Goal: Task Accomplishment & Management: Use online tool/utility

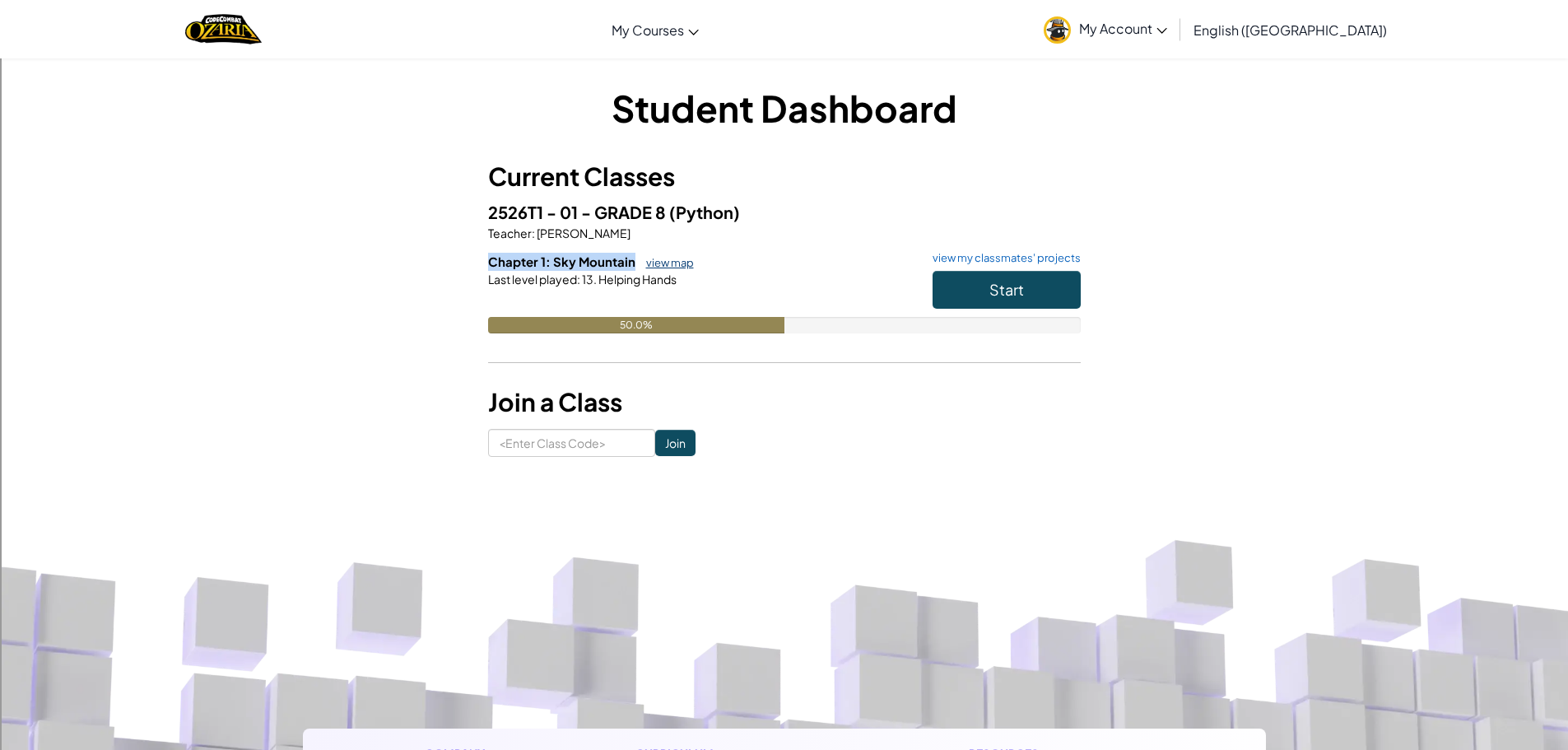
drag, startPoint x: 483, startPoint y: 262, endPoint x: 636, endPoint y: 260, distance: 153.0
click at [636, 260] on div "Student Dashboard Current Classes 2526T1 - 01 - GRADE 8 (Python) Teacher : Doug…" at bounding box center [784, 269] width 963 height 374
click at [859, 285] on div "Last level played : 13. Helping Hands" at bounding box center [784, 279] width 593 height 16
click at [1012, 323] on div "50.0%" at bounding box center [784, 324] width 593 height 16
click at [1031, 285] on button "Start" at bounding box center [1006, 290] width 148 height 38
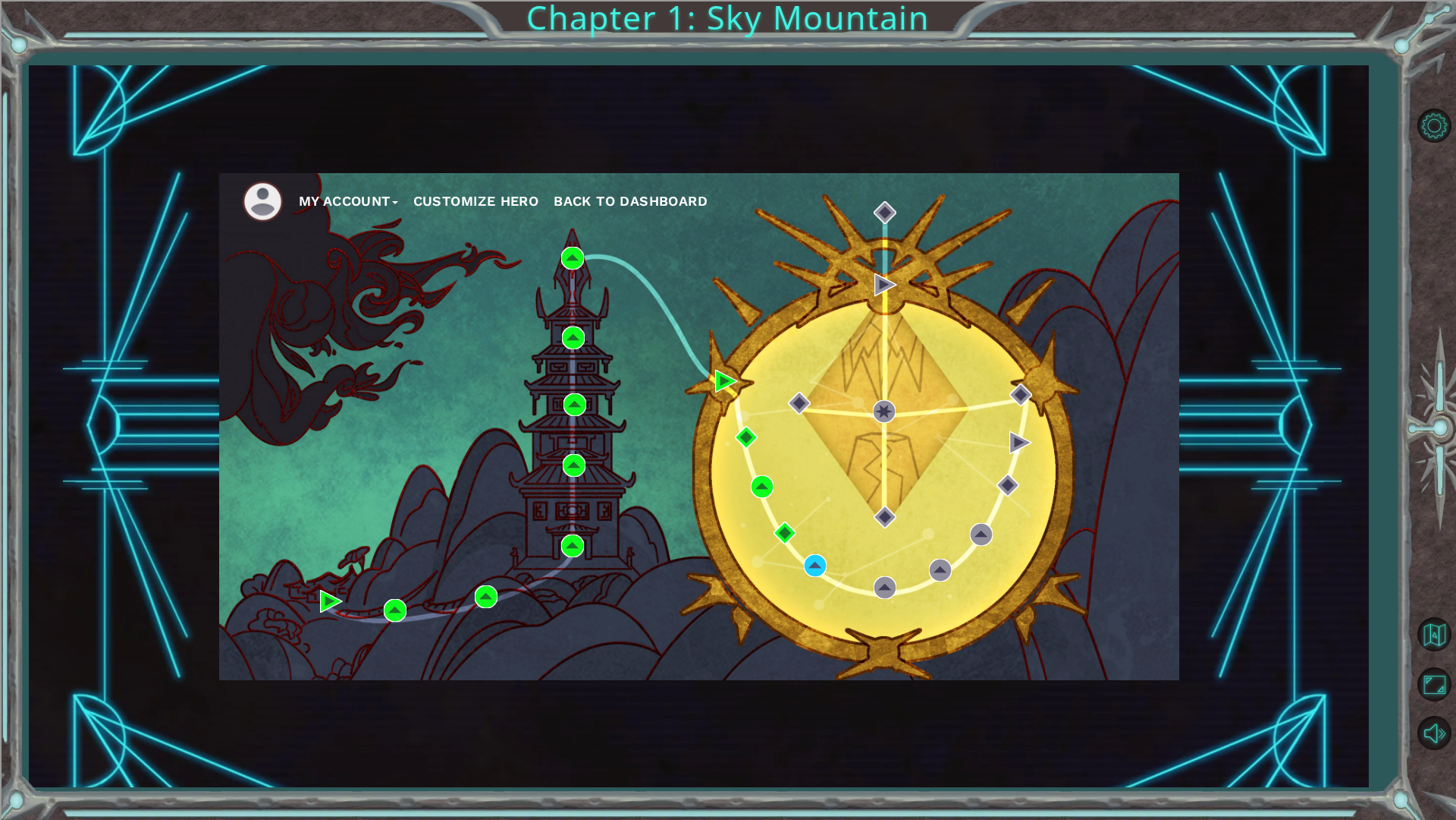
click at [1331, 470] on div "My Account Customize Hero Back to Dashboard" at bounding box center [698, 425] width 1339 height 721
click at [1314, 363] on div "My Account Customize Hero Back to Dashboard" at bounding box center [698, 425] width 1339 height 721
click at [651, 278] on div "My Account Customize Hero Back to Dashboard" at bounding box center [700, 426] width 961 height 507
click at [879, 586] on img at bounding box center [885, 587] width 23 height 23
click at [802, 554] on div "My Account Customize Hero Back to Dashboard" at bounding box center [700, 426] width 961 height 507
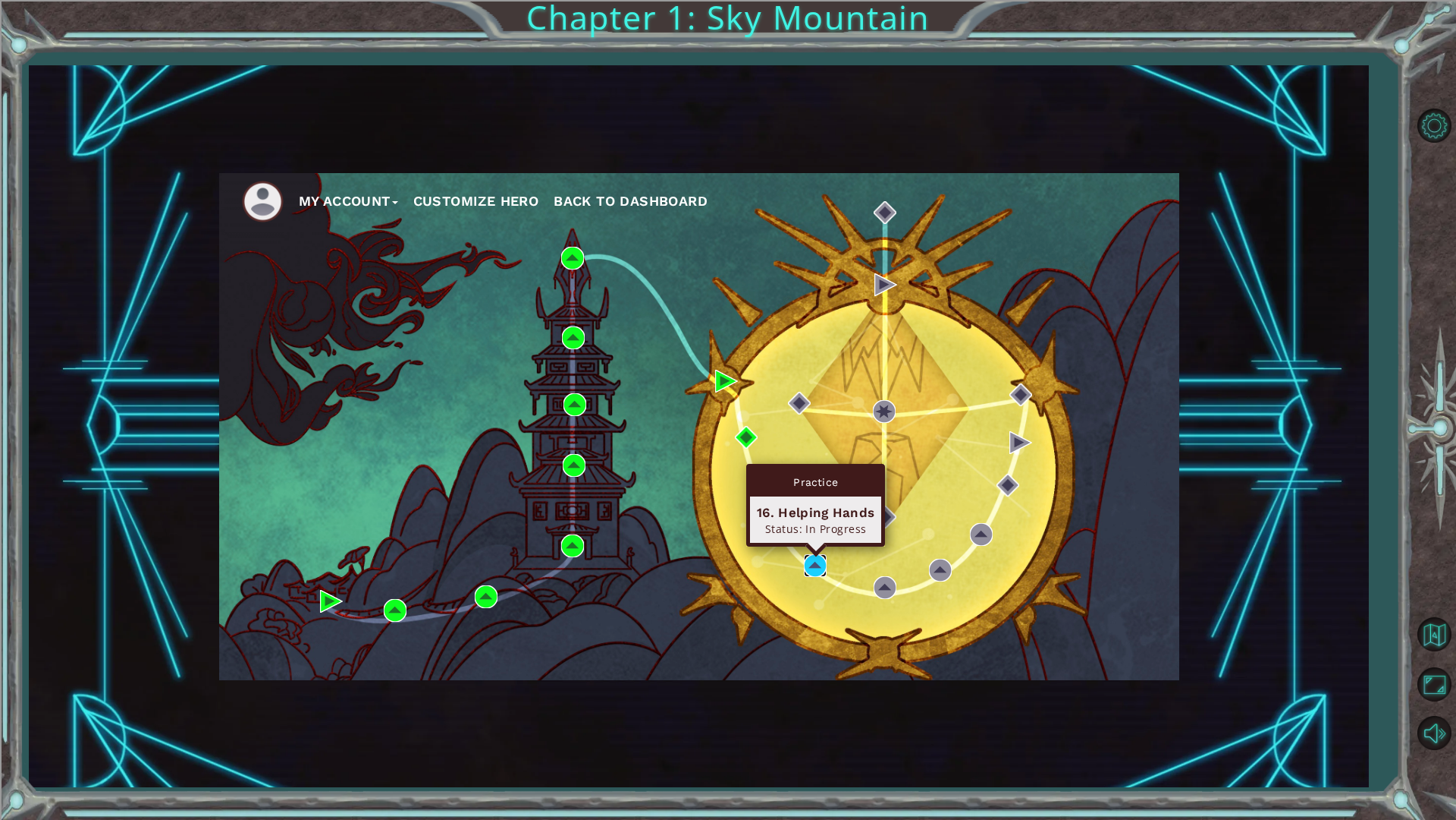
click at [812, 566] on img at bounding box center [815, 565] width 23 height 23
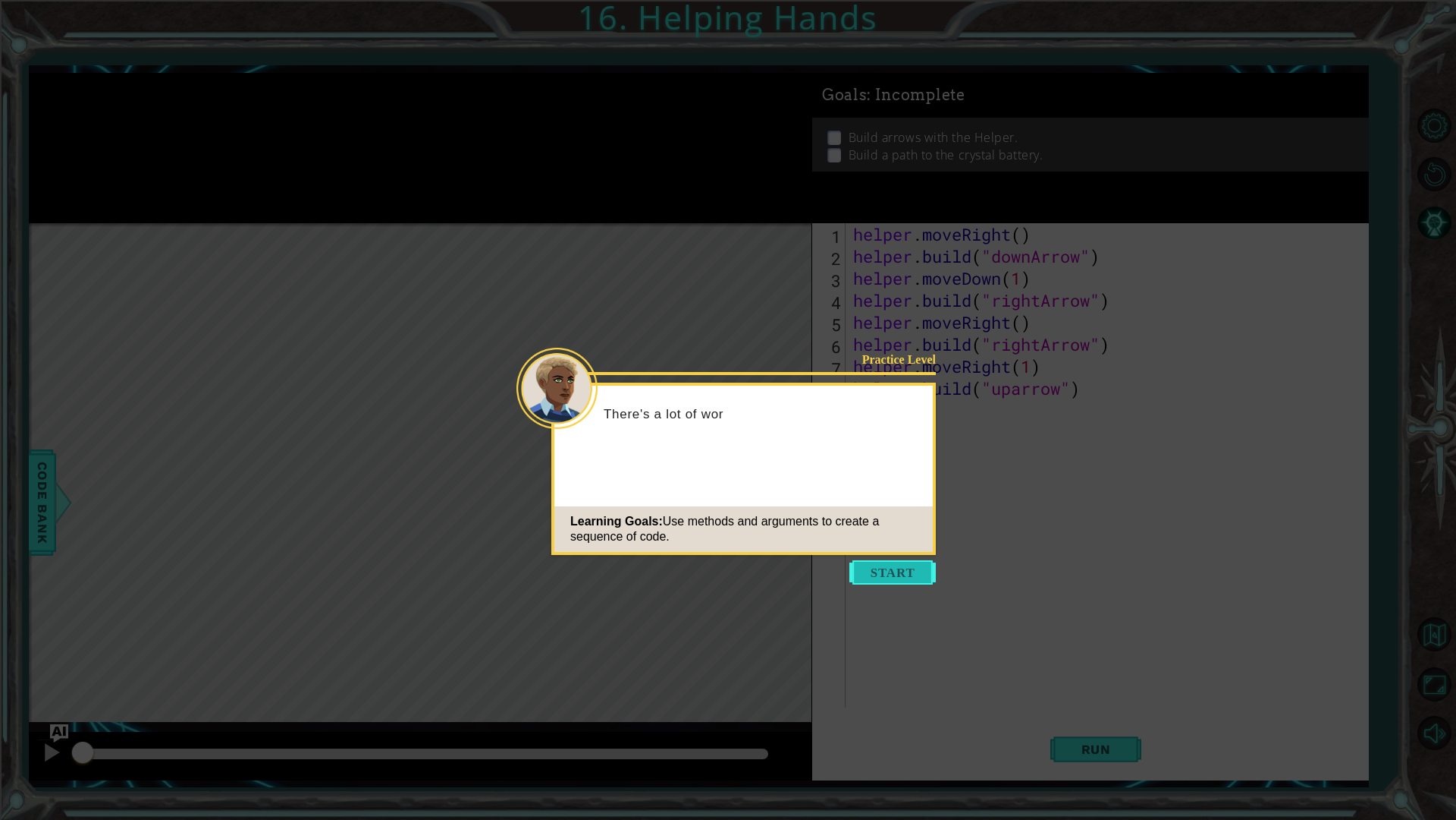
click at [873, 580] on button "Start" at bounding box center [892, 572] width 86 height 25
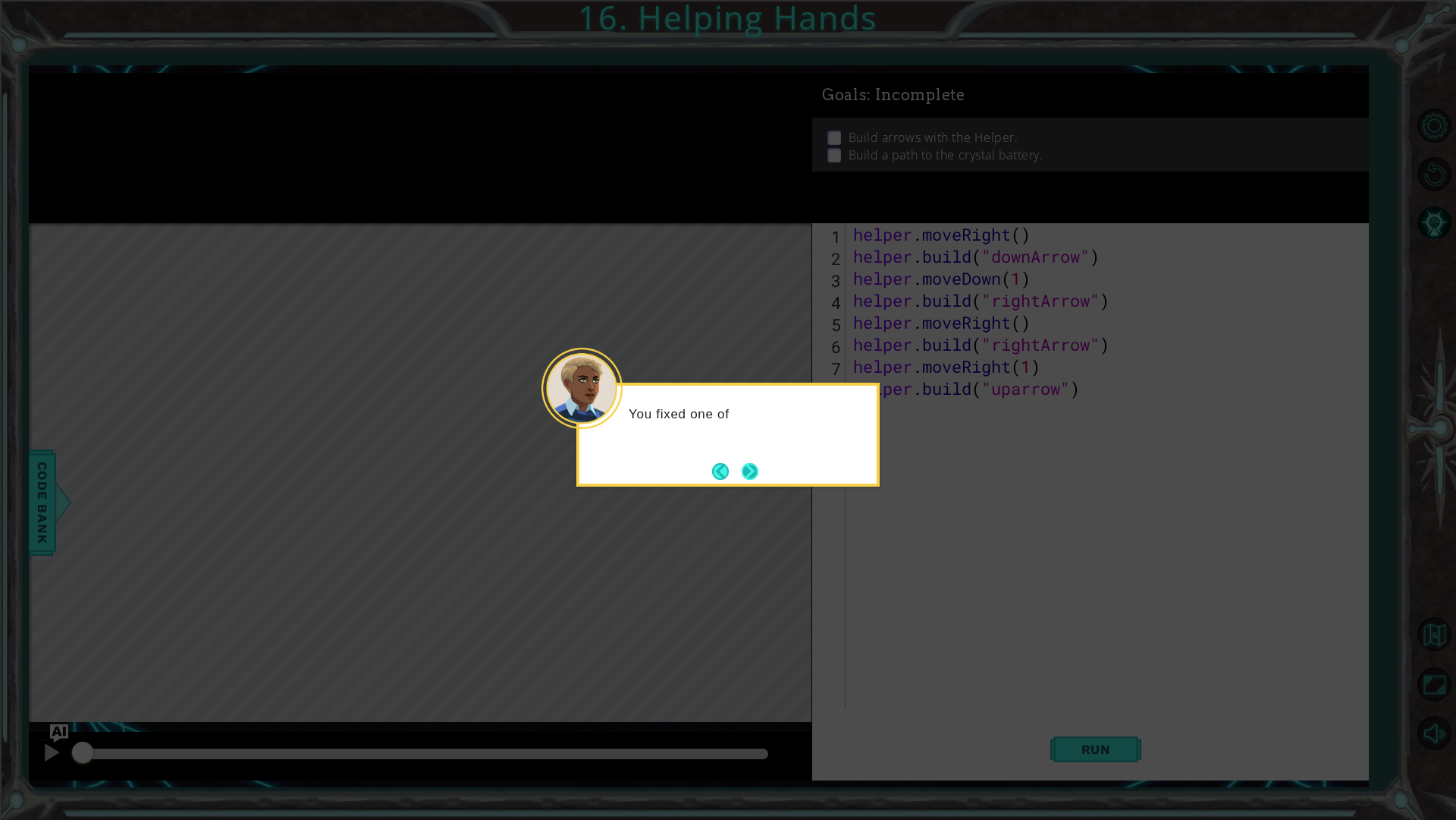
click at [759, 464] on button "Next" at bounding box center [750, 471] width 17 height 17
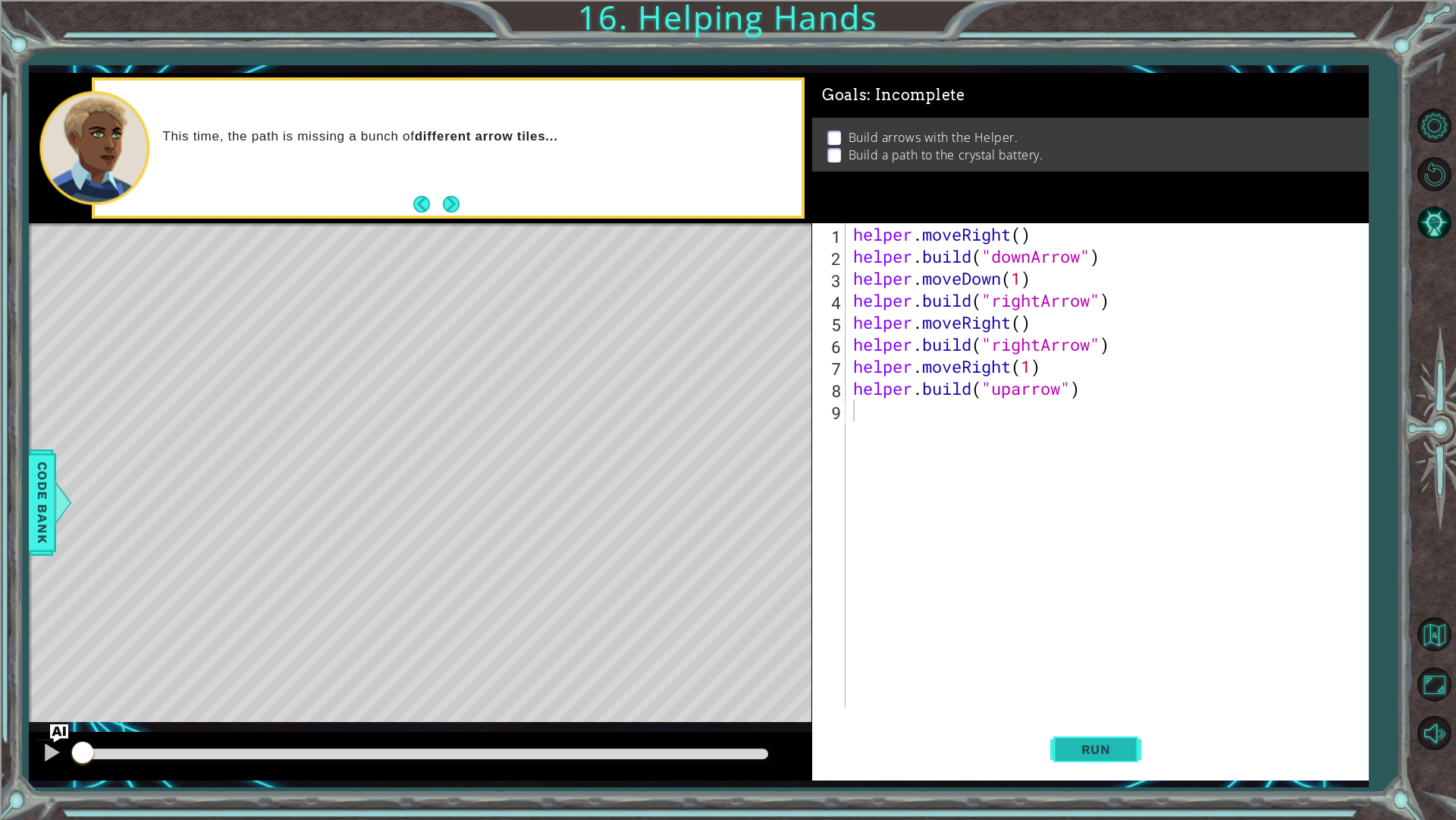
click at [1109, 691] on button "Run" at bounding box center [1095, 749] width 91 height 56
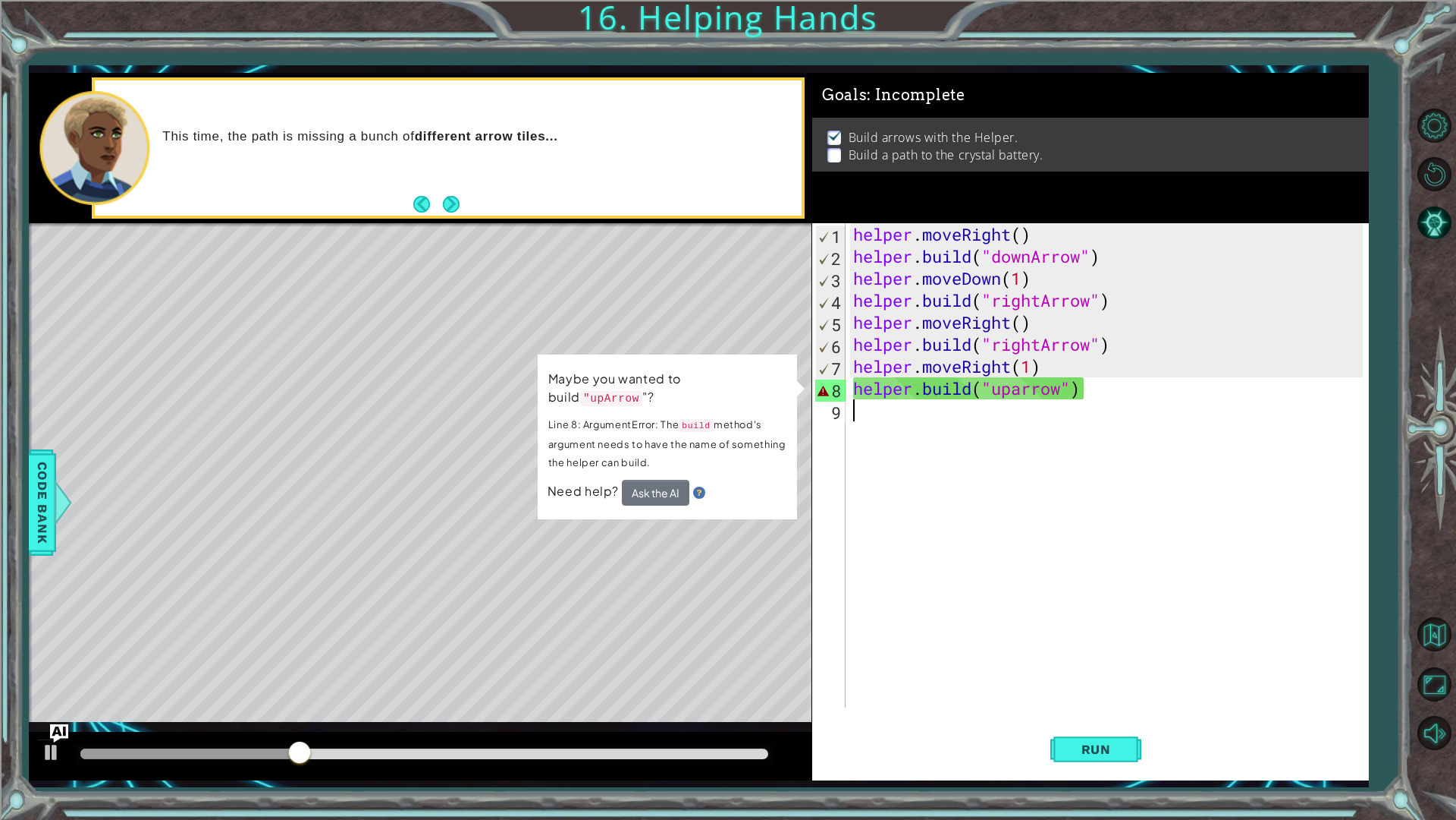
click at [964, 379] on div "helper . moveRight ( ) helper . build ( "downArrow" ) helper . moveDown ( 1 ) h…" at bounding box center [1110, 487] width 521 height 528
click at [1002, 387] on div "helper . moveRight ( ) helper . build ( "downArrow" ) helper . moveDown ( 1 ) h…" at bounding box center [1110, 487] width 521 height 528
drag, startPoint x: 1124, startPoint y: 393, endPoint x: 706, endPoint y: 384, distance: 418.1
click at [706, 384] on div "1 ההההההההההההההההההההההההההההההההההההההההההההההההההההההההההההההההההההההההההההה…" at bounding box center [698, 427] width 1339 height 707
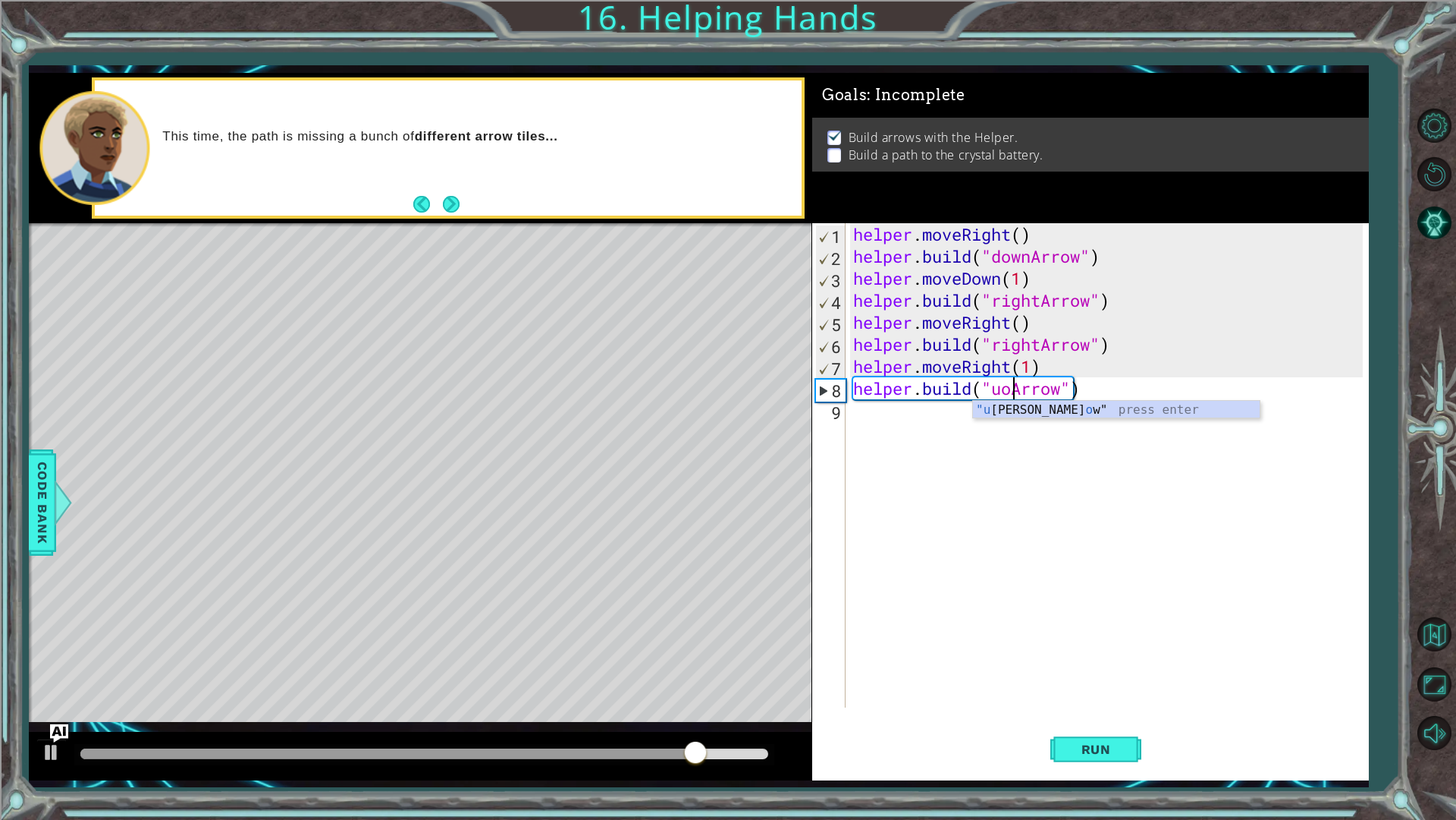
scroll to position [0, 7]
type textarea "helper.build("upArrow")"
click at [992, 521] on div "helper . moveRight ( ) helper . build ( "downArrow" ) helper . moveDown ( 1 ) h…" at bounding box center [1110, 487] width 521 height 528
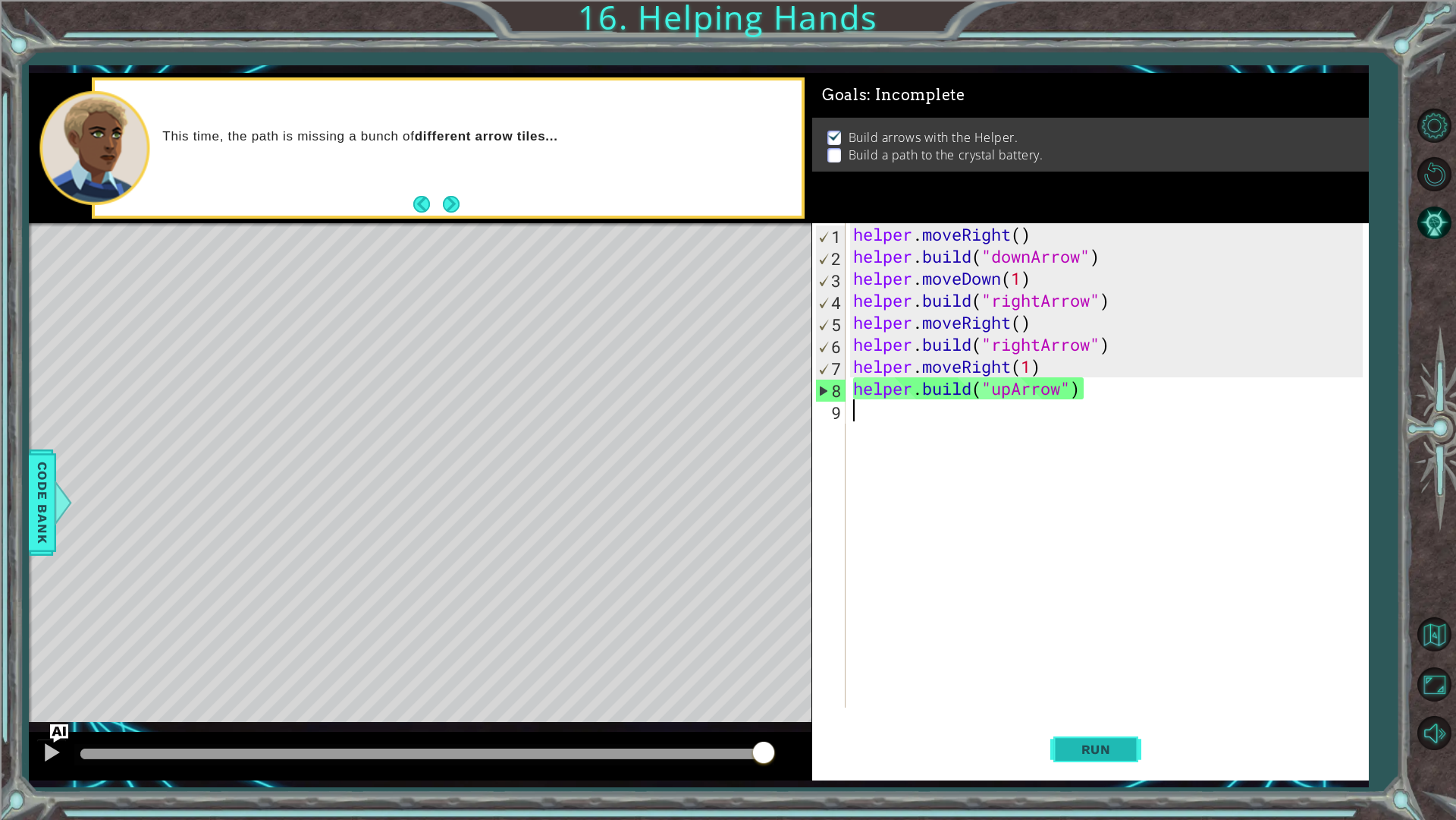
scroll to position [0, 0]
click at [1091, 691] on button "Run" at bounding box center [1095, 749] width 91 height 56
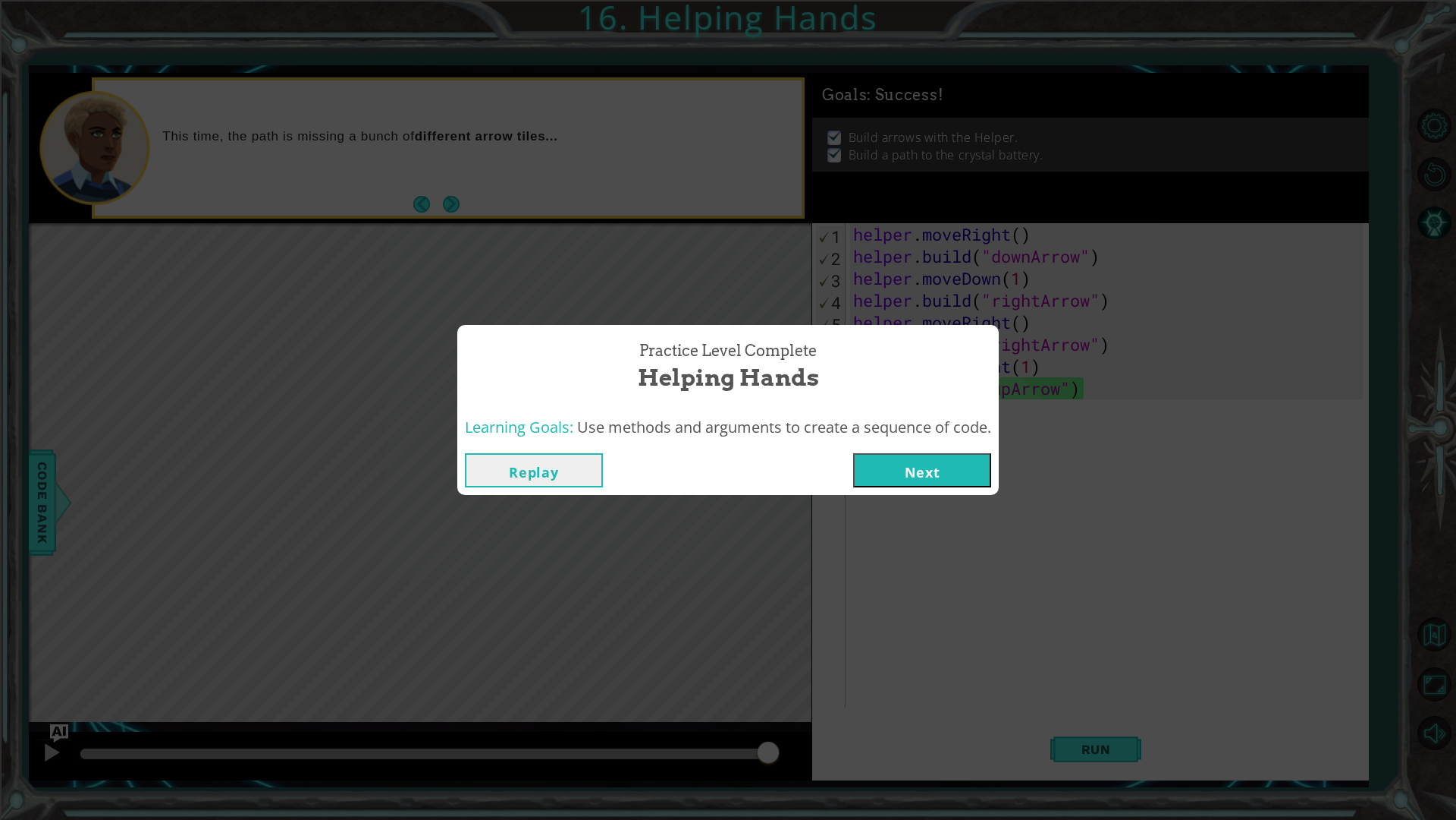
click at [871, 478] on button "Next" at bounding box center [923, 469] width 138 height 34
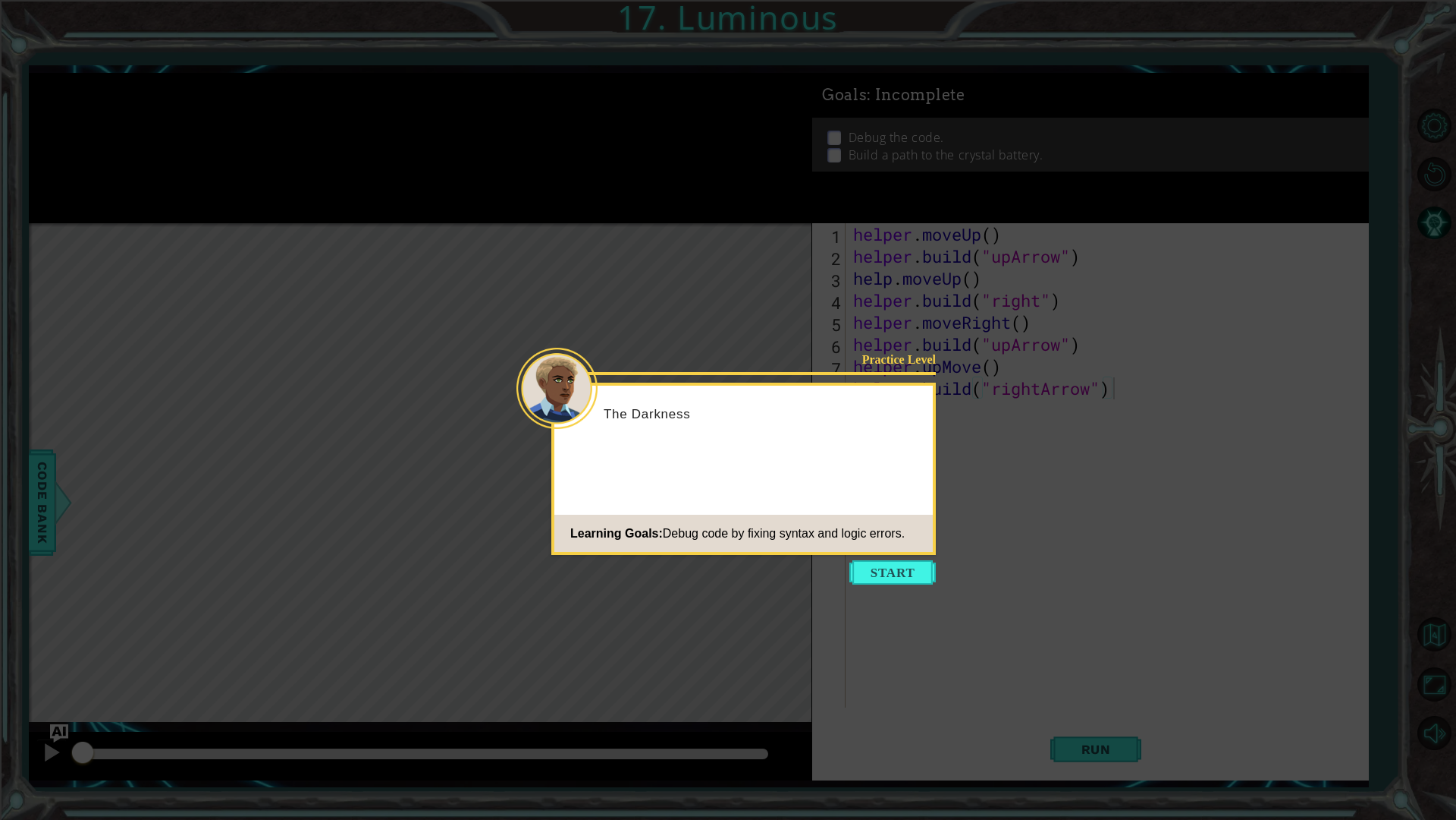
click at [902, 568] on button "Start" at bounding box center [892, 572] width 86 height 25
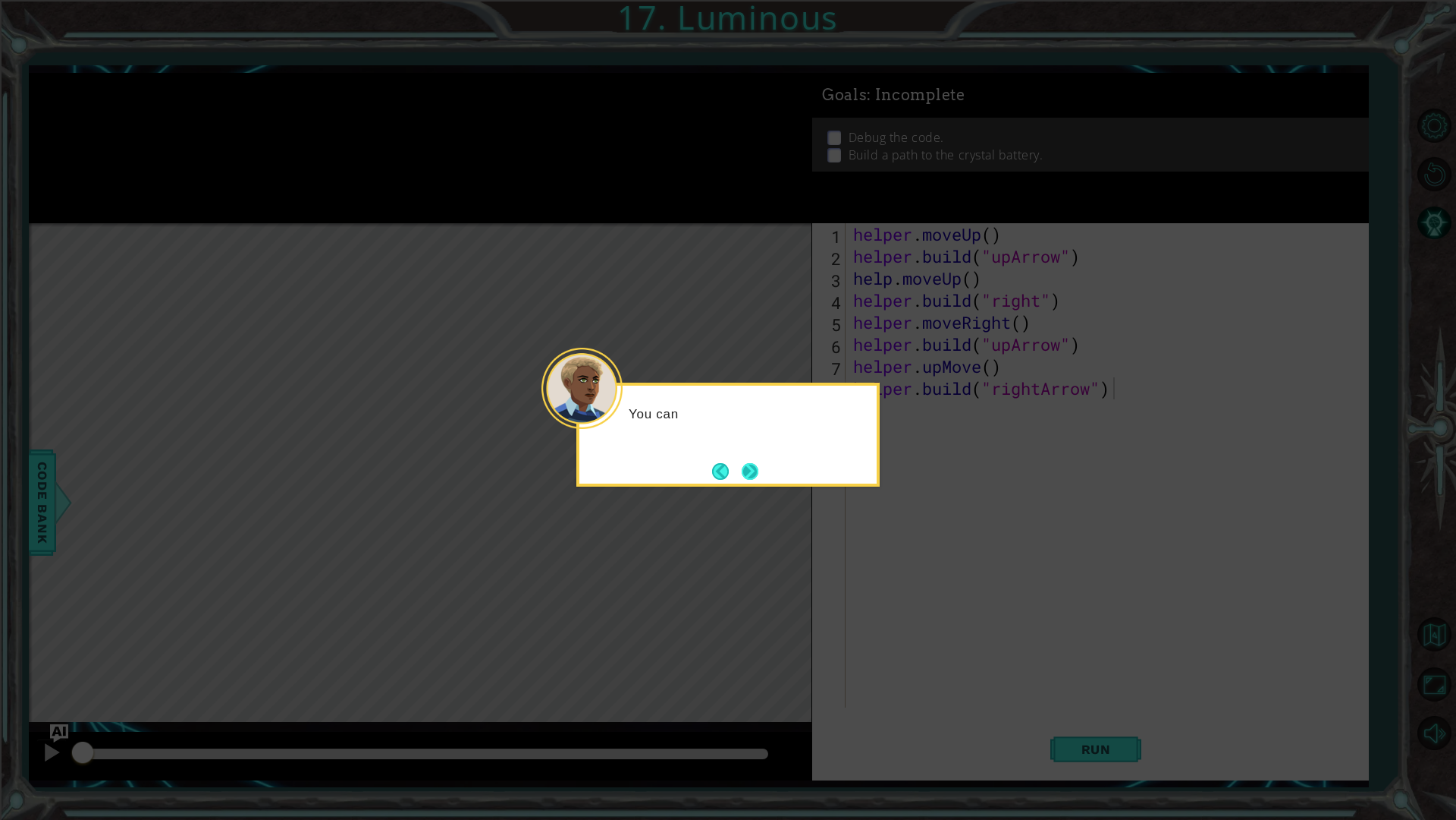
click at [756, 469] on button "Next" at bounding box center [750, 471] width 17 height 17
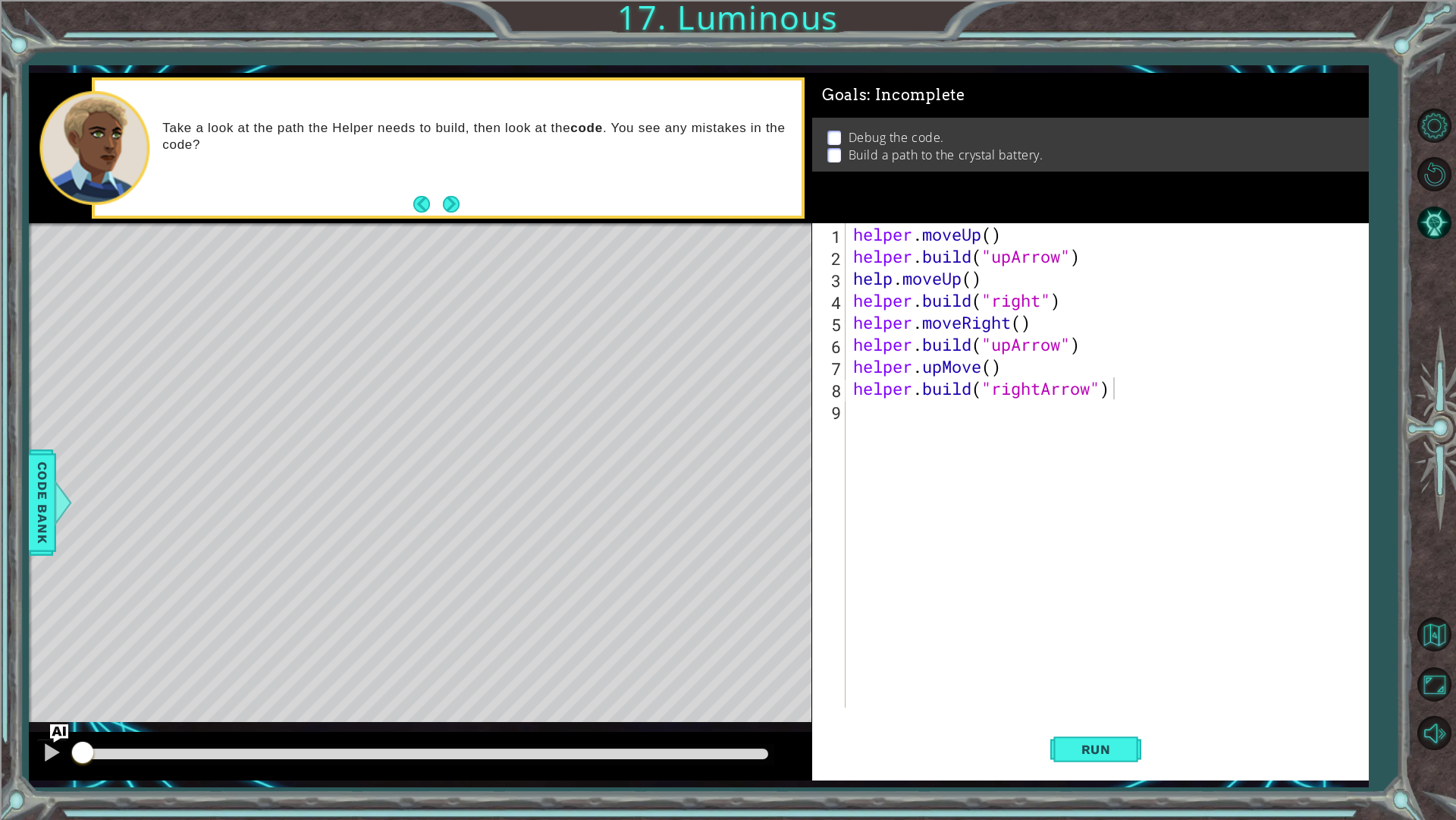
click at [1049, 691] on div "Run" at bounding box center [1096, 749] width 556 height 56
click at [1067, 691] on span "Run" at bounding box center [1097, 749] width 60 height 15
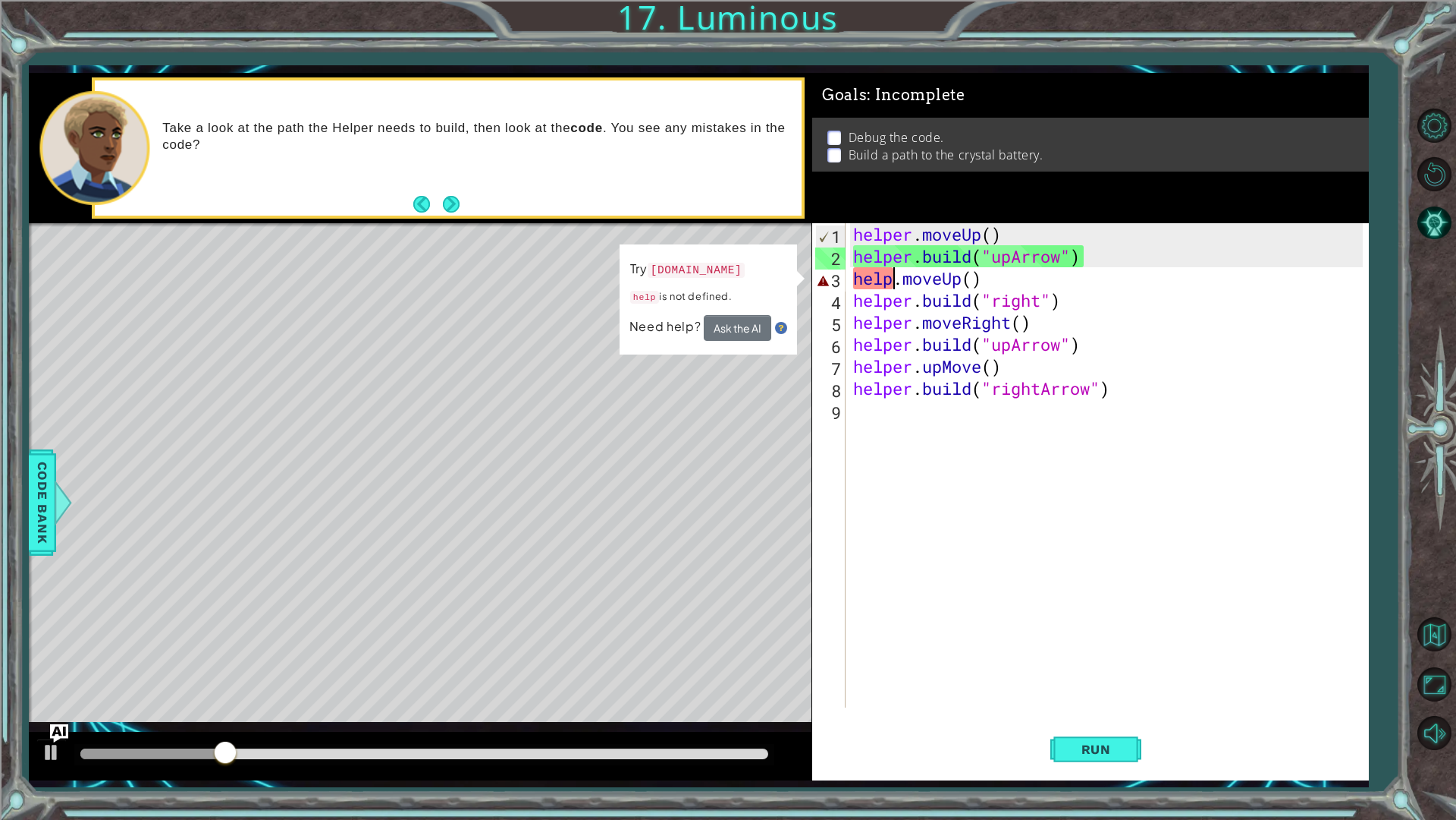
click at [892, 282] on div "helper . moveUp ( ) helper . build ( "upArrow" ) help . moveUp ( ) helper . bui…" at bounding box center [1110, 487] width 521 height 528
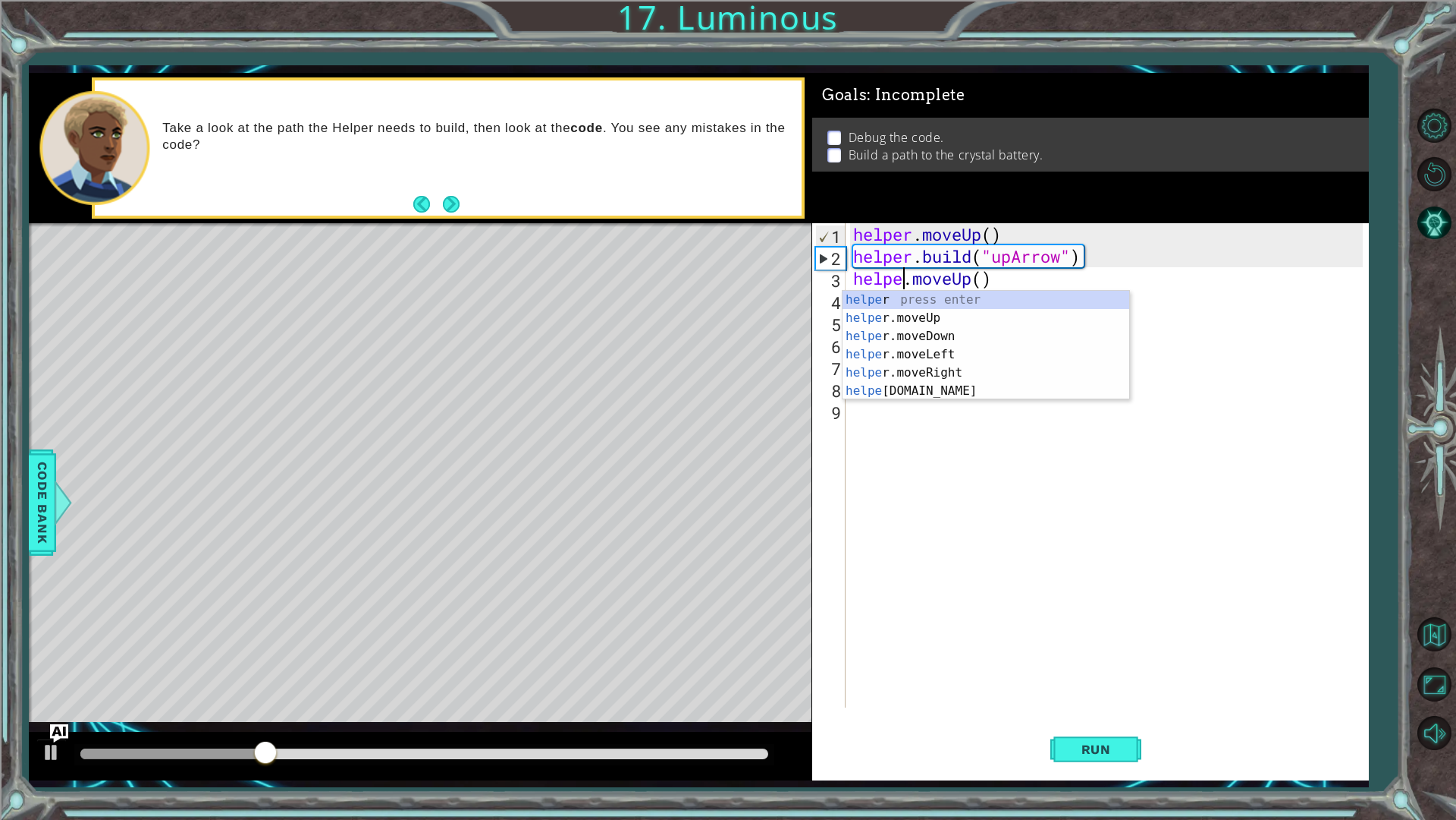
scroll to position [0, 2]
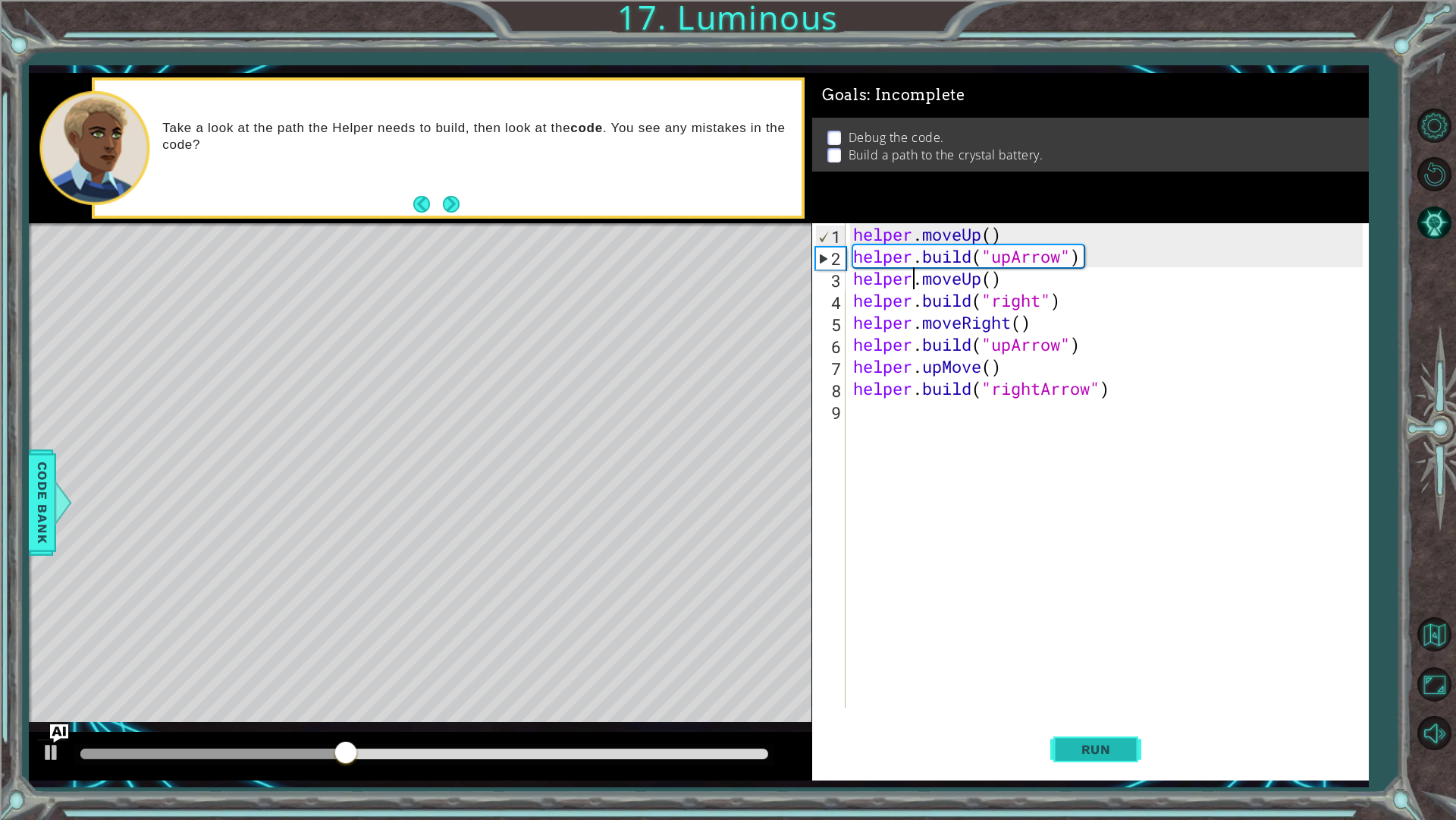
click at [1058, 691] on button "Run" at bounding box center [1095, 749] width 91 height 56
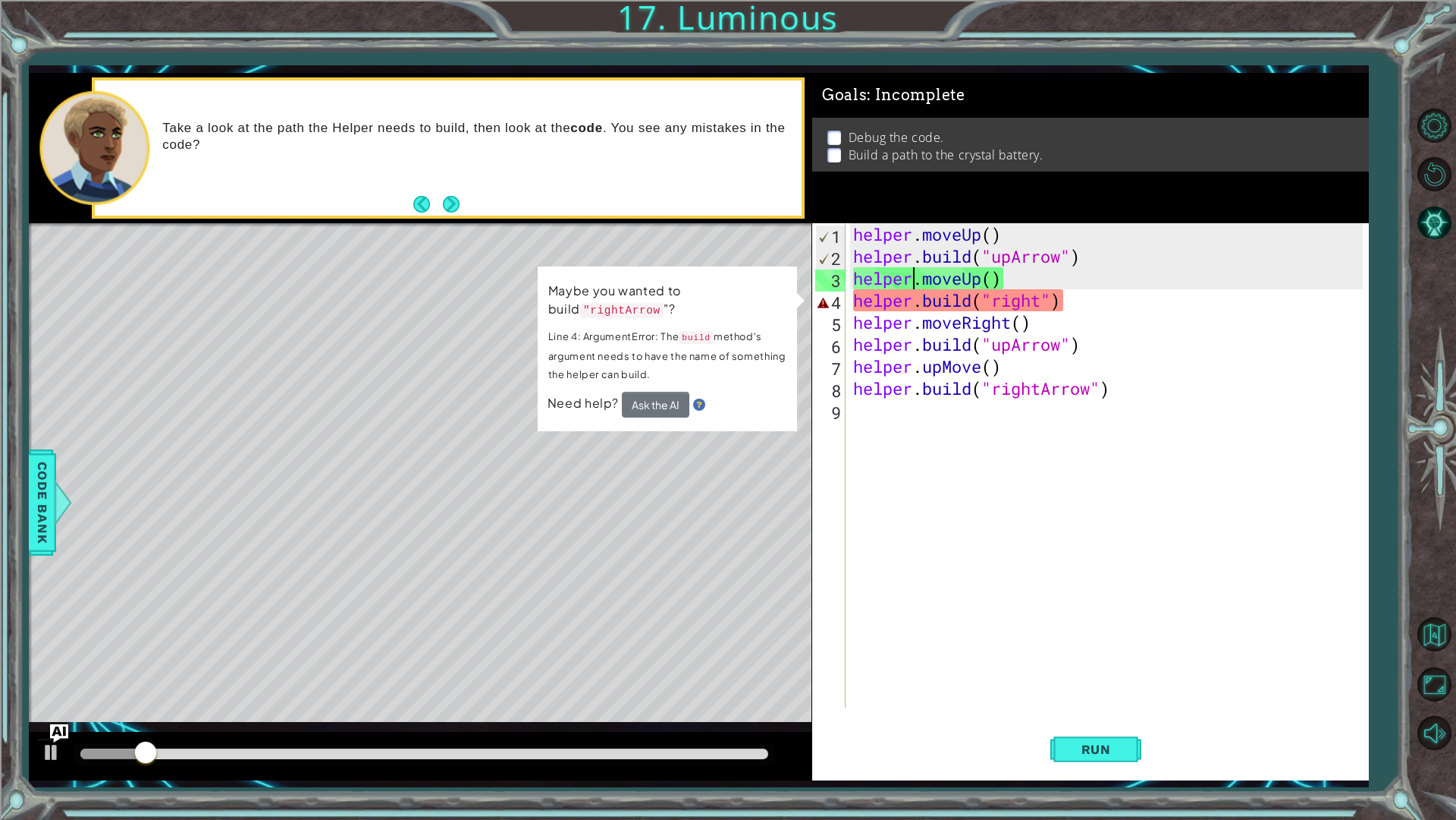
click at [1032, 297] on div "helper . moveUp ( ) helper . build ( "upArrow" ) helper . moveUp ( ) helper . b…" at bounding box center [1110, 487] width 521 height 528
click at [1031, 297] on div "helper . moveUp ( ) helper . build ( "upArrow" ) helper . moveUp ( ) helper . b…" at bounding box center [1110, 487] width 521 height 528
click at [1042, 294] on div "helper . moveUp ( ) helper . build ( "upArrow" ) helper . moveUp ( ) helper . b…" at bounding box center [1110, 487] width 521 height 528
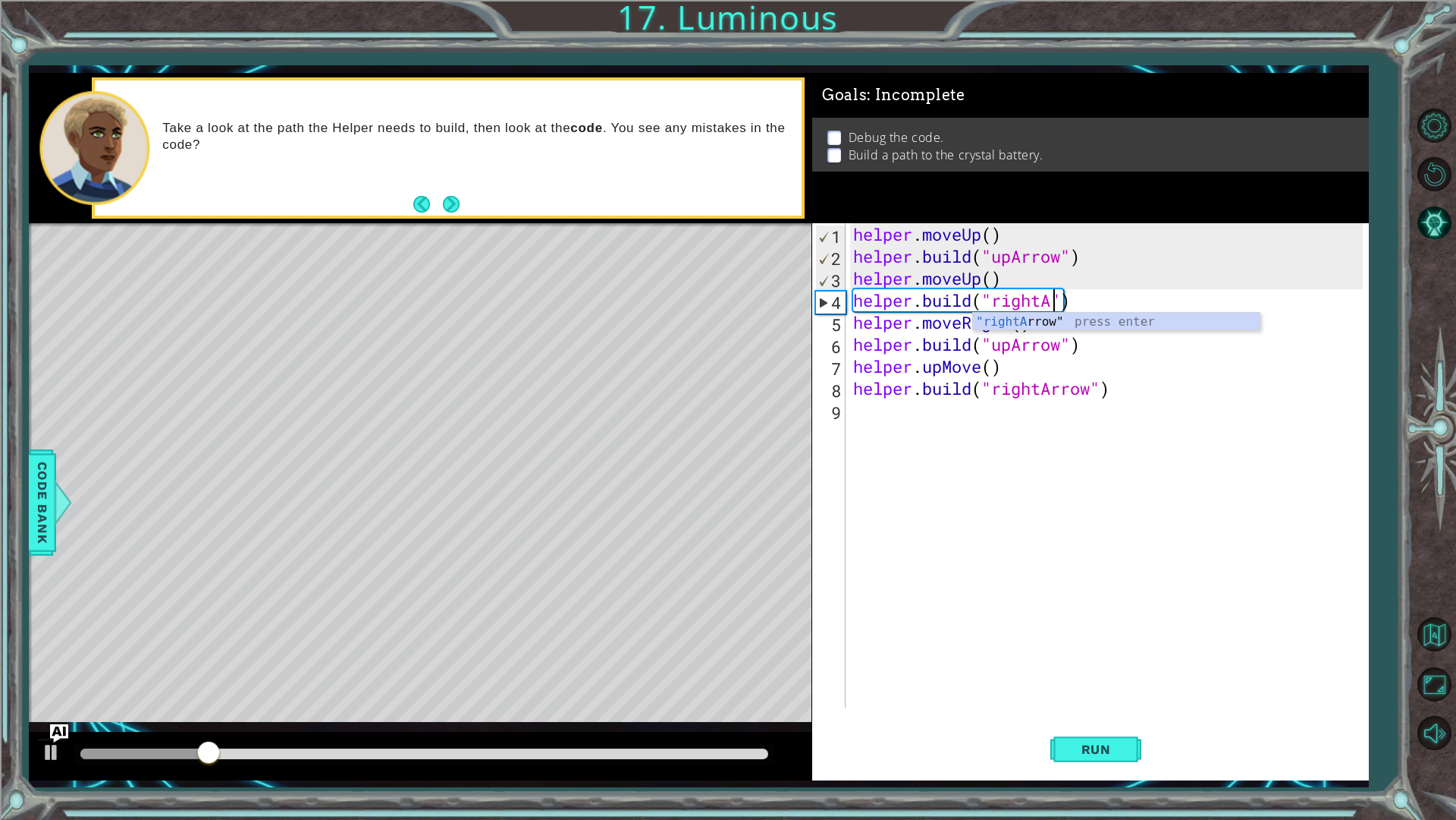
scroll to position [0, 9]
type textarea "helper.build("rightArrow")"
click at [1073, 492] on div "helper . moveUp ( ) helper . build ( "upArrow" ) helper . moveUp ( ) helper . b…" at bounding box center [1110, 487] width 521 height 528
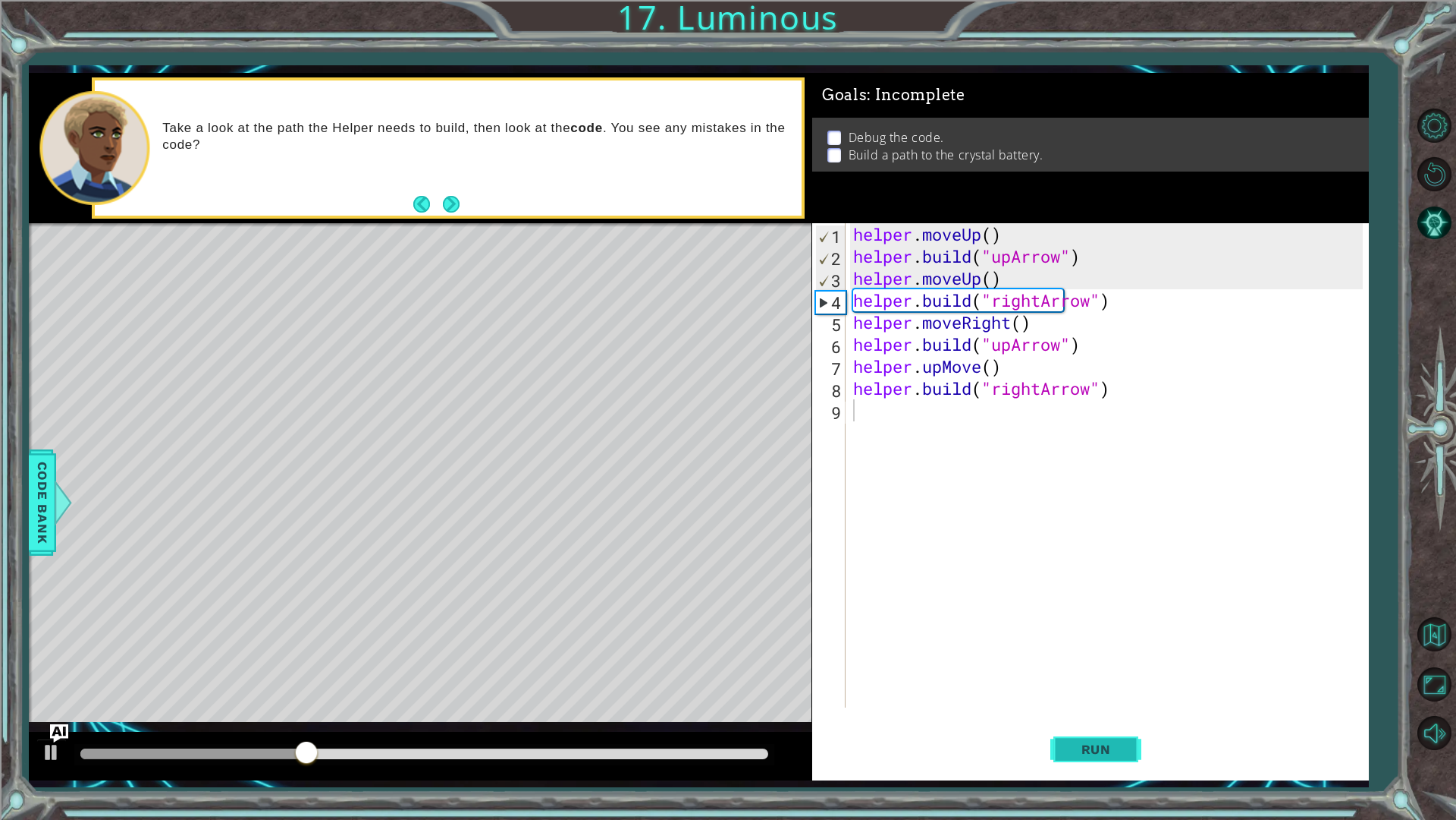
click at [1075, 691] on button "Run" at bounding box center [1095, 749] width 91 height 56
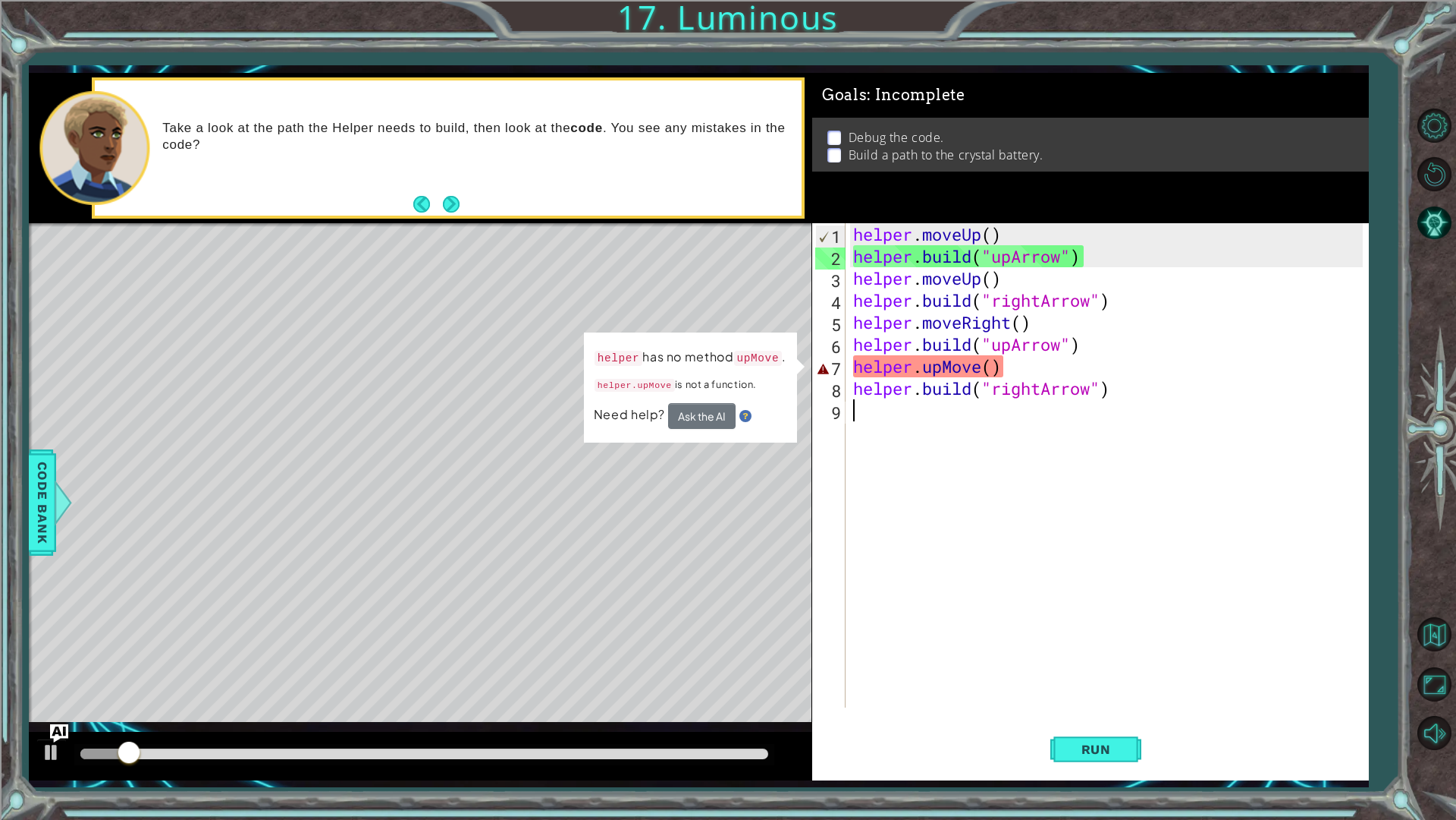
click at [927, 364] on div "helper . moveUp ( ) helper . build ( "upArrow" ) helper . moveUp ( ) helper . b…" at bounding box center [1110, 487] width 521 height 528
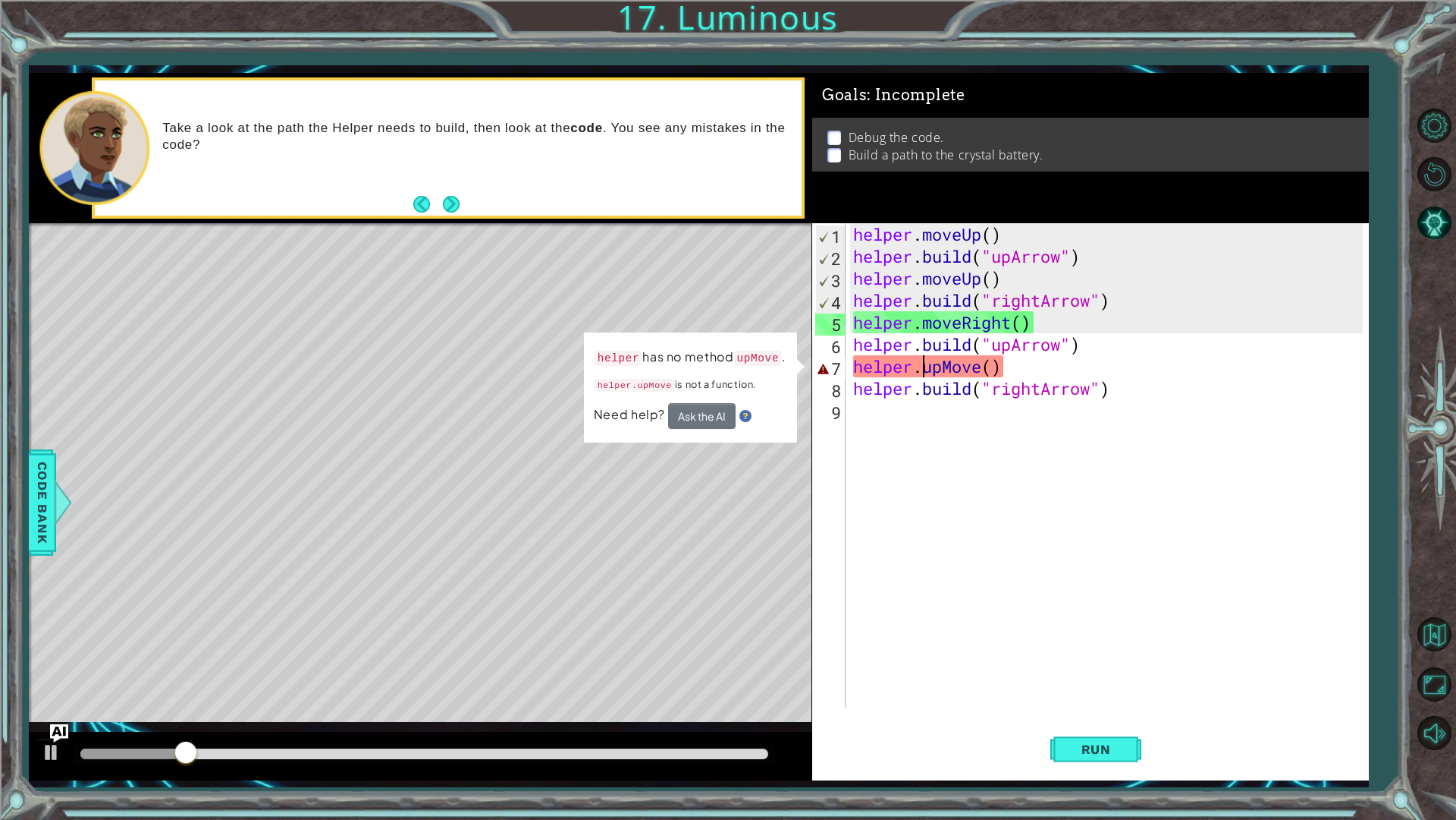
type textarea "helper.build("rightArrow")"
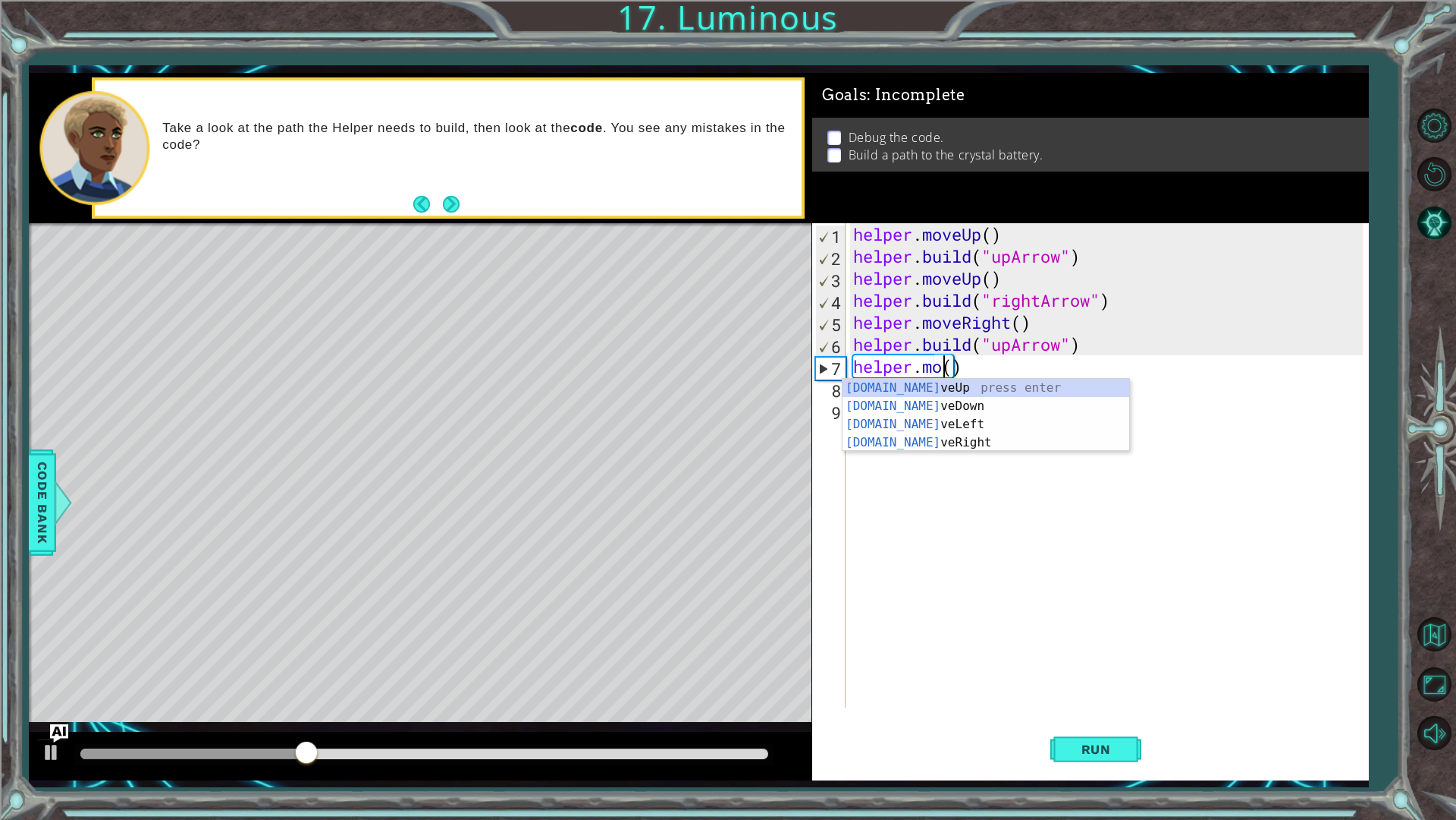
scroll to position [0, 5]
click at [994, 389] on div "helper.move Up press enter helper.move Down press enter helper.move Left press …" at bounding box center [986, 434] width 287 height 109
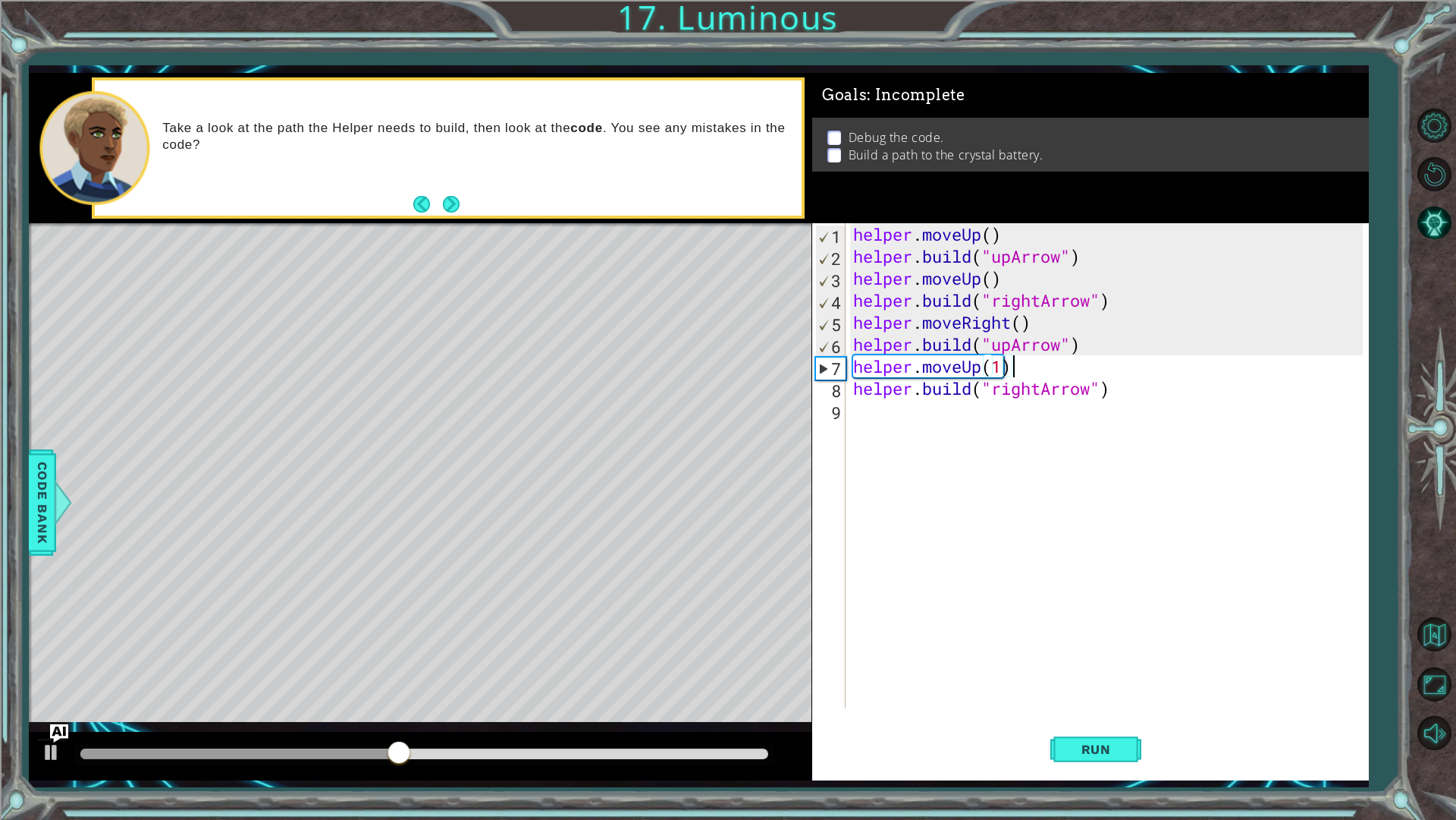
click at [1024, 373] on div "helper . moveUp ( ) helper . build ( "upArrow" ) helper . moveUp ( ) helper . b…" at bounding box center [1110, 487] width 521 height 528
type textarea "helper.moveUp(1)"
click at [1095, 691] on button "Run" at bounding box center [1095, 749] width 91 height 56
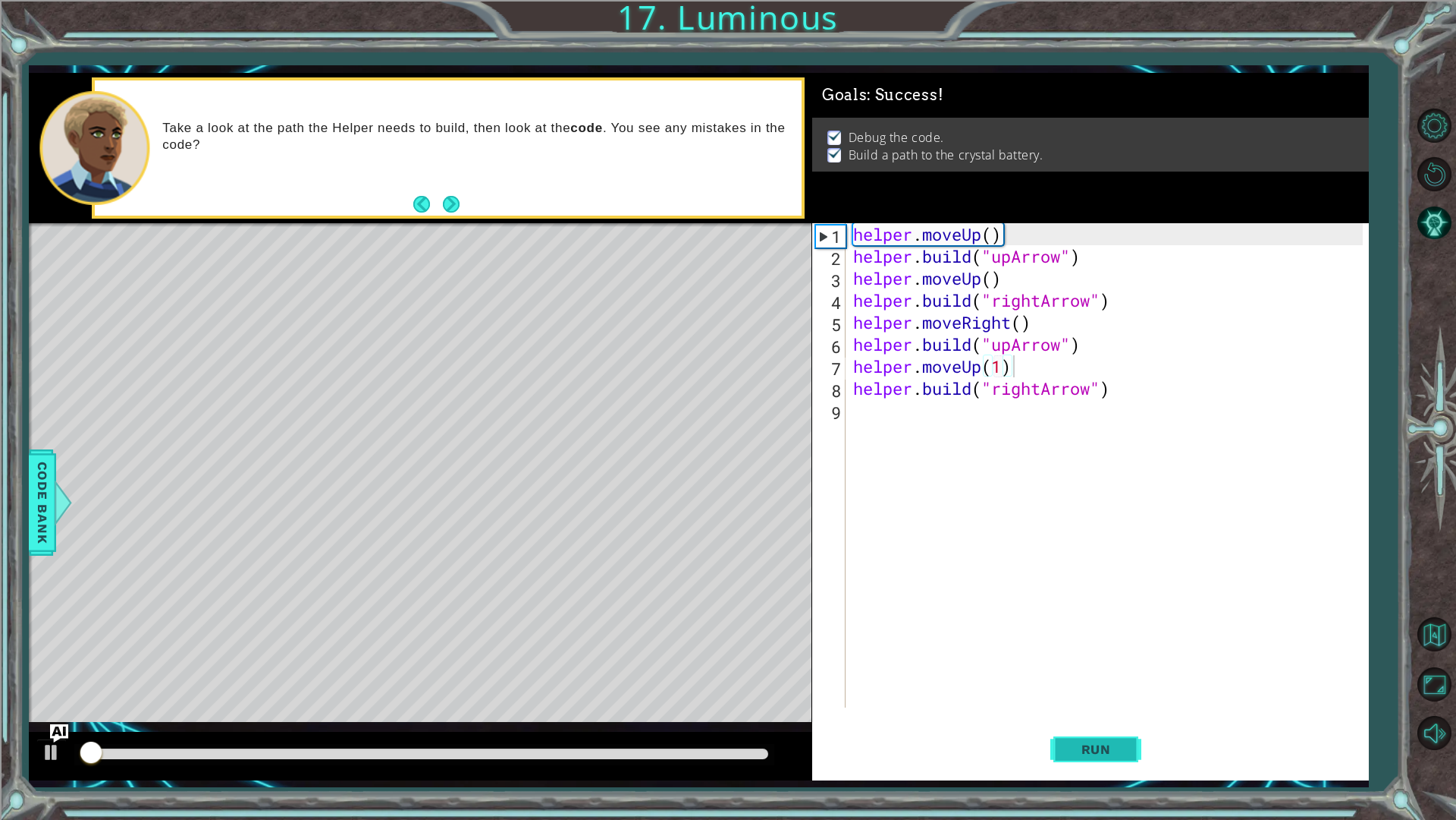
click at [1084, 691] on button "Run" at bounding box center [1095, 749] width 91 height 56
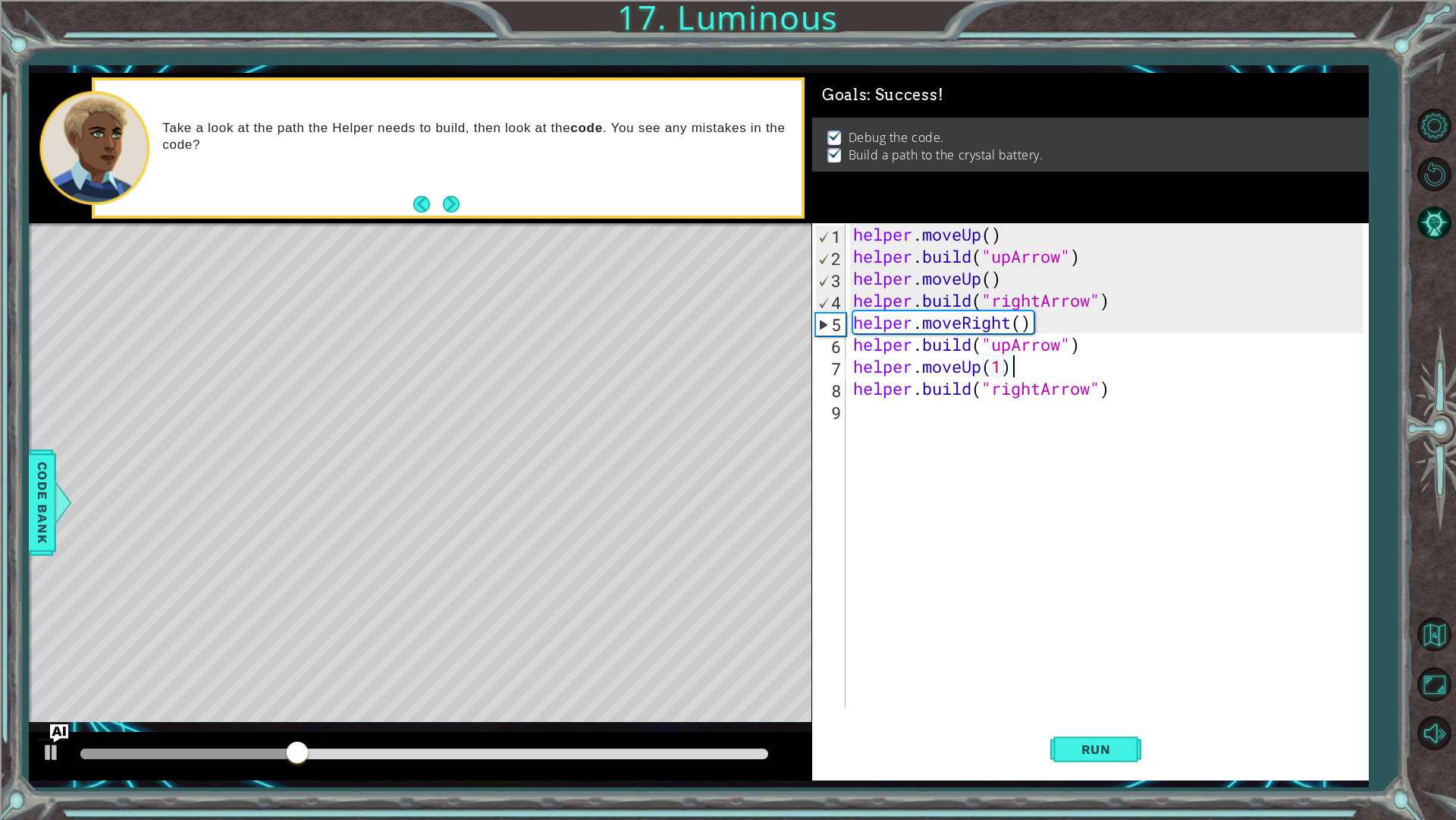
click at [596, 691] on div at bounding box center [424, 754] width 699 height 21
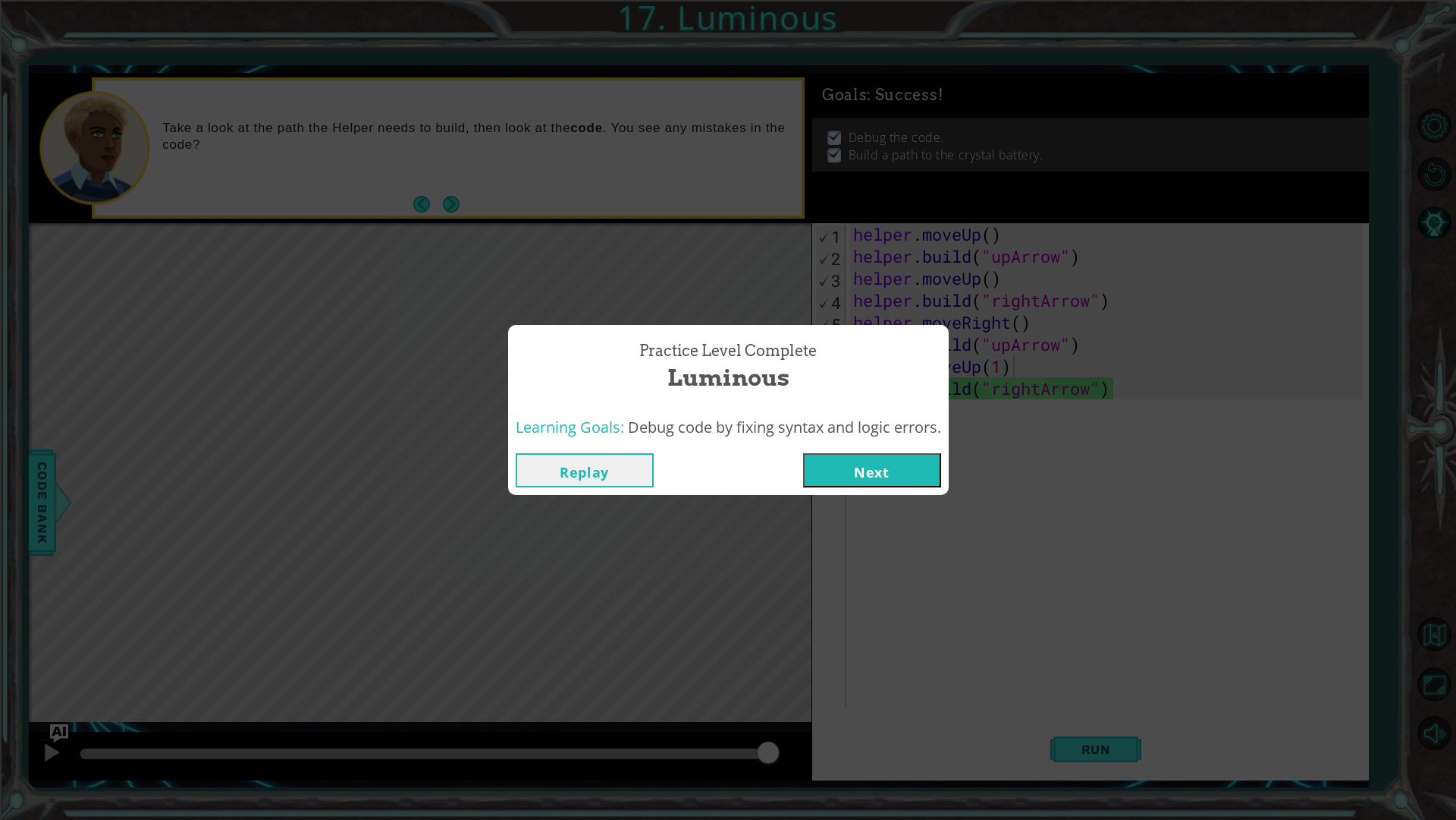
click at [852, 473] on button "Next" at bounding box center [872, 469] width 138 height 34
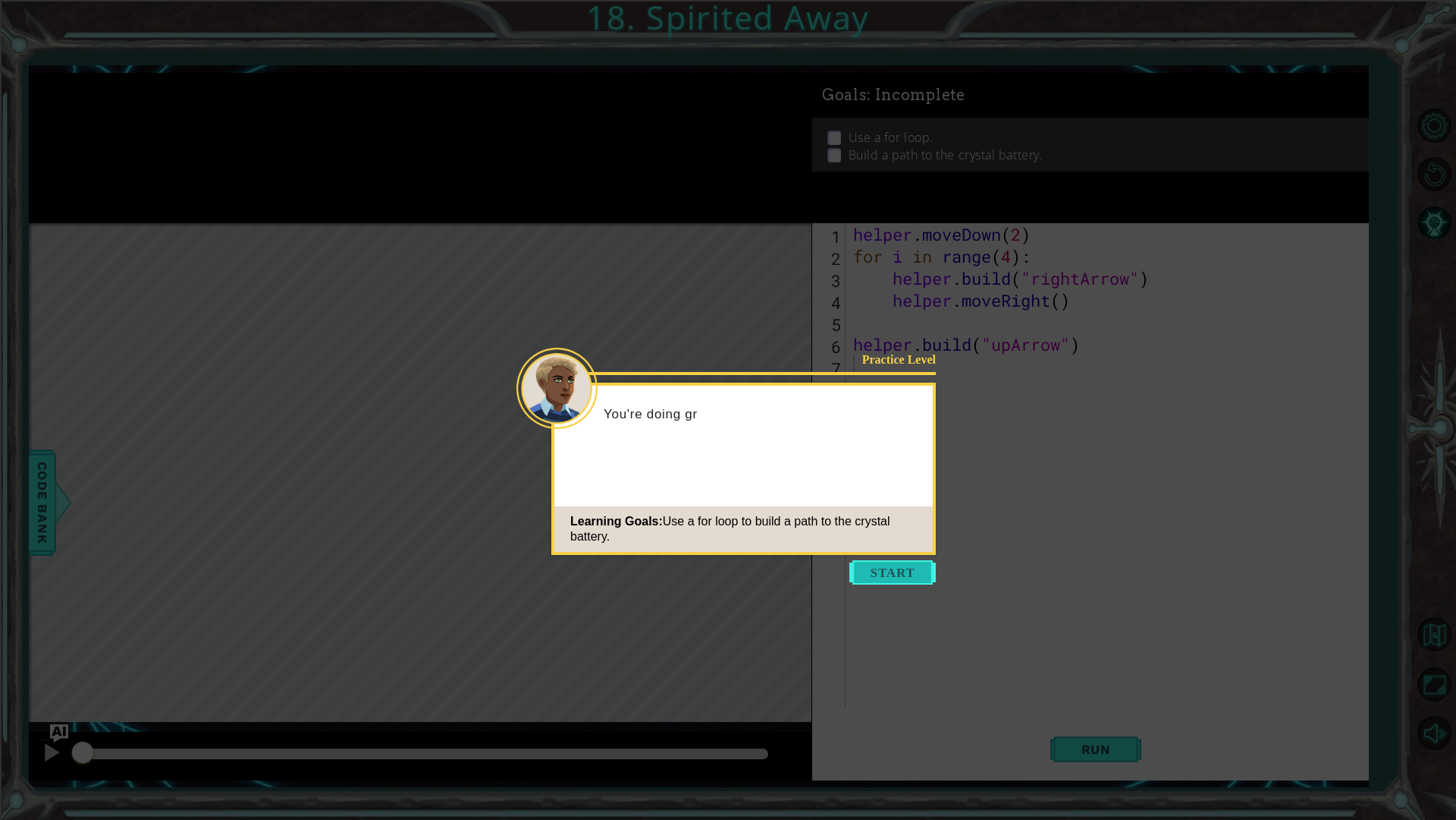
click at [900, 582] on button "Start" at bounding box center [892, 572] width 86 height 25
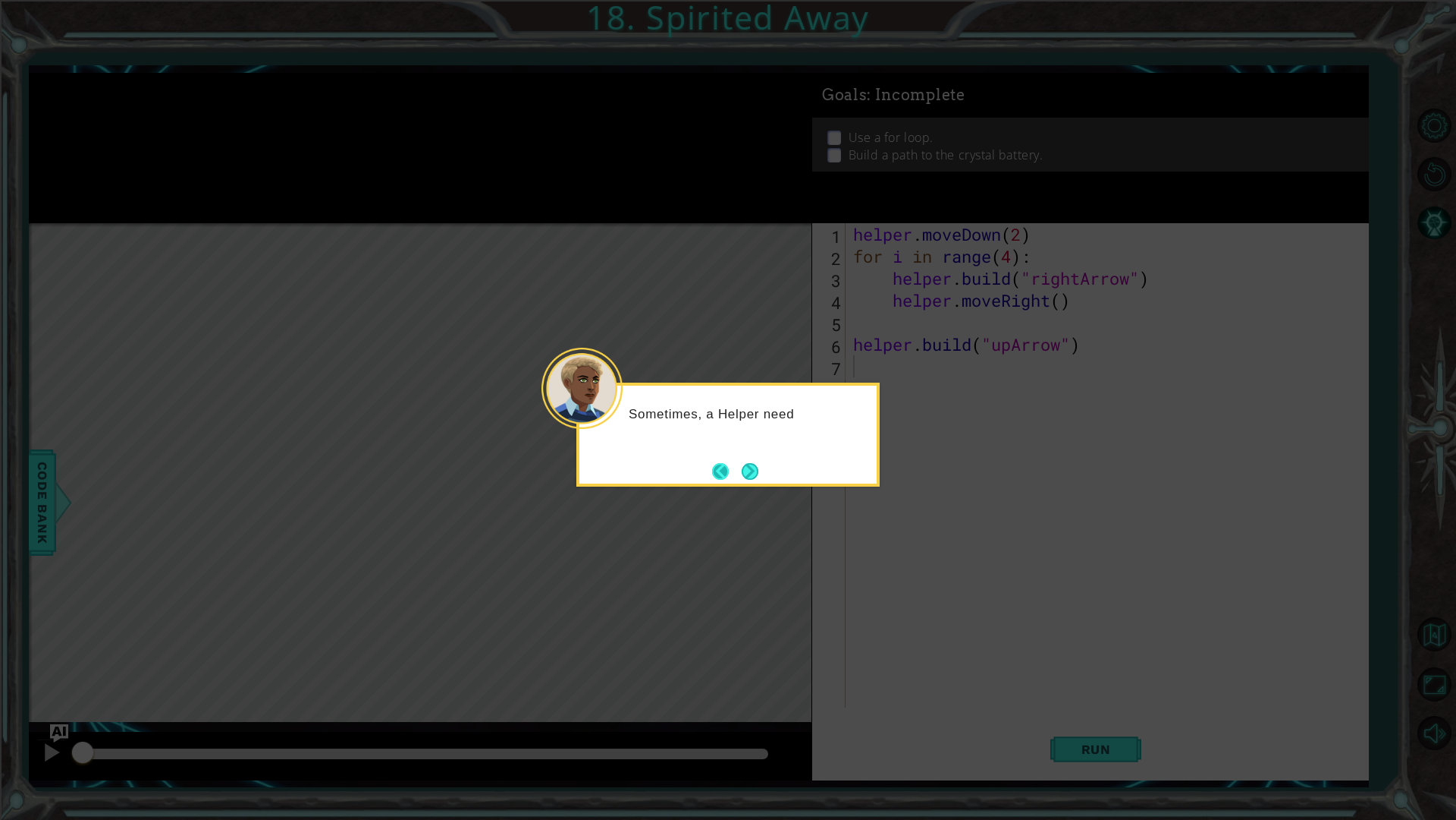
click at [727, 469] on button "Back" at bounding box center [727, 471] width 29 height 17
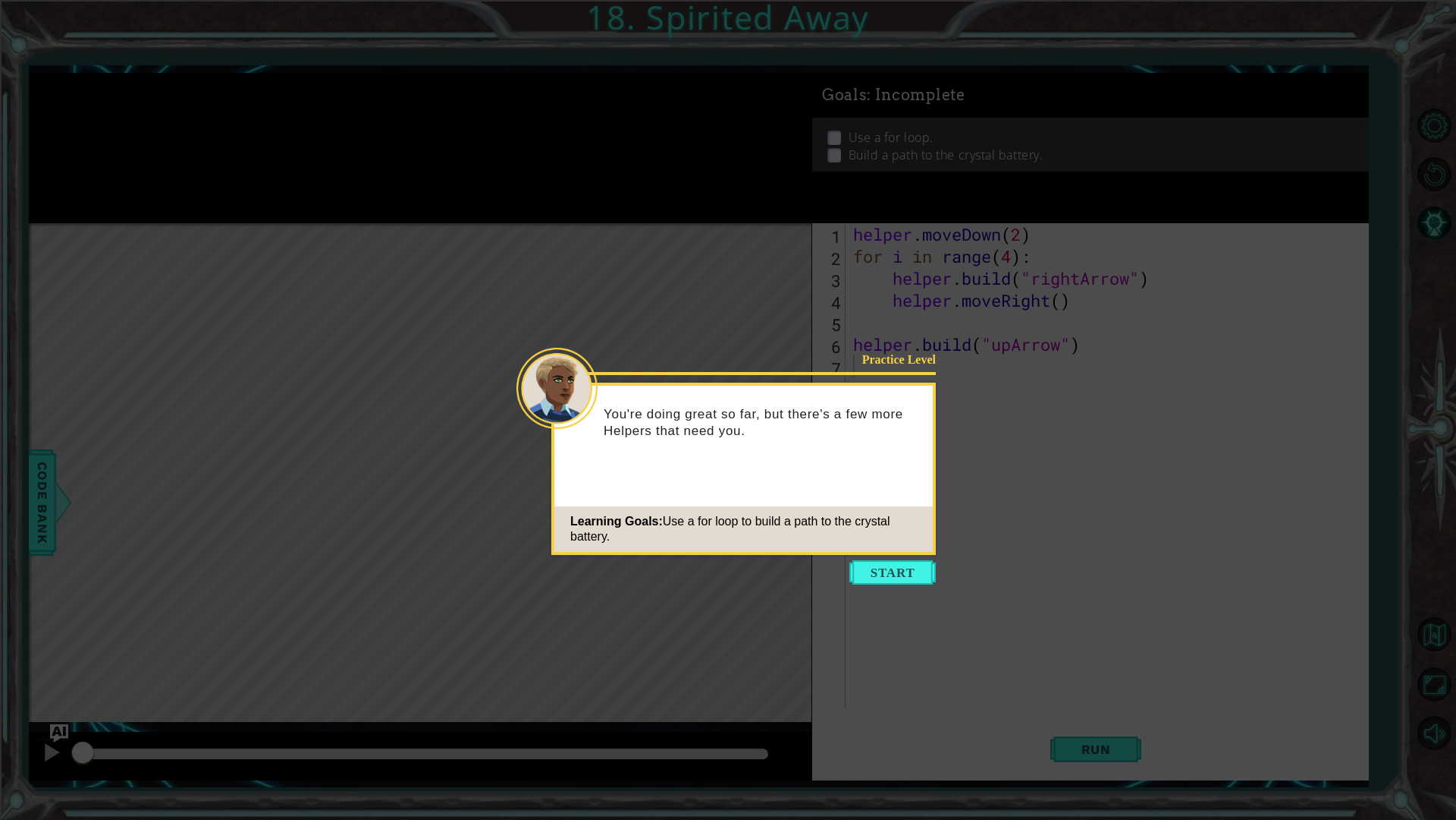
drag, startPoint x: 892, startPoint y: 573, endPoint x: 881, endPoint y: 556, distance: 20.2
click at [892, 571] on button "Start" at bounding box center [892, 572] width 86 height 25
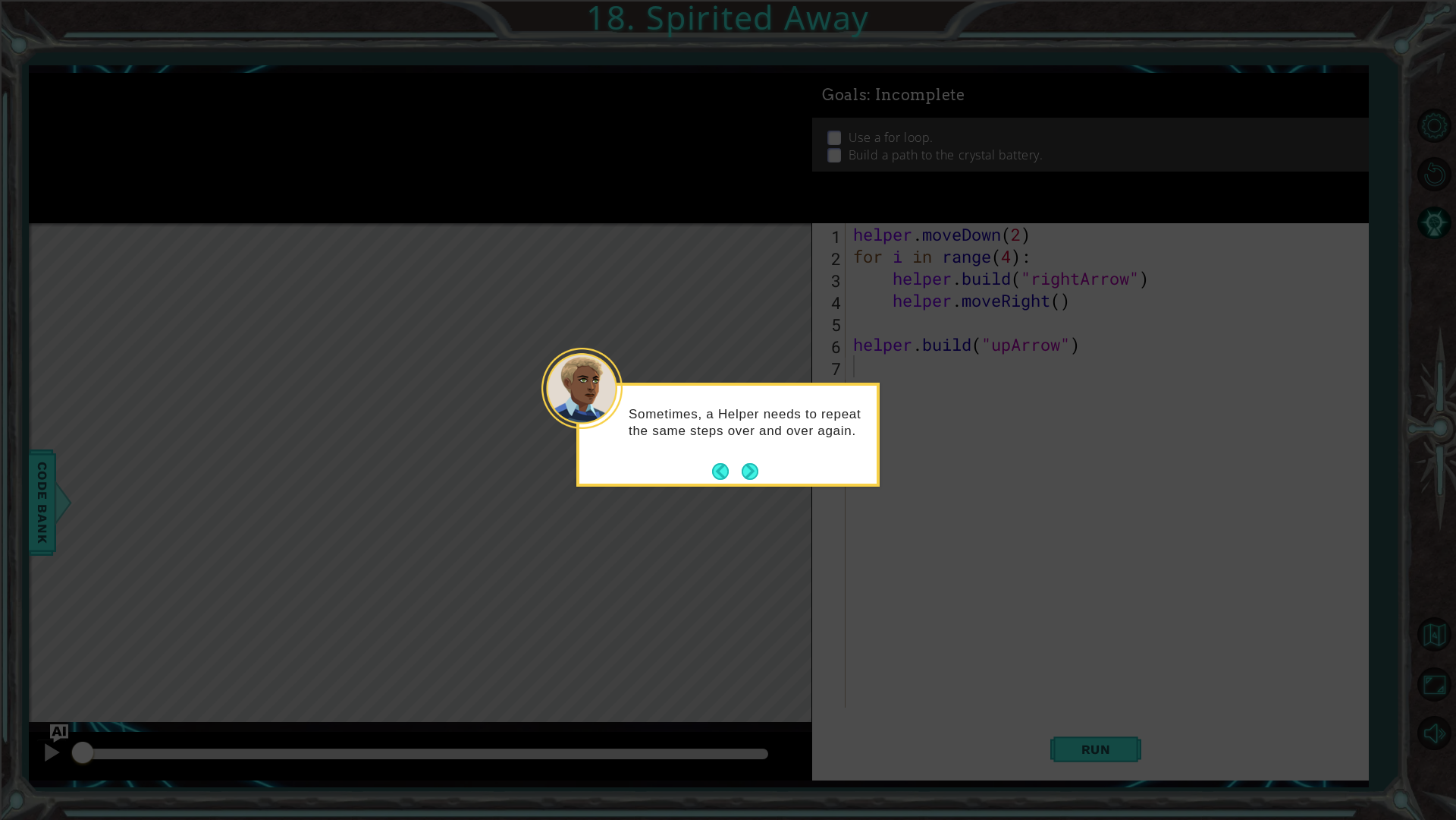
click at [770, 472] on div "Sometimes, a Helper needs to repeat the same steps over and over again." at bounding box center [728, 434] width 304 height 104
click at [759, 473] on button "Next" at bounding box center [750, 471] width 17 height 17
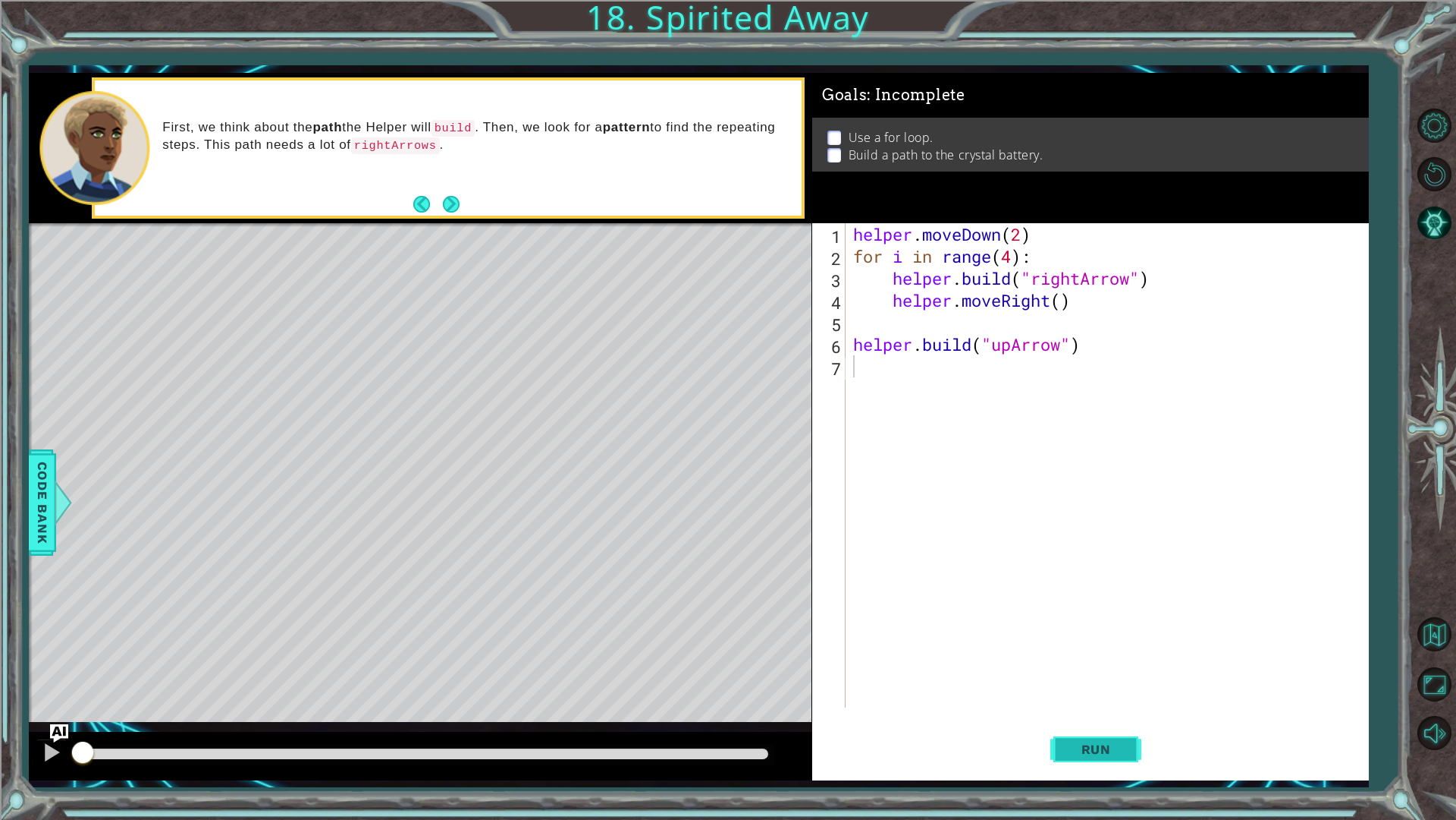
click at [1109, 691] on button "Run" at bounding box center [1095, 749] width 91 height 56
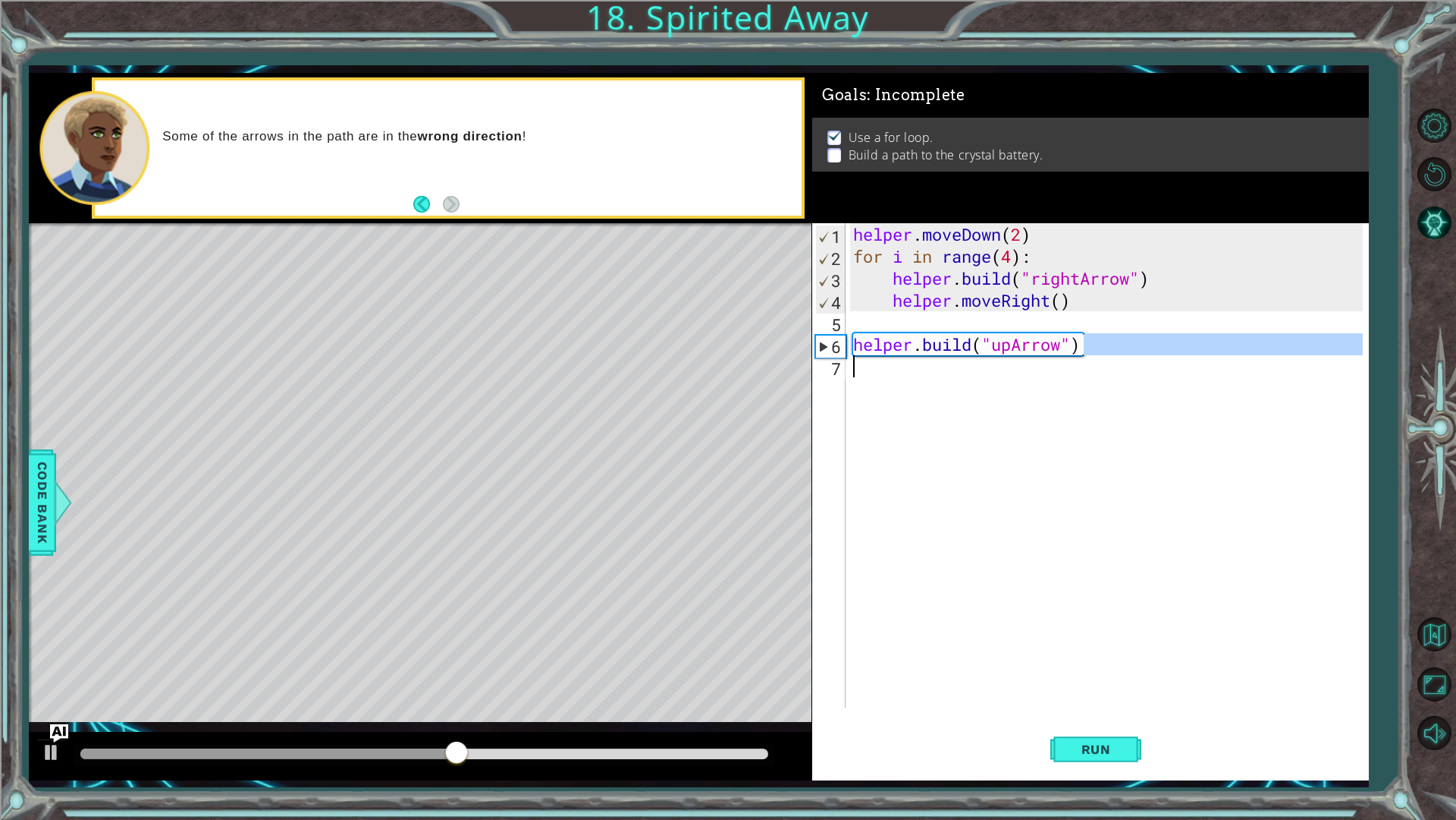
drag, startPoint x: 1095, startPoint y: 344, endPoint x: 850, endPoint y: 356, distance: 245.3
click at [850, 356] on div "helper . moveDown ( 2 ) for i in range ( 4 ) : helper . build ( "rightArrow" ) …" at bounding box center [1107, 465] width 514 height 485
type textarea "helper.build("upArrow")"
click at [1110, 368] on div "helper . moveDown ( 2 ) for i in range ( 4 ) : helper . build ( "rightArrow" ) …" at bounding box center [1110, 487] width 521 height 528
click at [1093, 344] on div "helper . moveDown ( 2 ) for i in range ( 4 ) : helper . build ( "rightArrow" ) …" at bounding box center [1107, 465] width 514 height 485
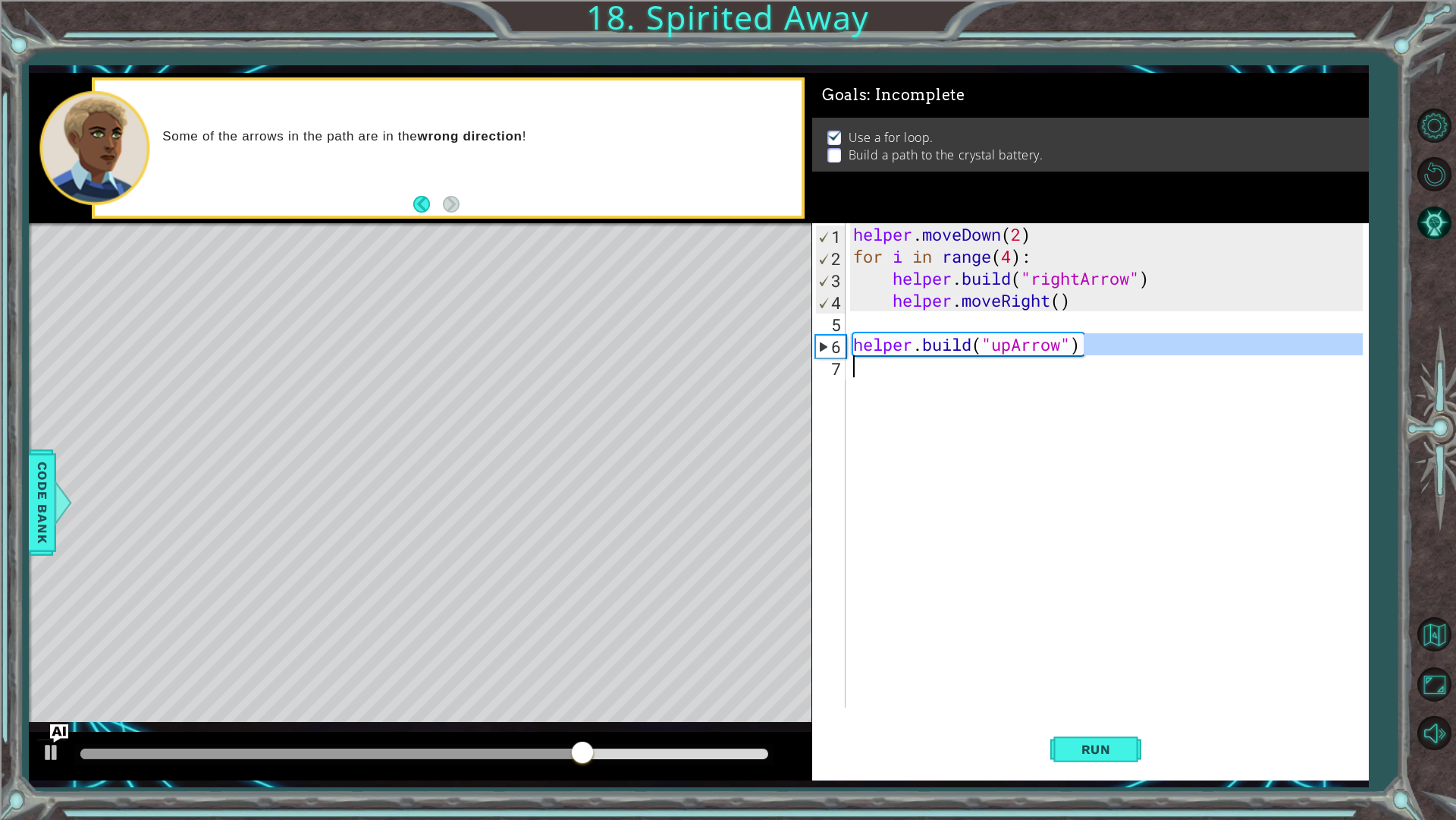
type textarea "helper.build("upArrow")"
click at [1093, 344] on div "helper . moveDown ( 2 ) for i in range ( 4 ) : helper . build ( "rightArrow" ) …" at bounding box center [1110, 487] width 521 height 528
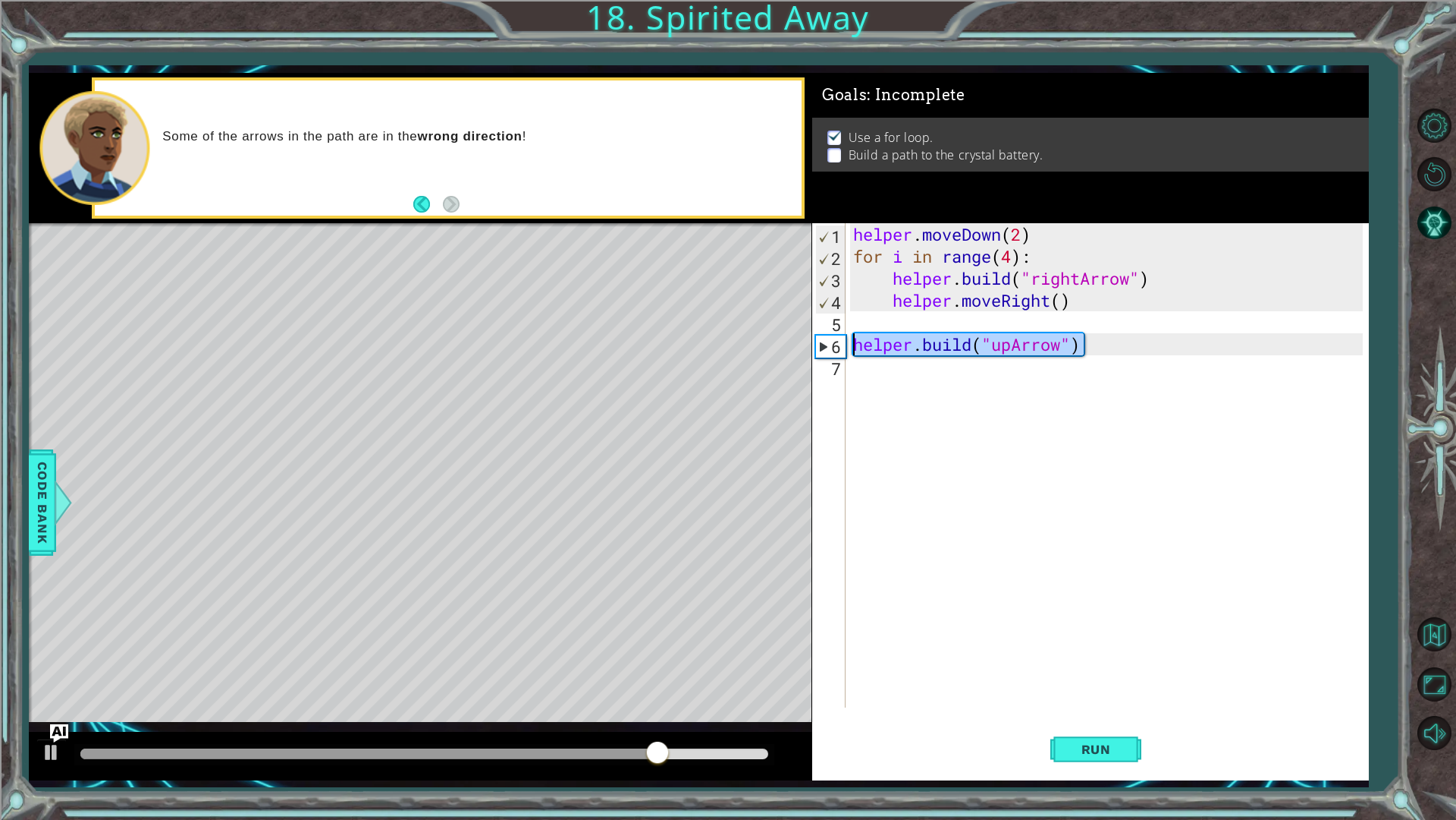
drag, startPoint x: 1110, startPoint y: 342, endPoint x: 820, endPoint y: 351, distance: 290.1
click at [820, 351] on div "helper.build("upArrow") 1 2 3 4 5 6 7 helper . moveDown ( 2 ) for i in range ( …" at bounding box center [1088, 465] width 552 height 485
click at [926, 354] on div "helper . moveDown ( 2 ) for i in range ( 4 ) : helper . build ( "rightArrow" ) …" at bounding box center [1107, 465] width 514 height 485
click at [931, 372] on div "helper . moveDown ( 2 ) for i in range ( 4 ) : helper . build ( "rightArrow" ) …" at bounding box center [1110, 487] width 521 height 528
paste textarea "helper.build("upArrow")"
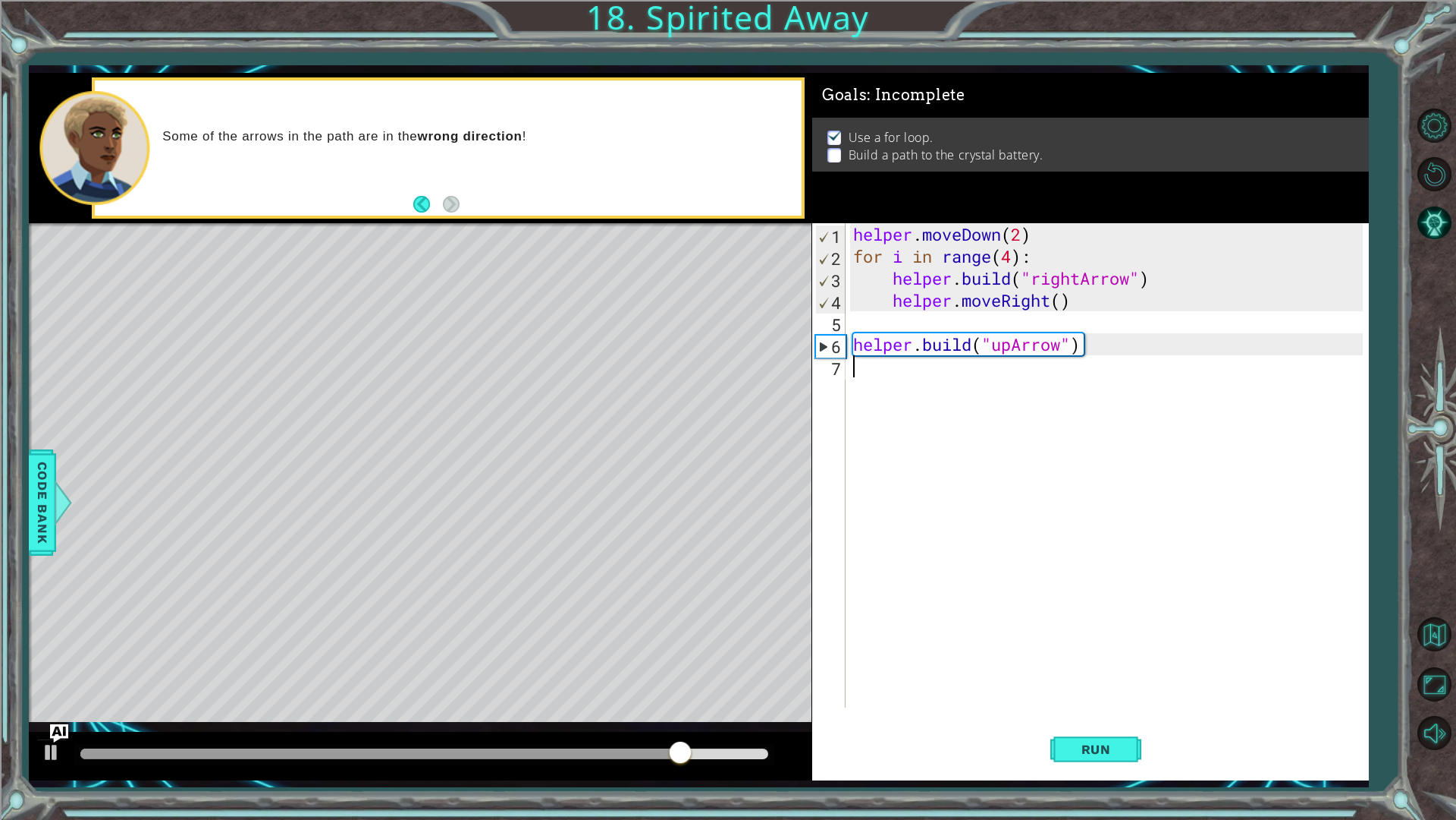
type textarea "helper.build("upArrow")"
click at [1067, 691] on span "Run" at bounding box center [1097, 749] width 60 height 15
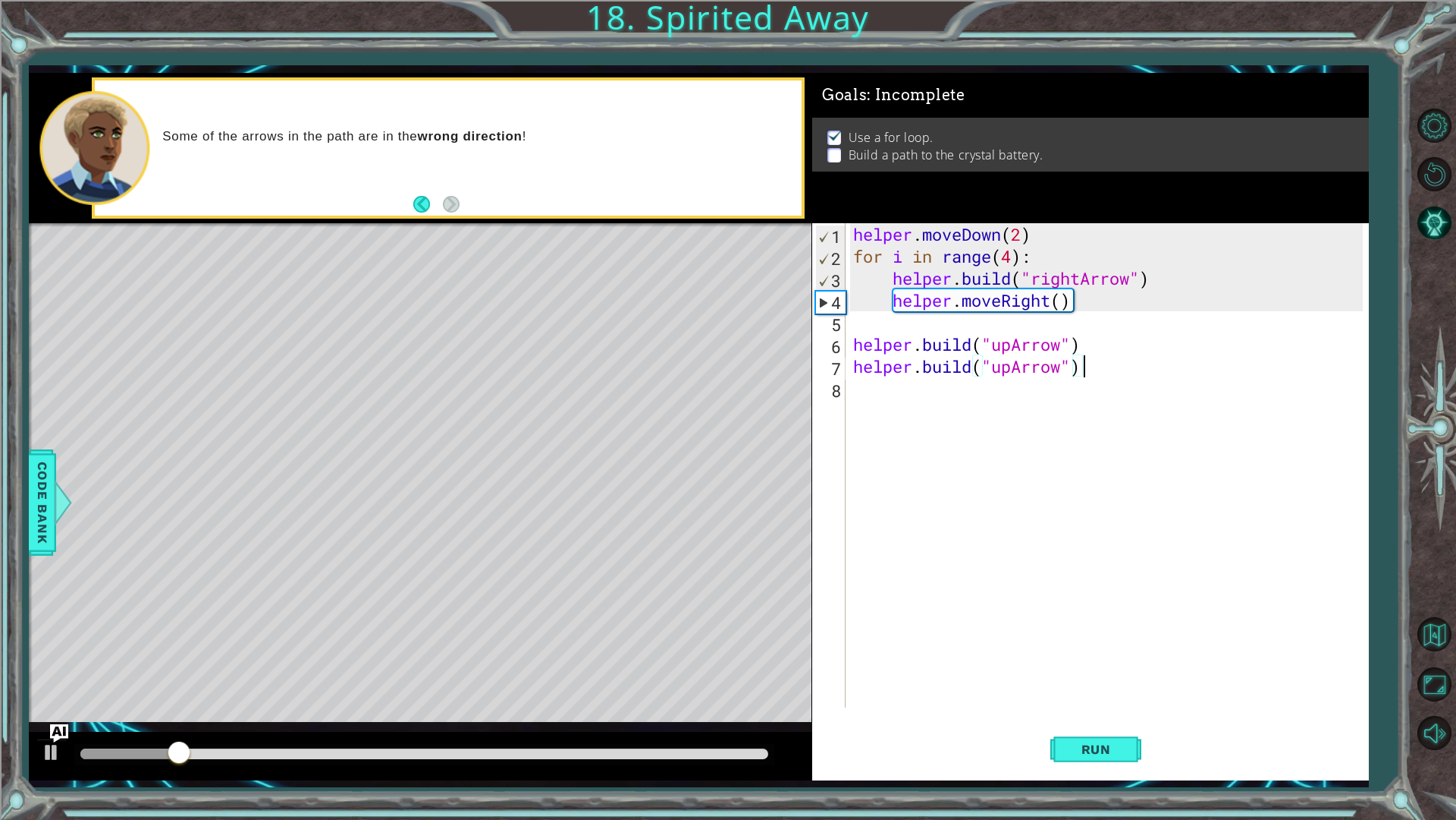
click at [685, 691] on div at bounding box center [423, 753] width 687 height 10
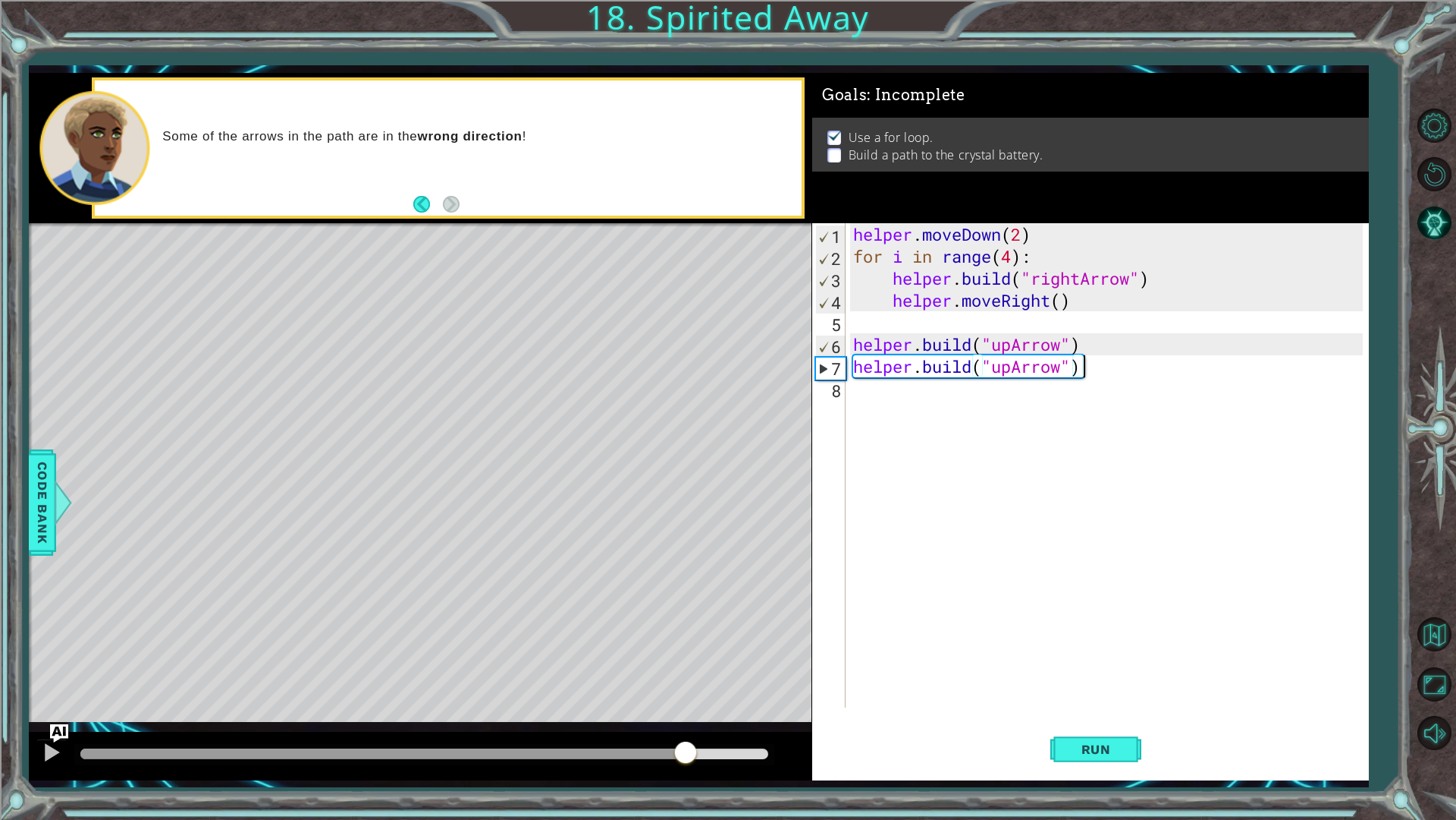
click at [1165, 359] on div "helper . moveDown ( 2 ) for i in range ( 4 ) : helper . build ( "rightArrow" ) …" at bounding box center [1110, 487] width 521 height 528
click at [1156, 345] on div "helper . moveDown ( 2 ) for i in range ( 4 ) : helper . build ( "rightArrow" ) …" at bounding box center [1110, 487] width 521 height 528
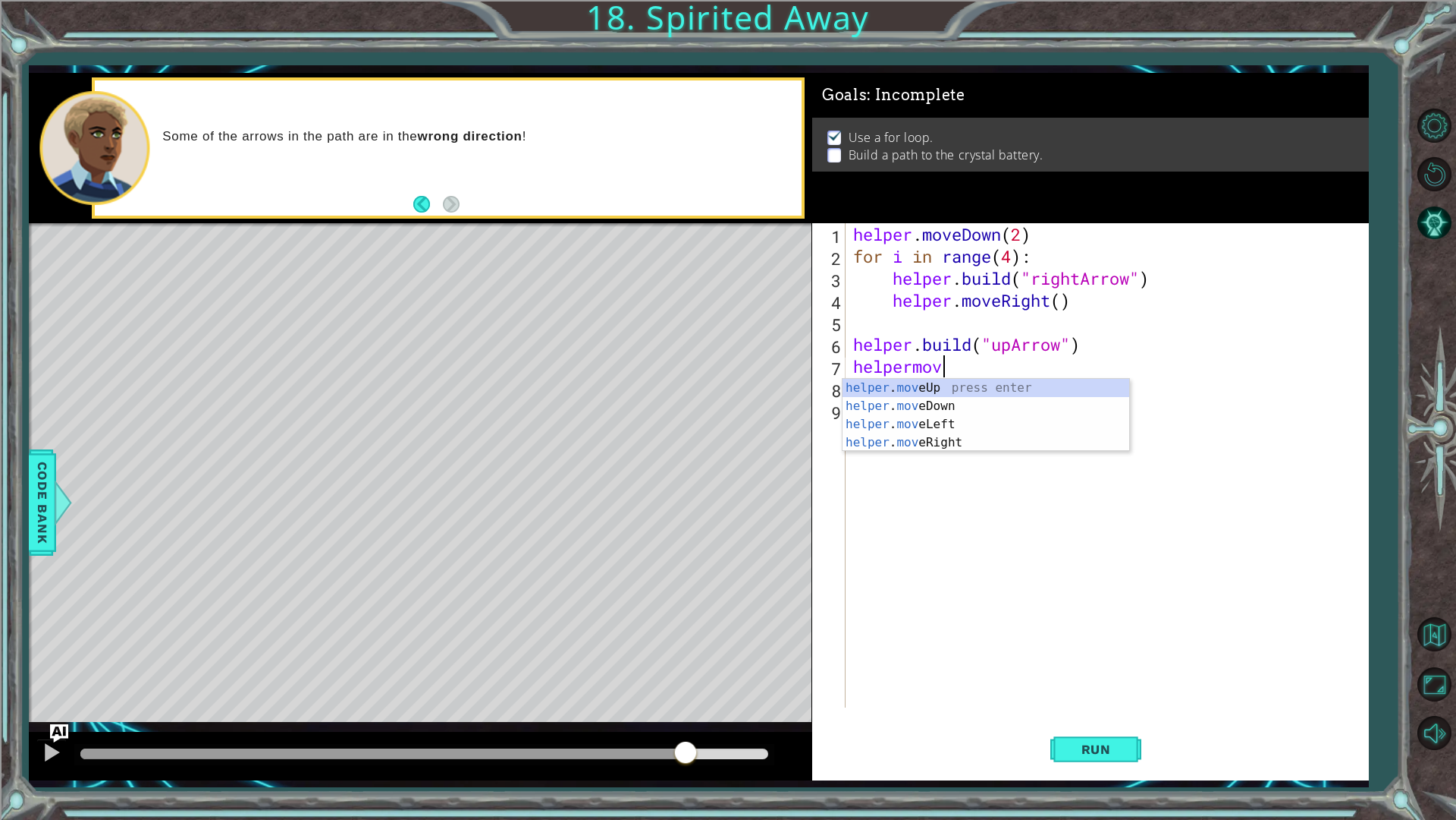
scroll to position [0, 4]
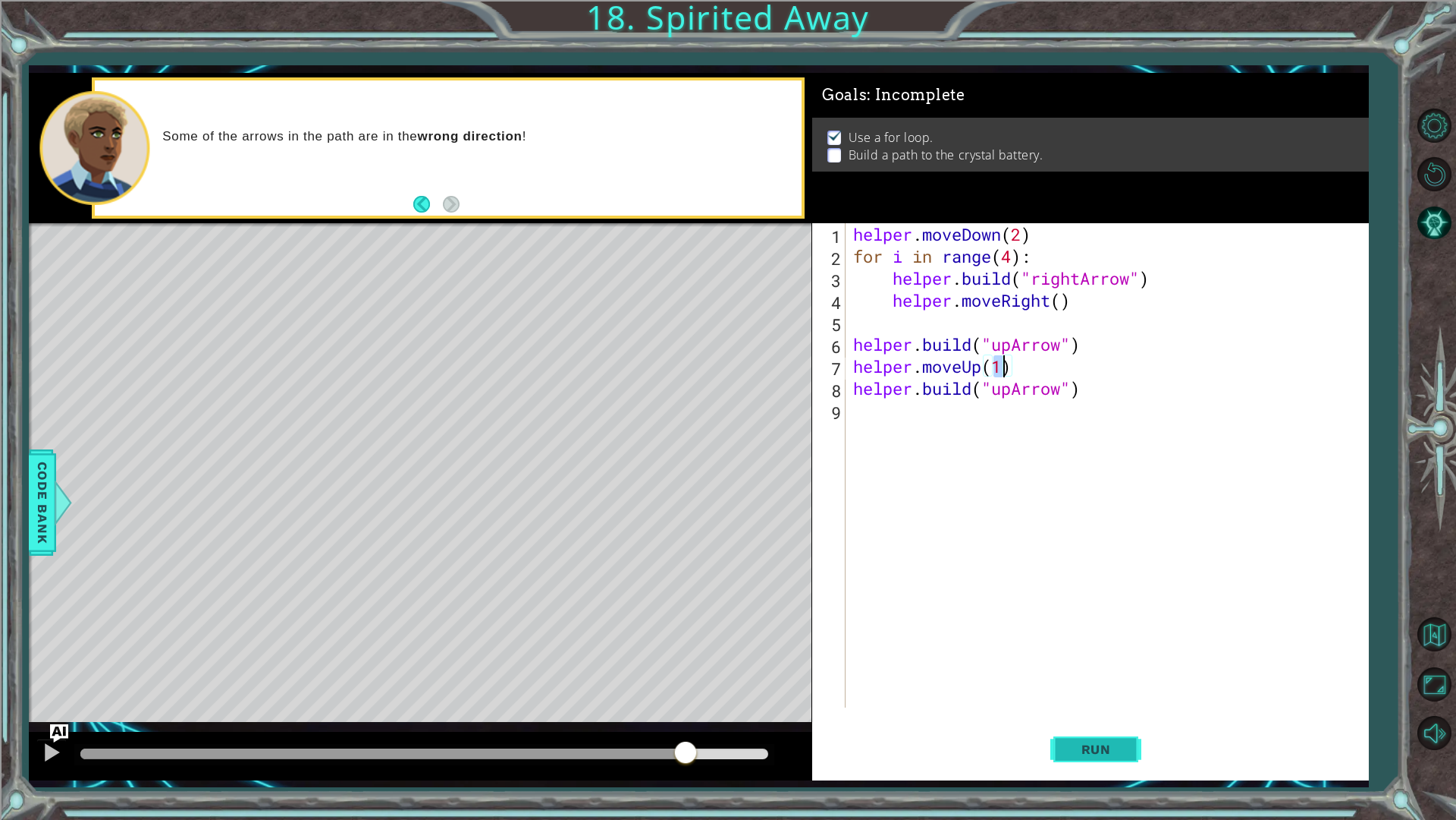
type textarea "helper.moveUp(1)"
click at [1103, 691] on span "Run" at bounding box center [1097, 749] width 60 height 15
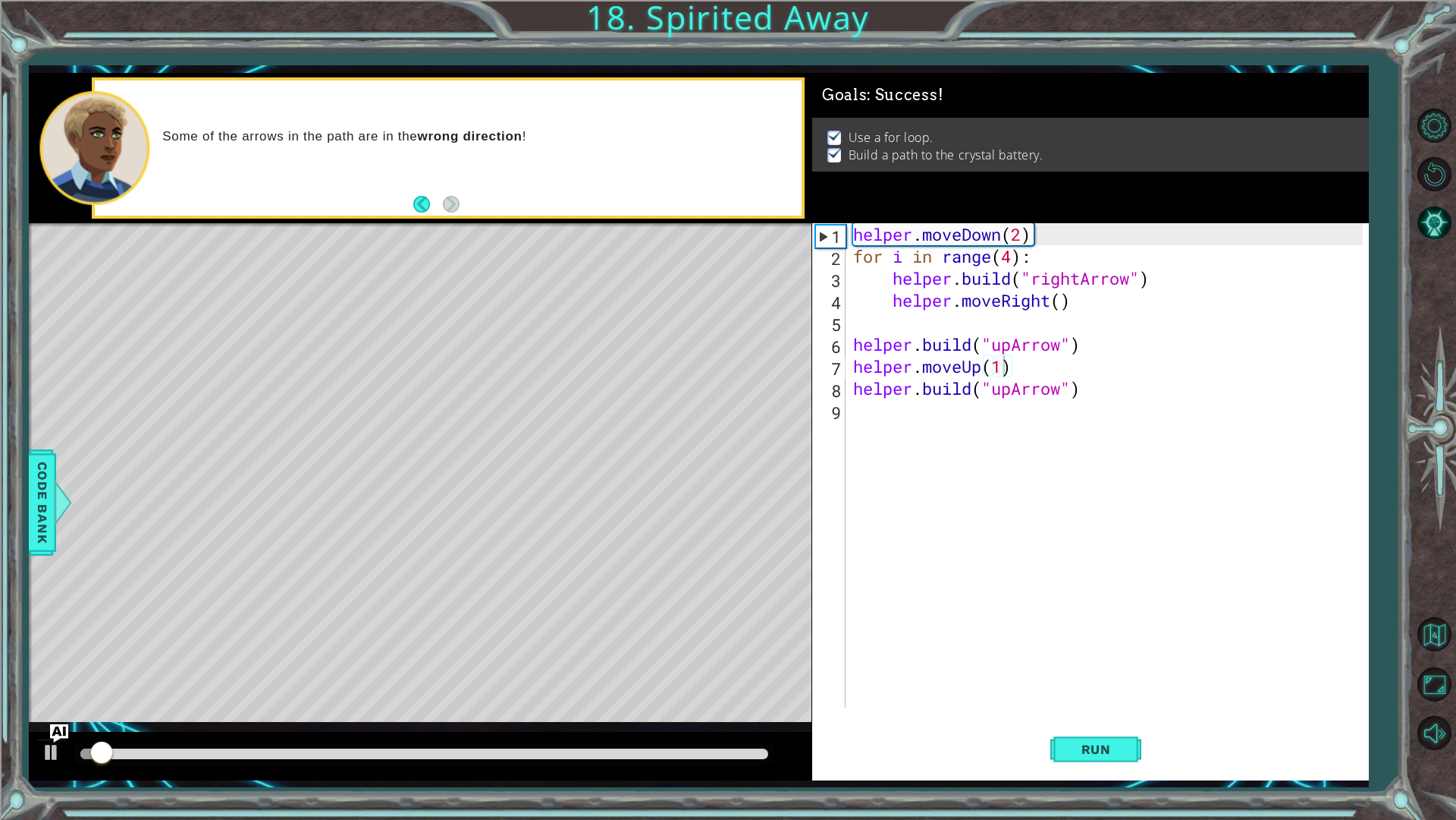
drag, startPoint x: 681, startPoint y: 731, endPoint x: 684, endPoint y: 743, distance: 12.4
click at [681, 691] on div at bounding box center [420, 756] width 783 height 48
click at [684, 691] on div at bounding box center [424, 754] width 699 height 21
click at [690, 691] on div at bounding box center [423, 753] width 687 height 10
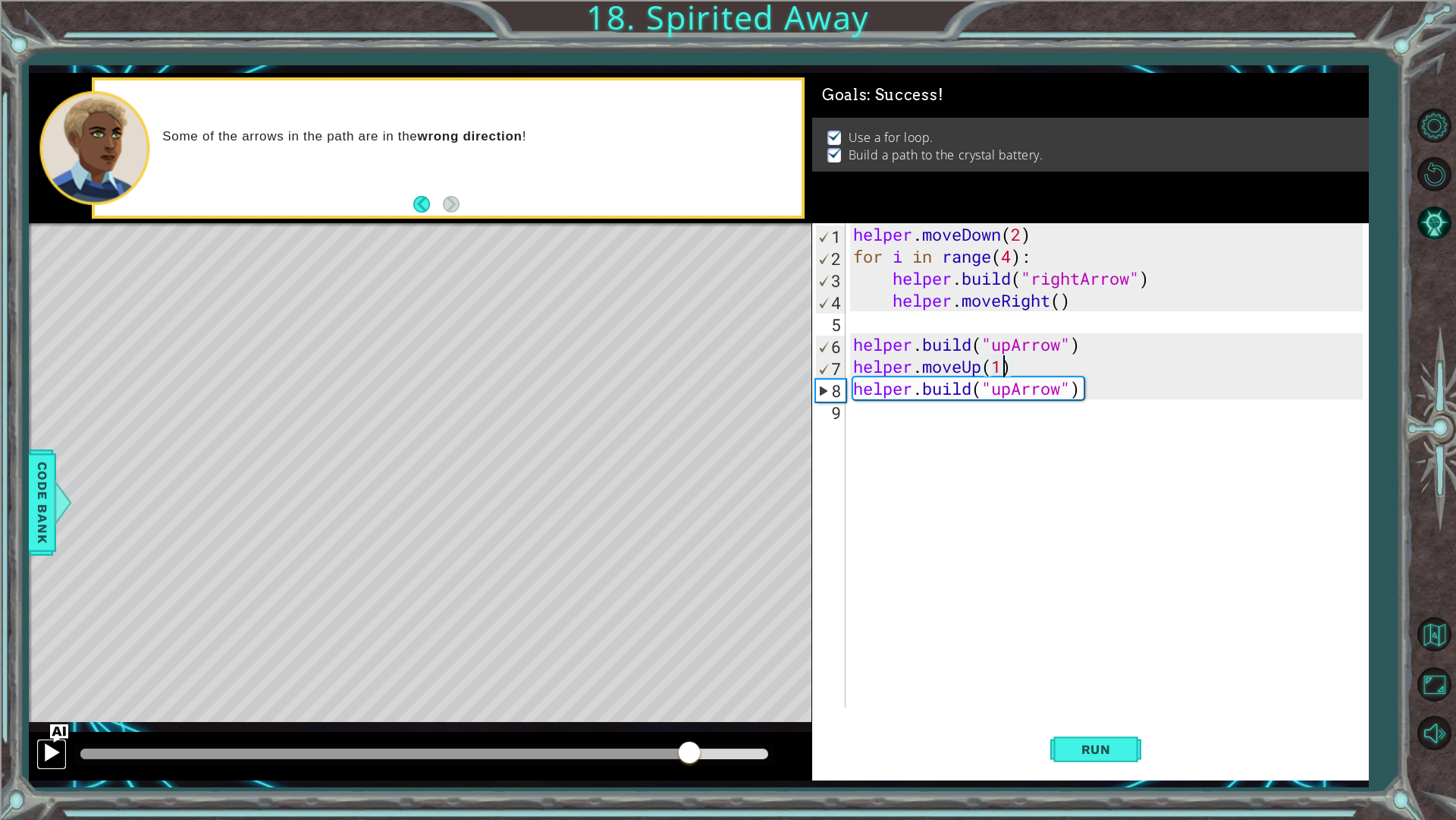
click at [52, 691] on div at bounding box center [52, 752] width 20 height 20
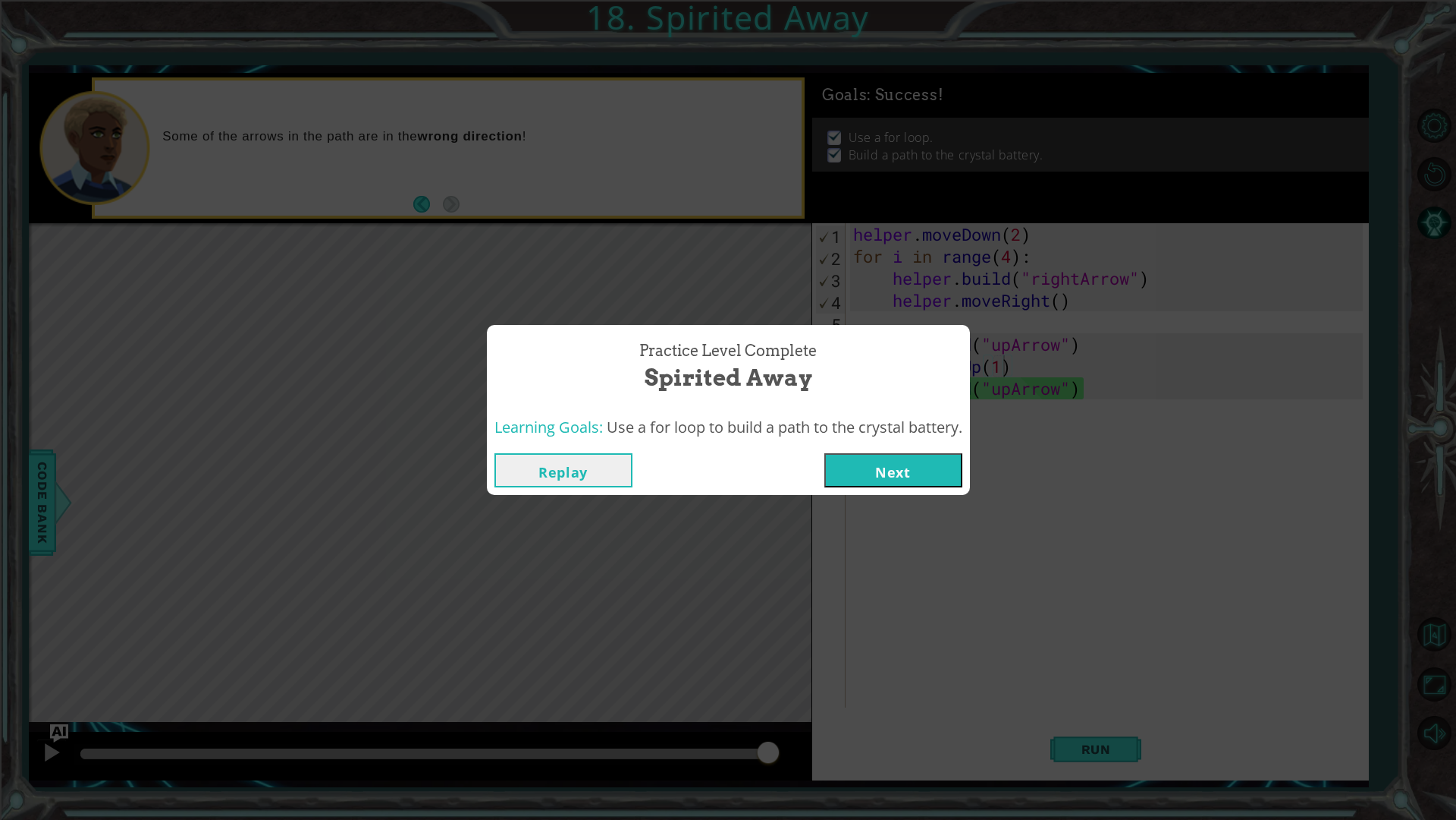
click at [873, 472] on button "Next" at bounding box center [893, 469] width 138 height 34
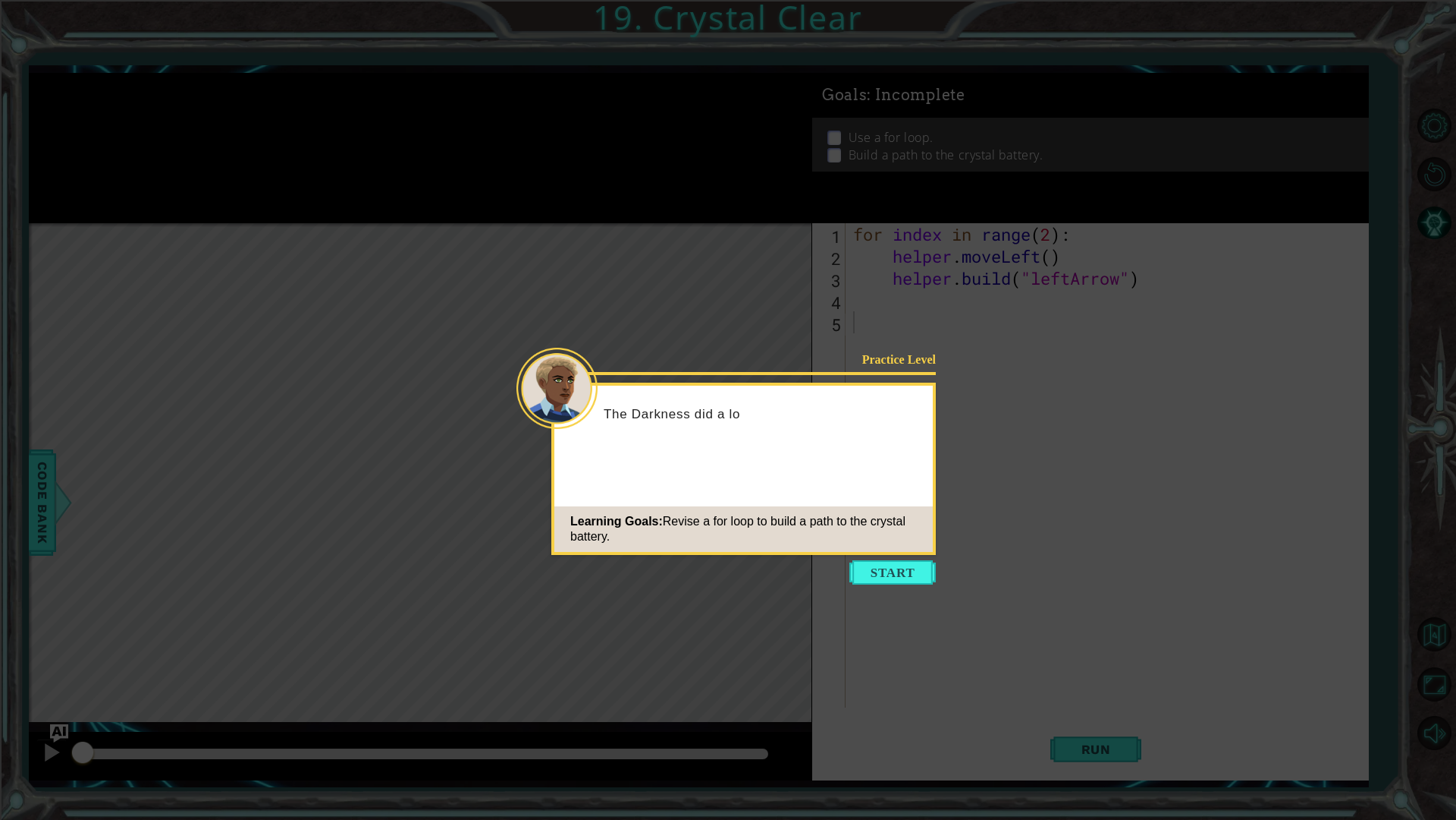
click at [896, 546] on div "Learning Goals: Revise a for loop to build a path to the crystal battery." at bounding box center [744, 528] width 379 height 45
click at [911, 581] on button "Start" at bounding box center [892, 572] width 86 height 25
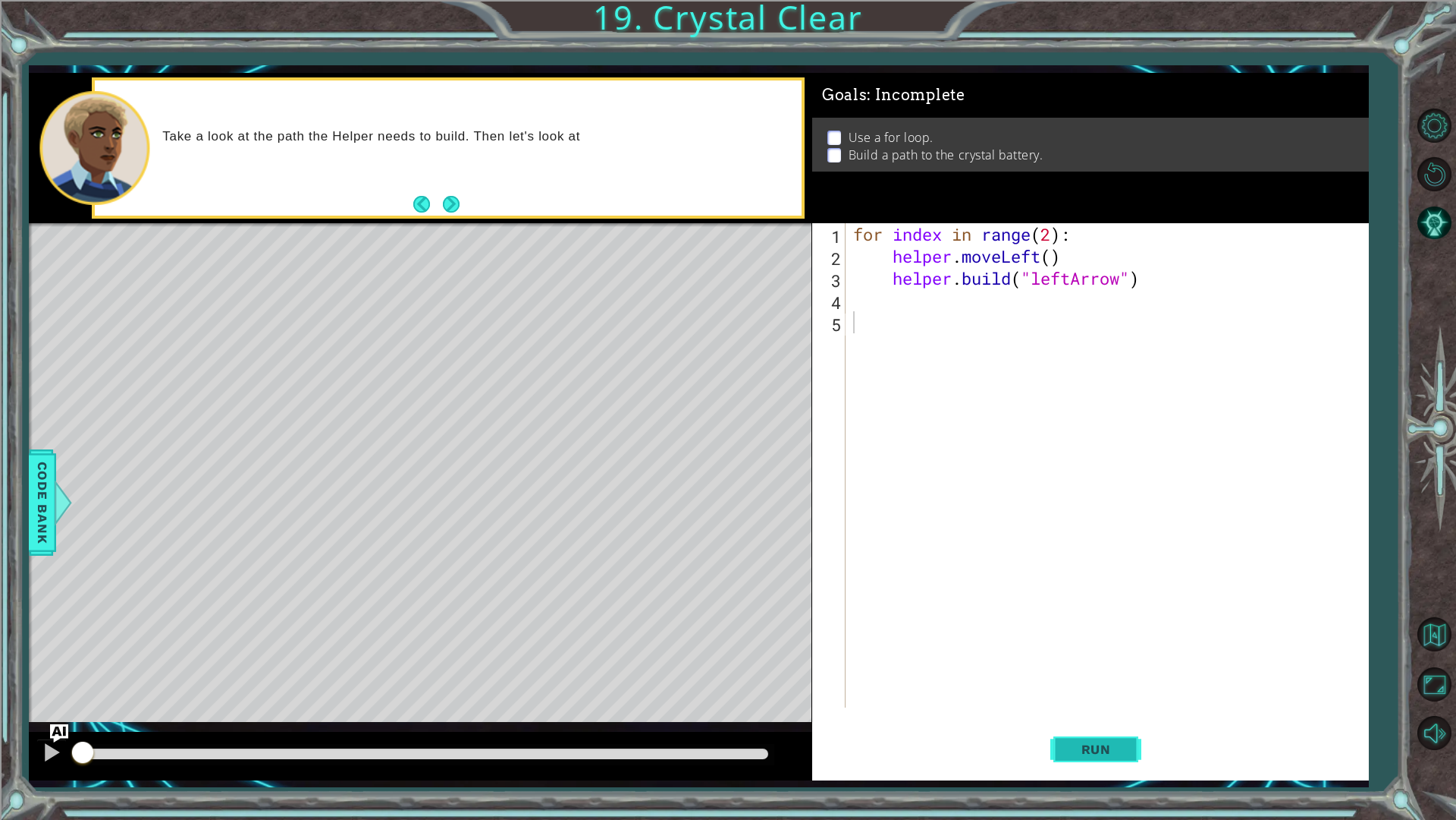
click at [1095, 691] on button "Run" at bounding box center [1095, 749] width 91 height 56
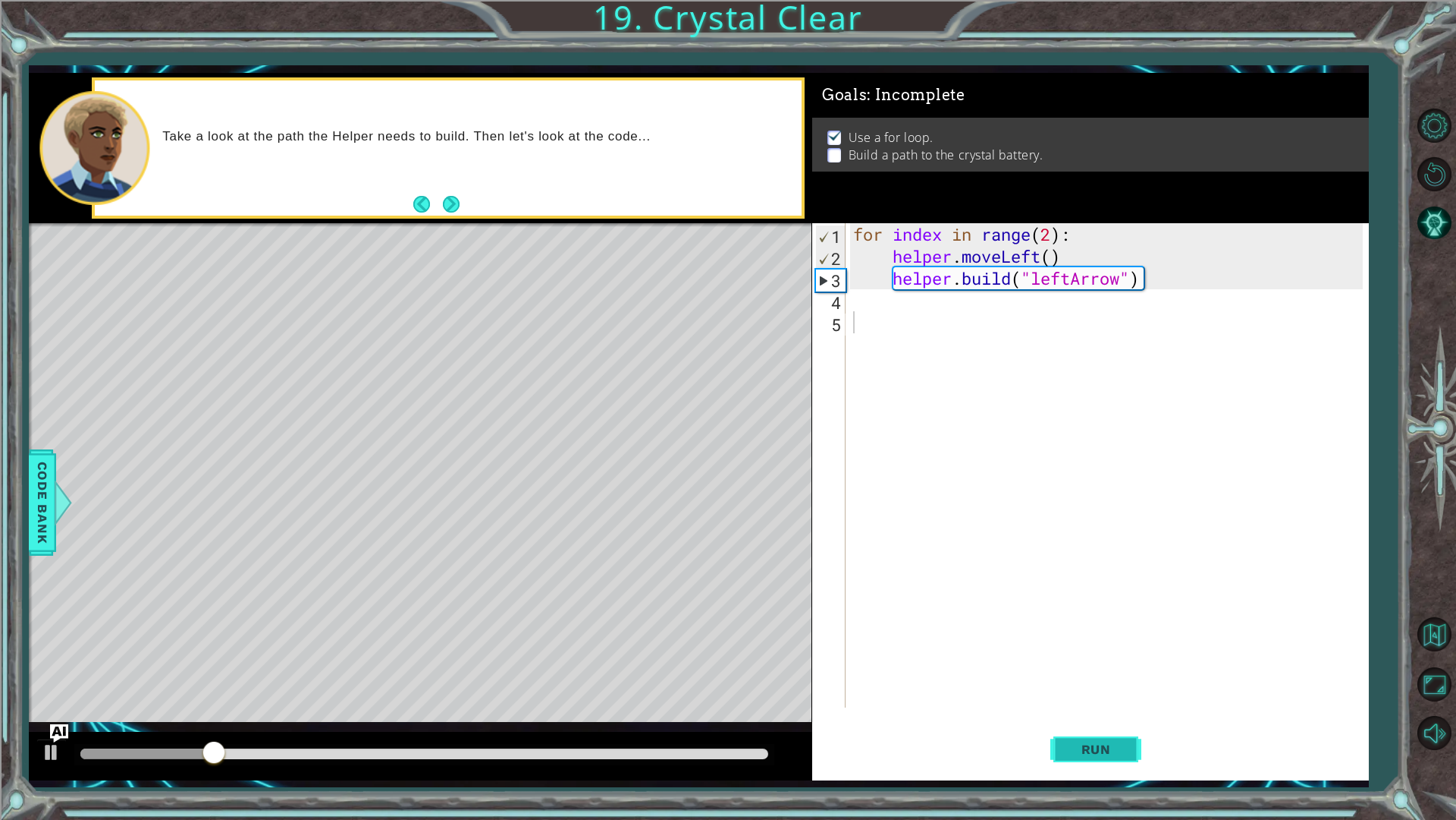
click at [1079, 691] on span "Run" at bounding box center [1097, 749] width 60 height 15
click at [1050, 242] on div "for index in range ( 2 ) : helper . moveLeft ( ) helper . build ( "leftArrow" )" at bounding box center [1110, 487] width 521 height 528
type textarea "for index in range(4):"
drag, startPoint x: 1044, startPoint y: 741, endPoint x: 1070, endPoint y: 742, distance: 26.0
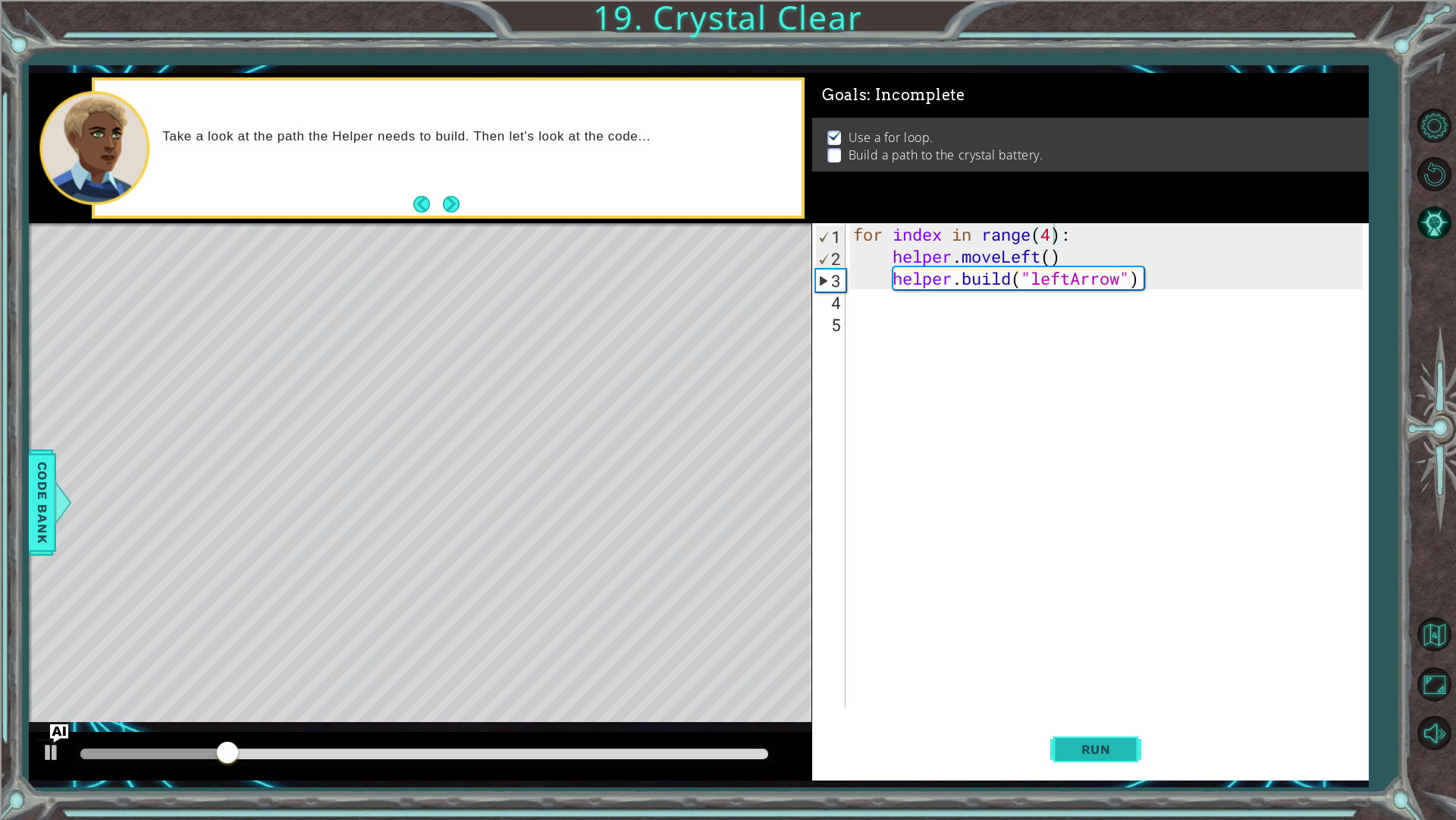
click at [1050, 691] on div "Run" at bounding box center [1096, 749] width 556 height 56
click at [1070, 691] on span "Run" at bounding box center [1097, 749] width 60 height 15
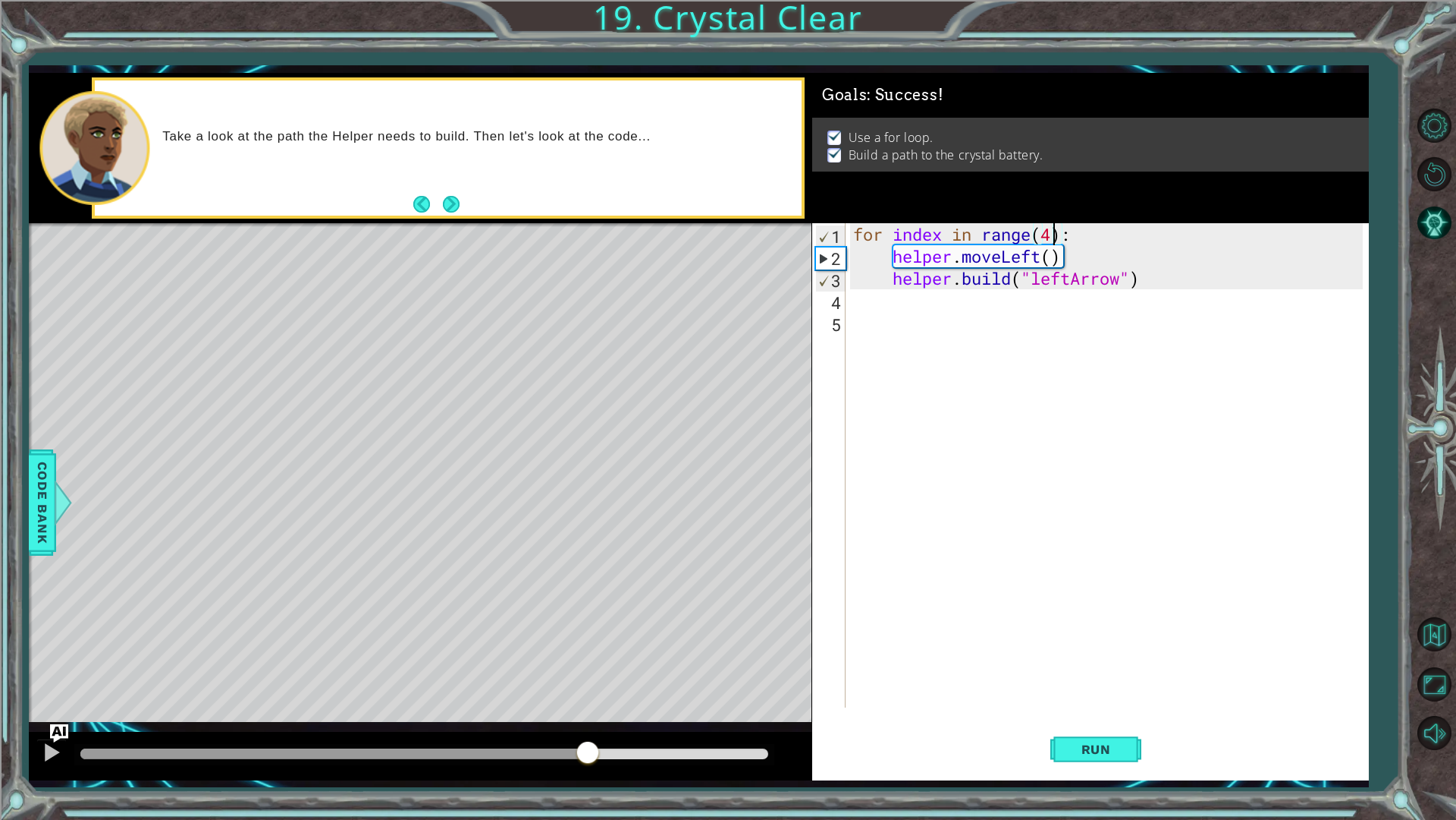
click at [590, 691] on div at bounding box center [423, 753] width 687 height 10
click at [751, 691] on div at bounding box center [423, 753] width 687 height 10
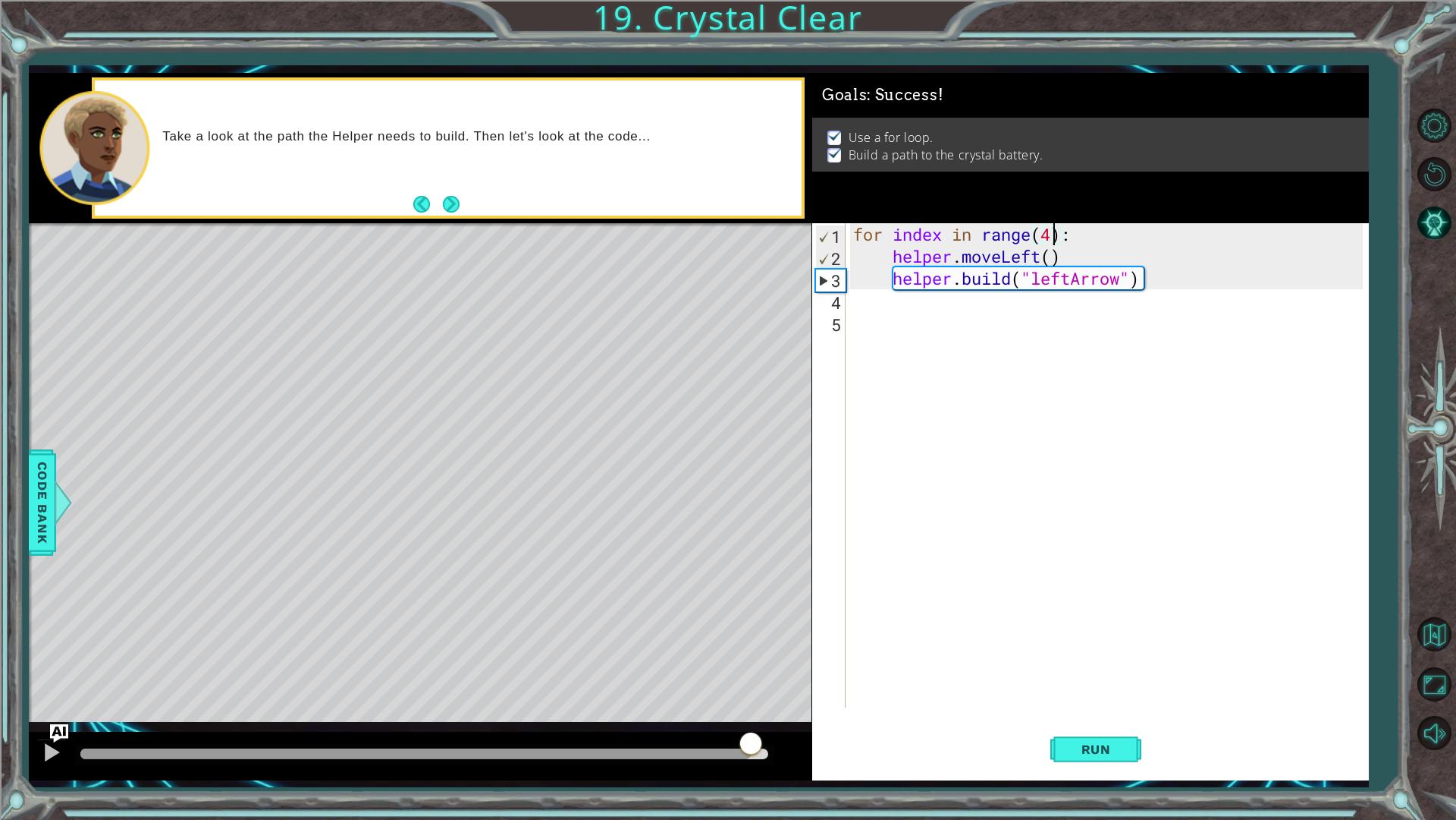
click at [774, 691] on div at bounding box center [424, 754] width 699 height 21
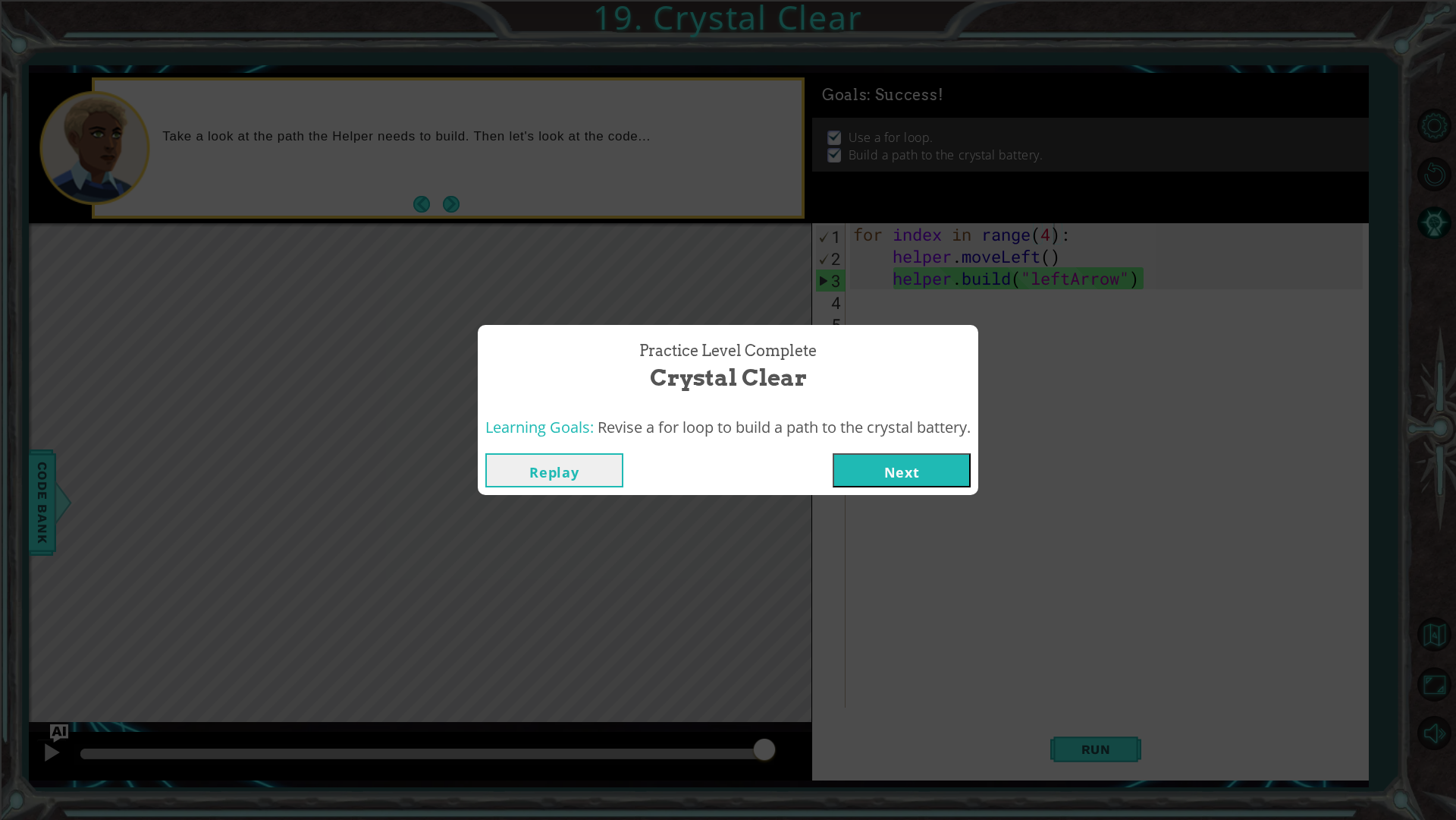
click at [763, 691] on div "Practice Level Complete Crystal Clear Learning Goals: Revise a for loop to buil…" at bounding box center [728, 410] width 1456 height 820
click at [860, 484] on button "Next" at bounding box center [902, 469] width 138 height 34
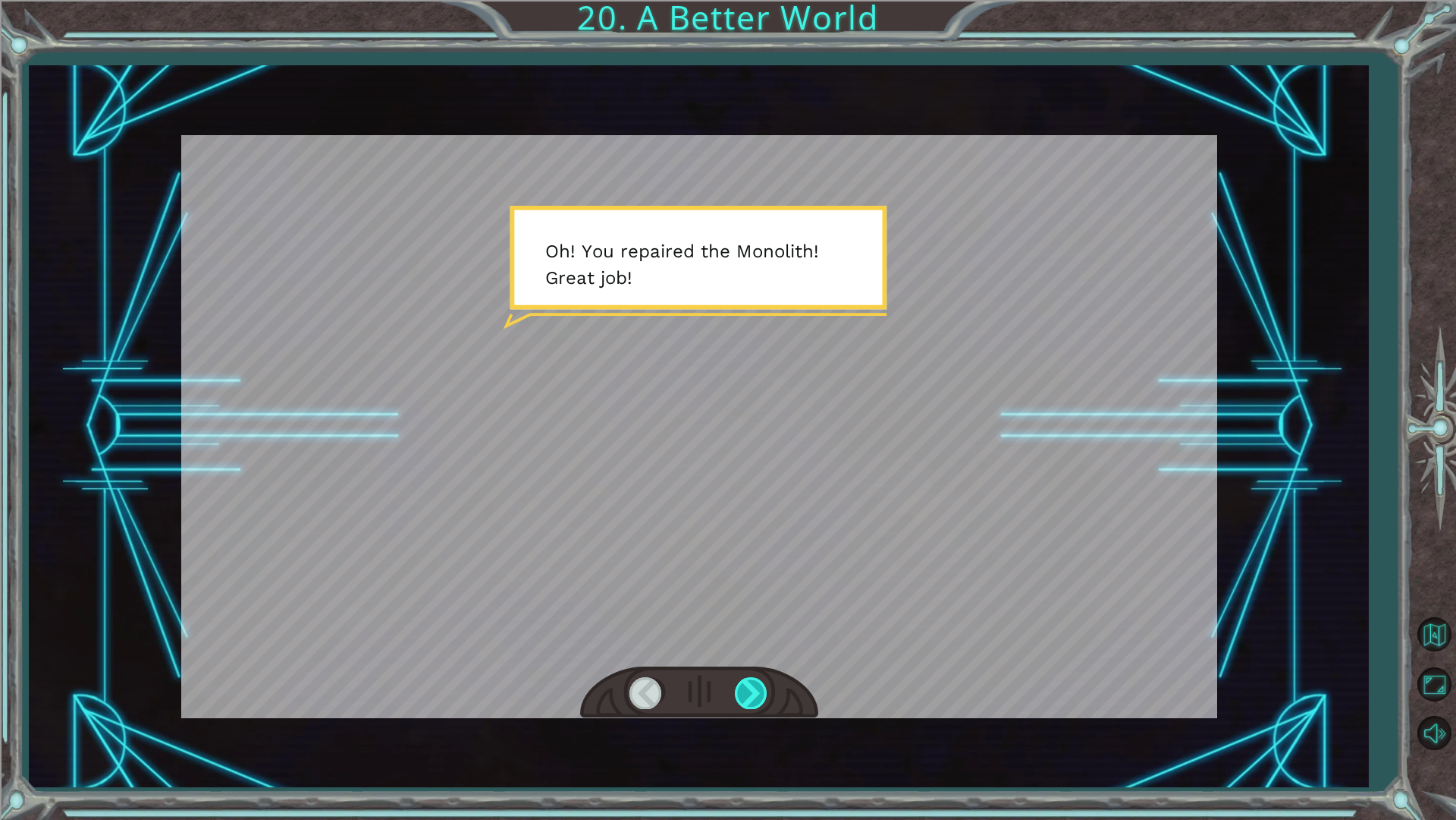
click at [751, 691] on div at bounding box center [751, 692] width 34 height 31
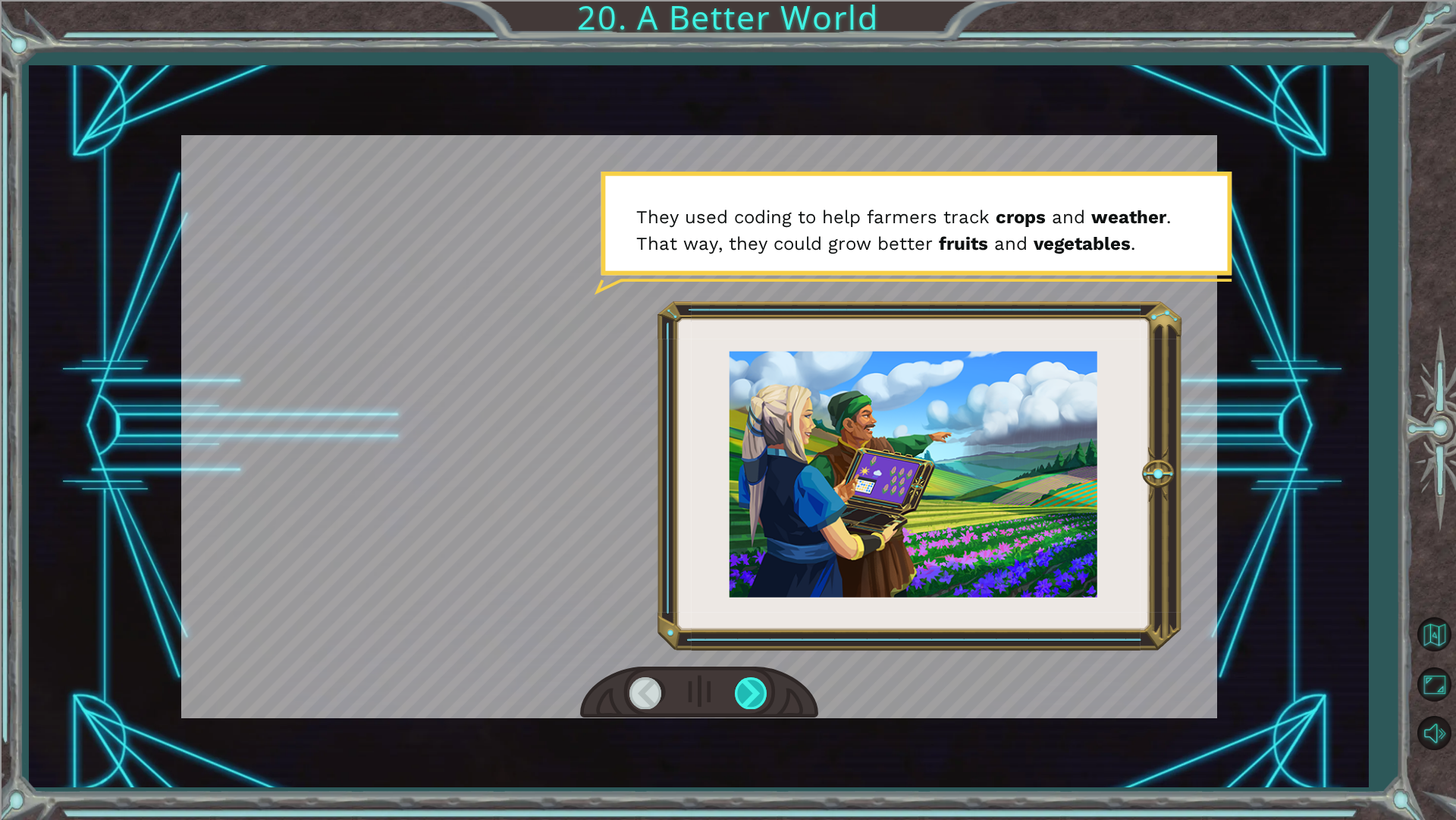
click at [751, 691] on div at bounding box center [751, 692] width 34 height 31
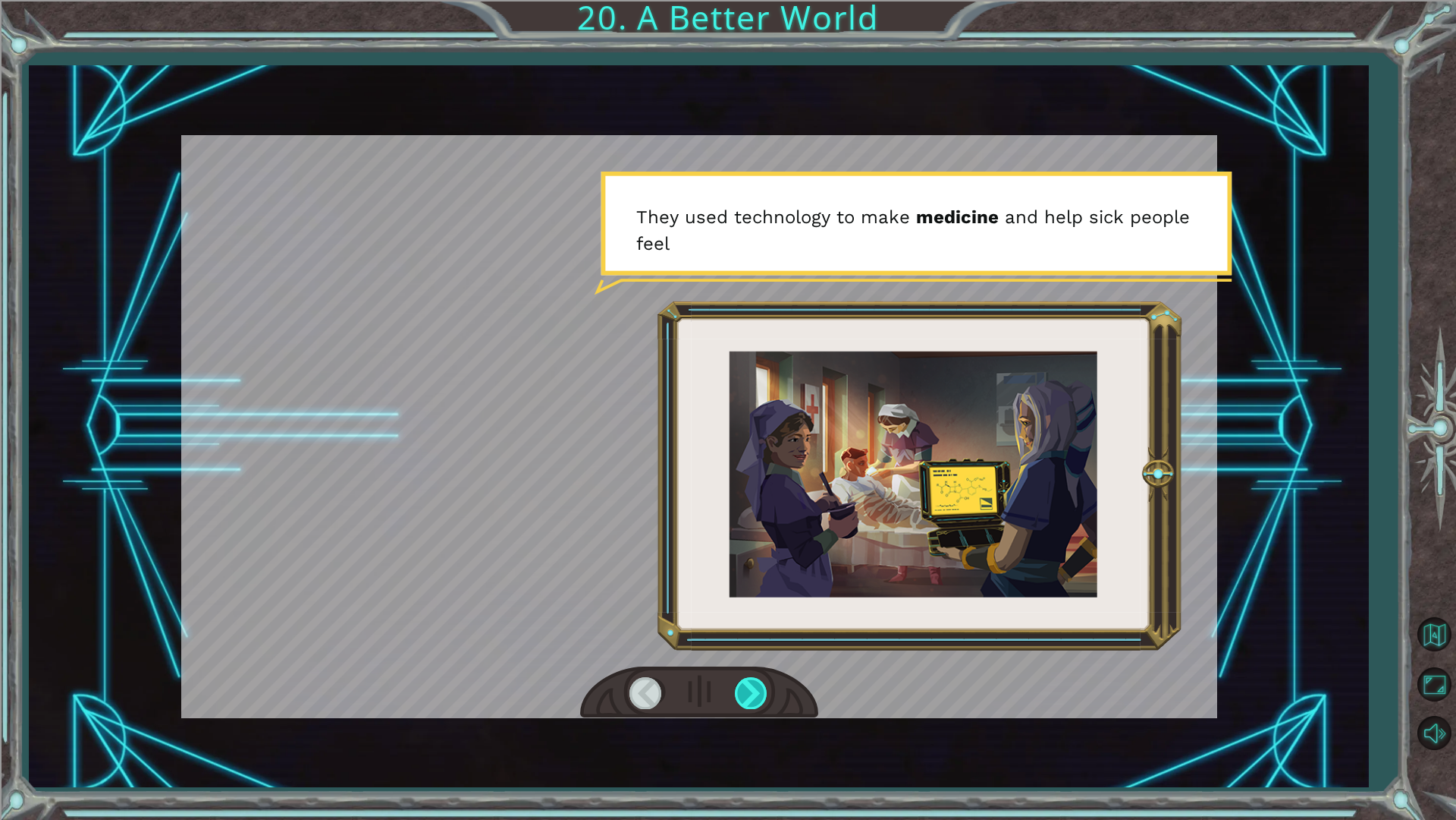
click at [751, 691] on div at bounding box center [751, 692] width 34 height 31
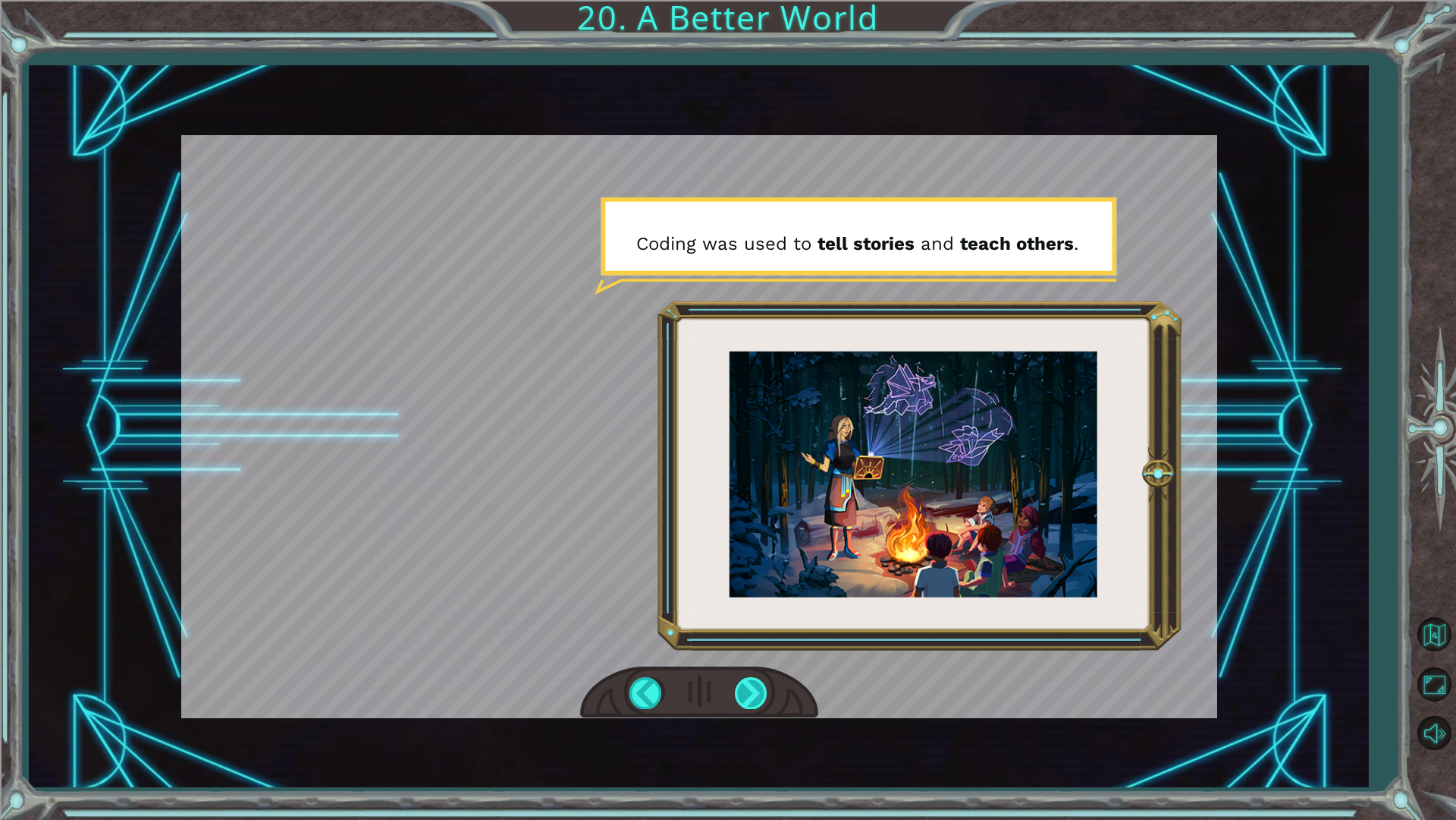
click at [751, 691] on div at bounding box center [751, 692] width 34 height 31
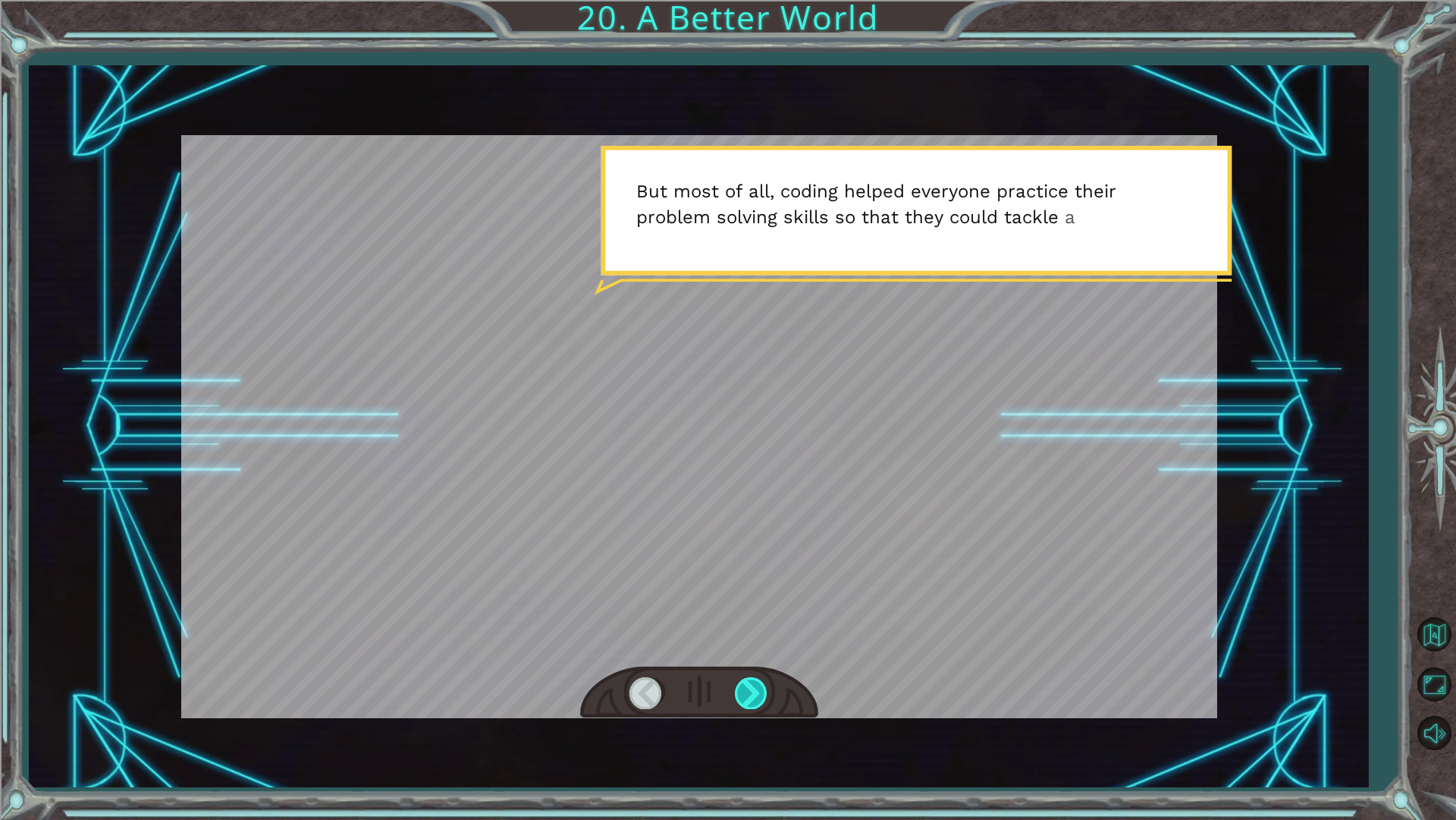
click at [751, 691] on div at bounding box center [751, 692] width 34 height 31
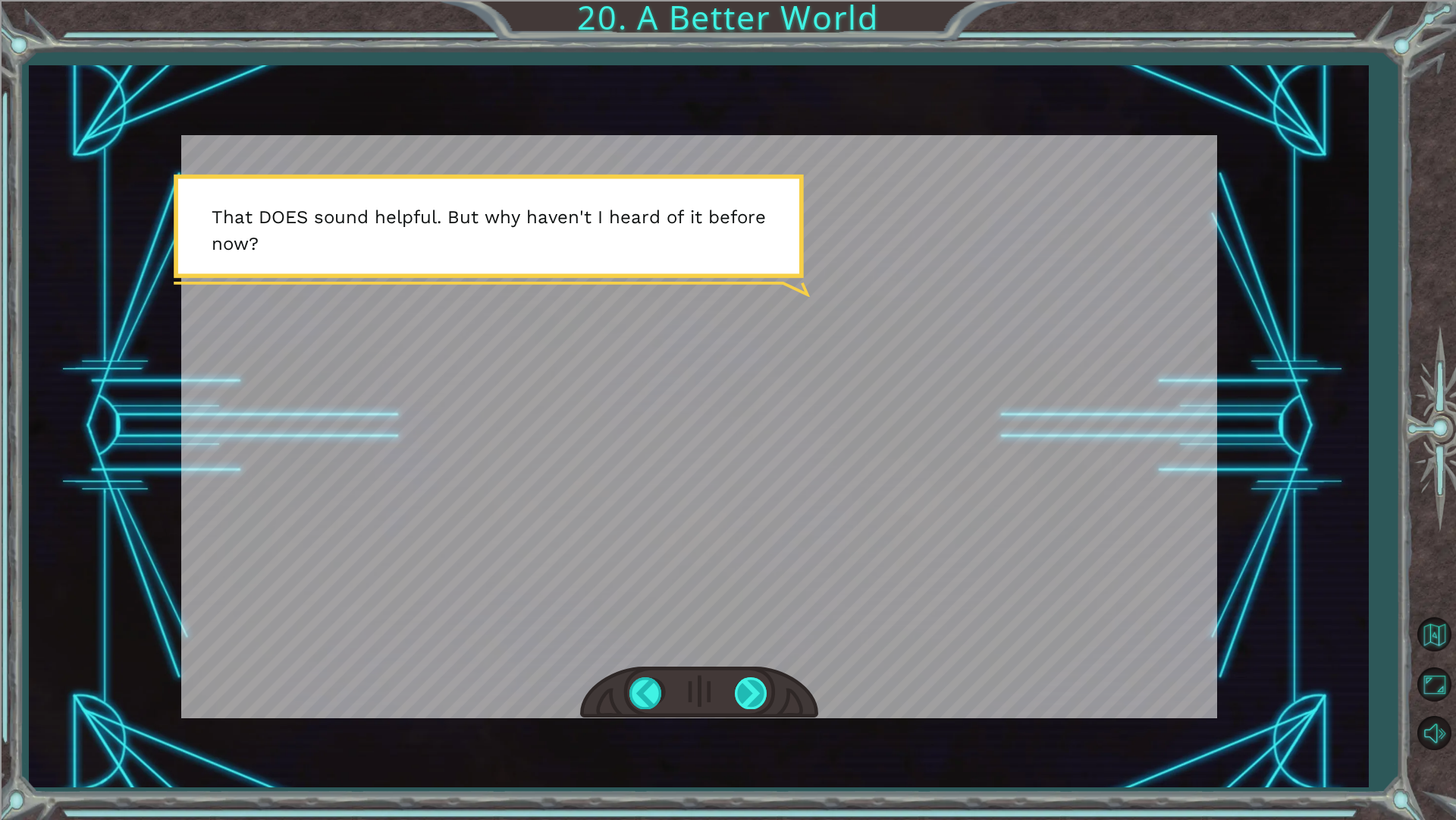
click at [751, 691] on div at bounding box center [751, 692] width 34 height 31
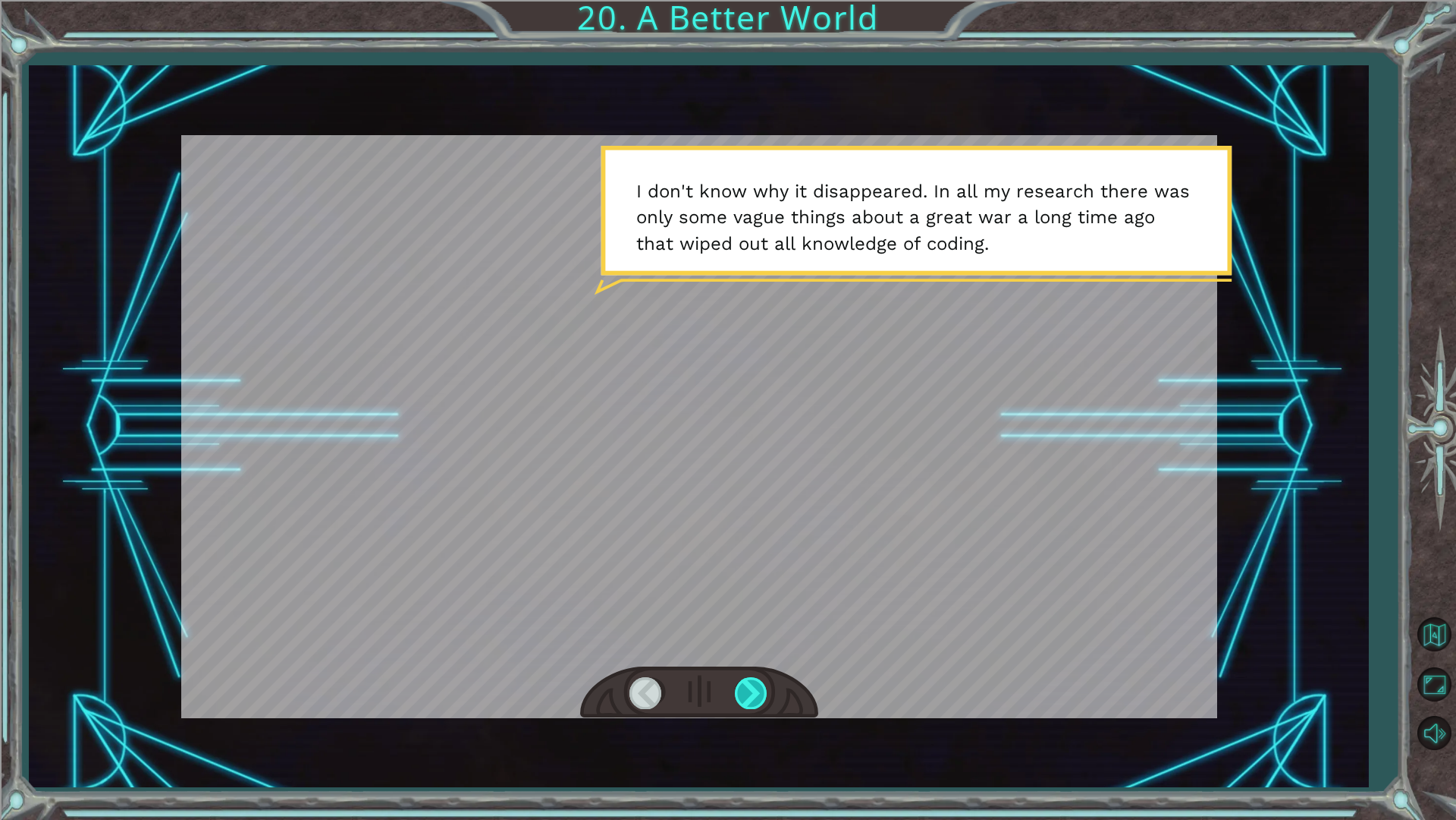
click at [751, 691] on div at bounding box center [751, 692] width 34 height 31
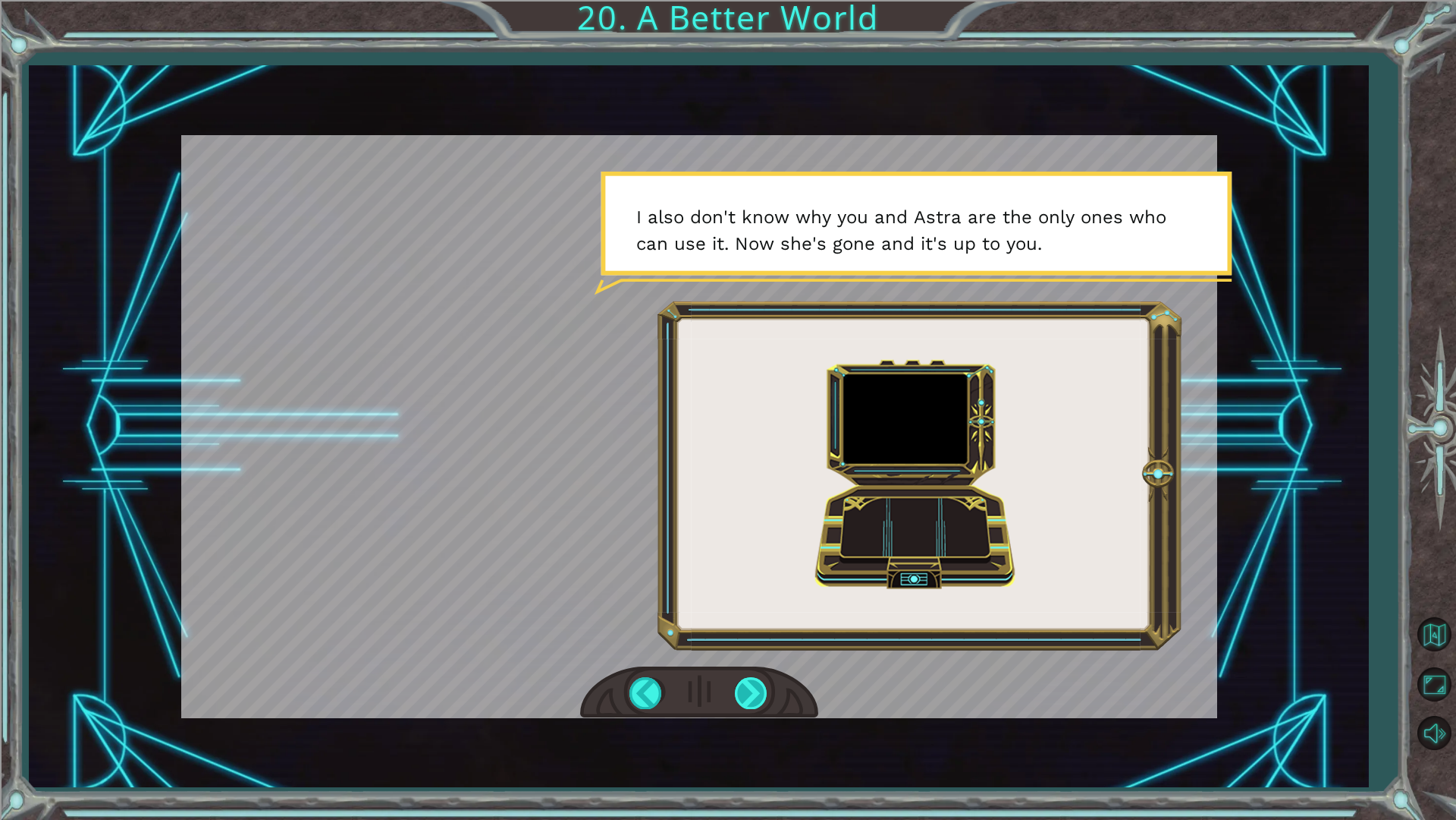
click at [751, 691] on div at bounding box center [751, 692] width 34 height 31
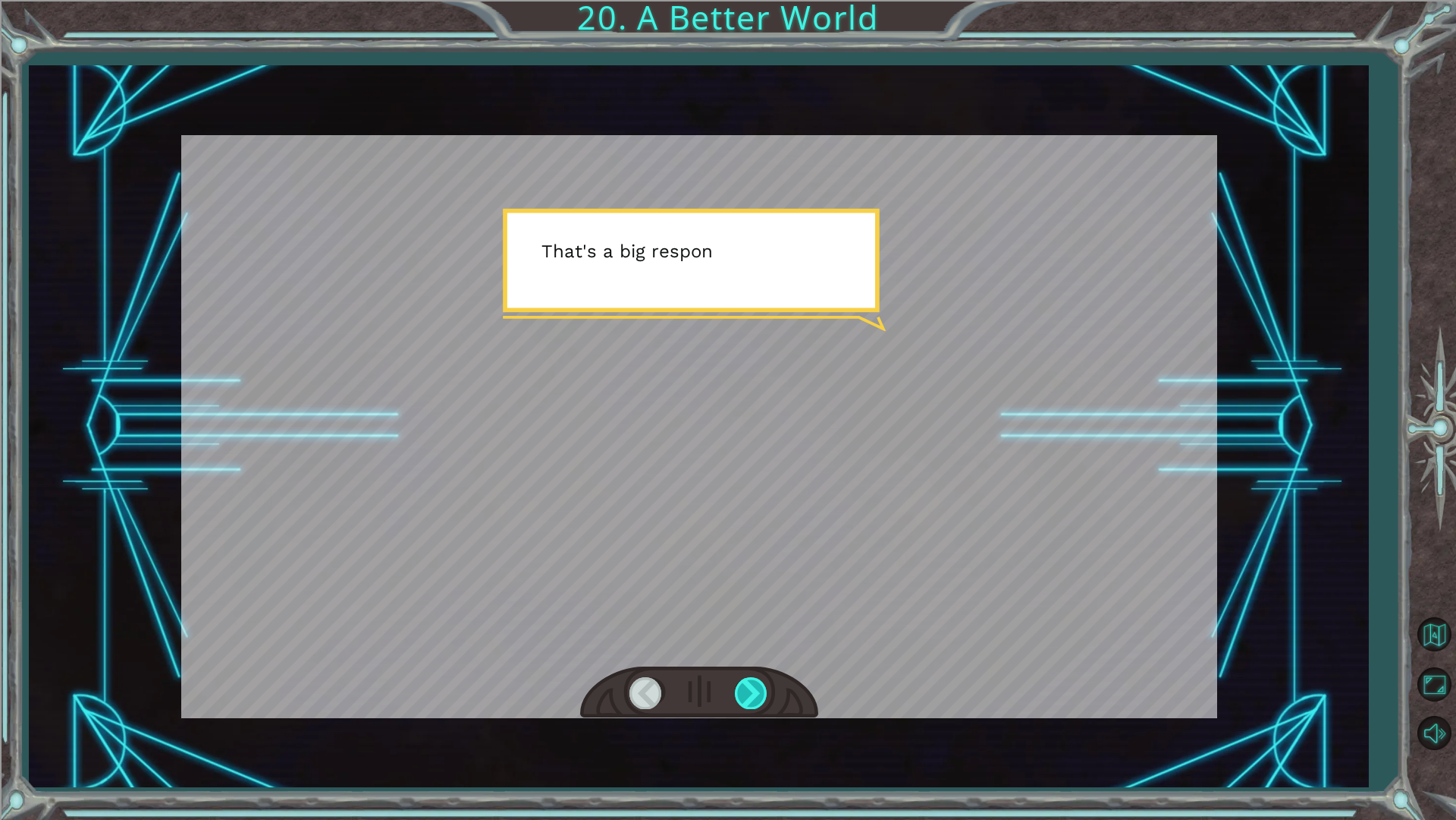
click at [751, 691] on div at bounding box center [751, 692] width 34 height 31
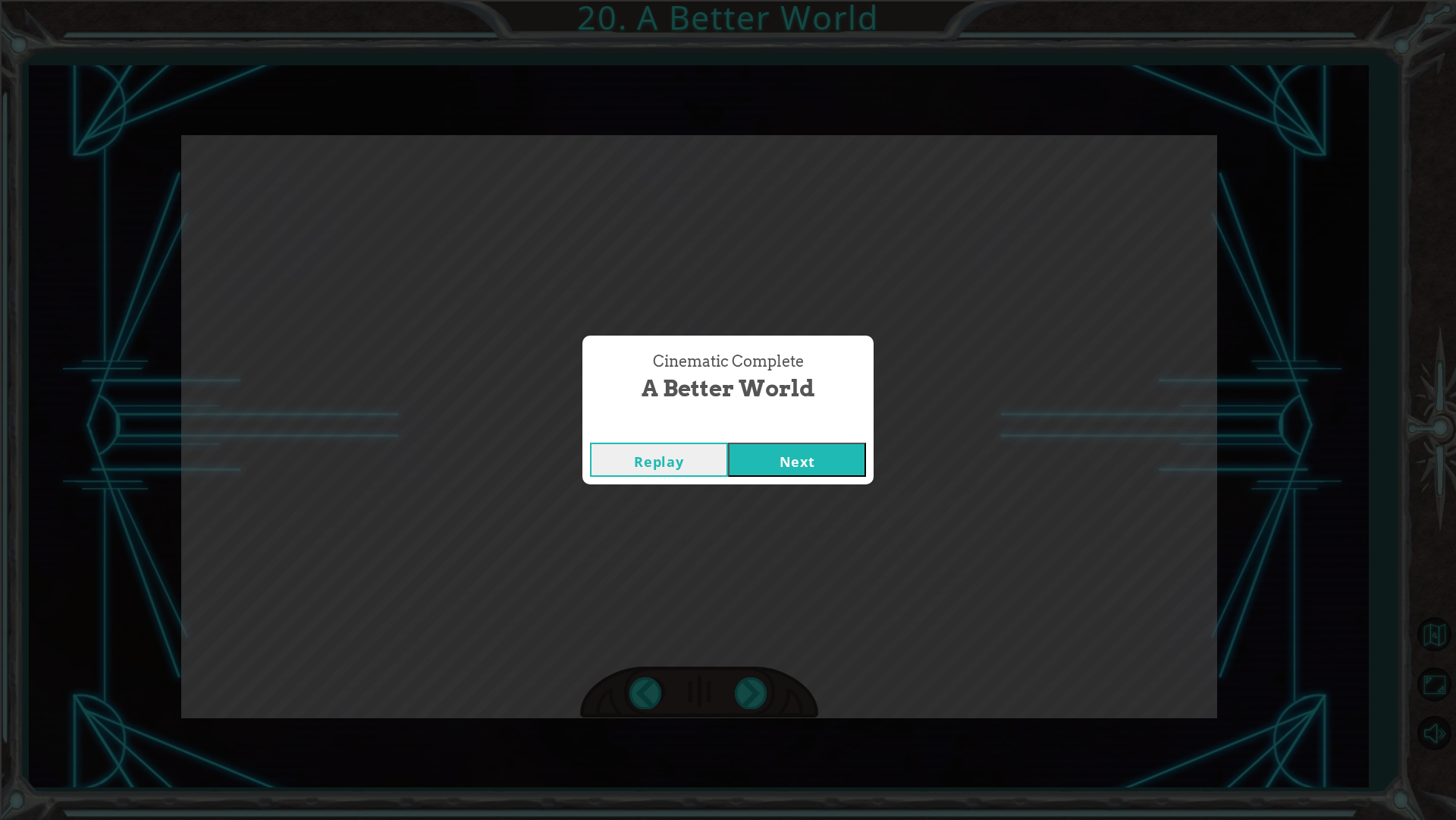
click at [794, 454] on button "Next" at bounding box center [797, 459] width 138 height 34
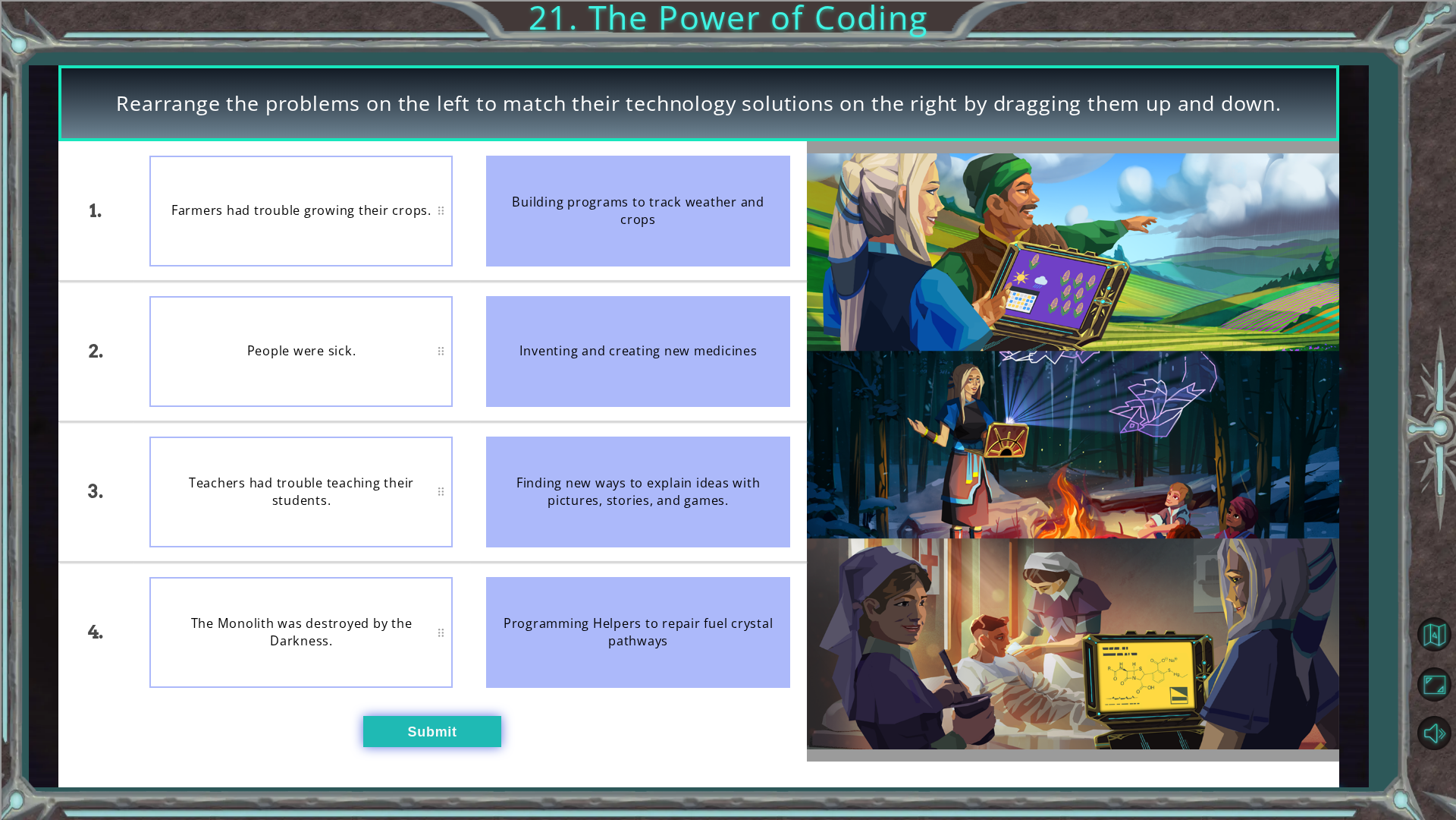
click at [407, 691] on button "Submit" at bounding box center [432, 730] width 138 height 31
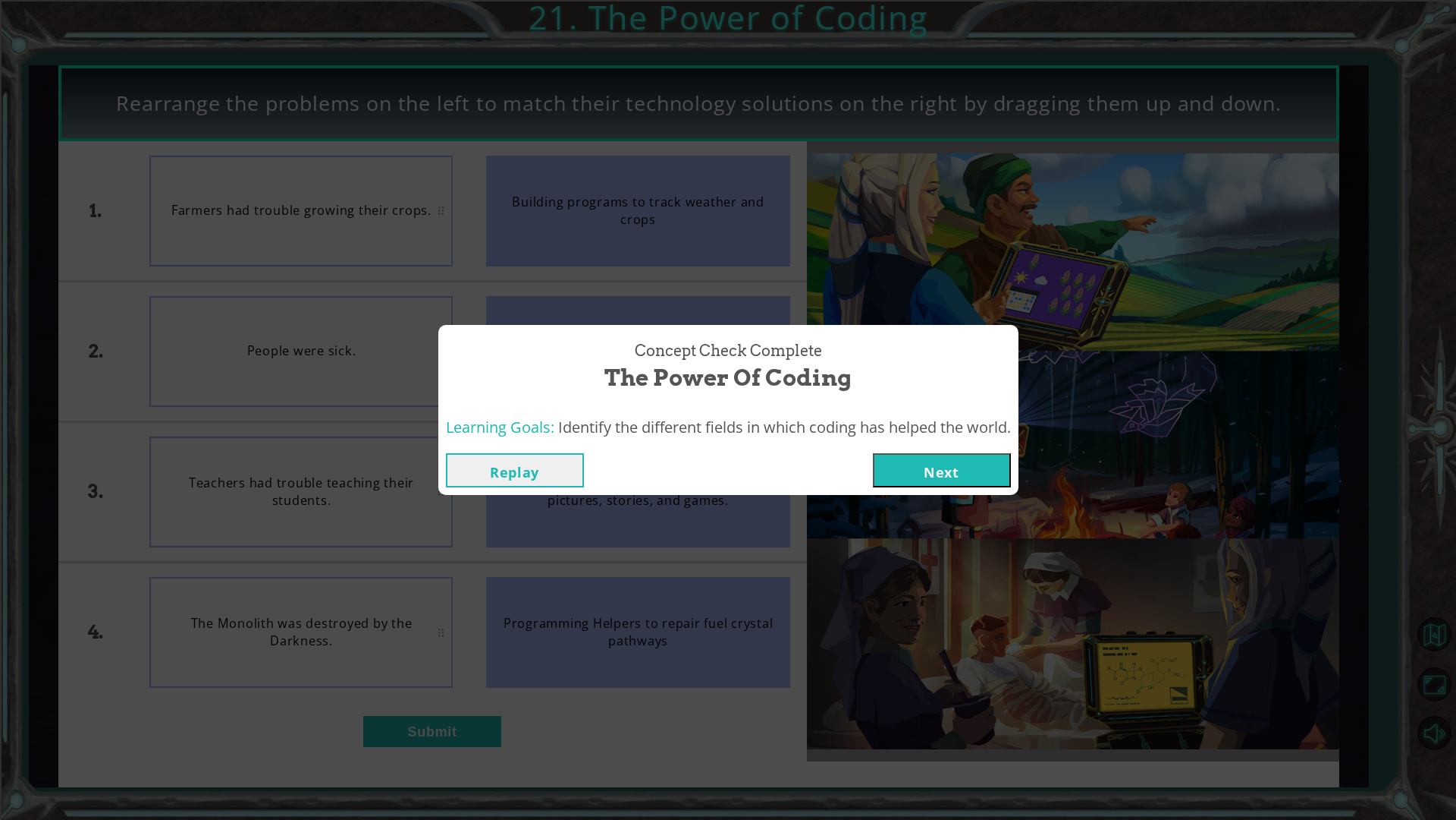
click at [947, 489] on div "Replay Next" at bounding box center [728, 470] width 580 height 49
click at [953, 474] on button "Next" at bounding box center [942, 469] width 138 height 34
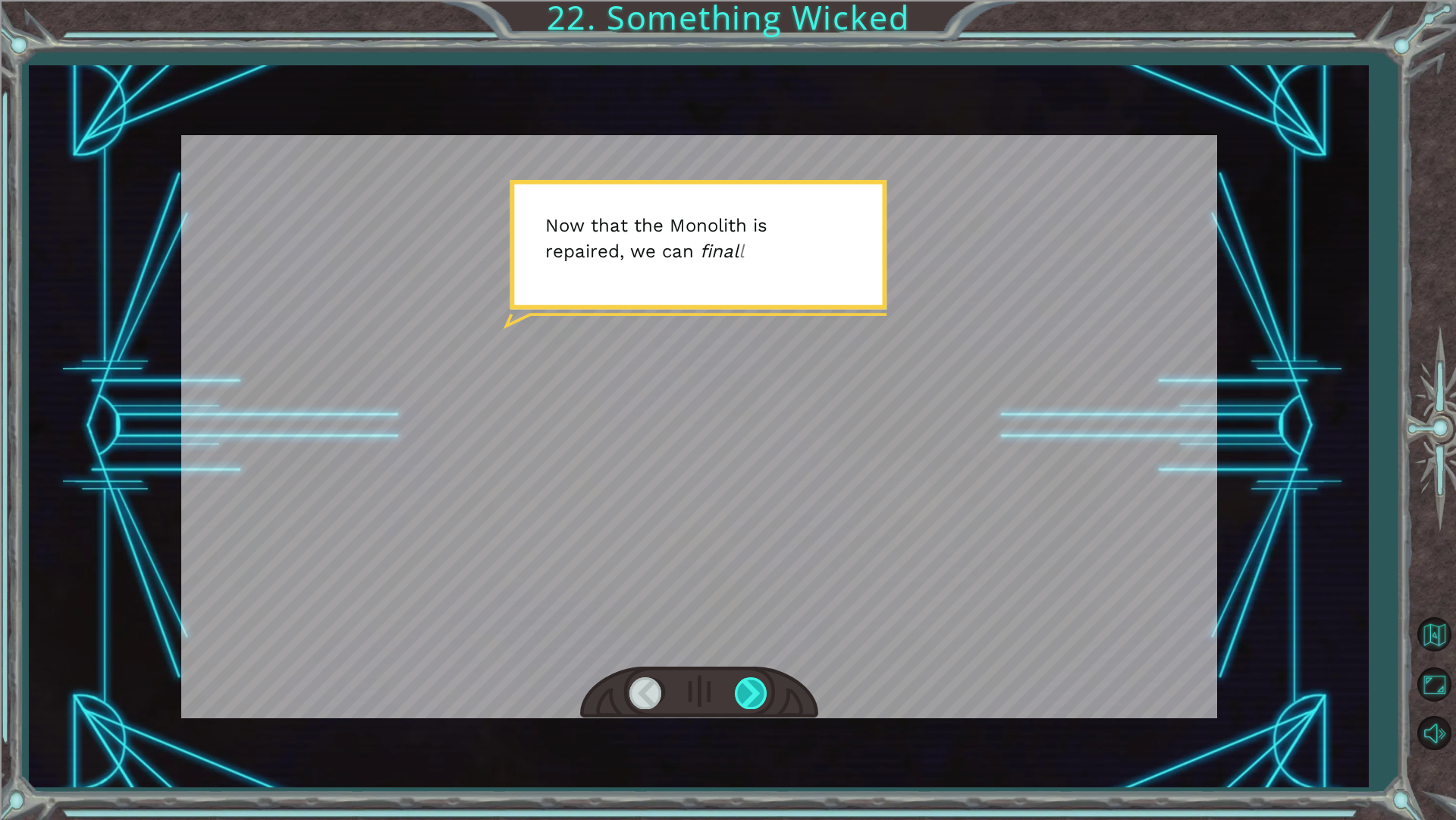
click at [739, 682] on div at bounding box center [751, 692] width 34 height 31
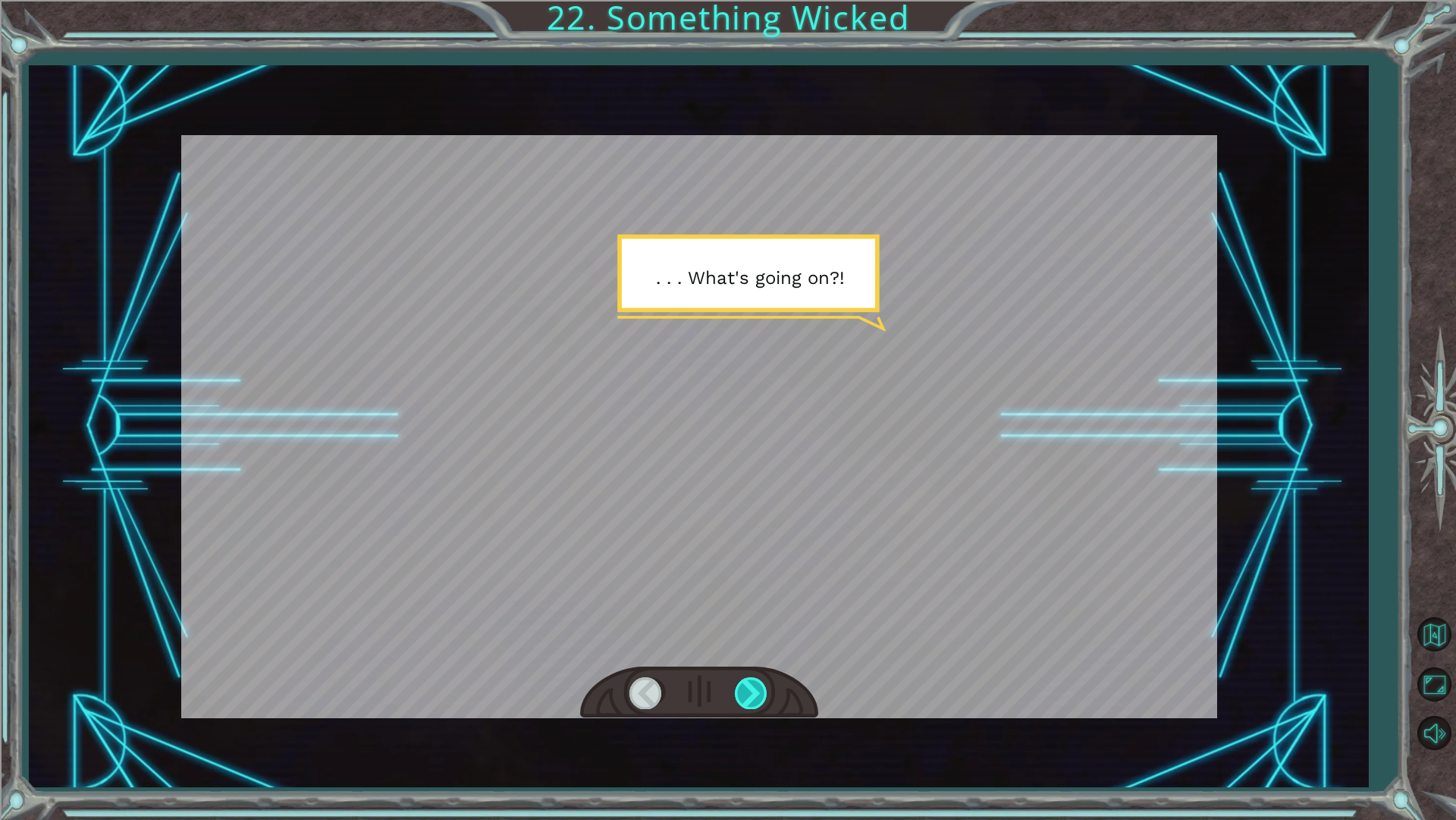
click at [736, 687] on div at bounding box center [751, 692] width 34 height 31
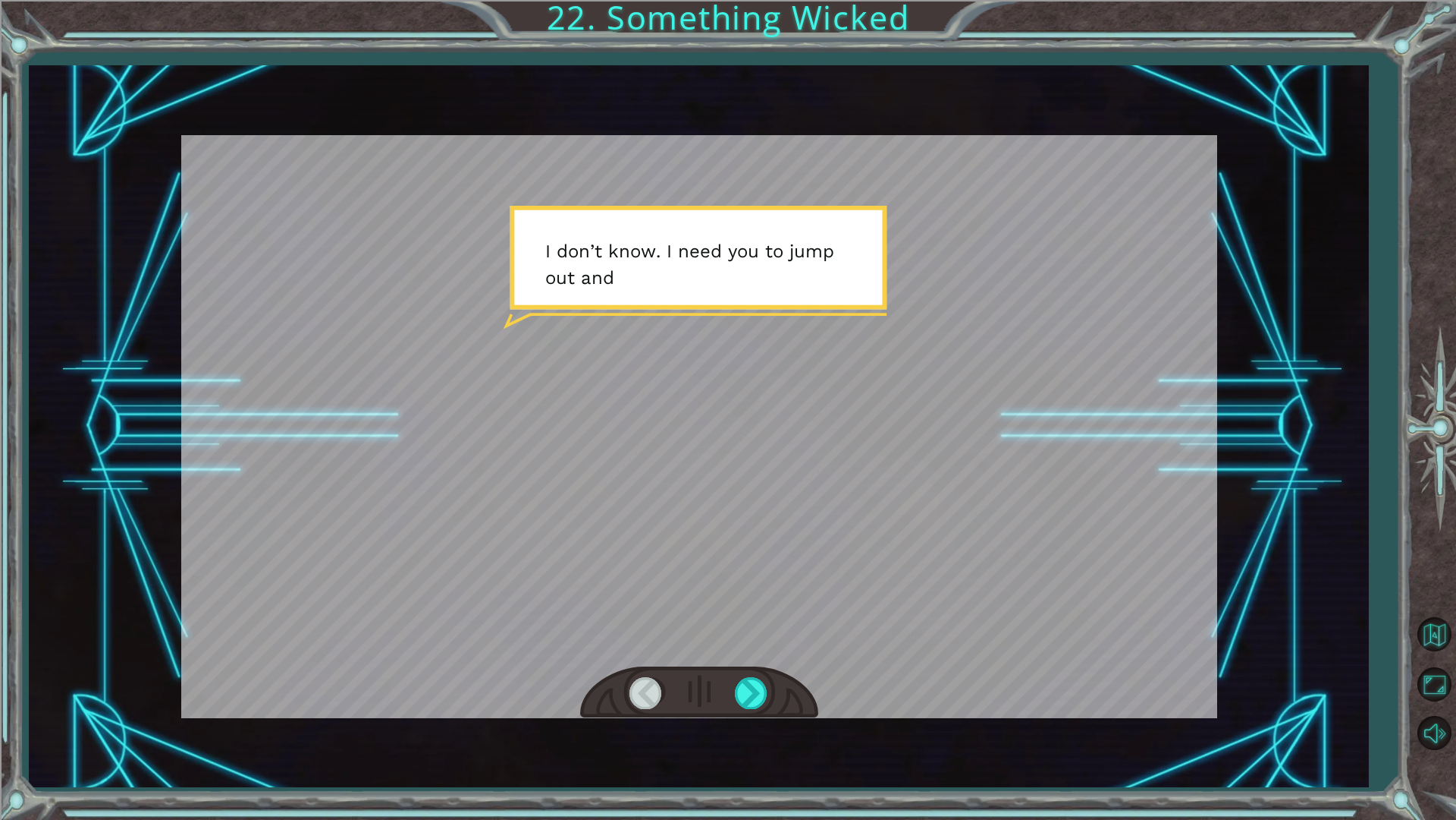
click at [732, 691] on div at bounding box center [699, 692] width 238 height 52
click at [755, 691] on div at bounding box center [751, 692] width 34 height 31
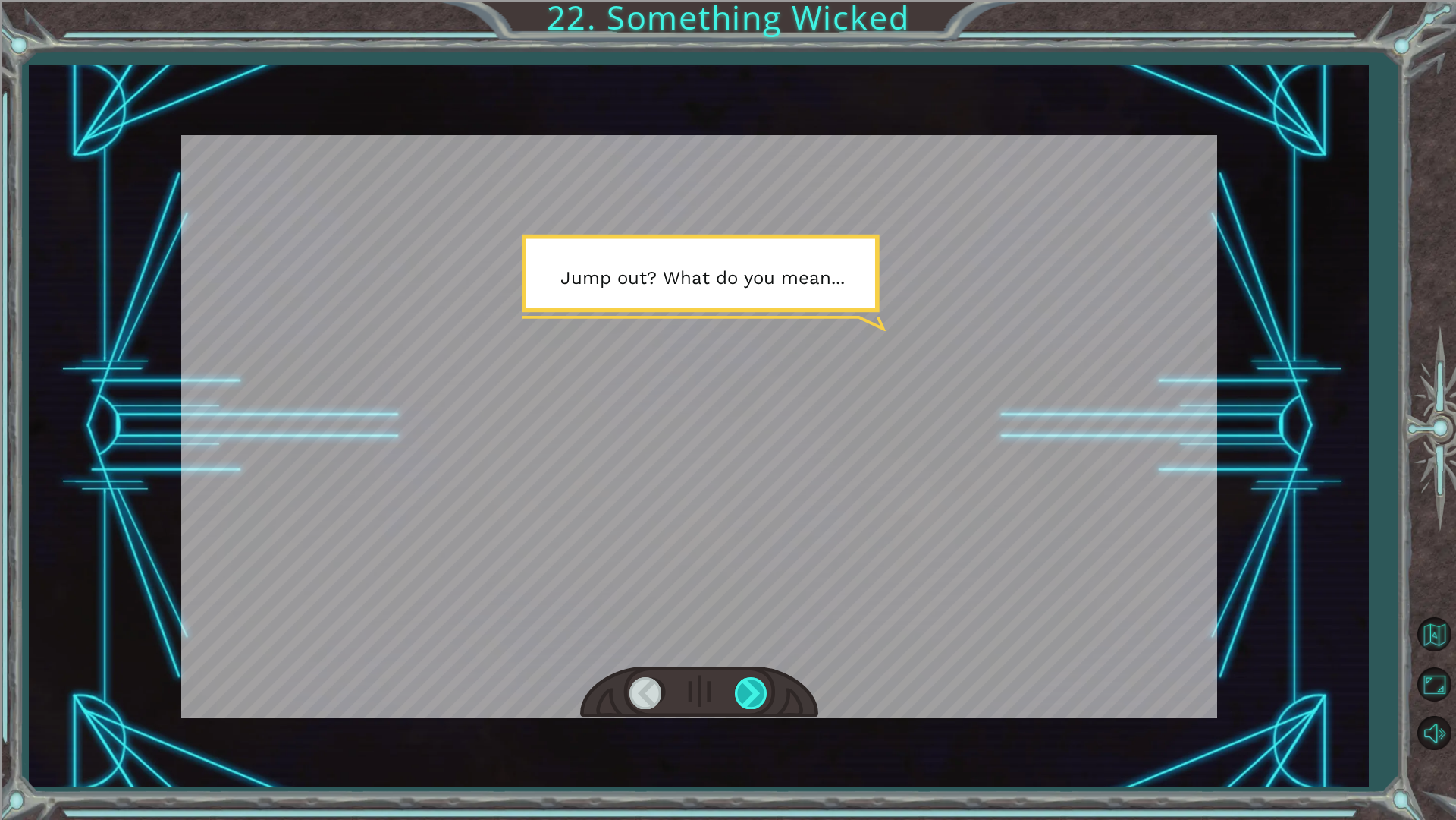
click at [755, 691] on div at bounding box center [751, 692] width 34 height 31
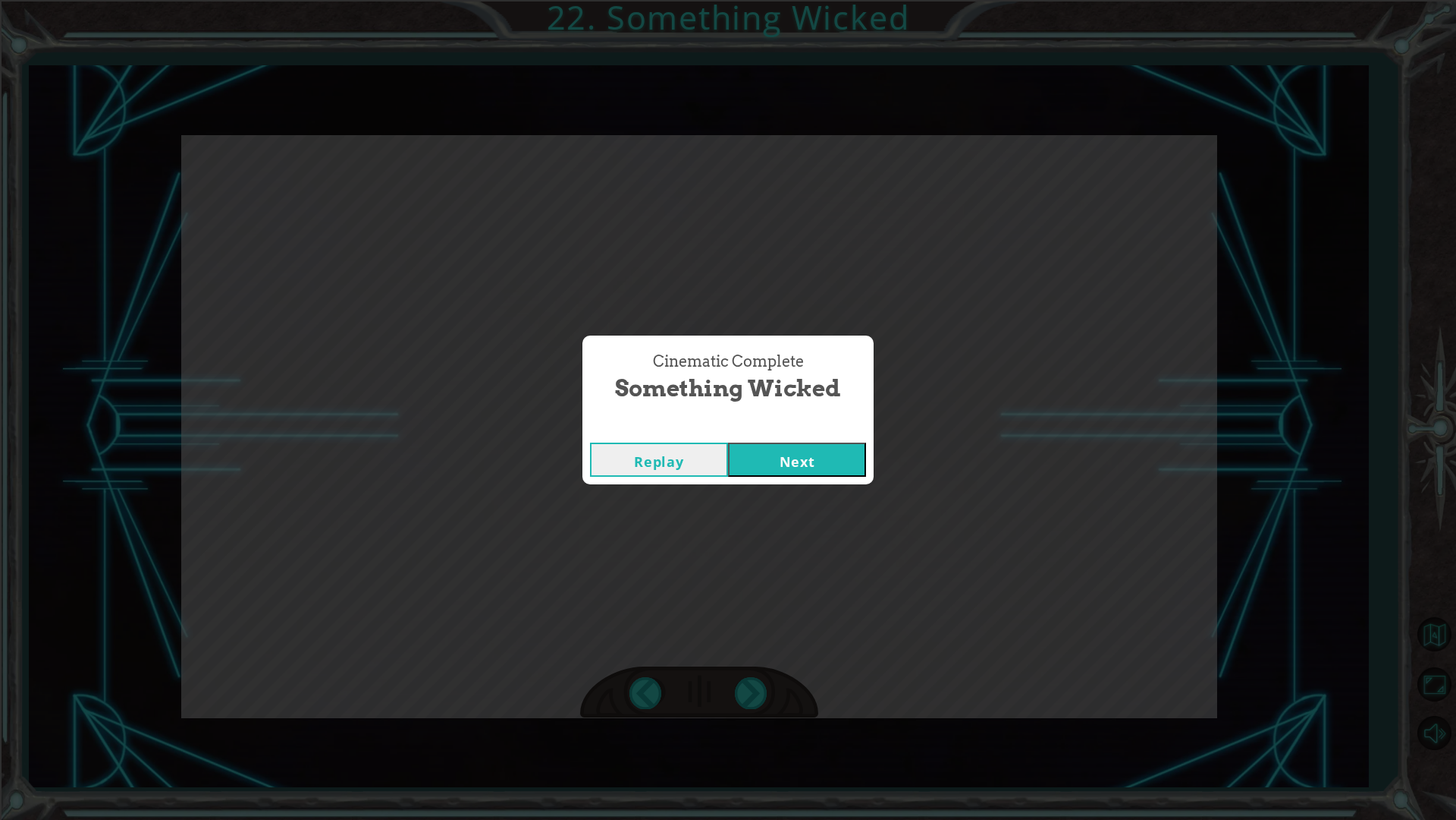
click at [821, 476] on button "Next" at bounding box center [797, 459] width 138 height 34
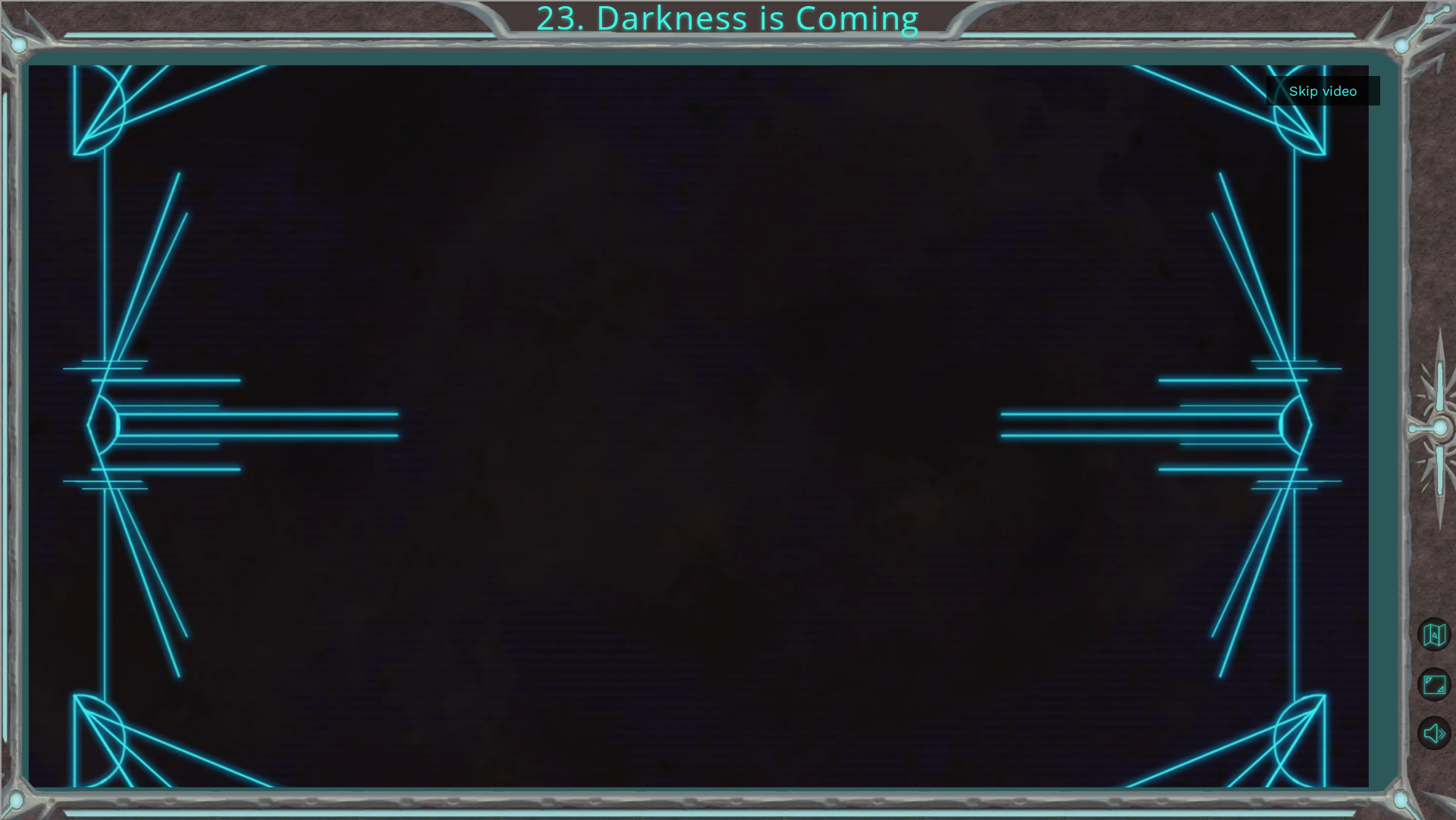
click at [1294, 100] on button "Skip video" at bounding box center [1324, 90] width 114 height 29
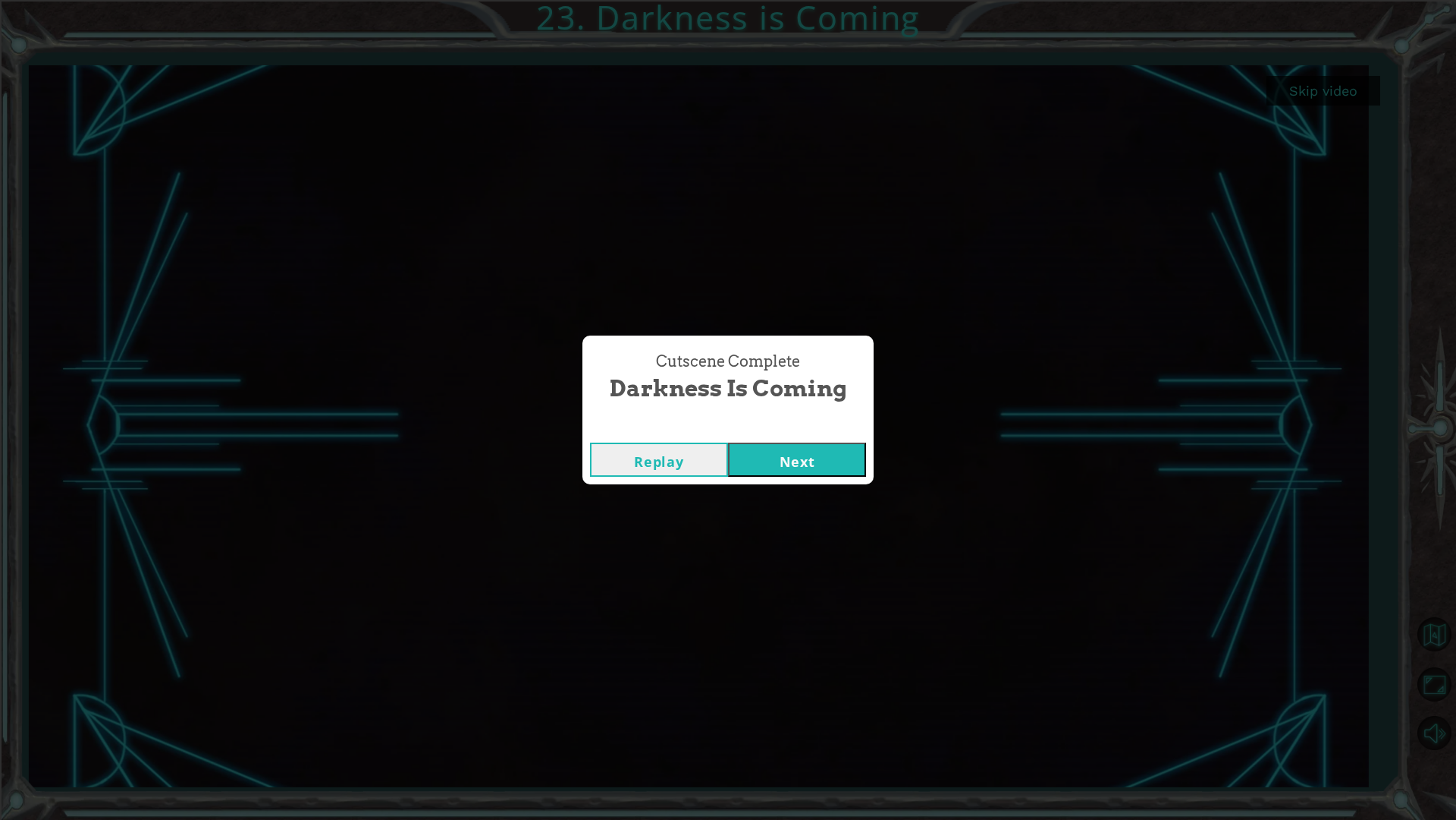
click at [772, 437] on div "Replay Next" at bounding box center [728, 459] width 291 height 49
click at [779, 466] on button "Next" at bounding box center [797, 459] width 138 height 34
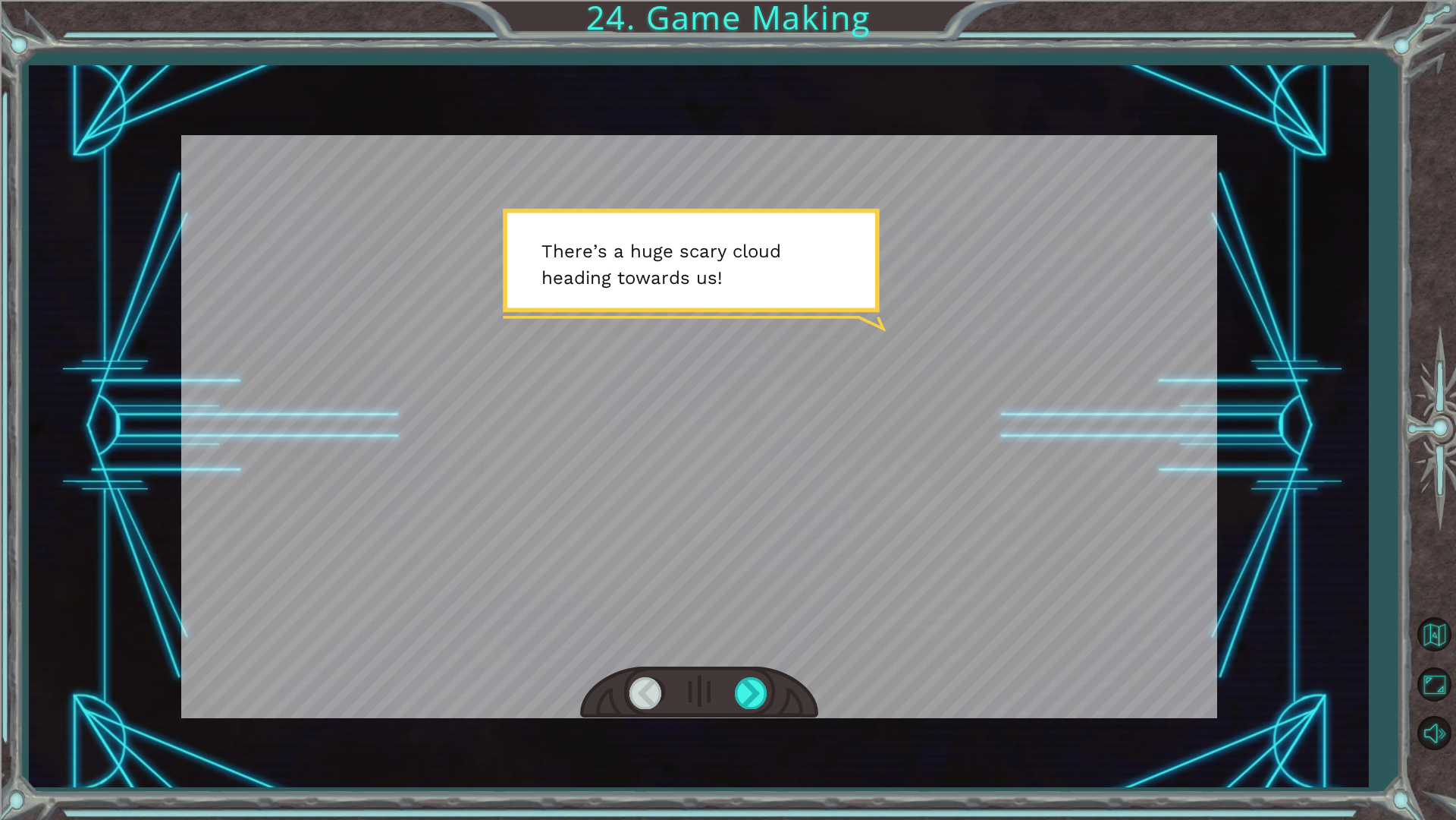
click at [754, 691] on div at bounding box center [699, 692] width 238 height 52
click at [750, 691] on div at bounding box center [751, 692] width 34 height 31
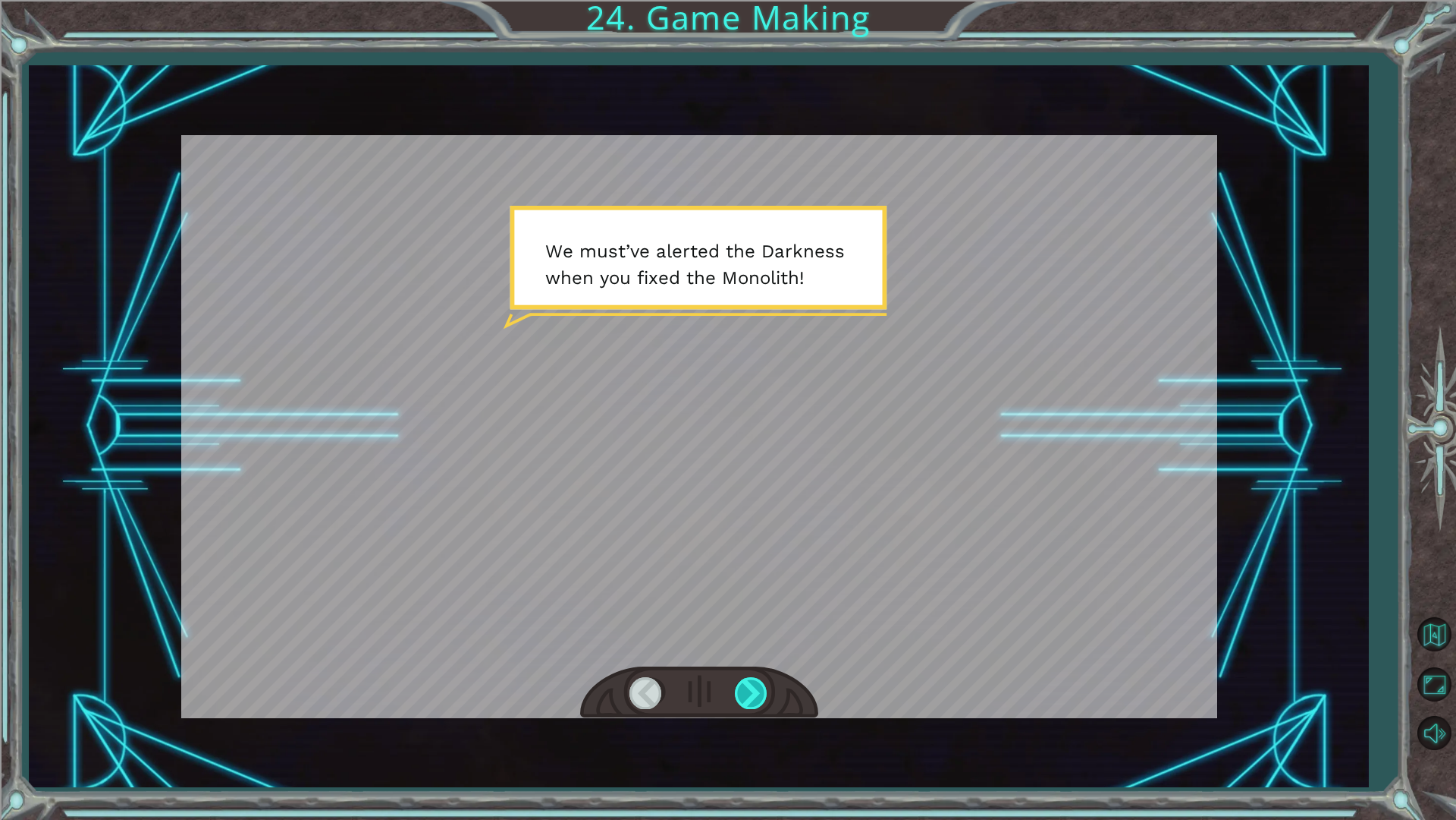
click at [750, 691] on div at bounding box center [751, 692] width 34 height 31
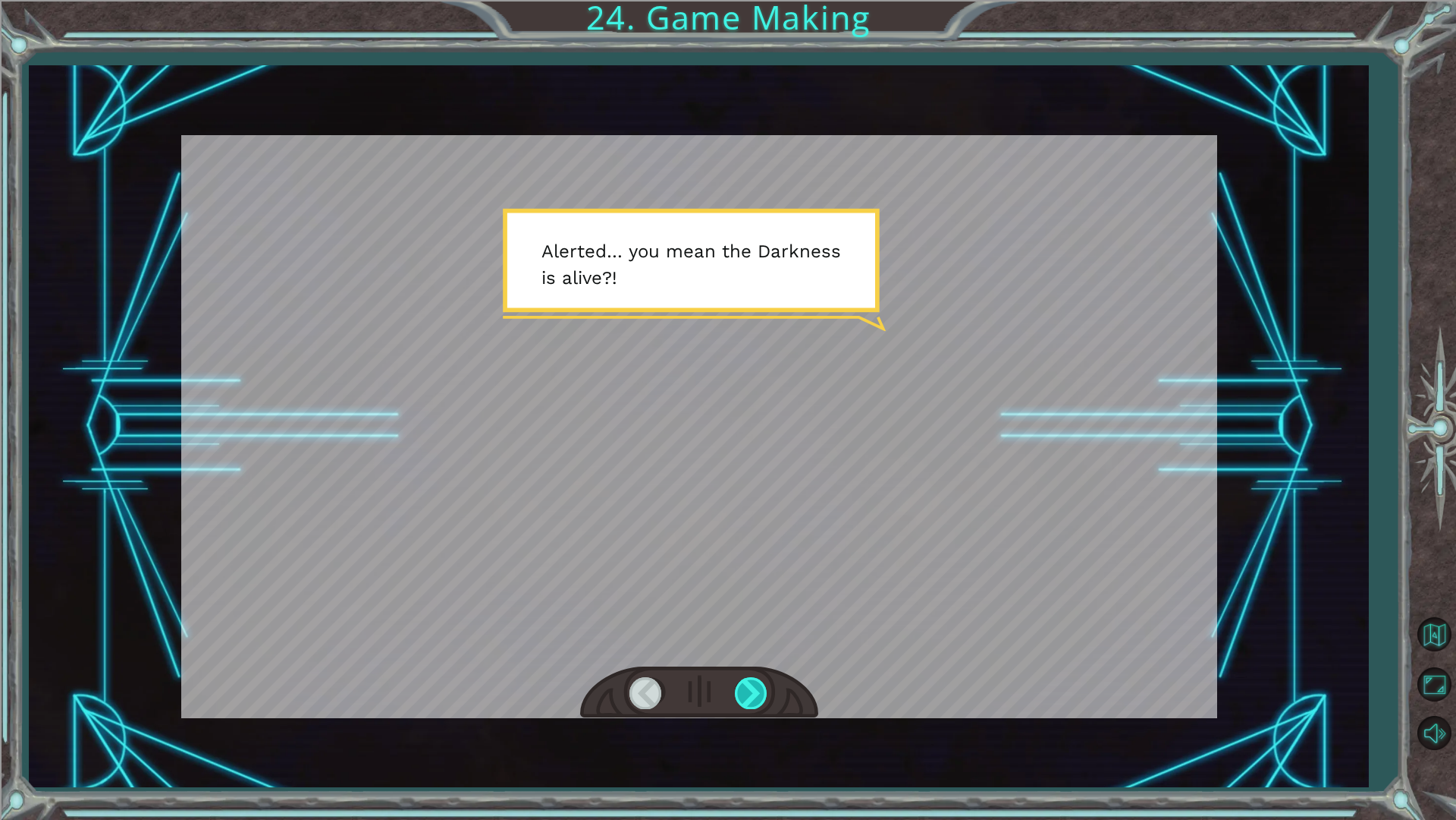
click at [742, 691] on div at bounding box center [751, 692] width 34 height 31
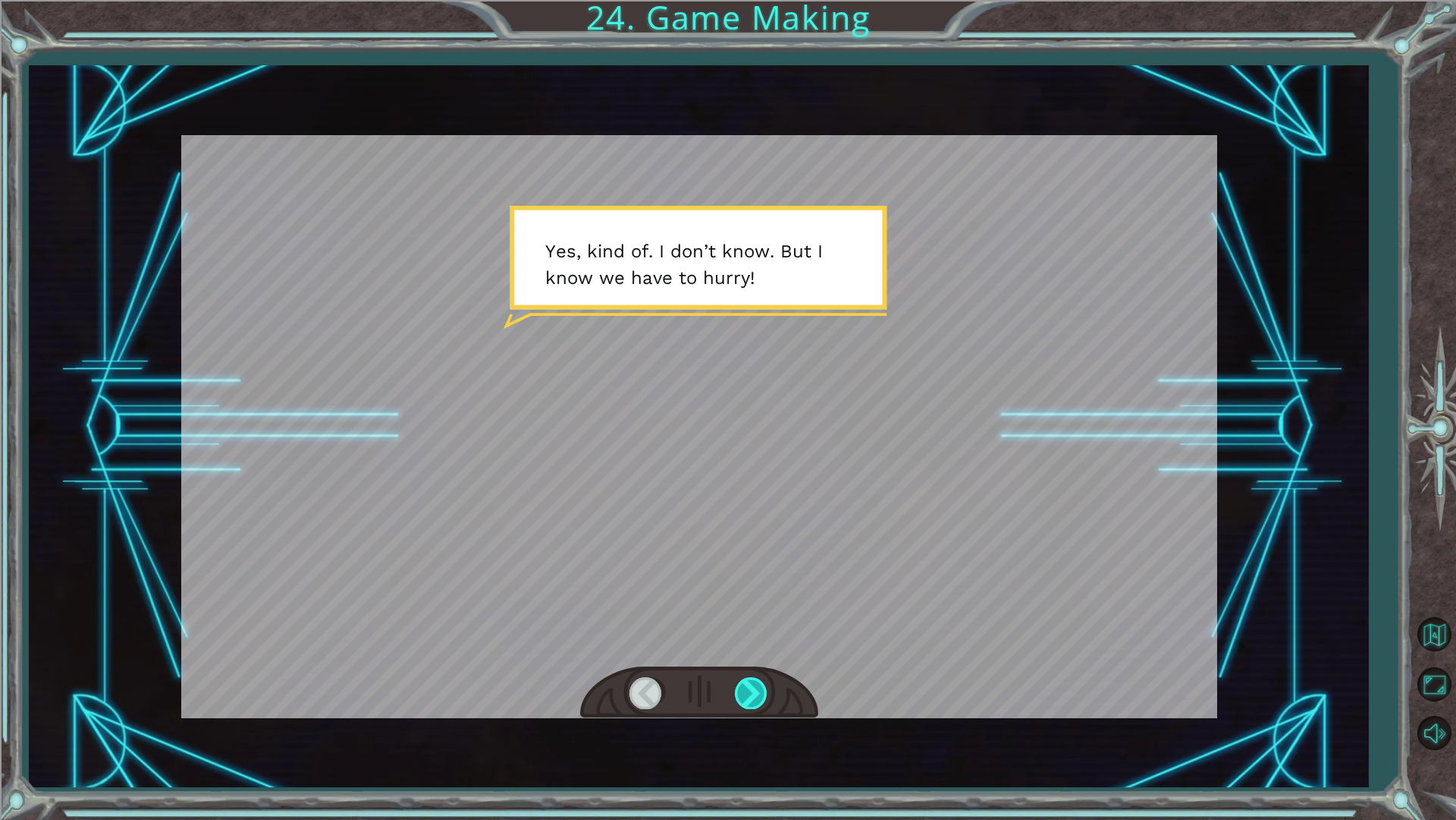
click at [740, 691] on div at bounding box center [751, 692] width 34 height 31
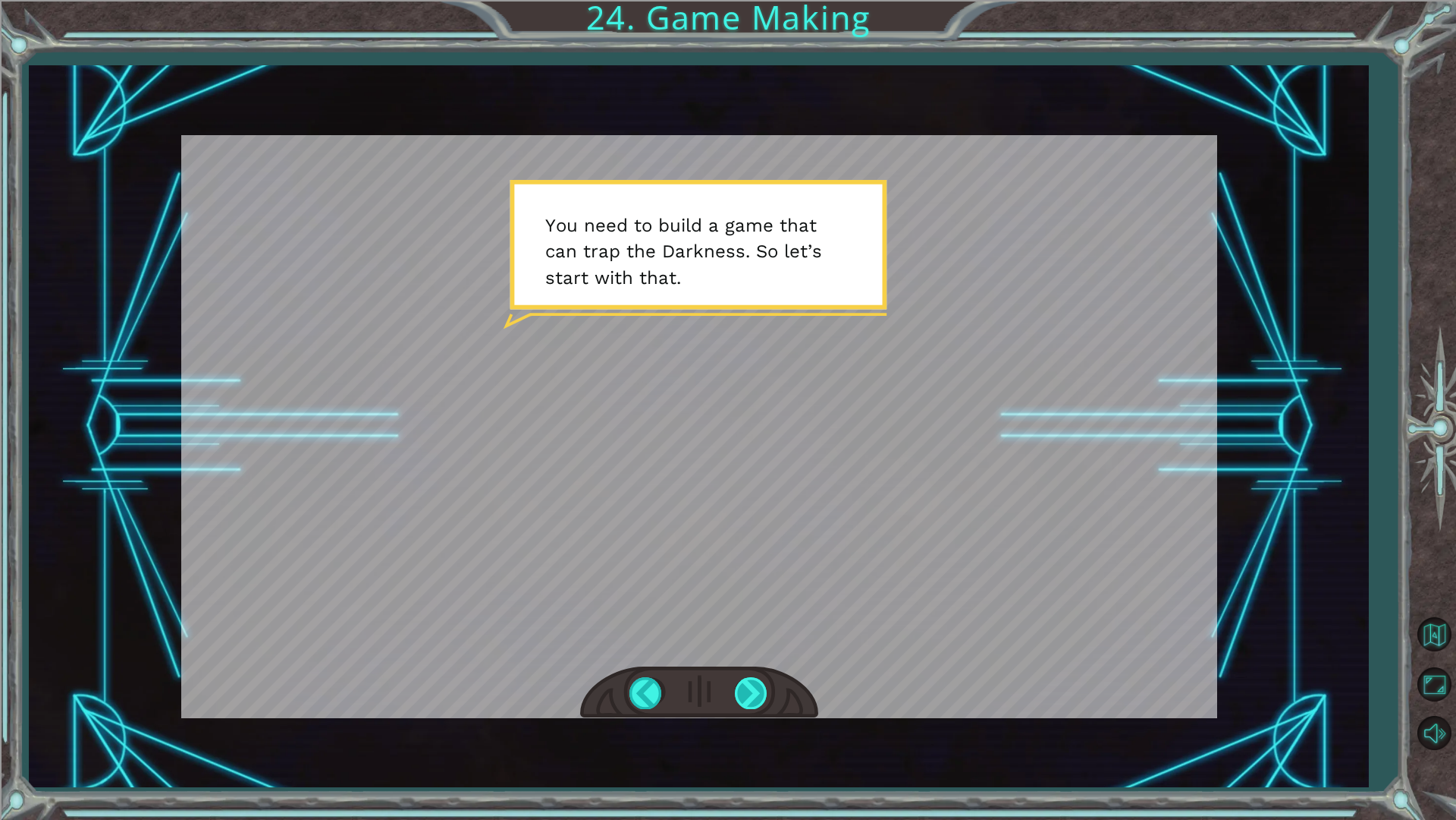
click at [740, 691] on div at bounding box center [751, 692] width 34 height 31
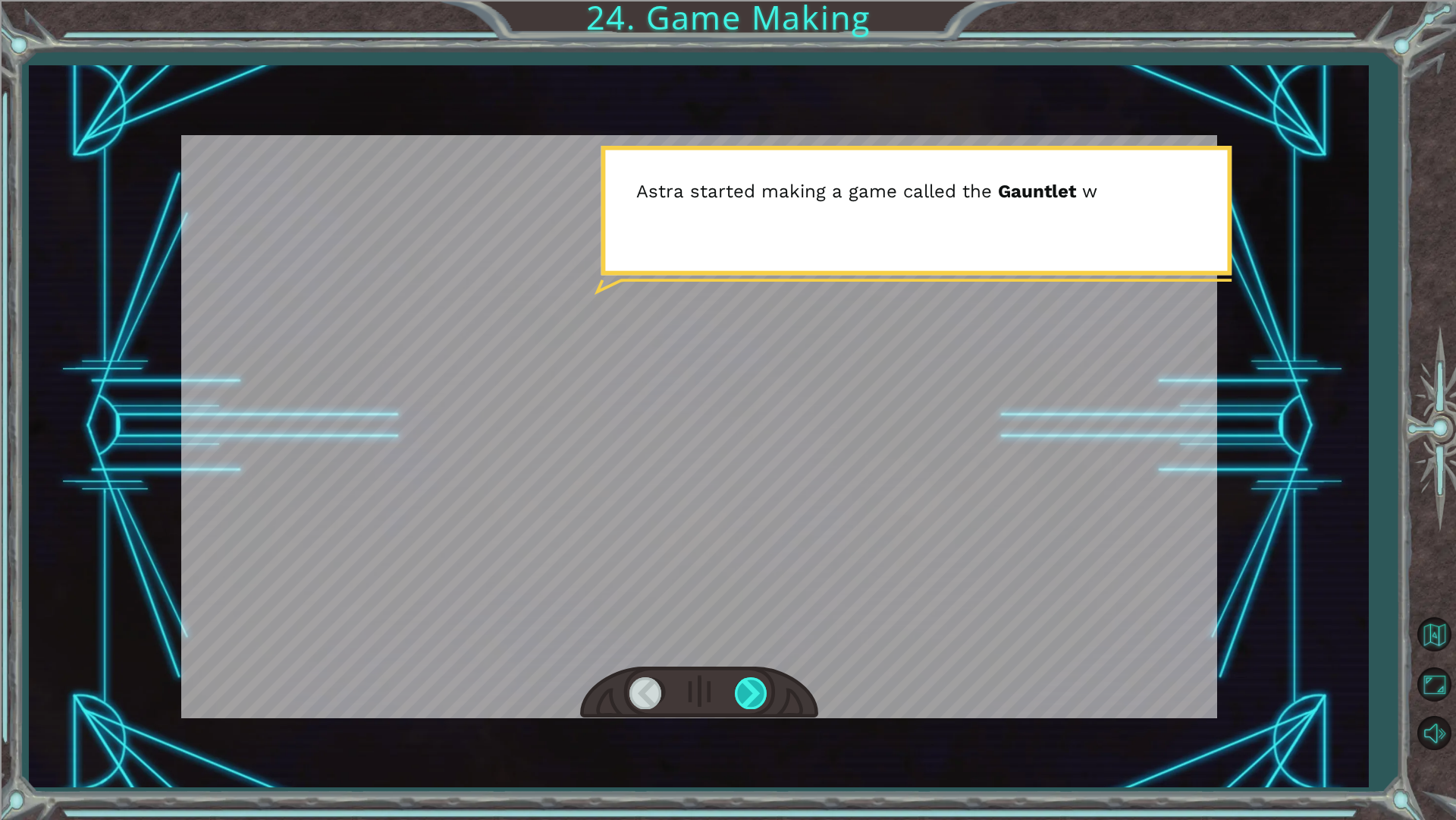
click at [740, 691] on div at bounding box center [751, 692] width 34 height 31
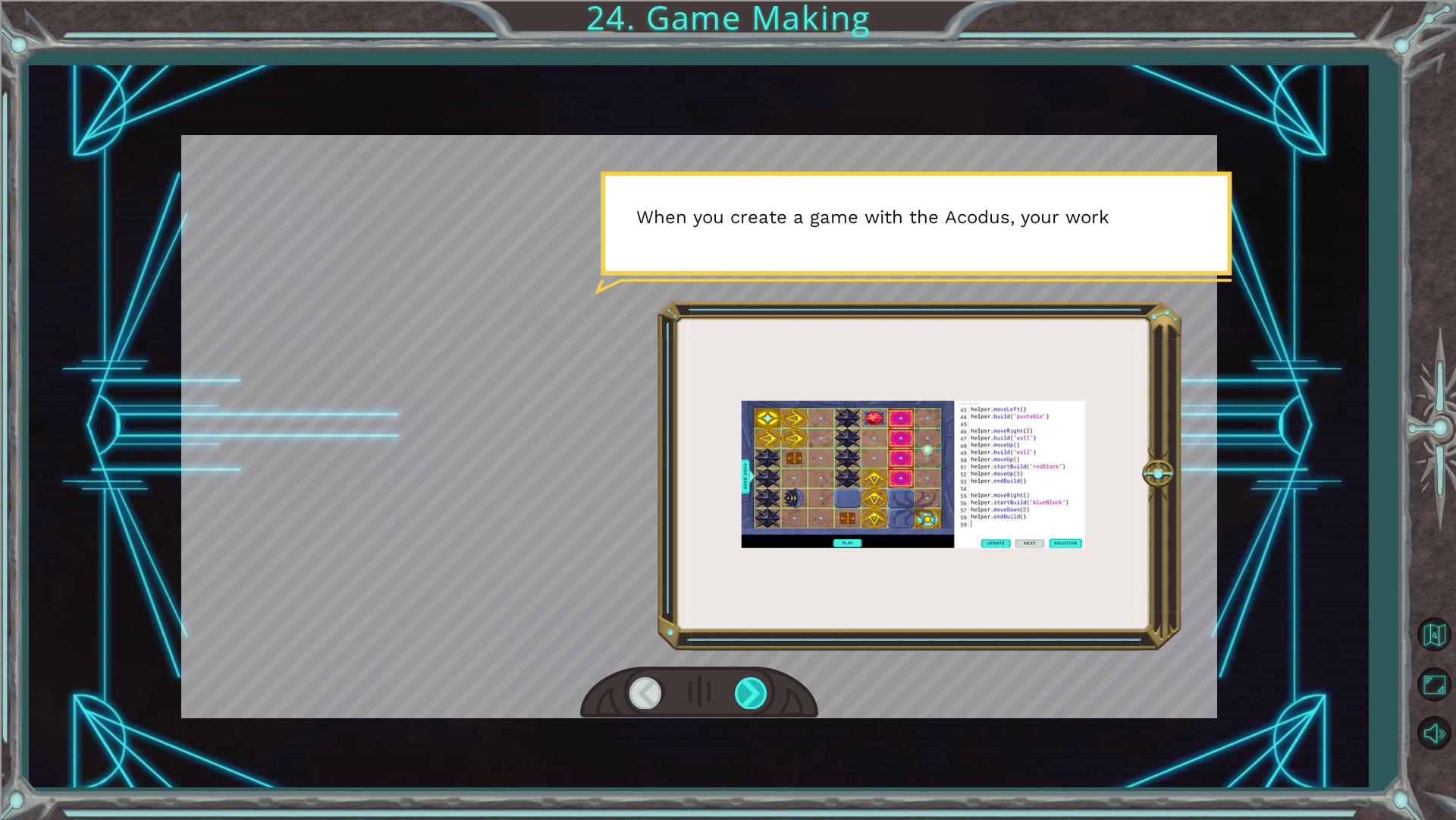
click at [737, 691] on div at bounding box center [751, 692] width 34 height 31
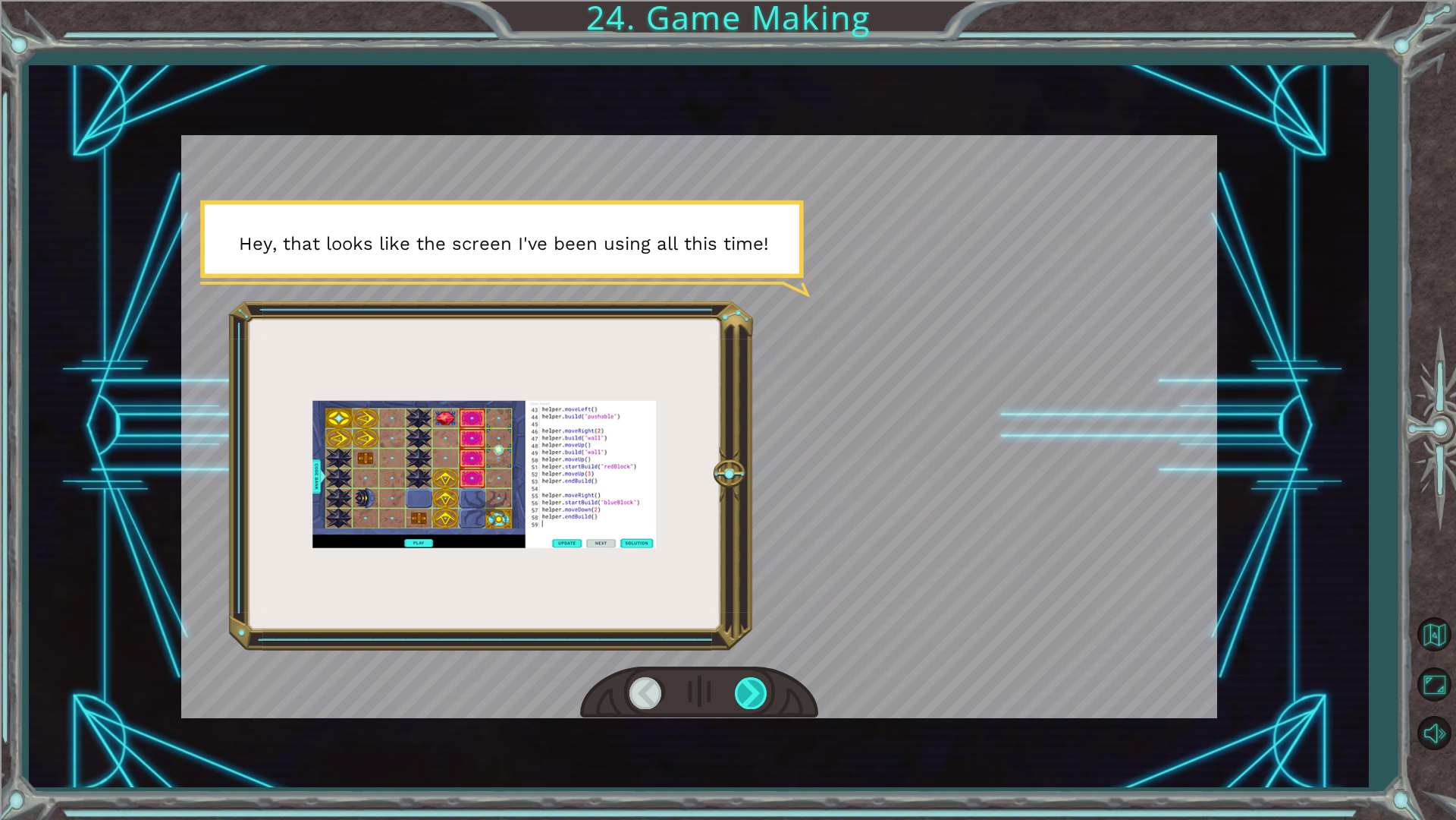
click at [757, 690] on div at bounding box center [751, 692] width 34 height 31
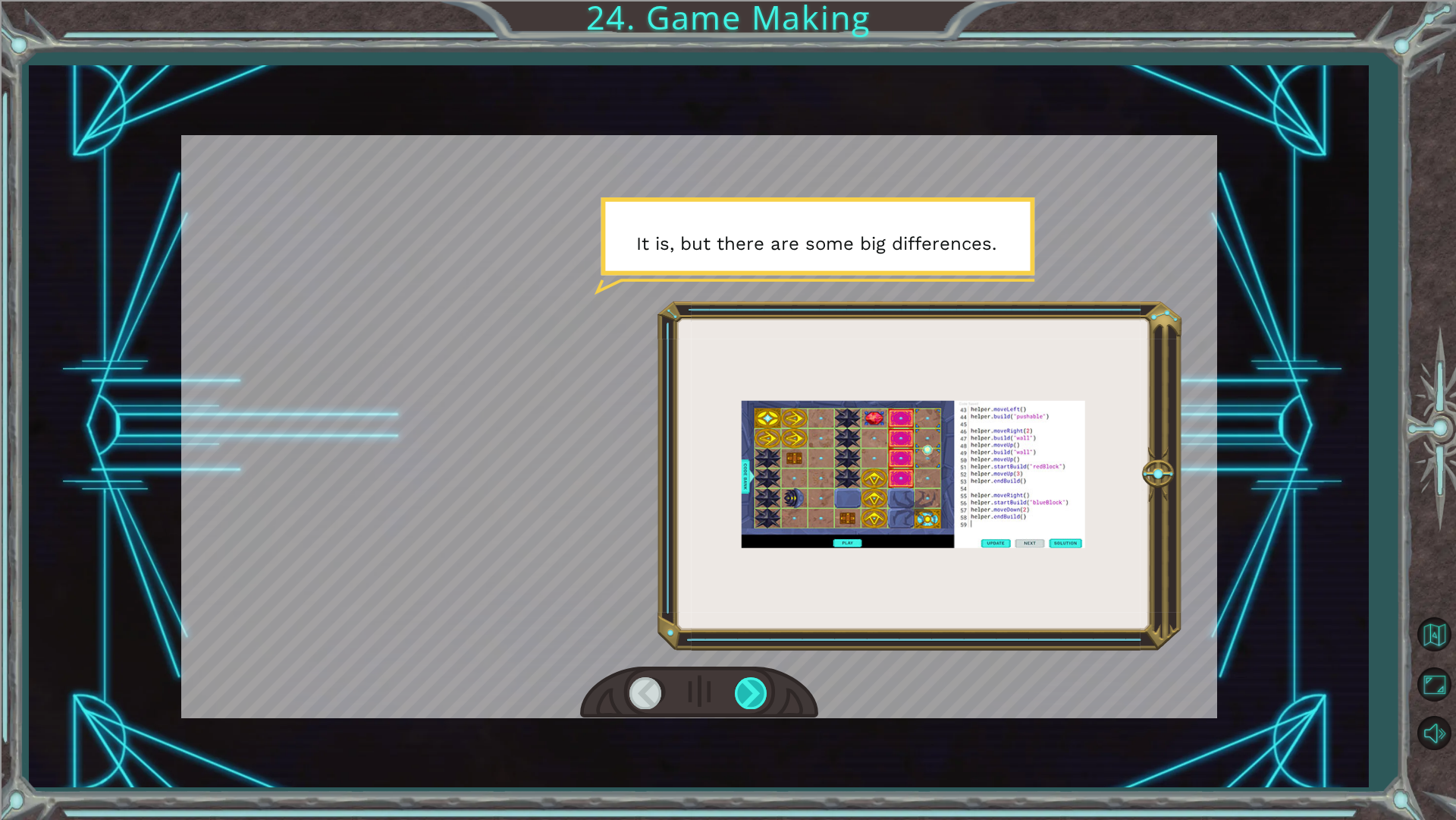
click at [740, 688] on div at bounding box center [751, 692] width 34 height 31
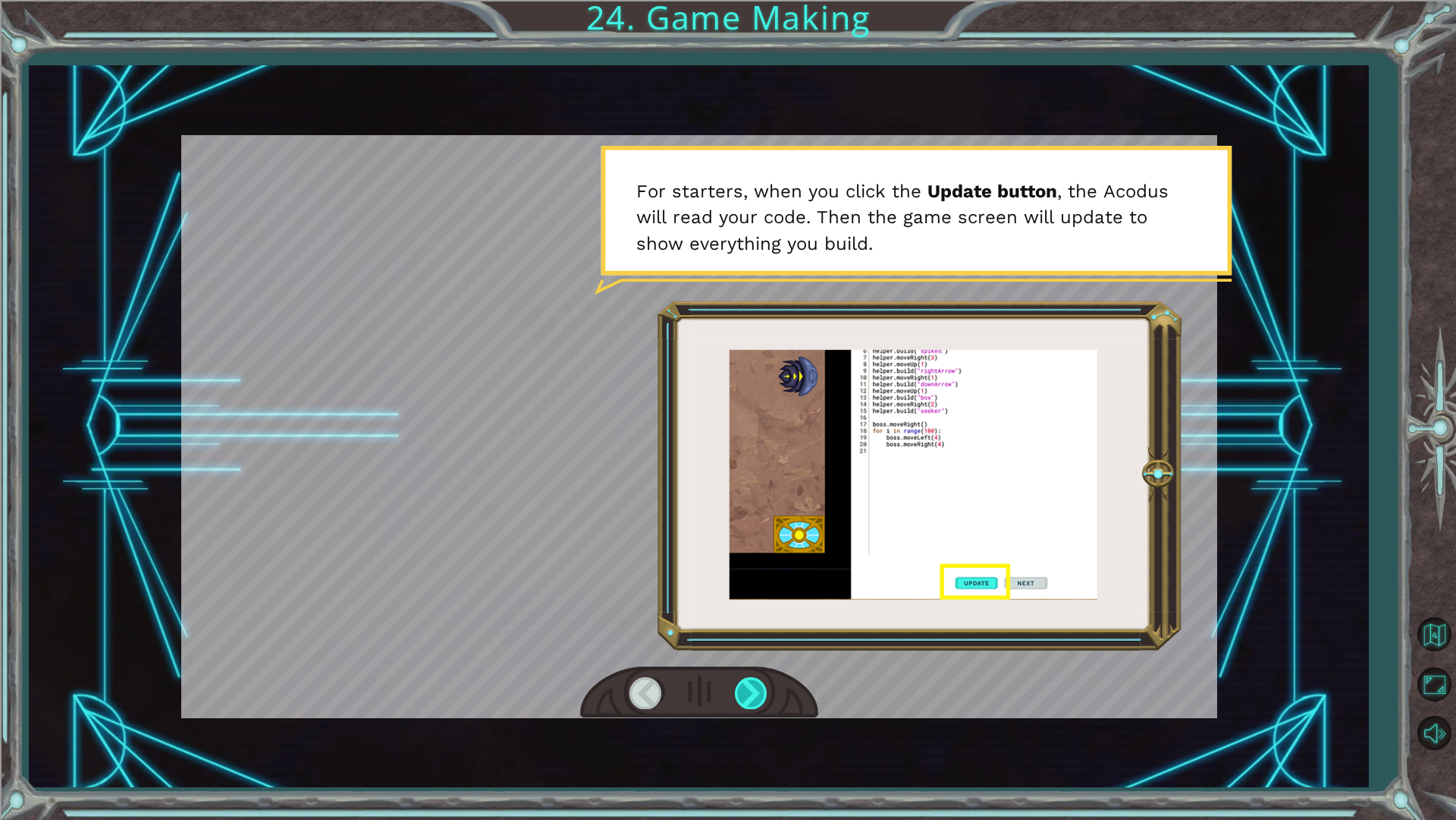
click at [747, 691] on div at bounding box center [751, 692] width 34 height 31
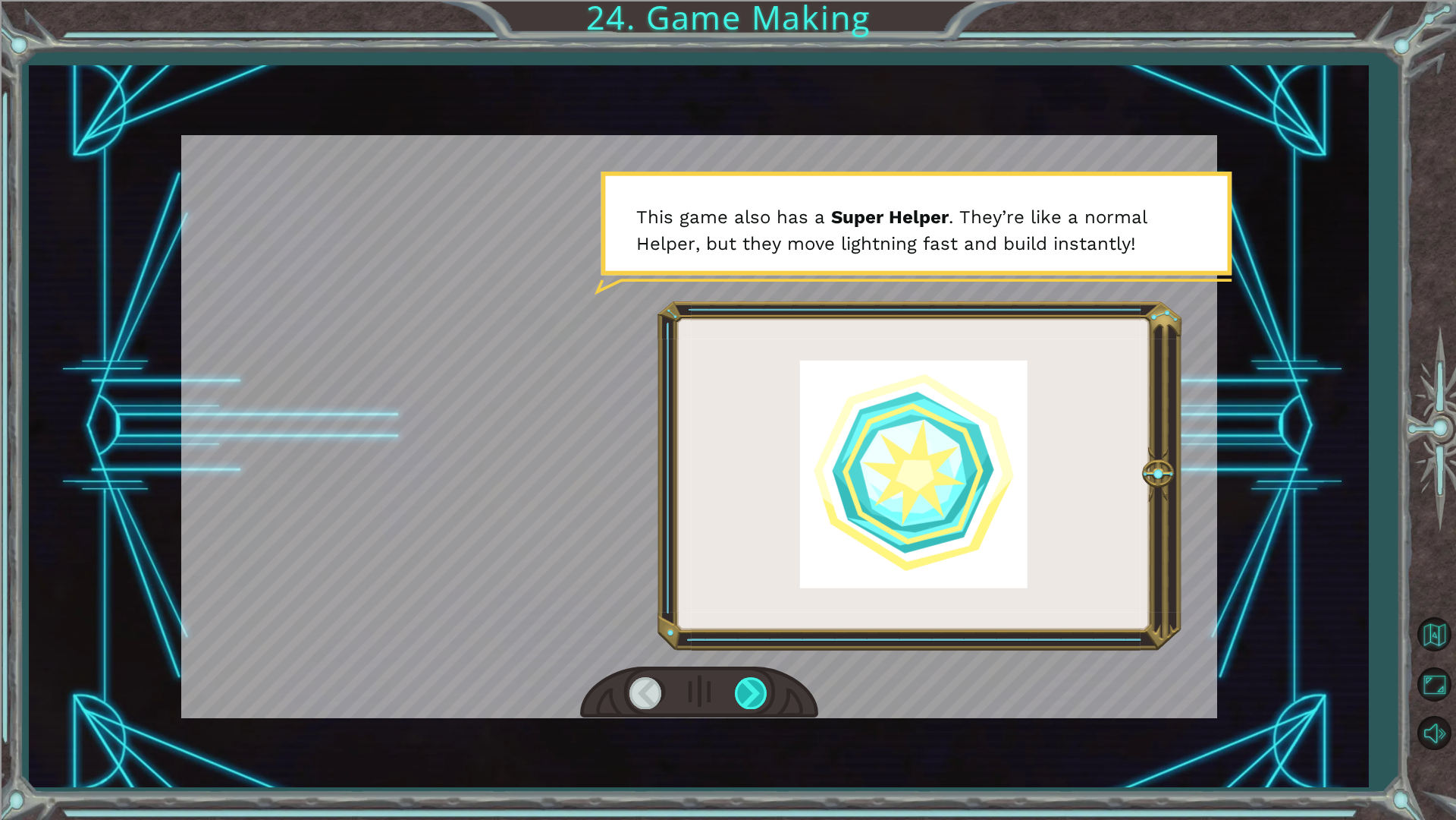
click at [747, 691] on div at bounding box center [751, 692] width 34 height 31
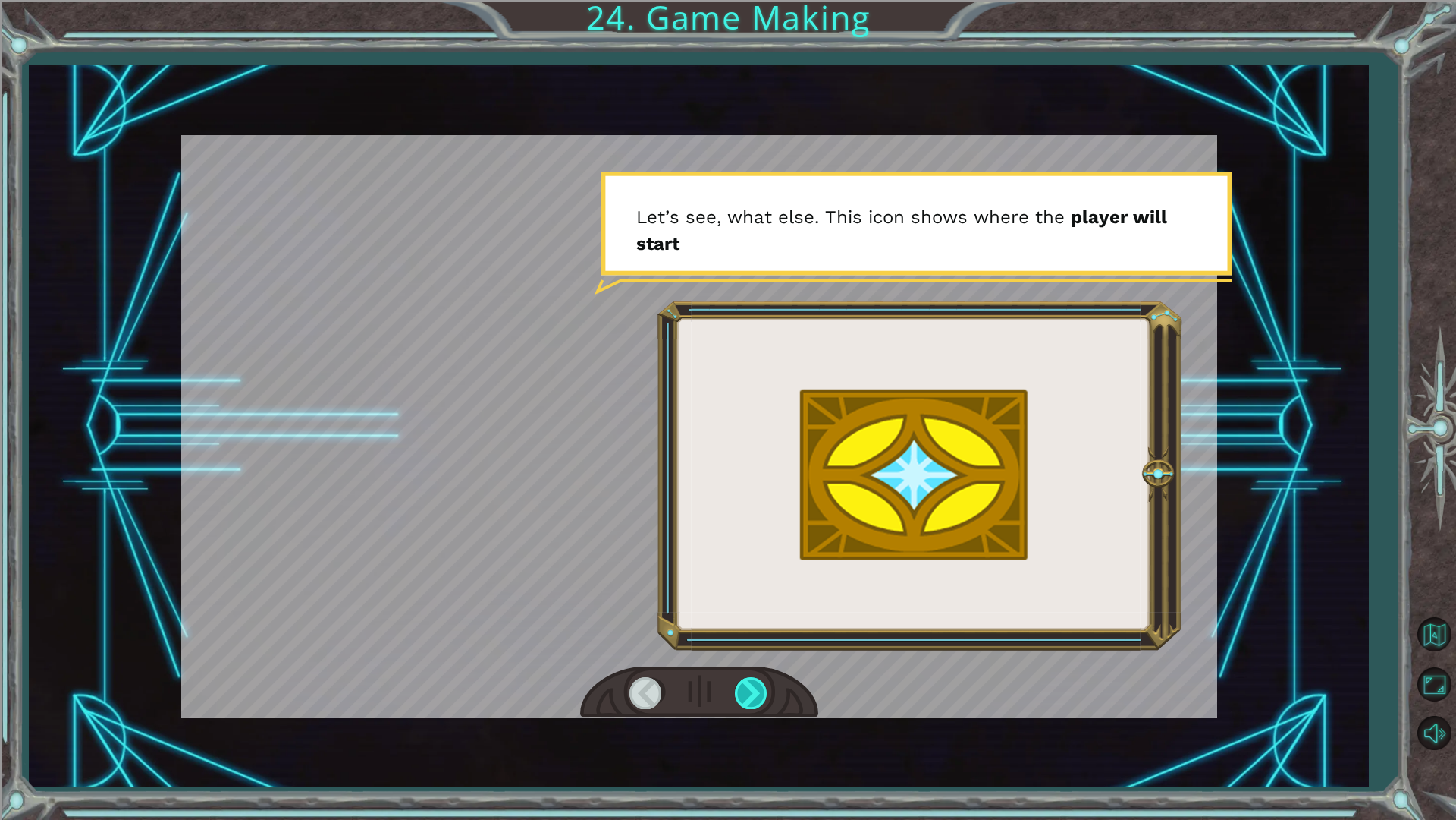
click at [759, 684] on div at bounding box center [751, 692] width 34 height 31
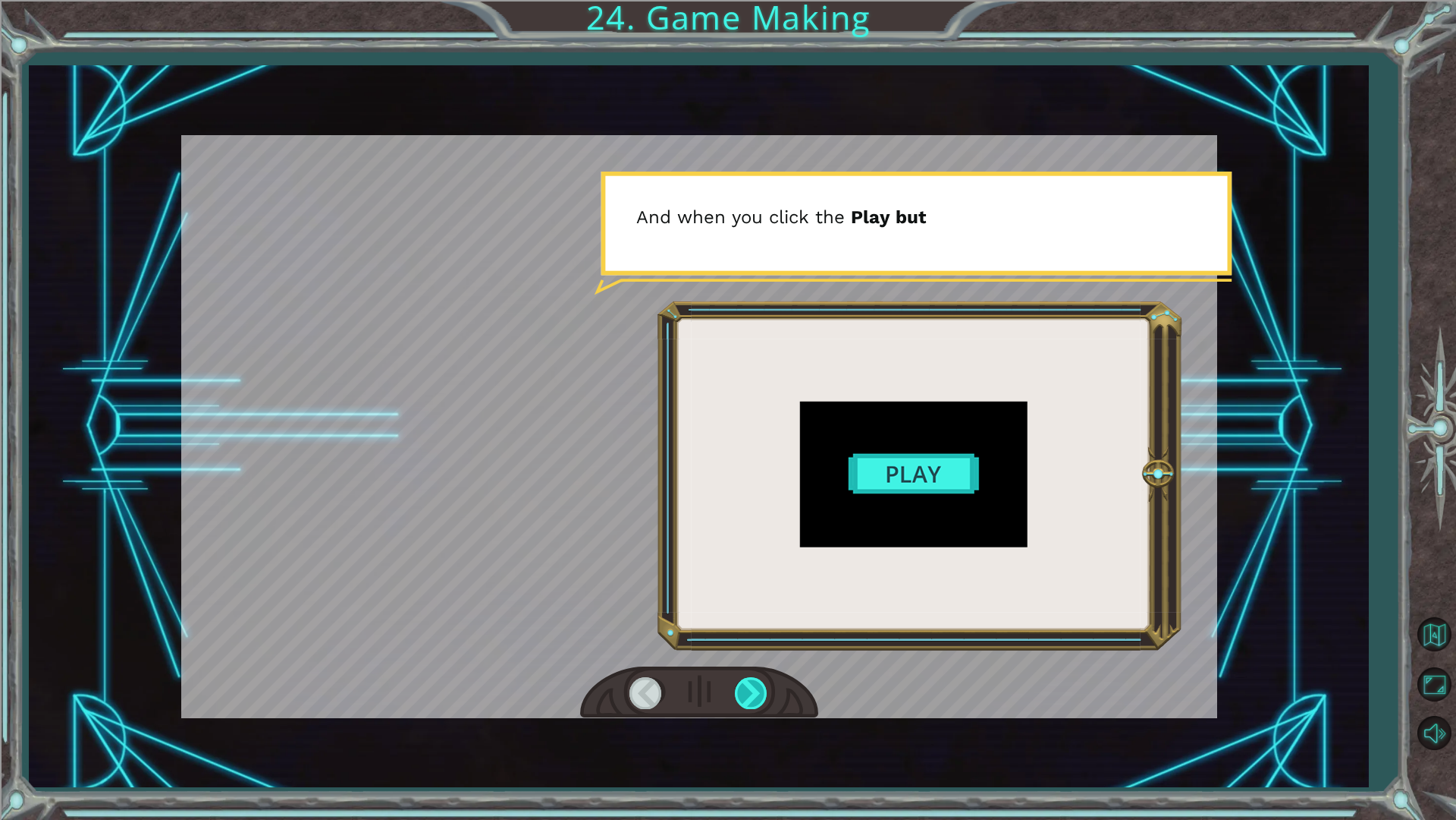
click at [755, 687] on div at bounding box center [751, 692] width 34 height 31
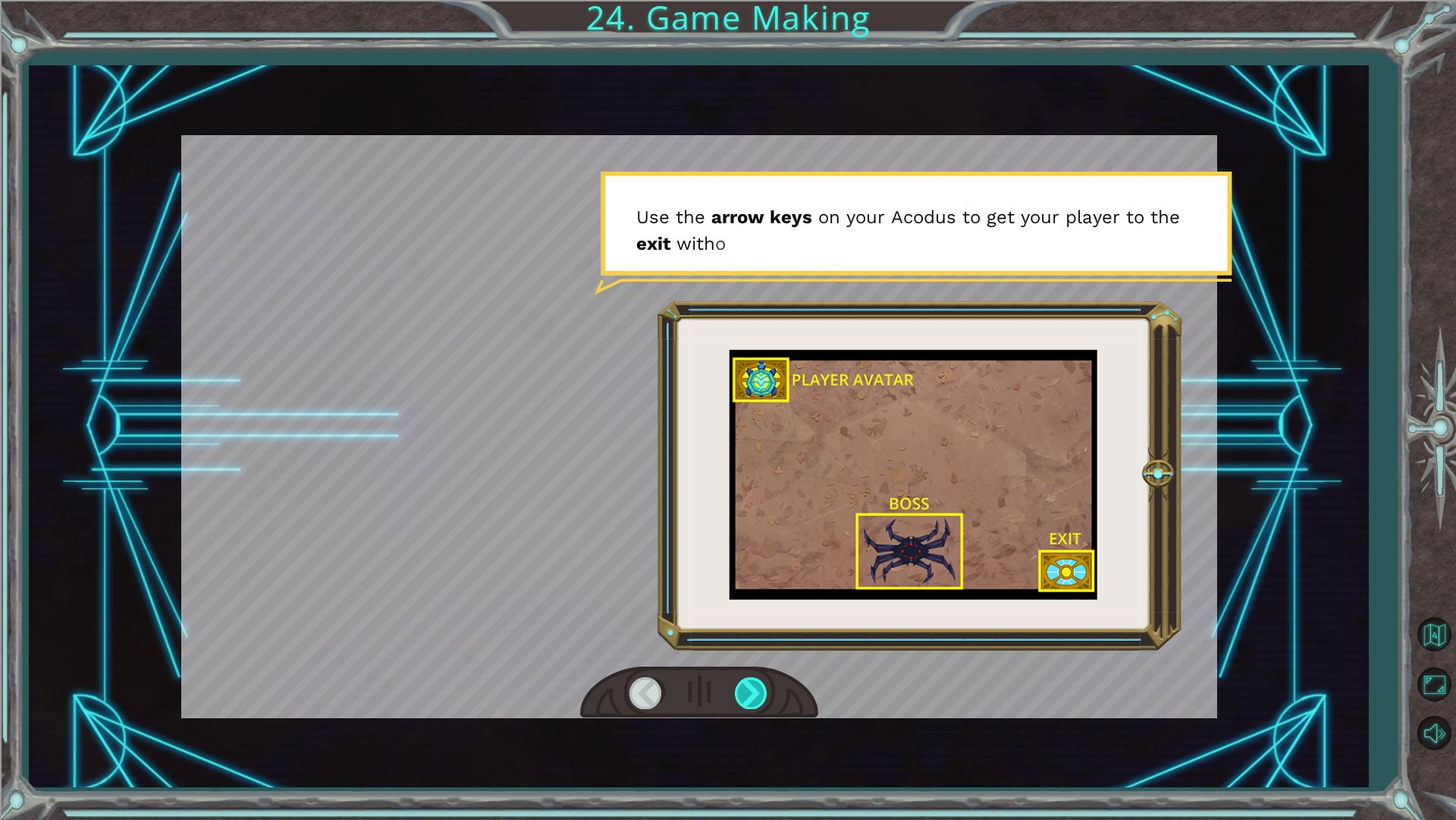
click at [755, 687] on div at bounding box center [751, 692] width 34 height 31
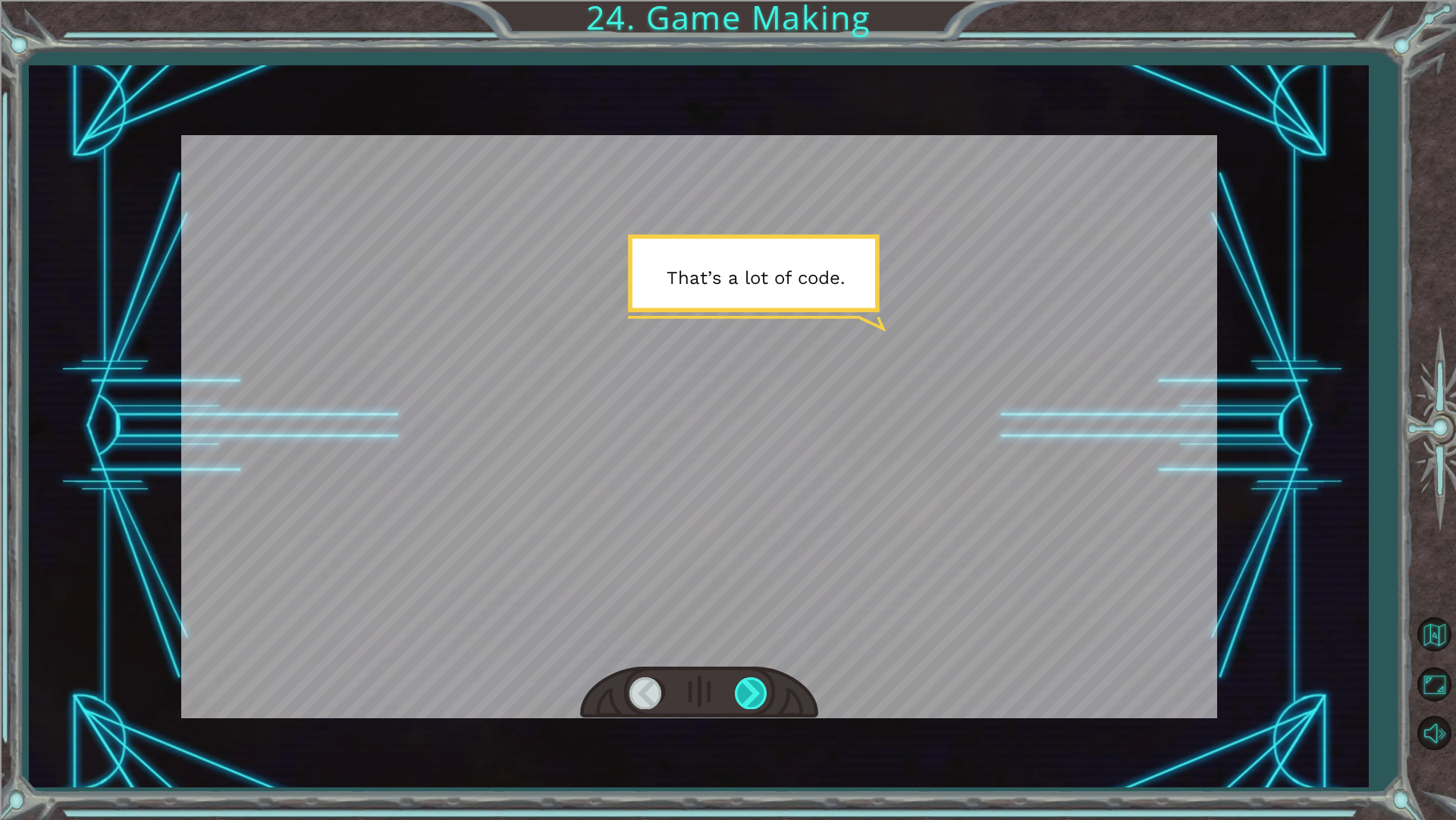
click at [755, 687] on div at bounding box center [751, 692] width 34 height 31
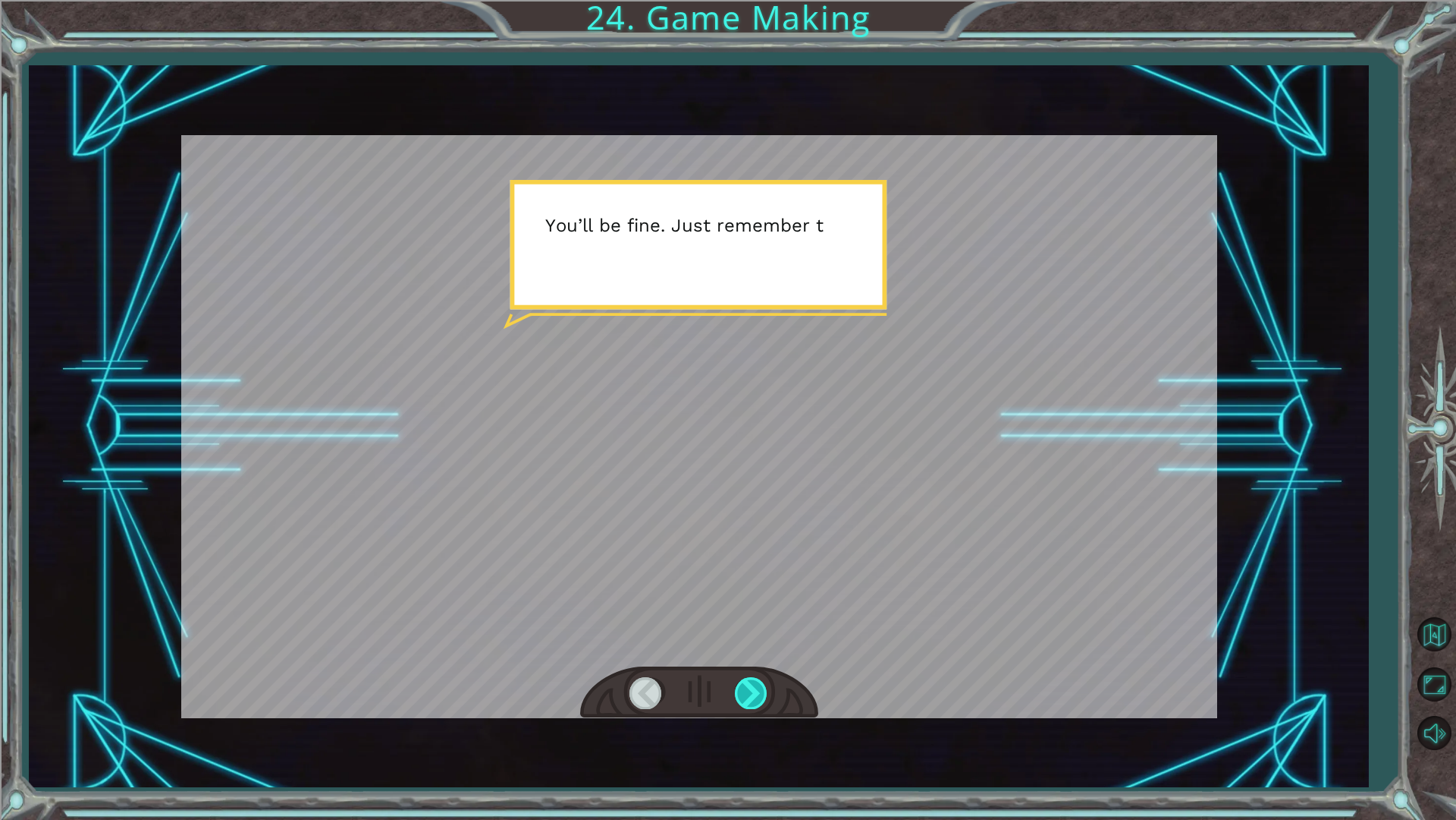
click at [755, 687] on div at bounding box center [751, 692] width 34 height 31
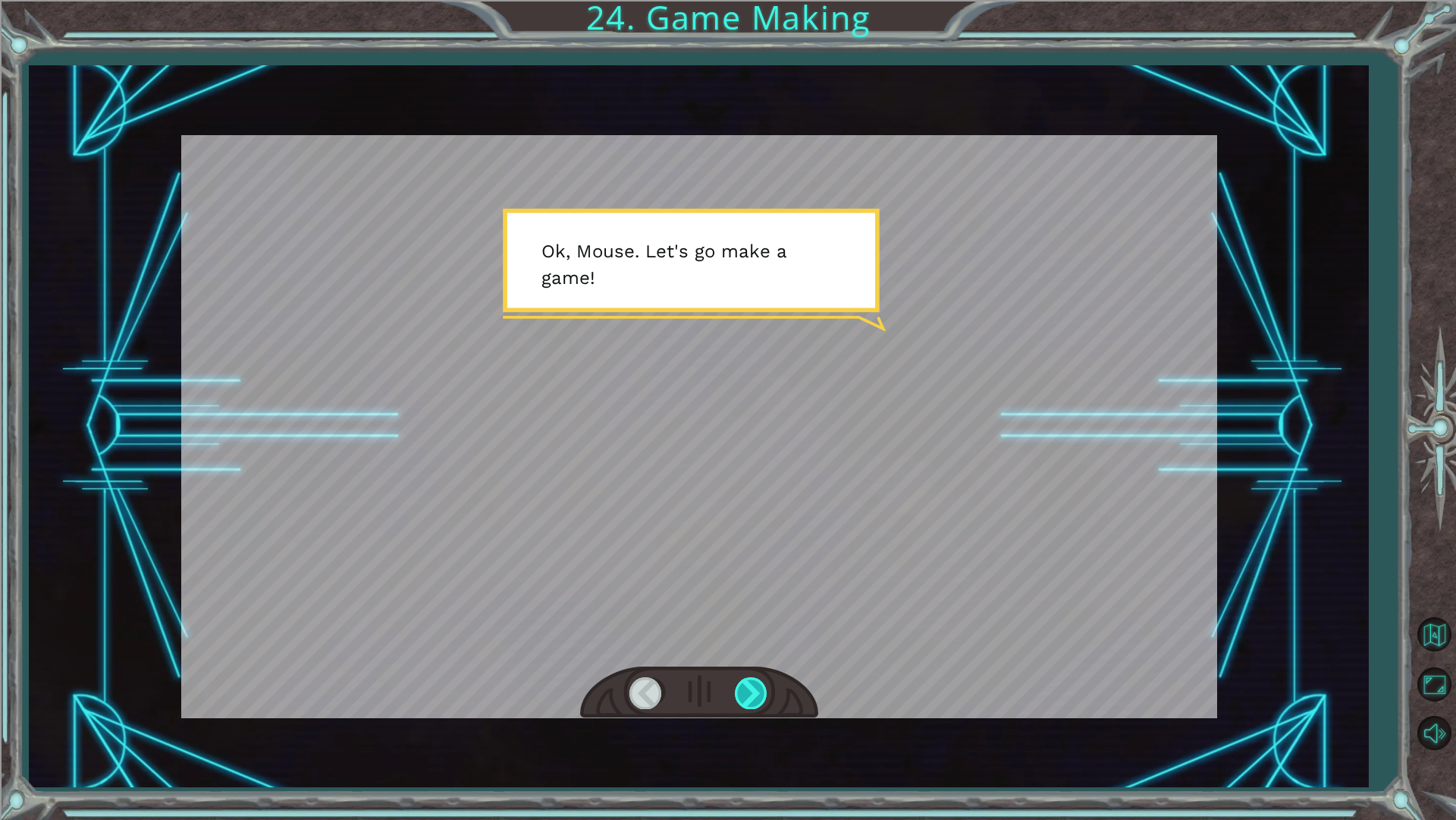
click at [747, 691] on div at bounding box center [751, 692] width 34 height 31
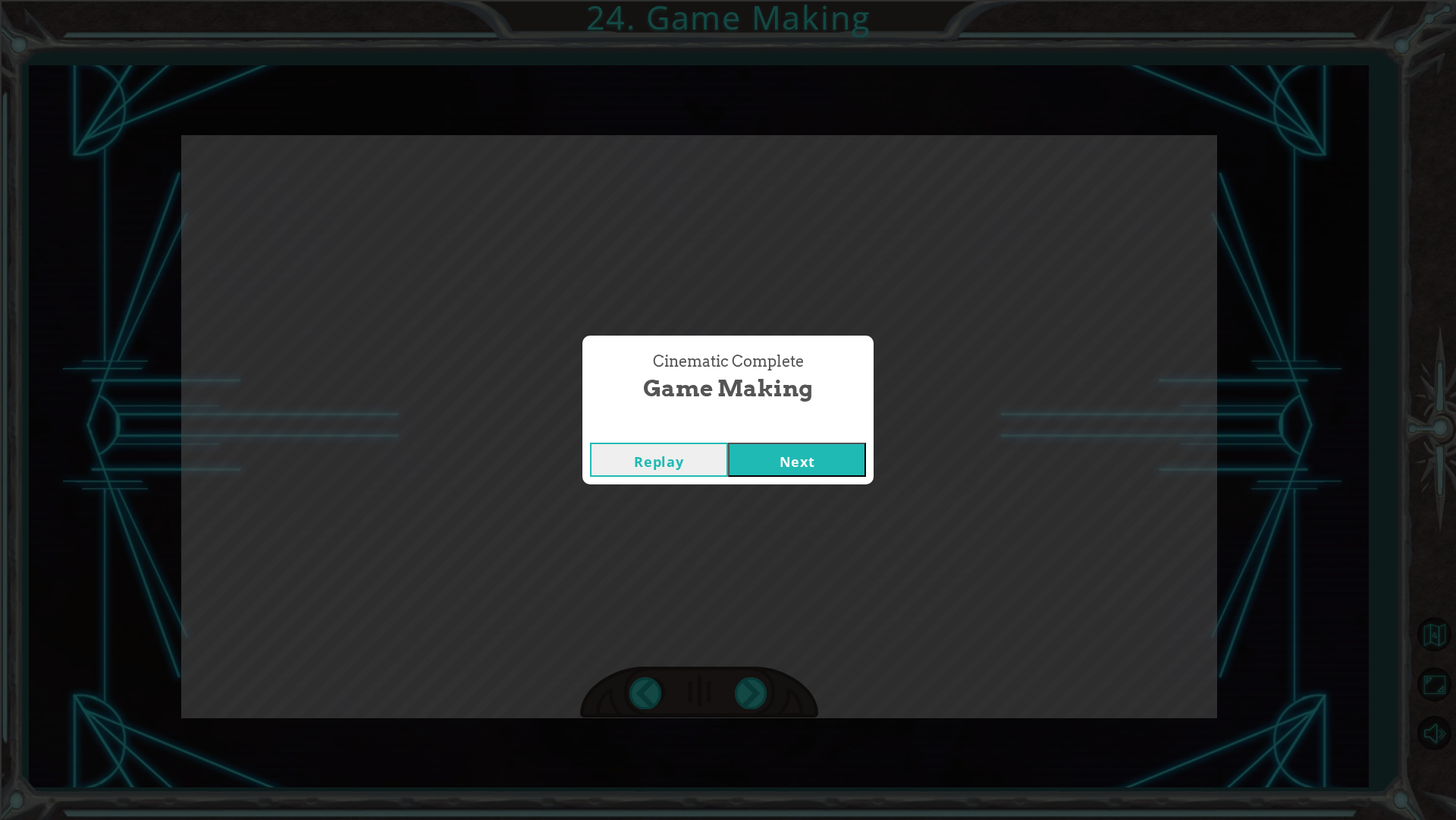
click at [808, 434] on div "Cinematic Complete" at bounding box center [728, 427] width 291 height 15
click at [803, 457] on button "Next" at bounding box center [797, 459] width 138 height 34
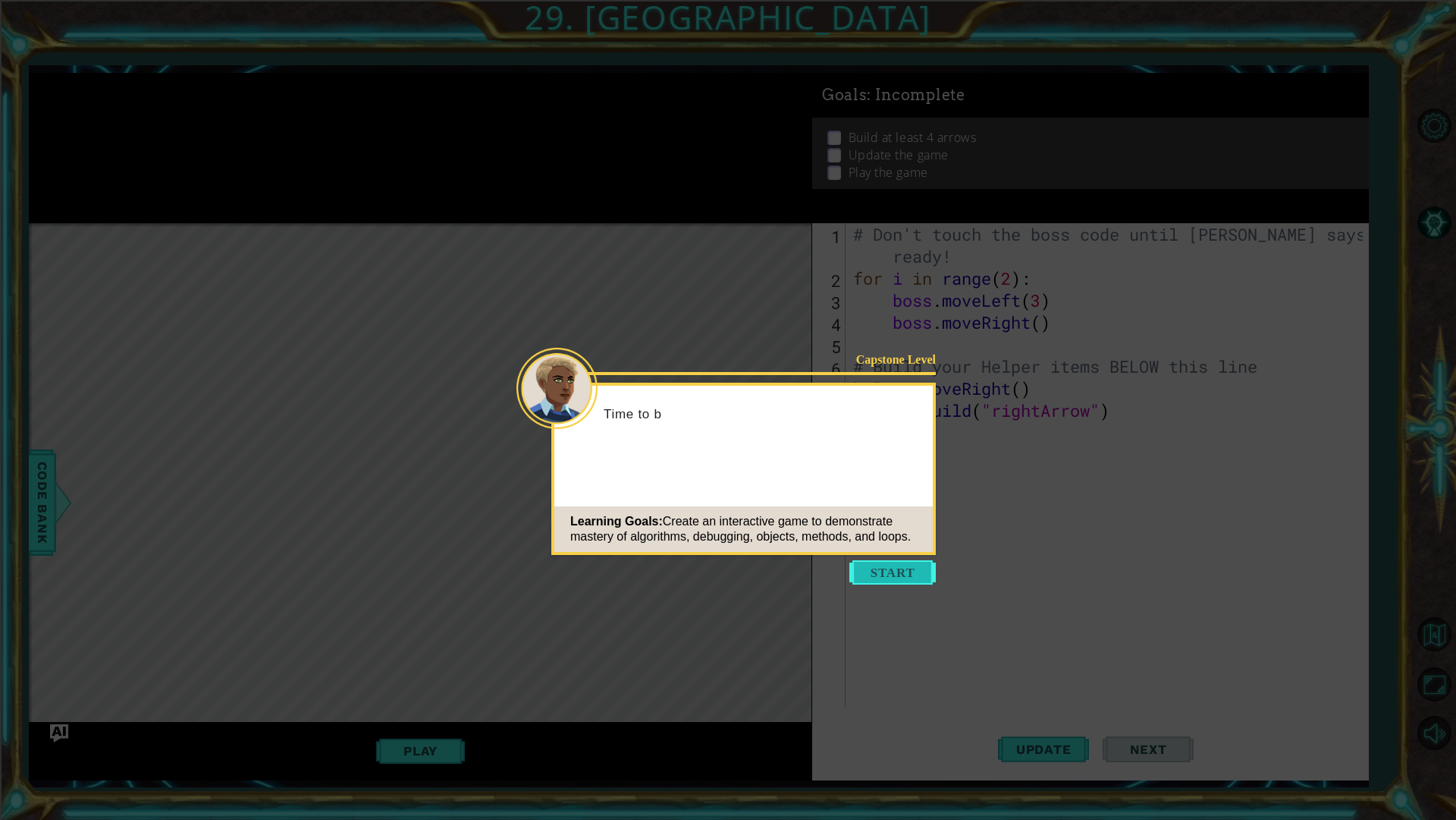
click at [912, 573] on button "Start" at bounding box center [892, 572] width 86 height 25
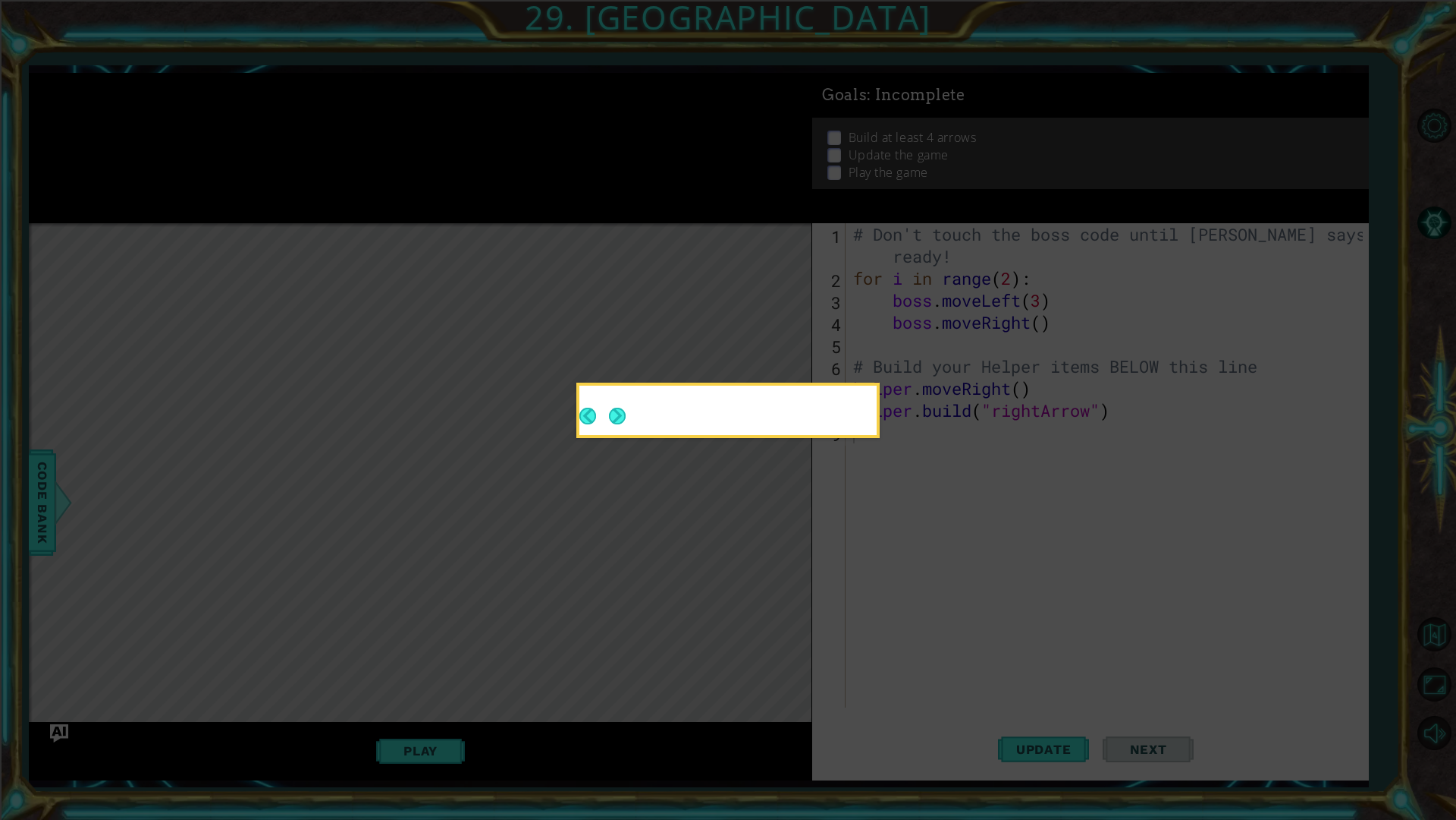
click at [905, 555] on icon at bounding box center [728, 410] width 1456 height 820
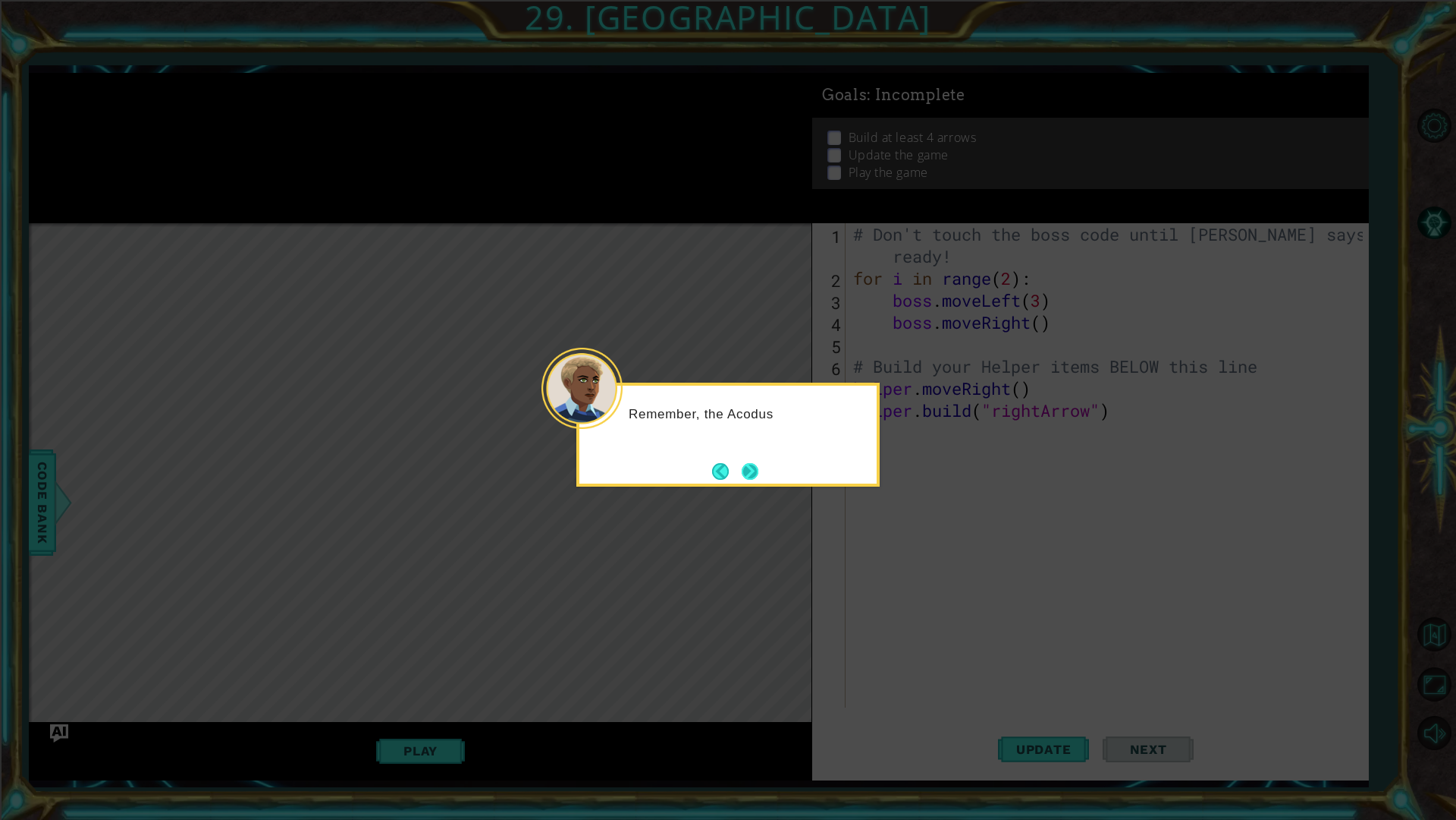
click at [755, 477] on button "Next" at bounding box center [750, 471] width 17 height 17
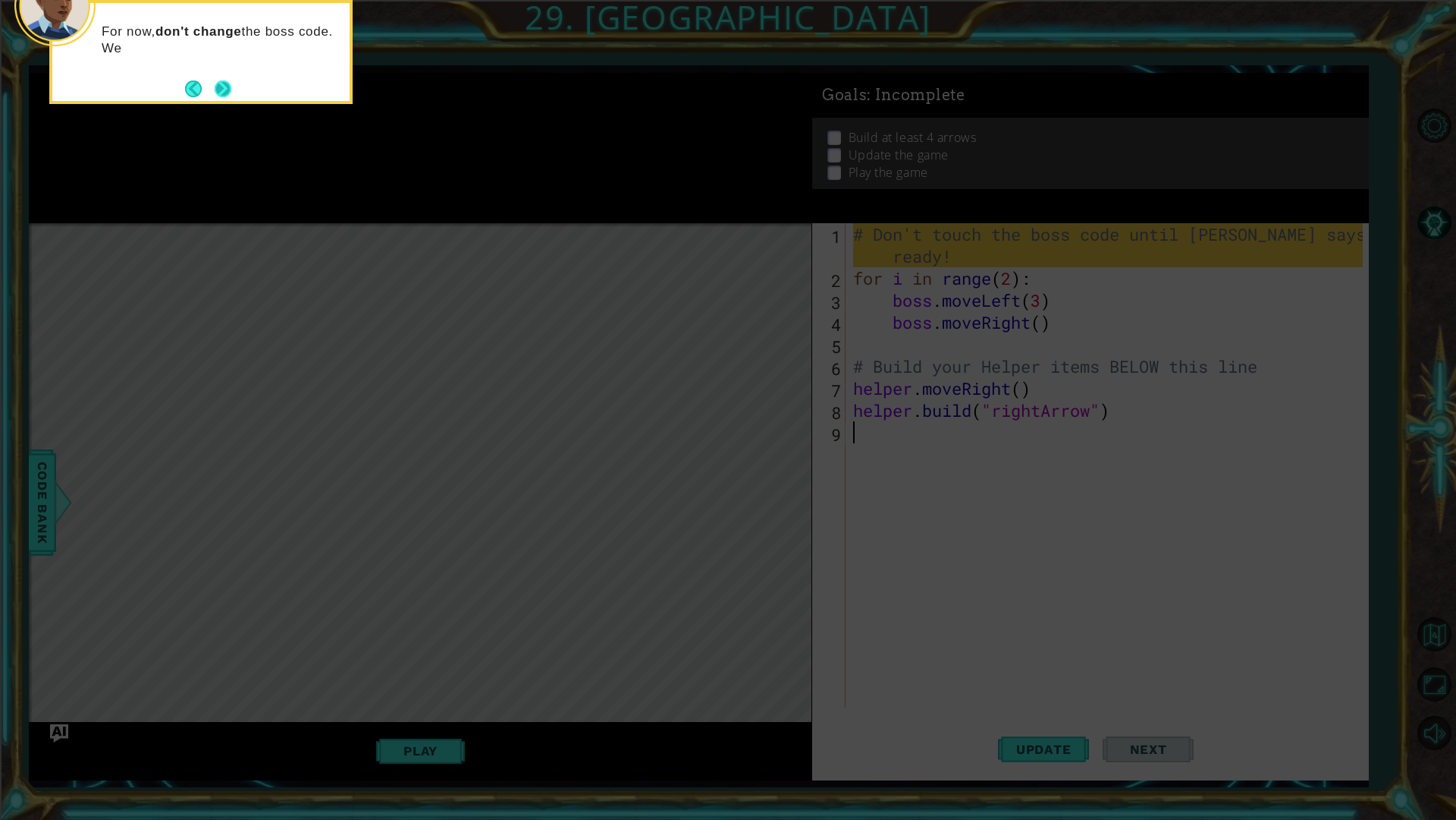
click at [215, 82] on button "Next" at bounding box center [223, 88] width 17 height 17
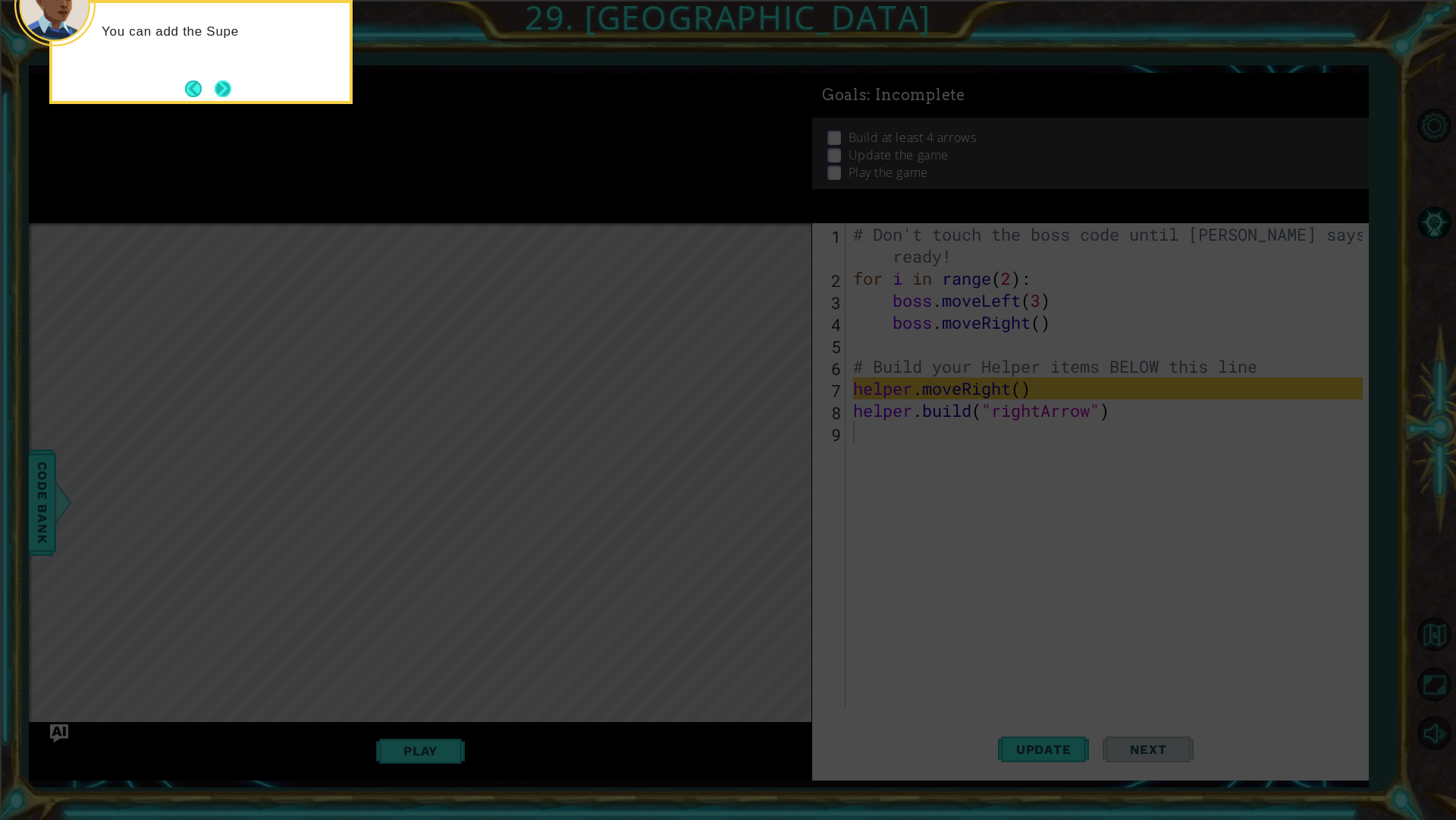
click at [221, 84] on button "Next" at bounding box center [223, 88] width 17 height 17
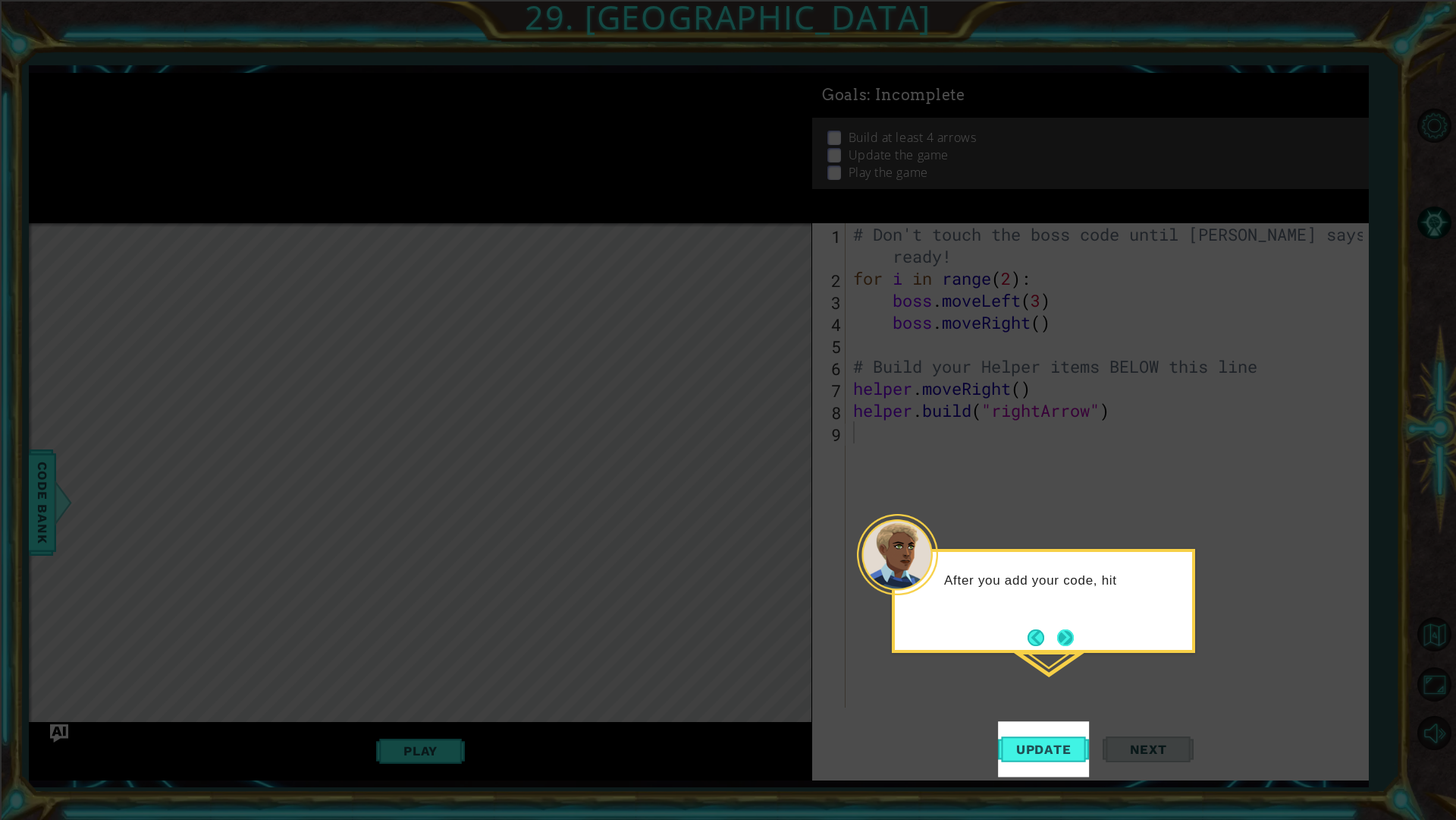
click at [1062, 636] on button "Next" at bounding box center [1065, 637] width 17 height 17
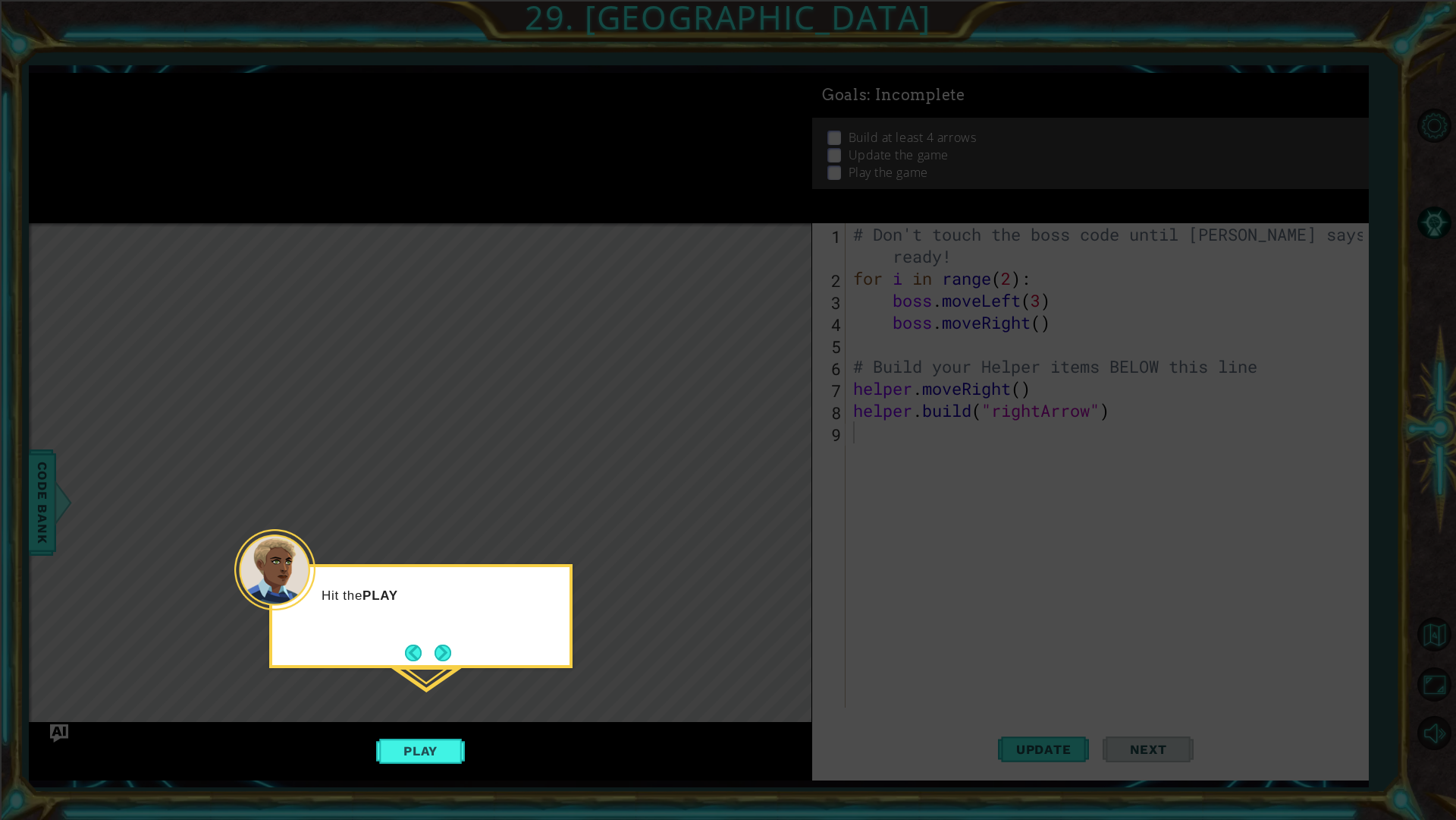
click at [439, 651] on button "Next" at bounding box center [442, 652] width 17 height 17
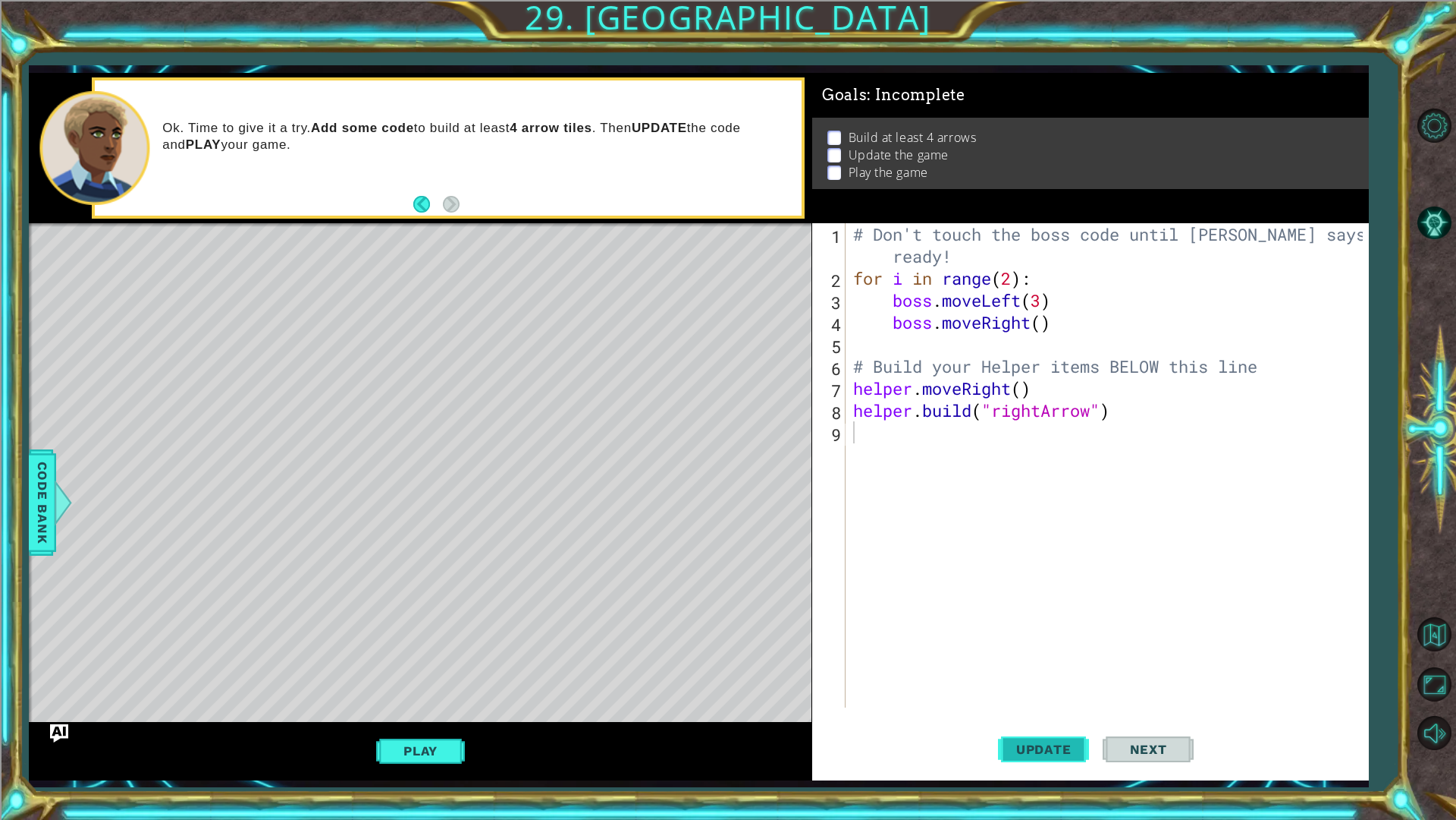
click at [1055, 691] on span "Update" at bounding box center [1044, 749] width 86 height 15
click at [1146, 691] on button "Next" at bounding box center [1148, 749] width 91 height 56
click at [1144, 691] on button "Next" at bounding box center [1148, 749] width 91 height 56
click at [413, 691] on div "1 ההההההההההההההההההההההההההההההההההההההההההההההההההההההההההההההההההההההההההההה…" at bounding box center [728, 410] width 1456 height 820
click at [428, 691] on button "Play" at bounding box center [421, 750] width 89 height 29
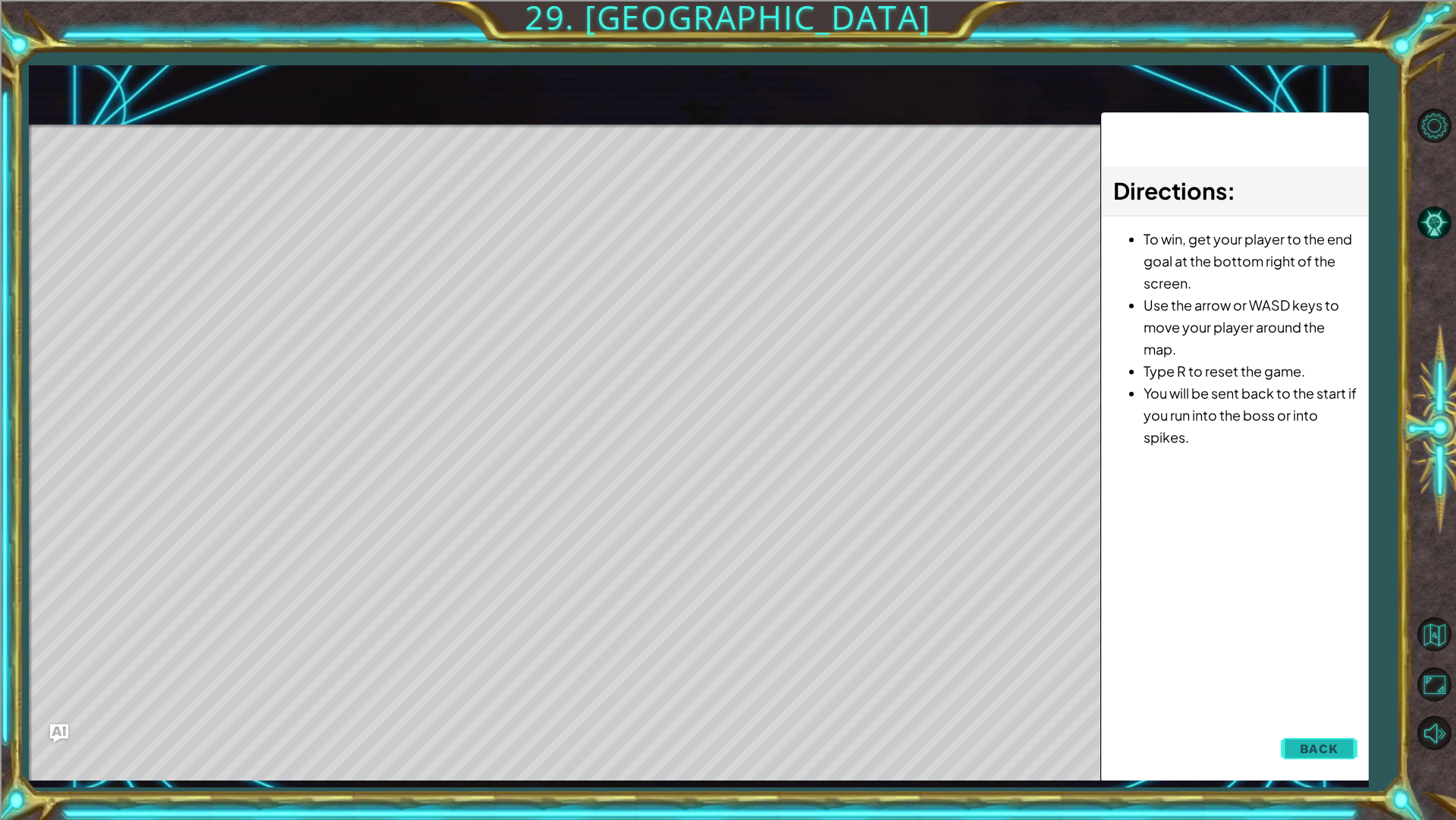
click at [1295, 691] on button "Back" at bounding box center [1319, 748] width 77 height 30
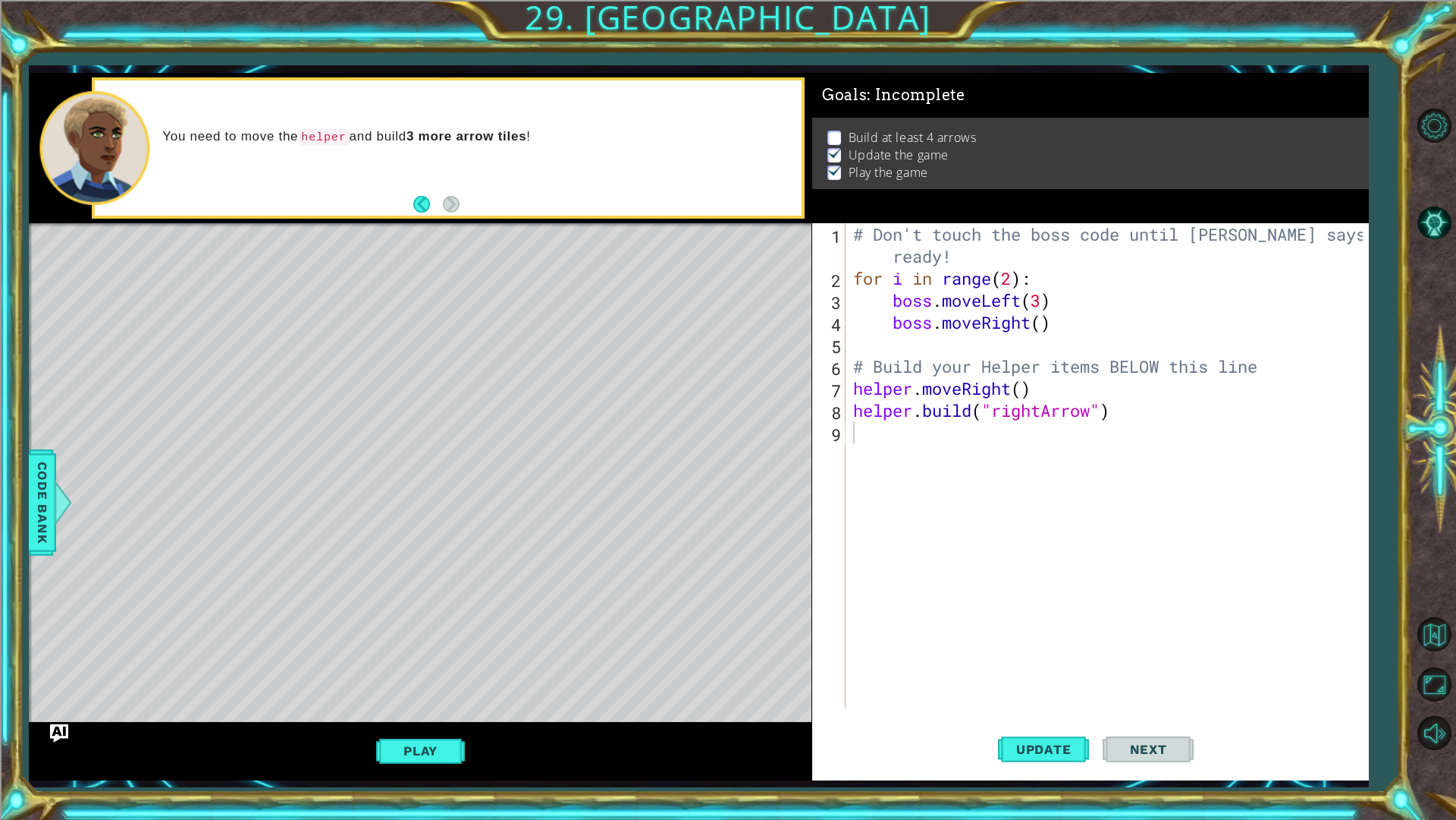
drag, startPoint x: 355, startPoint y: 466, endPoint x: 372, endPoint y: 425, distance: 44.4
click at [372, 425] on div "Level Map" at bounding box center [379, 446] width 701 height 447
click at [307, 284] on div "Level Map" at bounding box center [379, 446] width 701 height 447
click at [387, 282] on div "Level Map" at bounding box center [379, 446] width 701 height 447
click at [497, 287] on div "Level Map" at bounding box center [379, 446] width 701 height 447
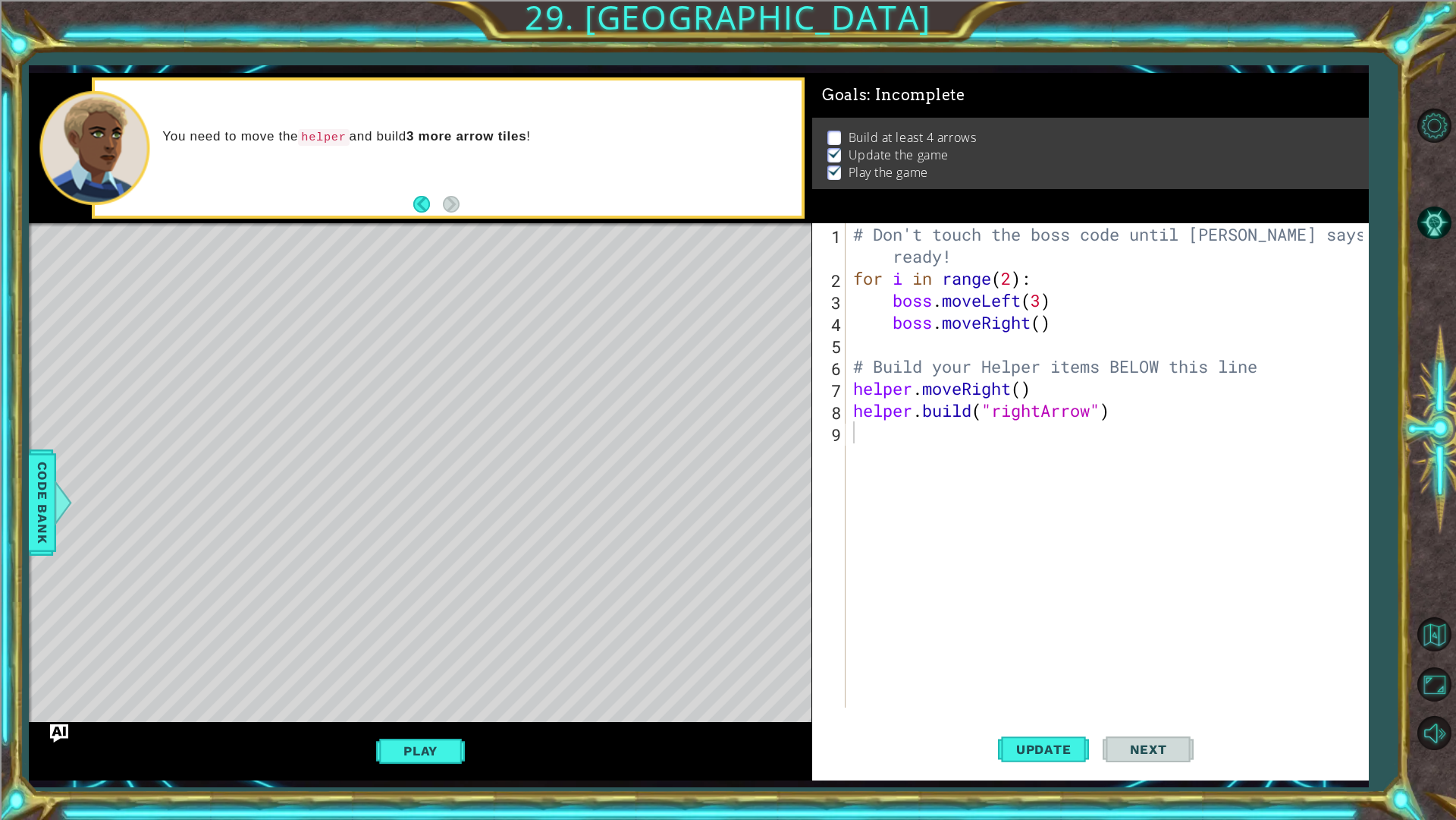
click at [590, 280] on div "Level Map" at bounding box center [379, 446] width 701 height 447
click at [661, 277] on div "Level Map" at bounding box center [379, 446] width 701 height 447
click at [1156, 423] on div "# Don't touch the boss code until Vega says you're ready! for i in range ( 2 ) …" at bounding box center [1110, 498] width 521 height 550
drag, startPoint x: 1071, startPoint y: 404, endPoint x: 996, endPoint y: 389, distance: 76.5
click at [992, 410] on div "# Don't touch the boss code until Vega says you're ready! for i in range ( 2 ) …" at bounding box center [1110, 498] width 521 height 550
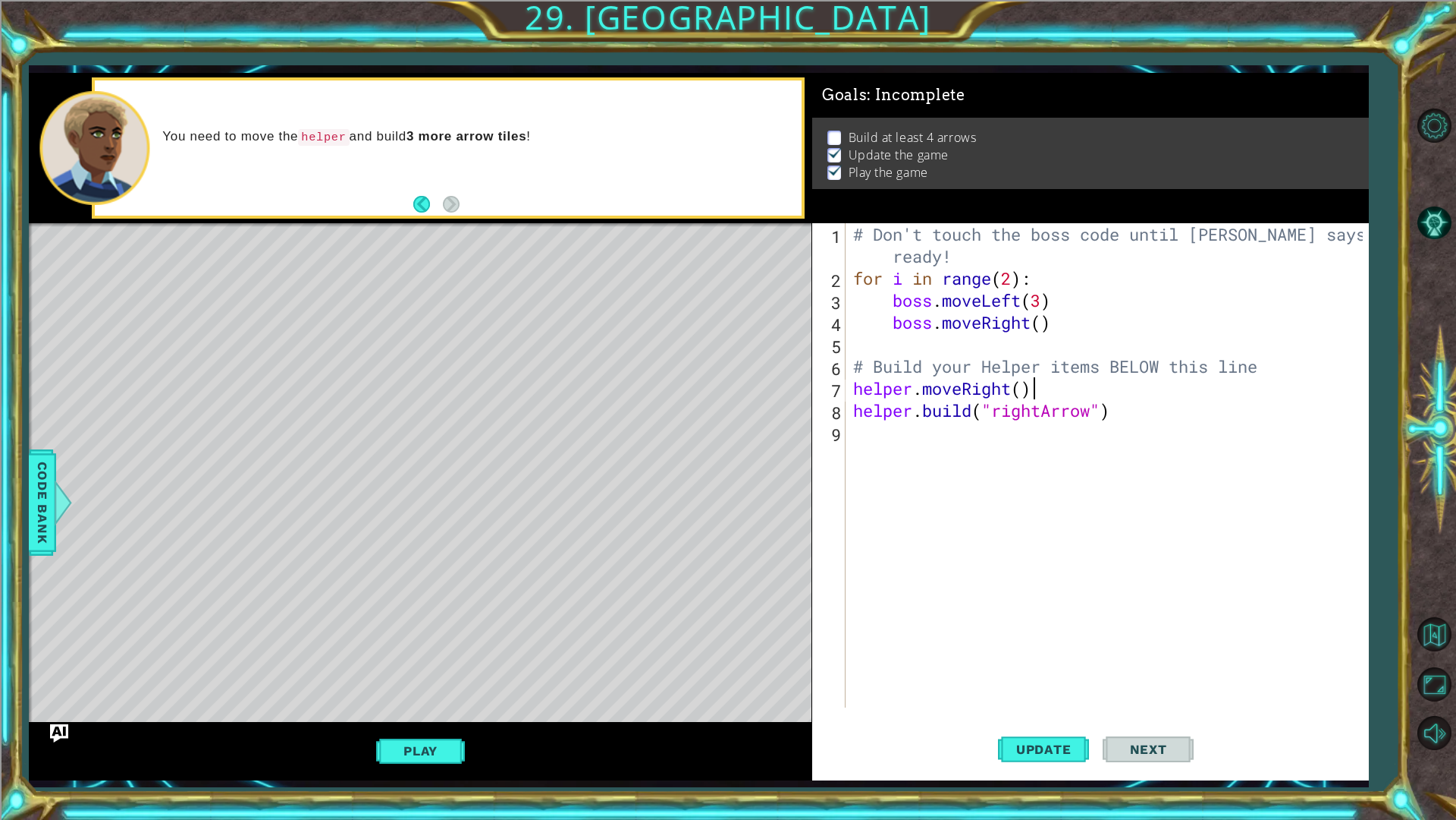
click at [1049, 379] on div "# Don't touch the boss code until Vega says you're ready! for i in range ( 2 ) …" at bounding box center [1110, 498] width 521 height 550
type textarea "helper.moveRight()"
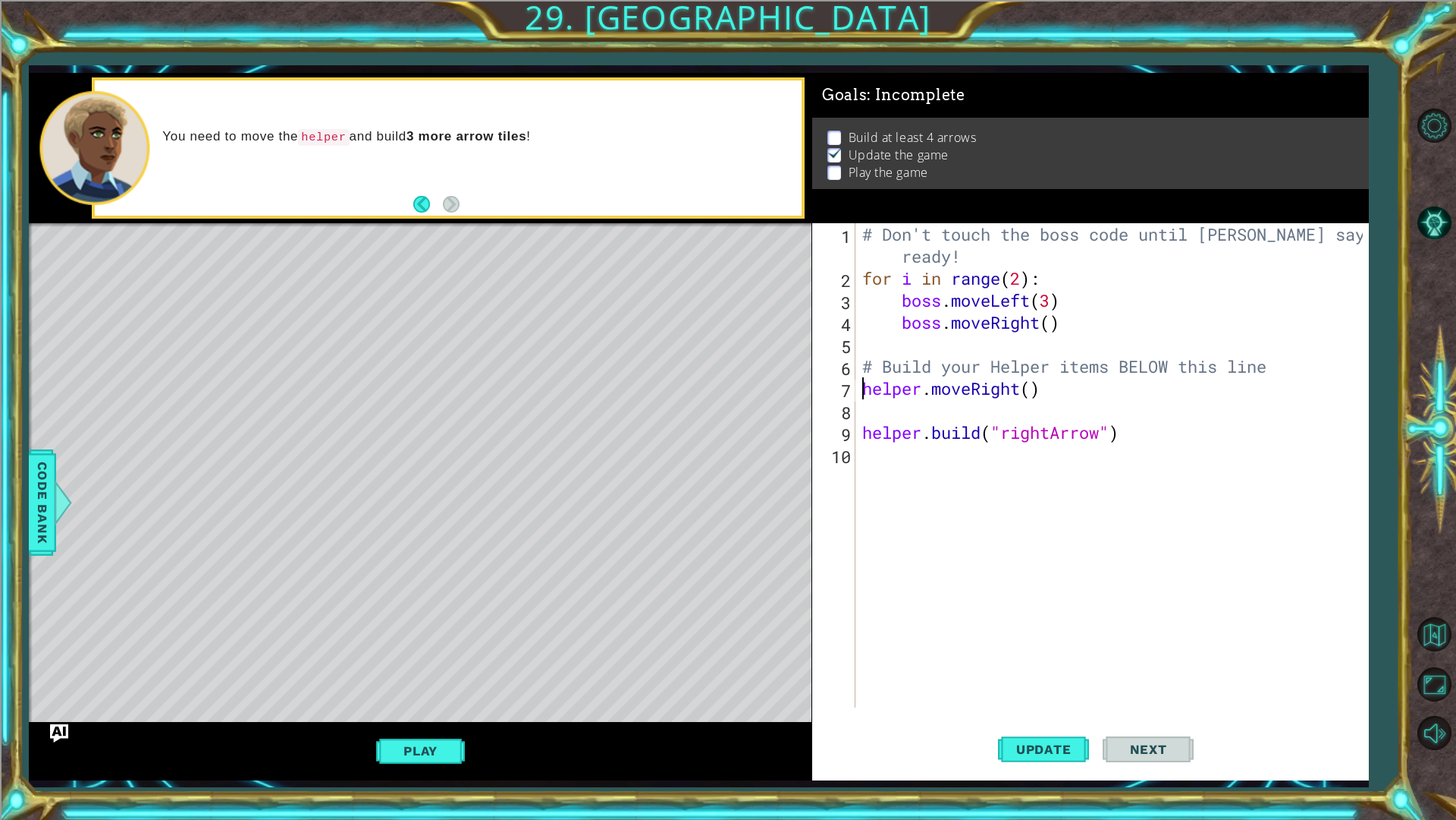
type textarea "# Build your Helper items BELOW this line"
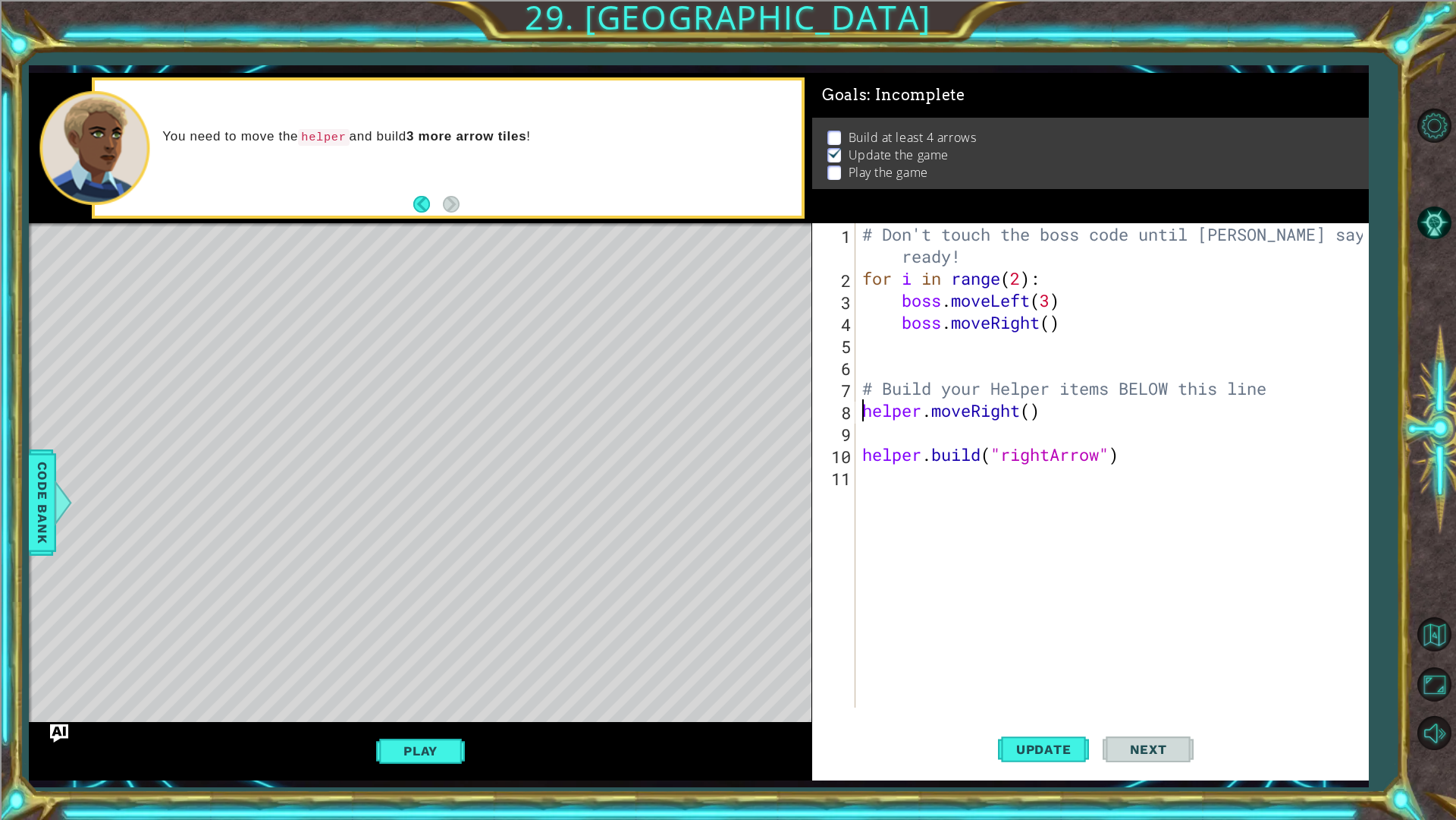
type textarea "# Build your Helper items BELOW this line"
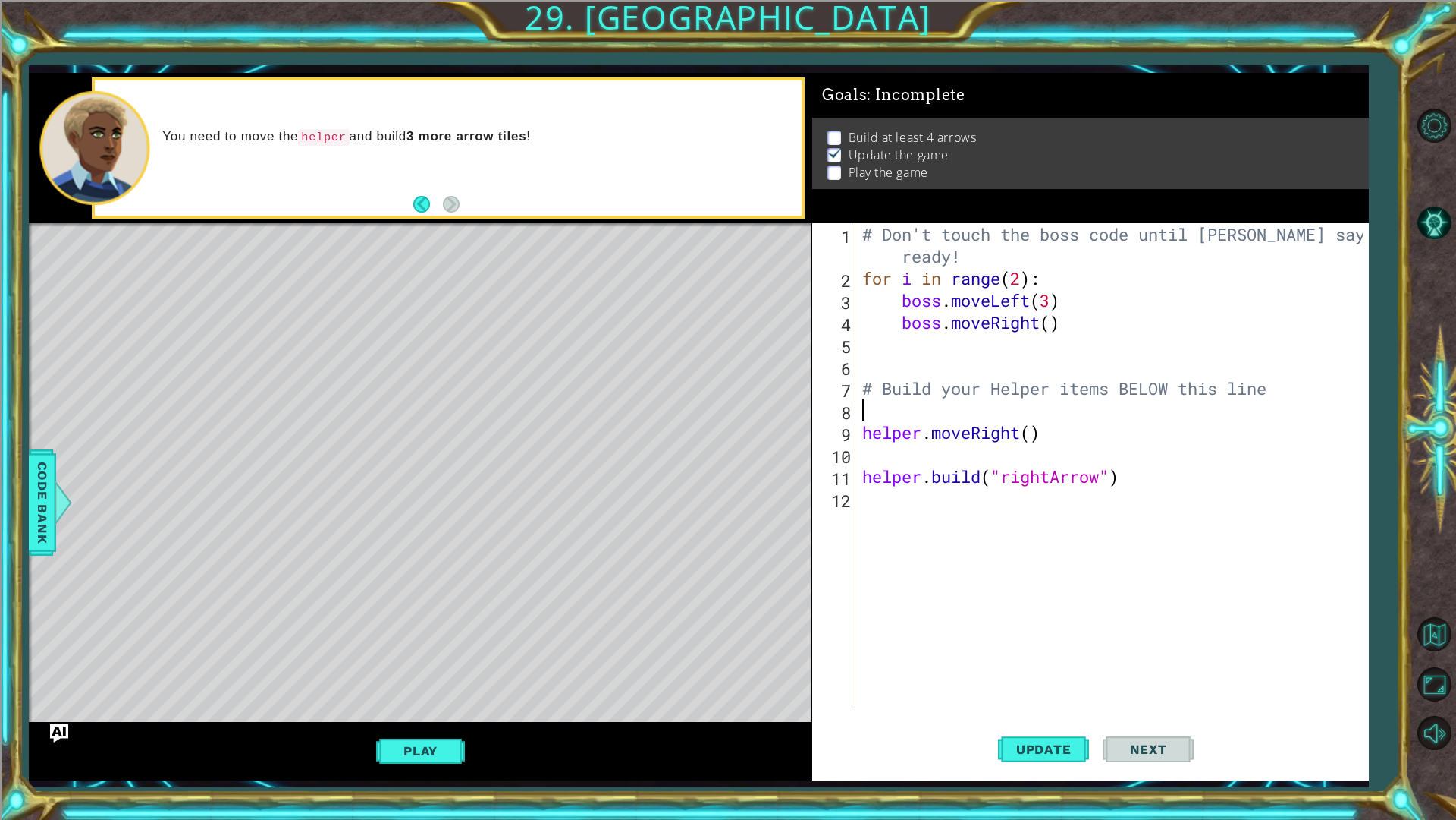
type textarea "helper.moveRight()"
type textarea "# Build your Helper items BELOW this line"
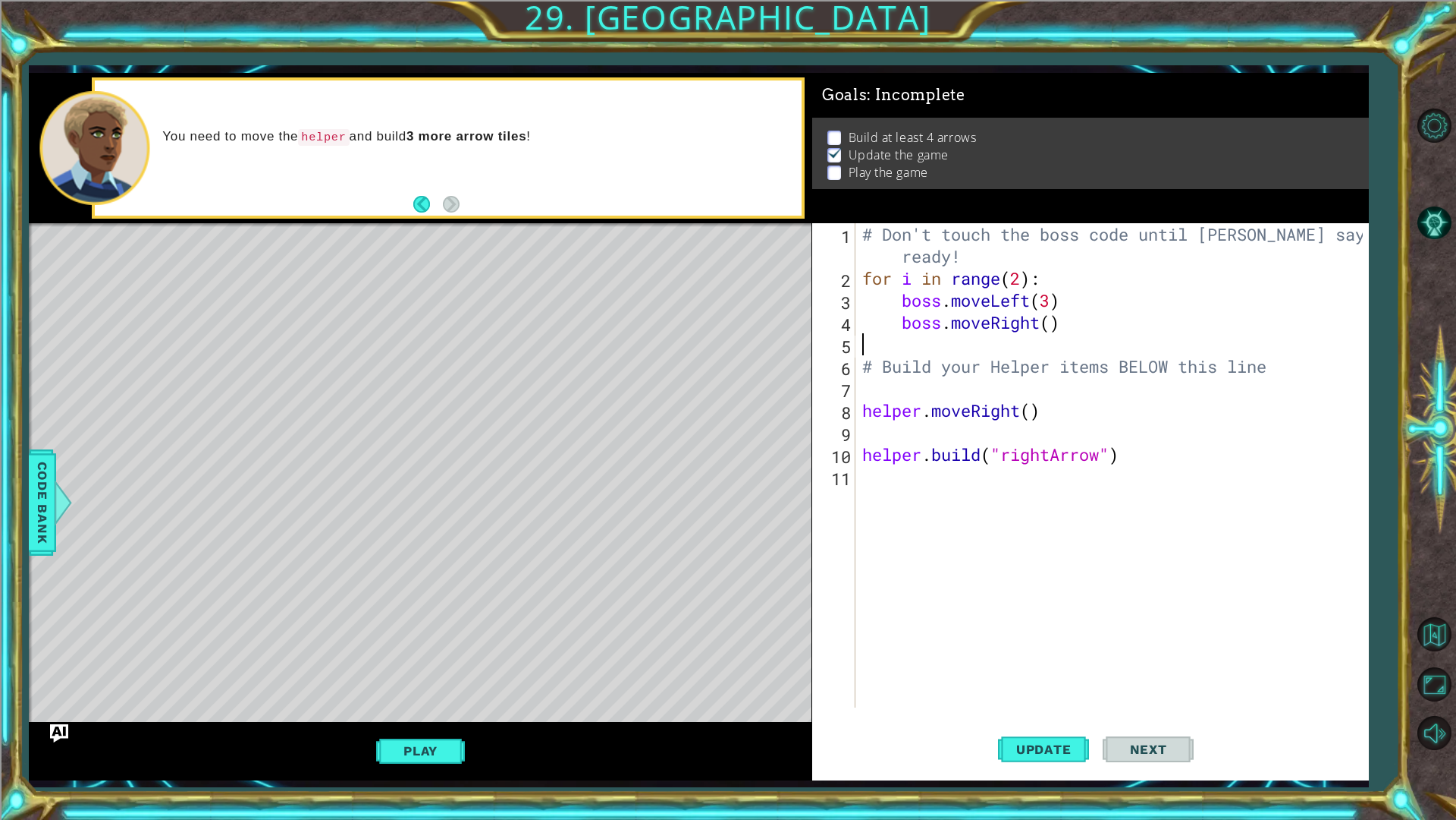
type textarea "# Build your Helper items BELOW this line"
type textarea "helper.moveRight()"
type textarea "f"
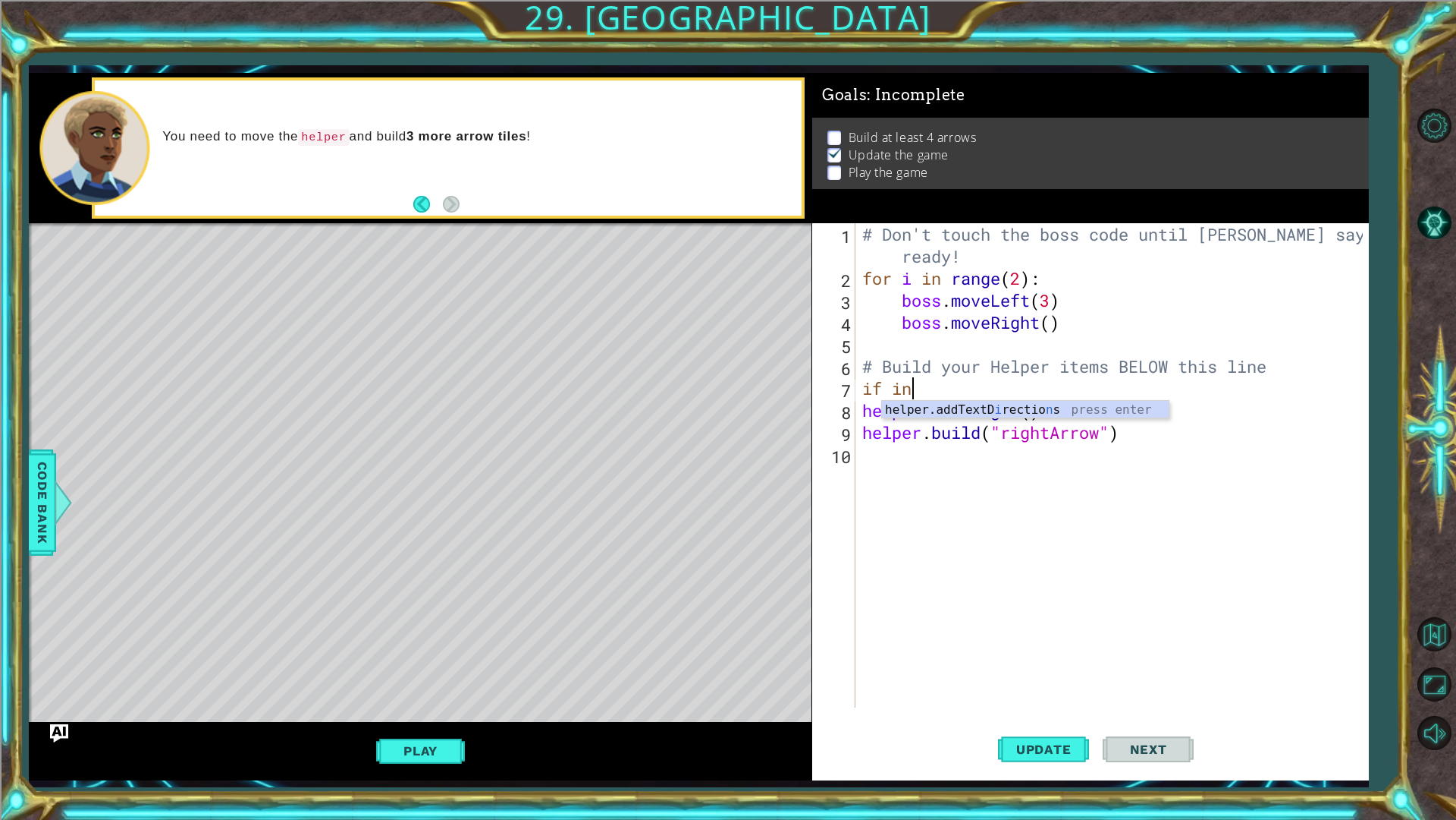
type textarea "i"
type textarea "# Build your Helper items BELOW this line"
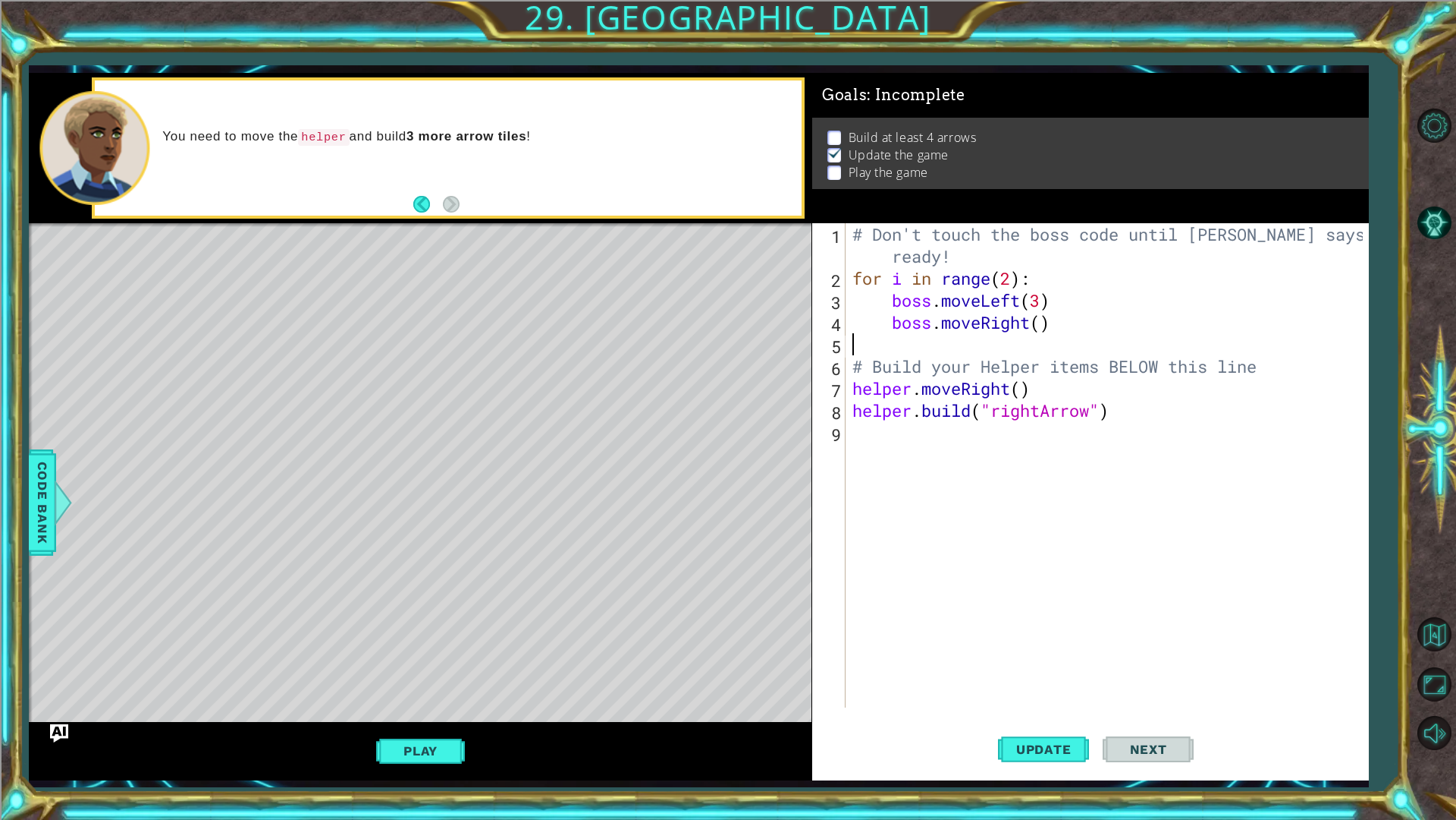
type textarea "boss.moveRight()"
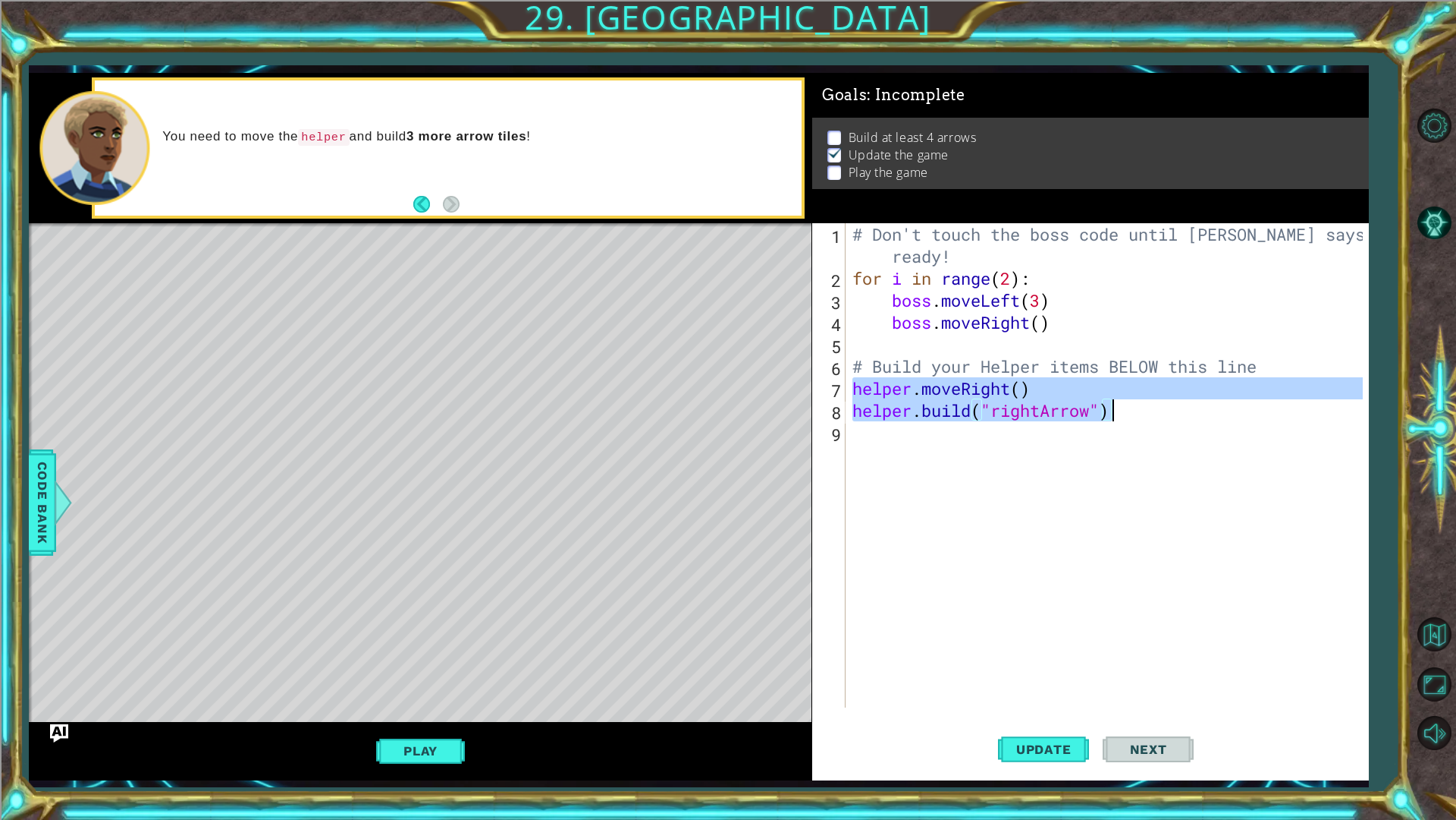
paste textarea "Code Area"
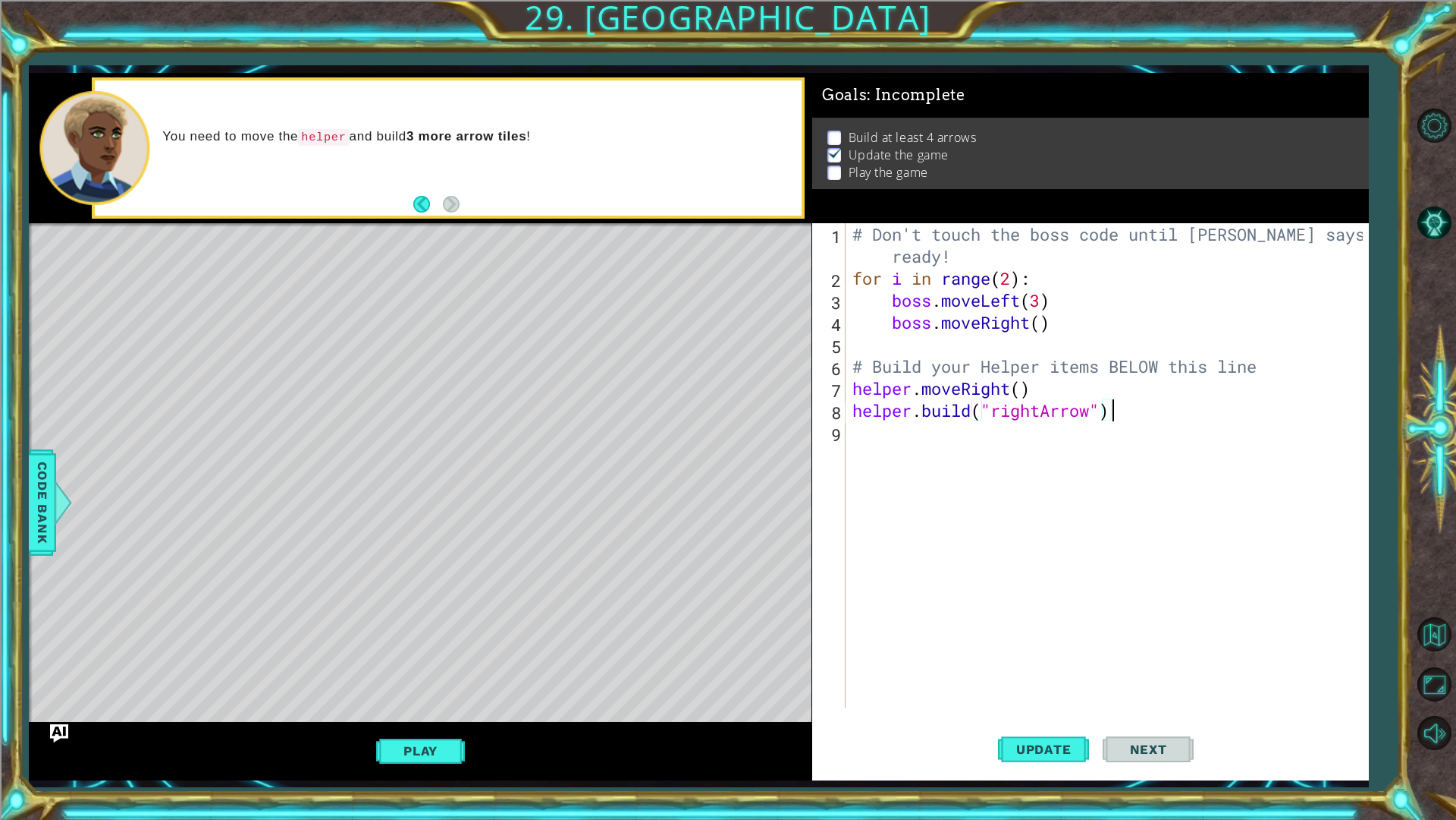
paste textarea "Code Area"
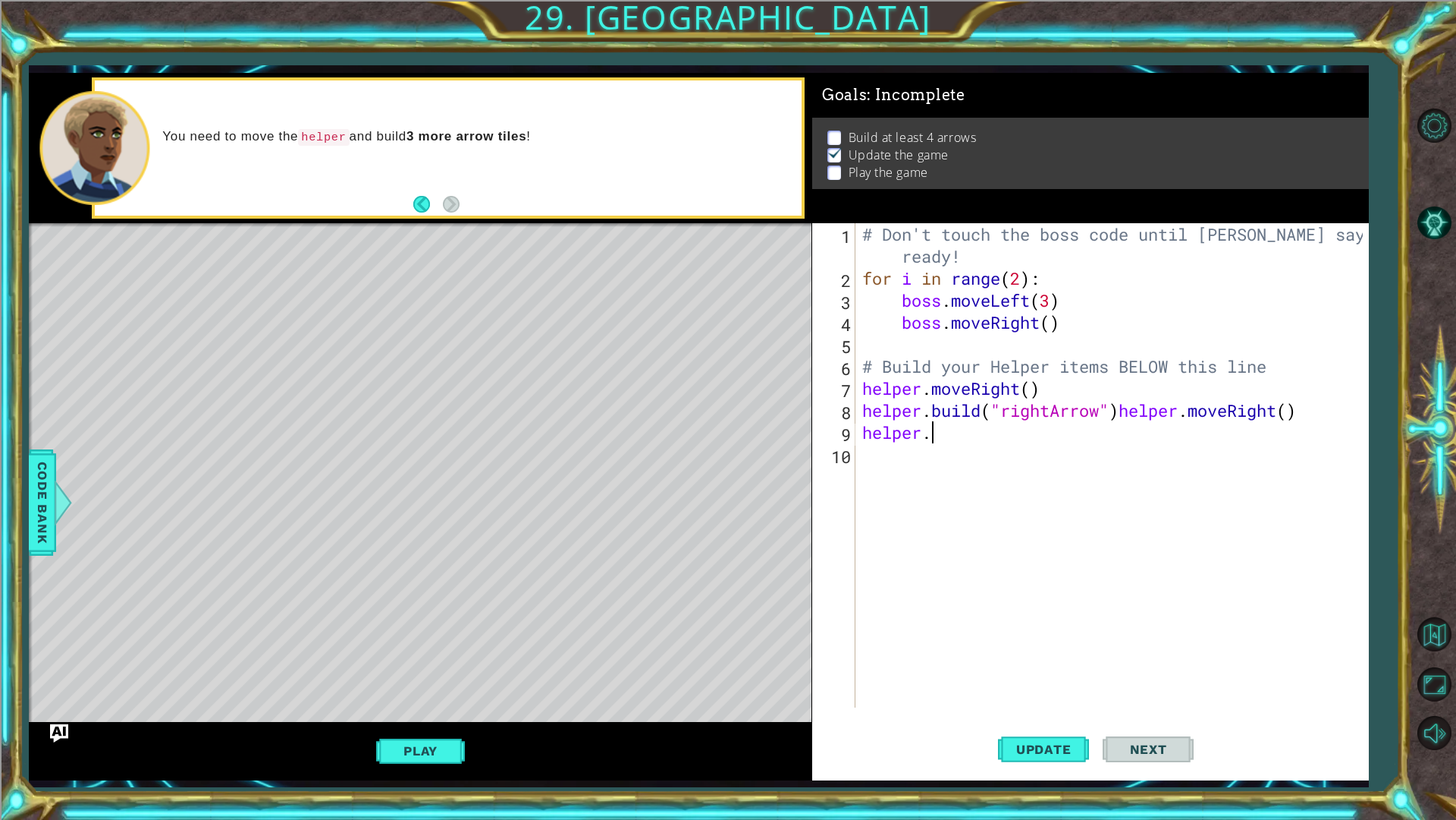
type textarea "helper"
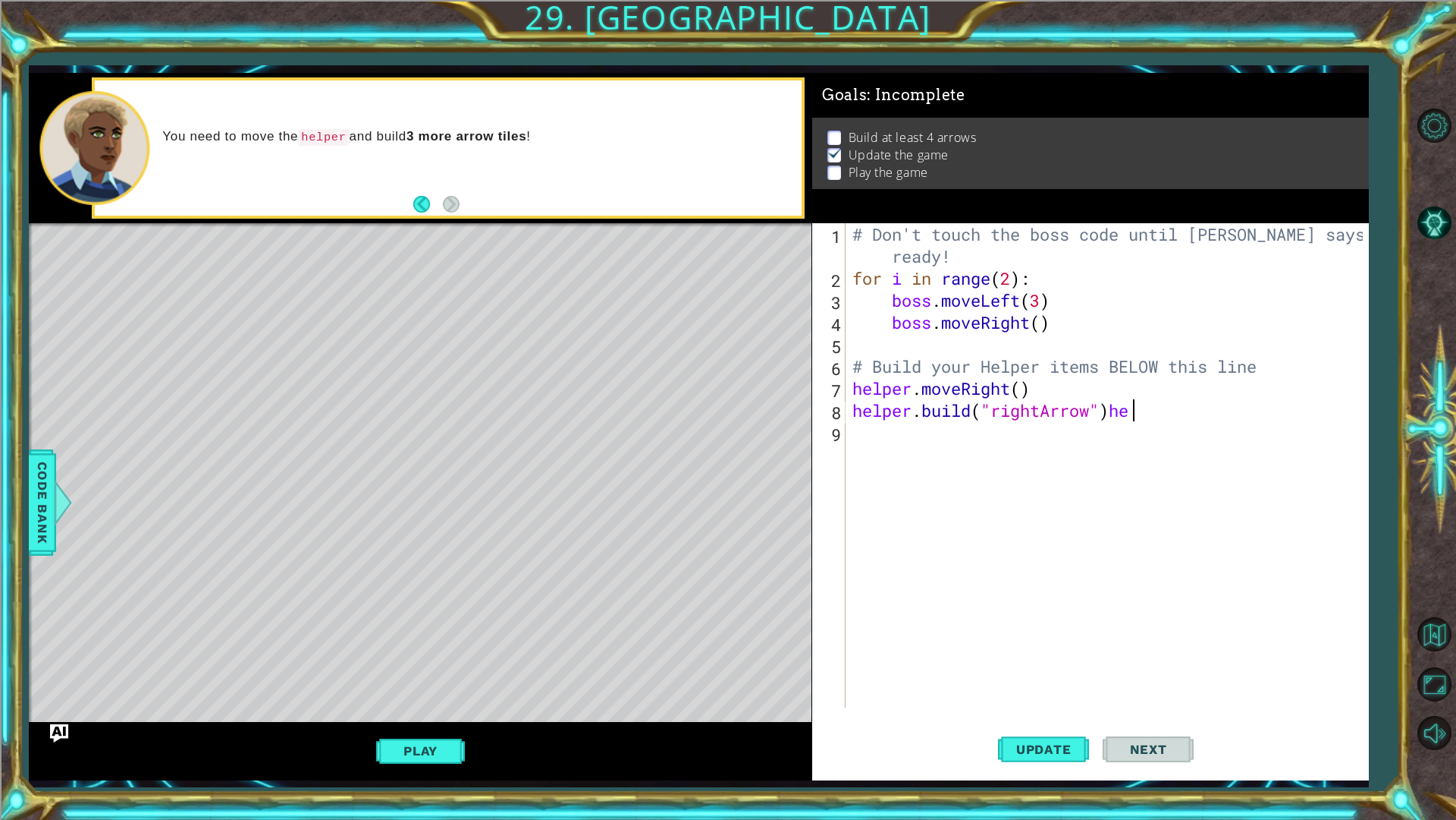
type textarea "helper.build("rightArrow")"
paste textarea "helper.build("rightArrow")"
type textarea "helper.build("rightArrow")"
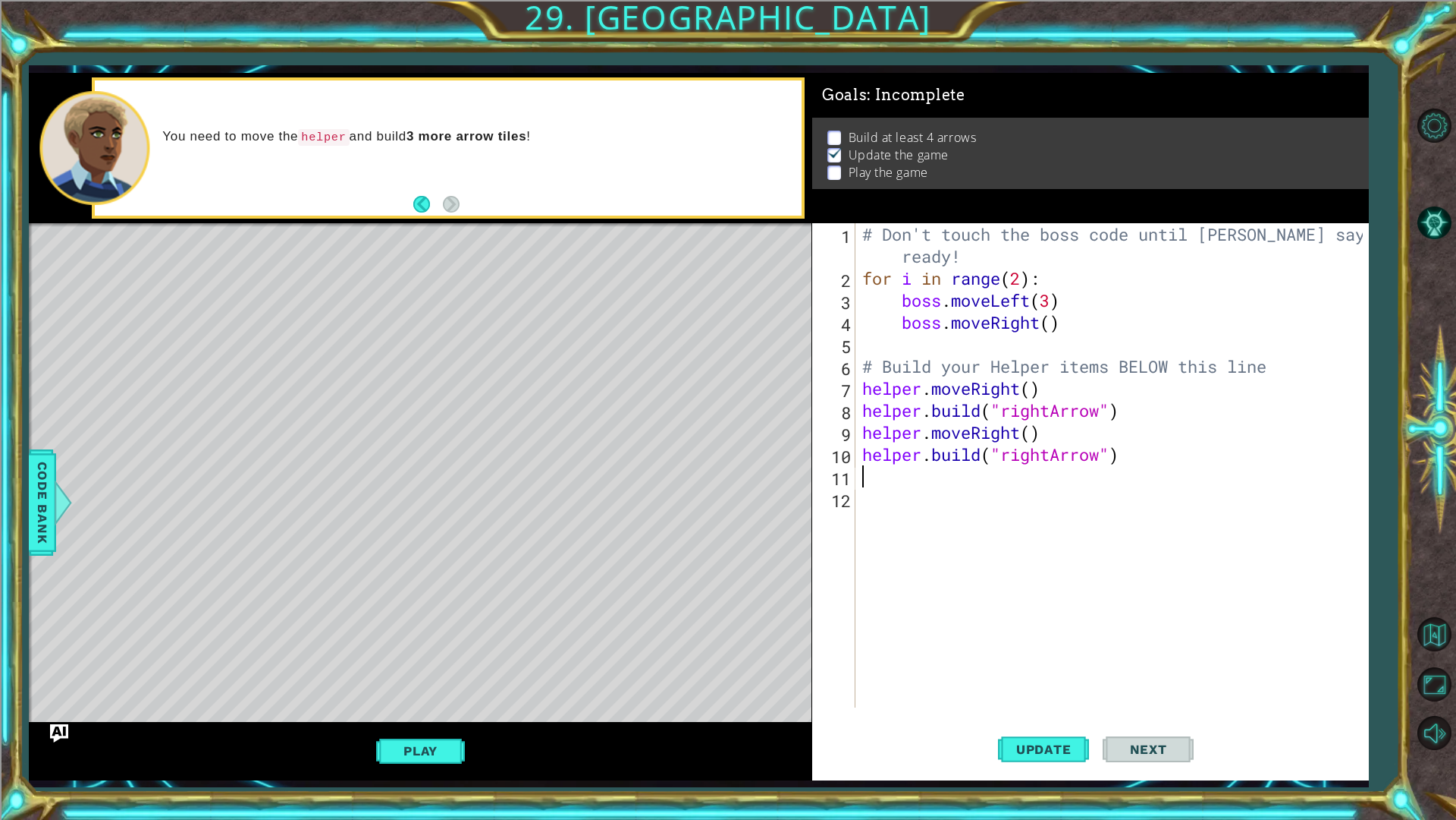
paste textarea "helper.build("rightArrow")"
type textarea "helper.build("rightArrow")"
paste textarea "helper.build("rightArrow")"
type textarea "helper.build("rightArrow")"
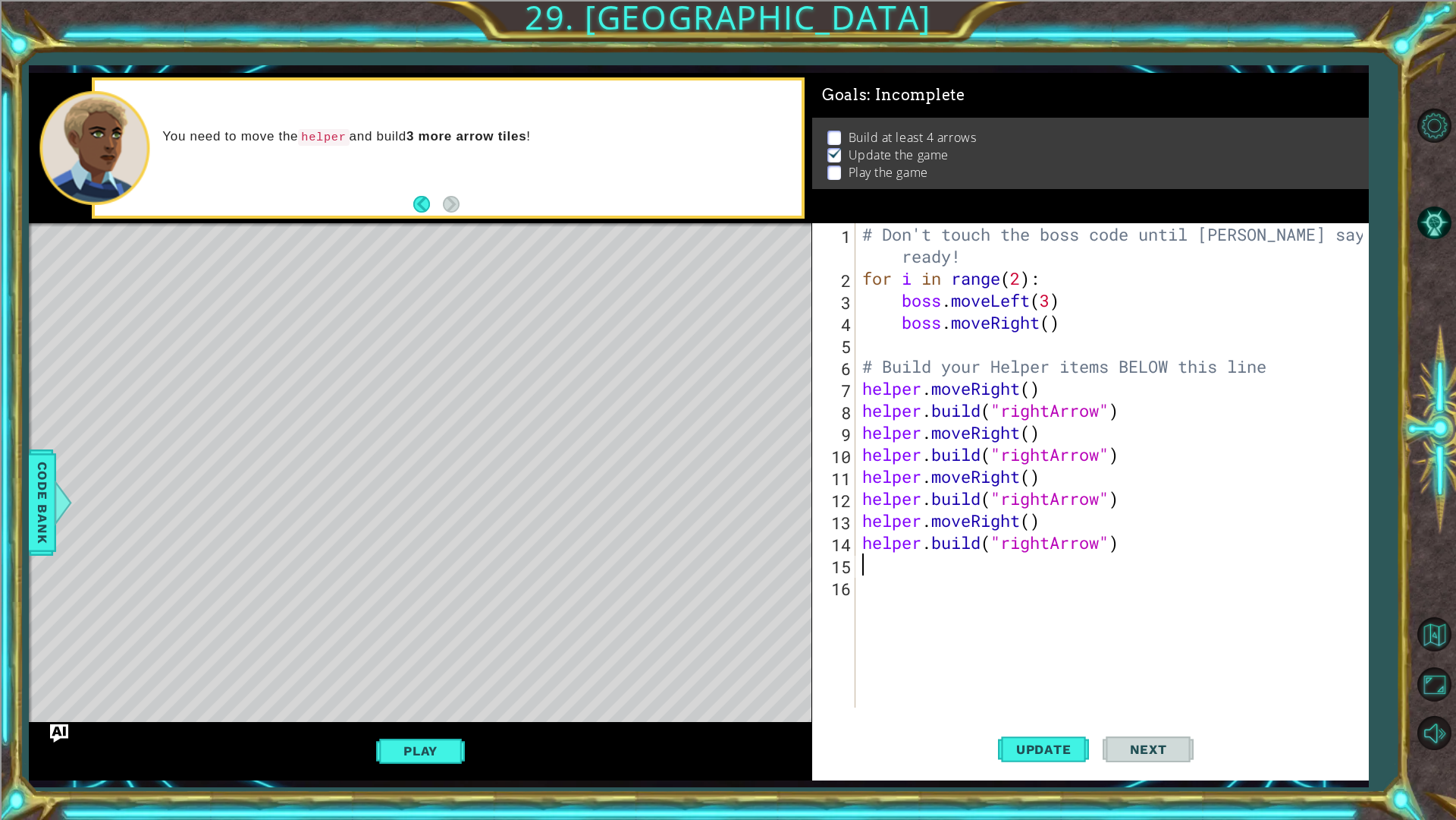
paste textarea "helper.build("rightArrow")"
type textarea "helper.build("rightArrow")"
click at [1021, 691] on span "Update" at bounding box center [1044, 749] width 86 height 15
paste textarea "helper.build("rightArrow")"
type textarea "helper.build("rightArrow")"
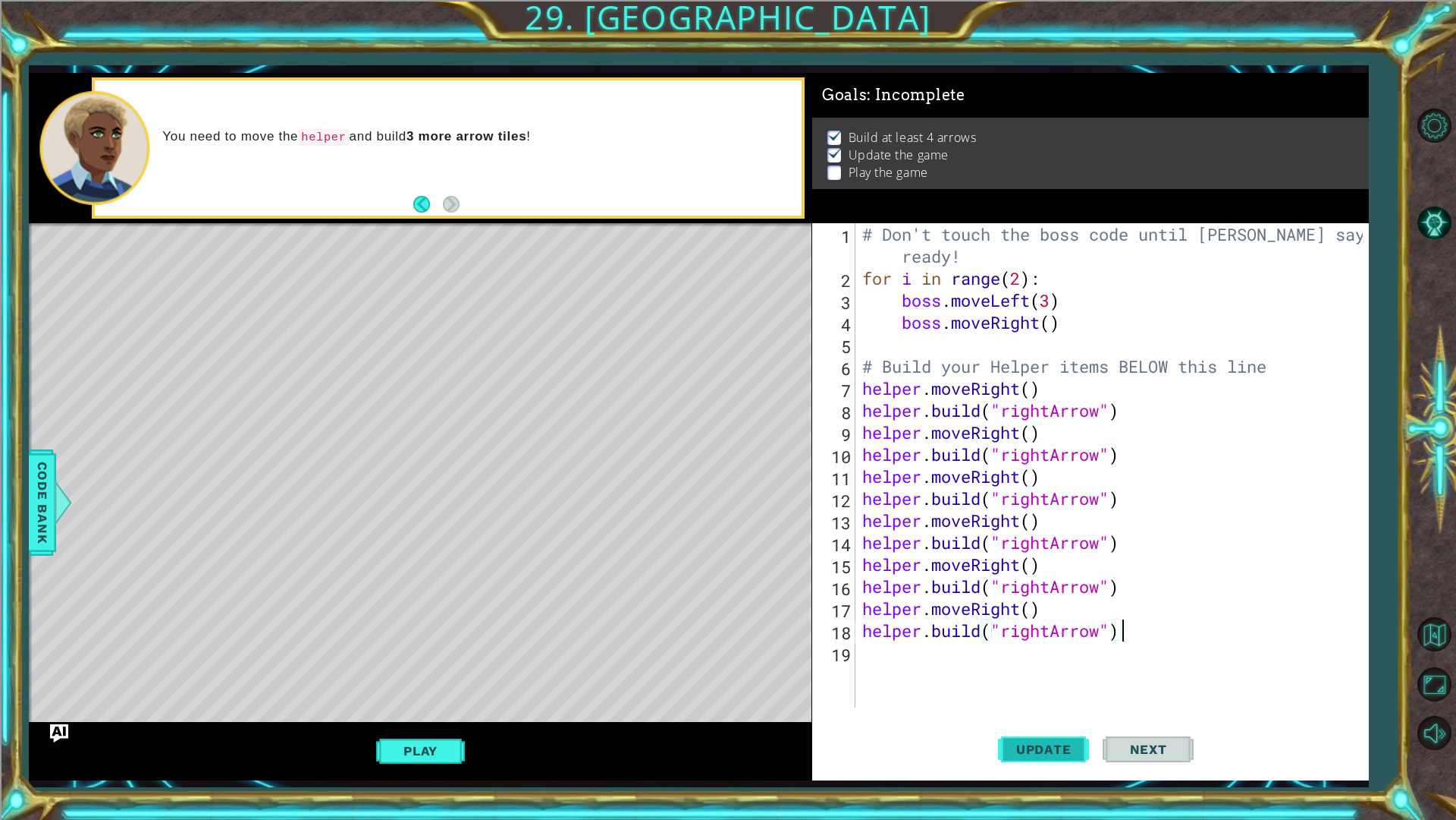
click at [1041, 691] on span "Update" at bounding box center [1044, 749] width 86 height 15
click at [1160, 685] on div "# Don't touch the boss code until Vega says you're ready! for i in range ( 2 ) …" at bounding box center [1115, 498] width 512 height 550
paste textarea "helper.build("rightArrow")"
click at [1017, 653] on div "# Don't touch the boss code until Vega says you're ready! for i in range ( 2 ) …" at bounding box center [1115, 498] width 512 height 550
type textarea "helper.buildghtArrow")"
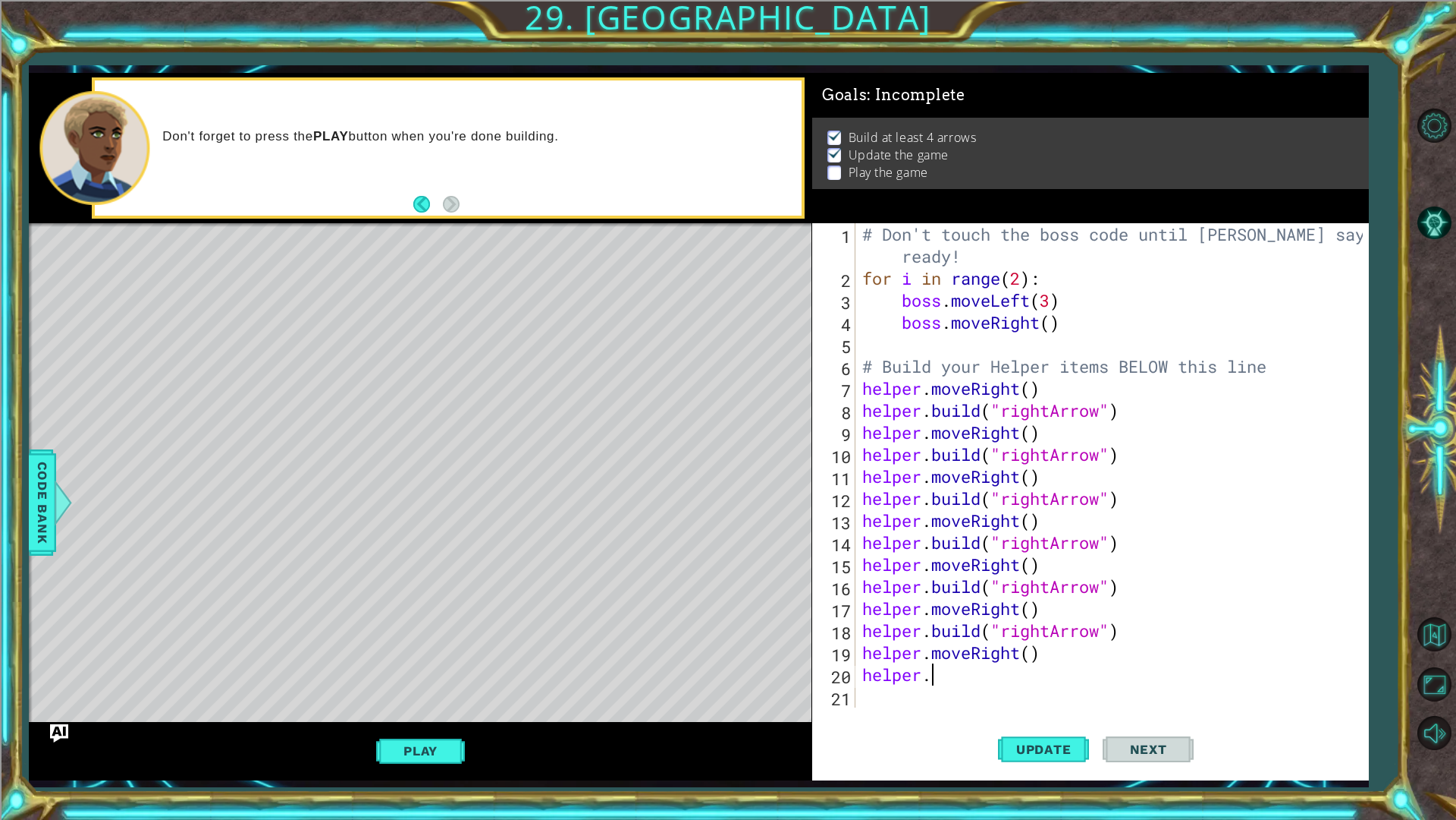
type textarea "helper"
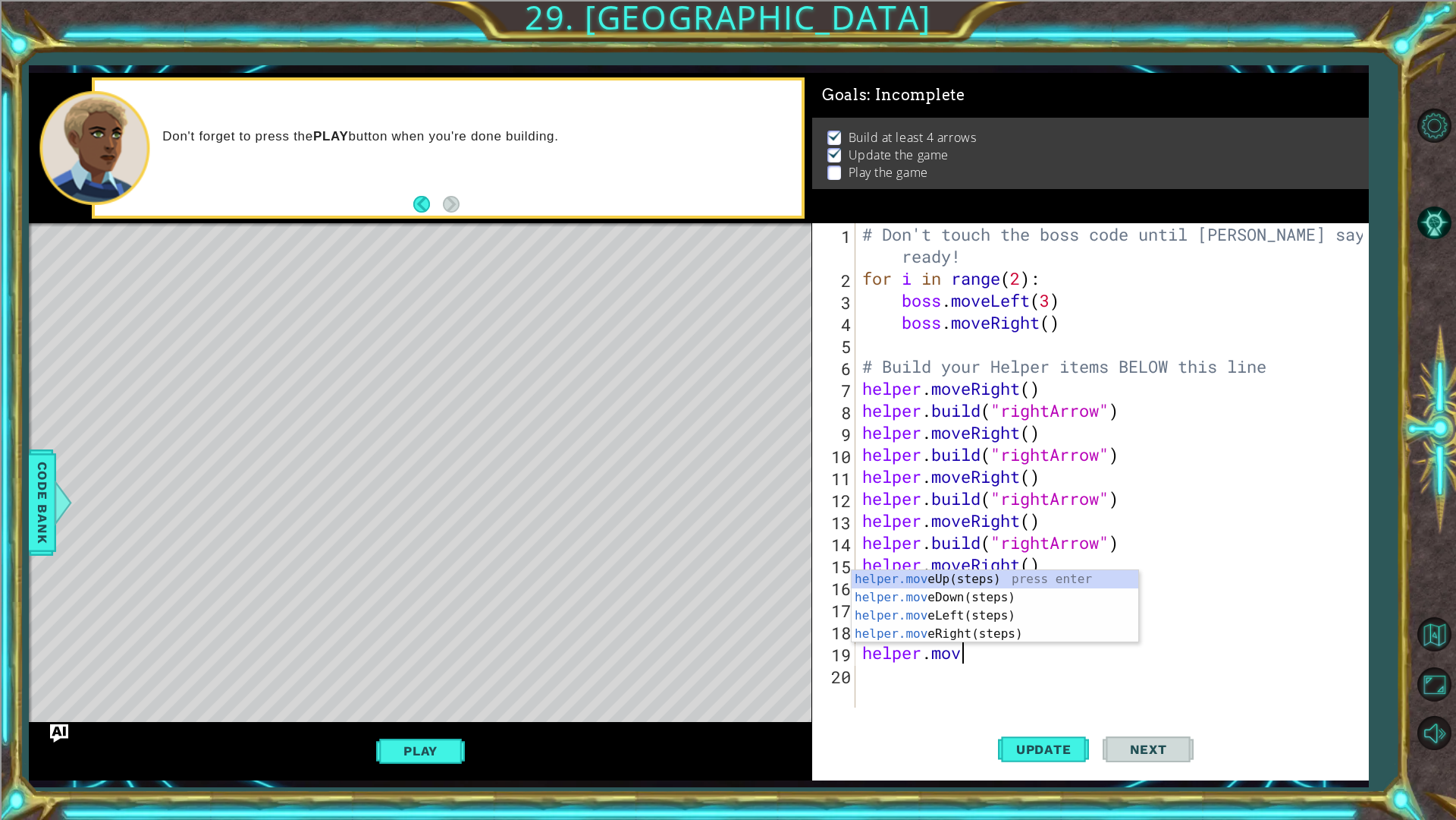
scroll to position [0, 4]
type textarea "helper.moved"
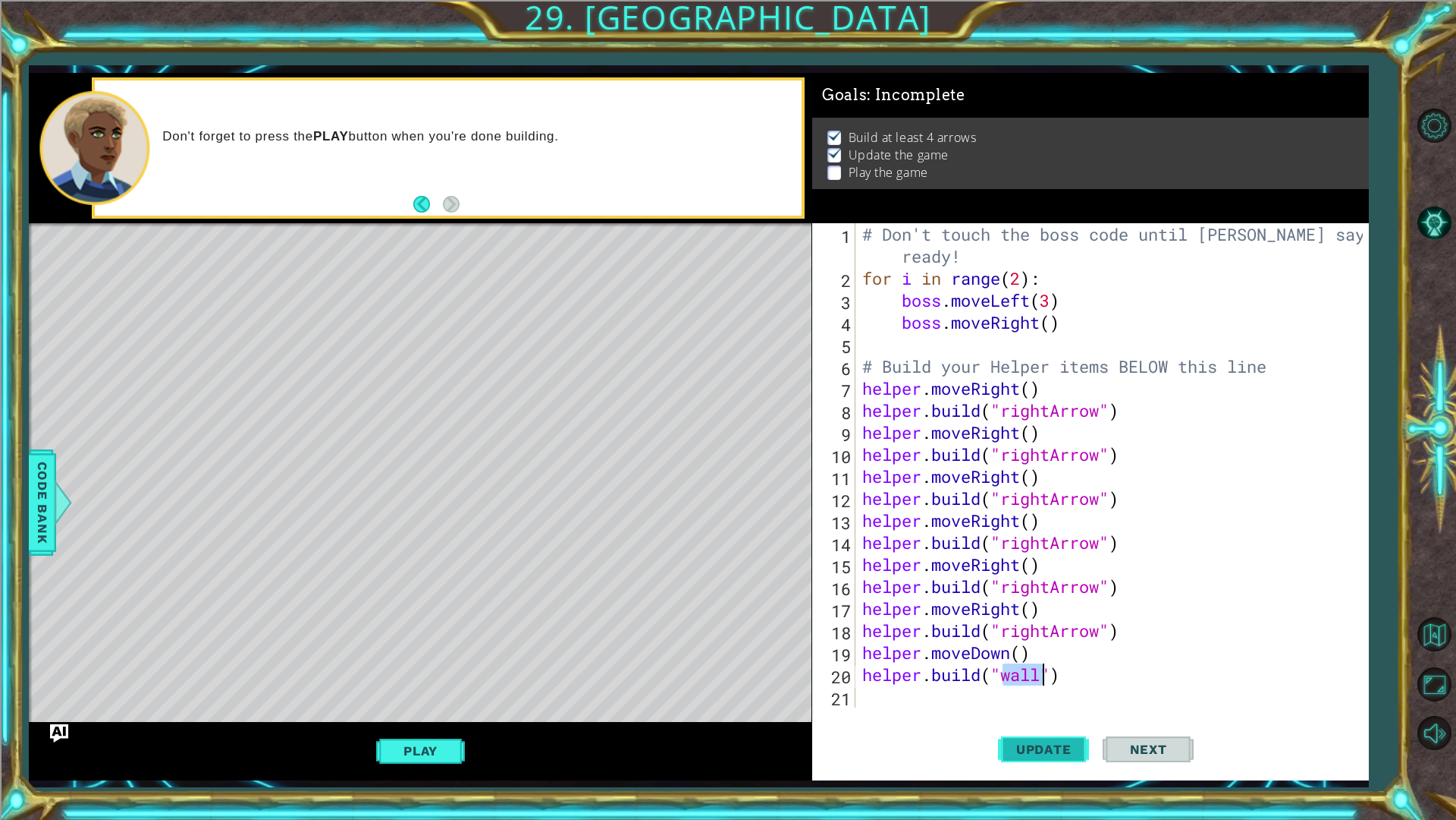
drag, startPoint x: 1060, startPoint y: 718, endPoint x: 1060, endPoint y: 730, distance: 12.0
click at [1060, 691] on div "helper.build("wall") 1 2 3 4 5 6 7 8 9 10 11 12 13 14 15 16 17 18 19 20 21 # Do…" at bounding box center [1091, 501] width 556 height 557
click at [1060, 691] on button "Update" at bounding box center [1043, 749] width 91 height 56
click at [1058, 691] on button "Update" at bounding box center [1043, 749] width 91 height 56
drag, startPoint x: 1045, startPoint y: 670, endPoint x: 1003, endPoint y: 683, distance: 44.0
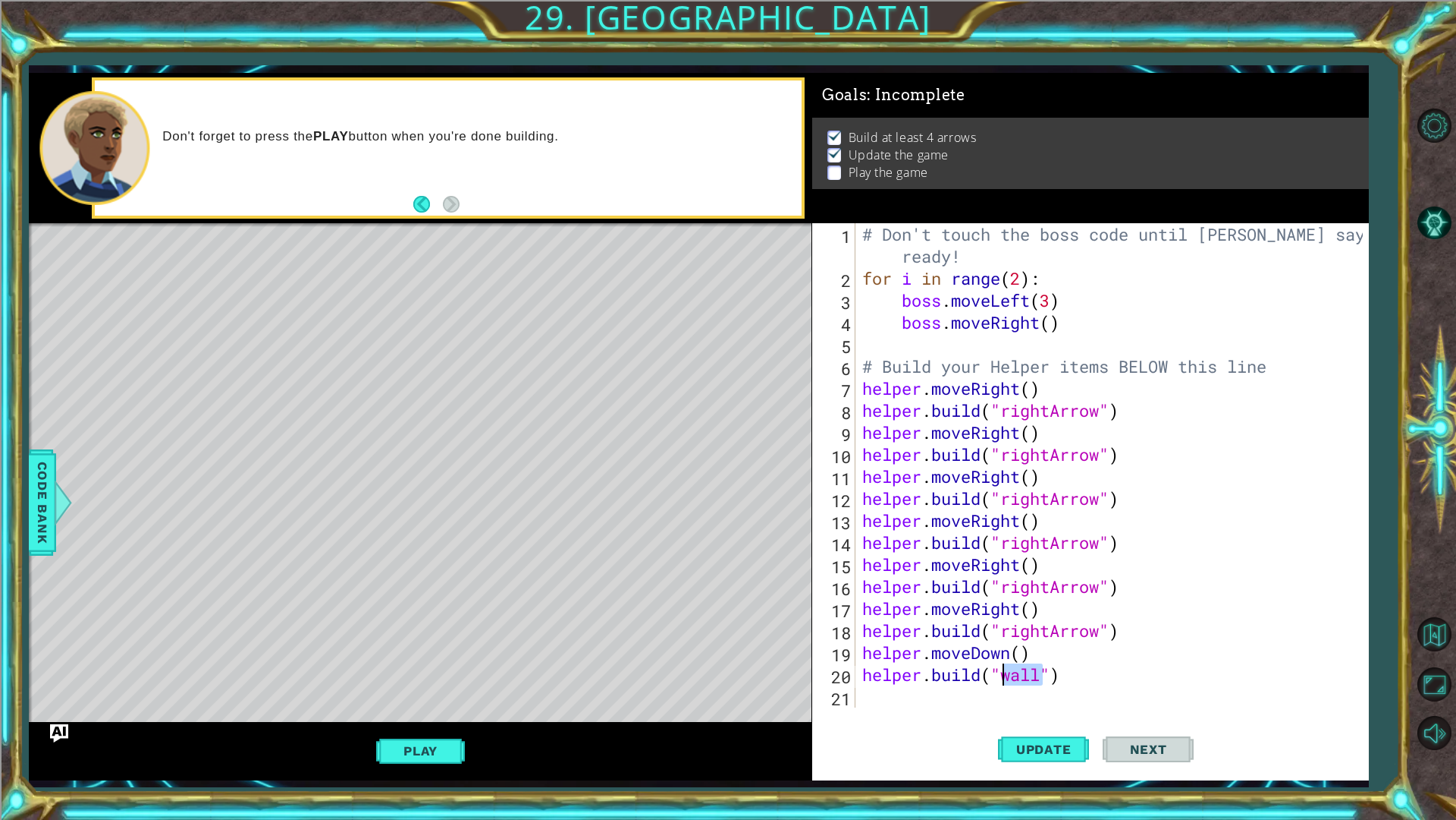
click at [1003, 683] on div "# Don't touch the boss code until Vega says you're ready! for i in range ( 2 ) …" at bounding box center [1115, 498] width 512 height 550
type textarea "helper.build("wall")"
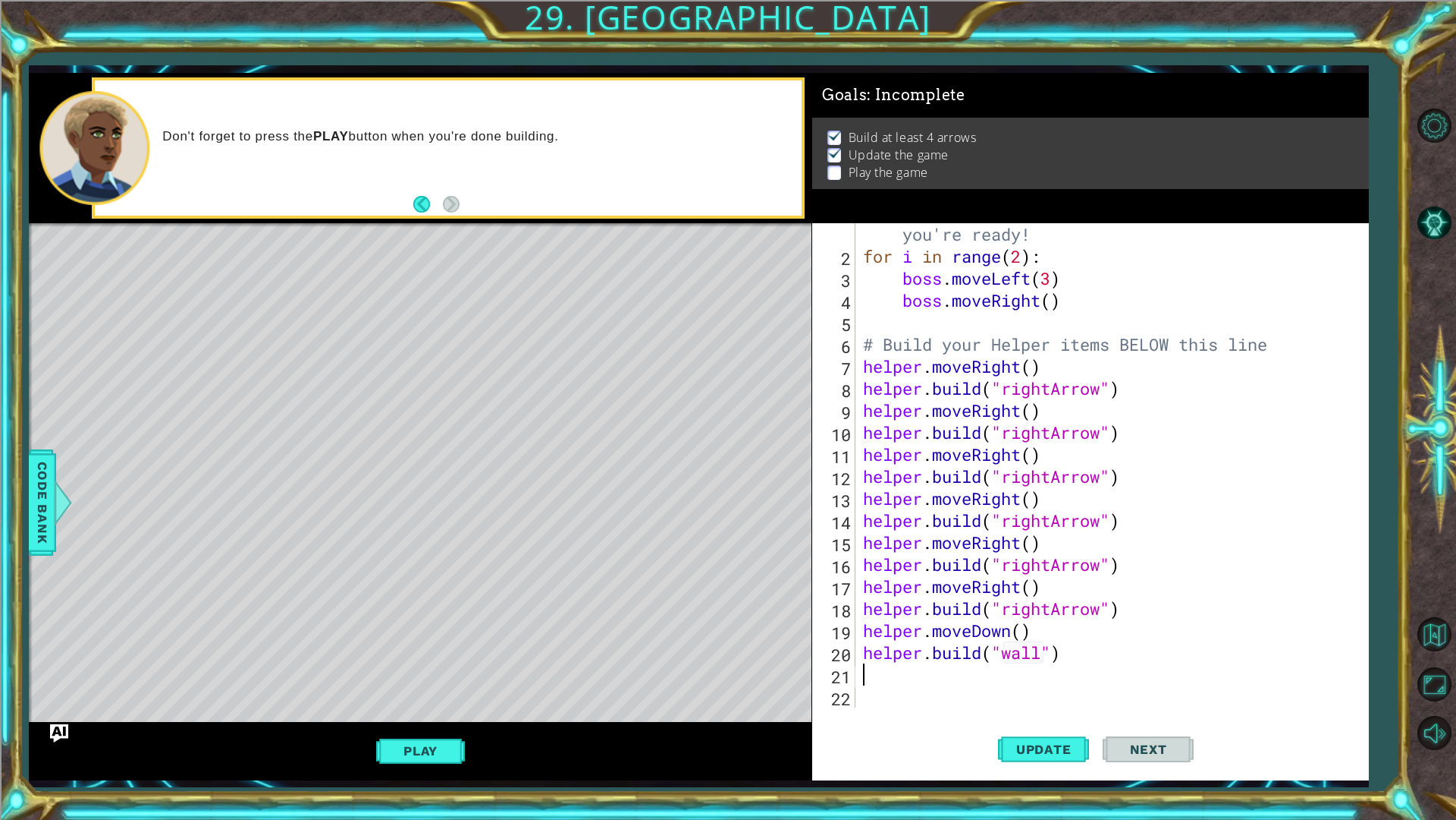
scroll to position [22, 0]
click at [1006, 626] on div "# Don't touch the boss code until Vega says you're ready! for i in range ( 2 ) …" at bounding box center [1110, 477] width 500 height 550
click at [1017, 626] on div "# Don't touch the boss code until Vega says you're ready! for i in range ( 2 ) …" at bounding box center [1110, 477] width 500 height 550
type textarea "helper.moveleft()"
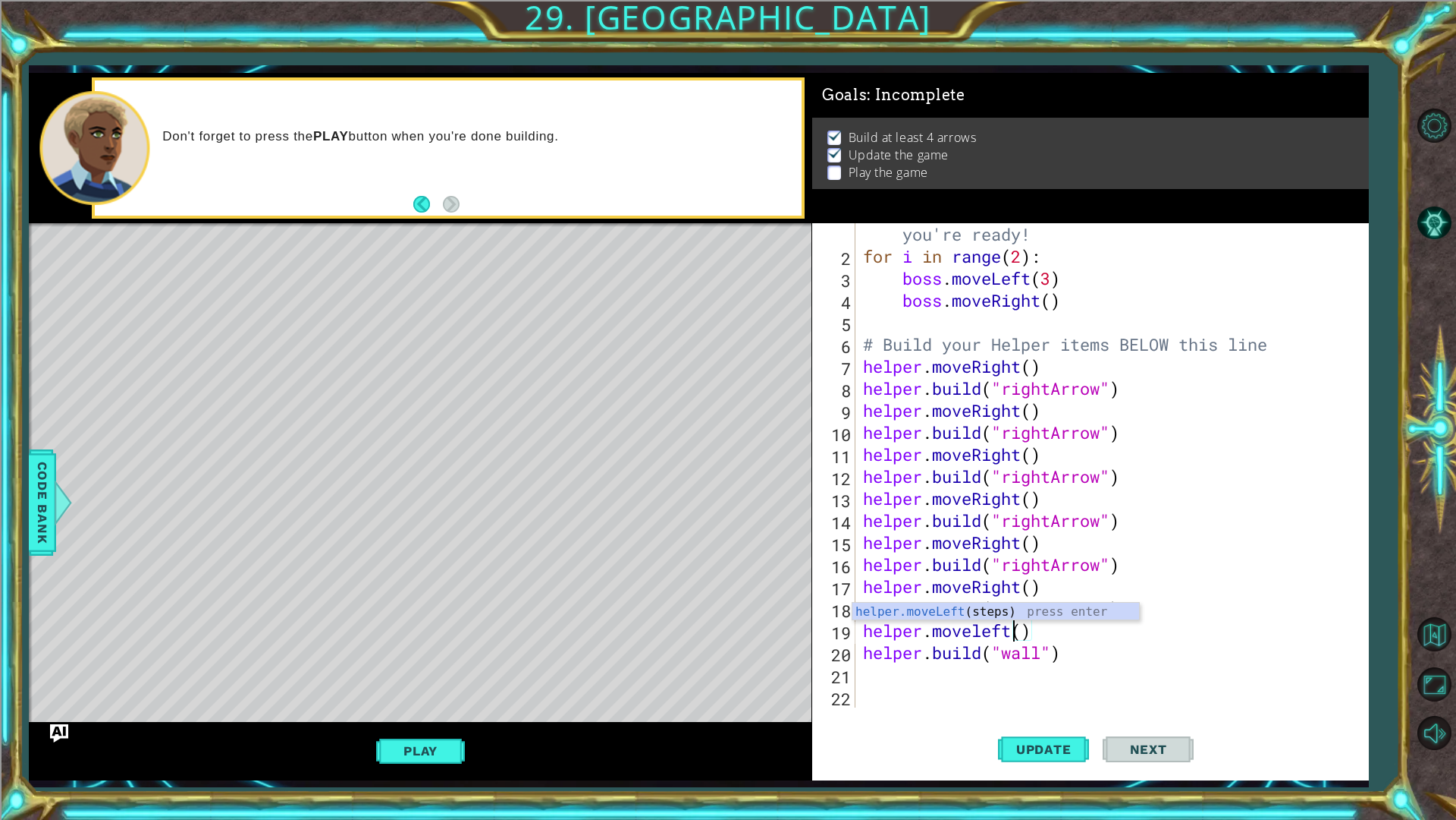
click at [1059, 631] on div "# Don't touch the boss code until Vega says you're ready! for i in range ( 2 ) …" at bounding box center [1110, 477] width 500 height 550
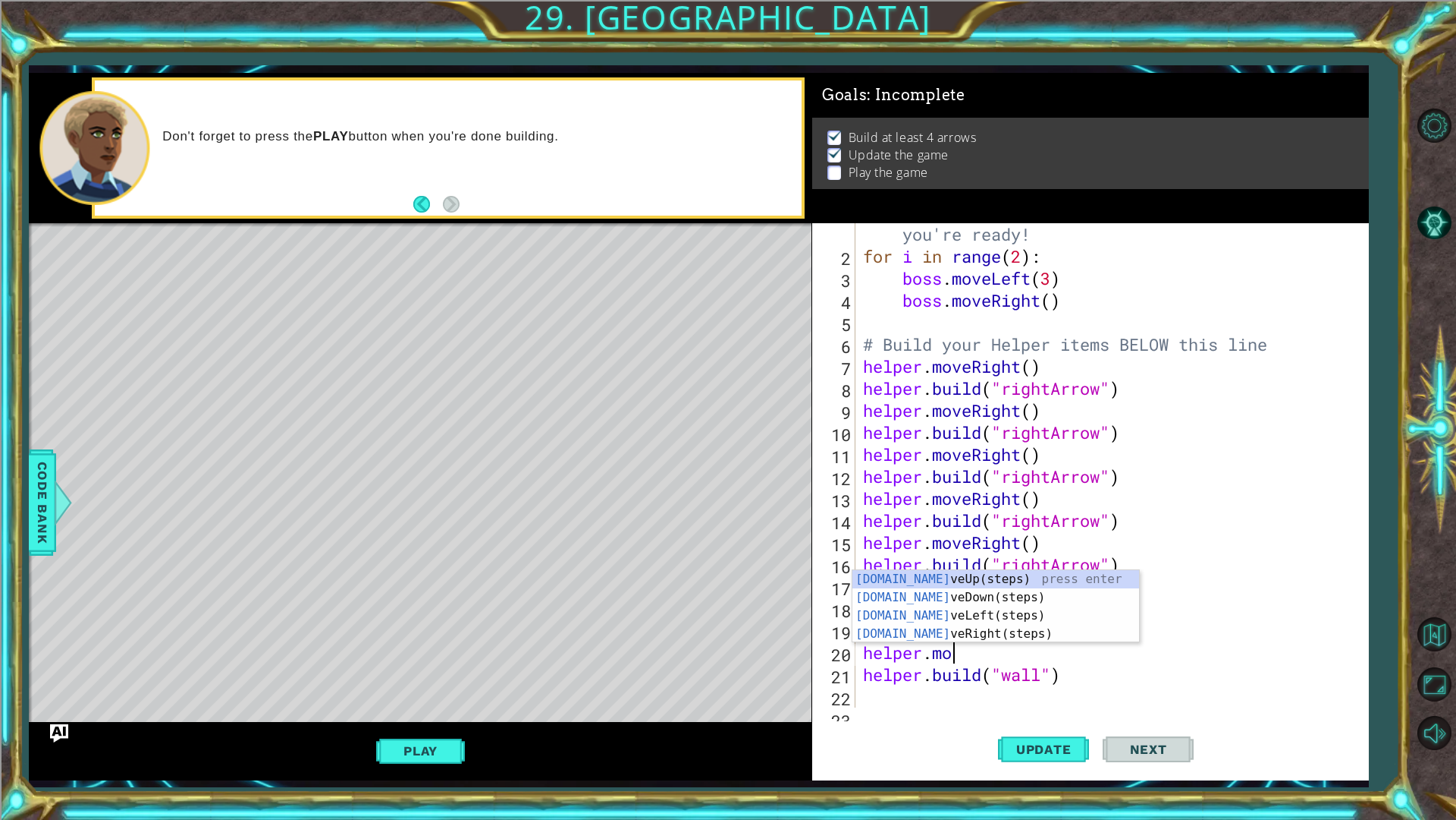
scroll to position [0, 4]
type textarea "helper.move"
click at [995, 595] on div "helper.move Up(steps) press enter helper.move Down(steps) press enter helper.mo…" at bounding box center [996, 625] width 287 height 109
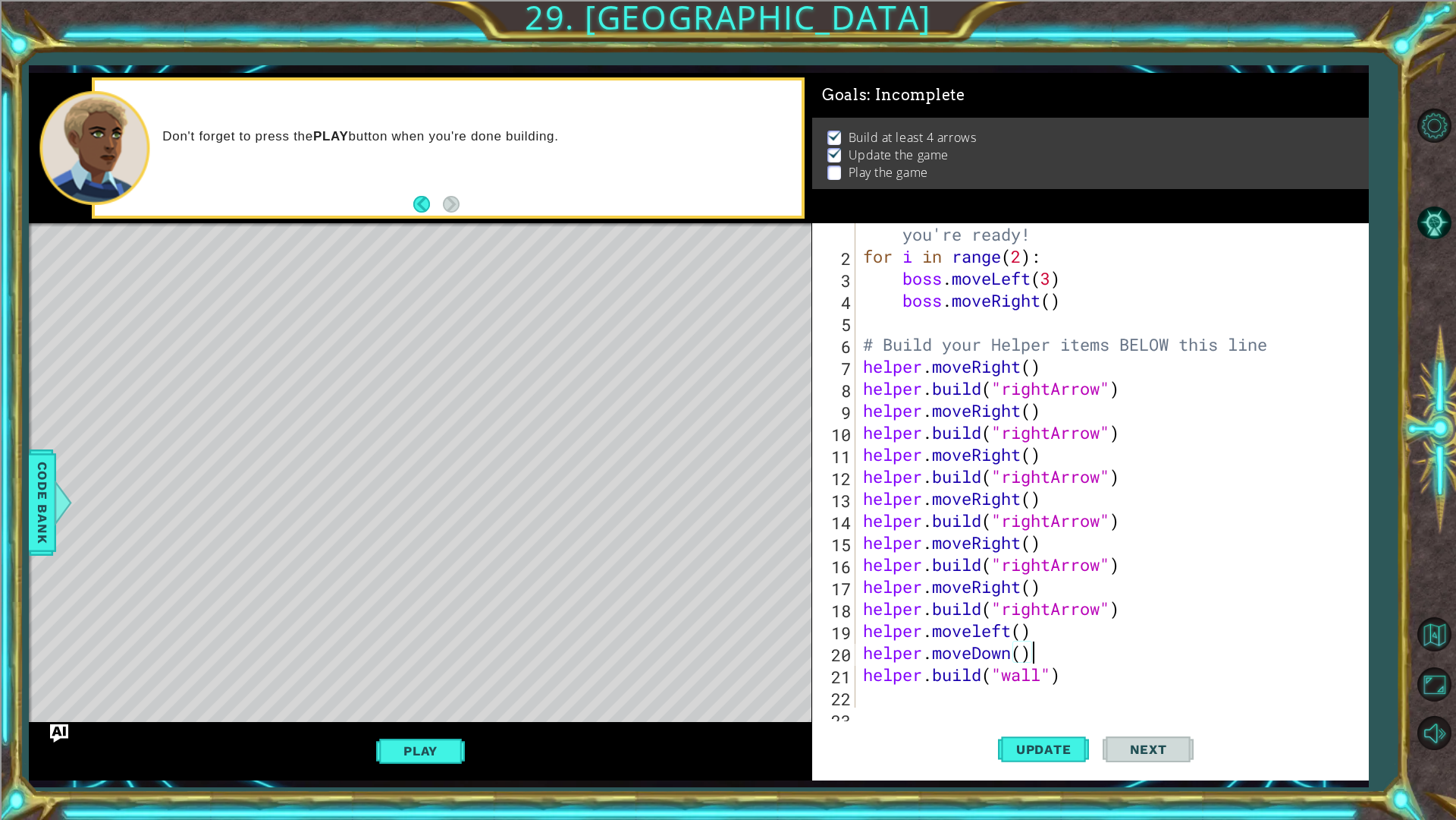
click at [1097, 680] on div "# Don't touch the boss code until Vega says you're ready! for i in range ( 2 ) …" at bounding box center [1110, 477] width 500 height 550
drag, startPoint x: 1041, startPoint y: 644, endPoint x: 913, endPoint y: 654, distance: 128.4
click at [919, 657] on div "# Don't touch the boss code until Vega says you're ready! for i in range ( 2 ) …" at bounding box center [1110, 477] width 500 height 550
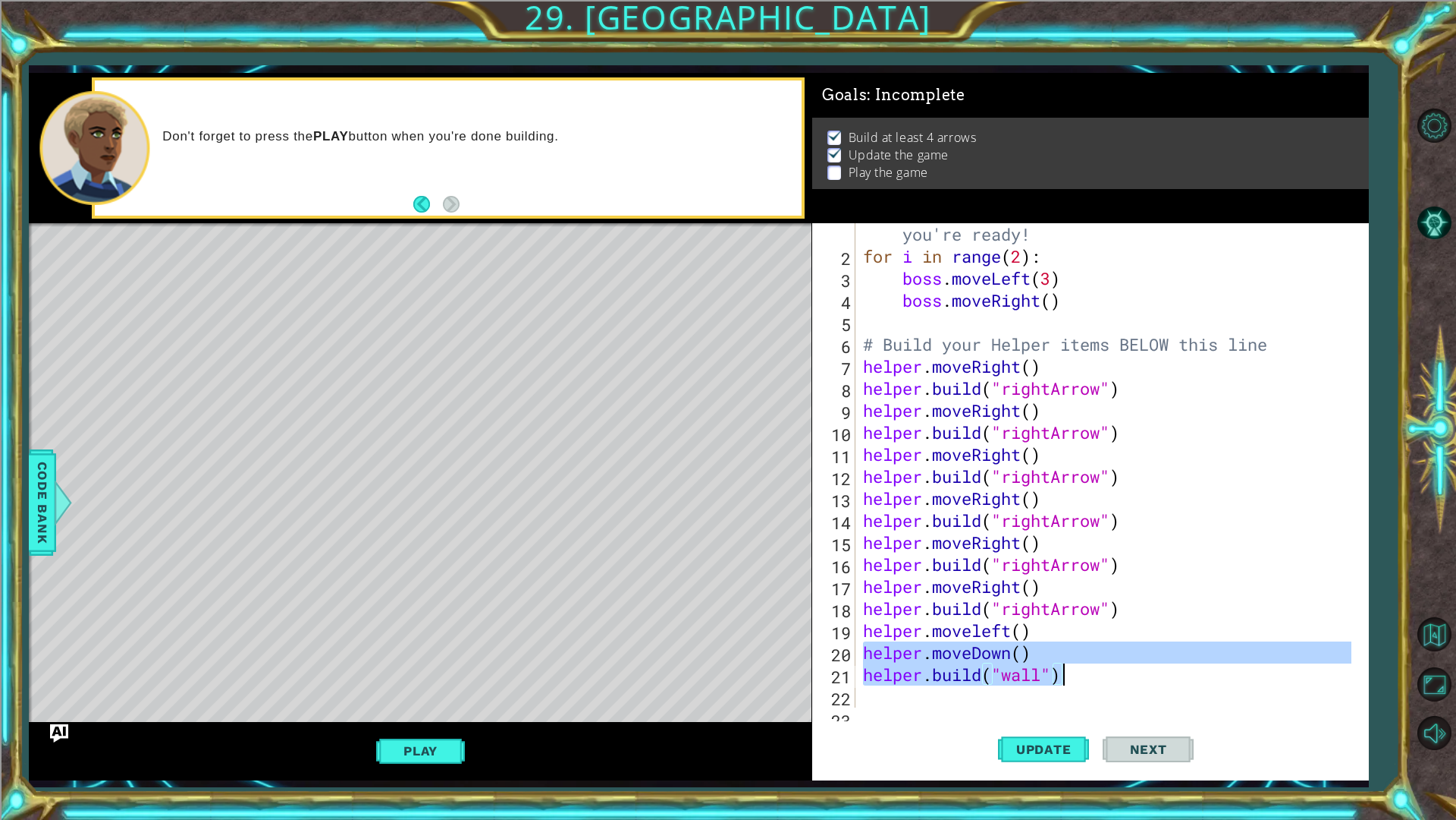
drag, startPoint x: 862, startPoint y: 650, endPoint x: 877, endPoint y: 560, distance: 91.2
click at [1077, 678] on div "# Don't touch the boss code until Vega says you're ready! for i in range ( 2 ) …" at bounding box center [1110, 477] width 500 height 550
click at [1128, 676] on div "# Don't touch the boss code until Vega says you're ready! for i in range ( 2 ) …" at bounding box center [1106, 465] width 492 height 485
type textarea "helper.build("wall")"
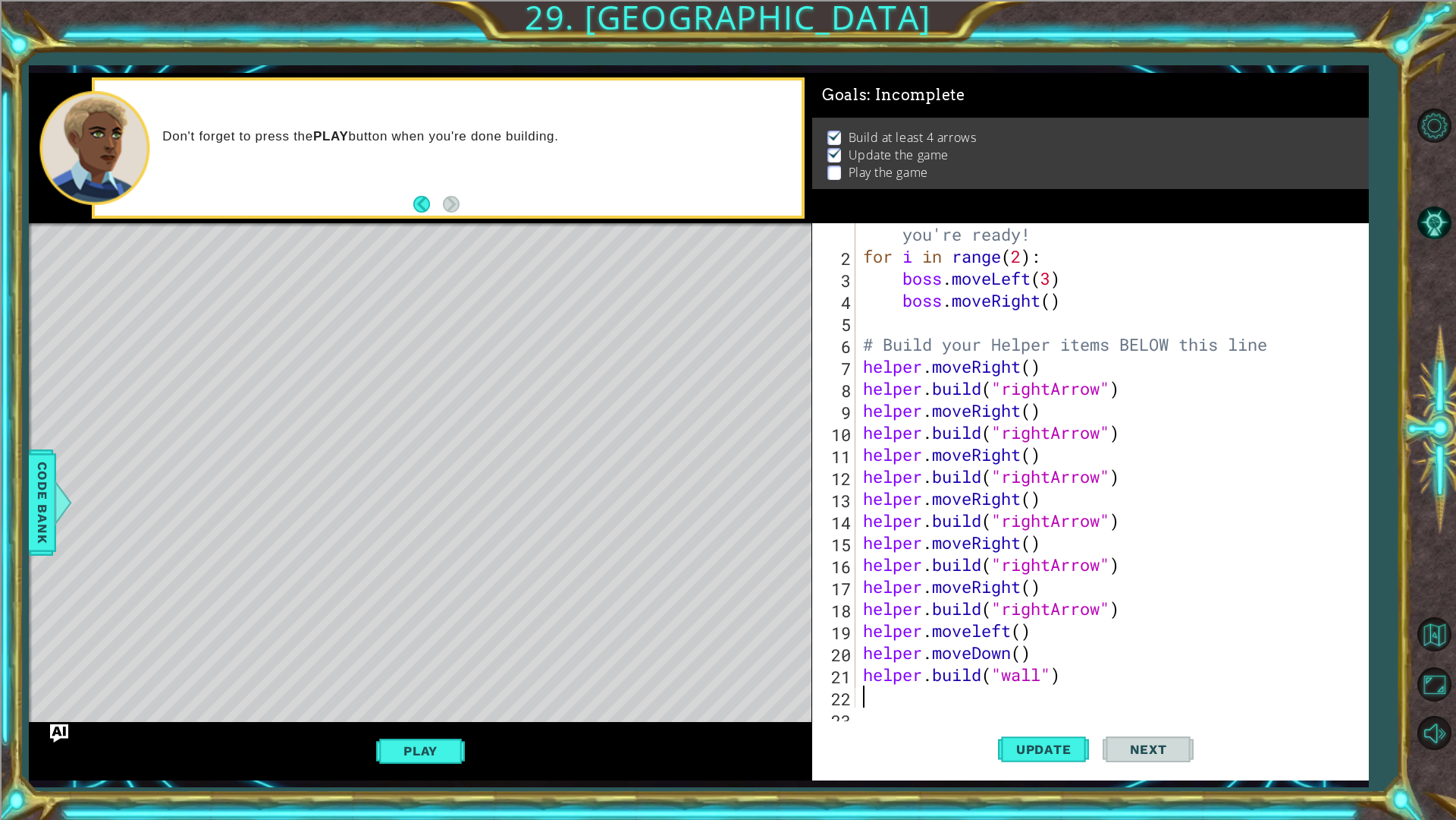
paste textarea "helper.build("wall")"
type textarea "helper.build("wall")"
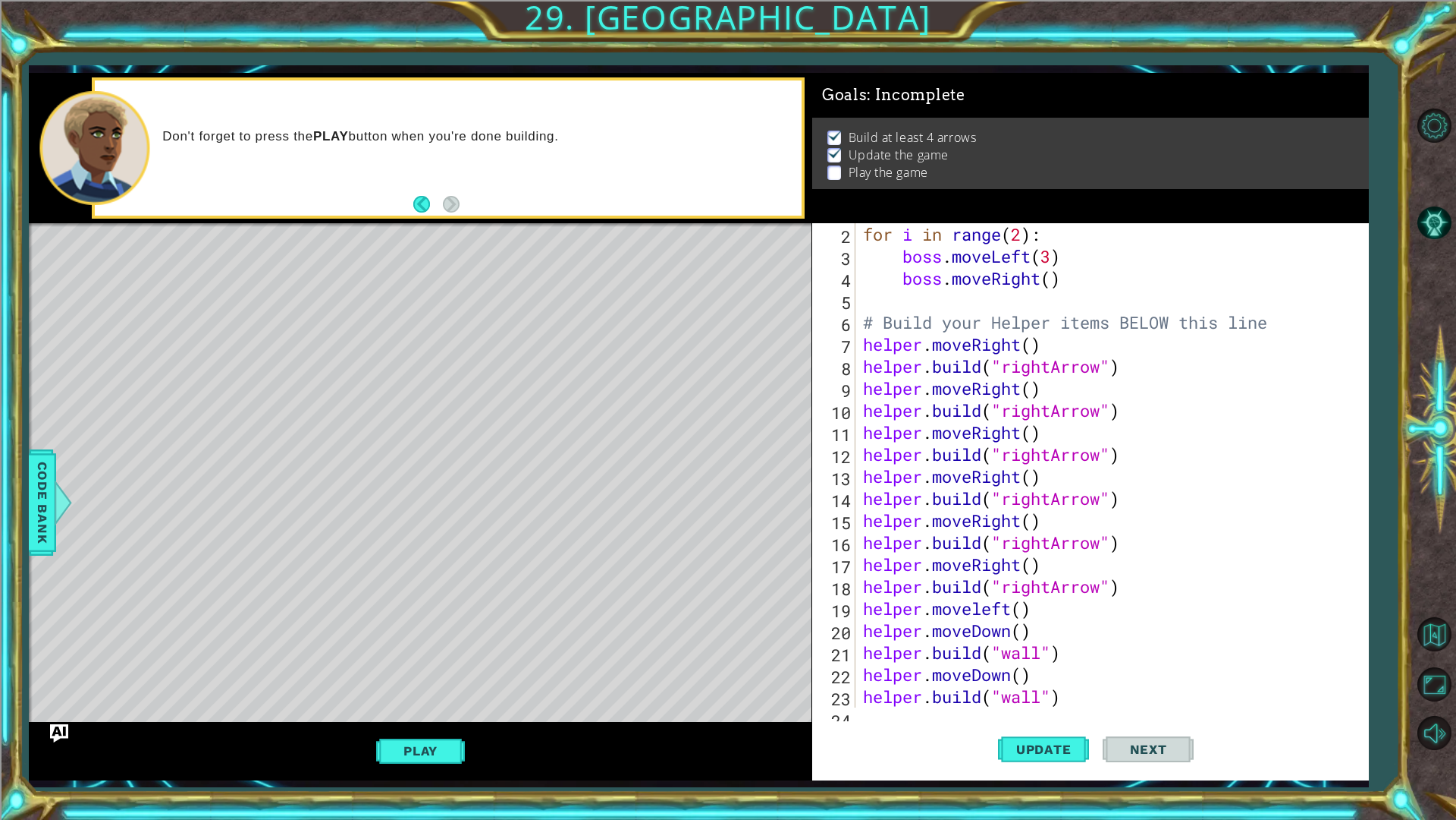
paste textarea "helper.build("wall")"
type textarea "helper.build("wall")"
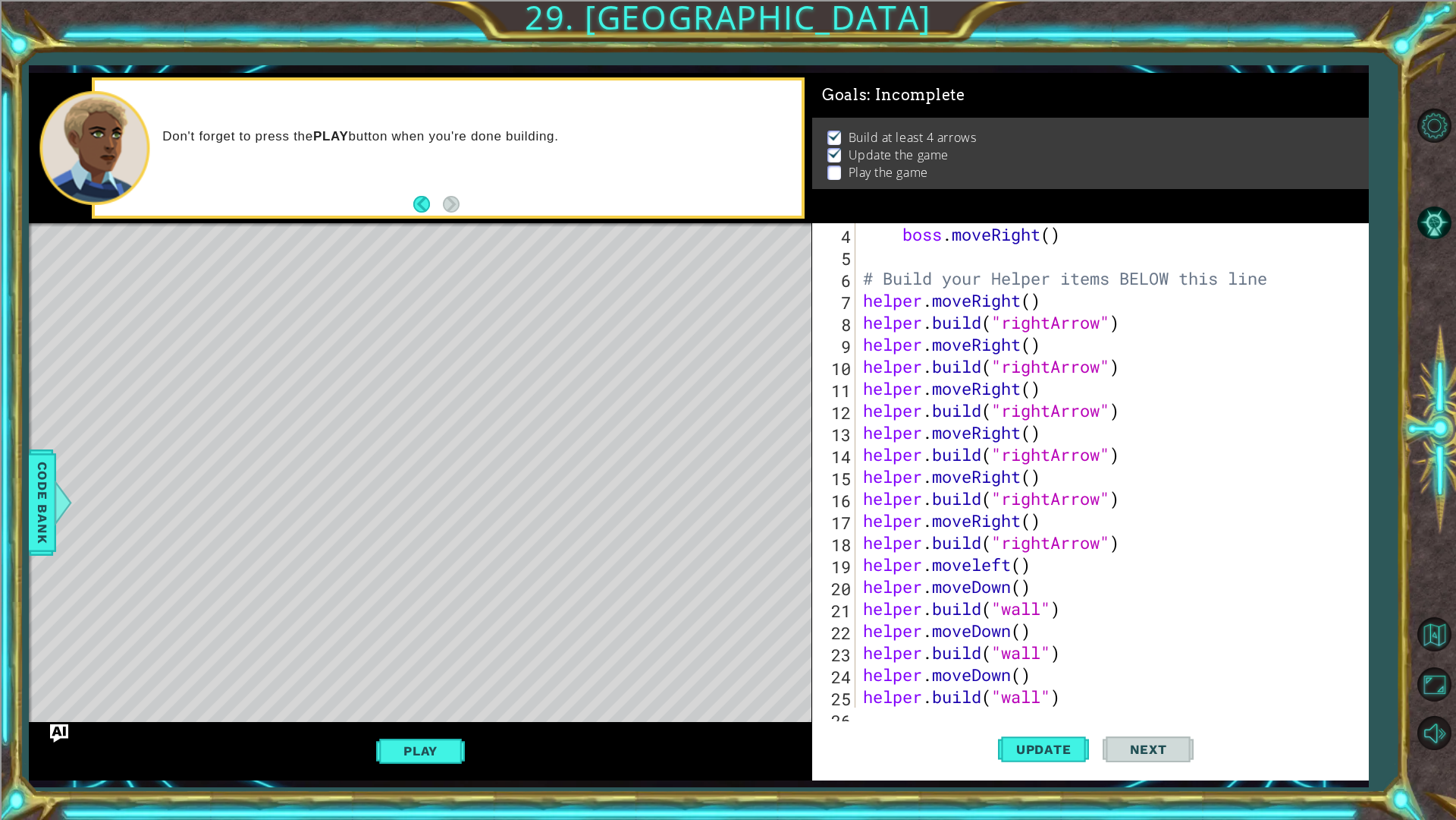
paste textarea "helper.build("wall")"
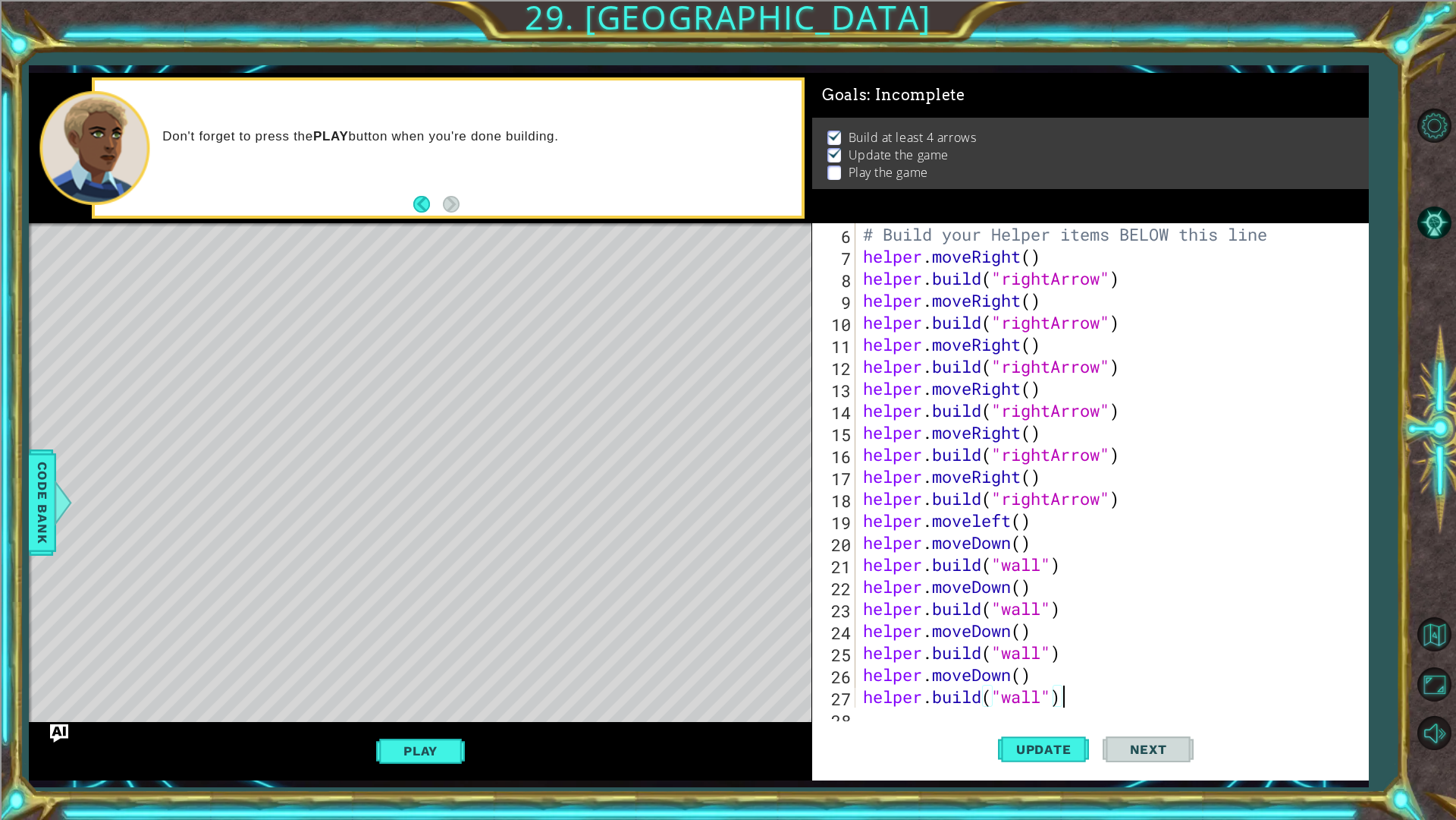
paste textarea "Code Area"
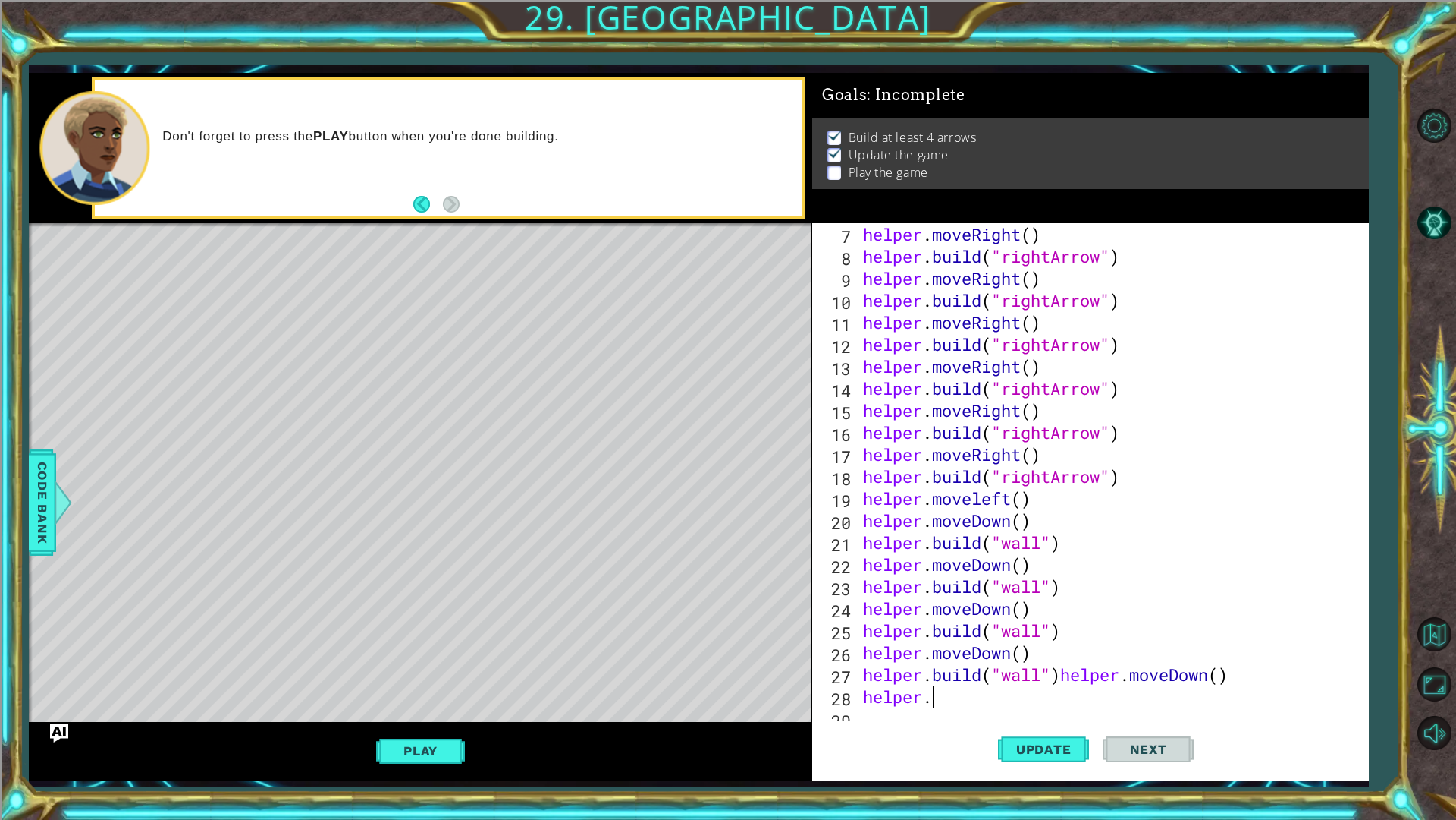
type textarea "helper"
type textarea "helper.build("wall")"
paste textarea "helper.build("wall")"
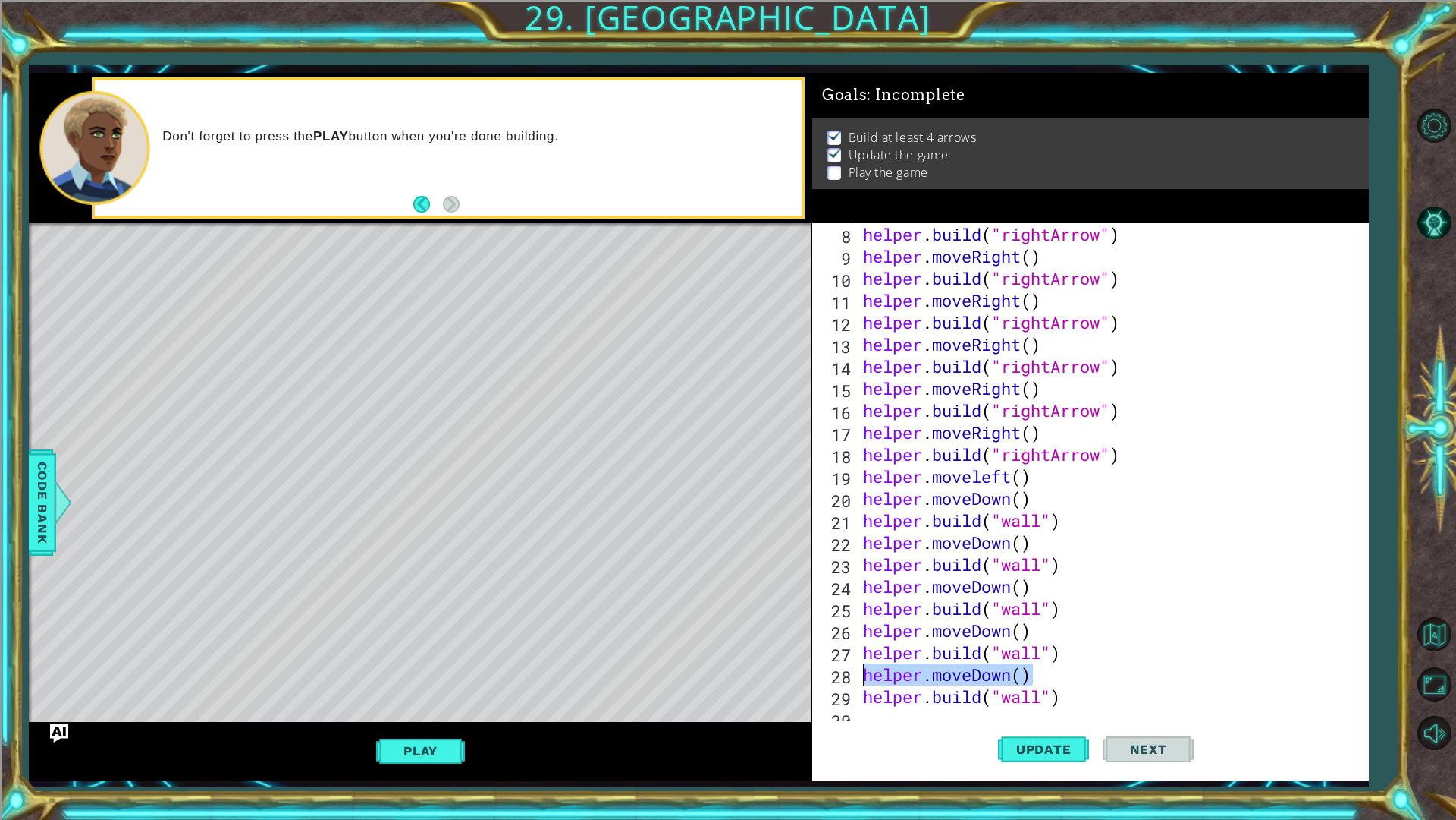
drag, startPoint x: 1045, startPoint y: 673, endPoint x: 860, endPoint y: 684, distance: 185.3
click at [860, 684] on div "helper . build ( "rightArrow" ) helper . moveRight ( ) helper . build ( "rightA…" at bounding box center [1110, 487] width 500 height 528
click at [1086, 691] on div "helper . build ( "rightArrow" ) helper . moveRight ( ) helper . build ( "rightA…" at bounding box center [1110, 487] width 500 height 528
type textarea "helper.build("wall")"
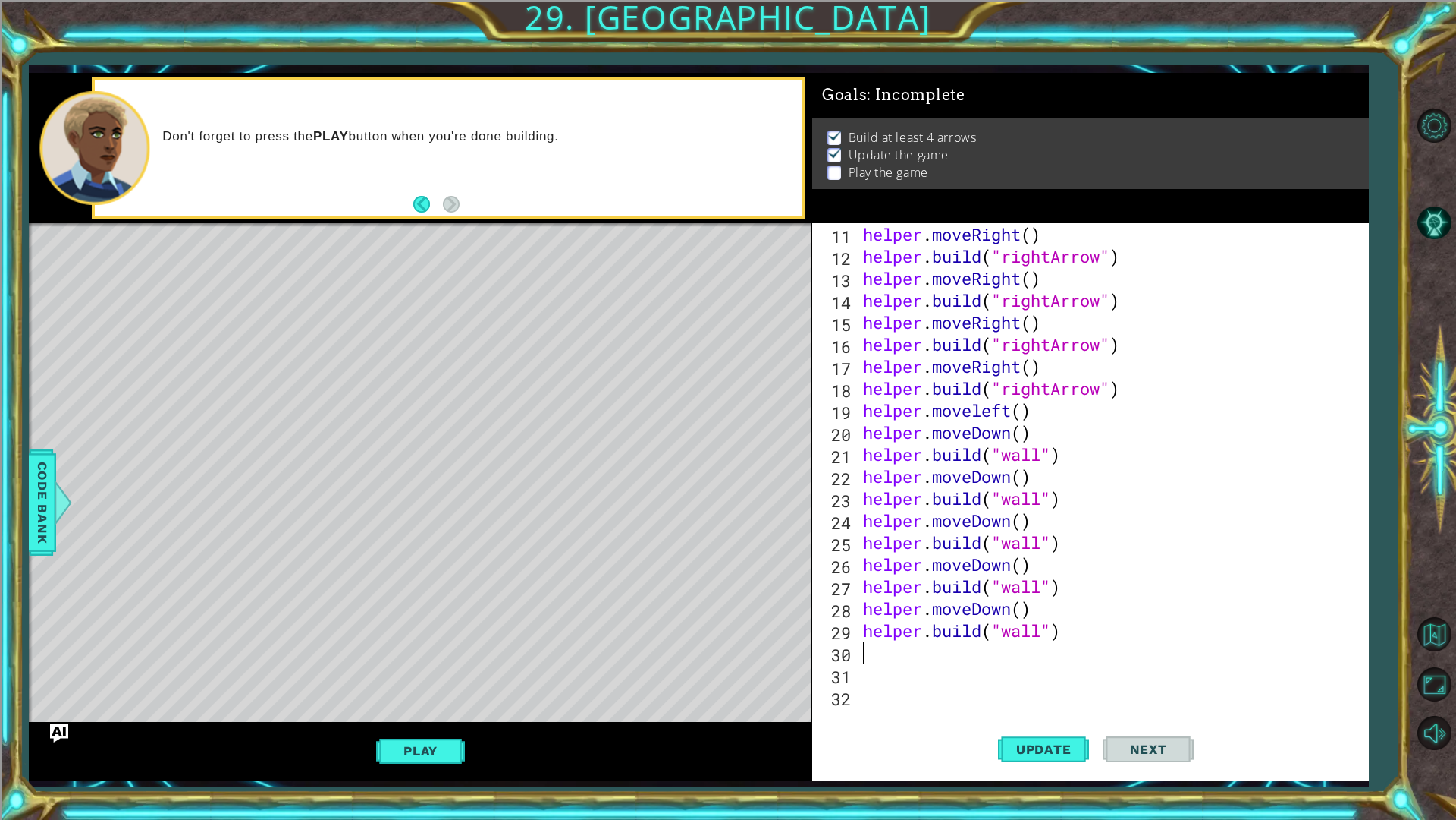
scroll to position [242, 0]
paste textarea "helper.moveDown()"
drag, startPoint x: 1013, startPoint y: 656, endPoint x: 969, endPoint y: 661, distance: 44.3
click at [969, 661] on div "helper . moveRight ( ) helper . build ( "rightArrow" ) helper . moveRight ( ) h…" at bounding box center [1110, 487] width 500 height 528
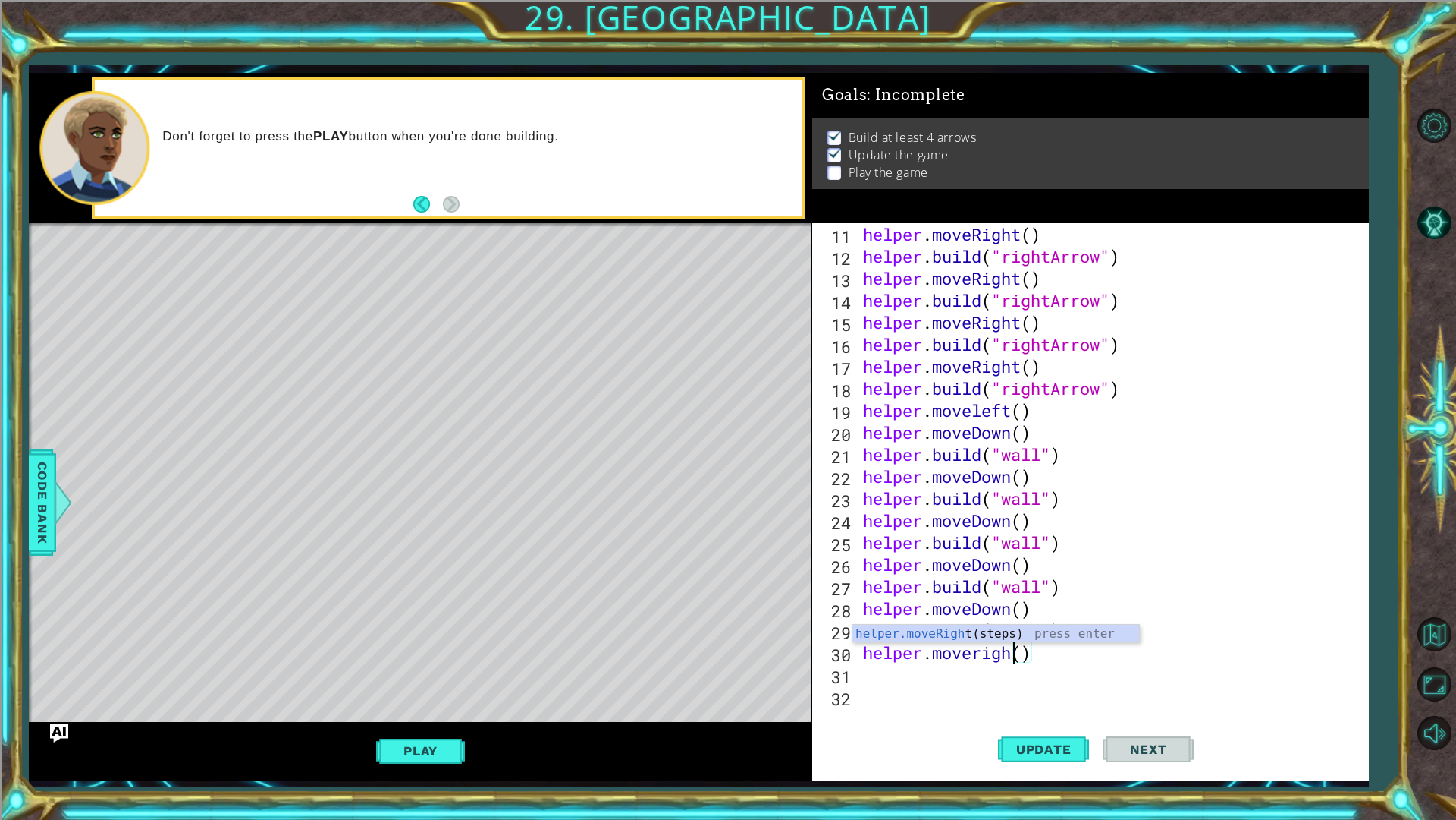
type textarea "helper.moveright()"
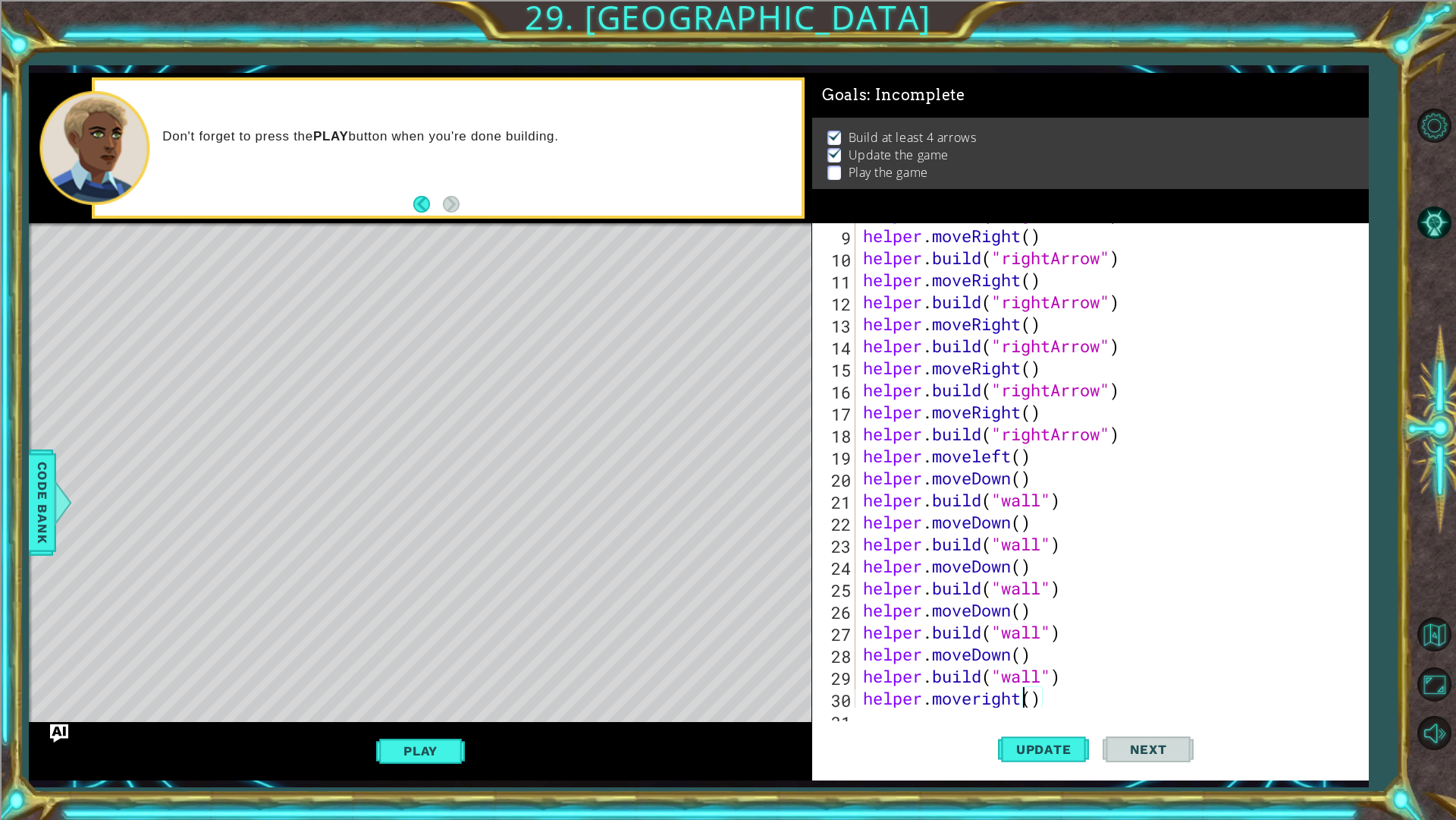
scroll to position [242, 0]
click at [1057, 664] on div "helper . moveRight ( ) helper . build ( "rightArrow" ) helper . moveRight ( ) h…" at bounding box center [1110, 487] width 500 height 528
paste textarea "helper.moveDown()"
click at [1003, 673] on div "helper . moveRight ( ) helper . build ( "rightArrow" ) helper . moveRight ( ) h…" at bounding box center [1110, 487] width 500 height 528
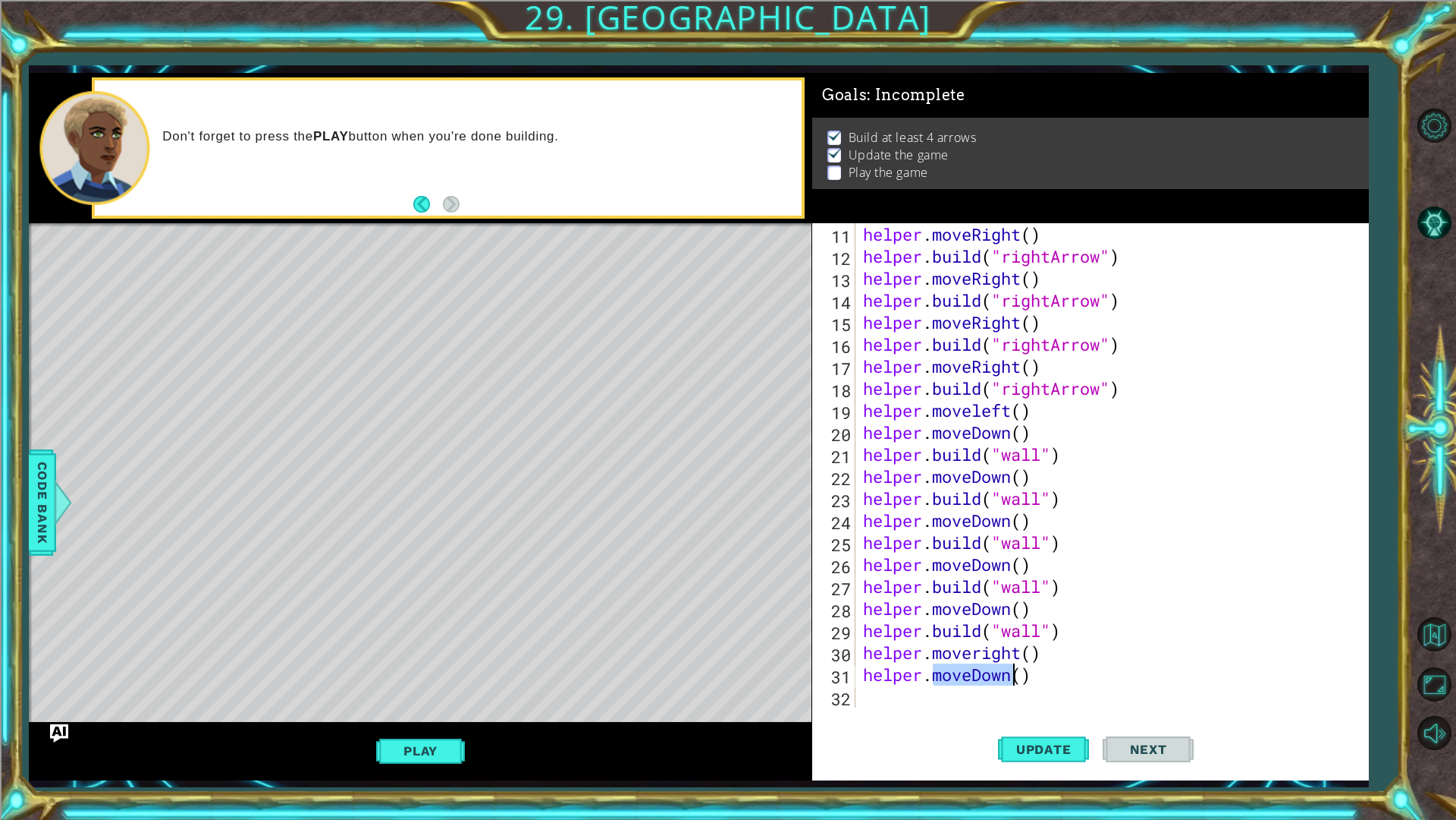
click at [1003, 673] on div "helper . moveRight ( ) helper . build ( "rightArrow" ) helper . moveRight ( ) h…" at bounding box center [1110, 487] width 500 height 528
click at [1002, 674] on div "helper . moveRight ( ) helper . build ( "rightArrow" ) helper . moveRight ( ) h…" at bounding box center [1106, 465] width 492 height 485
drag, startPoint x: 973, startPoint y: 678, endPoint x: 1010, endPoint y: 676, distance: 37.1
click at [1010, 676] on div "helper . moveRight ( ) helper . build ( "rightArrow" ) helper . moveRight ( ) h…" at bounding box center [1110, 487] width 500 height 528
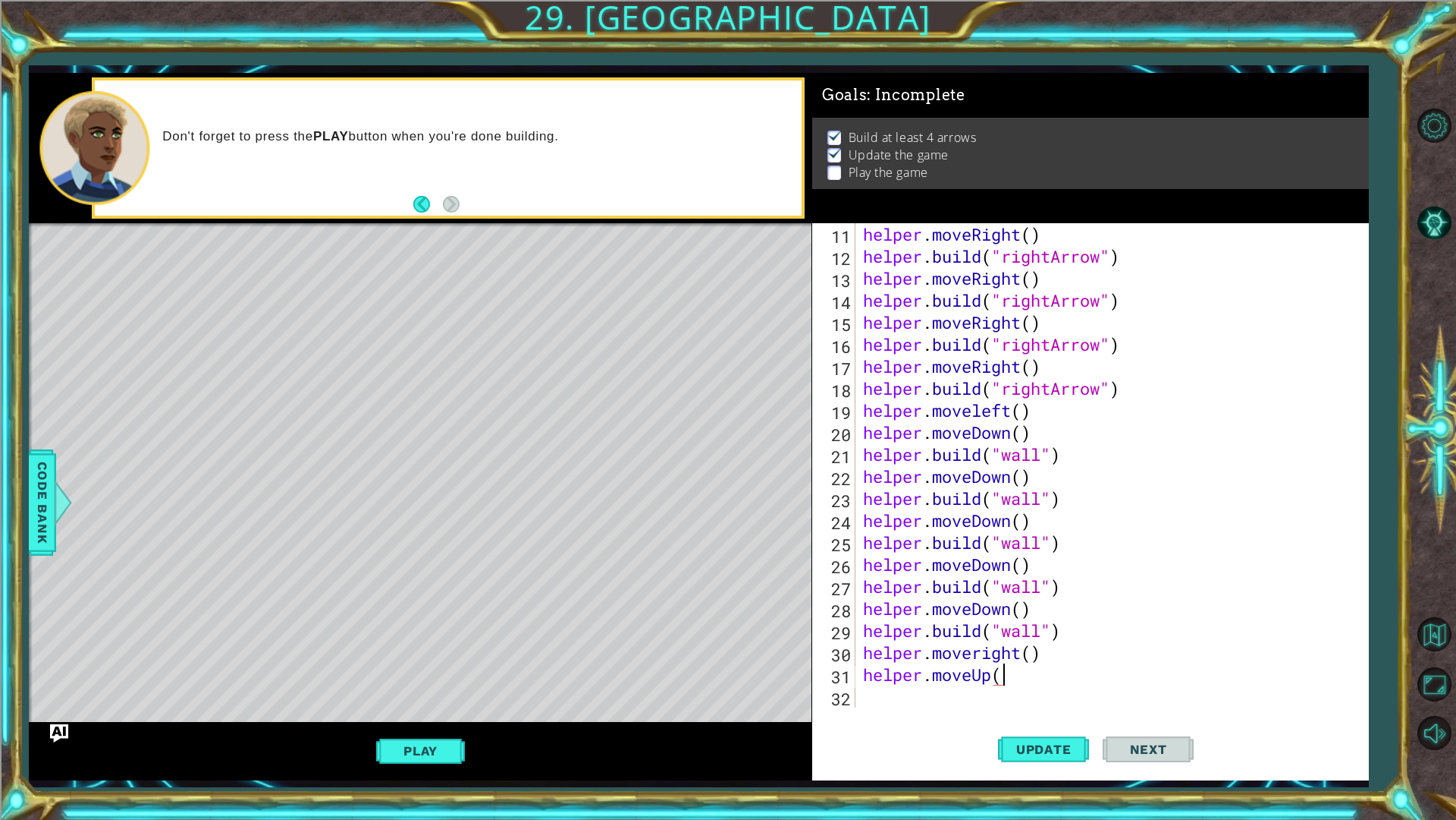
type textarea "helper.moveUp()"
click at [1043, 689] on div "helper . moveRight ( ) helper . build ( "rightArrow" ) helper . moveRight ( ) h…" at bounding box center [1110, 487] width 500 height 528
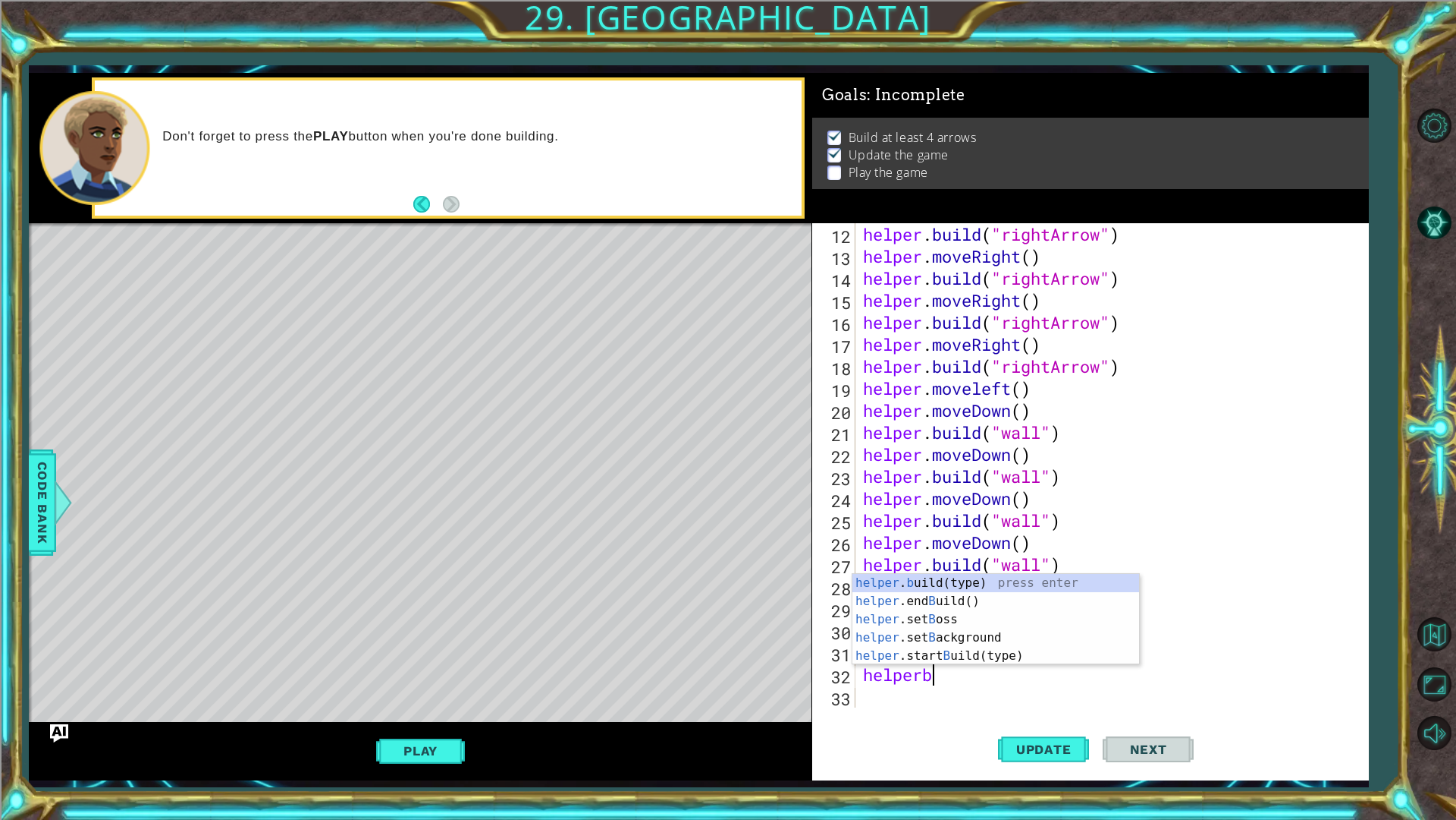
scroll to position [0, 2]
click at [980, 589] on div "helper . b uild(type) press enter helper .end B uild() press enter helper .set …" at bounding box center [996, 637] width 287 height 128
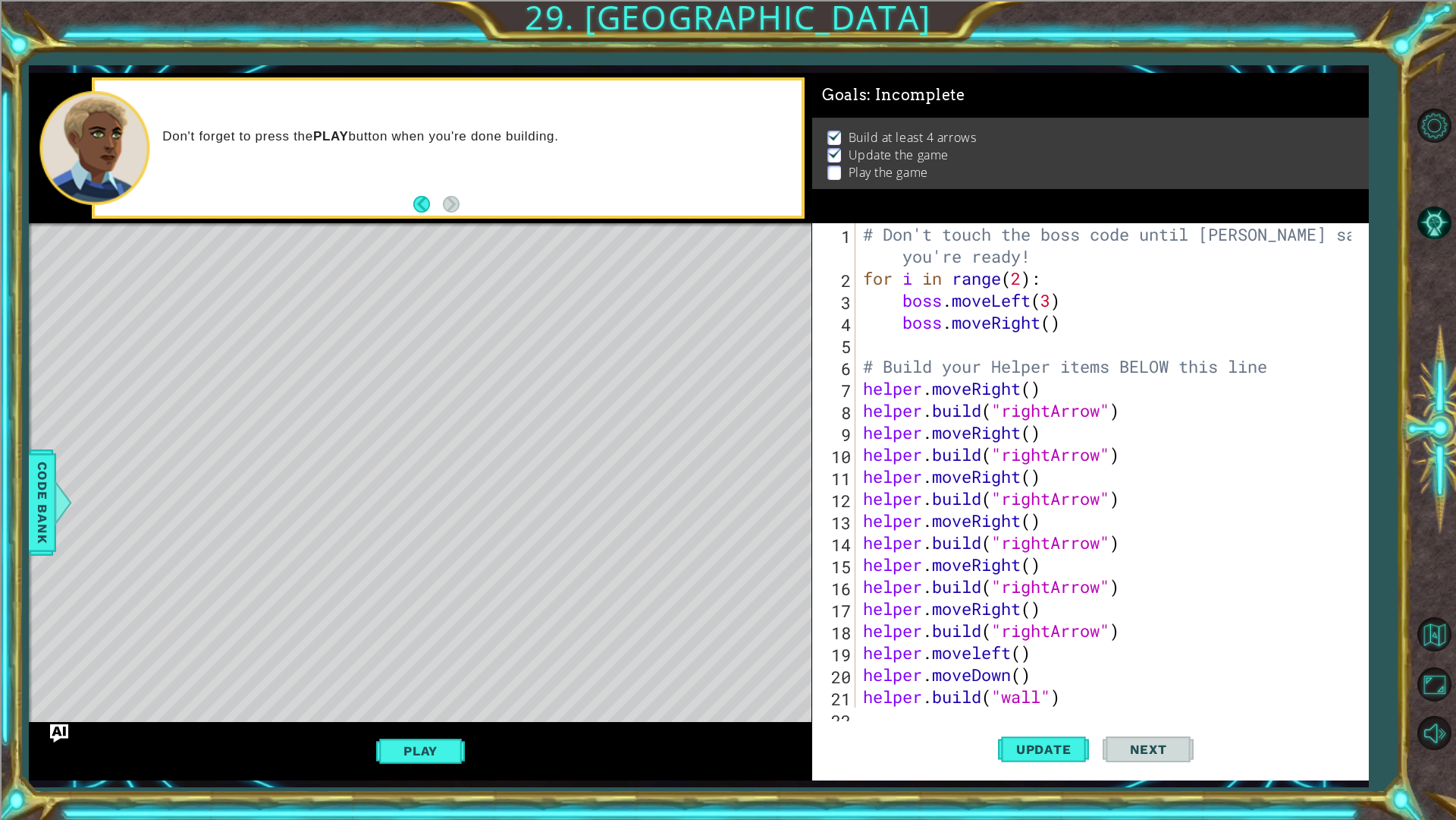
scroll to position [264, 0]
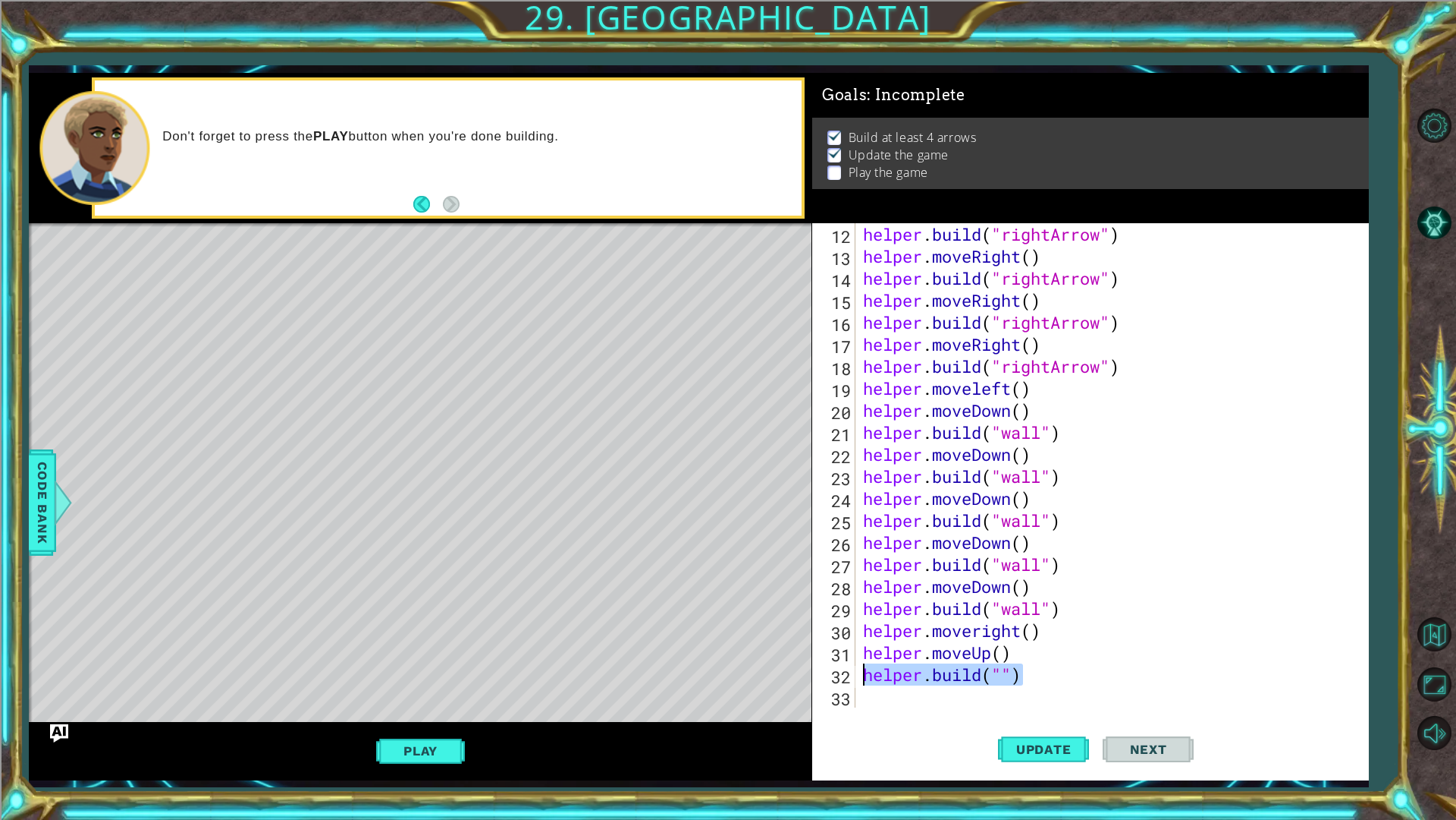
drag, startPoint x: 1038, startPoint y: 672, endPoint x: 866, endPoint y: 674, distance: 172.0
click at [866, 674] on div "helper . build ( "rightArrow" ) helper . moveRight ( ) helper . build ( "rightA…" at bounding box center [1110, 487] width 500 height 528
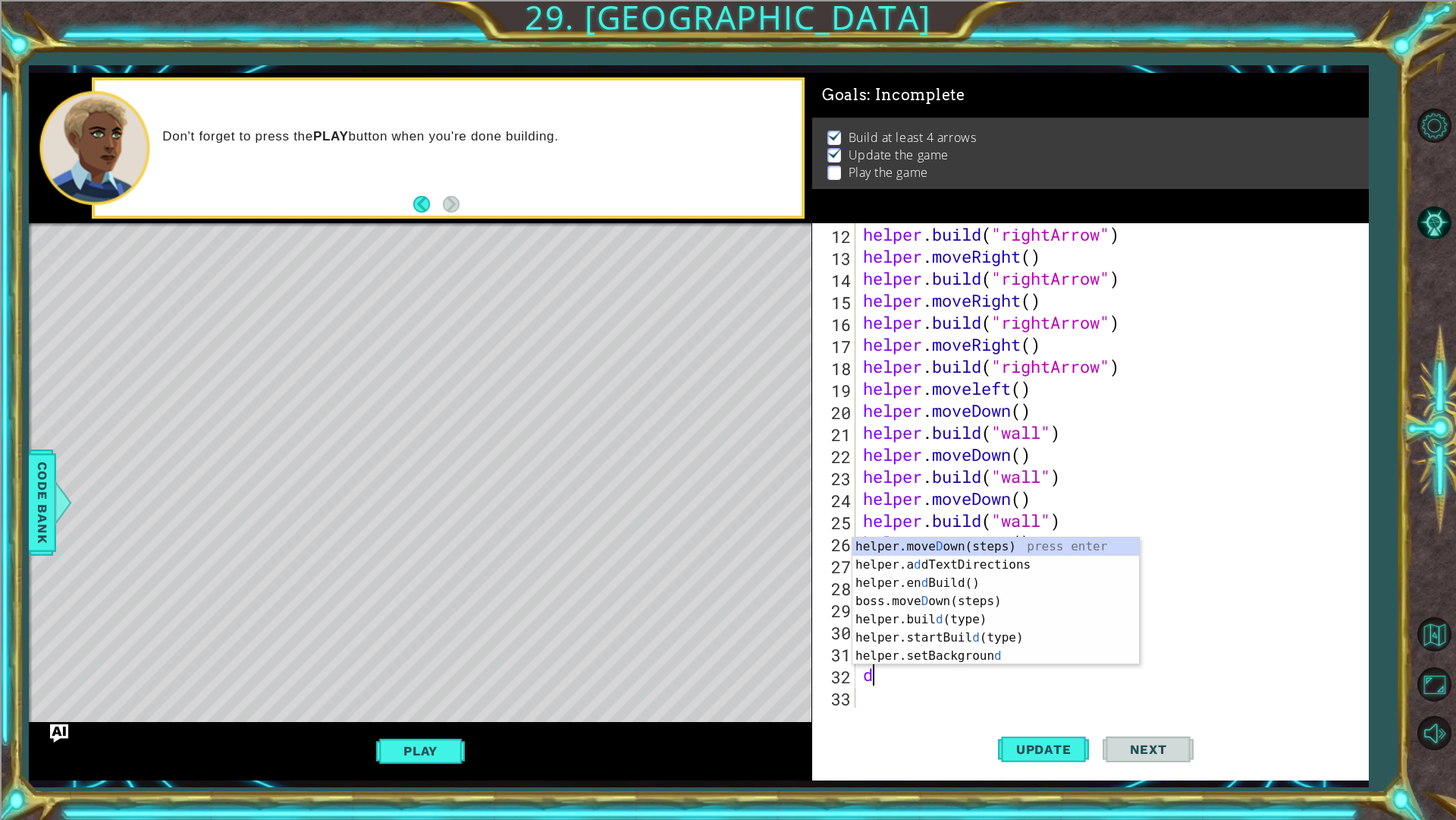
scroll to position [0, 0]
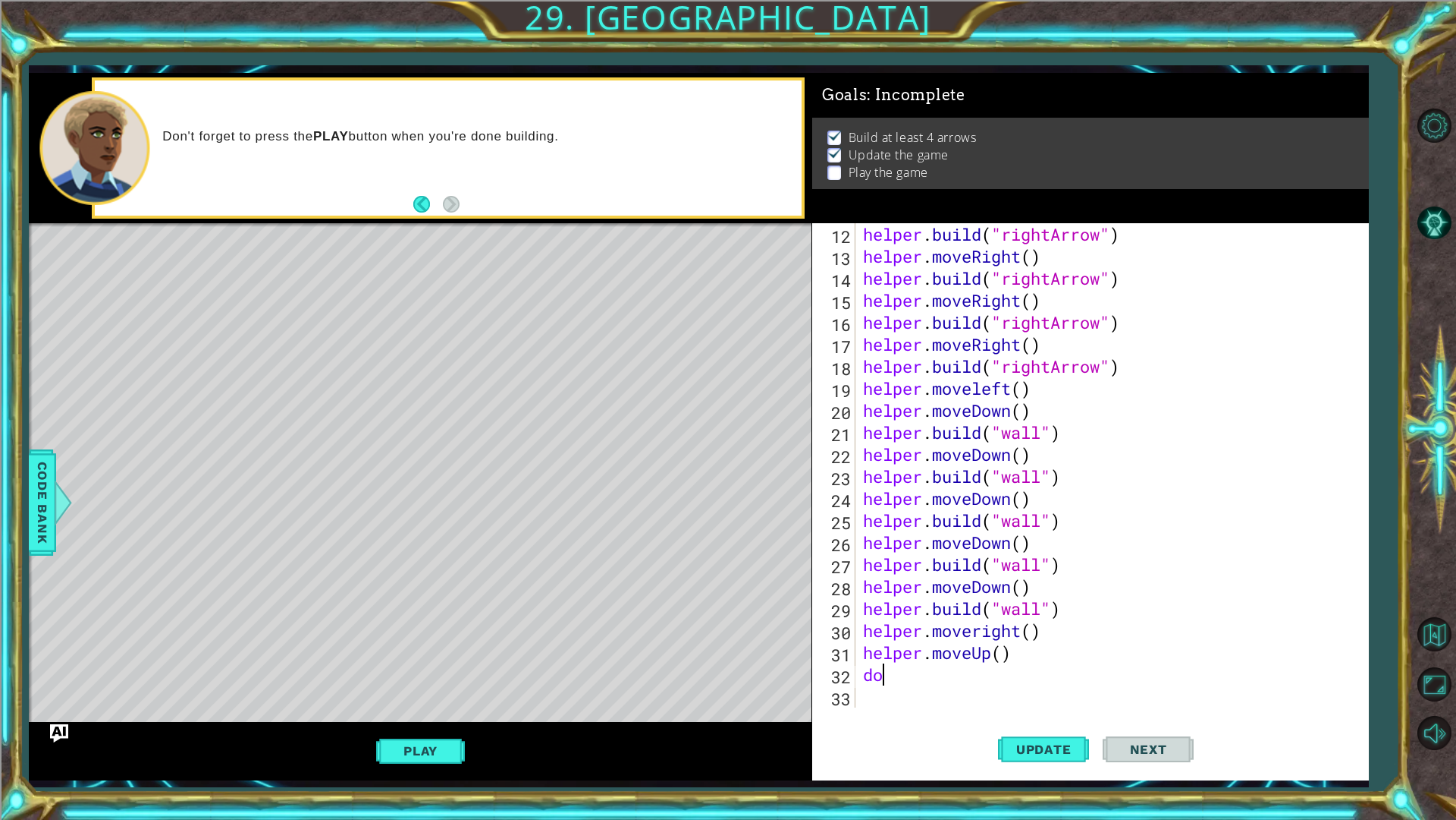
type textarea "d"
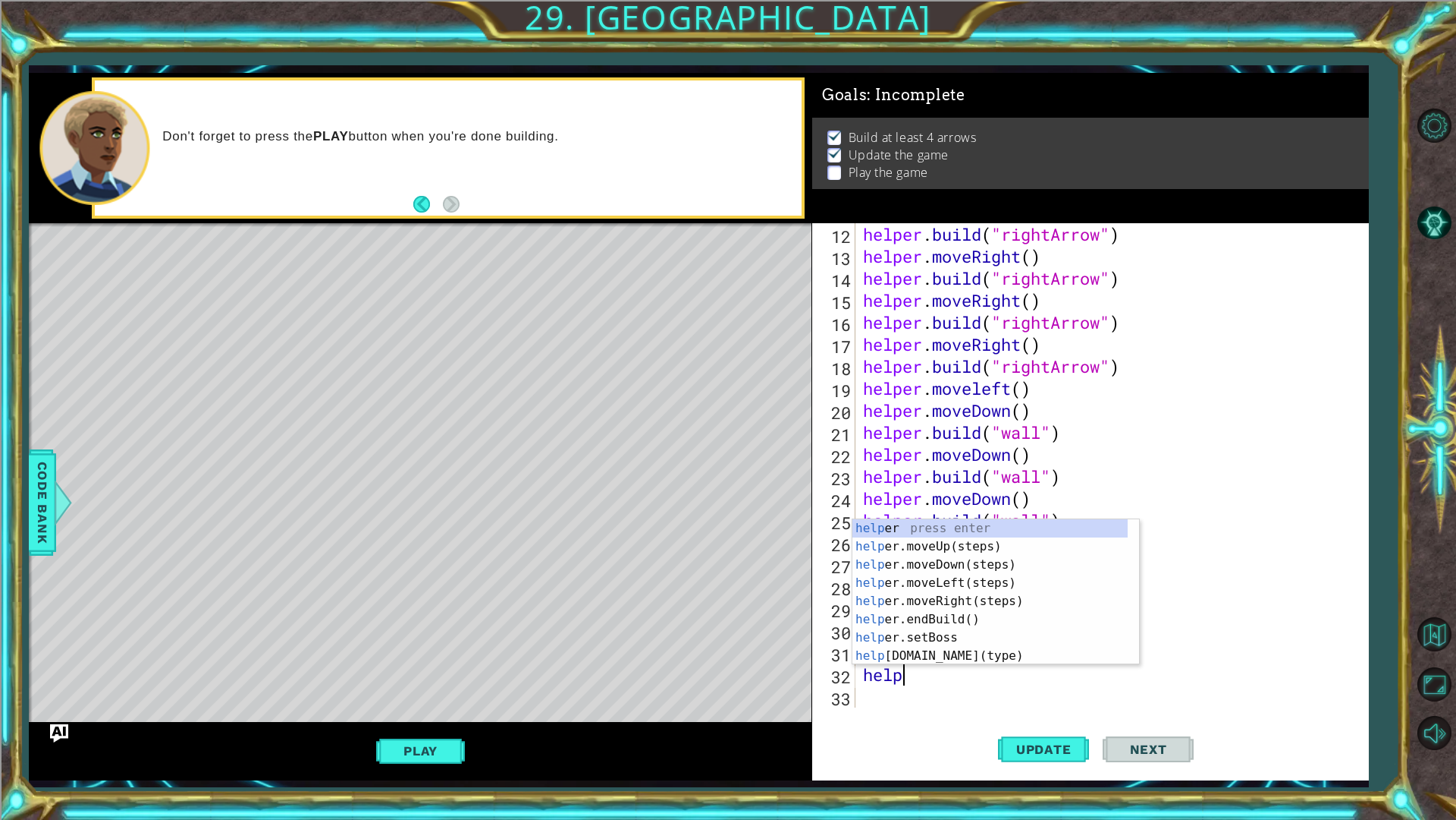
scroll to position [0, 2]
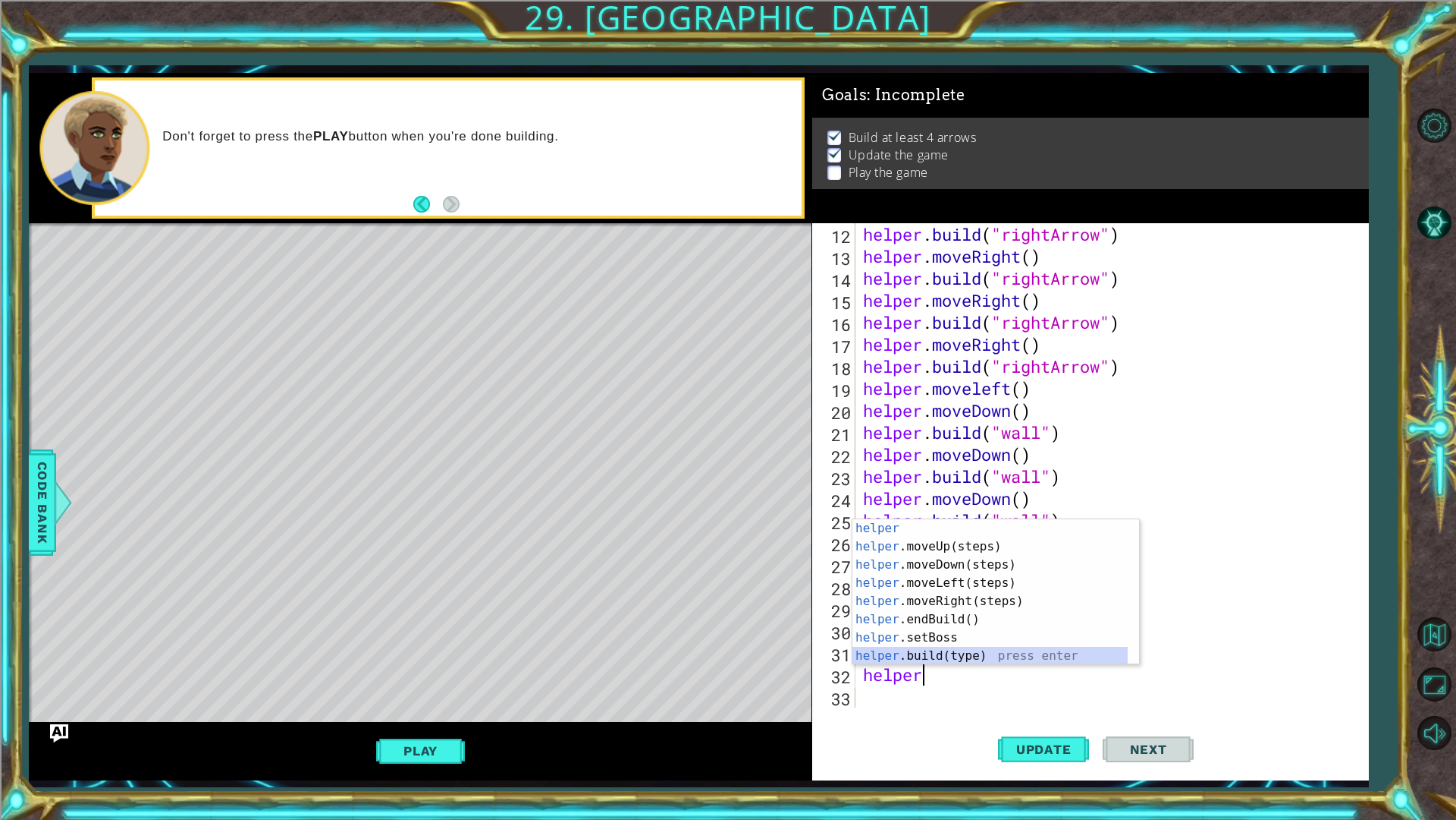
click at [886, 647] on div "helper press enter helper .moveUp(steps) press enter helper .moveDown(steps) pr…" at bounding box center [990, 611] width 275 height 182
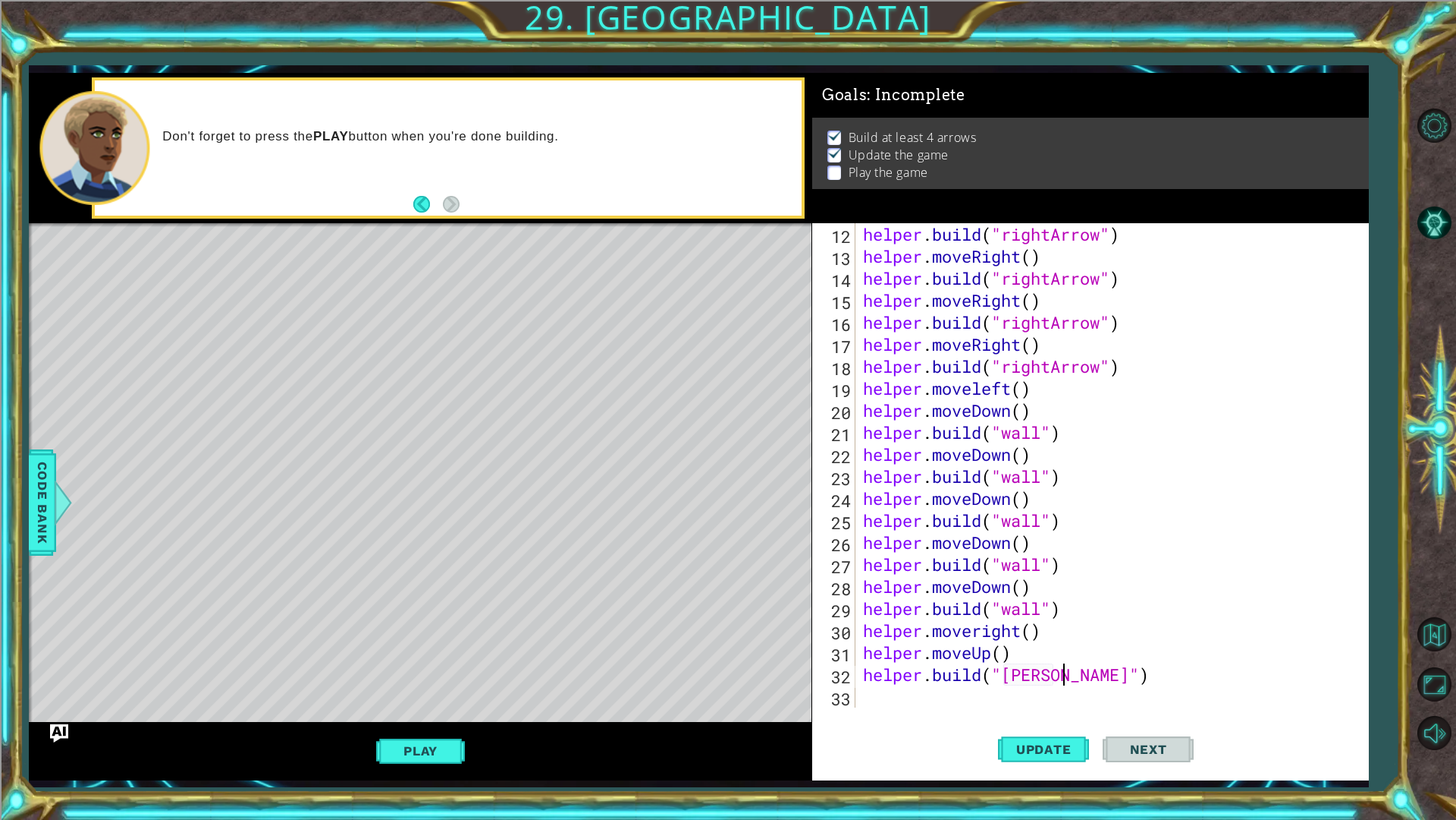
scroll to position [0, 9]
type textarea "helper.build("downarrow")"
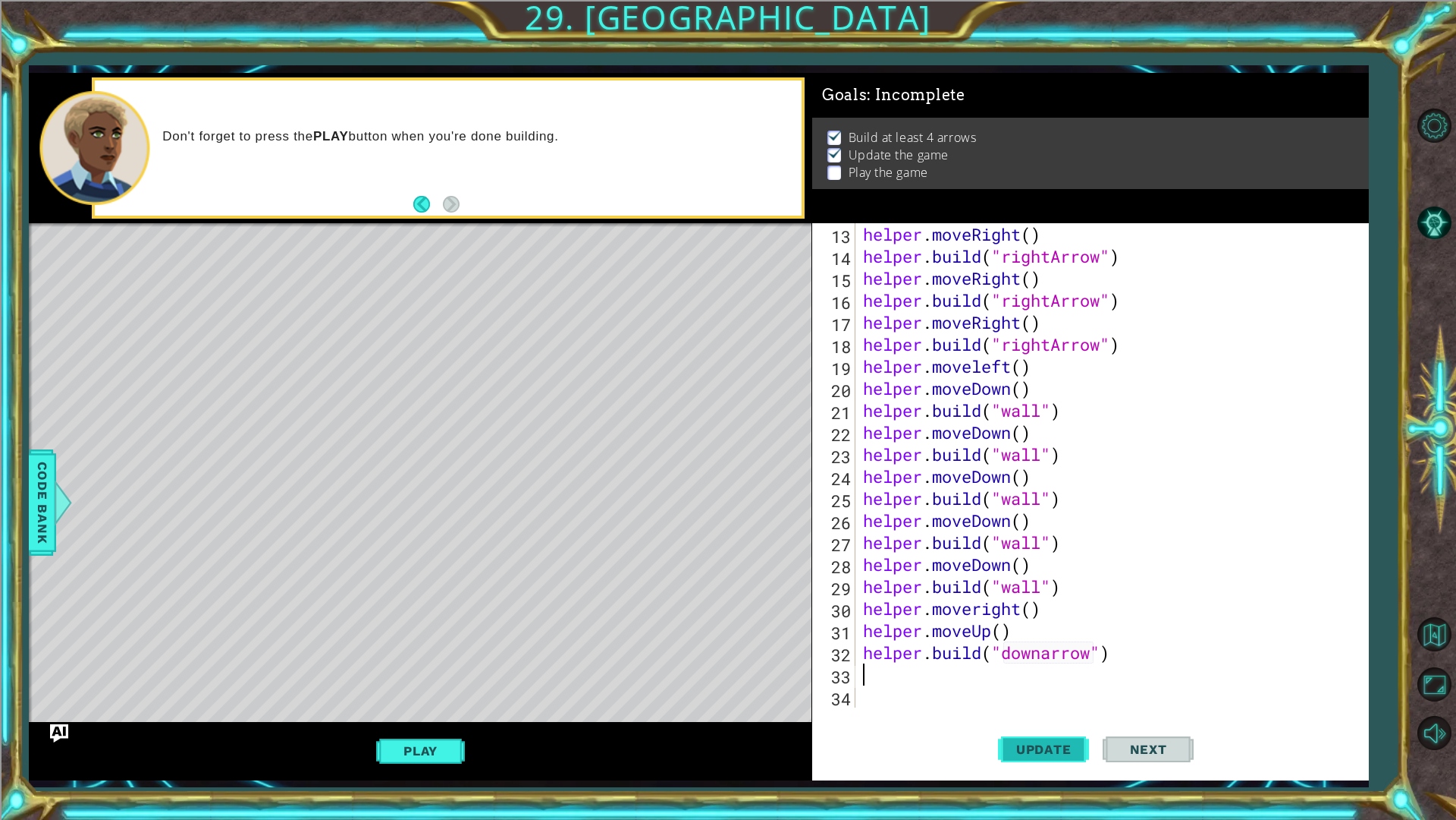
click at [1026, 691] on button "Update" at bounding box center [1043, 749] width 91 height 56
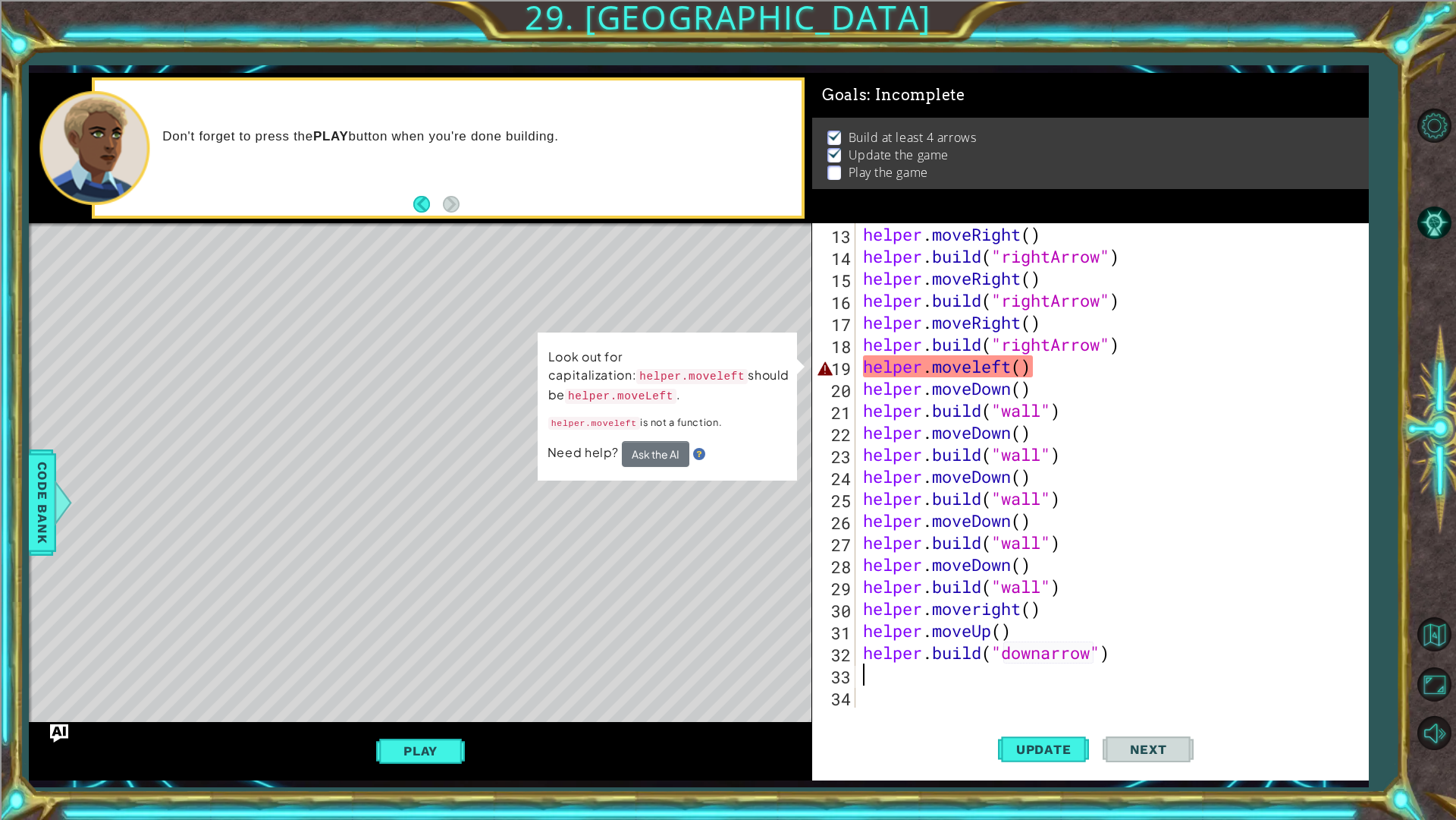
click at [980, 370] on div "helper . moveRight ( ) helper . build ( "rightArrow" ) helper . moveRight ( ) h…" at bounding box center [1110, 487] width 500 height 528
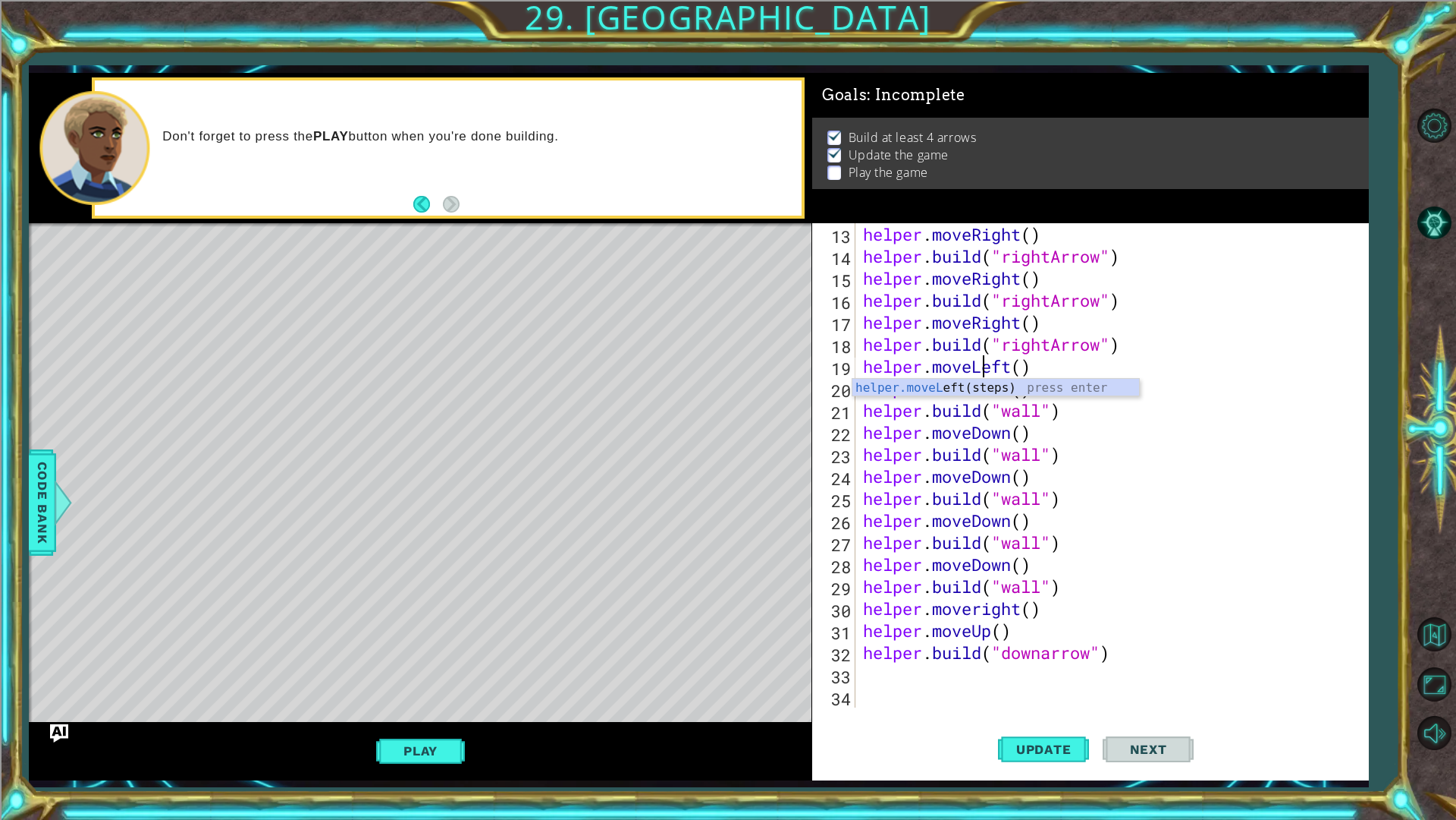
scroll to position [0, 6]
click at [1060, 691] on button "Update" at bounding box center [1043, 749] width 91 height 56
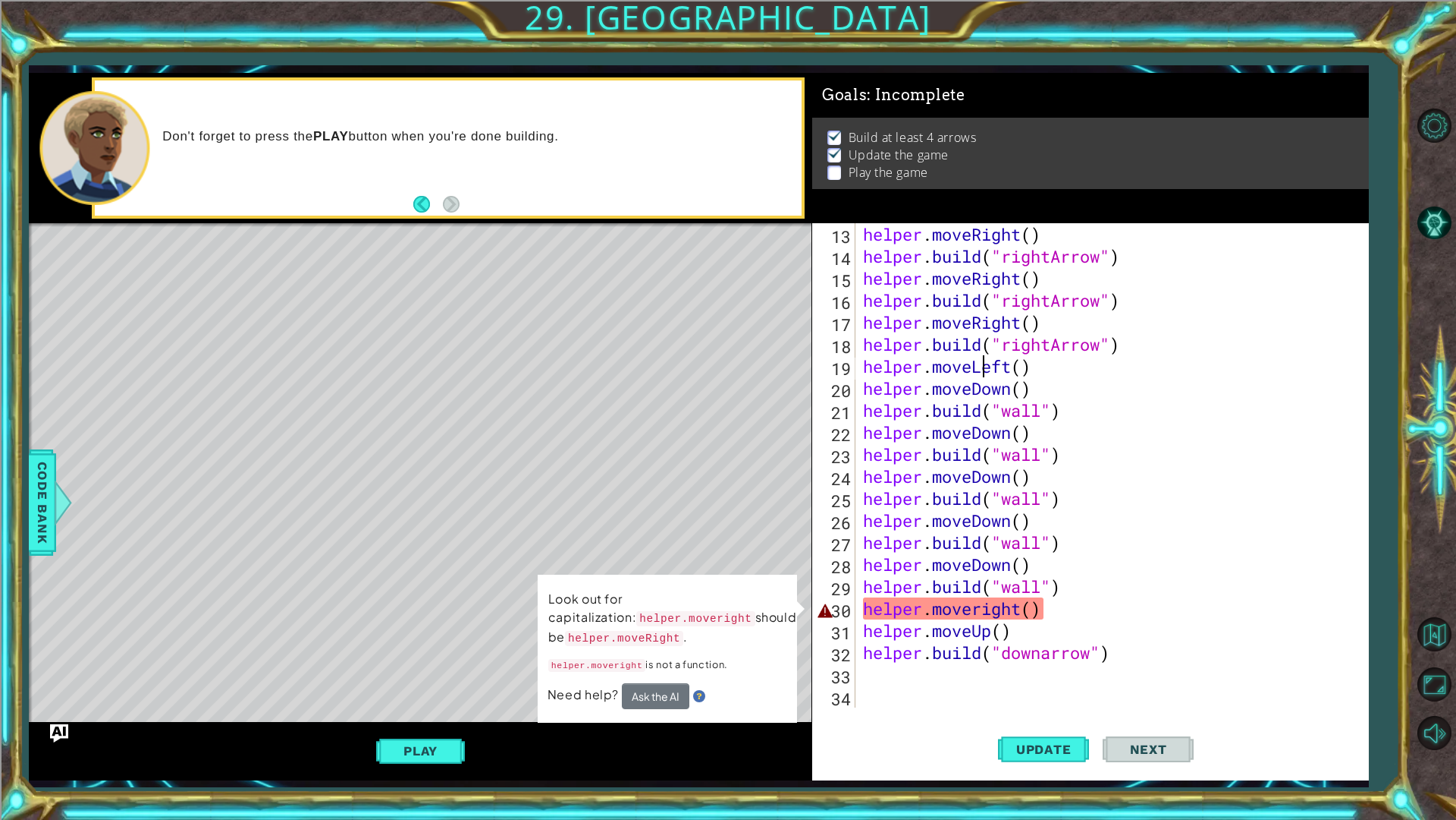
click at [978, 609] on div "helper . moveRight ( ) helper . build ( "rightArrow" ) helper . moveRight ( ) h…" at bounding box center [1110, 487] width 500 height 528
type textarea "helper.moveight()"
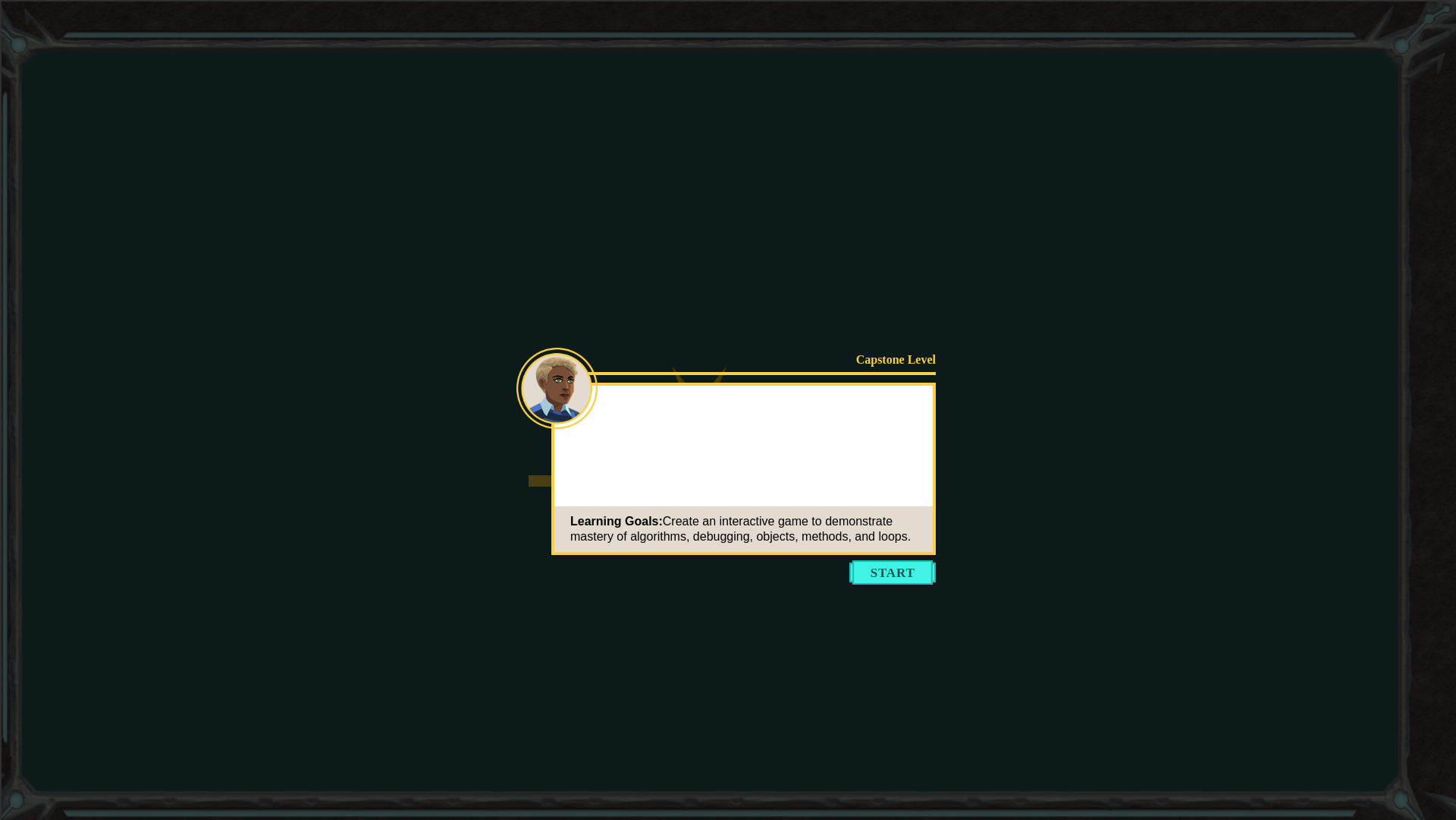
click at [862, 572] on button "Start" at bounding box center [892, 572] width 86 height 25
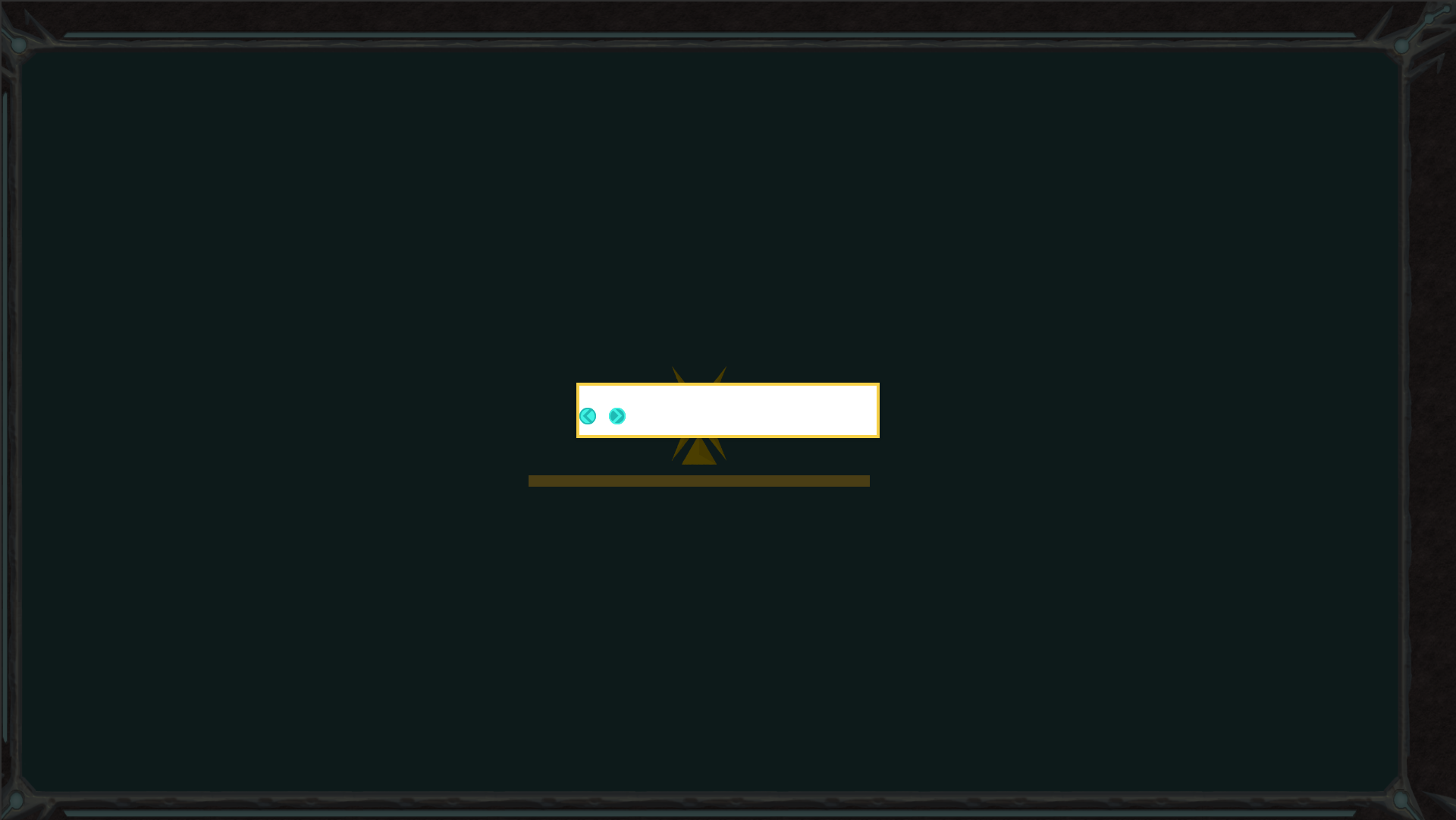
click at [617, 420] on button "Next" at bounding box center [617, 416] width 17 height 17
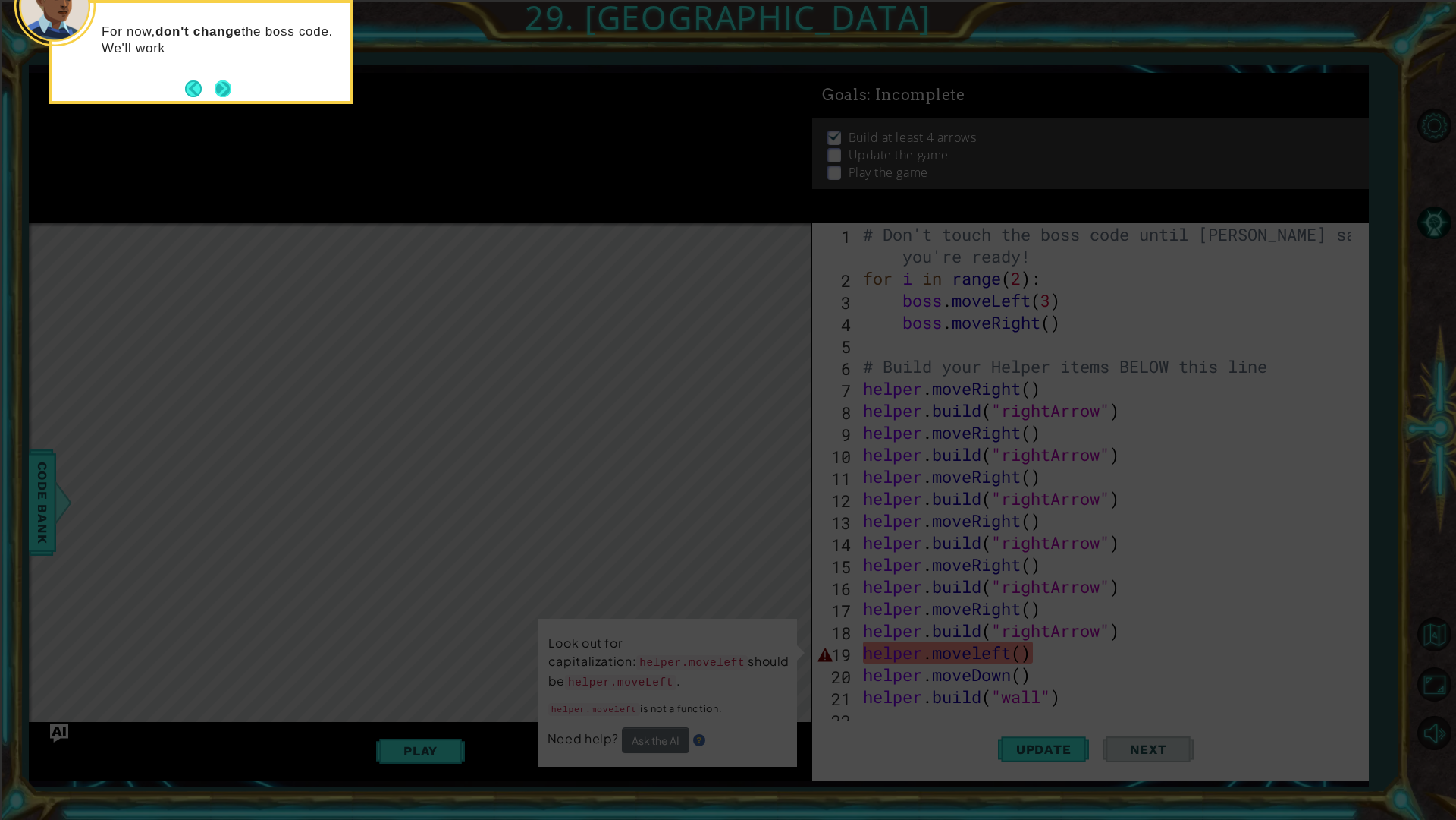
click at [228, 89] on button "Next" at bounding box center [223, 88] width 17 height 17
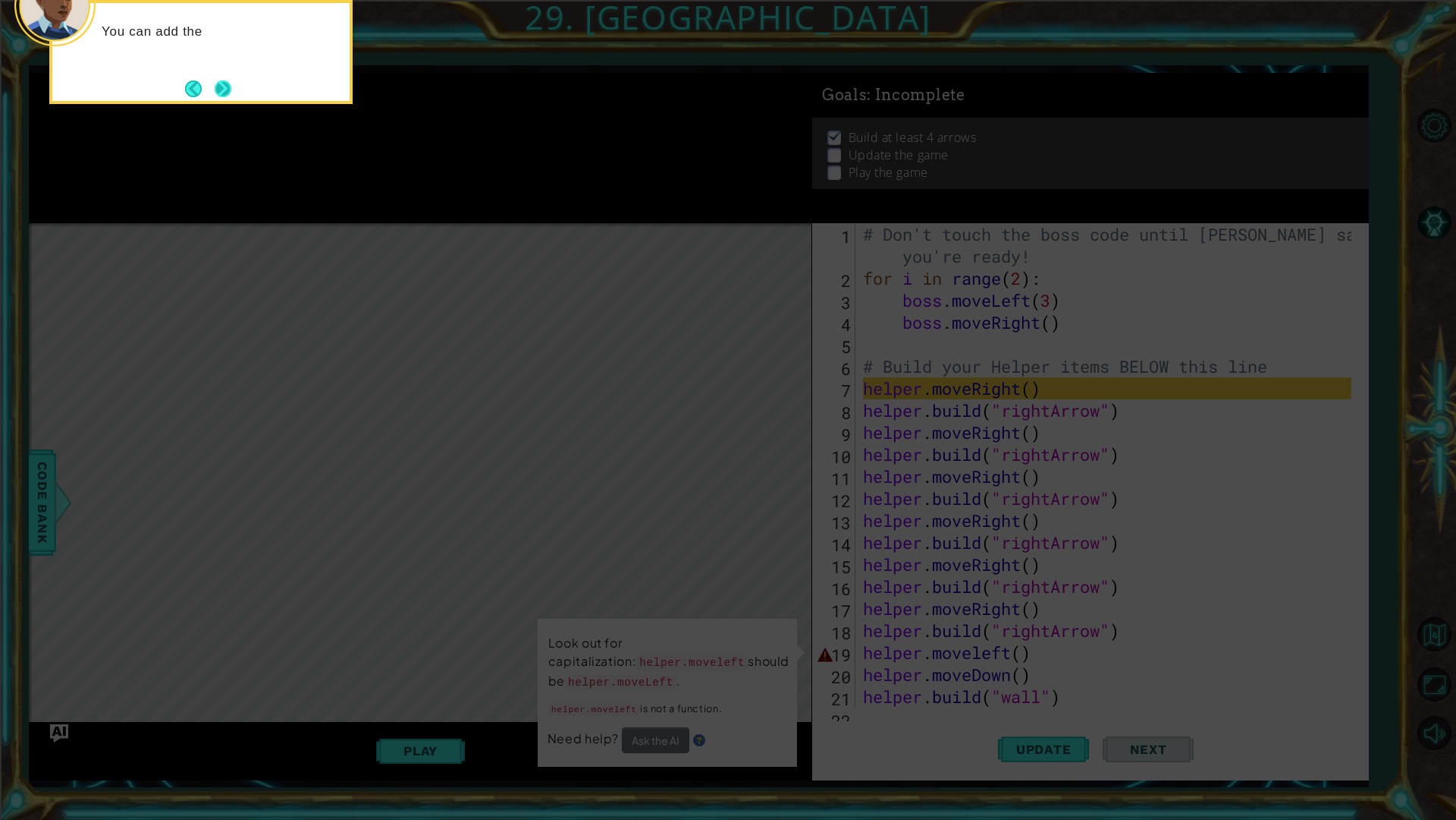
click at [231, 80] on button "Next" at bounding box center [223, 88] width 17 height 17
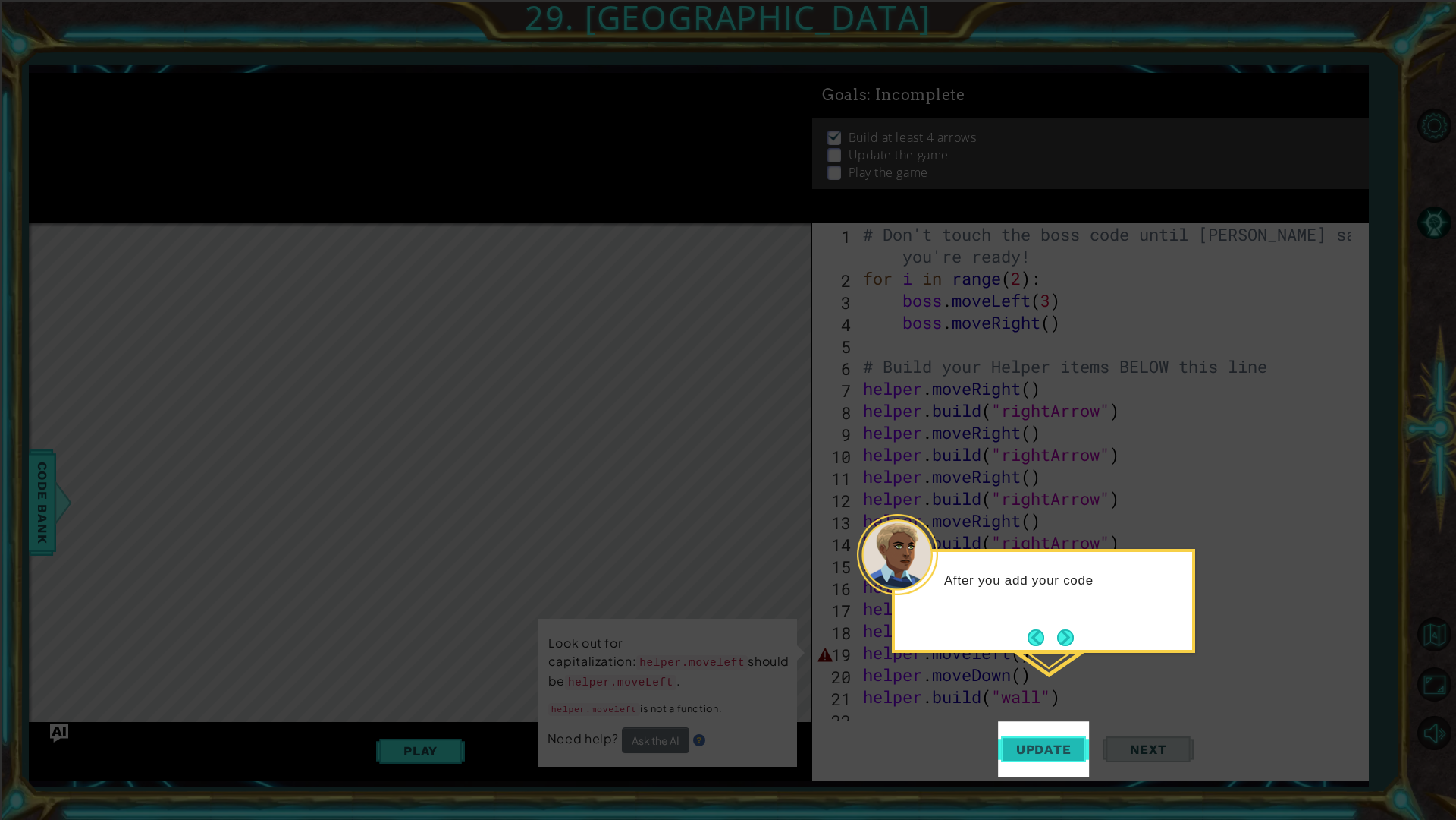
click at [1060, 734] on button "Update" at bounding box center [1043, 749] width 91 height 56
drag, startPoint x: 1057, startPoint y: 657, endPoint x: 1060, endPoint y: 646, distance: 11.4
click at [1060, 655] on icon at bounding box center [728, 410] width 1456 height 820
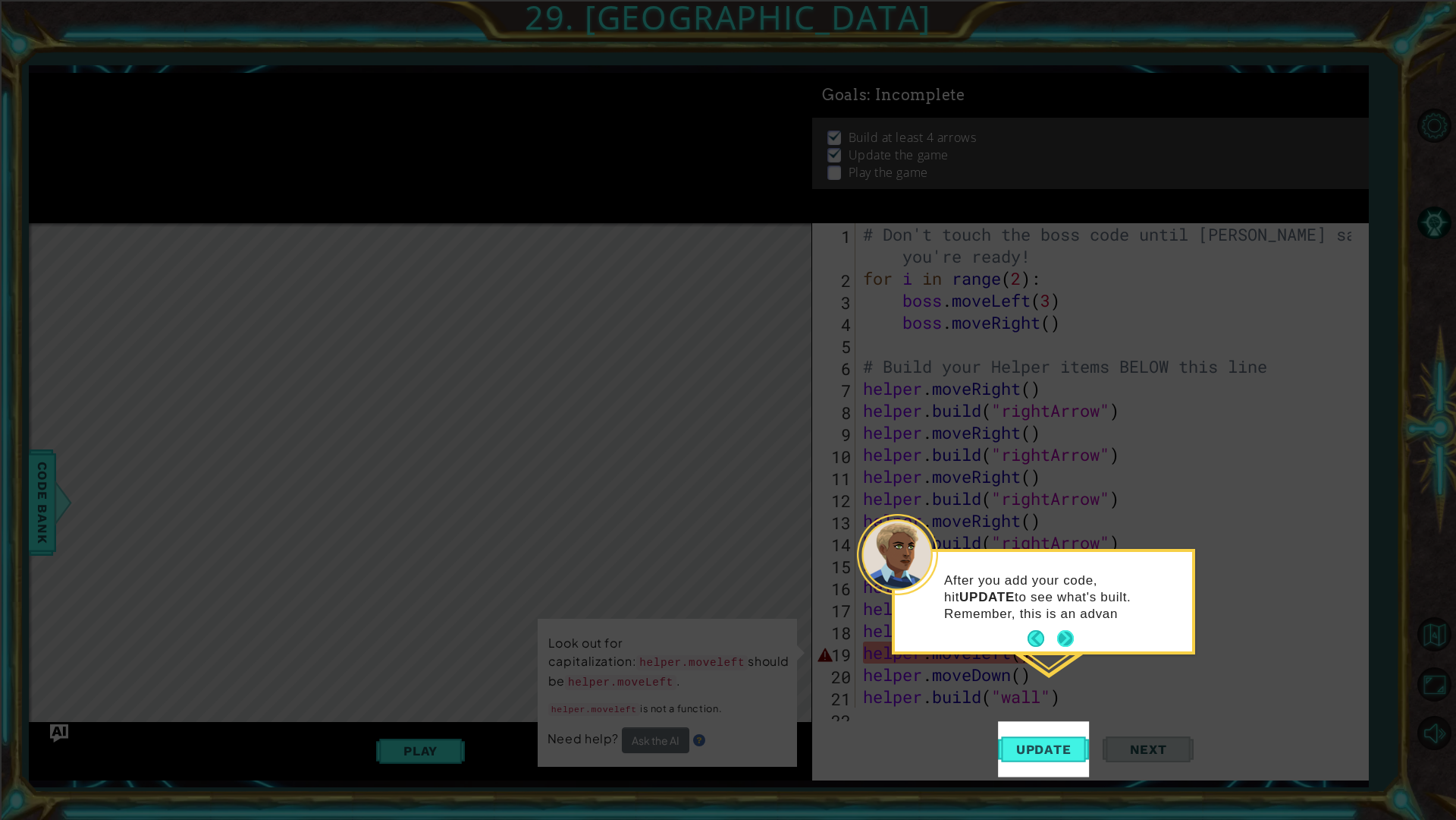
click at [1060, 646] on button "Next" at bounding box center [1065, 638] width 17 height 17
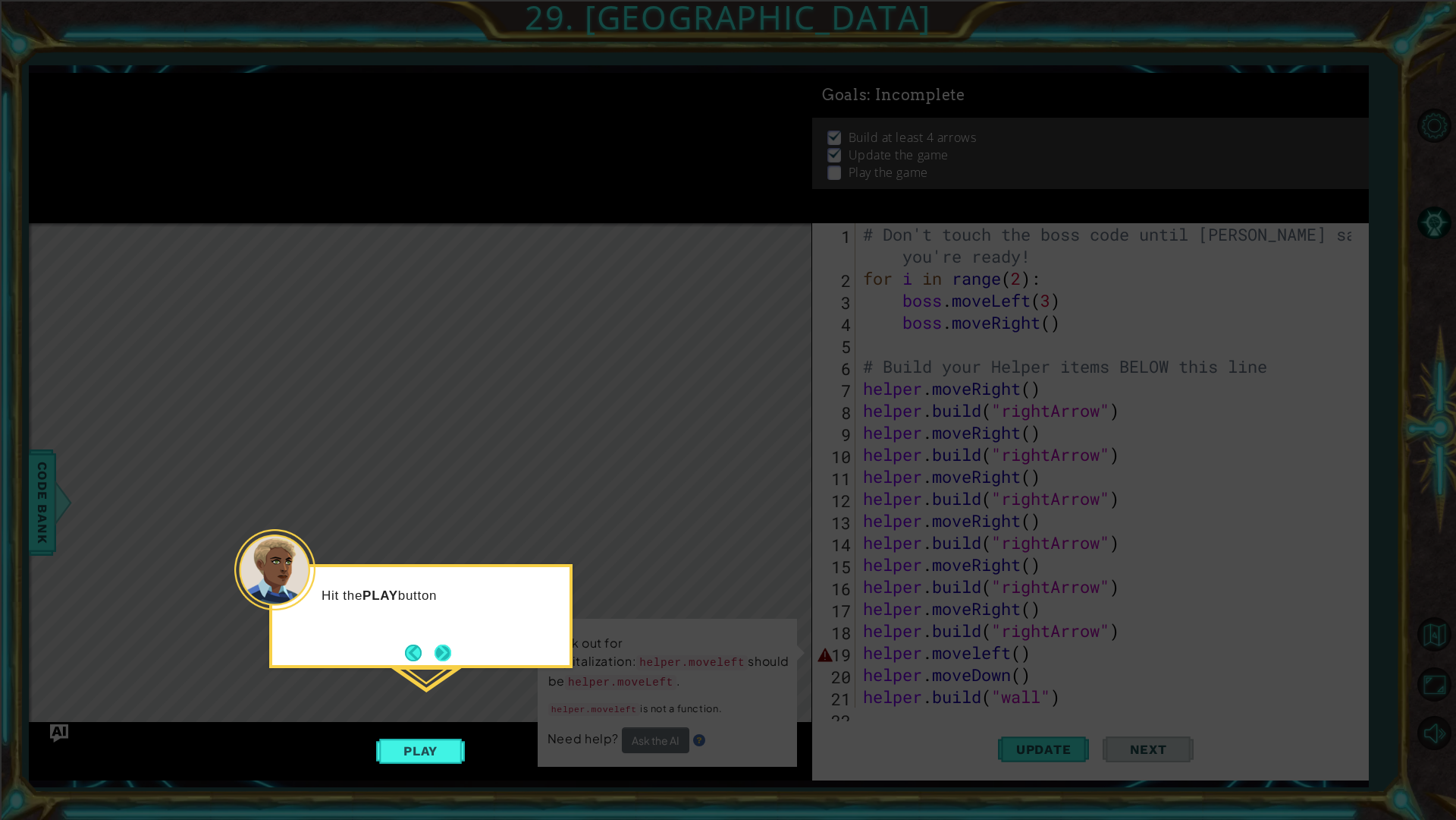
drag, startPoint x: 445, startPoint y: 634, endPoint x: 432, endPoint y: 644, distance: 16.4
click at [438, 638] on div "Hit the PLAY button" at bounding box center [421, 615] width 304 height 104
click at [434, 644] on button "Next" at bounding box center [442, 652] width 17 height 17
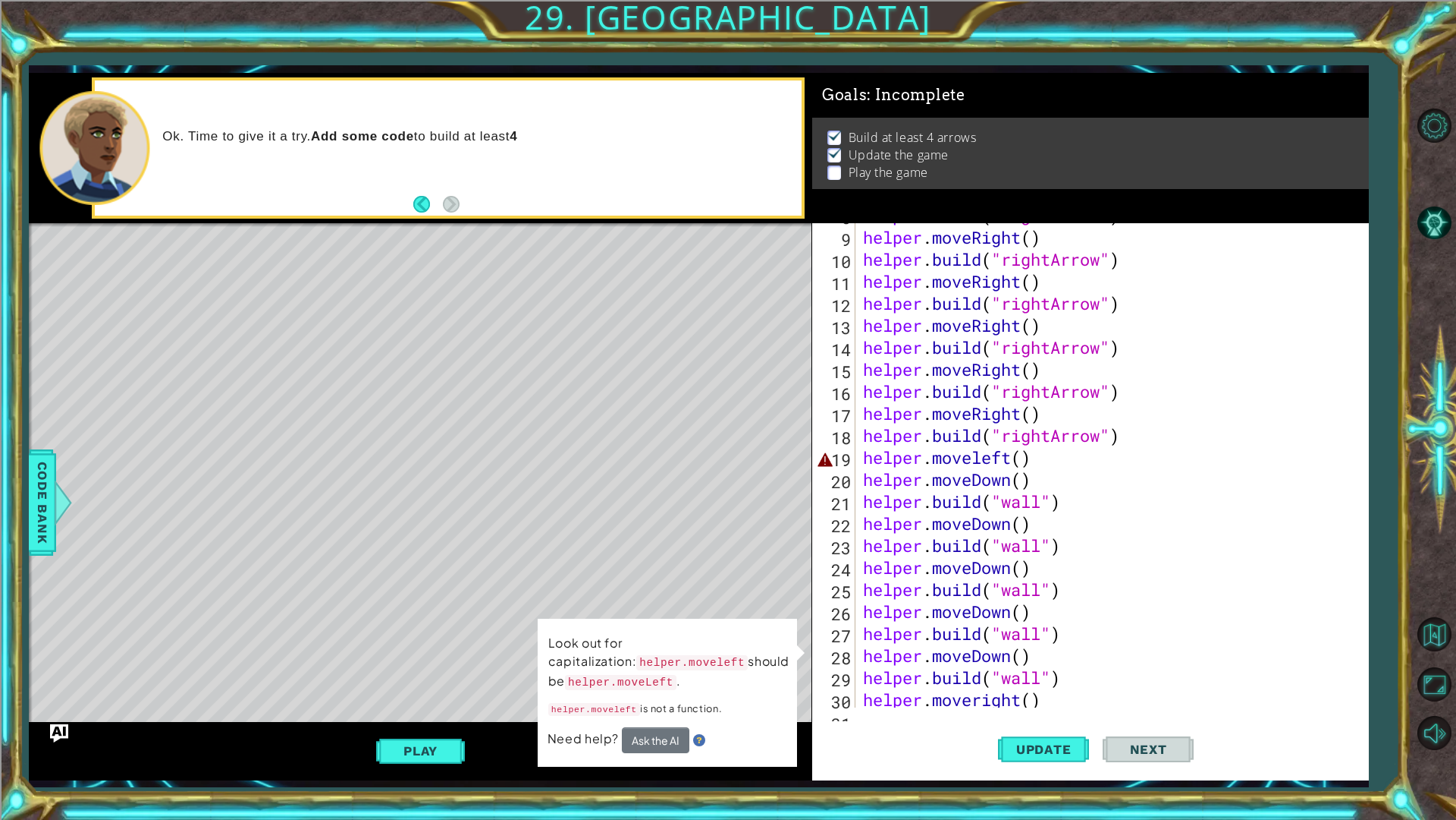
scroll to position [240, 0]
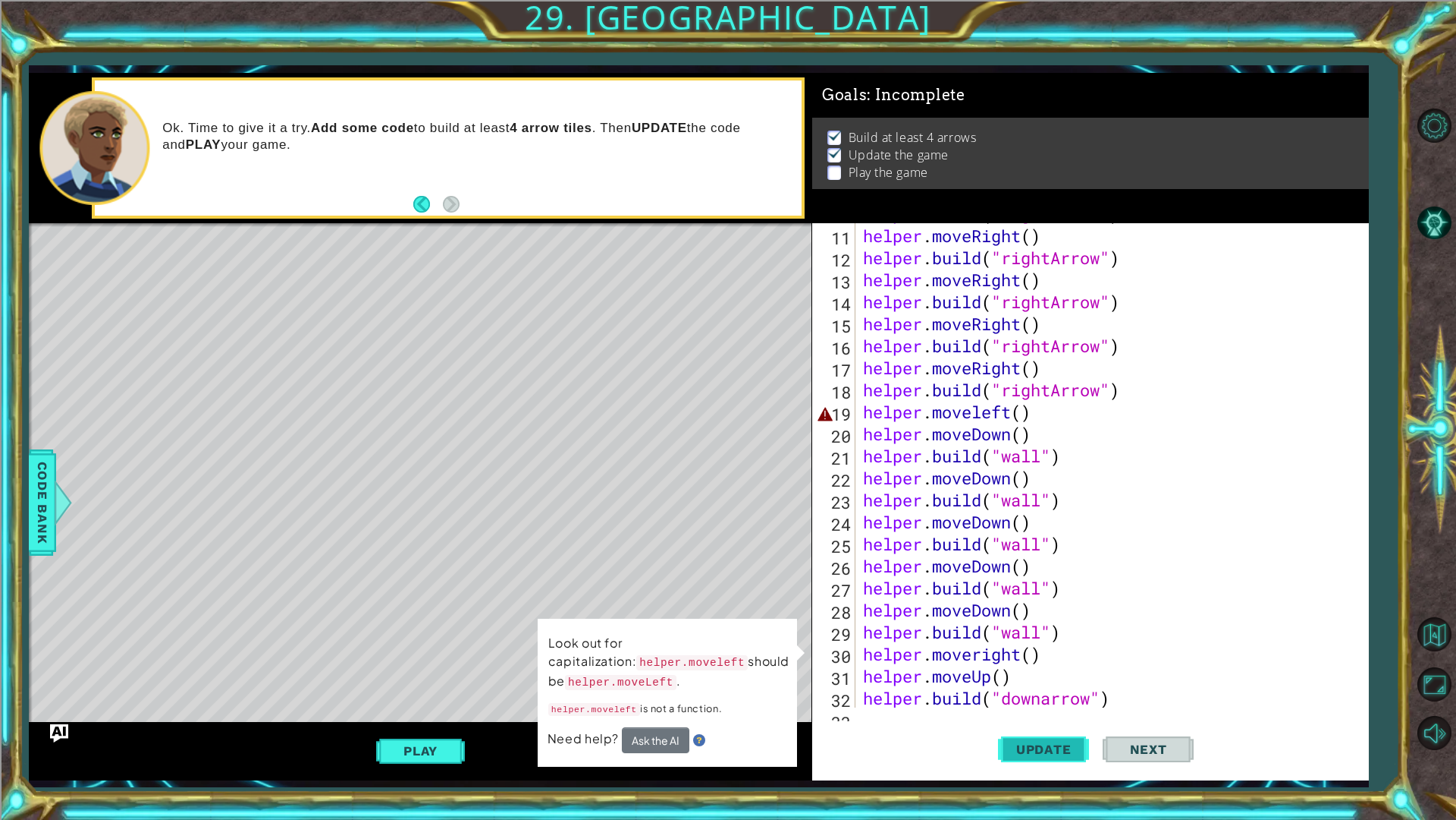
click at [1043, 745] on span "Update" at bounding box center [1044, 749] width 86 height 15
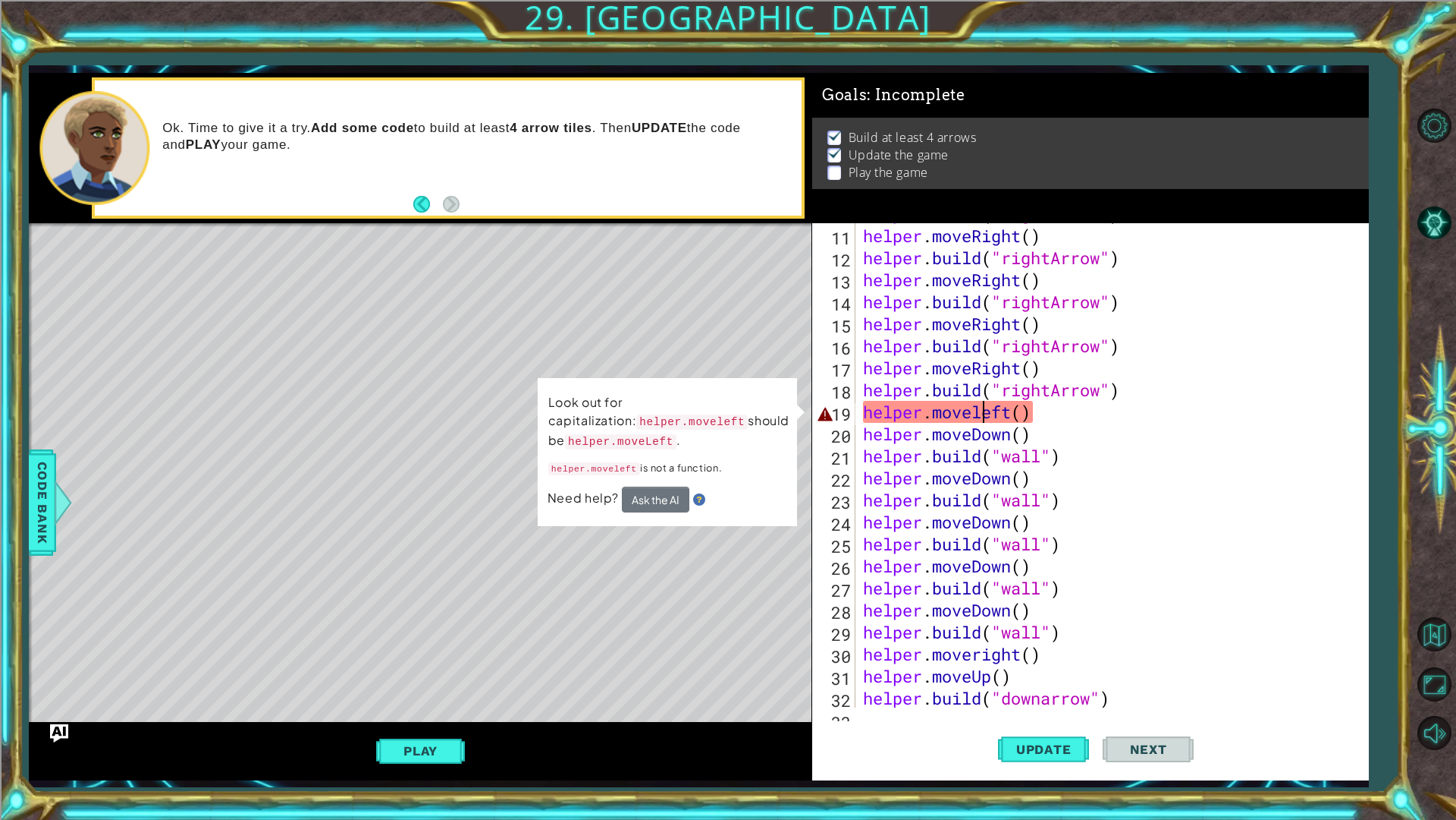
click at [984, 412] on div "helper . build ( "rightArrow" ) helper . moveRight ( ) helper . build ( "rightA…" at bounding box center [1110, 467] width 500 height 528
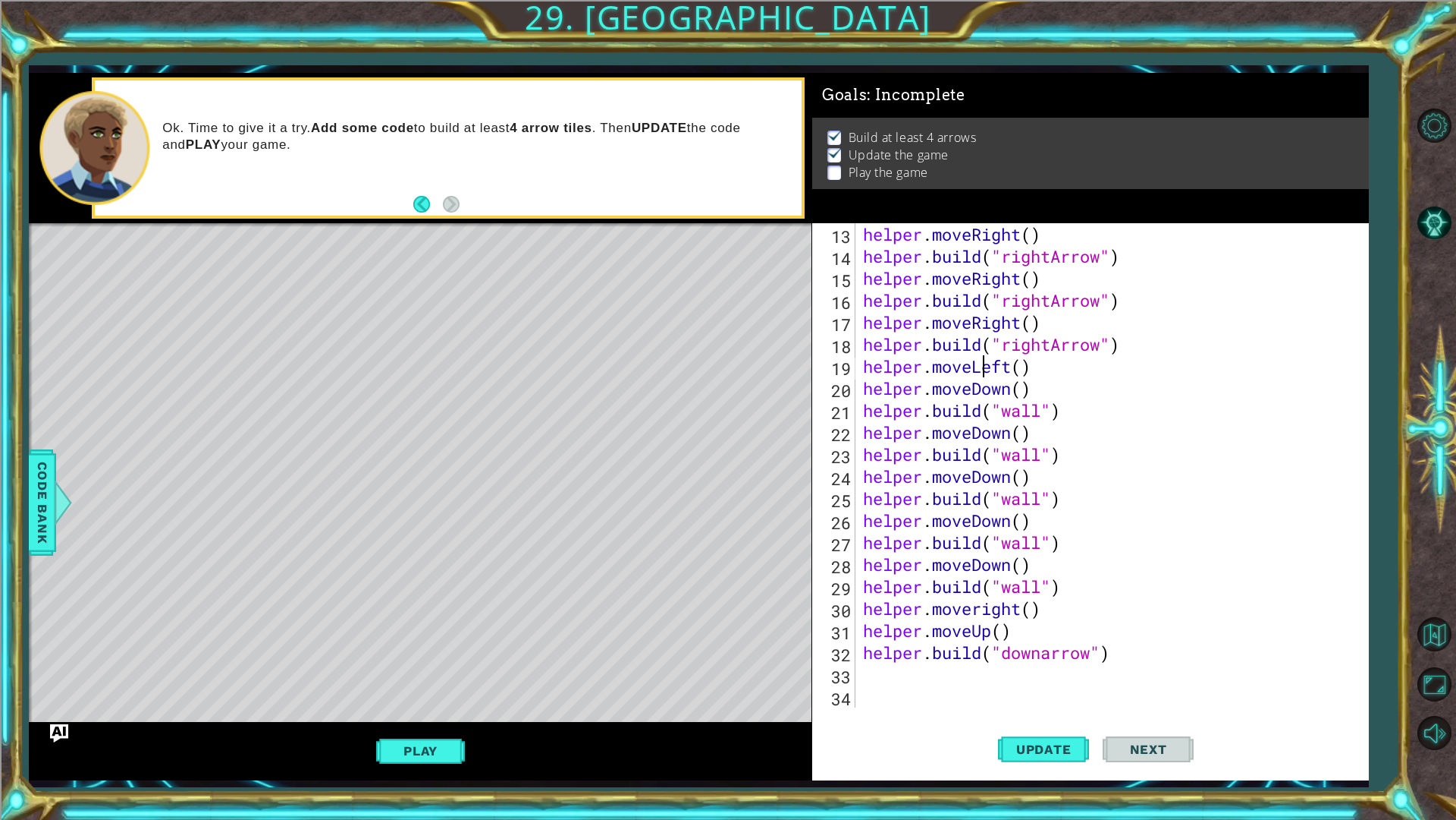
scroll to position [286, 0]
click at [1049, 722] on button "Update" at bounding box center [1043, 749] width 91 height 56
click at [1048, 747] on span "Update" at bounding box center [1044, 749] width 86 height 15
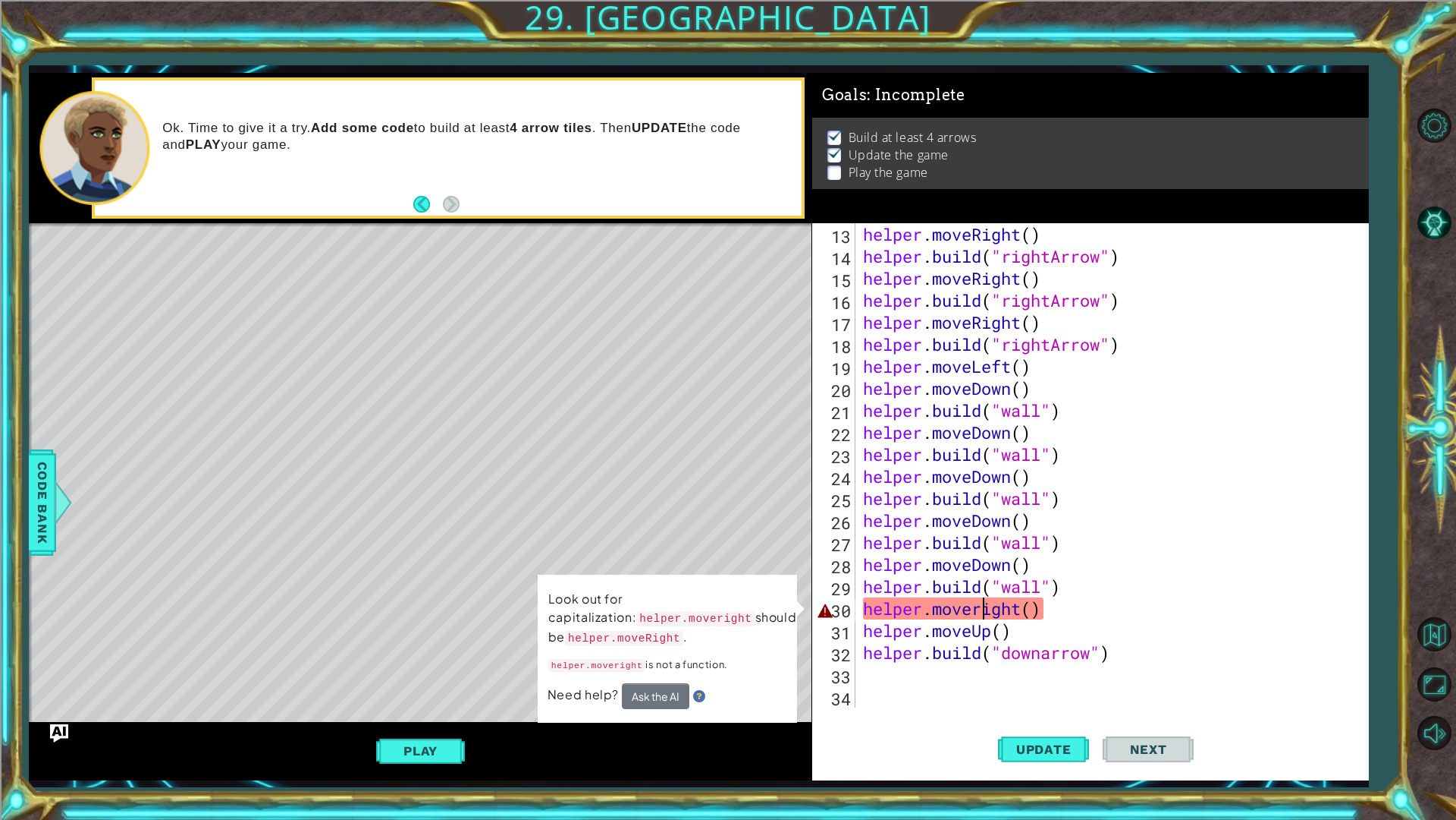
click at [985, 609] on div "helper . moveRight ( ) helper . build ( "rightArrow" ) helper . moveRight ( ) h…" at bounding box center [1110, 487] width 500 height 528
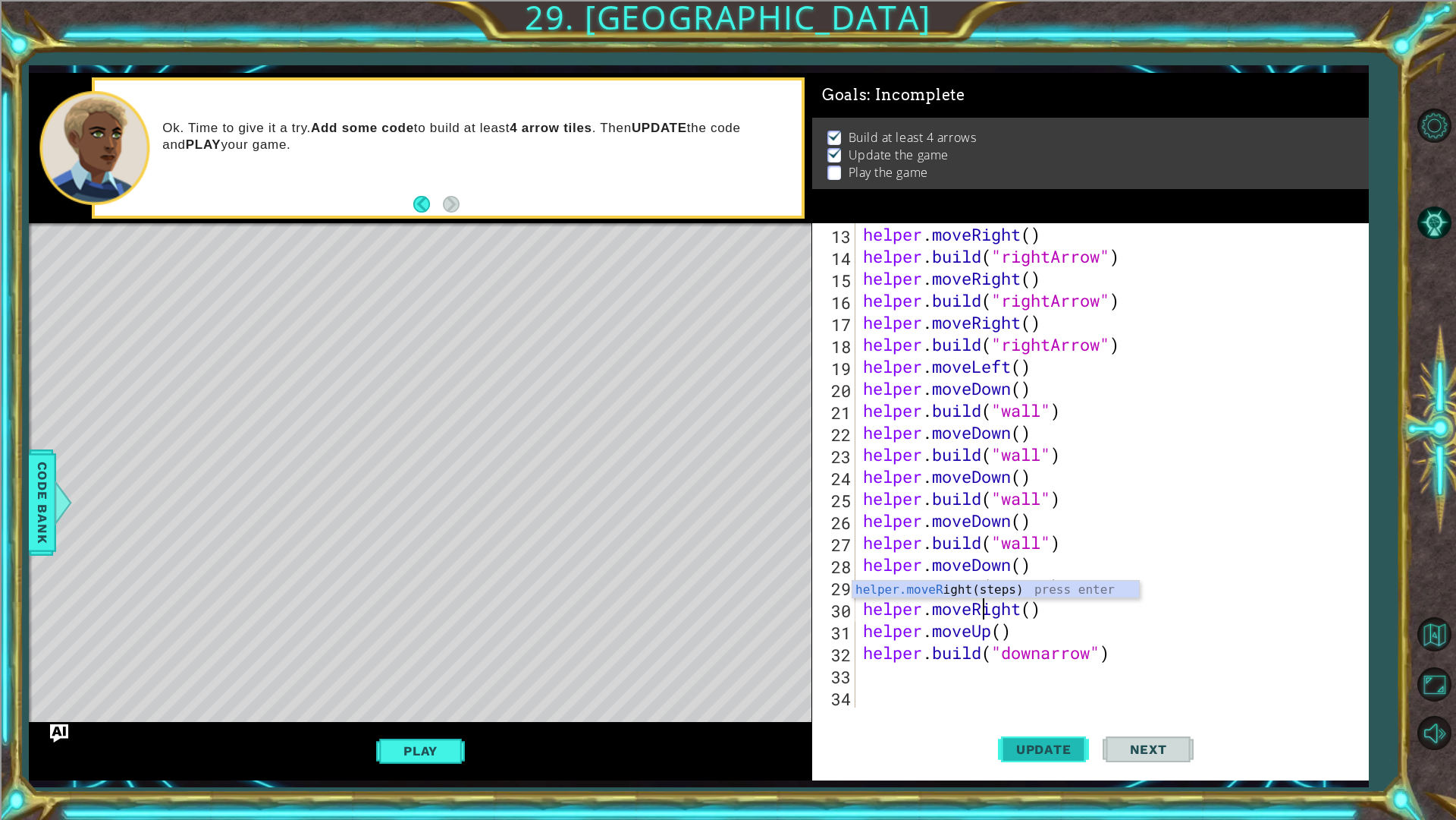
click at [1008, 745] on span "Update" at bounding box center [1044, 749] width 86 height 15
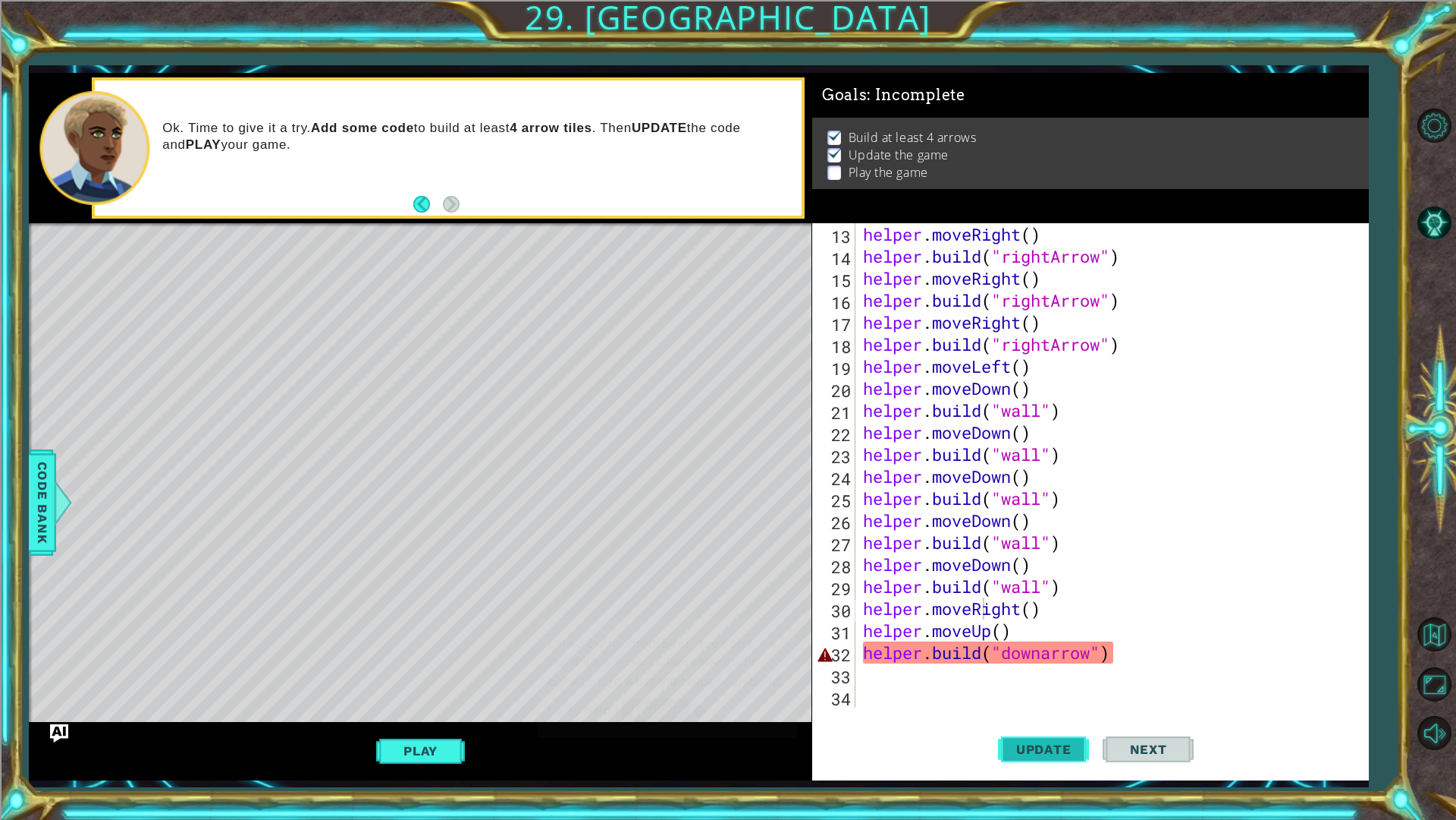
click at [1035, 756] on span "Update" at bounding box center [1044, 749] width 86 height 15
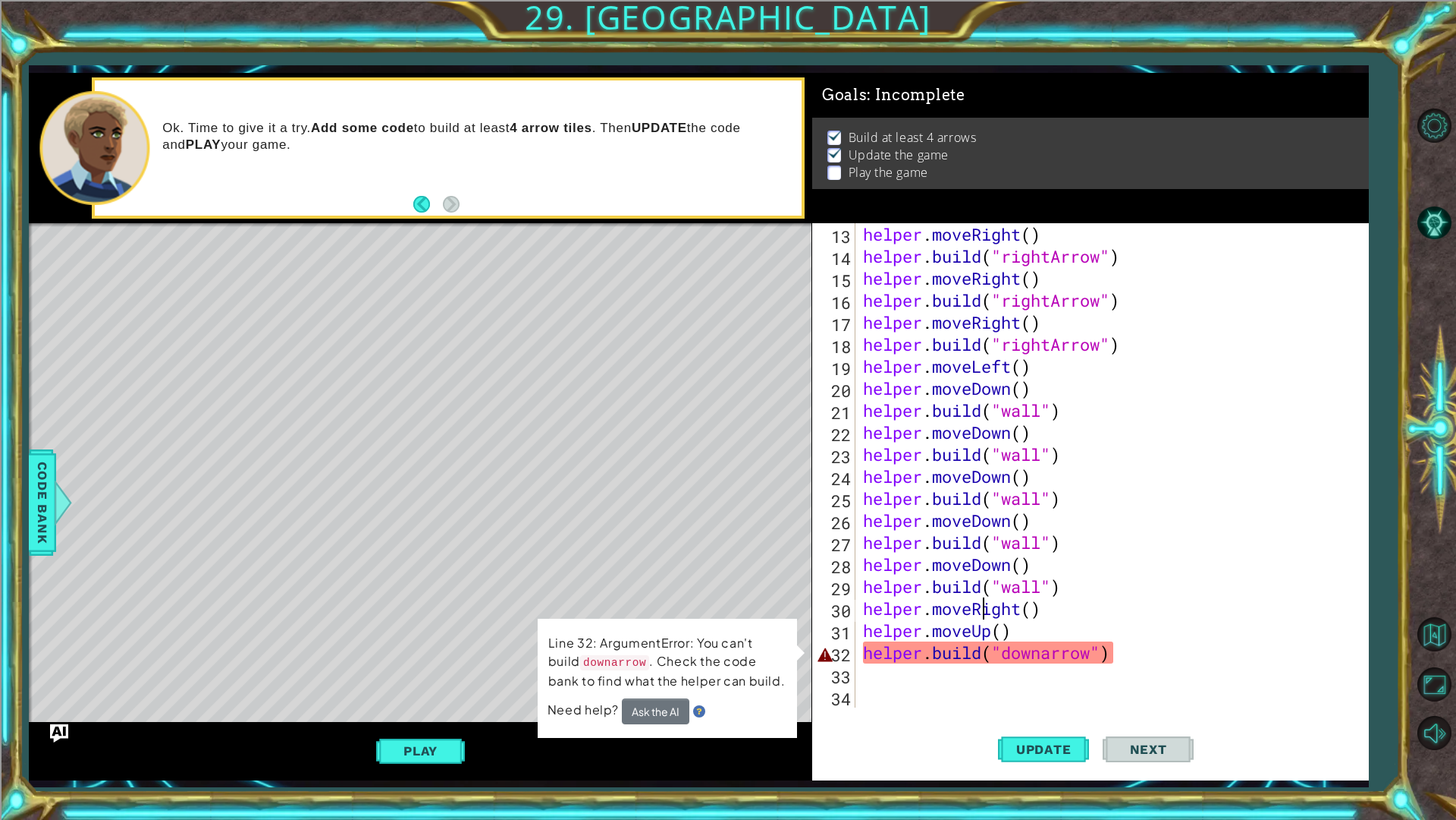
click at [1023, 653] on div "helper . moveRight ( ) helper . build ( "rightArrow" ) helper . moveRight ( ) h…" at bounding box center [1110, 487] width 500 height 528
click at [1014, 656] on div "helper . moveRight ( ) helper . build ( "rightArrow" ) helper . moveRight ( ) h…" at bounding box center [1110, 487] width 500 height 528
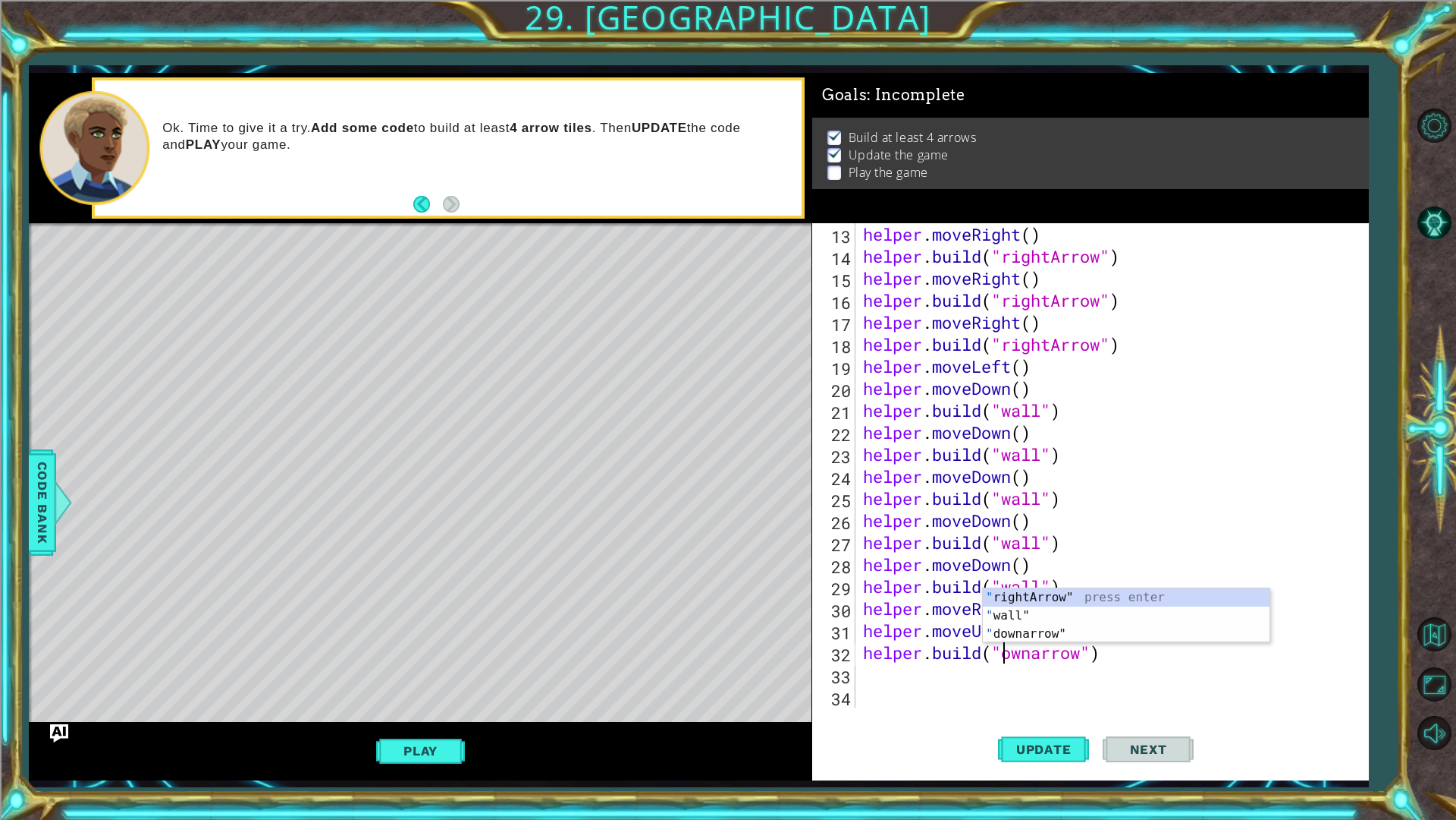
scroll to position [0, 7]
drag, startPoint x: 1024, startPoint y: 752, endPoint x: 1028, endPoint y: 761, distance: 9.8
click at [1028, 761] on button "Update" at bounding box center [1043, 749] width 91 height 56
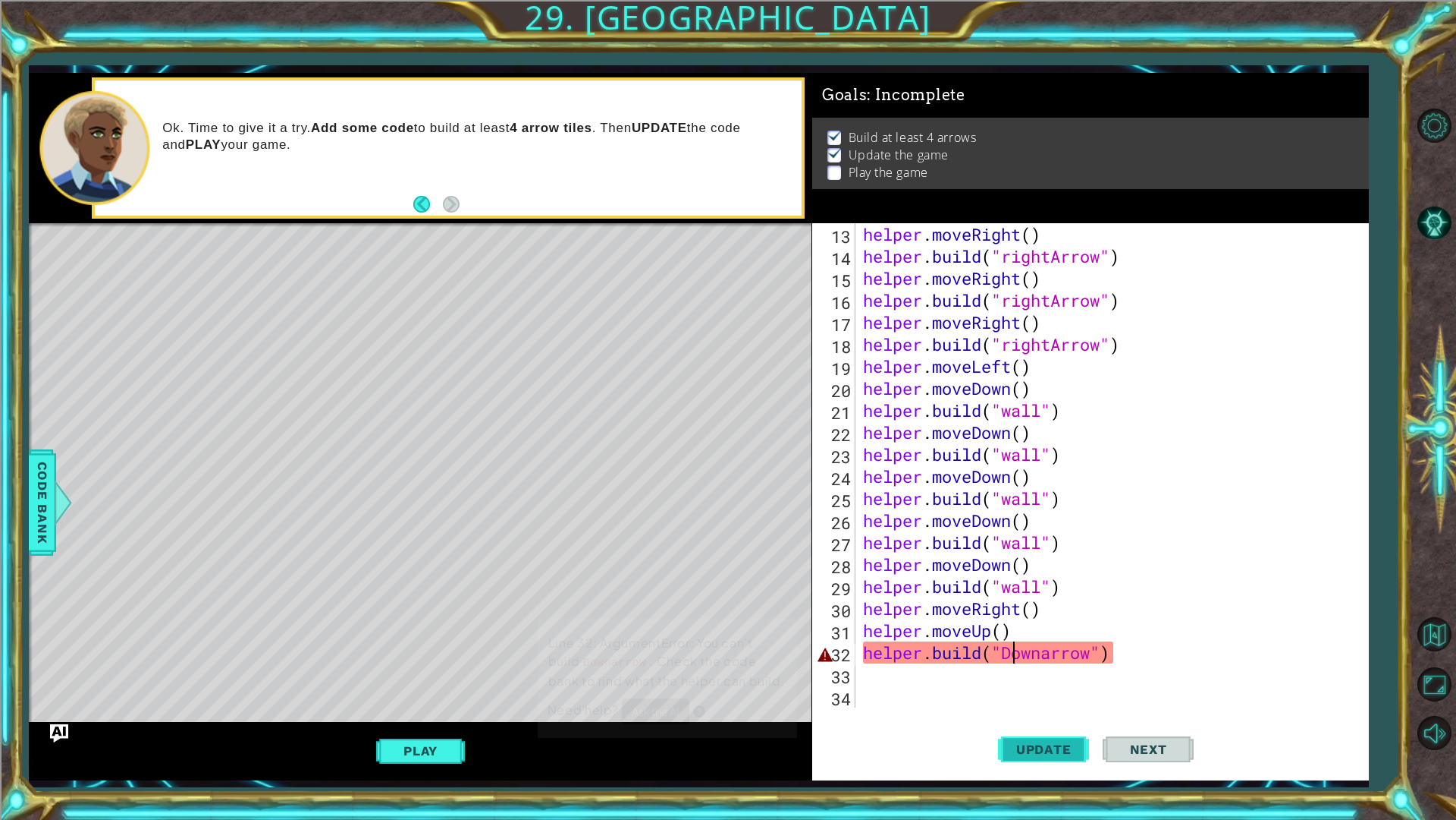
click at [1028, 749] on span "Update" at bounding box center [1044, 749] width 86 height 15
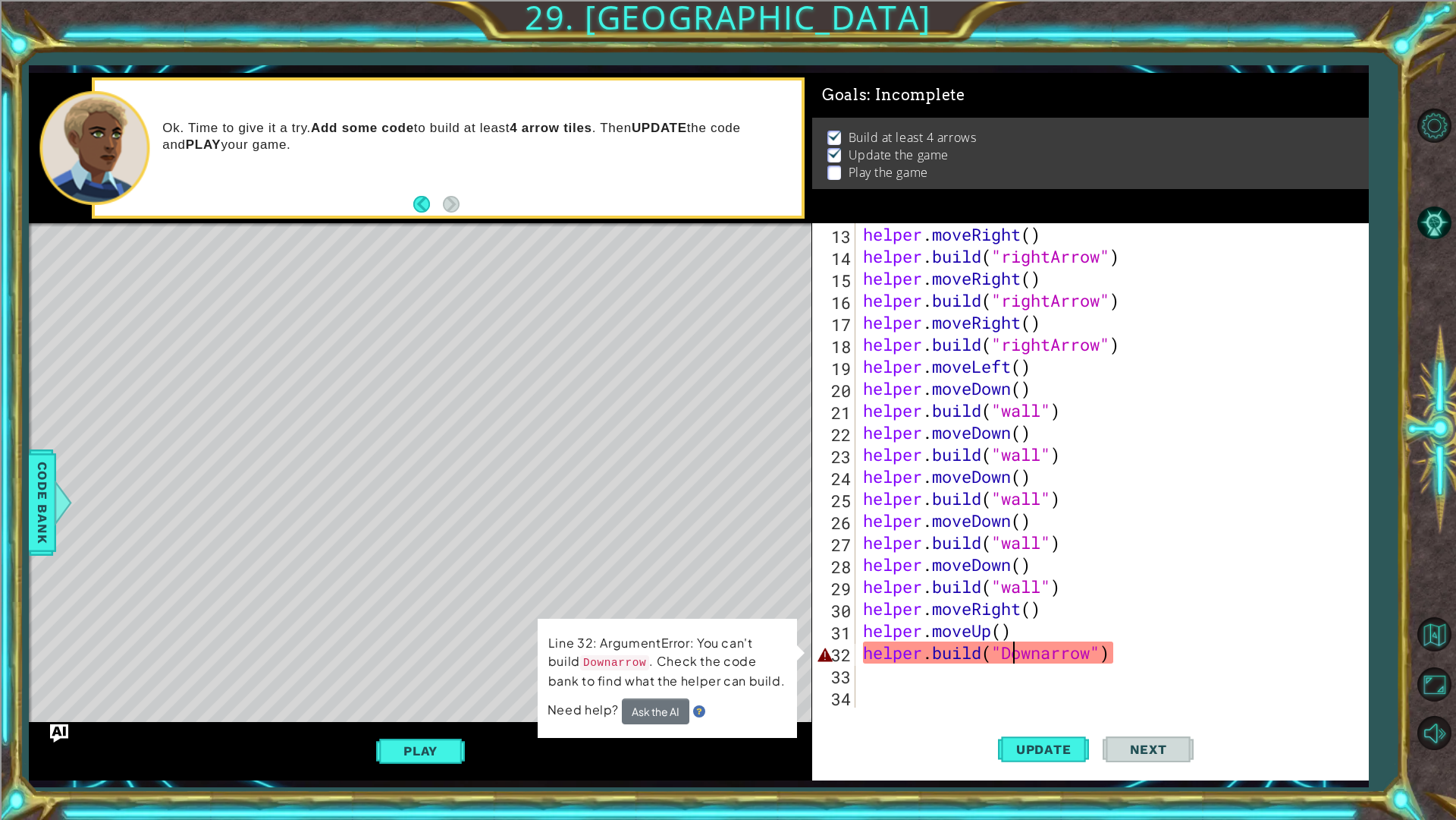
click at [1019, 660] on div "helper . moveRight ( ) helper . build ( "rightArrow" ) helper . moveRight ( ) h…" at bounding box center [1110, 487] width 500 height 528
click at [1000, 649] on div "helper . moveRight ( ) helper . build ( "rightArrow" ) helper . moveRight ( ) h…" at bounding box center [1110, 487] width 500 height 528
click at [1016, 651] on div "helper . moveRight ( ) helper . build ( "rightArrow" ) helper . moveRight ( ) h…" at bounding box center [1110, 487] width 500 height 528
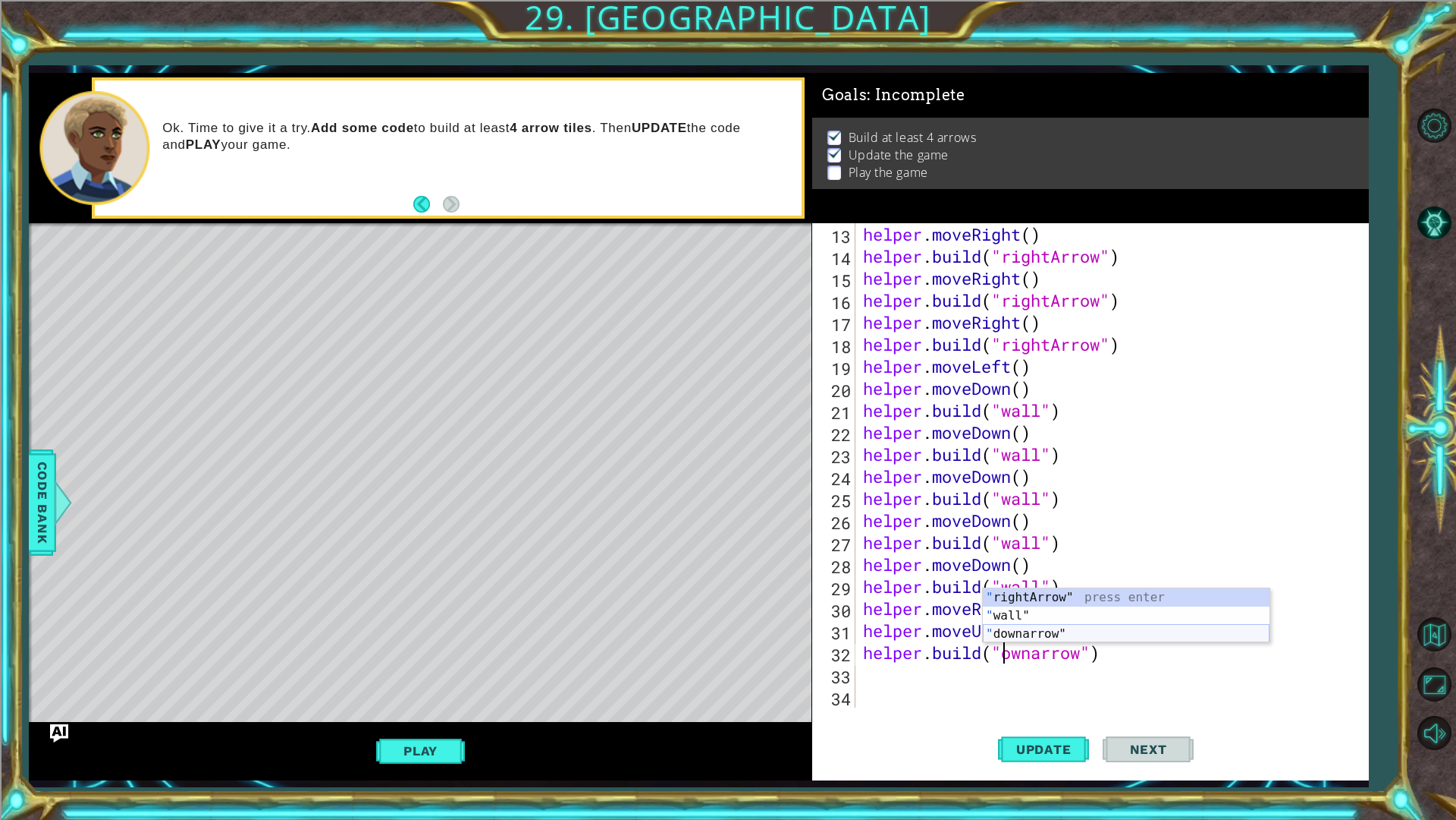
click at [1025, 636] on div "" rightArrow" press enter " wall" press enter " downarrow" press enter" at bounding box center [1126, 634] width 287 height 91
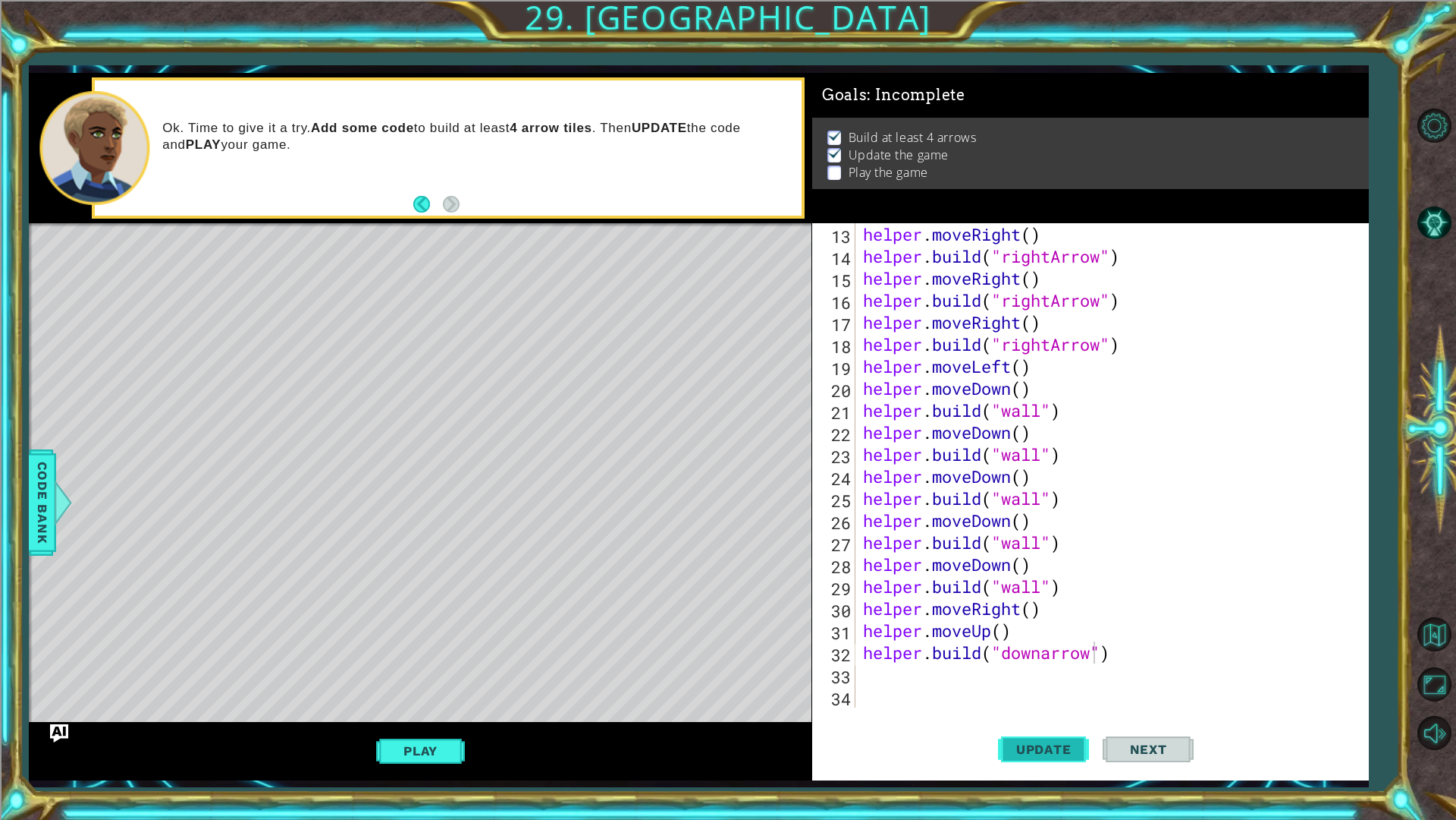
click at [1043, 734] on button "Update" at bounding box center [1043, 749] width 91 height 56
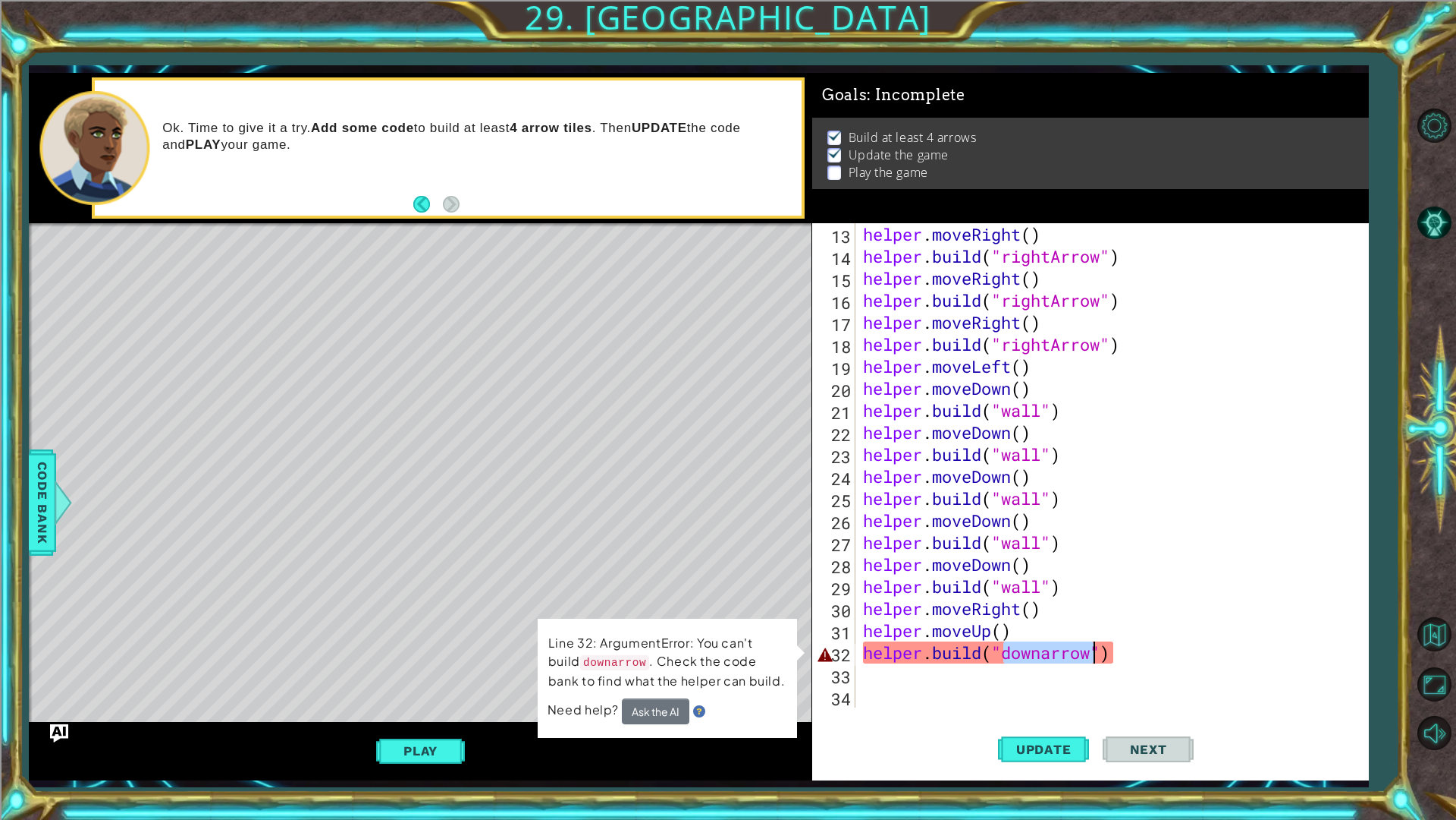
drag, startPoint x: 1004, startPoint y: 654, endPoint x: 1038, endPoint y: 652, distance: 34.1
click at [1091, 657] on div "helper . moveRight ( ) helper . build ( "rightArrow" ) helper . moveRight ( ) h…" at bounding box center [1110, 487] width 500 height 528
click at [1032, 650] on div "helper . moveRight ( ) helper . build ( "rightArrow" ) helper . moveRight ( ) h…" at bounding box center [1106, 465] width 492 height 485
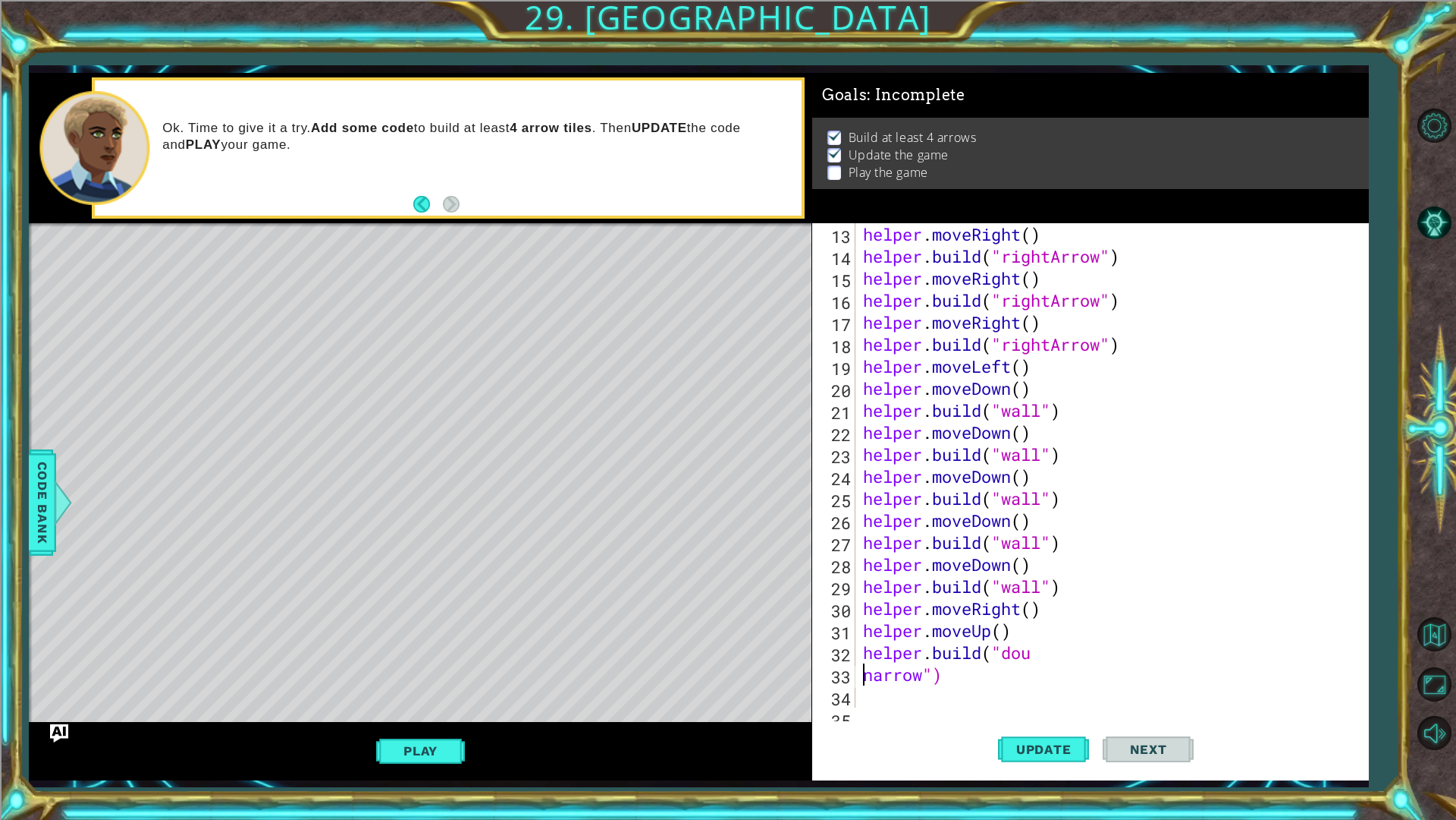
scroll to position [0, 3]
click at [1056, 738] on button "Update" at bounding box center [1043, 749] width 91 height 56
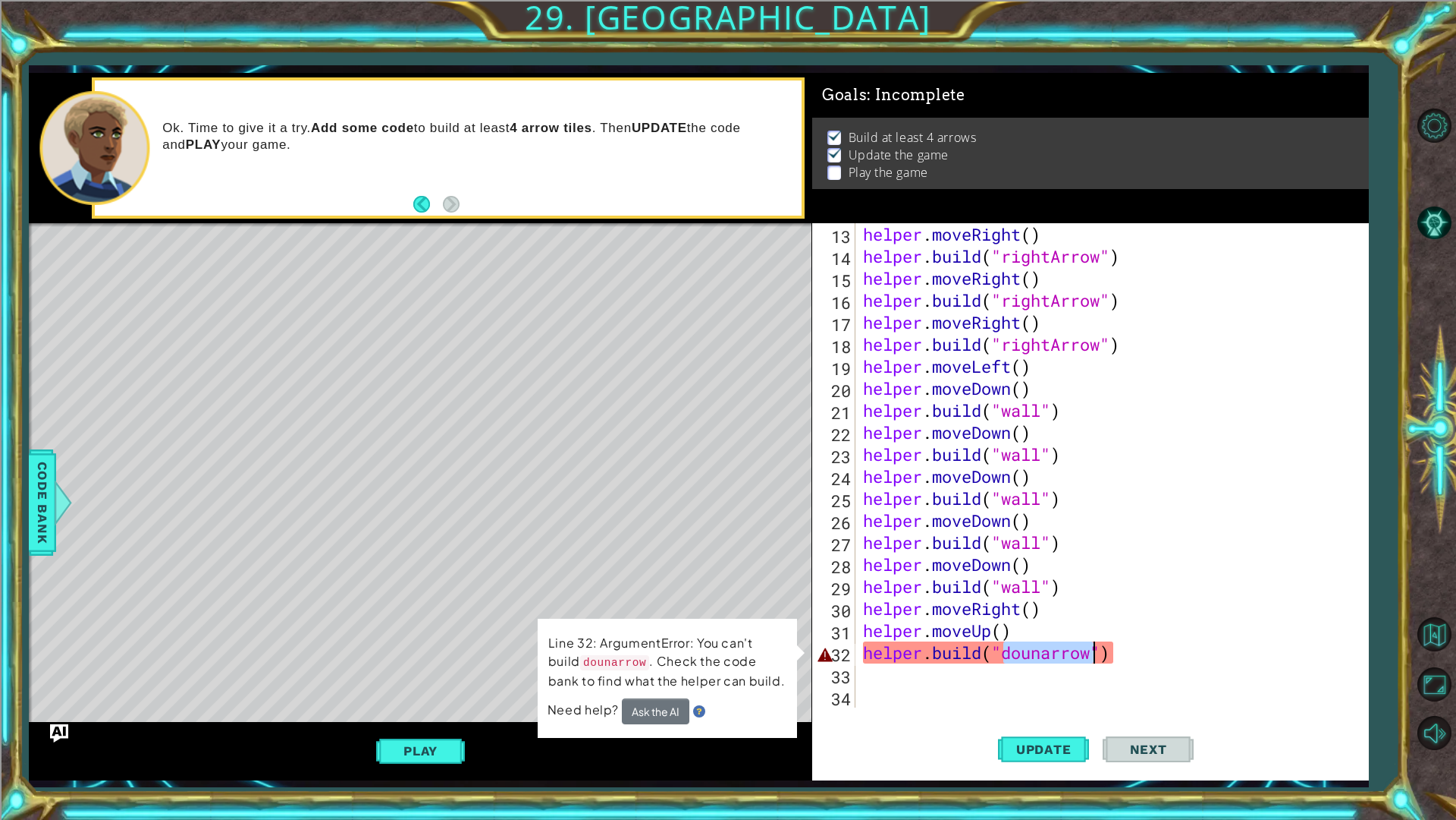
drag, startPoint x: 1007, startPoint y: 659, endPoint x: 1095, endPoint y: 657, distance: 88.0
click at [1095, 657] on div "helper . moveRight ( ) helper . build ( "rightArrow" ) helper . moveRight ( ) h…" at bounding box center [1110, 487] width 500 height 528
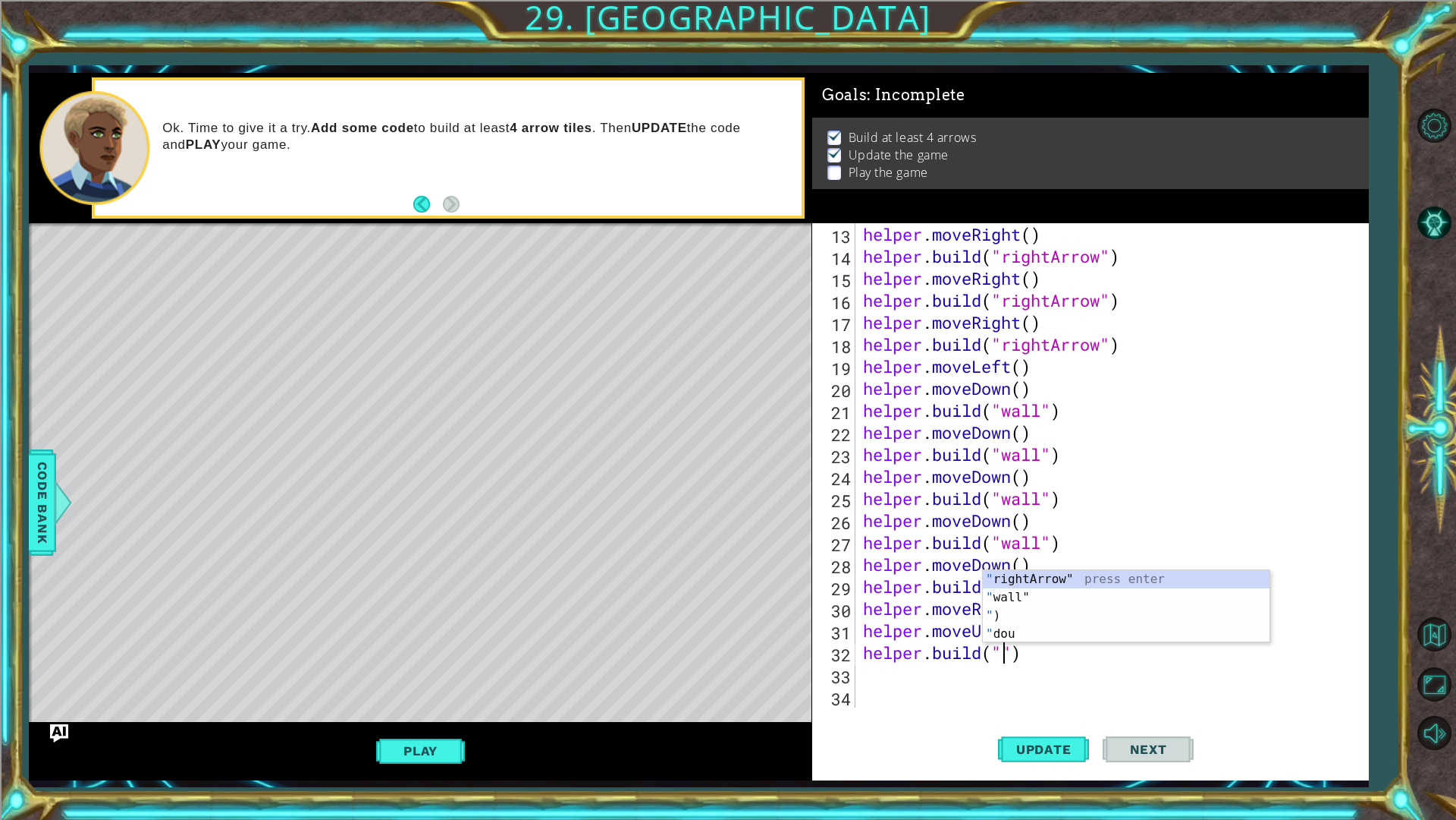
click at [1041, 720] on div "helper.build("") 13 14 15 16 17 18 19 20 21 22 23 24 25 26 27 28 29 30 31 32 33…" at bounding box center [1091, 501] width 556 height 557
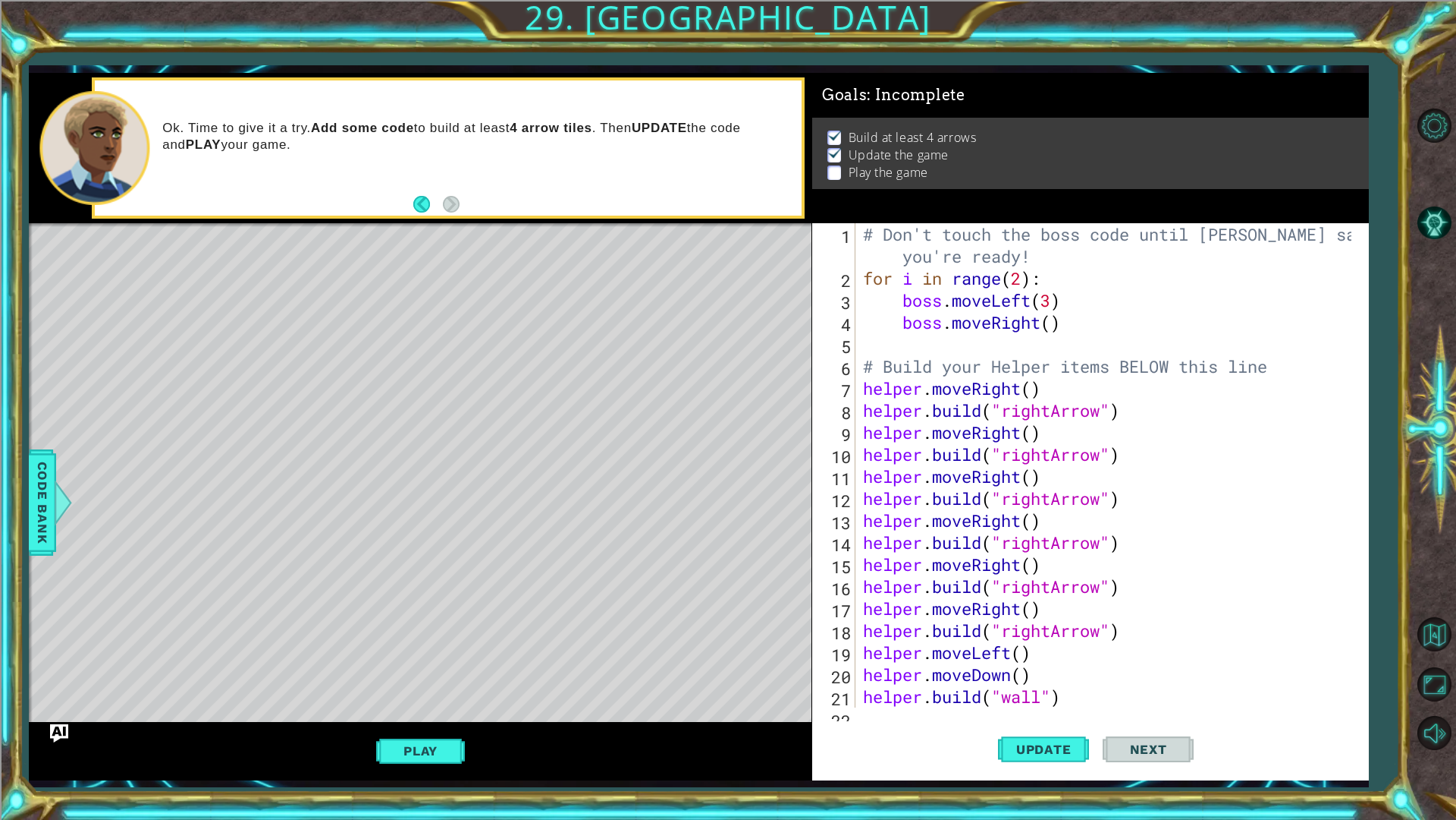
scroll to position [0, 0]
click at [1050, 458] on div "# Don't touch the boss code until Vega says you're ready! for i in range ( 2 ) …" at bounding box center [1110, 498] width 500 height 550
click at [1019, 452] on div "# Don't touch the boss code until Vega says you're ready! for i in range ( 2 ) …" at bounding box center [1110, 498] width 500 height 550
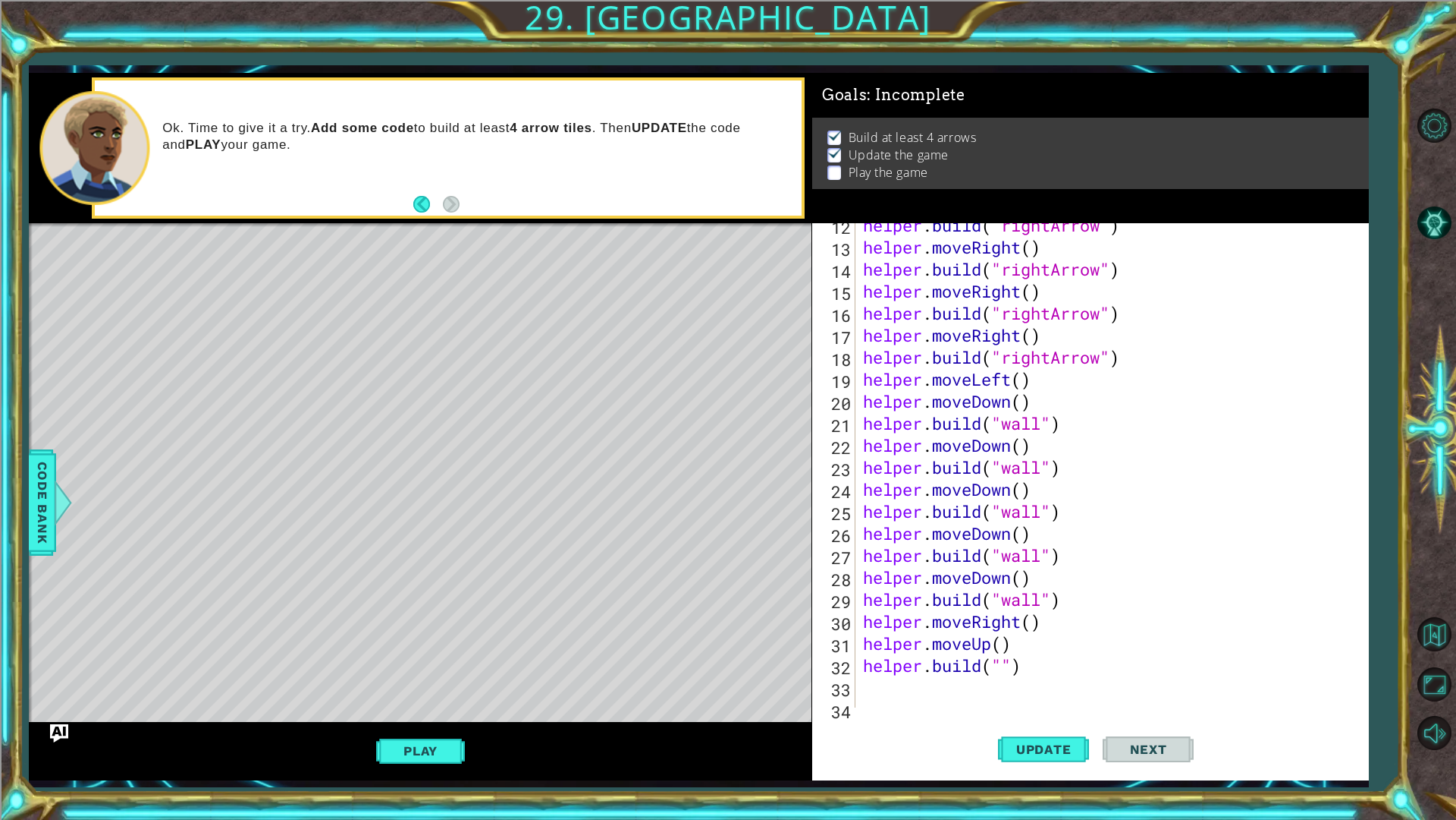
scroll to position [286, 0]
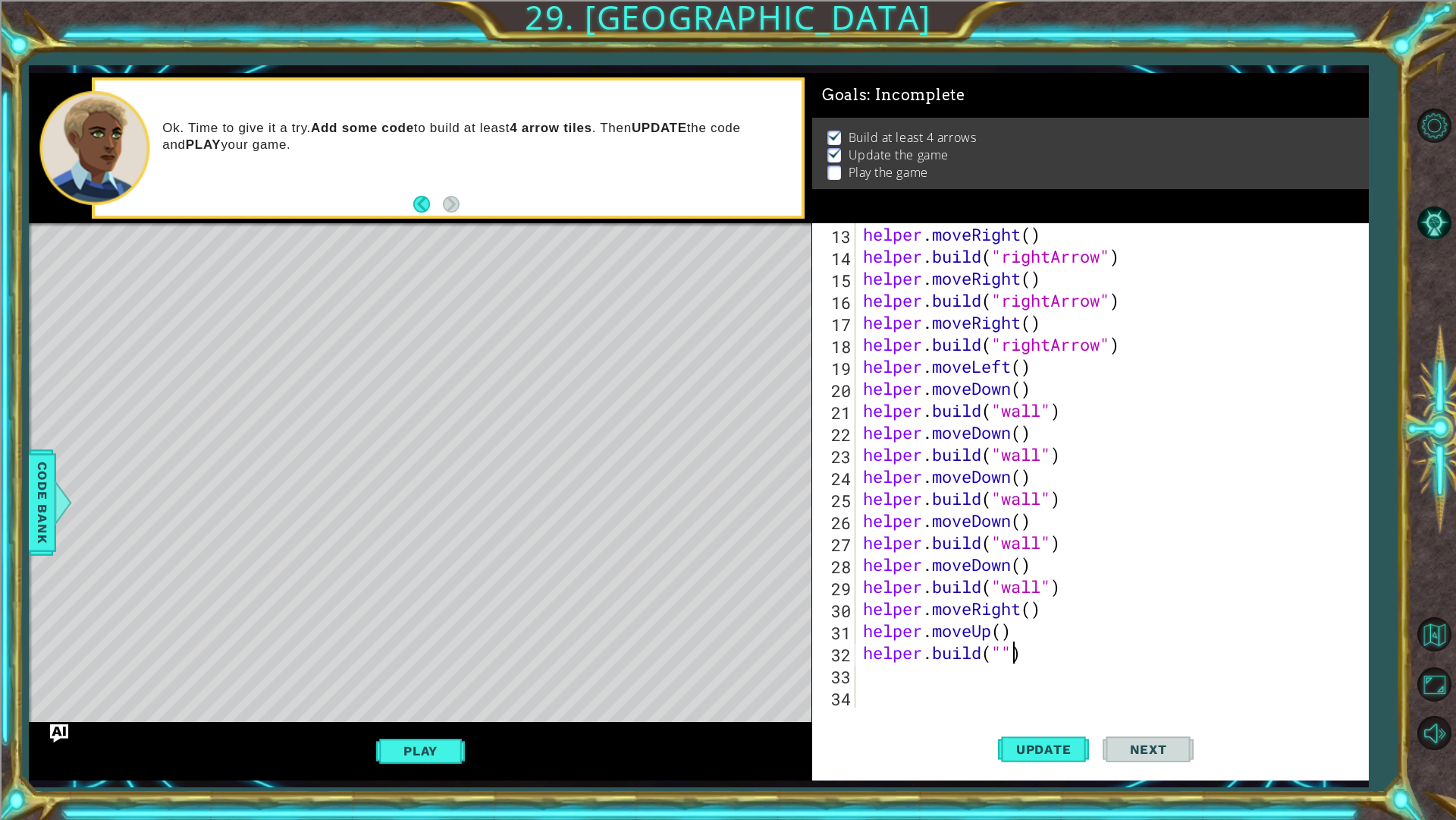
click at [1011, 657] on div "helper . moveRight ( ) helper . build ( "rightArrow" ) helper . moveRight ( ) h…" at bounding box center [1110, 487] width 500 height 528
click at [1007, 657] on div "helper . moveRight ( ) helper . build ( "rightArrow" ) helper . moveRight ( ) h…" at bounding box center [1110, 487] width 500 height 528
click at [1068, 760] on button "Update" at bounding box center [1043, 749] width 91 height 56
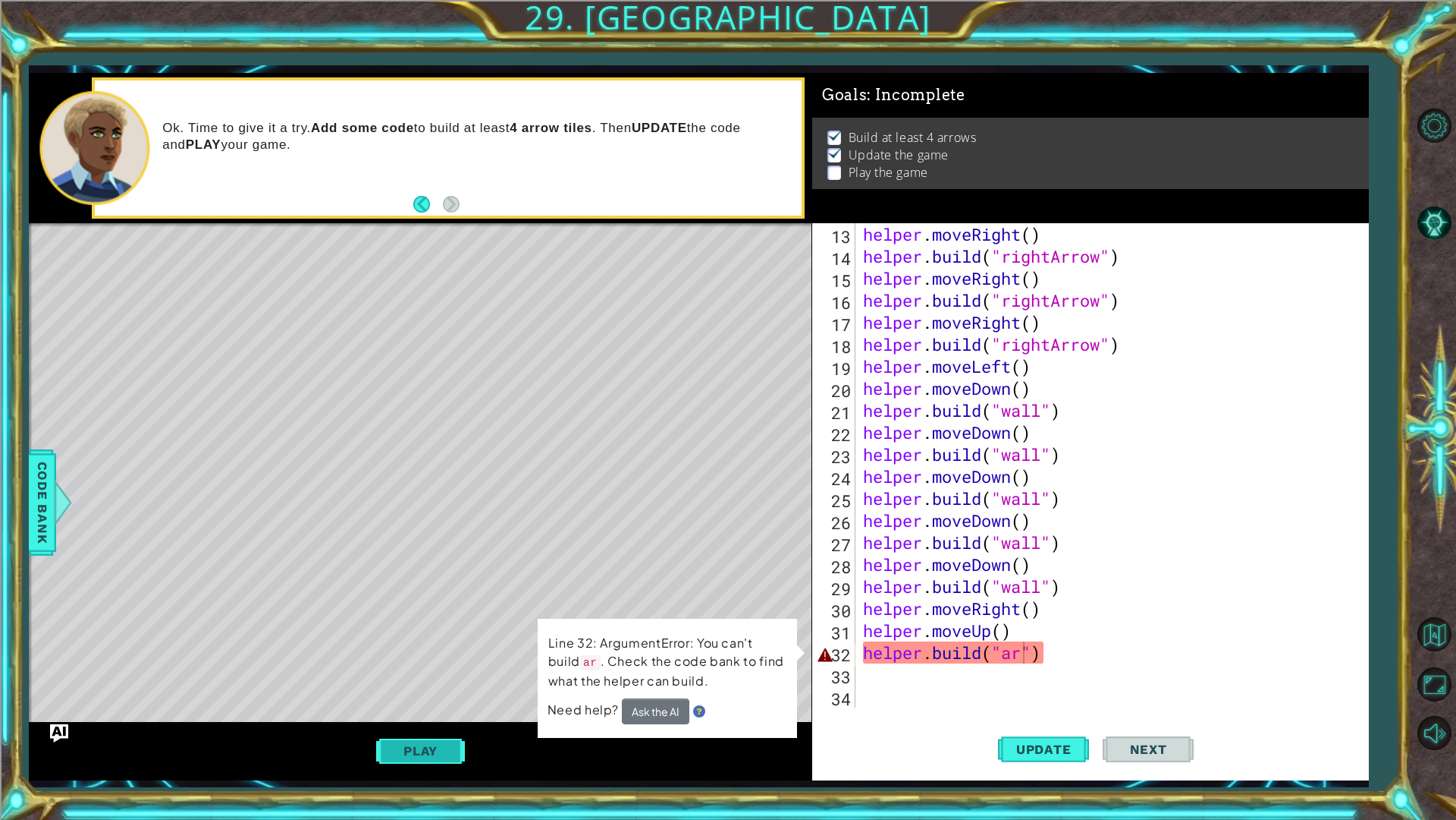
click at [399, 748] on button "Play" at bounding box center [421, 750] width 89 height 29
click at [1105, 660] on div "helper . moveRight ( ) helper . build ( "rightArrow" ) helper . moveRight ( ) h…" at bounding box center [1110, 487] width 500 height 528
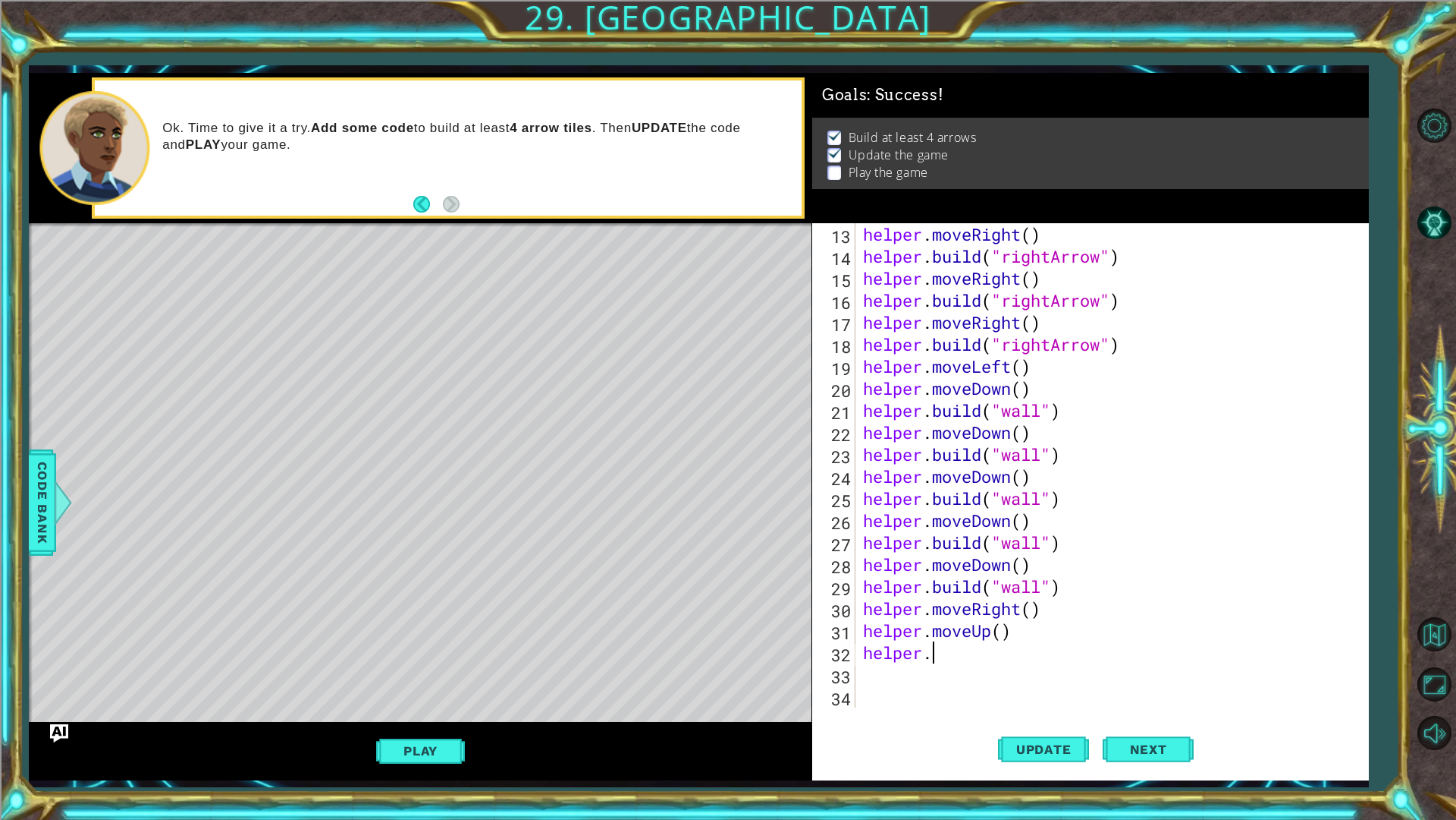
scroll to position [0, 2]
type textarea "helper"
click at [1141, 741] on button "Next" at bounding box center [1148, 749] width 91 height 56
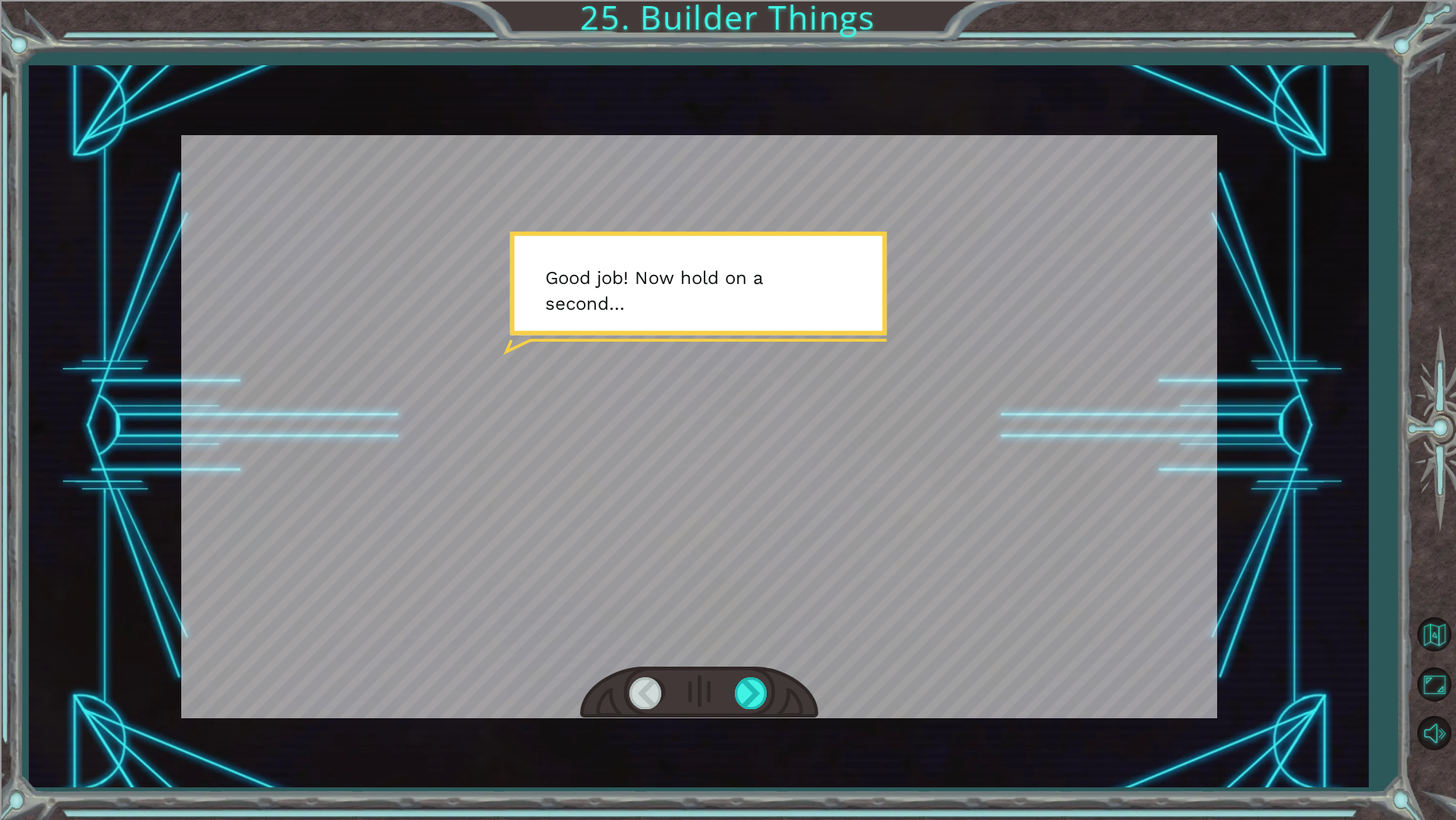
click at [772, 695] on div at bounding box center [699, 692] width 238 height 52
click at [762, 693] on div at bounding box center [751, 692] width 34 height 31
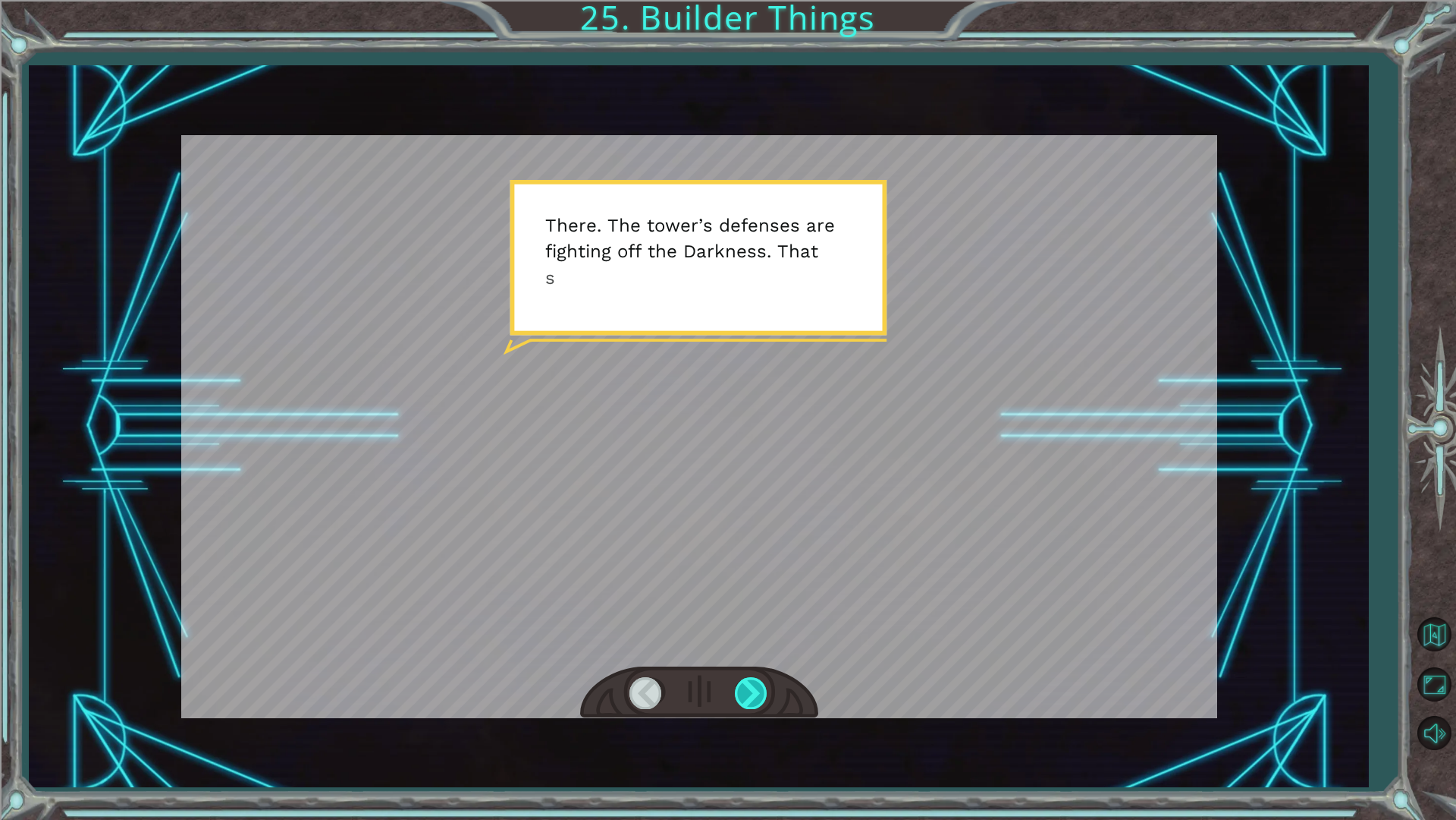
click at [762, 693] on div at bounding box center [751, 692] width 34 height 31
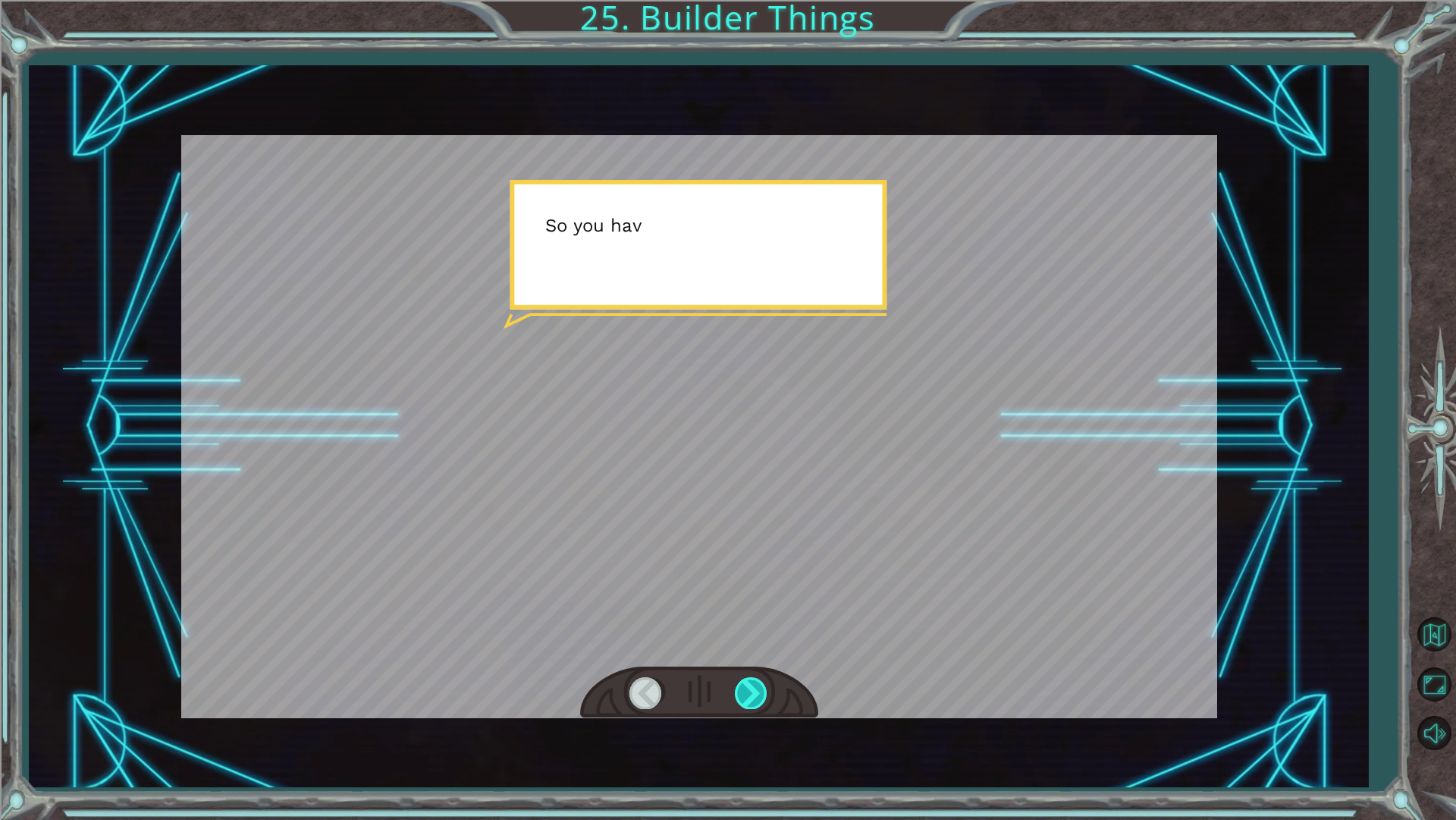
click at [762, 693] on div at bounding box center [751, 692] width 34 height 31
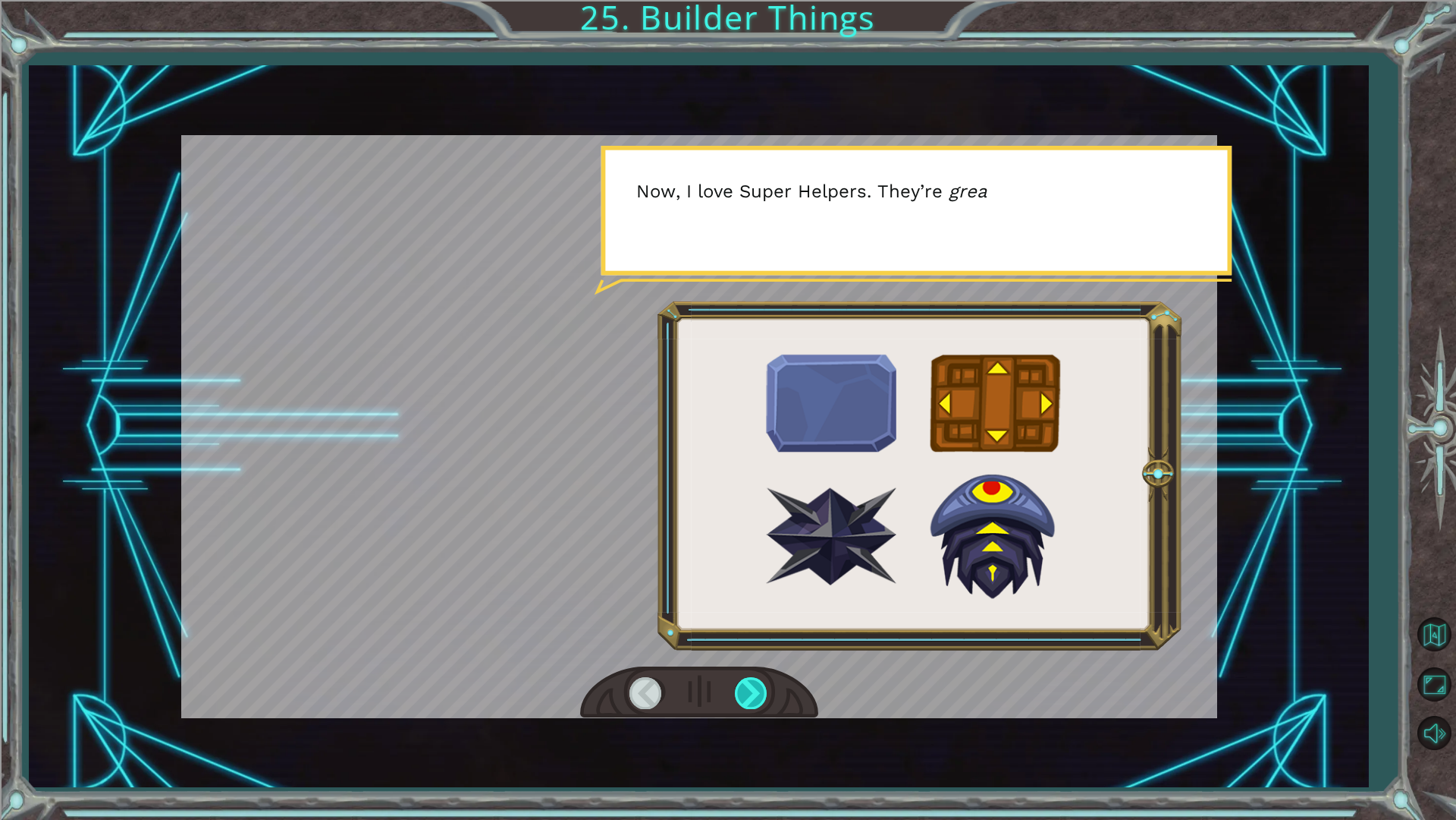
click at [762, 693] on div at bounding box center [751, 692] width 34 height 31
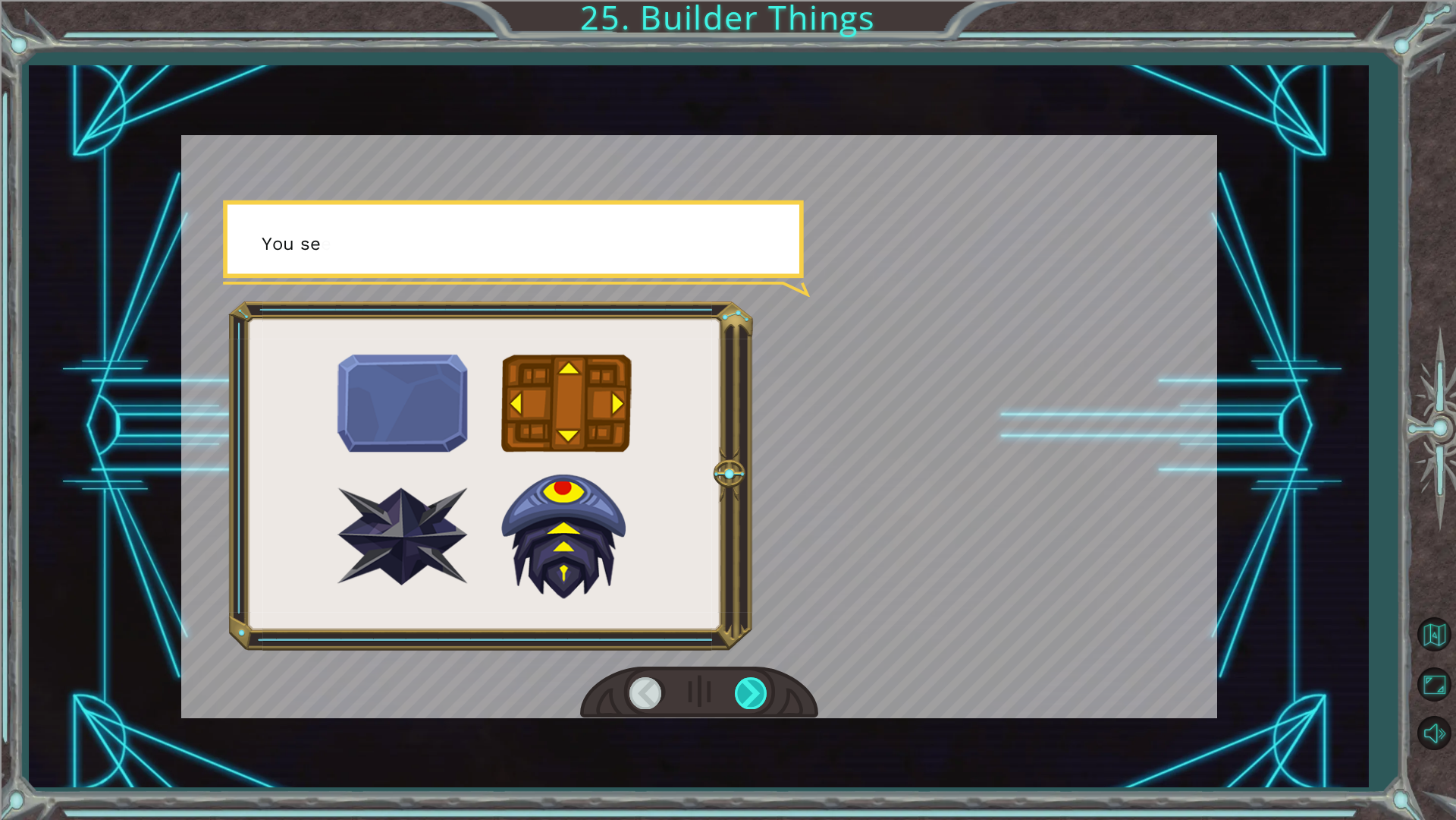
click at [762, 693] on div at bounding box center [751, 692] width 34 height 31
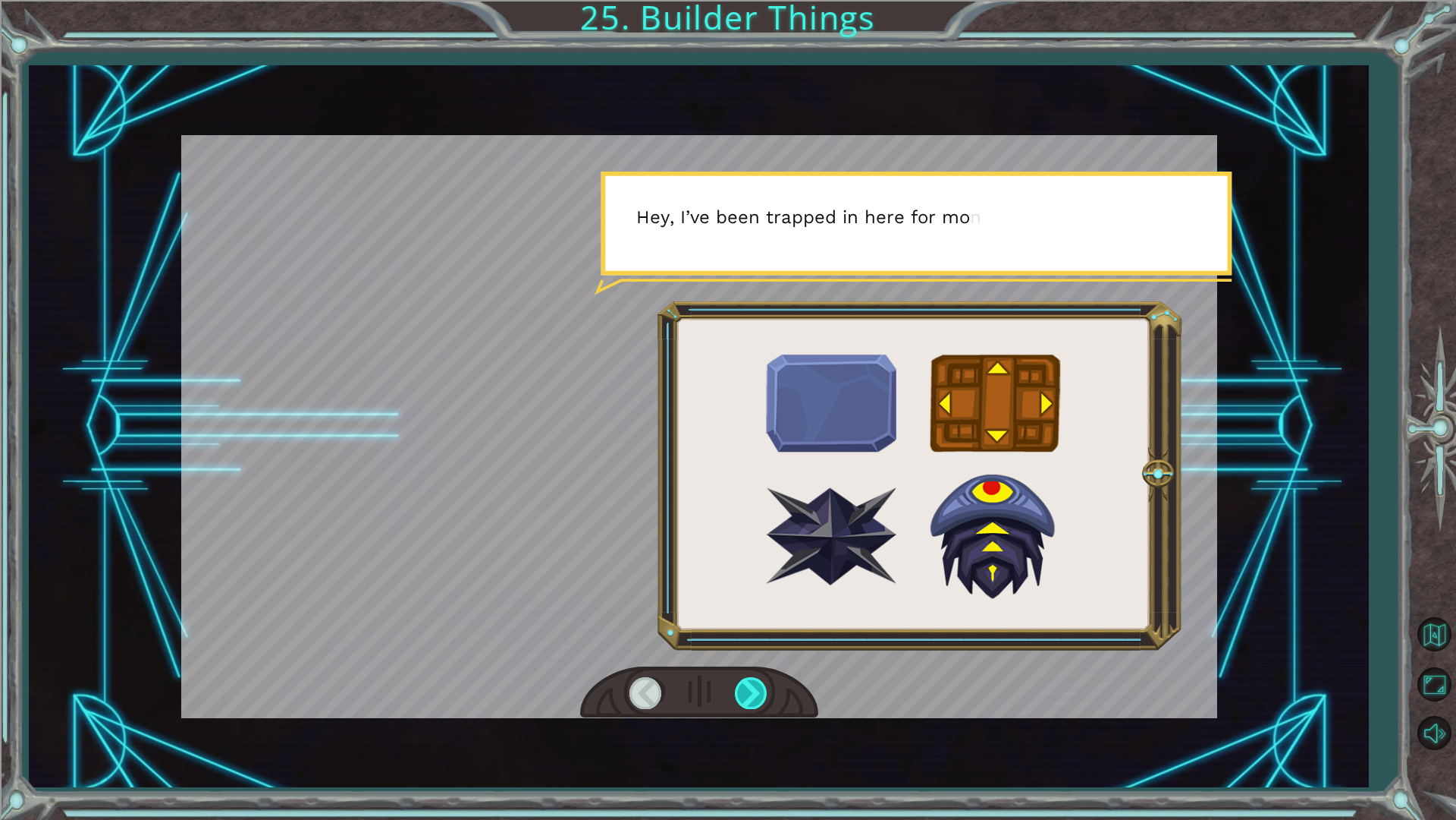
click at [753, 699] on div at bounding box center [751, 692] width 34 height 31
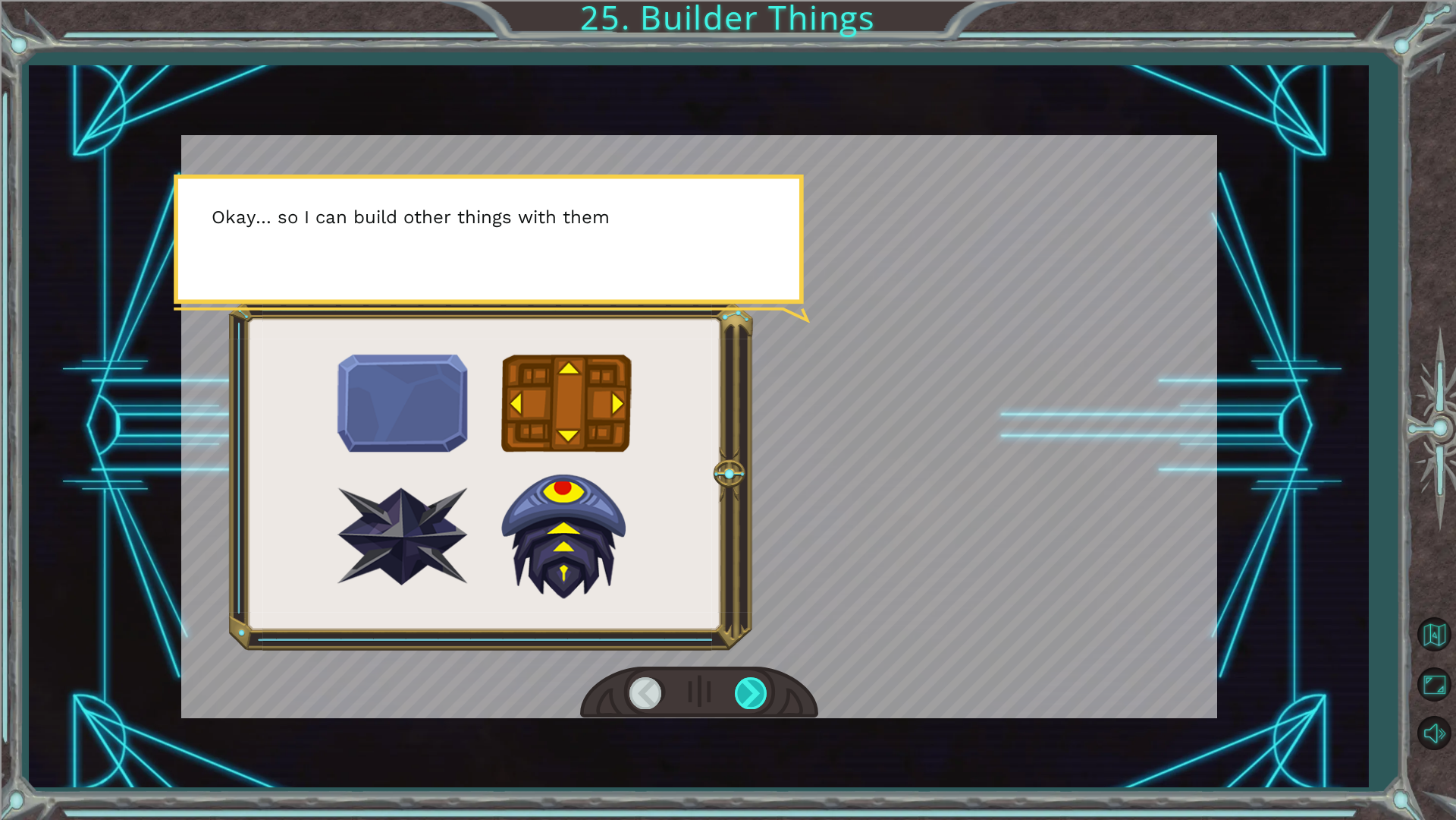
click at [763, 700] on div at bounding box center [751, 692] width 34 height 31
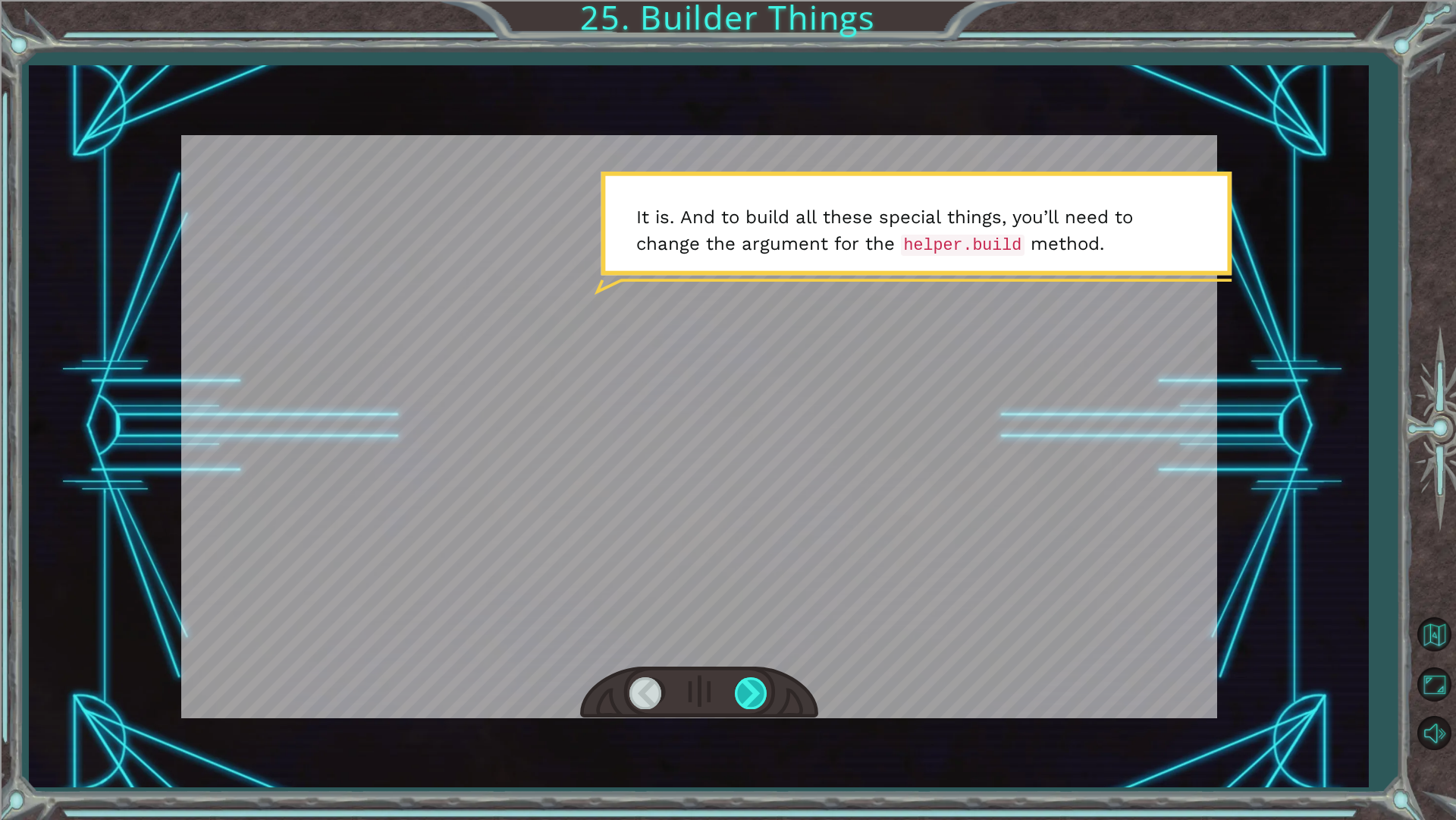
click at [763, 685] on div at bounding box center [751, 692] width 34 height 31
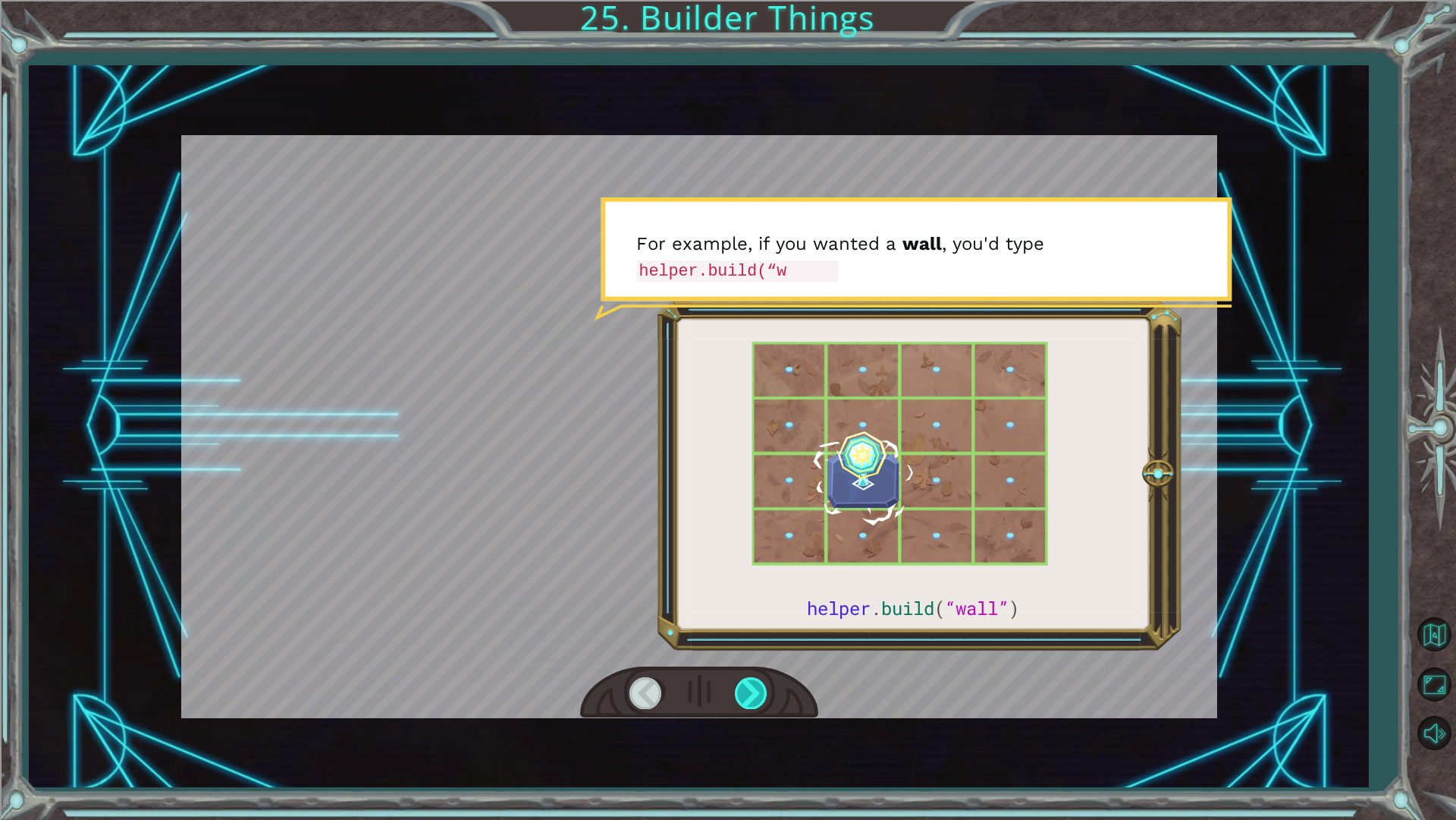
click at [763, 685] on div at bounding box center [751, 692] width 34 height 31
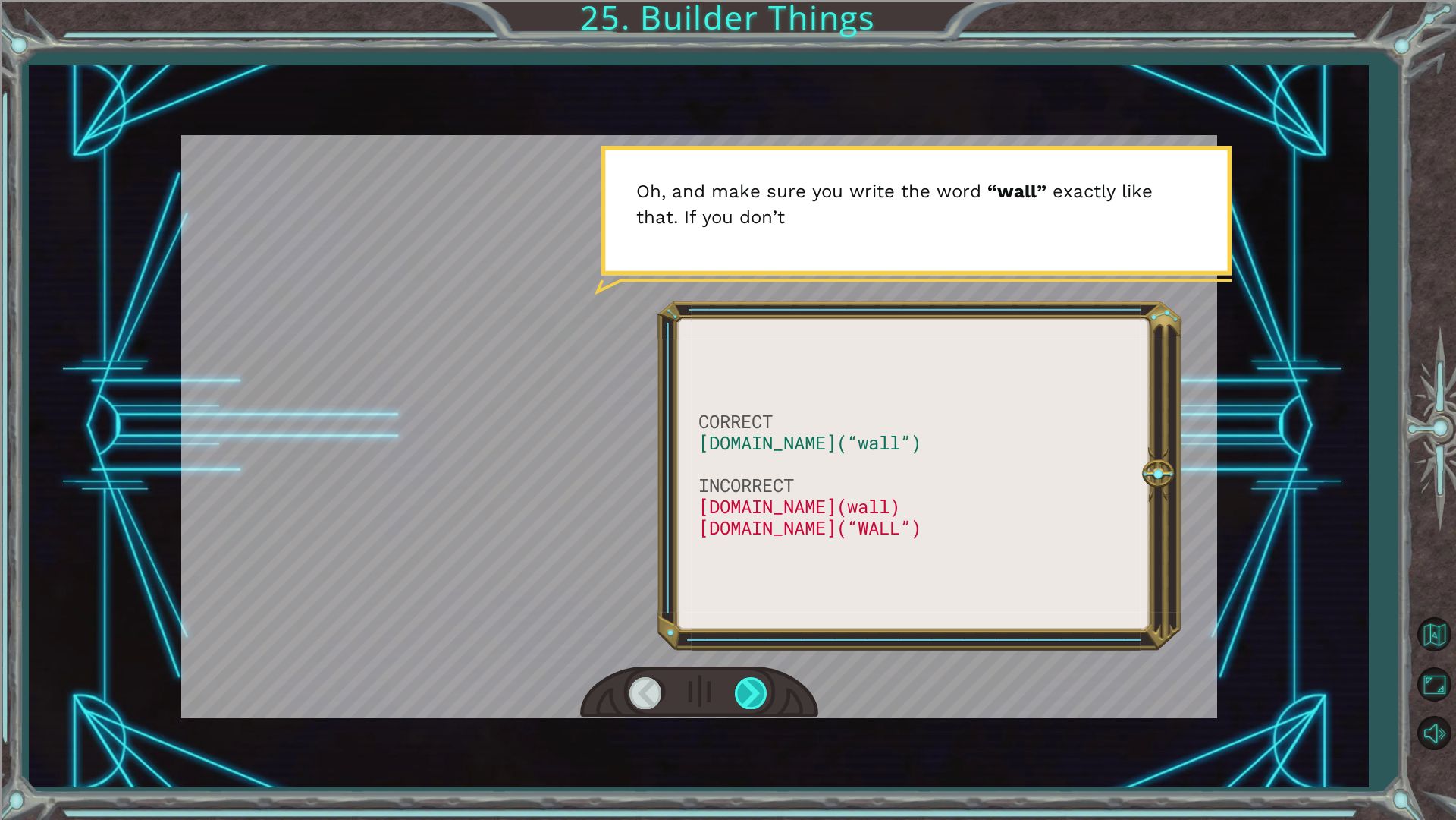
click at [764, 685] on div at bounding box center [751, 692] width 34 height 31
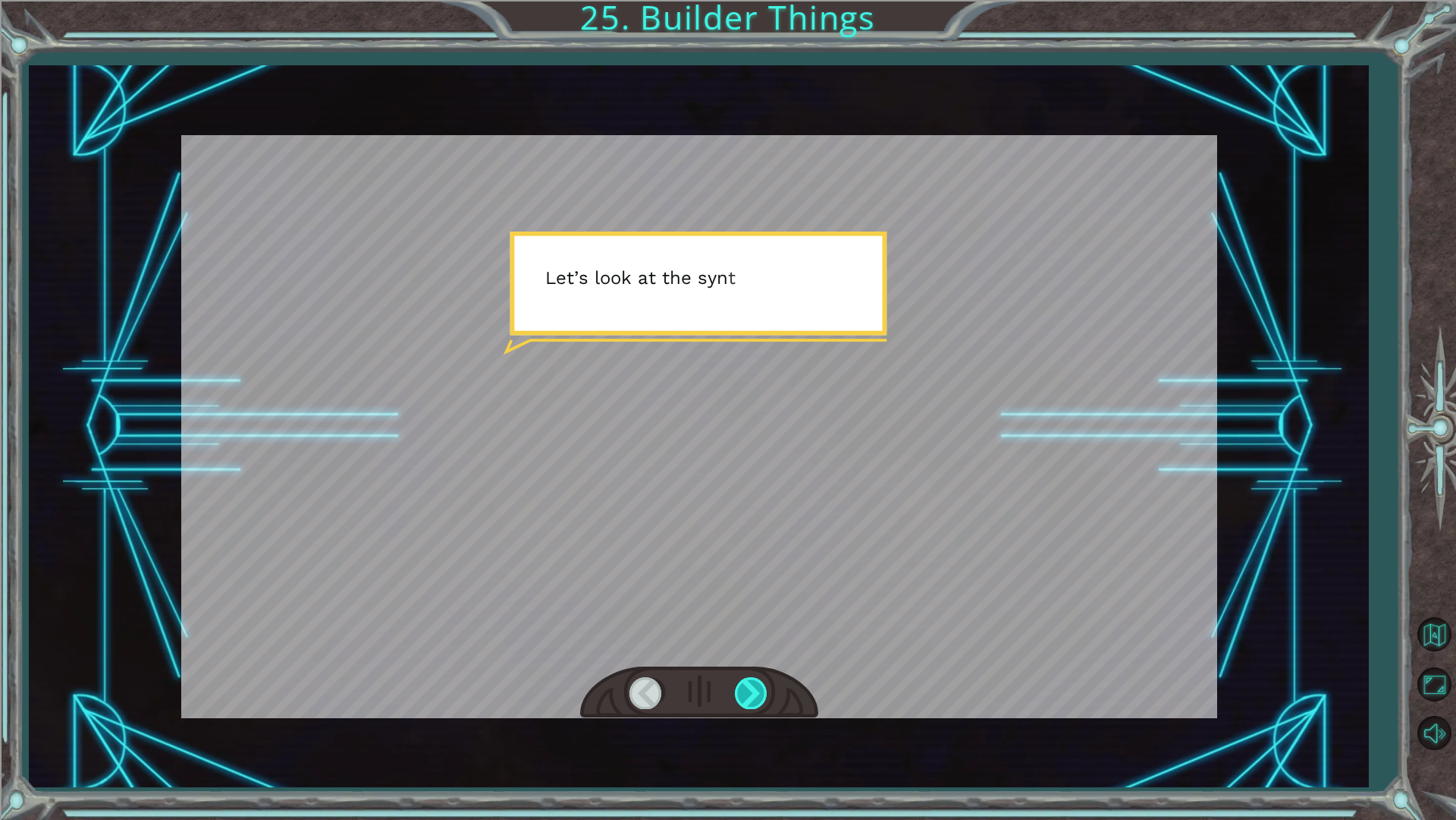
click at [764, 685] on div at bounding box center [751, 692] width 34 height 31
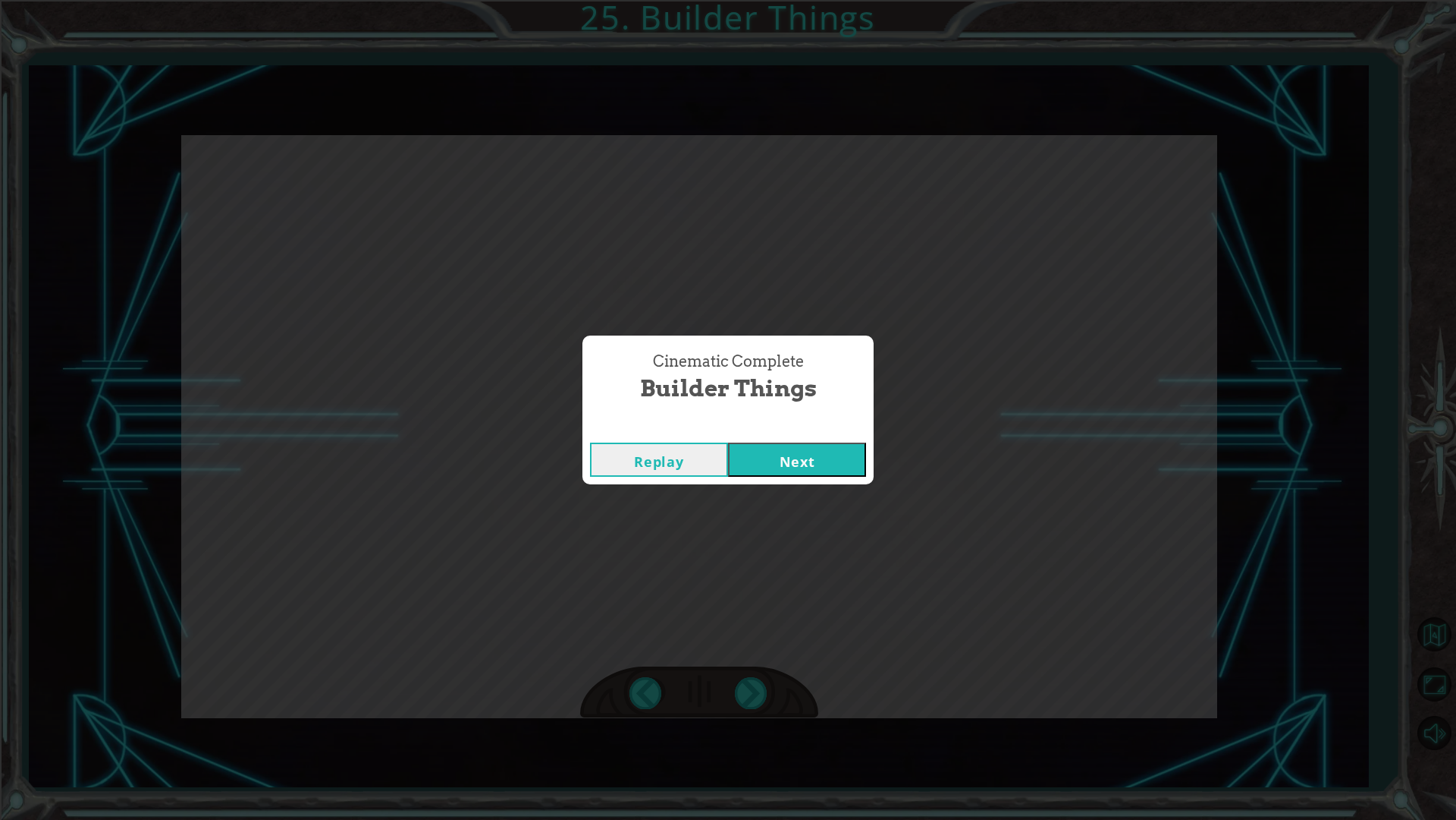
click at [793, 476] on button "Next" at bounding box center [797, 459] width 138 height 34
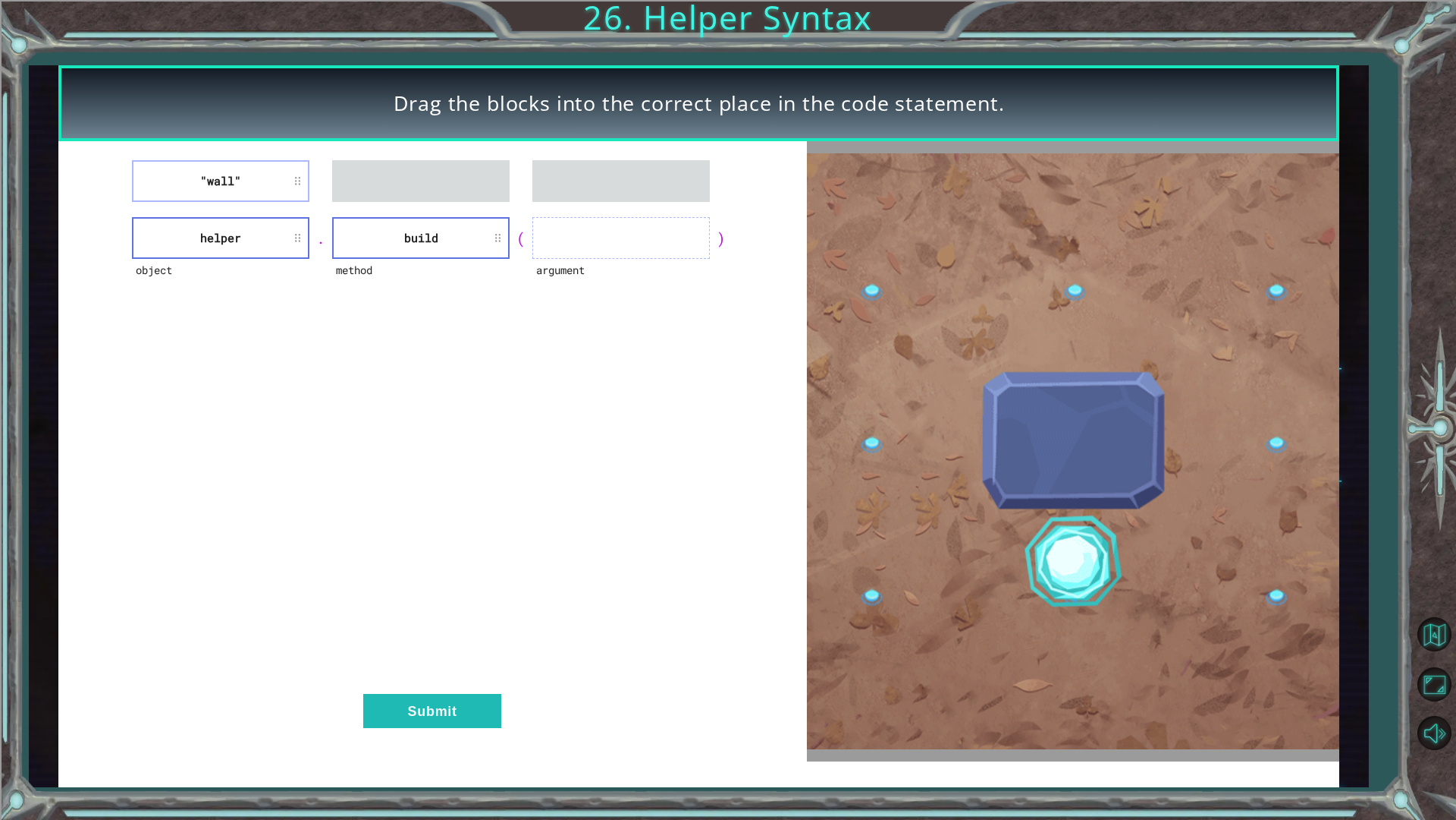
drag, startPoint x: 174, startPoint y: 155, endPoint x: 269, endPoint y: 217, distance: 113.4
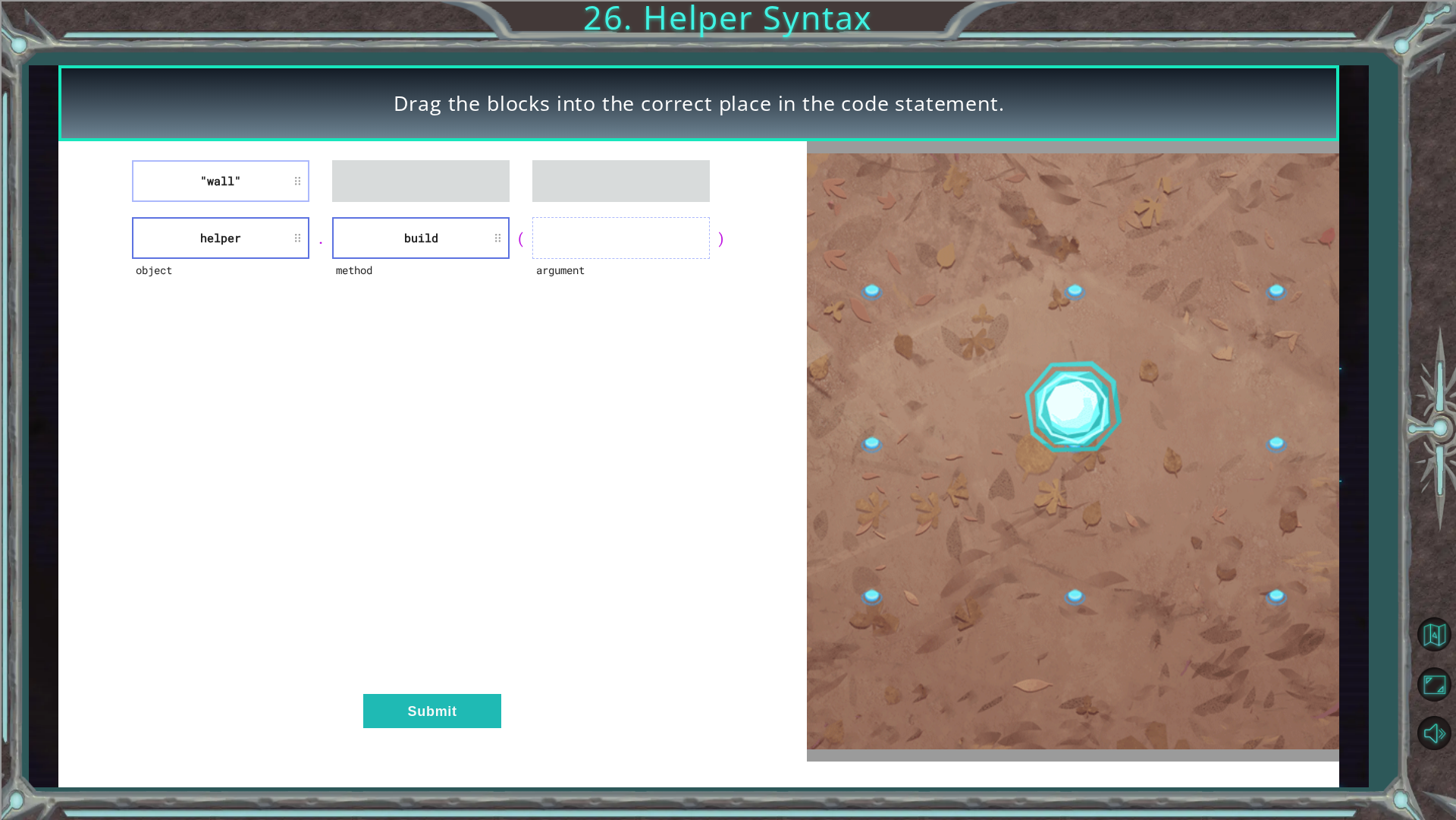
click at [269, 217] on div ""wall" object helper . method build ( argument ) Submit" at bounding box center [433, 450] width 749 height 619
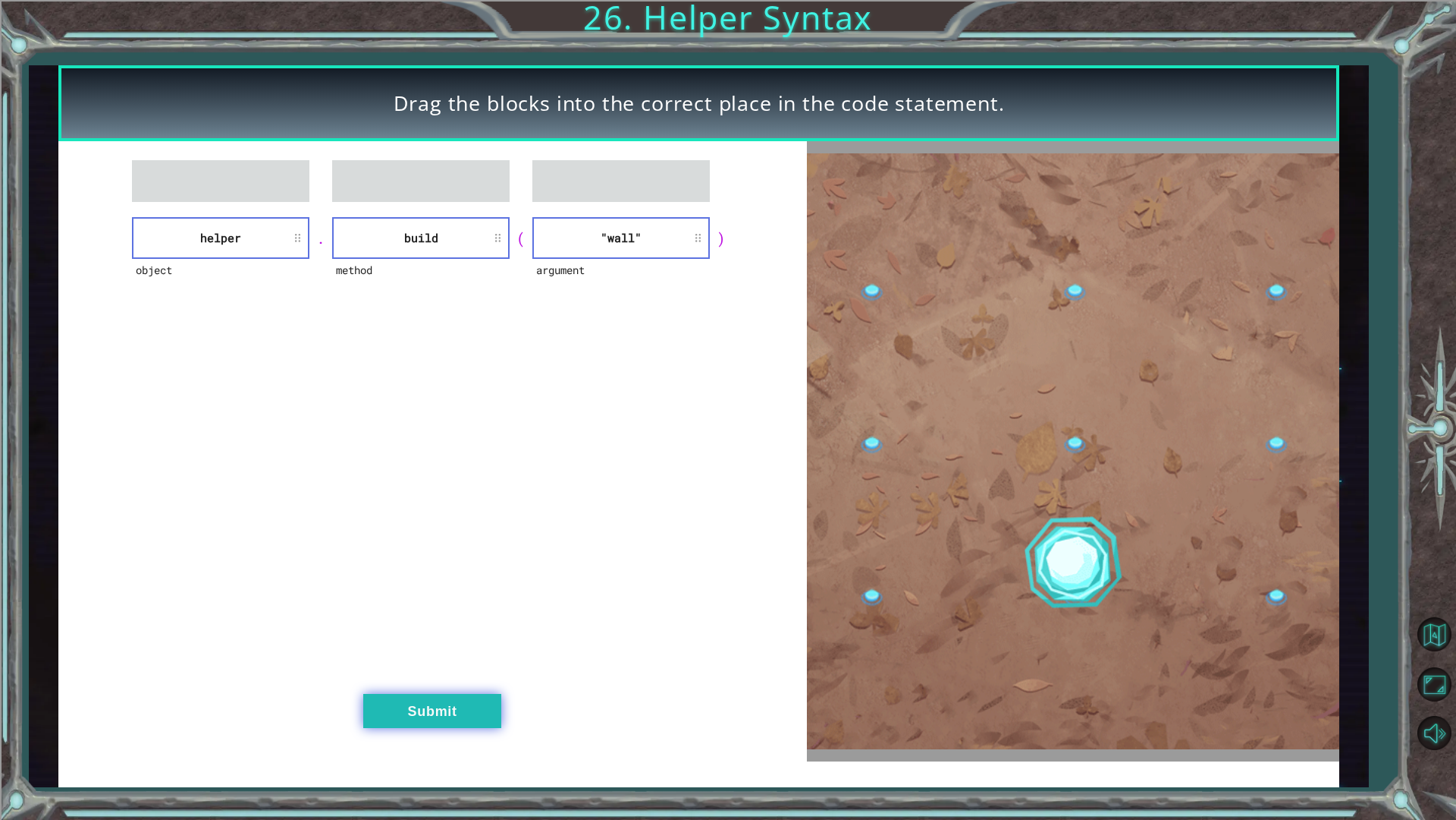
drag, startPoint x: 469, startPoint y: 687, endPoint x: 472, endPoint y: 715, distance: 28.2
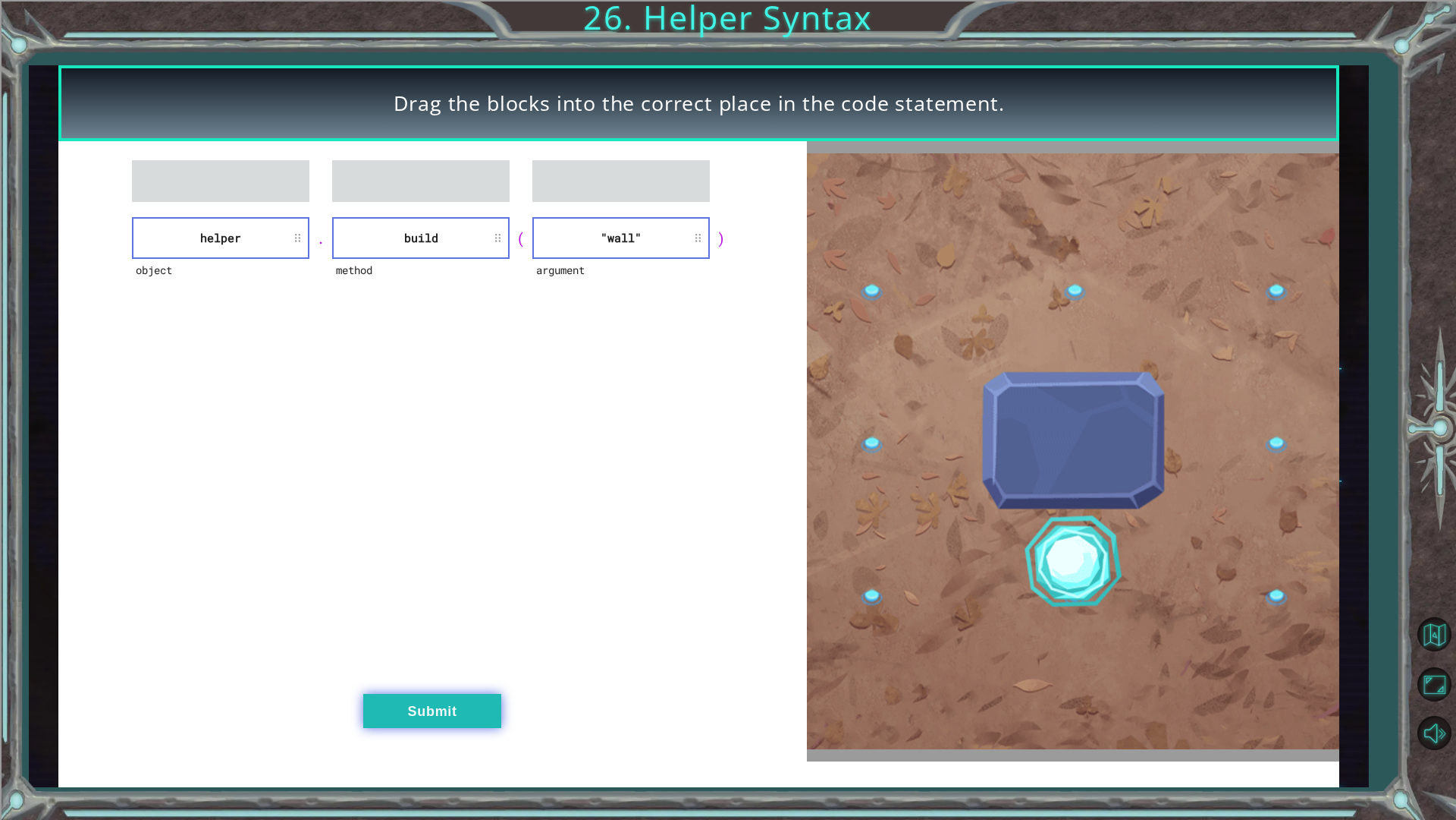
click at [469, 708] on div "object helper . method build ( argument "wall" ) Submit" at bounding box center [433, 450] width 749 height 619
click at [472, 715] on button "Submit" at bounding box center [432, 711] width 138 height 34
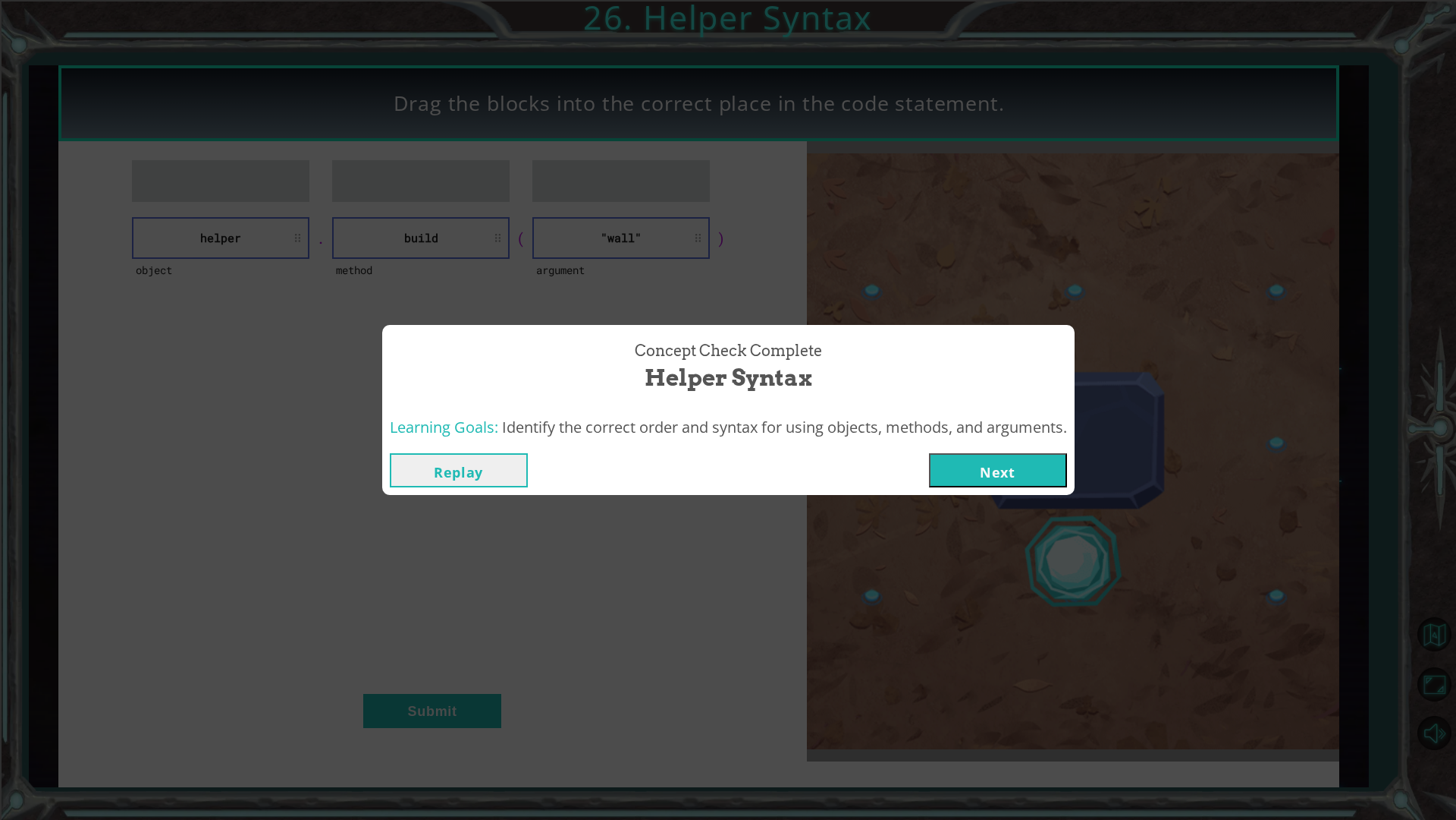
click at [972, 459] on button "Next" at bounding box center [998, 469] width 138 height 34
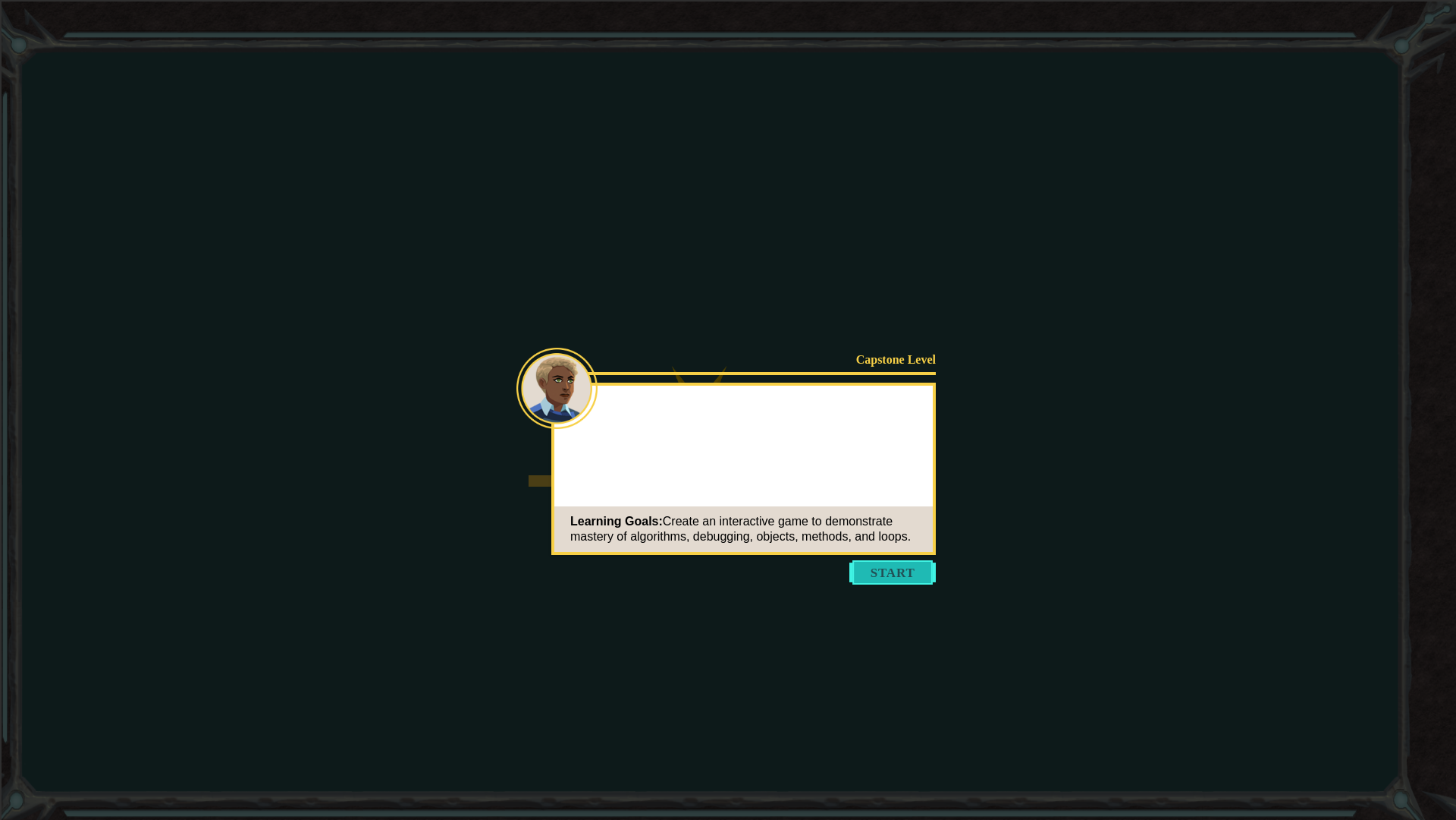
click at [928, 594] on icon at bounding box center [728, 410] width 1456 height 820
click at [923, 577] on button "Start" at bounding box center [892, 572] width 86 height 25
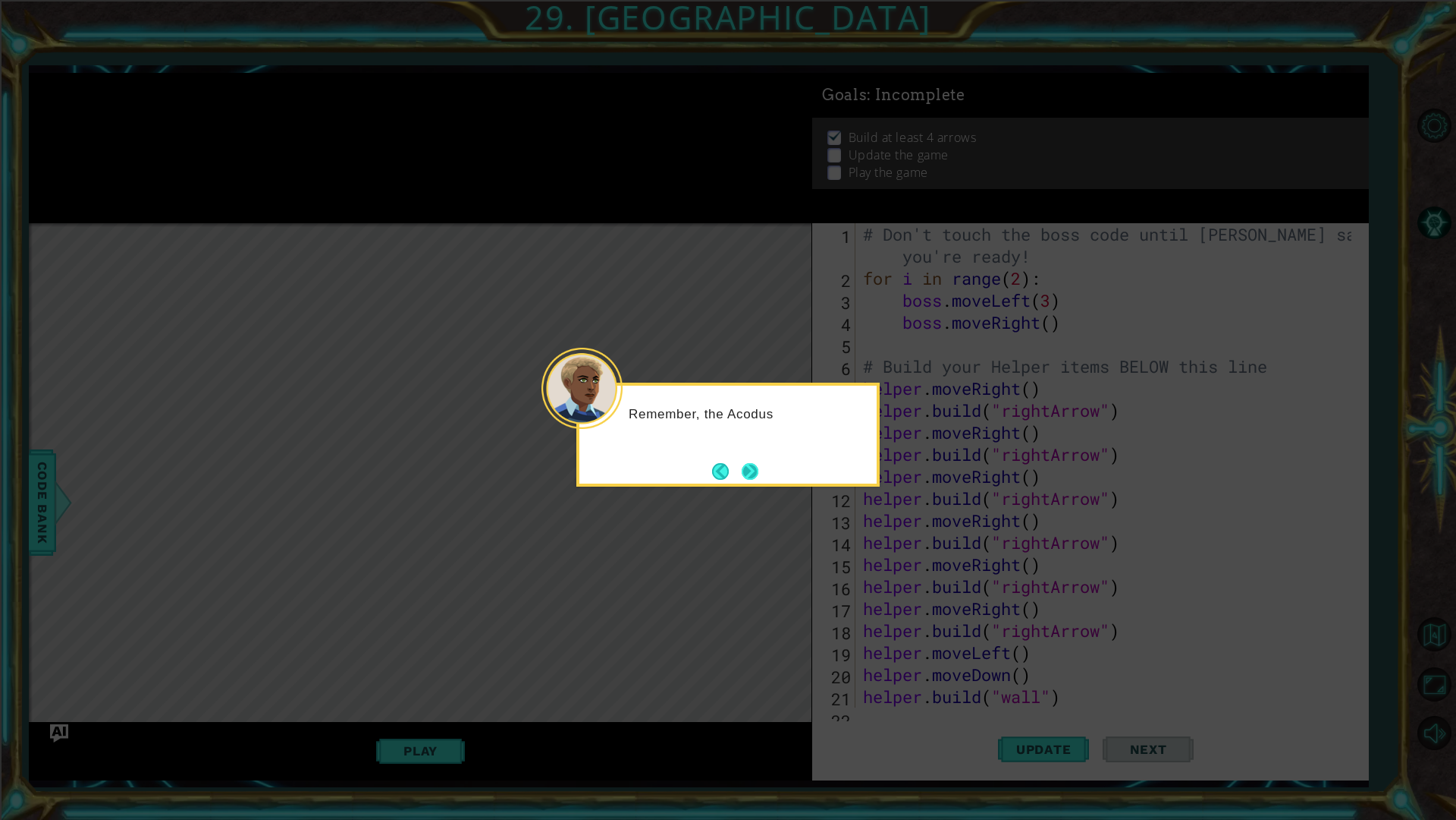
click at [746, 473] on button "Next" at bounding box center [750, 471] width 17 height 17
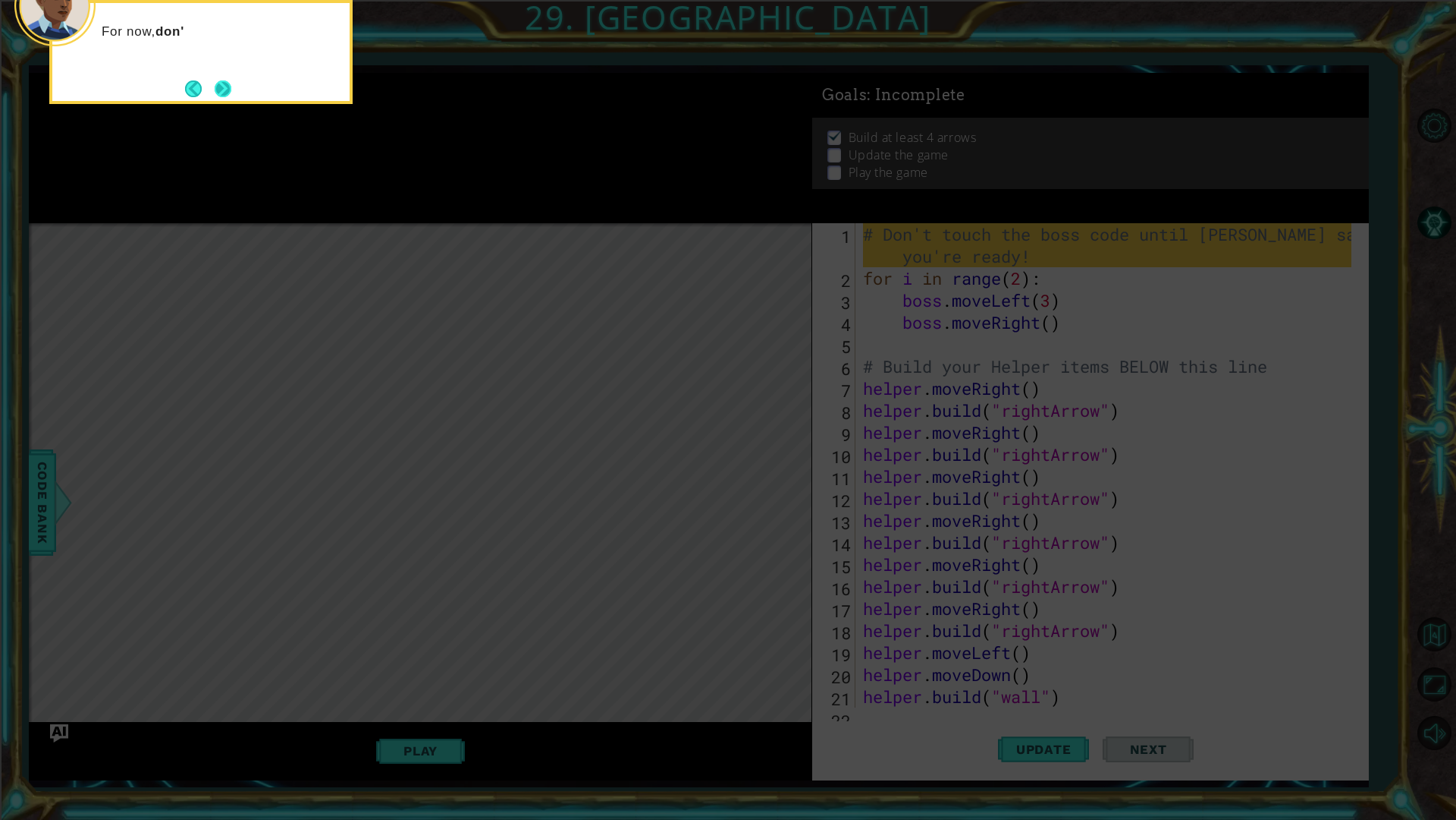
click at [229, 90] on button "Next" at bounding box center [223, 88] width 17 height 17
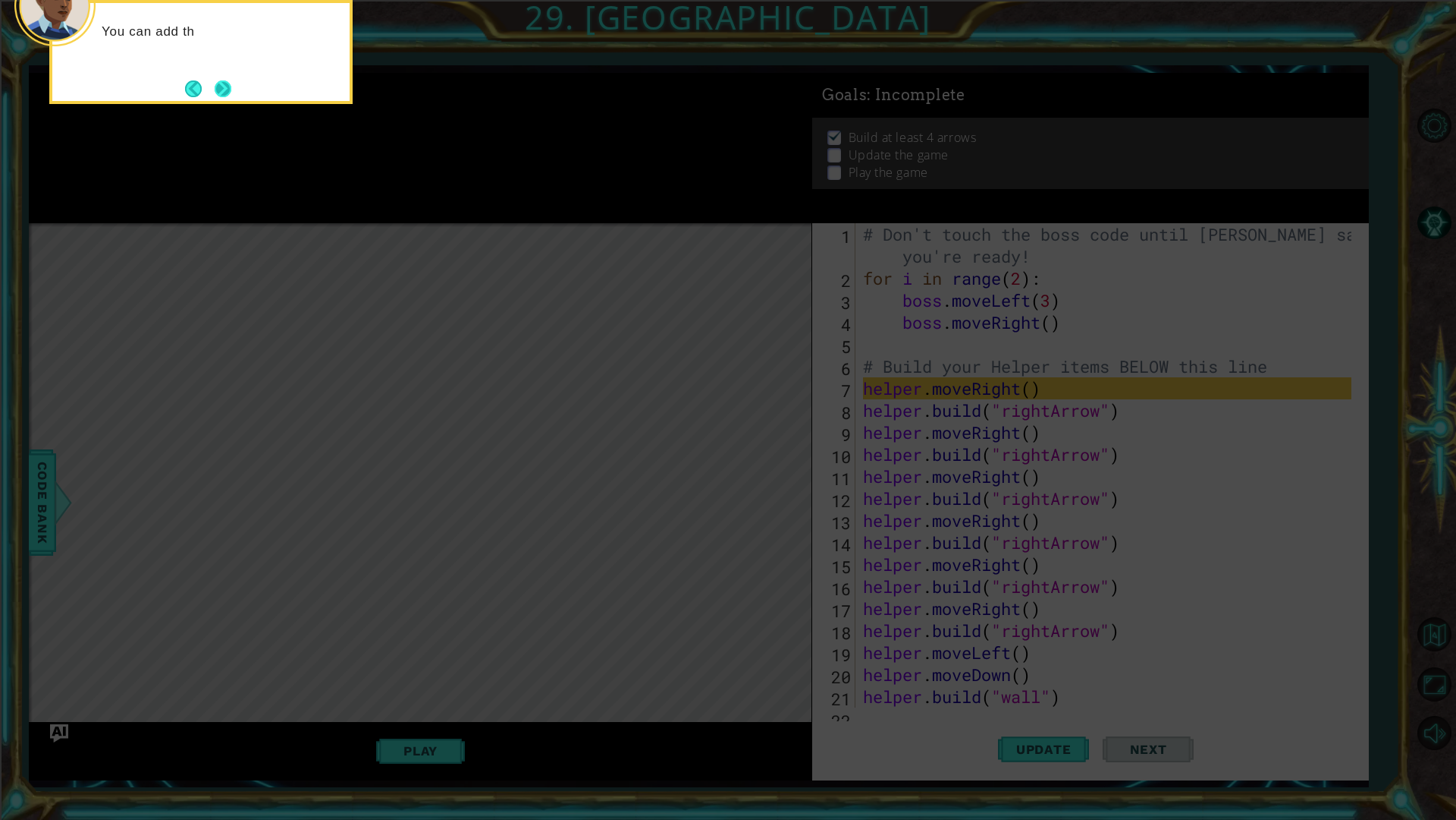
click at [229, 80] on button "Next" at bounding box center [223, 88] width 17 height 17
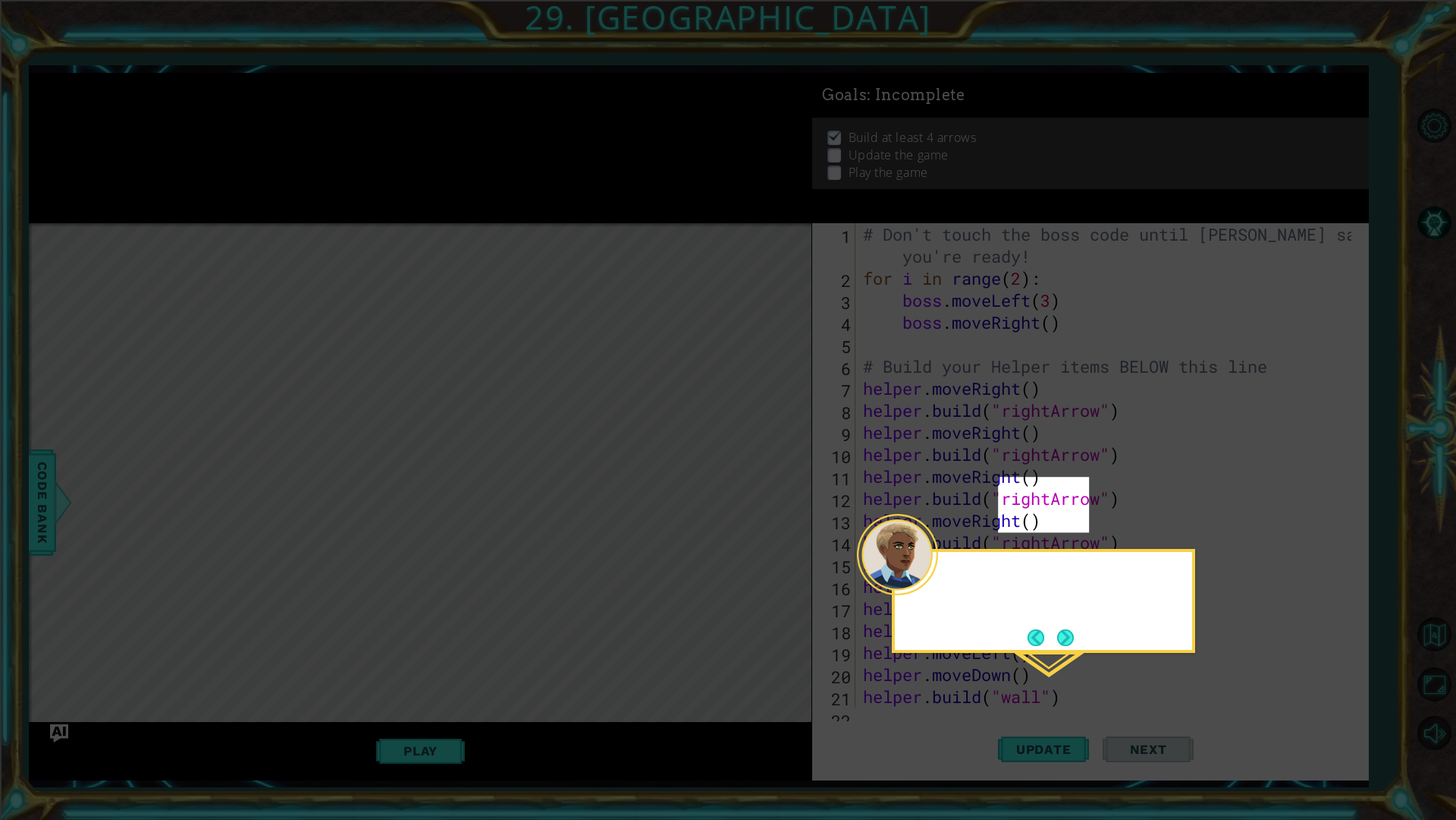
scroll to position [244, 0]
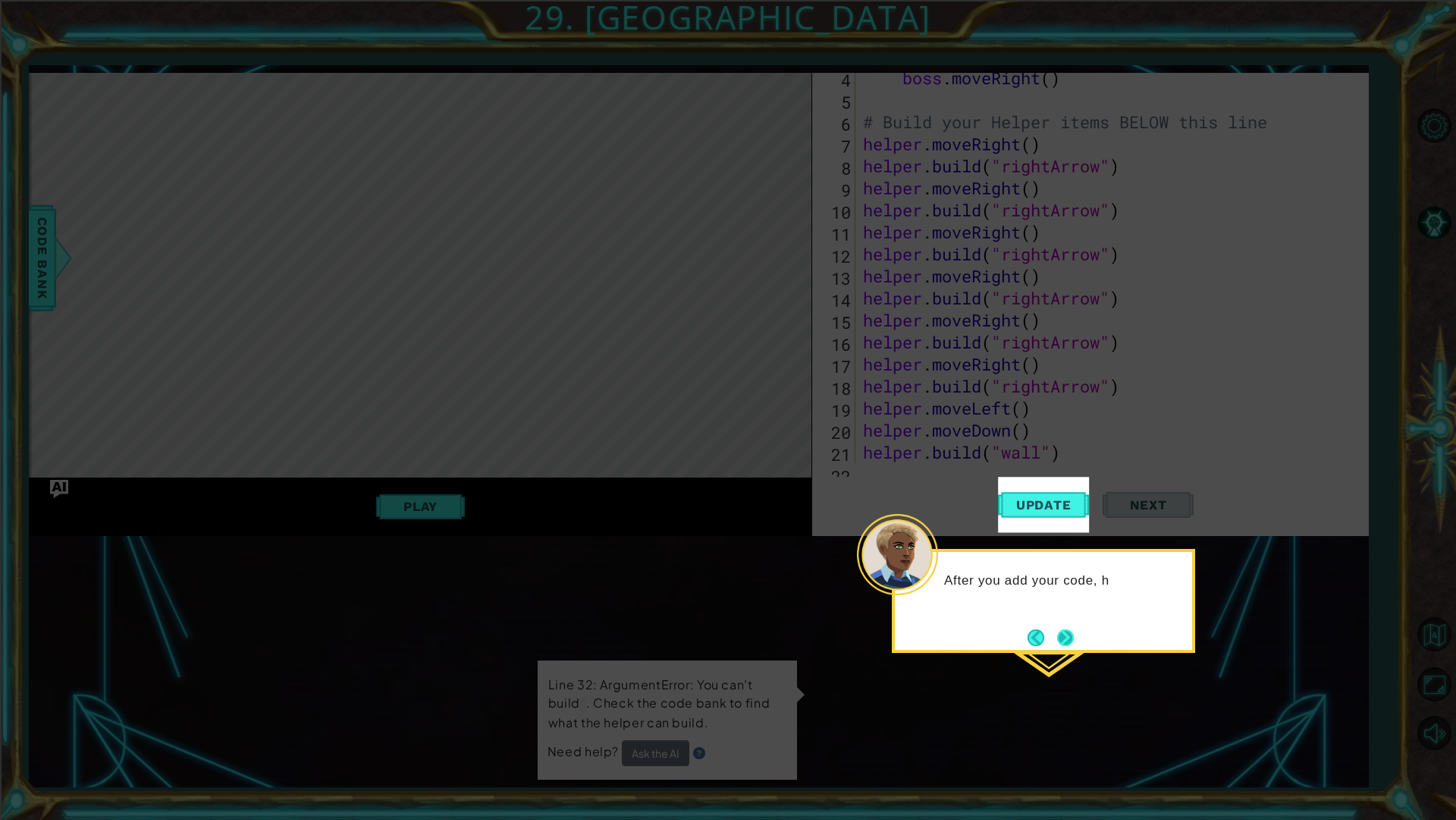
click at [1057, 630] on button "Next" at bounding box center [1065, 637] width 17 height 17
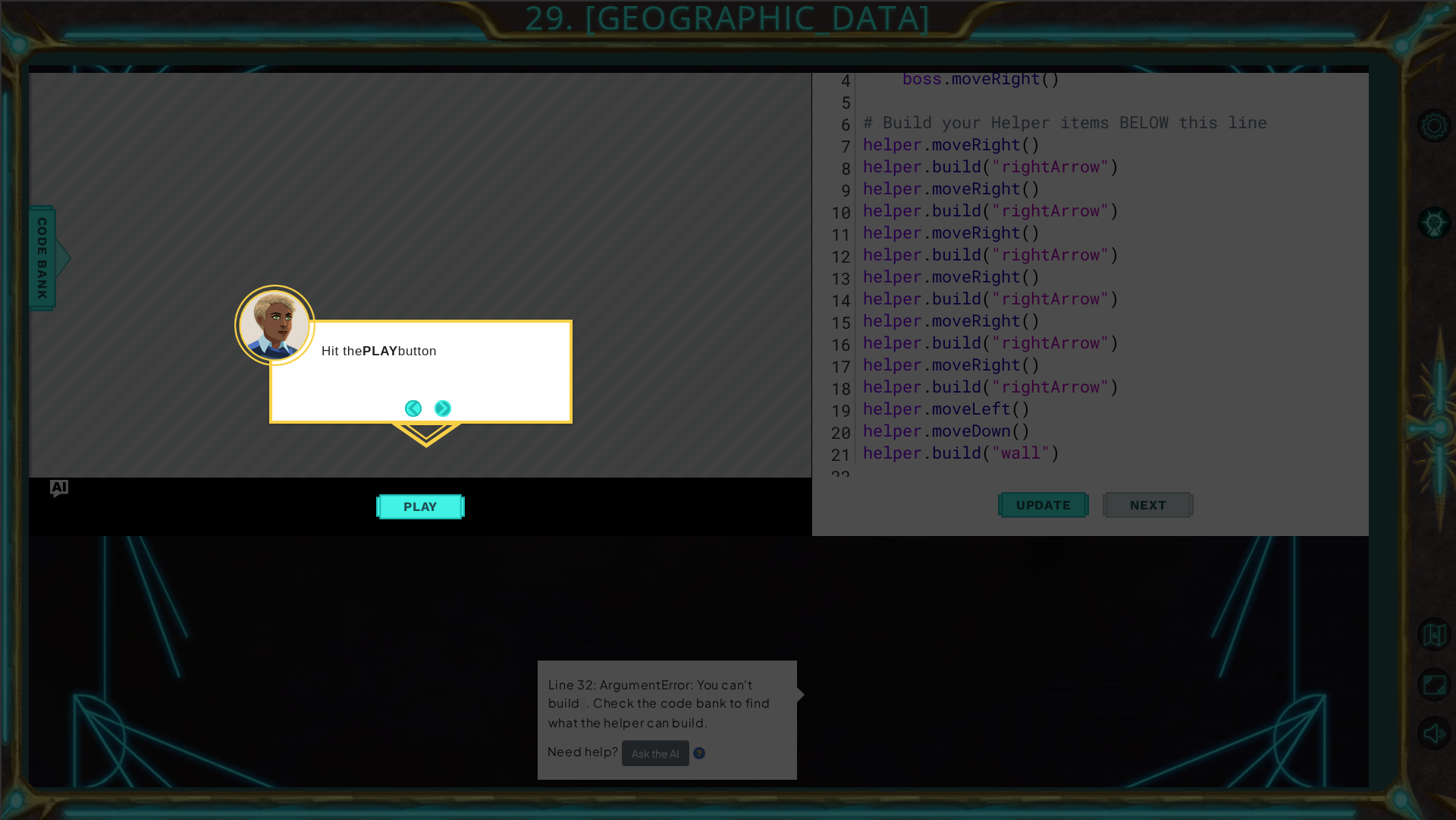
click at [444, 412] on button "Next" at bounding box center [442, 408] width 17 height 17
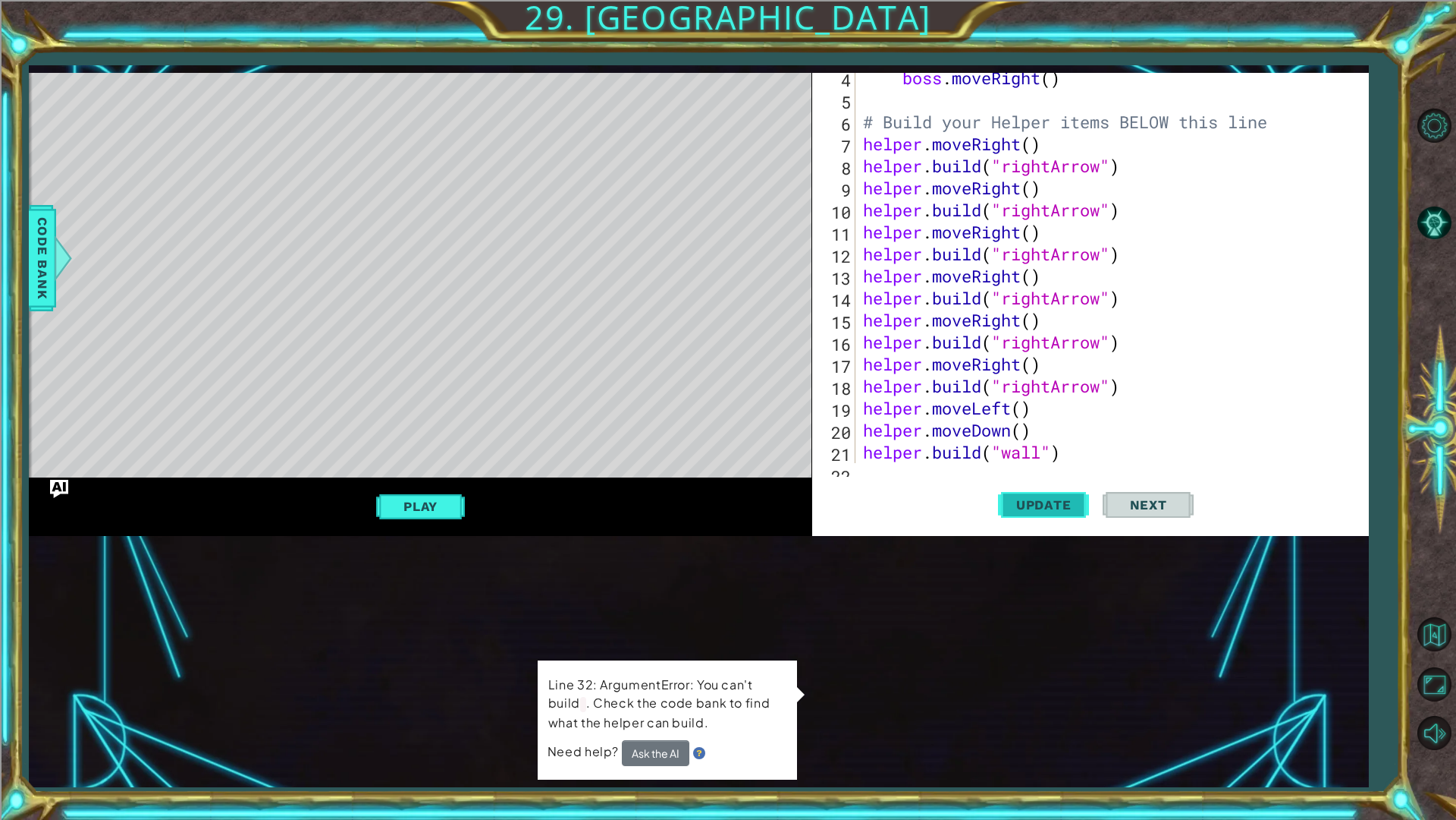
click at [1035, 500] on span "Update" at bounding box center [1044, 504] width 86 height 15
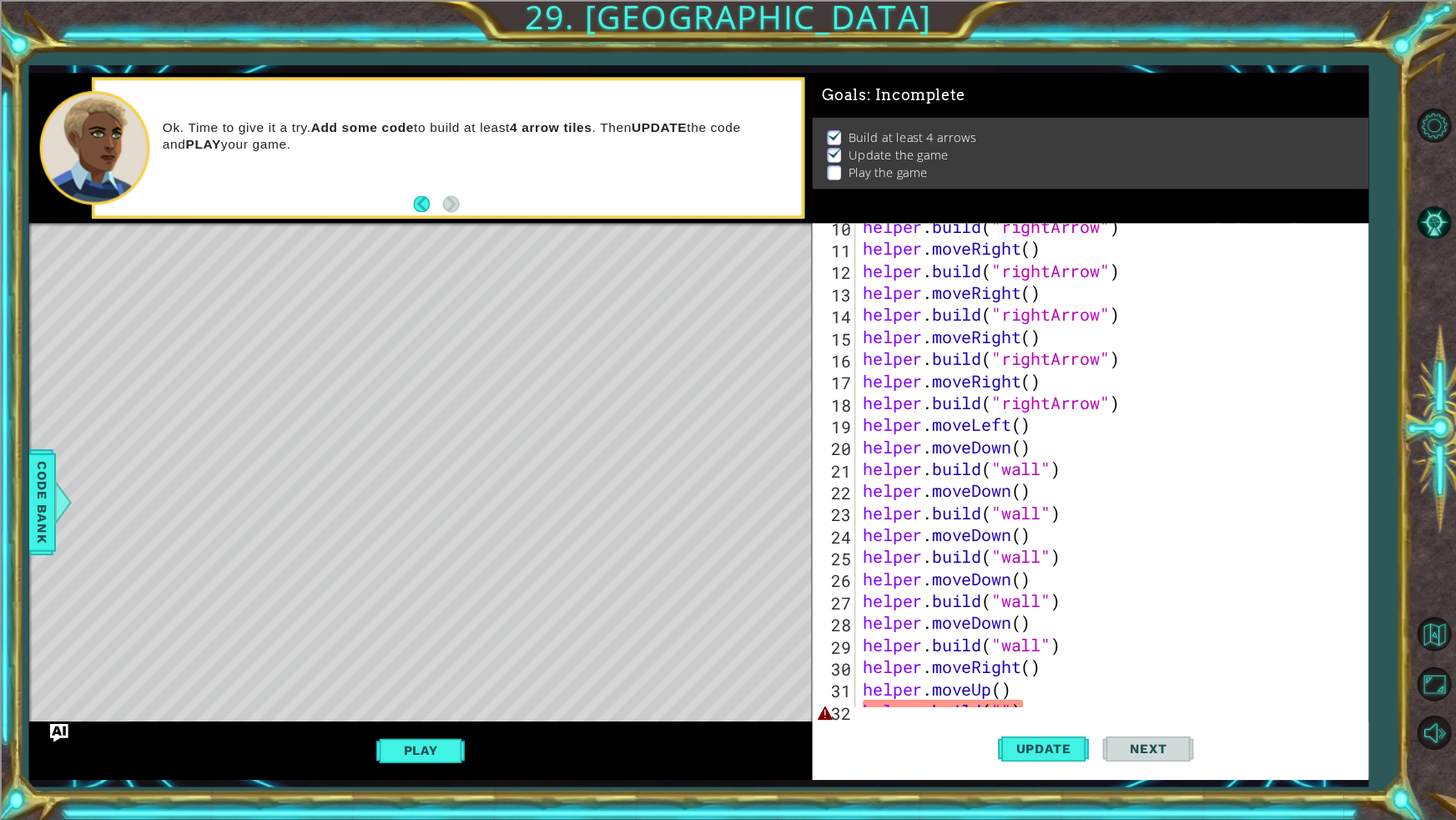
scroll to position [315, 0]
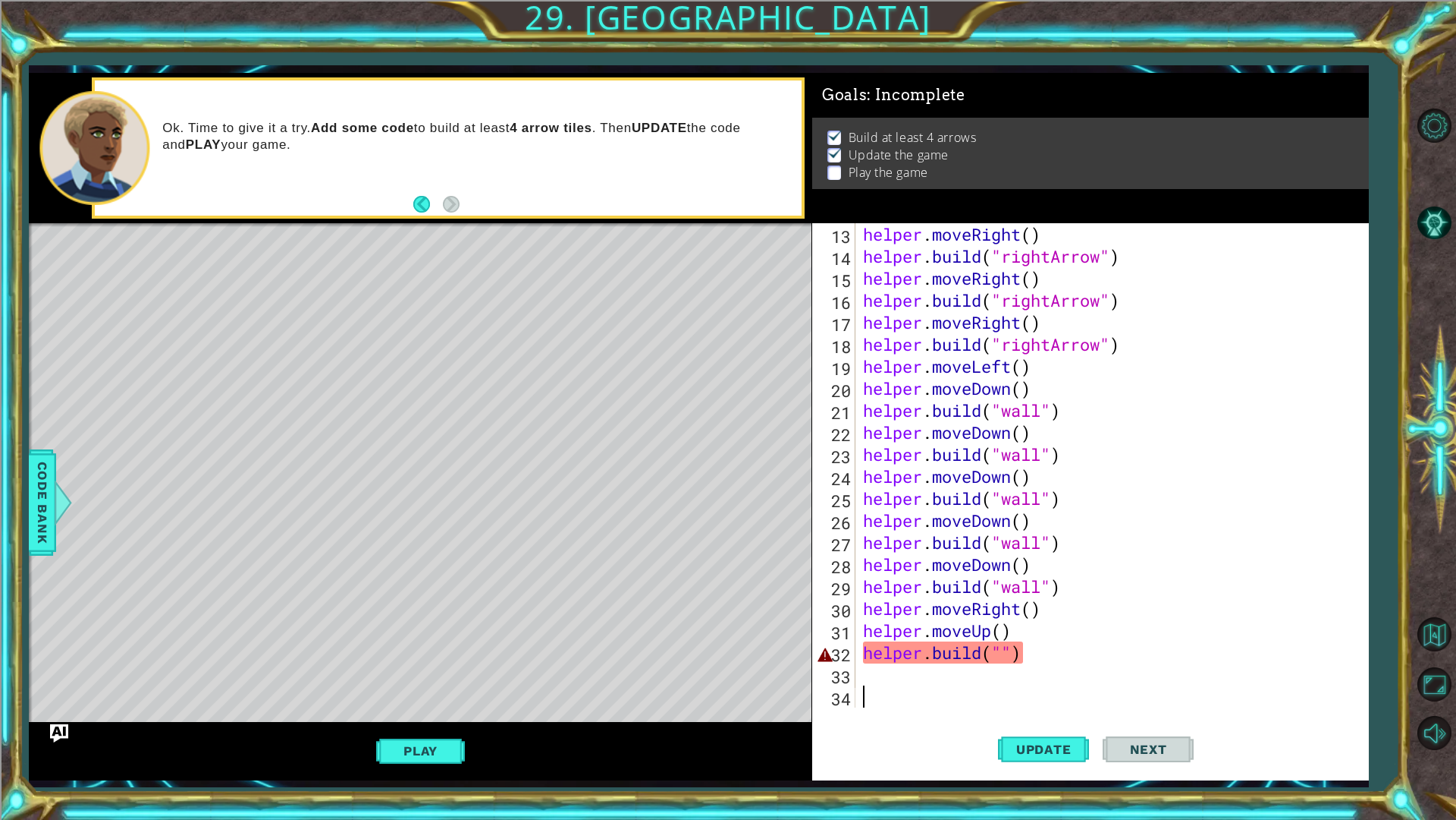
click at [1042, 659] on div "helper . moveRight ( ) helper . build ( "rightArrow" ) helper . moveRight ( ) h…" at bounding box center [1110, 487] width 500 height 528
click at [1014, 653] on div "helper . moveRight ( ) helper . build ( "rightArrow" ) helper . moveRight ( ) h…" at bounding box center [1110, 487] width 500 height 528
click at [1001, 653] on div "helper . moveRight ( ) helper . build ( "rightArrow" ) helper . moveRight ( ) h…" at bounding box center [1110, 487] width 500 height 528
click at [377, 753] on button "Play" at bounding box center [421, 750] width 89 height 29
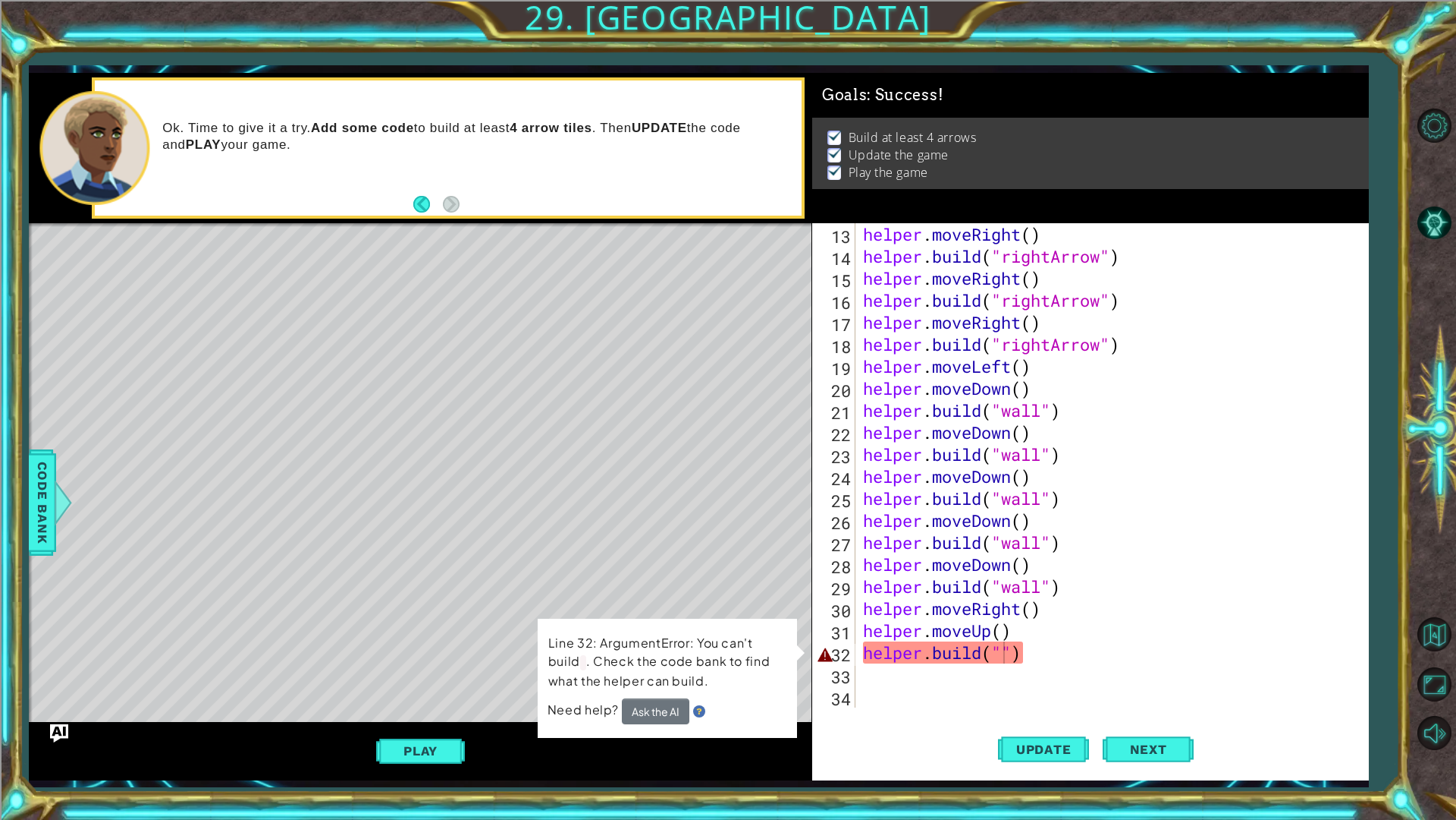
click at [1078, 649] on div "helper . moveRight ( ) helper . build ( "rightArrow" ) helper . moveRight ( ) h…" at bounding box center [1110, 487] width 500 height 528
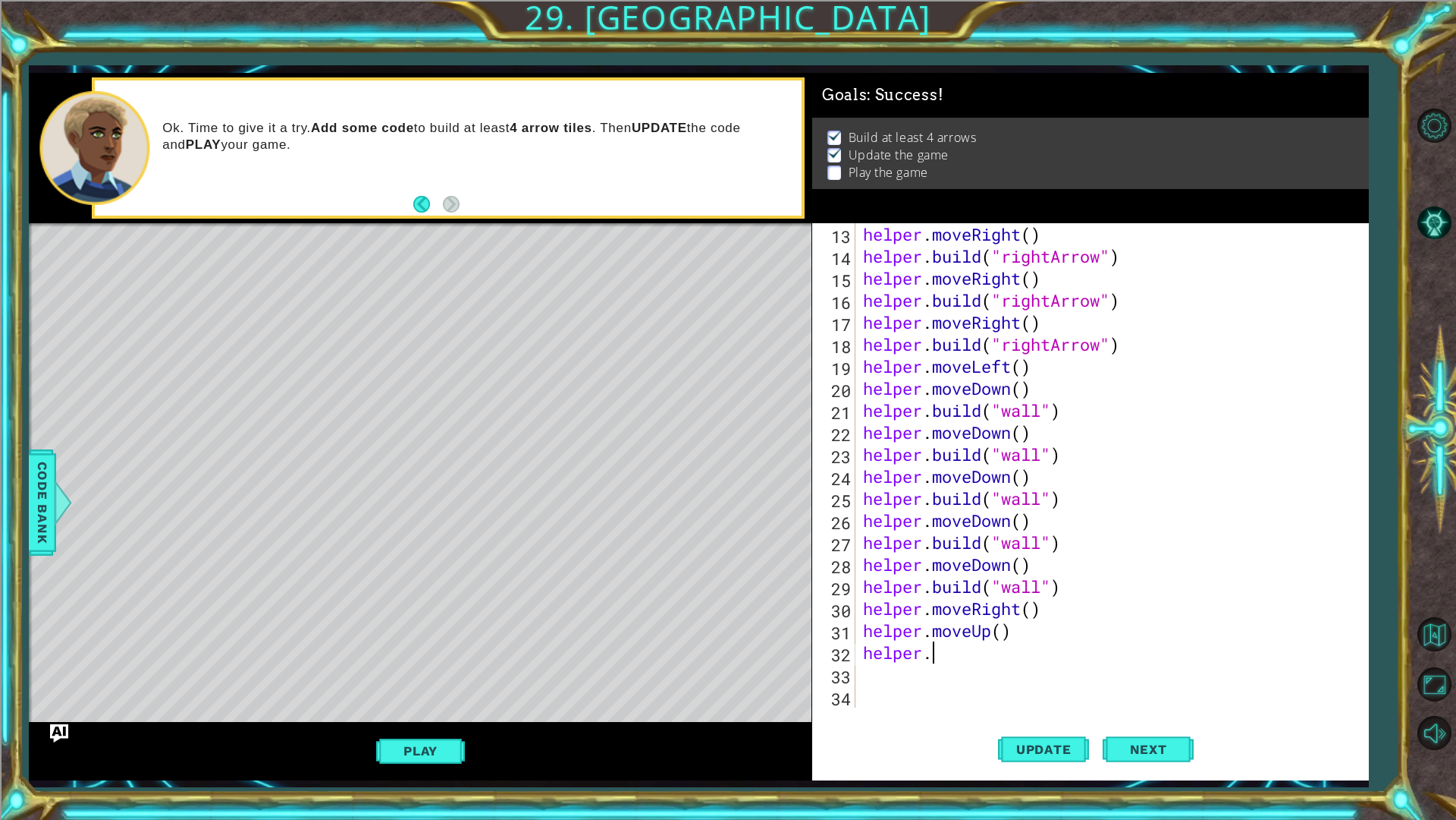
type textarea "helper"
click at [458, 750] on button "Play" at bounding box center [421, 750] width 89 height 29
click at [1106, 756] on button "Next" at bounding box center [1148, 752] width 91 height 56
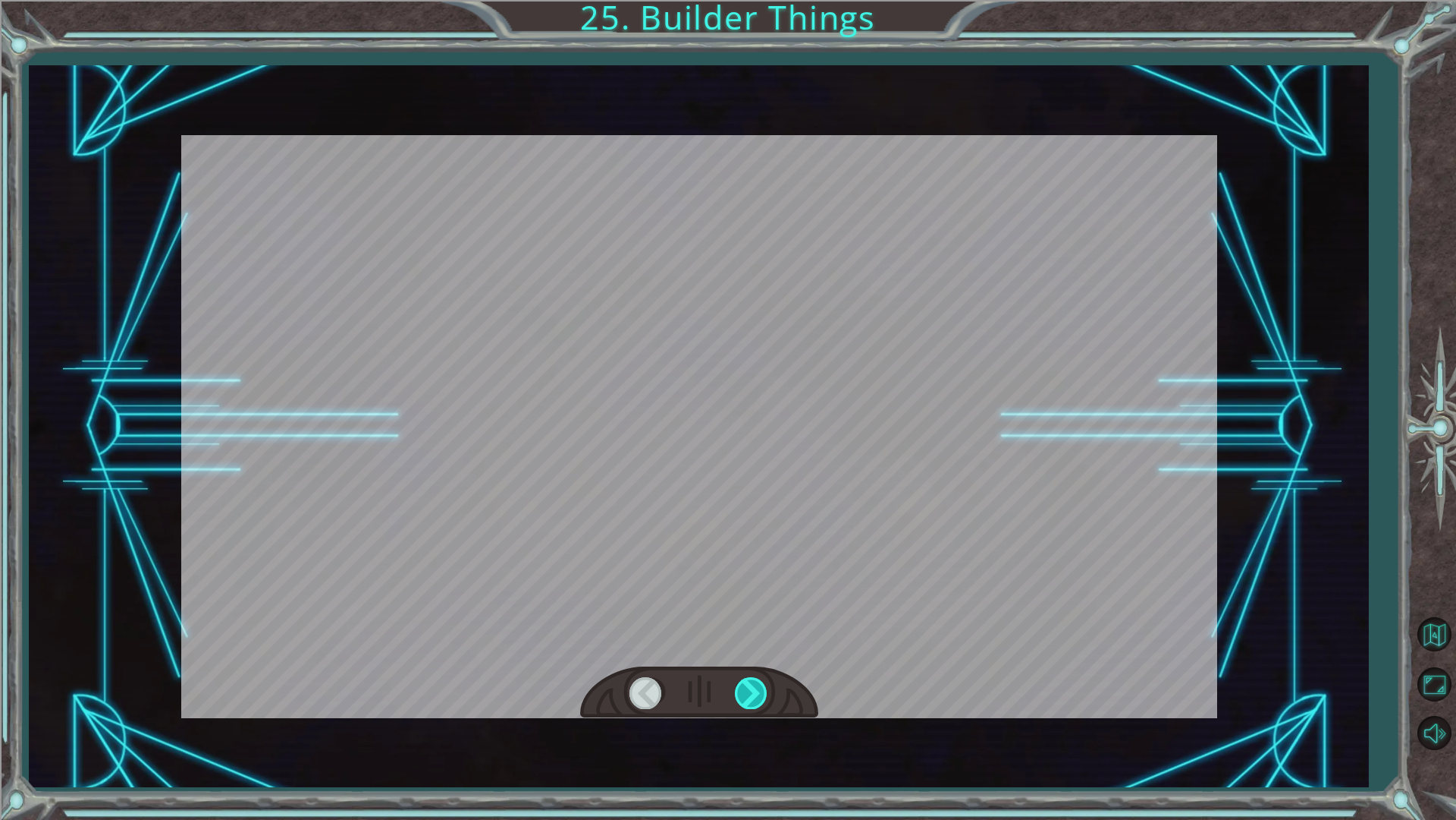
click at [740, 691] on div at bounding box center [751, 692] width 34 height 31
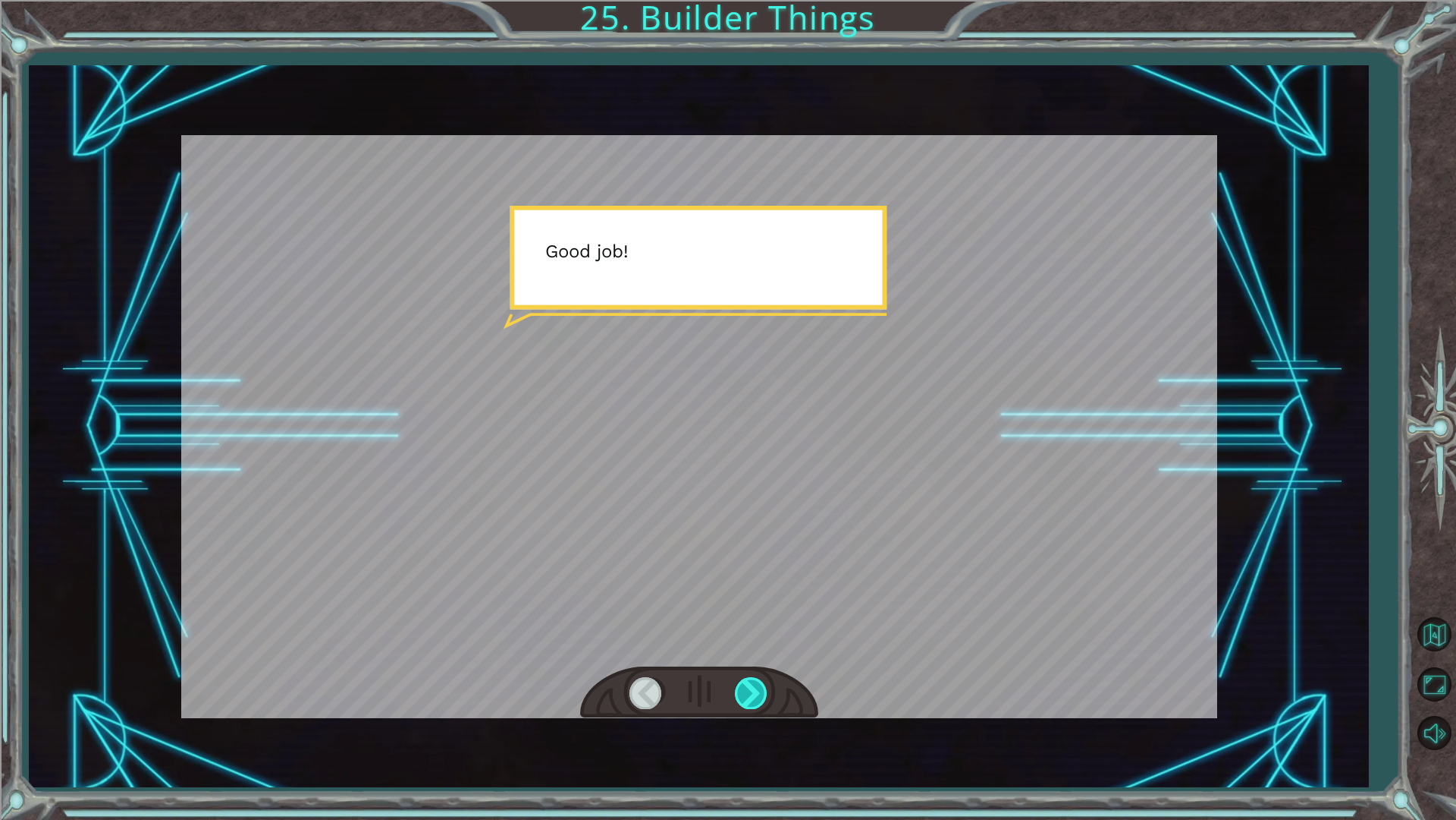
click at [740, 691] on div at bounding box center [751, 692] width 34 height 31
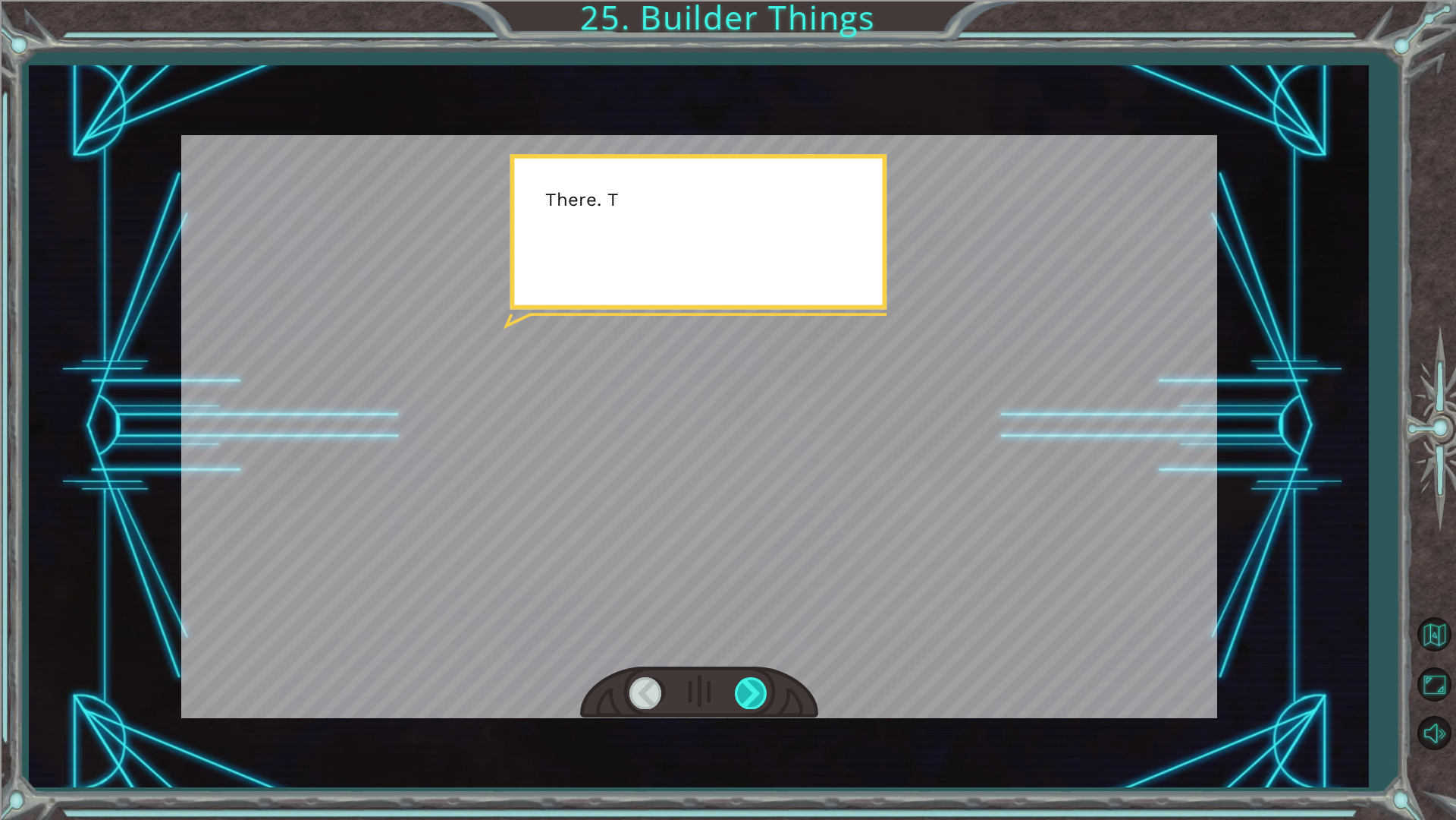
click at [740, 691] on div at bounding box center [751, 692] width 34 height 31
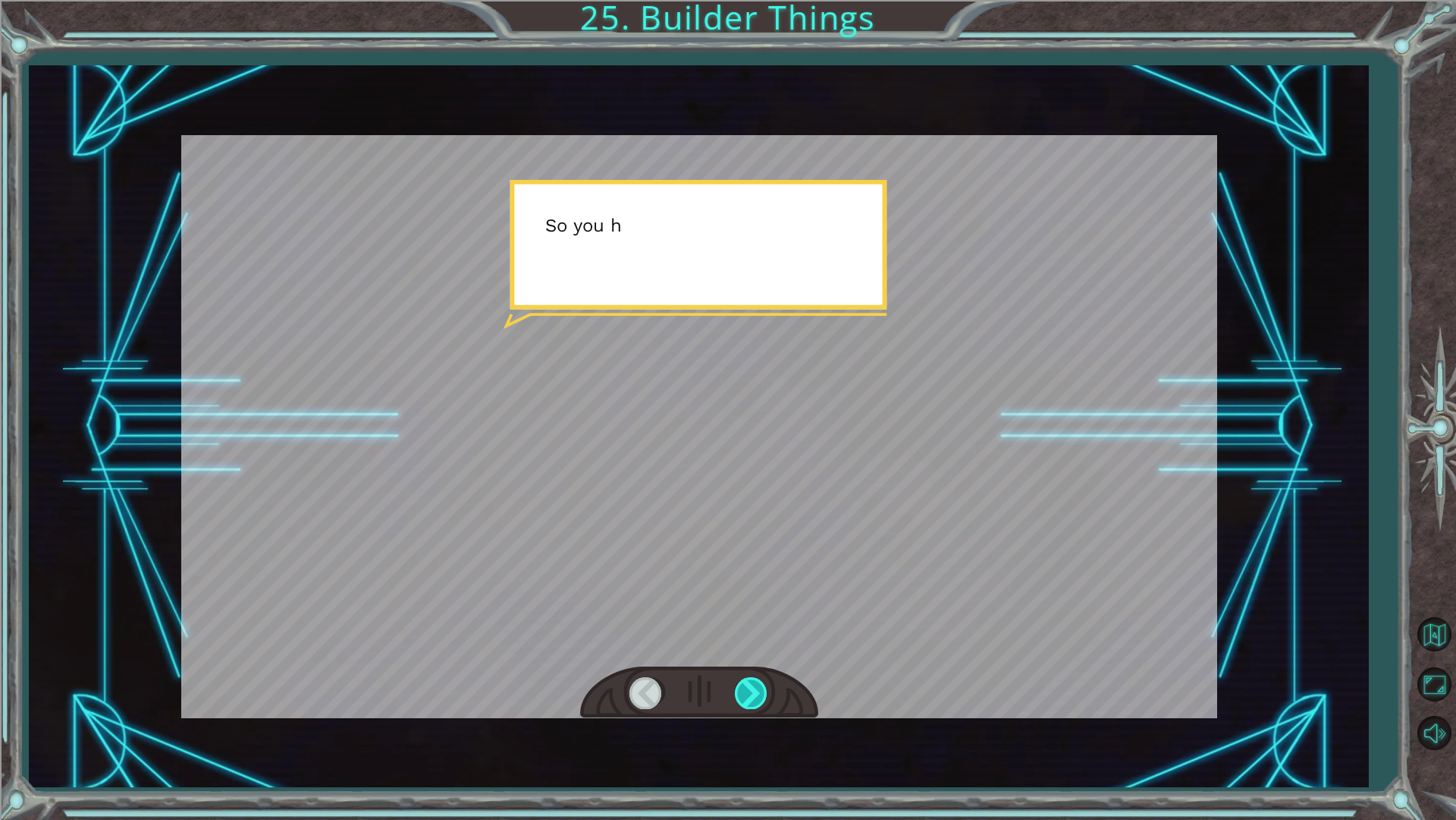
click at [740, 691] on div at bounding box center [751, 692] width 34 height 31
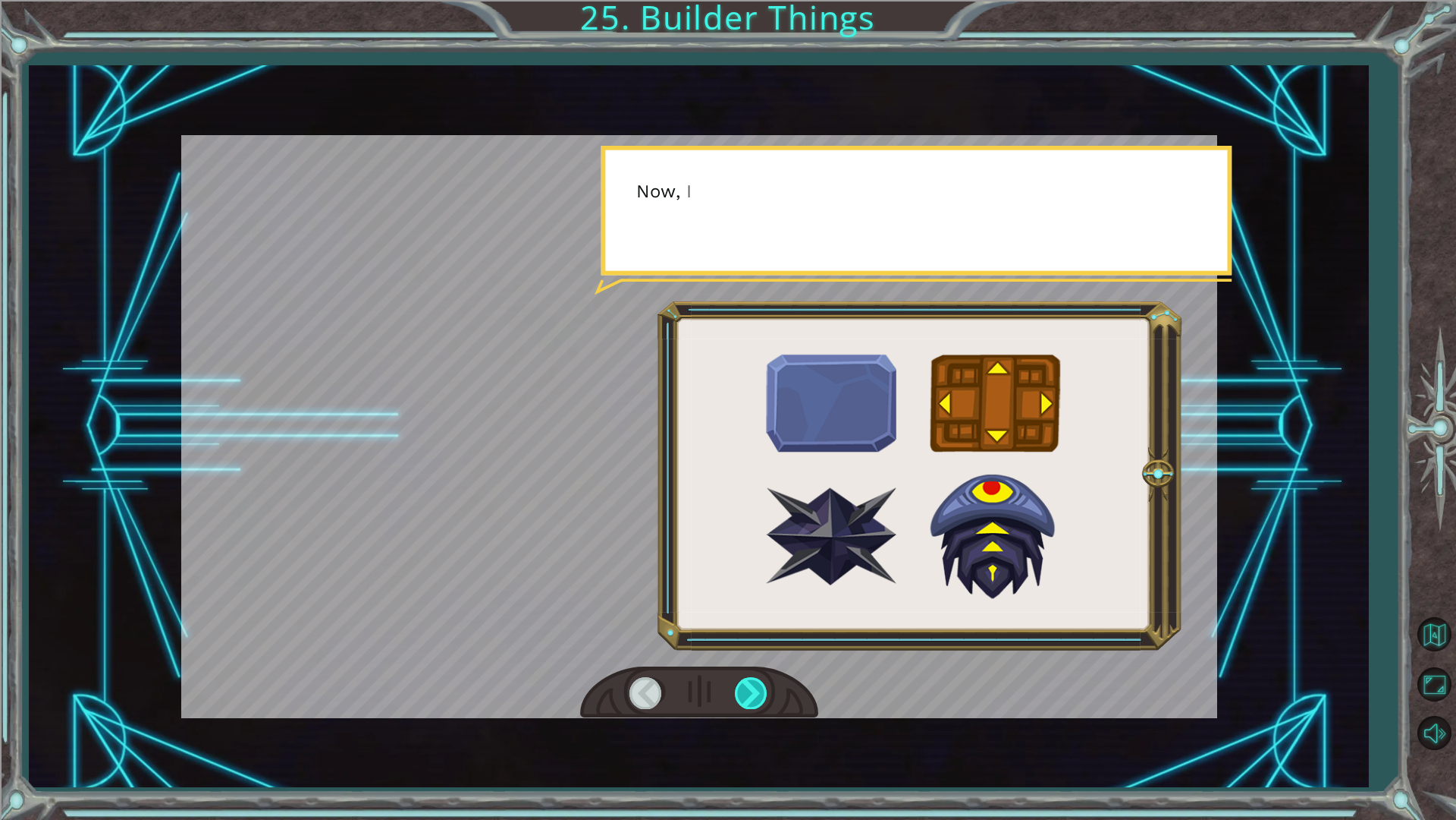
click at [740, 691] on div at bounding box center [751, 692] width 34 height 31
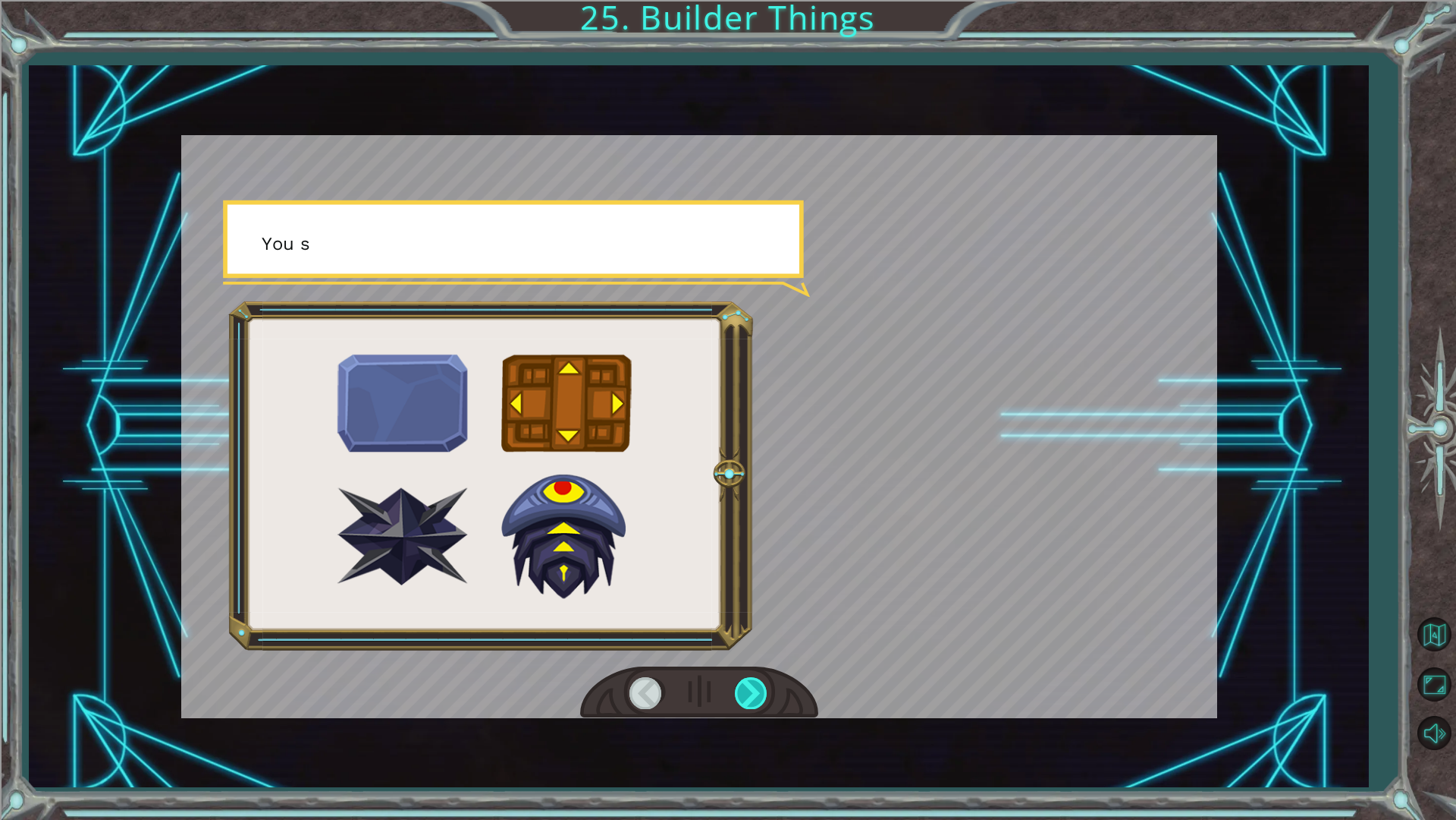
click at [740, 691] on div at bounding box center [751, 692] width 34 height 31
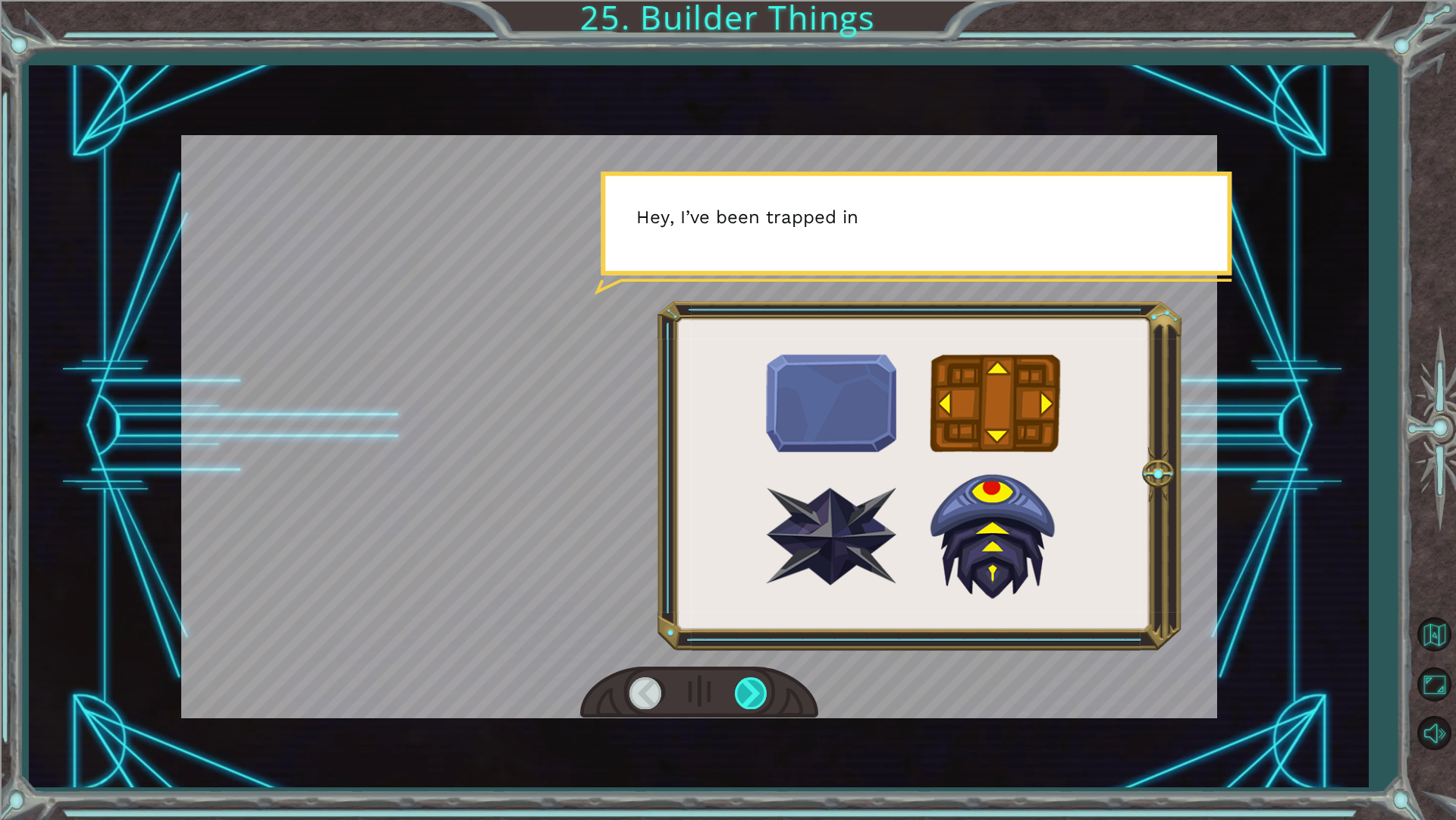
click at [740, 691] on div at bounding box center [751, 692] width 34 height 31
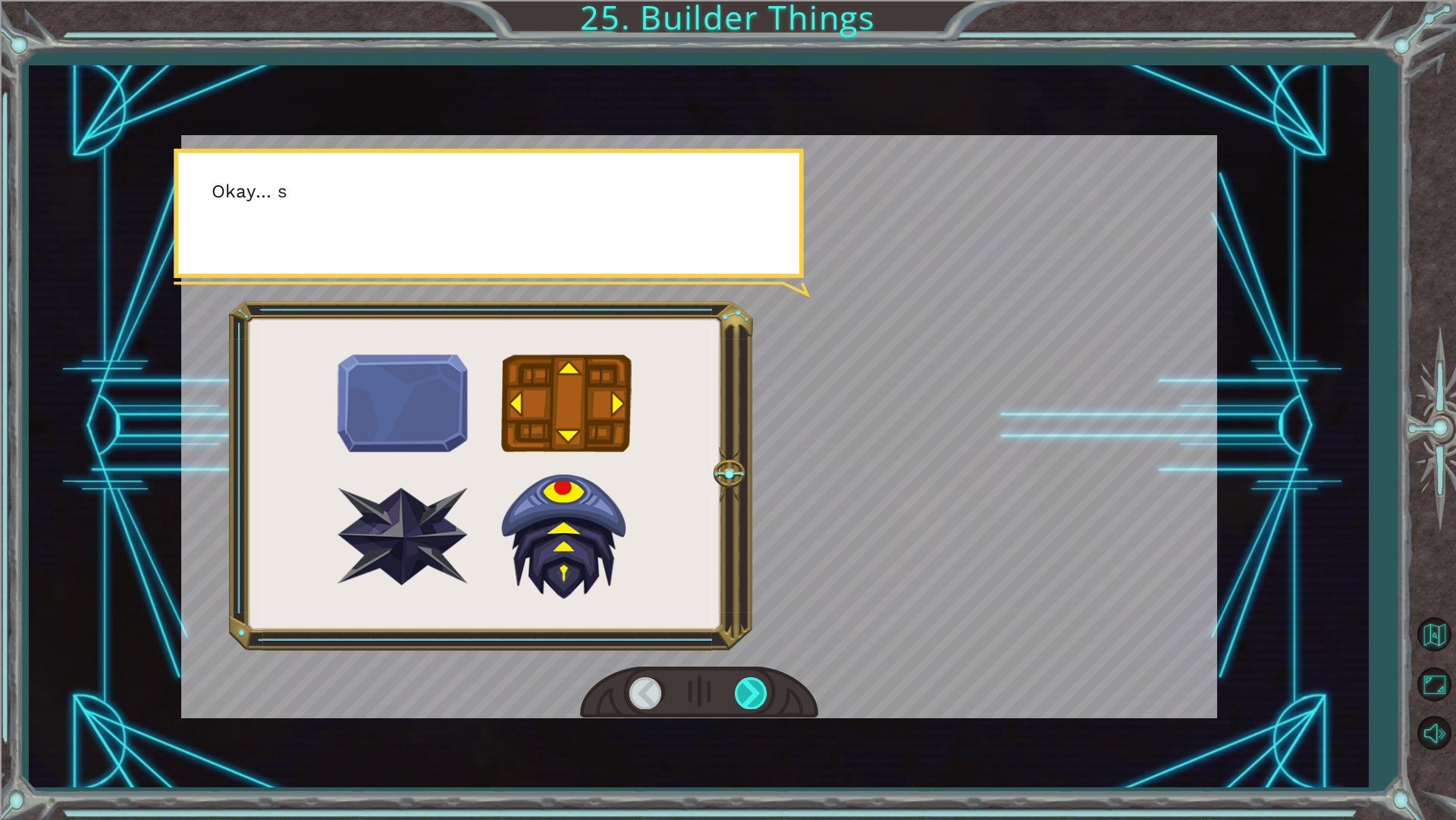
click at [740, 691] on div at bounding box center [751, 692] width 34 height 31
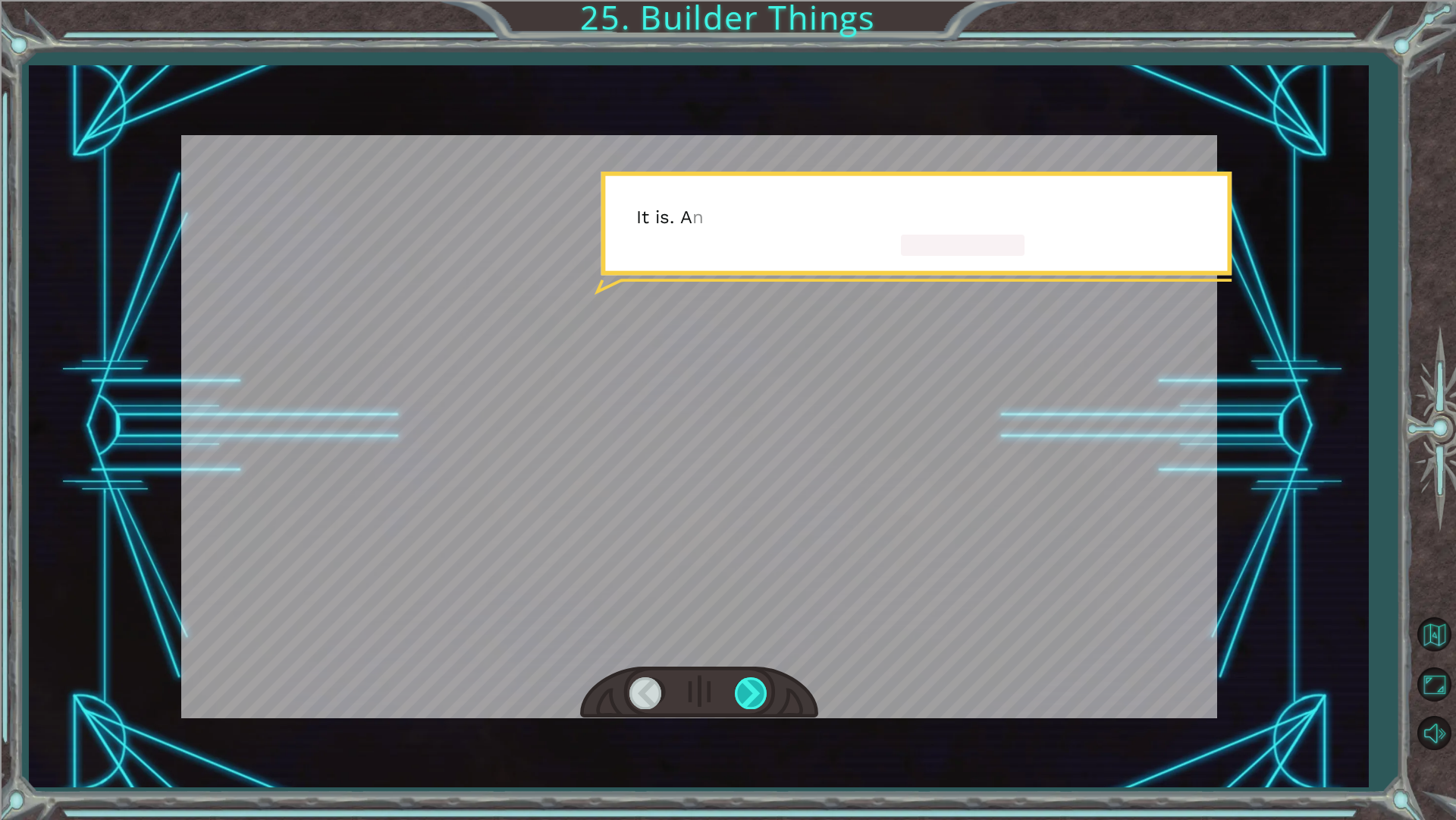
click at [740, 691] on div at bounding box center [751, 692] width 34 height 31
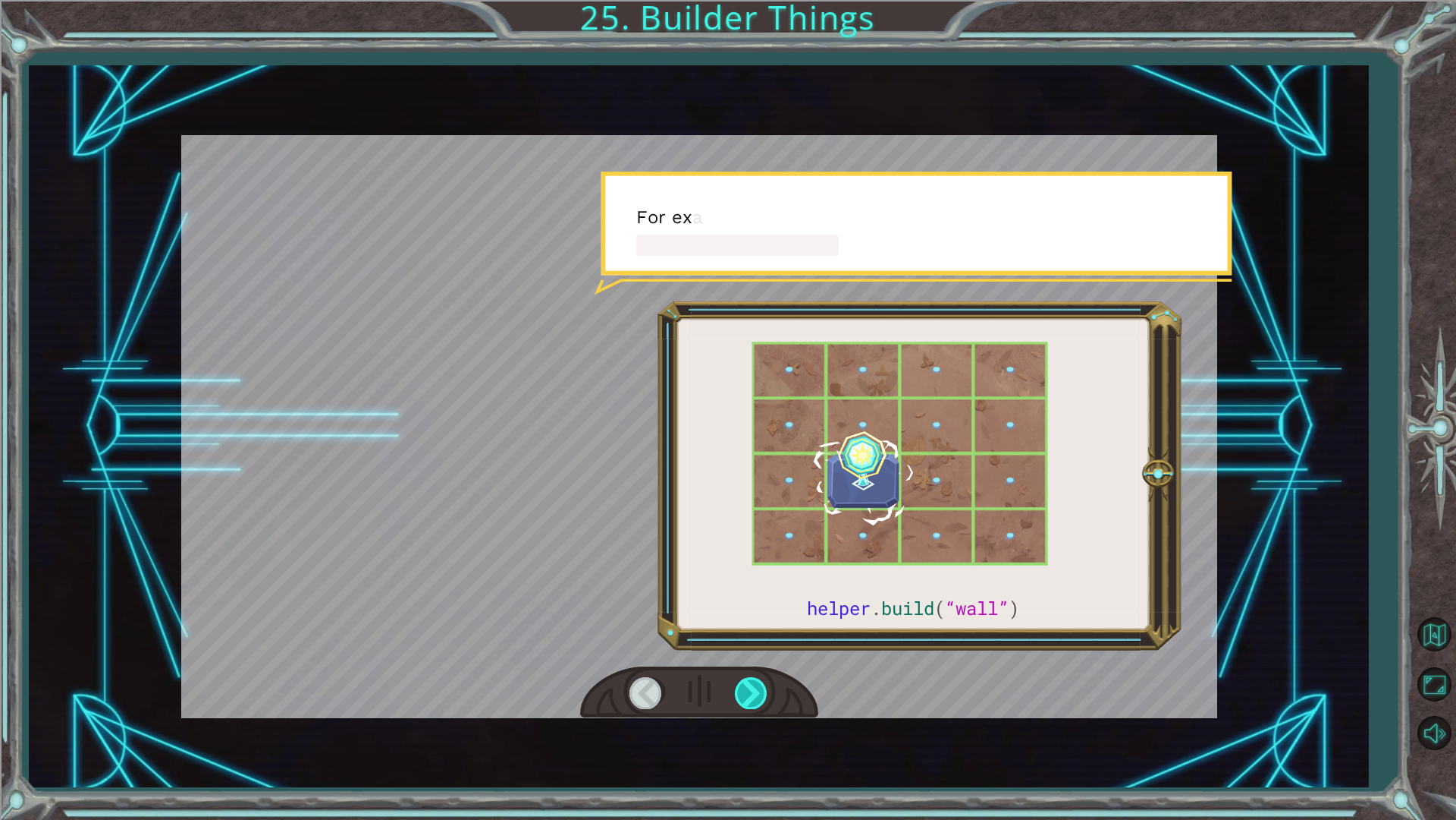
click at [740, 691] on div at bounding box center [751, 692] width 34 height 31
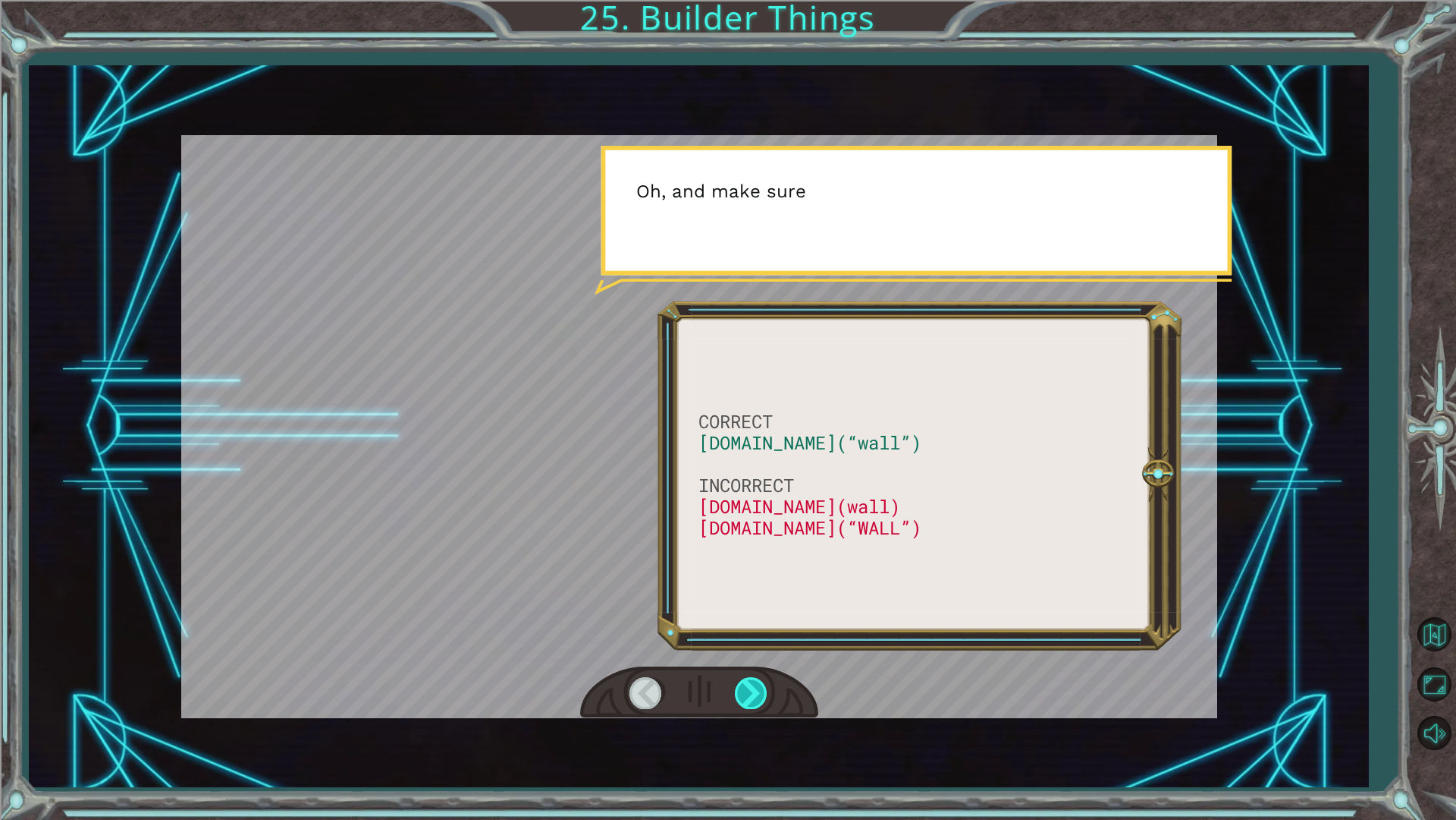
click at [740, 691] on div at bounding box center [751, 692] width 34 height 31
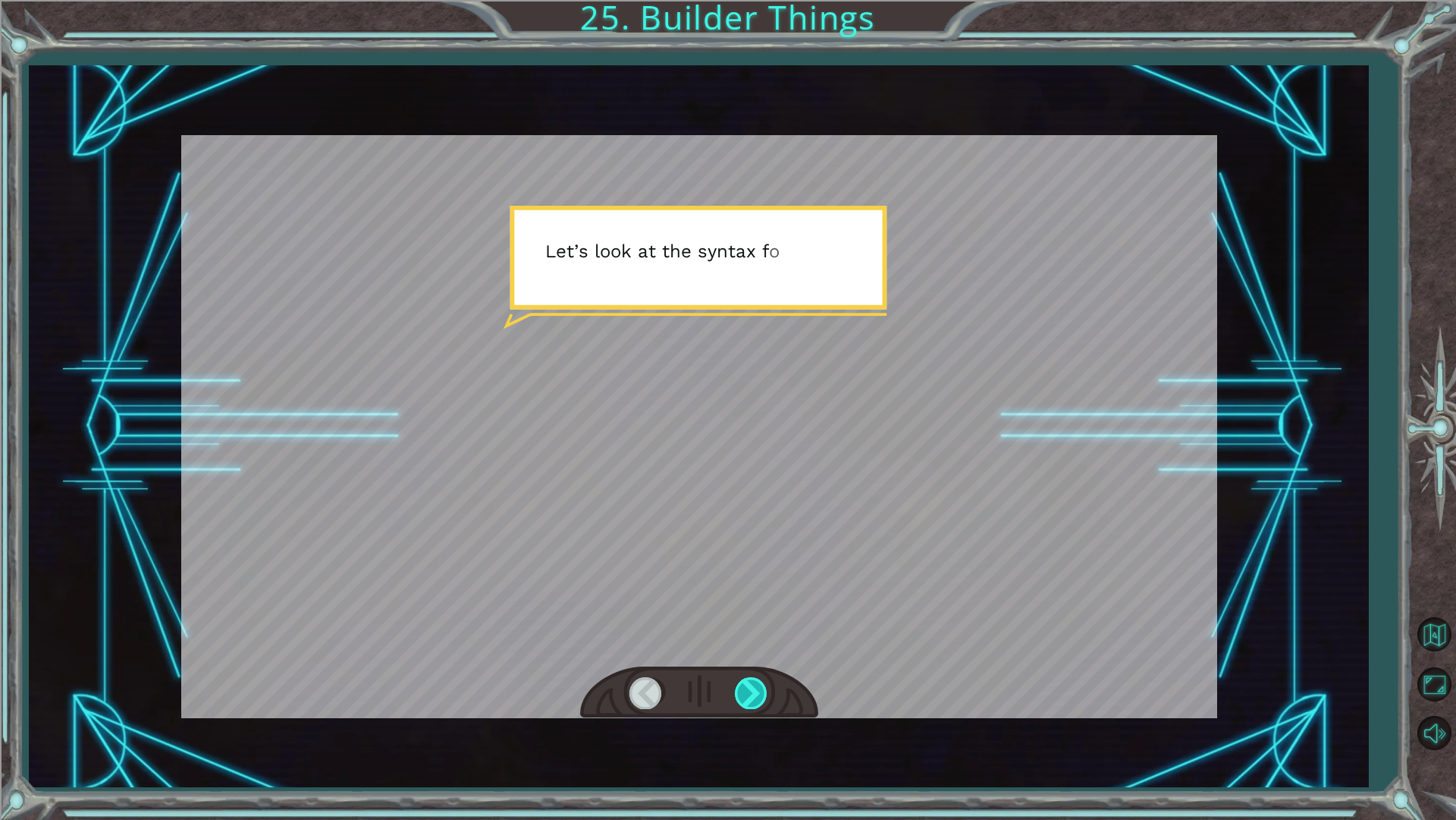
click at [740, 691] on div at bounding box center [751, 692] width 34 height 31
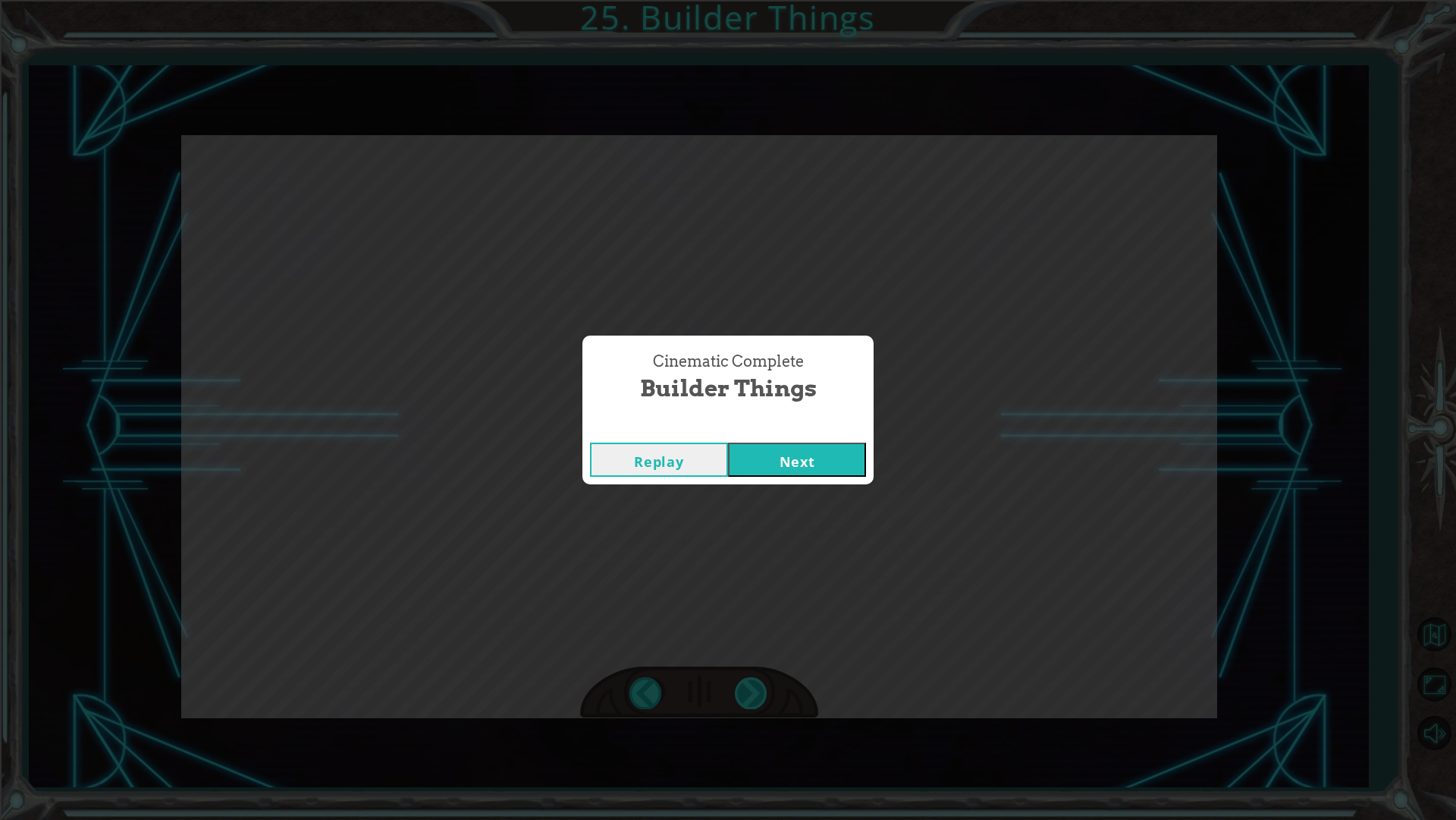
click at [740, 691] on div "Cinematic Complete Builder Things Replay Next" at bounding box center [728, 410] width 1456 height 820
click at [792, 455] on button "Next" at bounding box center [797, 459] width 138 height 34
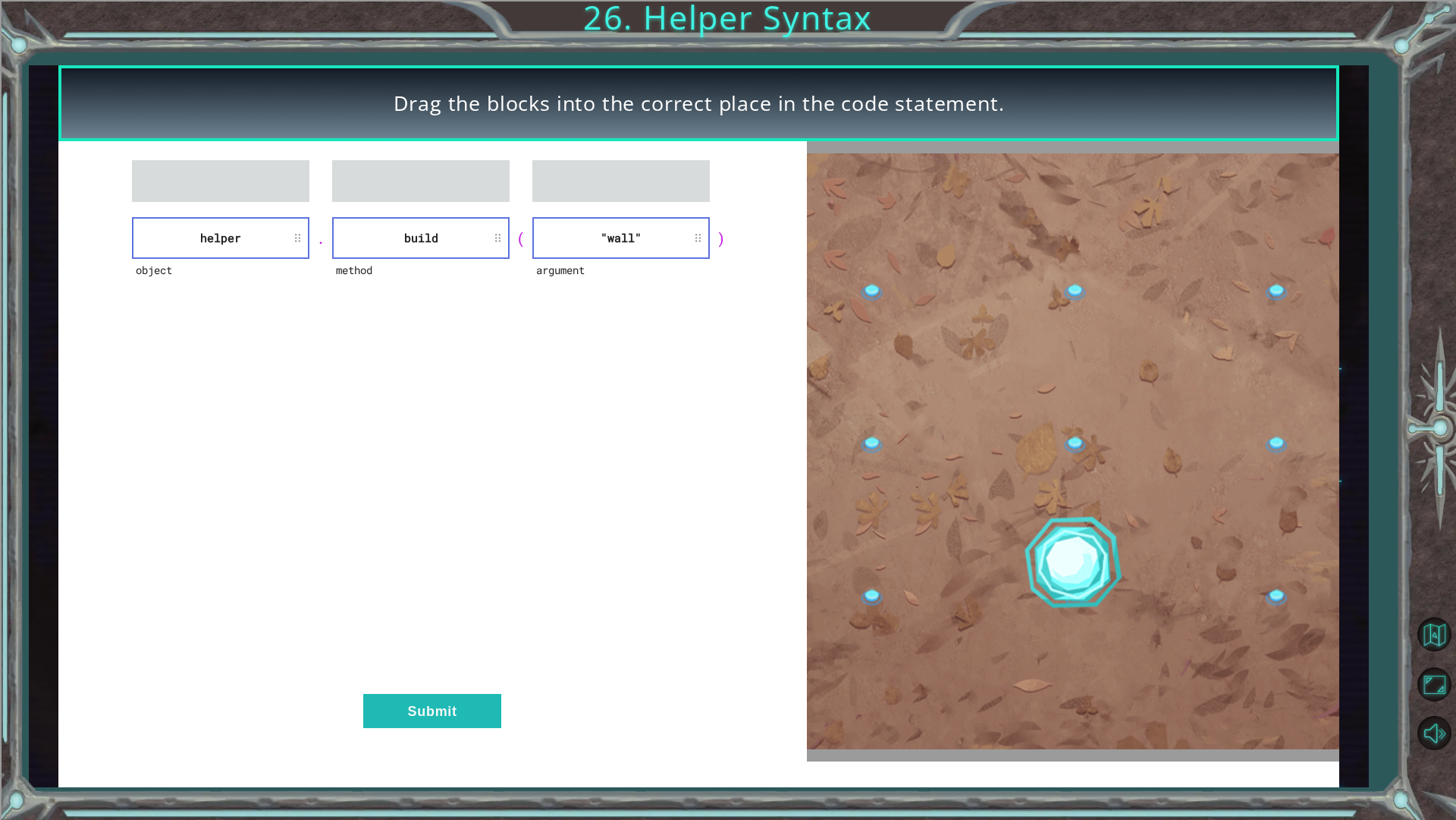
click at [406, 729] on div "object helper . method build ( argument "wall" ) Submit" at bounding box center [433, 450] width 749 height 619
click at [438, 703] on button "Submit" at bounding box center [432, 711] width 138 height 34
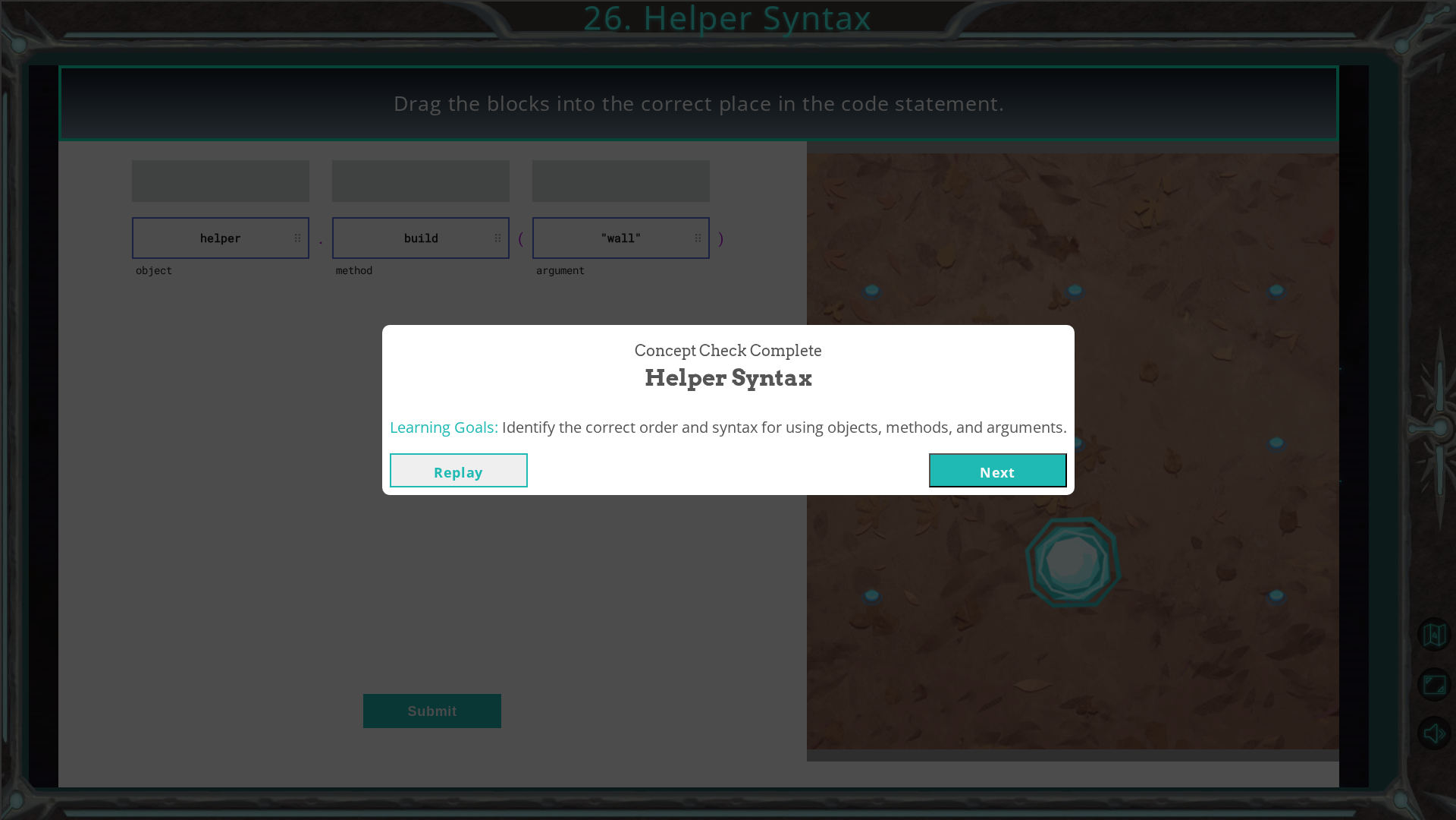
click at [961, 477] on button "Next" at bounding box center [998, 469] width 138 height 34
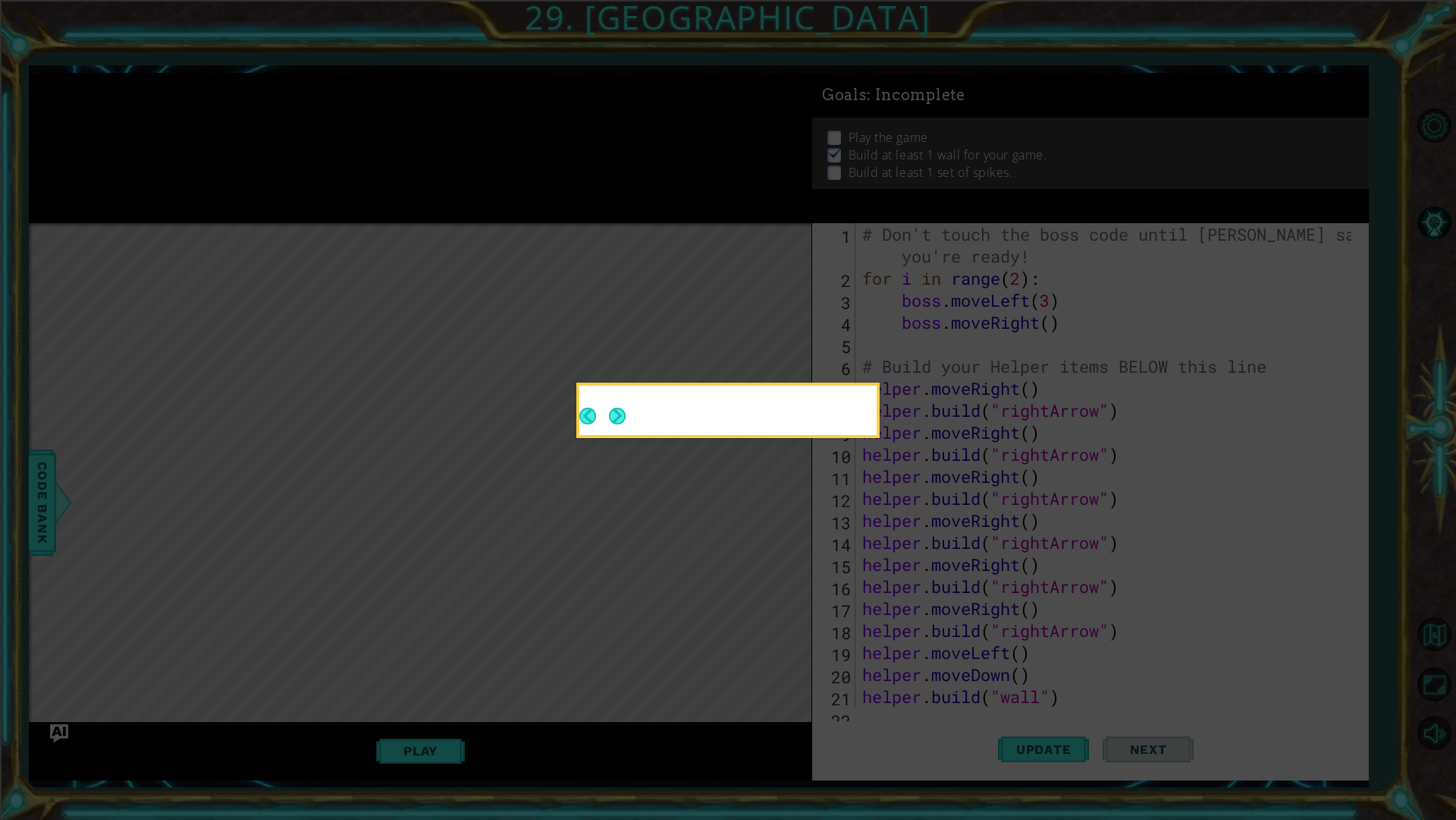
click at [626, 430] on div at bounding box center [728, 413] width 297 height 44
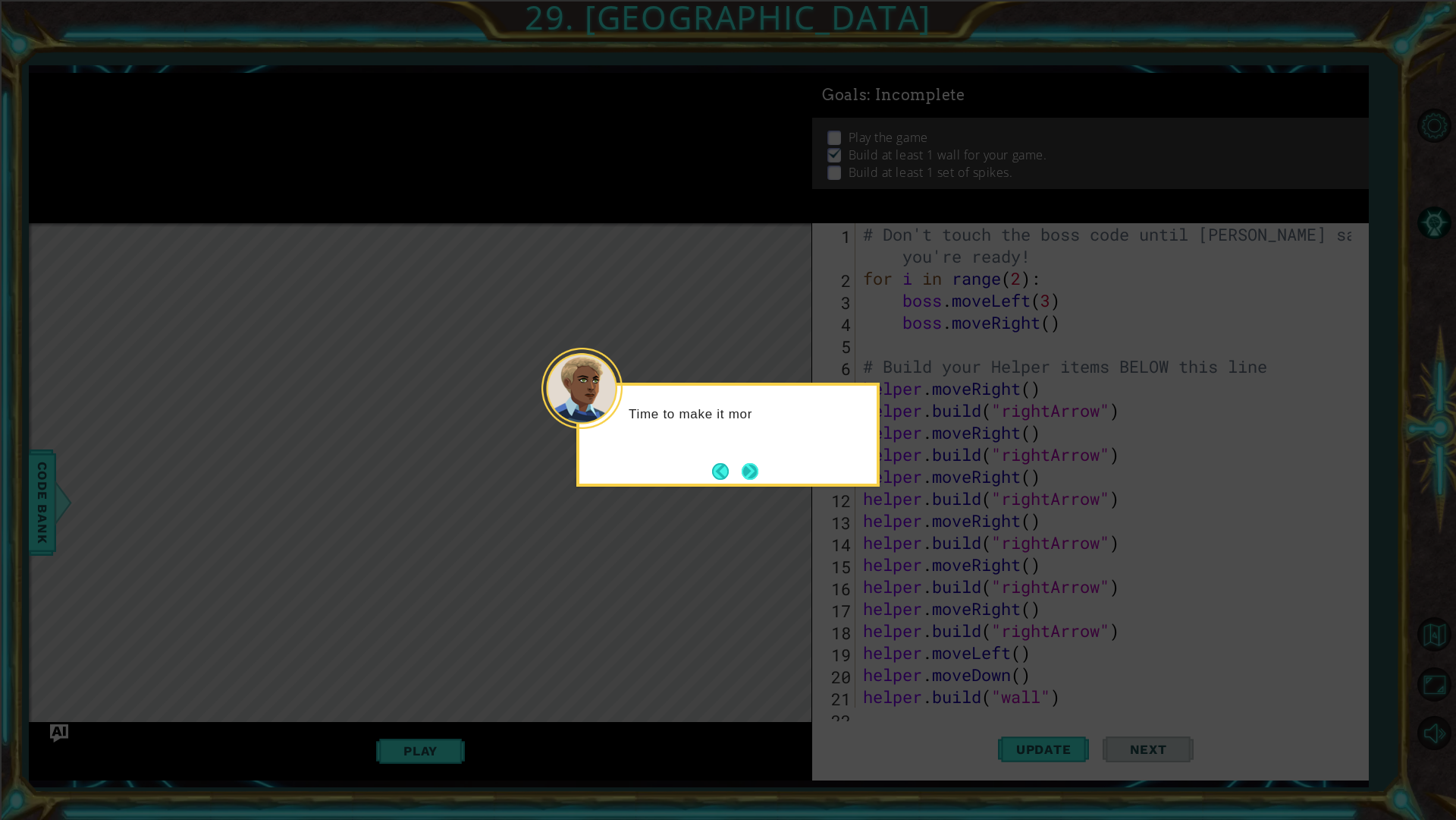
click at [743, 468] on button "Next" at bounding box center [750, 471] width 21 height 21
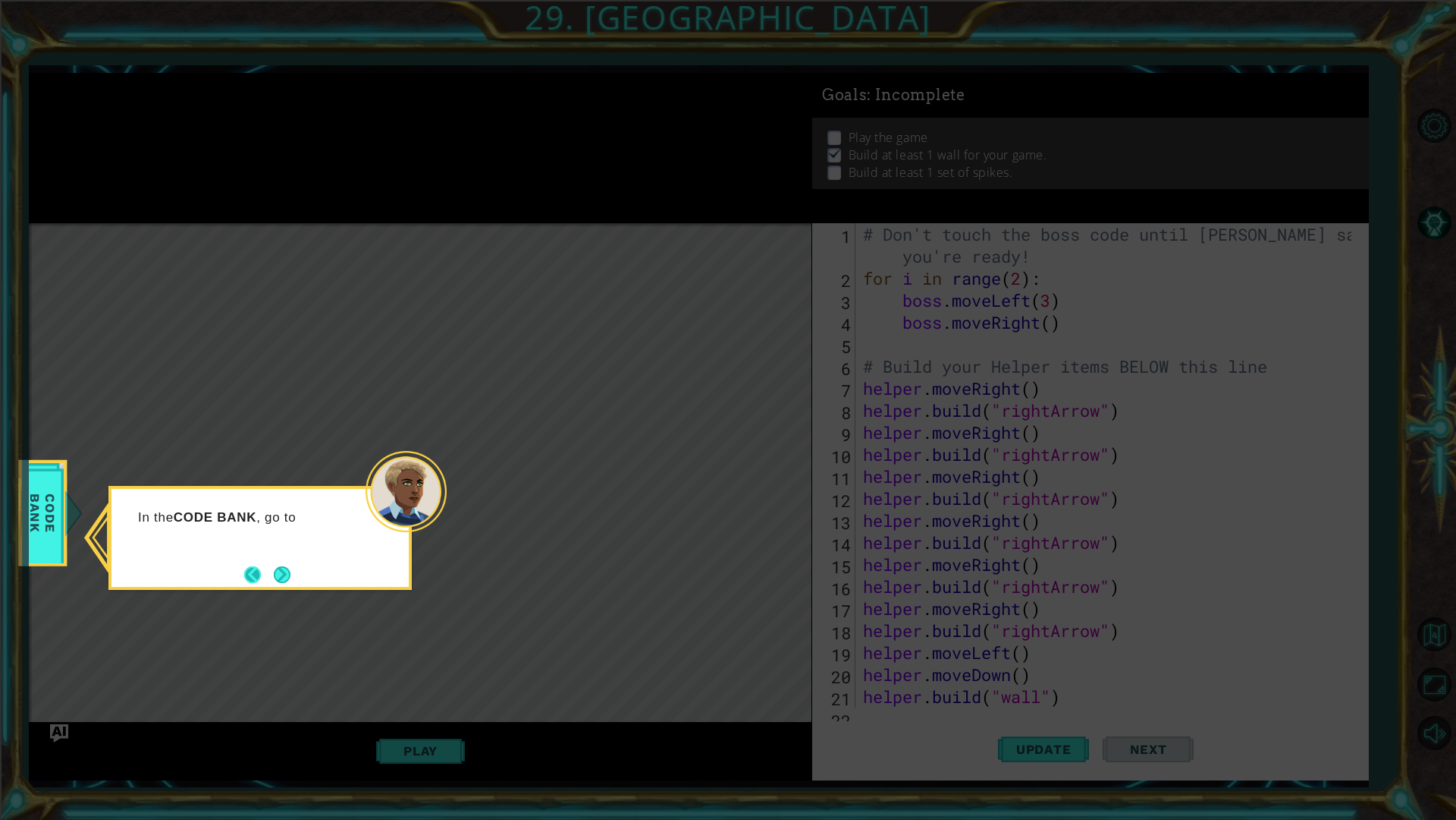
click at [255, 569] on button "Back" at bounding box center [258, 574] width 29 height 17
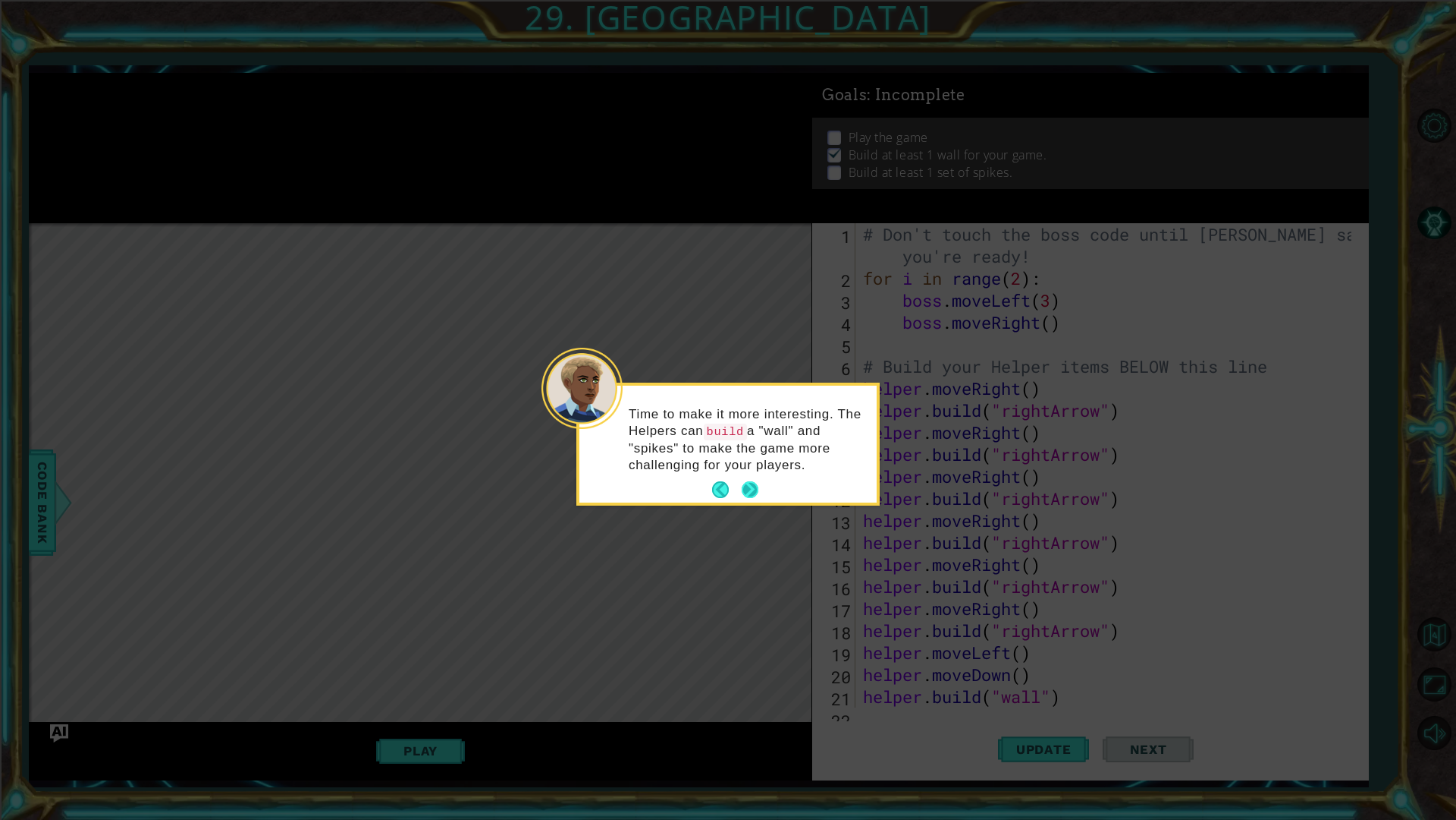
click at [755, 492] on button "Next" at bounding box center [750, 489] width 17 height 17
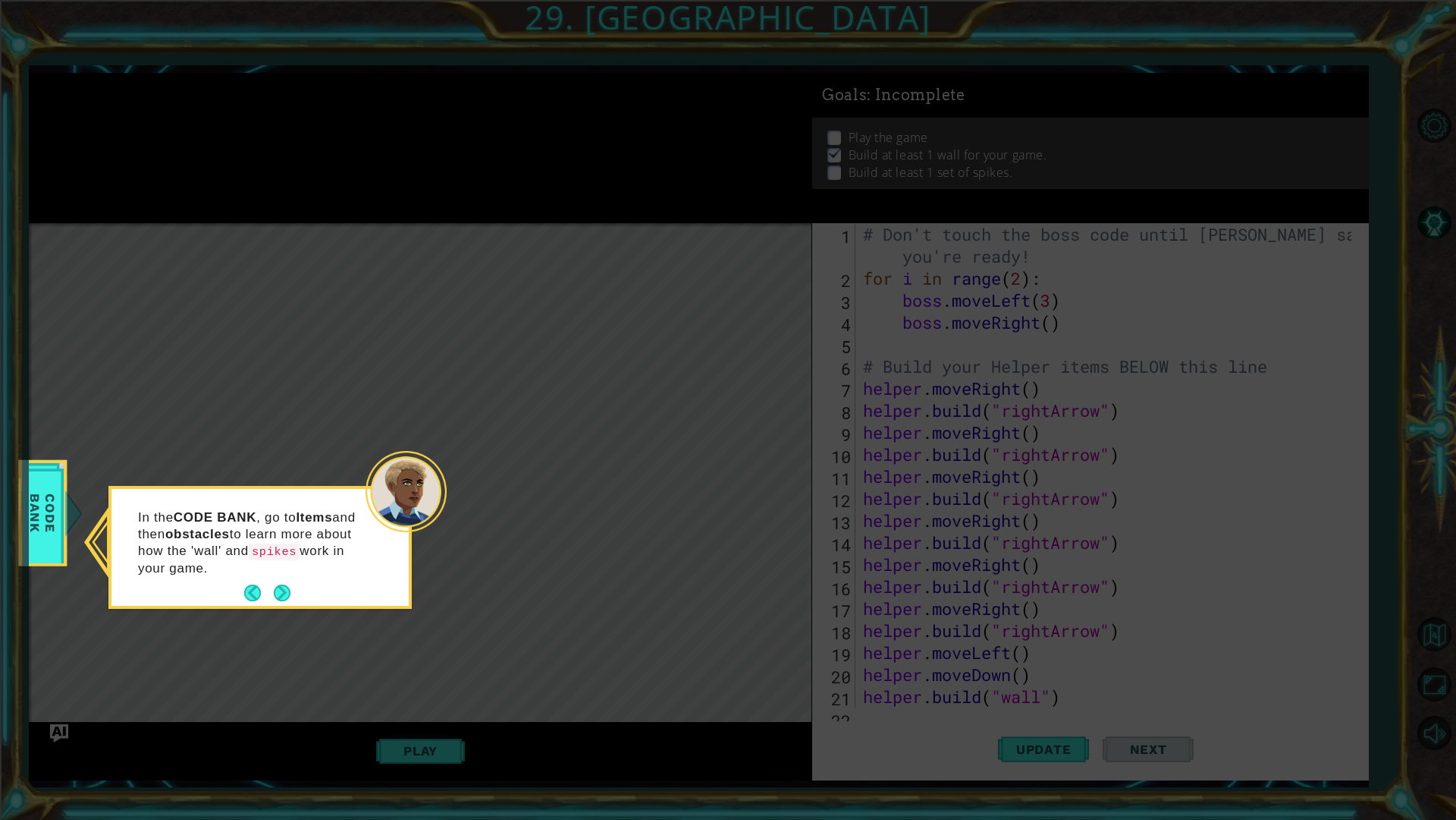
click at [292, 595] on div "In the CODE BANK , go to Items and then obstacles to learn more about how the '…" at bounding box center [260, 546] width 297 height 117
click at [273, 593] on button "Next" at bounding box center [282, 593] width 17 height 17
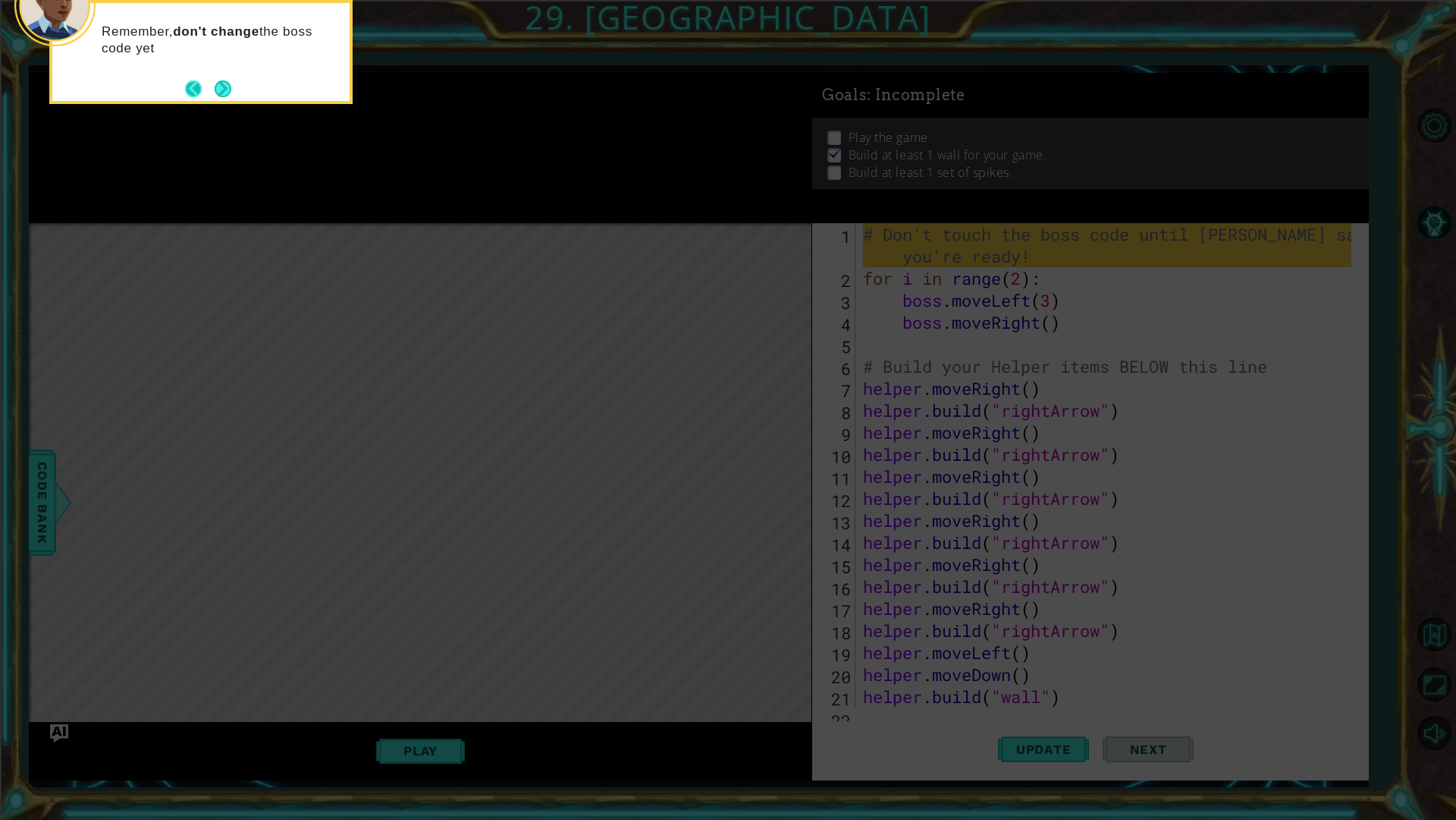
click at [202, 94] on button "Back" at bounding box center [200, 88] width 29 height 17
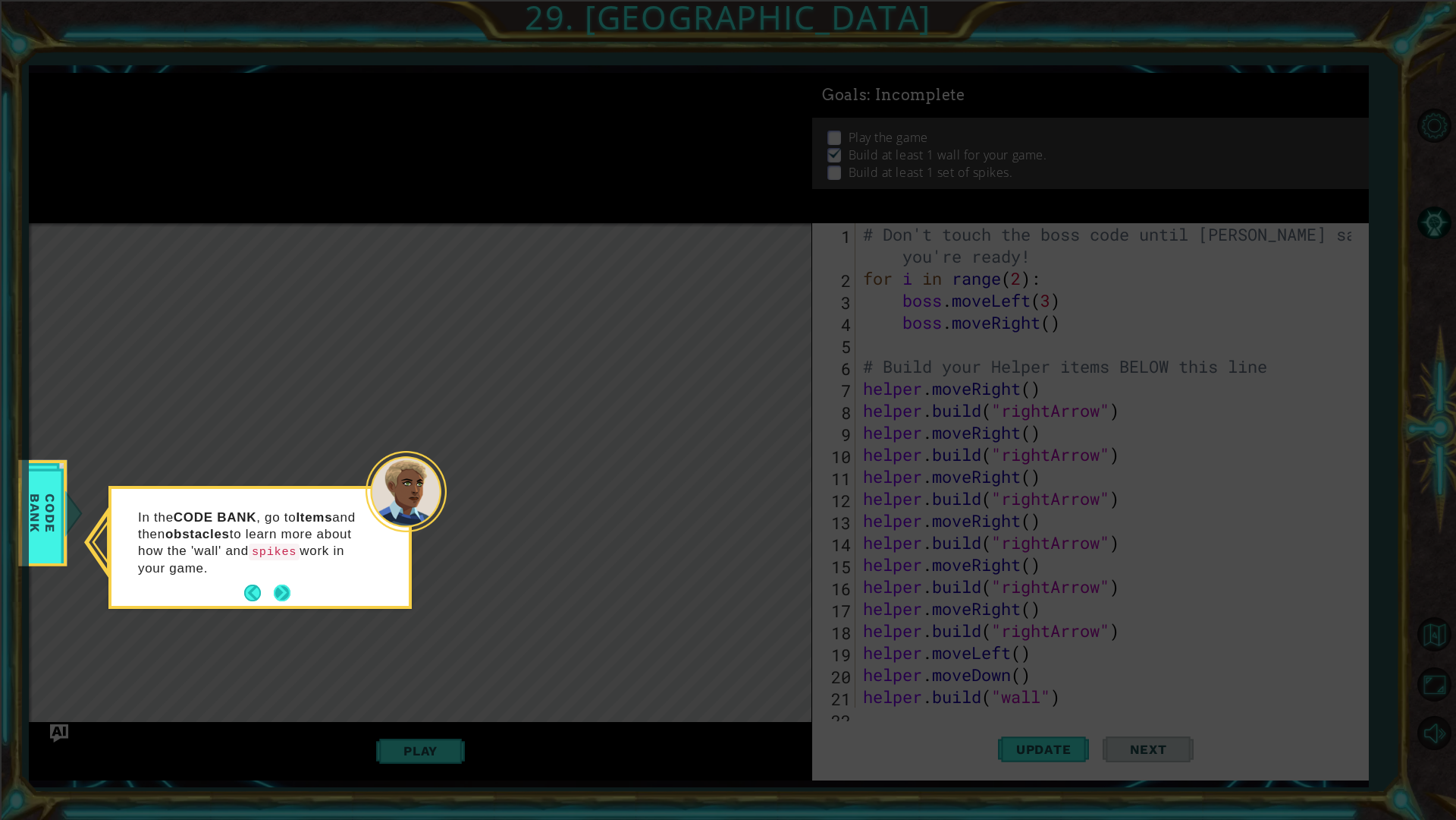
click at [289, 596] on button "Next" at bounding box center [281, 592] width 17 height 17
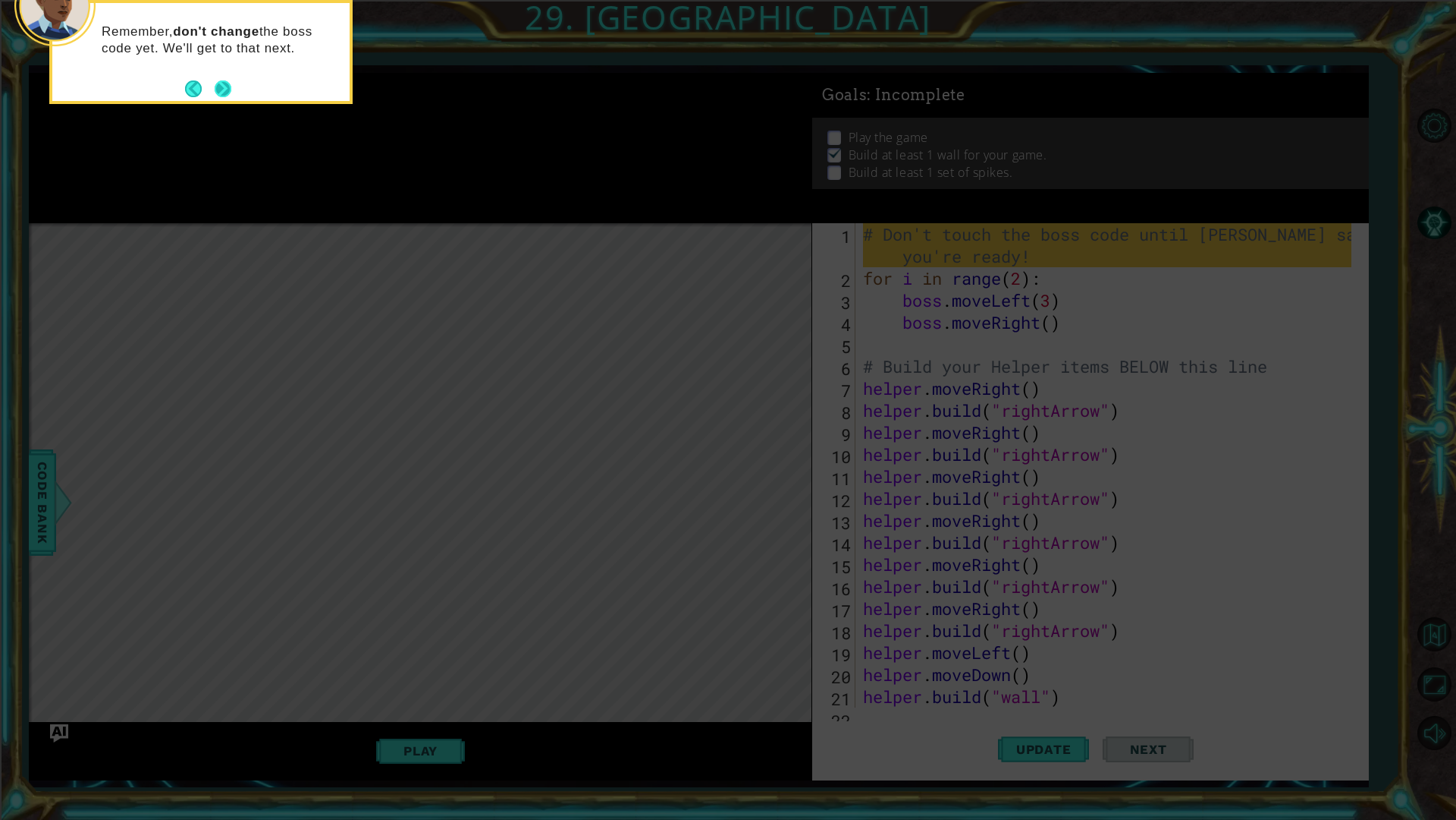
click at [220, 97] on button "Next" at bounding box center [223, 88] width 17 height 17
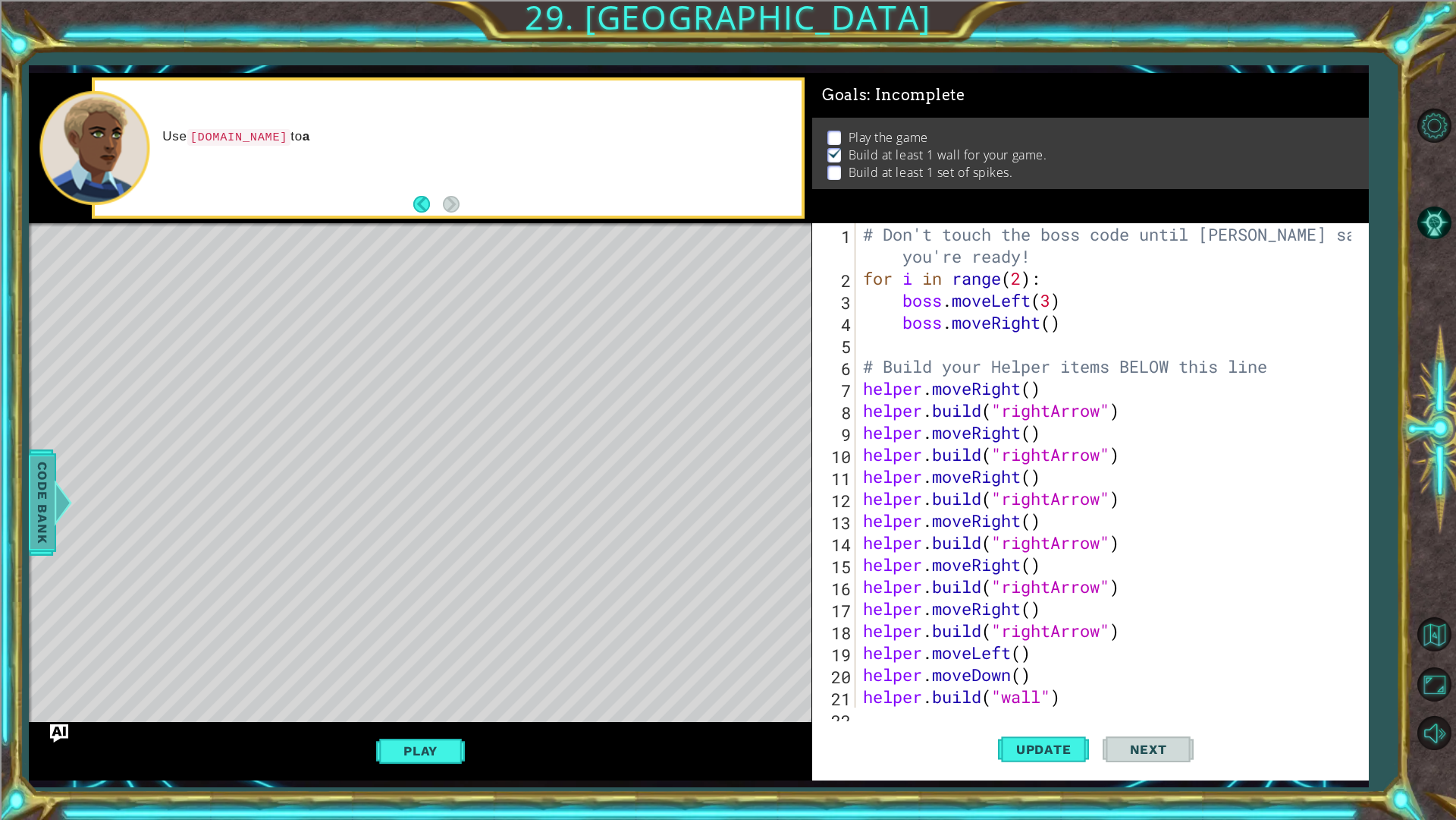
click at [52, 474] on span "Code Bank" at bounding box center [42, 502] width 25 height 93
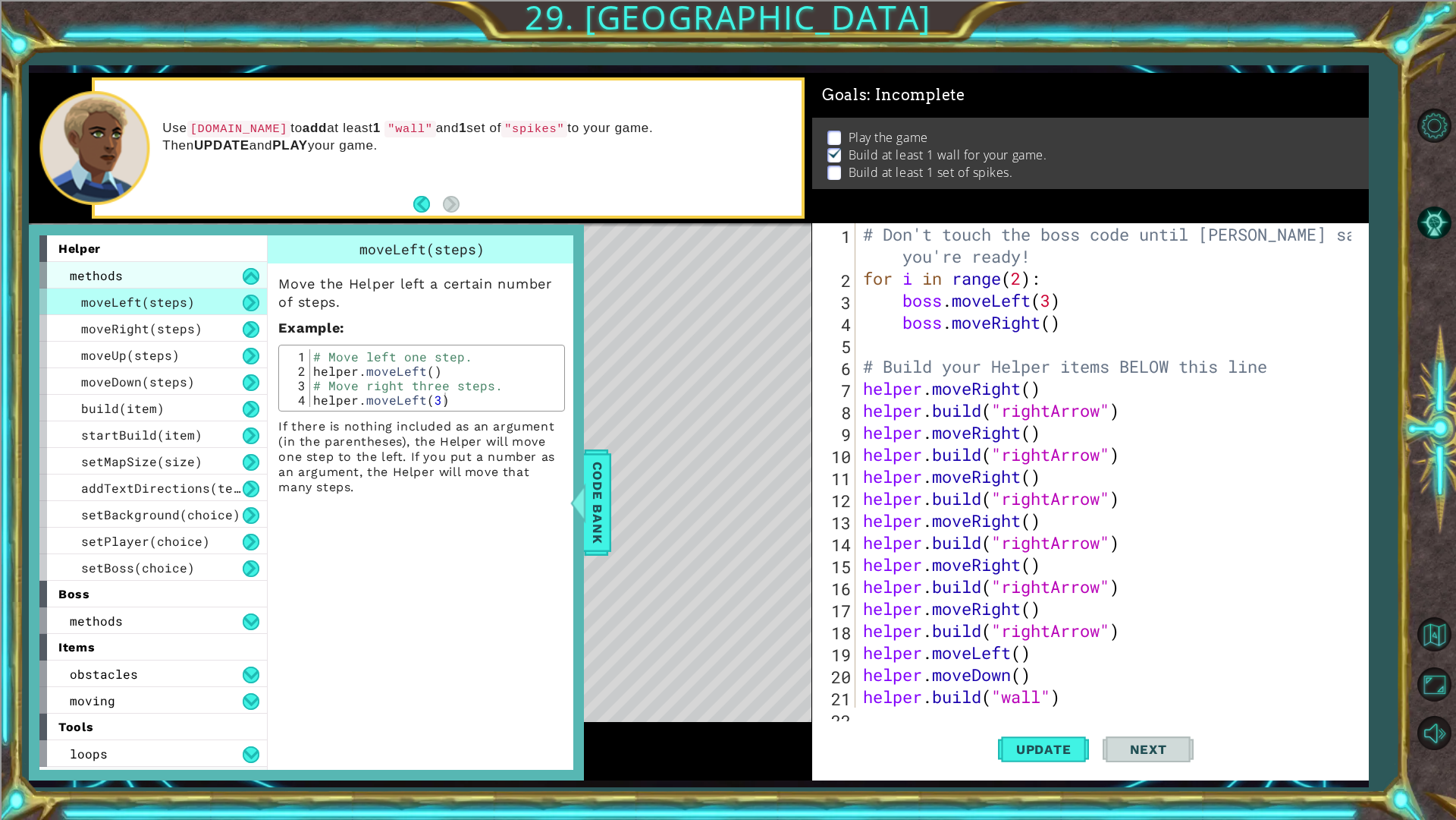
click at [130, 287] on div "methods" at bounding box center [153, 274] width 227 height 26
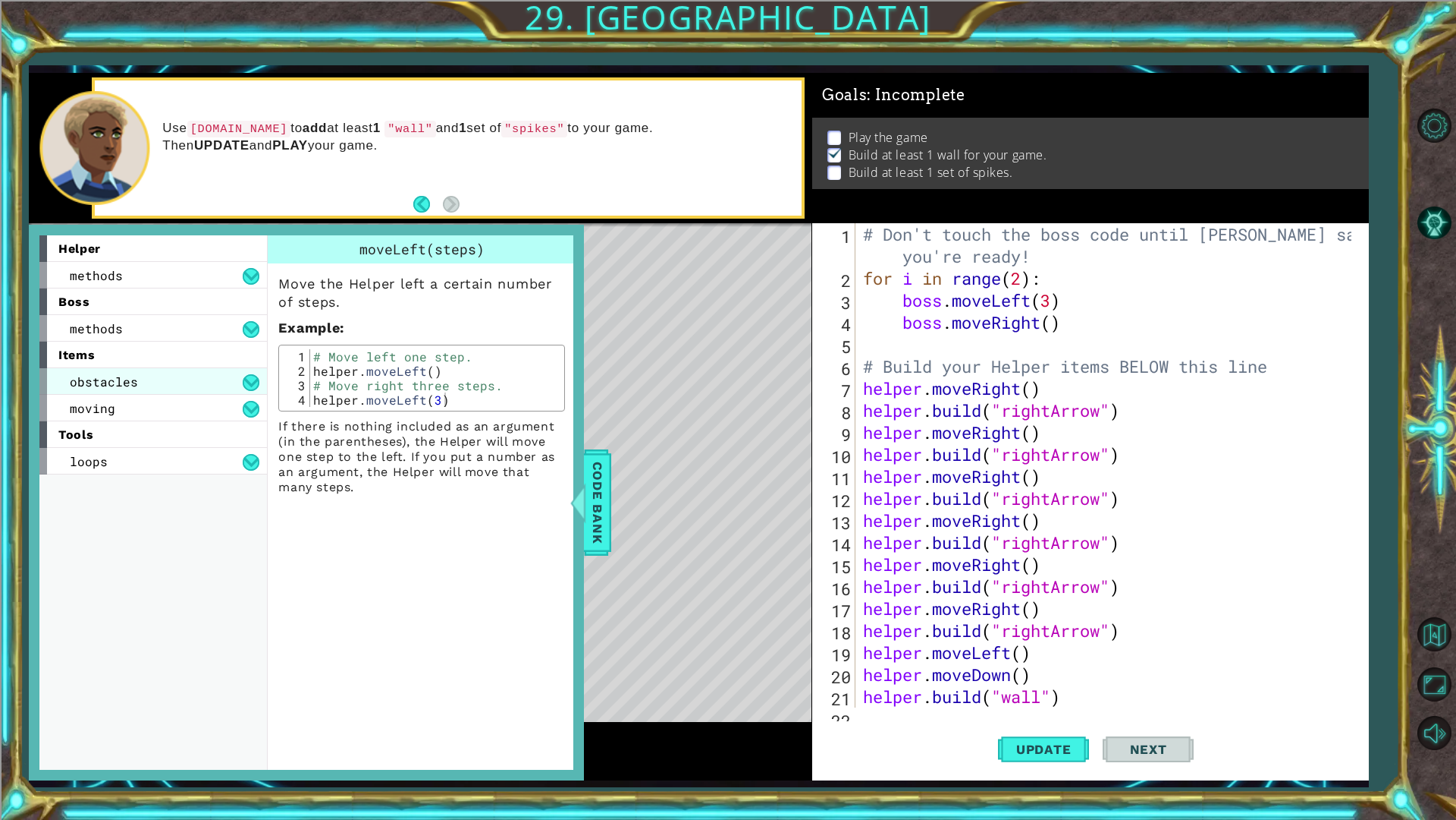
click at [119, 380] on span "obstacles" at bounding box center [104, 381] width 68 height 16
click at [120, 412] on div "moving" at bounding box center [153, 408] width 227 height 26
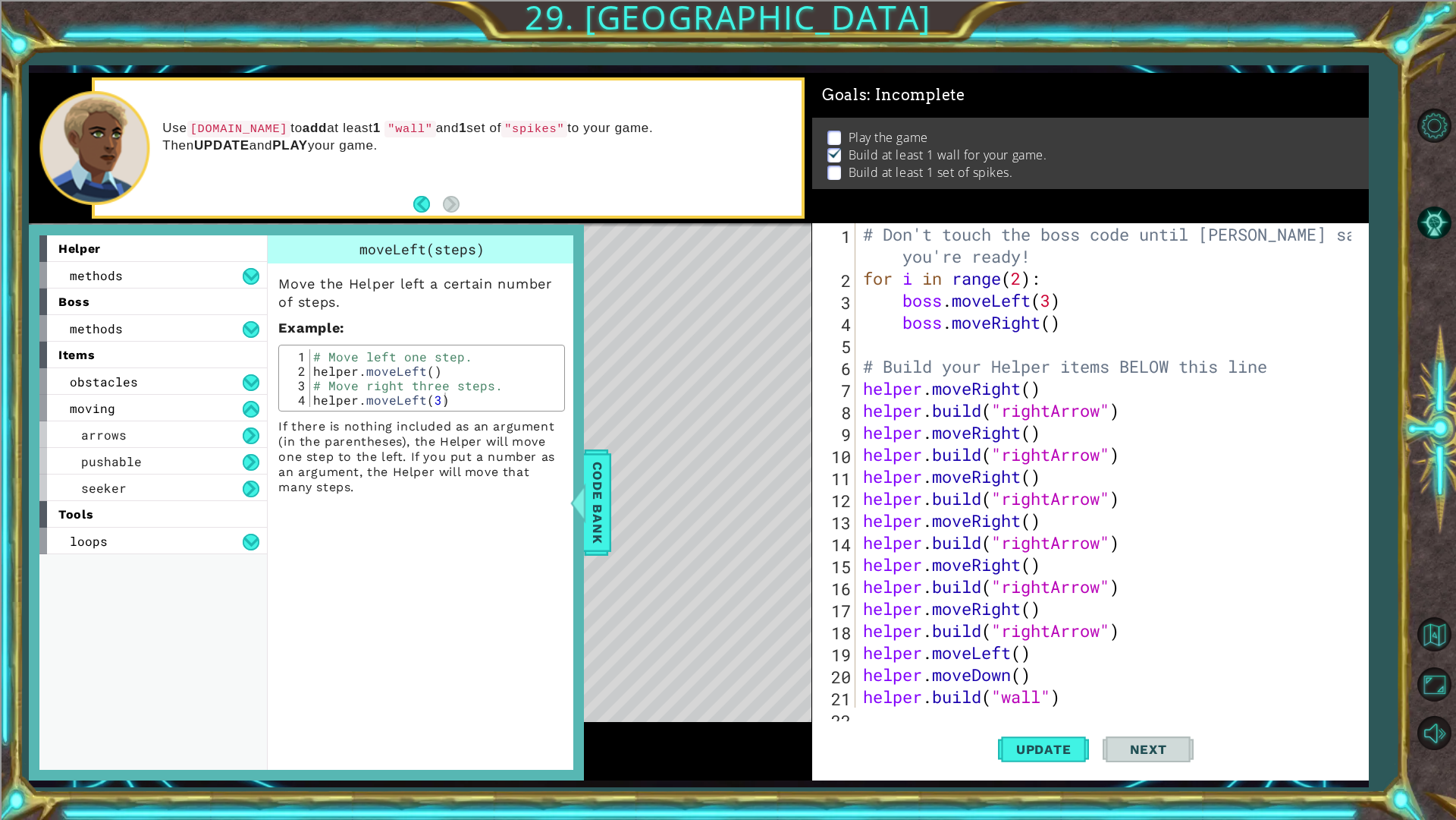
click at [152, 513] on div "tools" at bounding box center [153, 514] width 227 height 26
click at [162, 490] on div "seeker" at bounding box center [153, 487] width 227 height 26
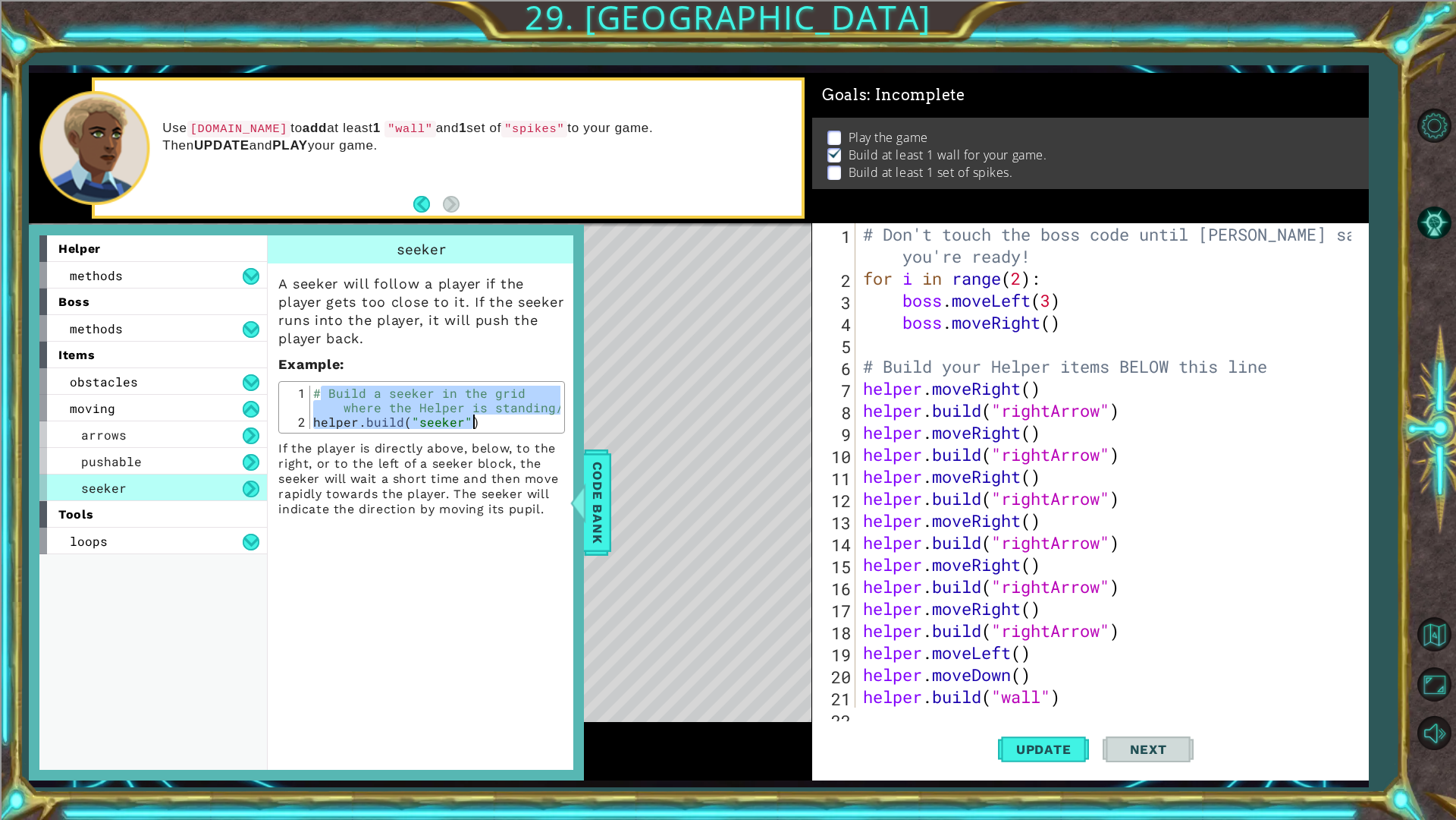
drag, startPoint x: 324, startPoint y: 387, endPoint x: 542, endPoint y: 450, distance: 226.9
click at [542, 450] on div "A seeker will follow a player if the player gets too close to it. If the seeker…" at bounding box center [422, 390] width 308 height 254
click at [502, 422] on div "# Build a seeker in the grid where the Helper is standing/ helper . build ( "se…" at bounding box center [435, 407] width 250 height 44
type textarea "helper.build("seeker")"
drag, startPoint x: 502, startPoint y: 422, endPoint x: 298, endPoint y: 420, distance: 204.0
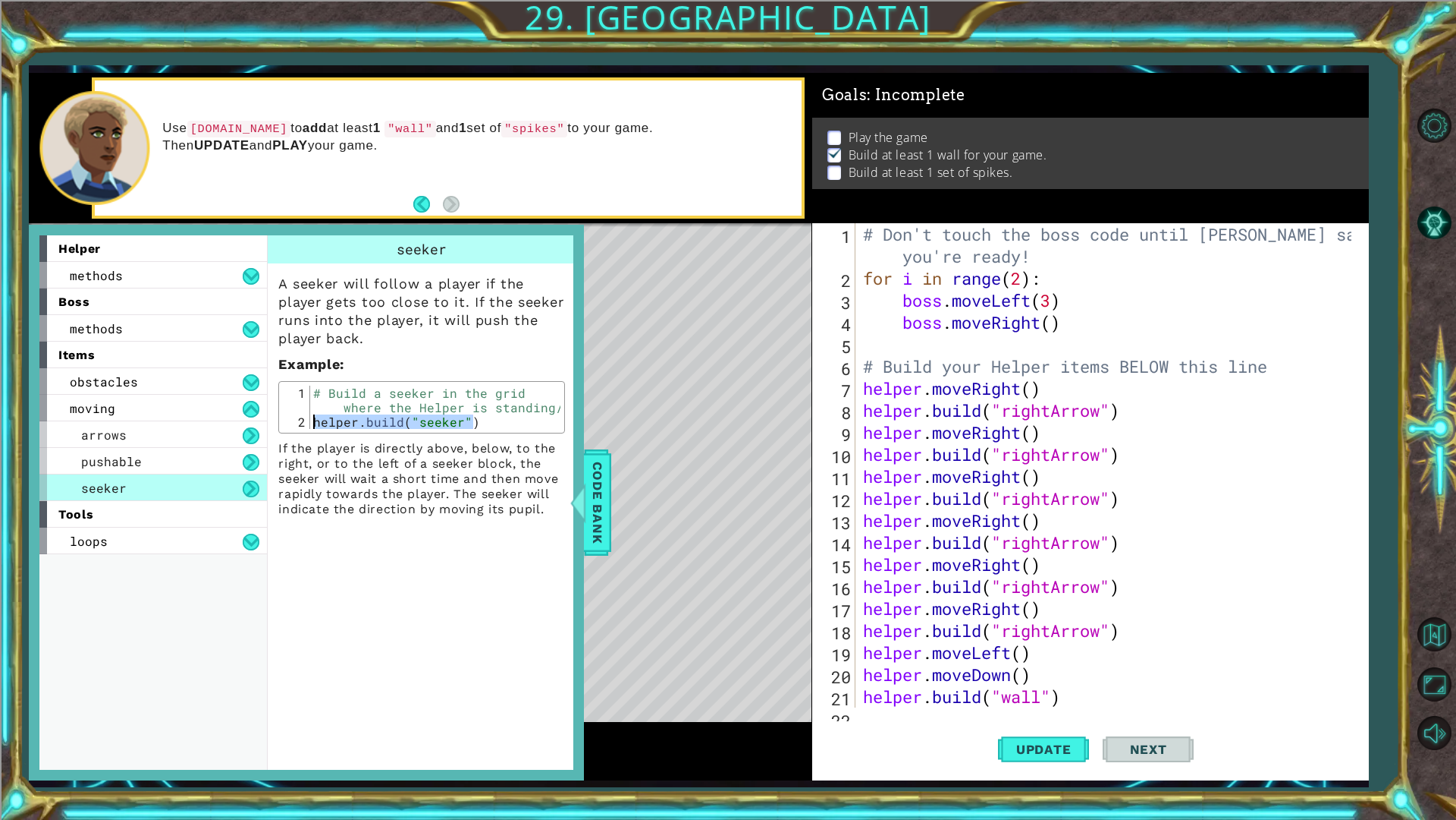
click at [298, 420] on div "helper.build("seeker") 1 2 # Build a seeker in the grid where the Helper is sta…" at bounding box center [422, 407] width 277 height 44
drag, startPoint x: 610, startPoint y: 343, endPoint x: 579, endPoint y: 335, distance: 32.0
click at [604, 343] on div "Level Map" at bounding box center [379, 446] width 701 height 447
click at [590, 486] on span "Code Bank" at bounding box center [598, 502] width 25 height 93
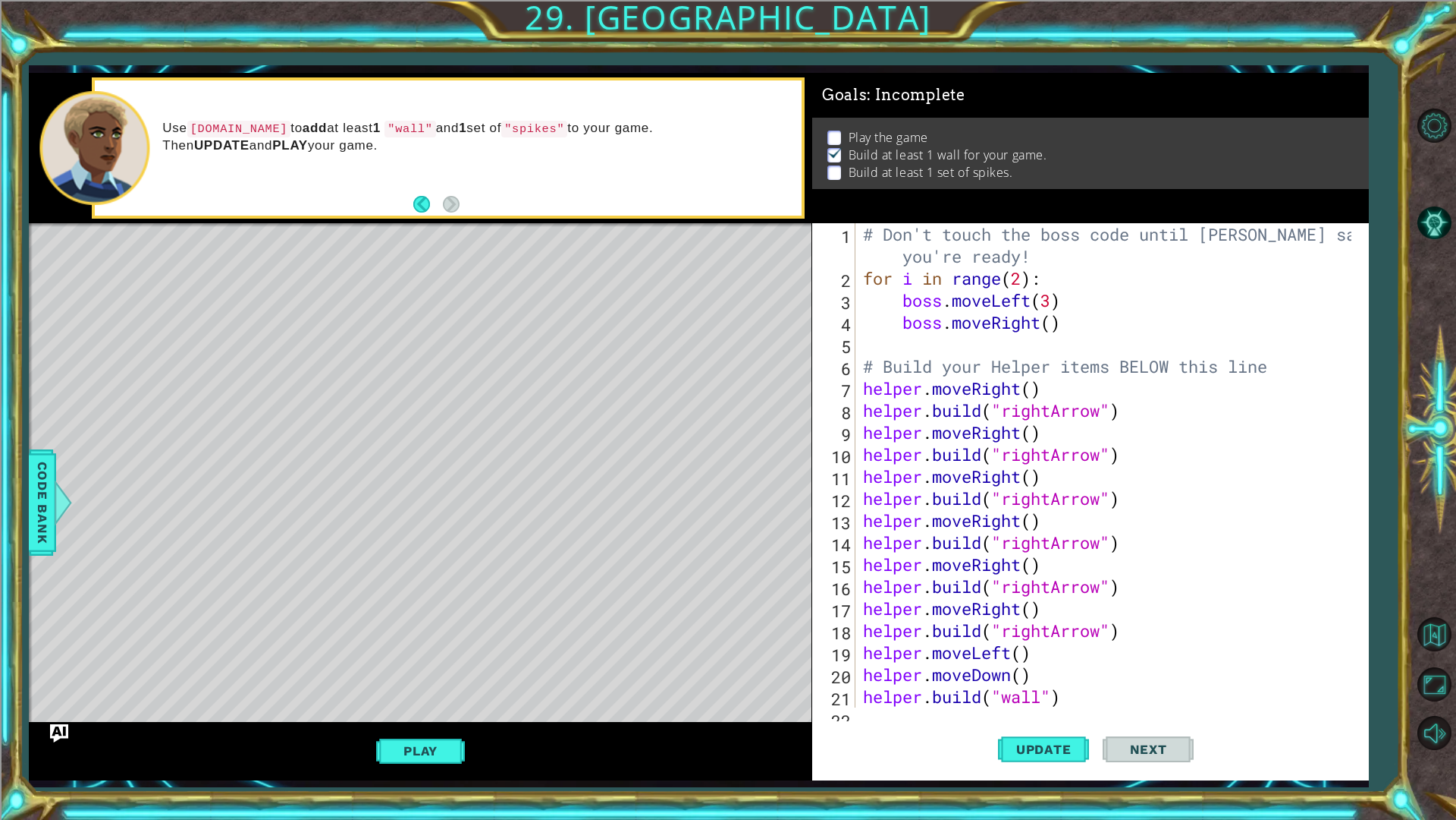
type textarea "helper.moveRight()"
click at [1045, 396] on div "# Don't touch the boss code until Vega says you're ready! for i in range ( 2 ) …" at bounding box center [1110, 498] width 500 height 550
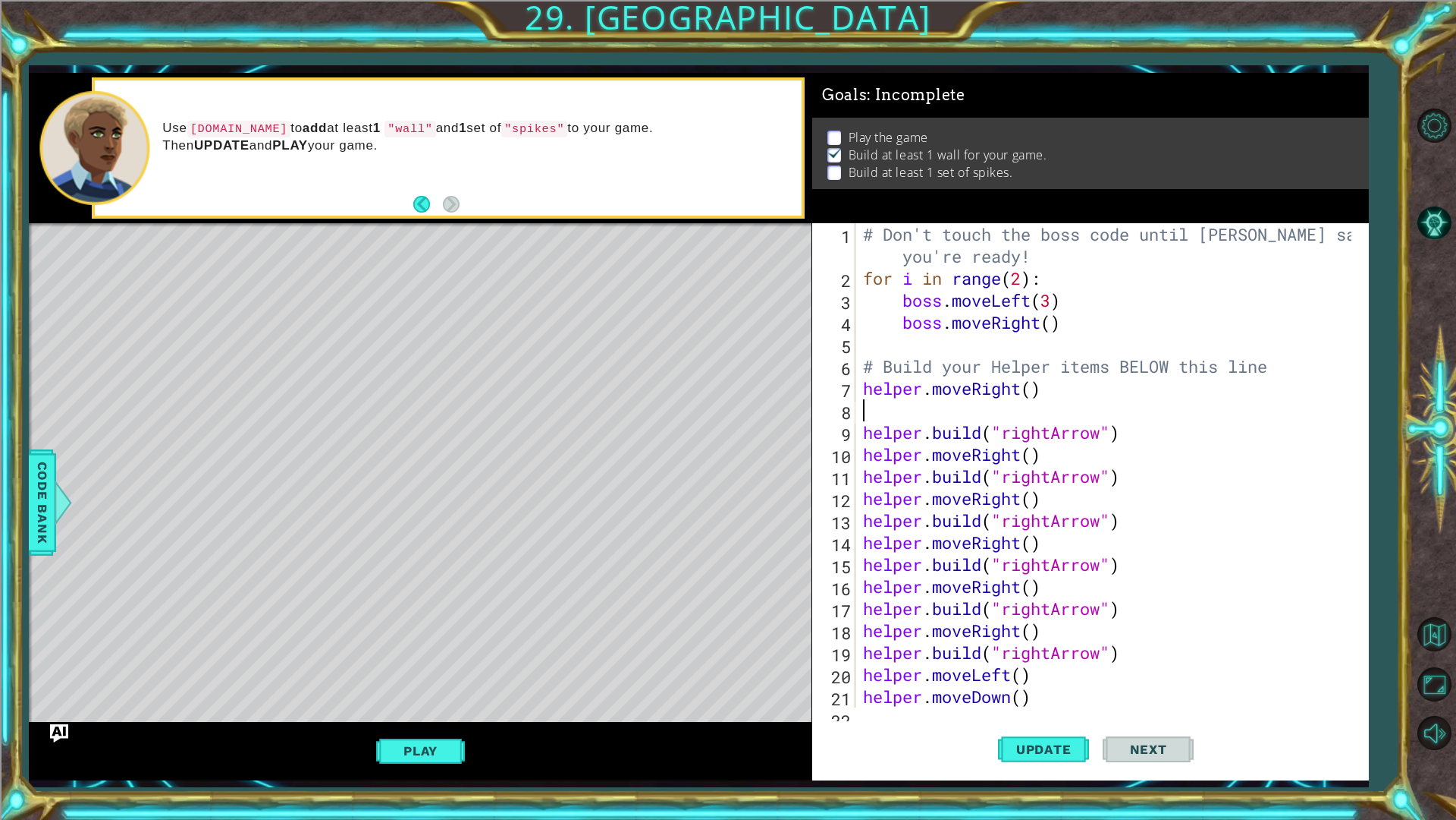
paste textarea "helper.build("seeker")"
type textarea "helper.build("seeker")"
click at [1008, 745] on span "Update" at bounding box center [1044, 749] width 86 height 15
click at [441, 740] on div "Play" at bounding box center [420, 750] width 783 height 58
click at [428, 747] on button "Play" at bounding box center [421, 750] width 89 height 29
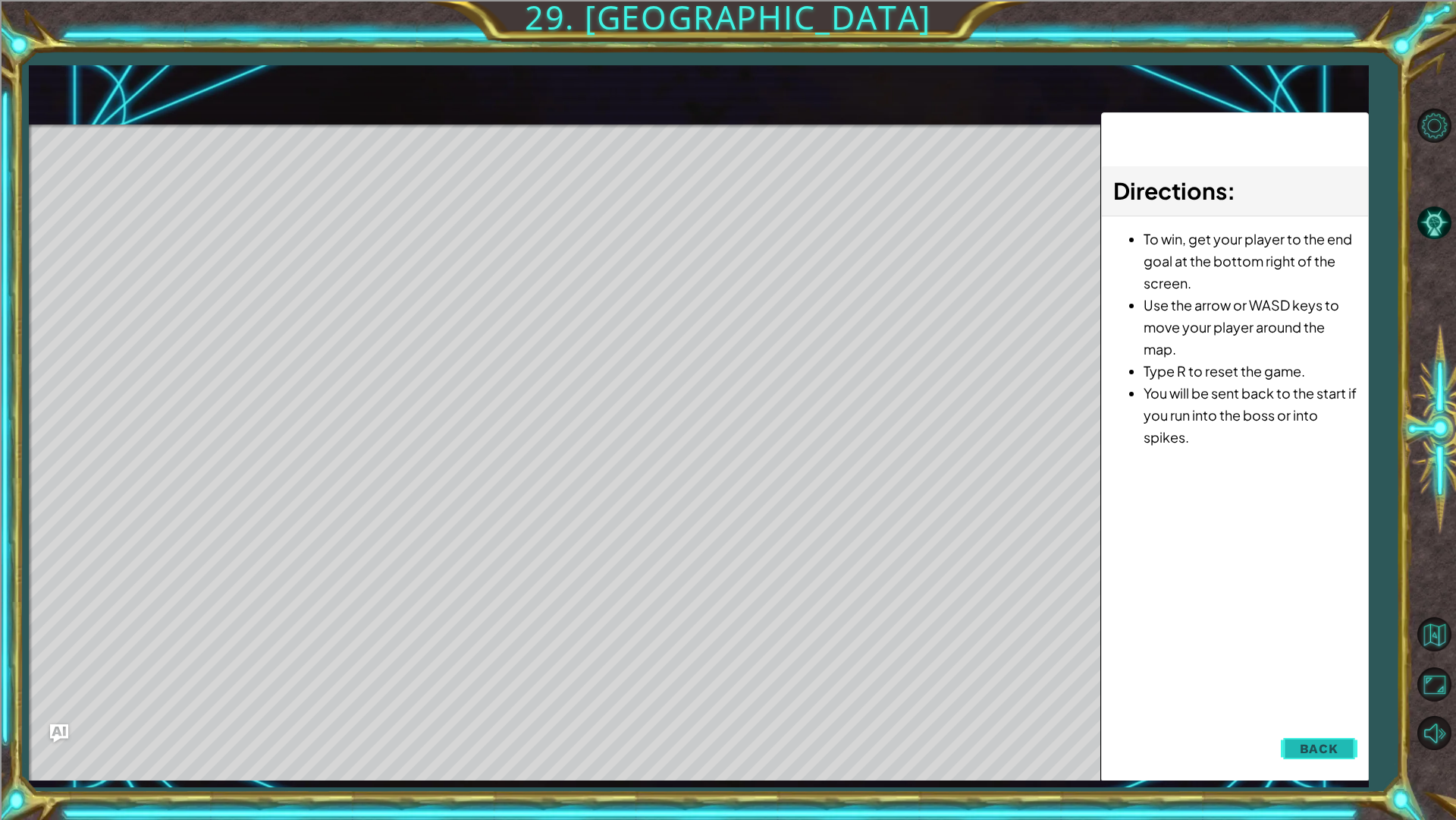
click at [1306, 760] on button "Back" at bounding box center [1319, 748] width 77 height 30
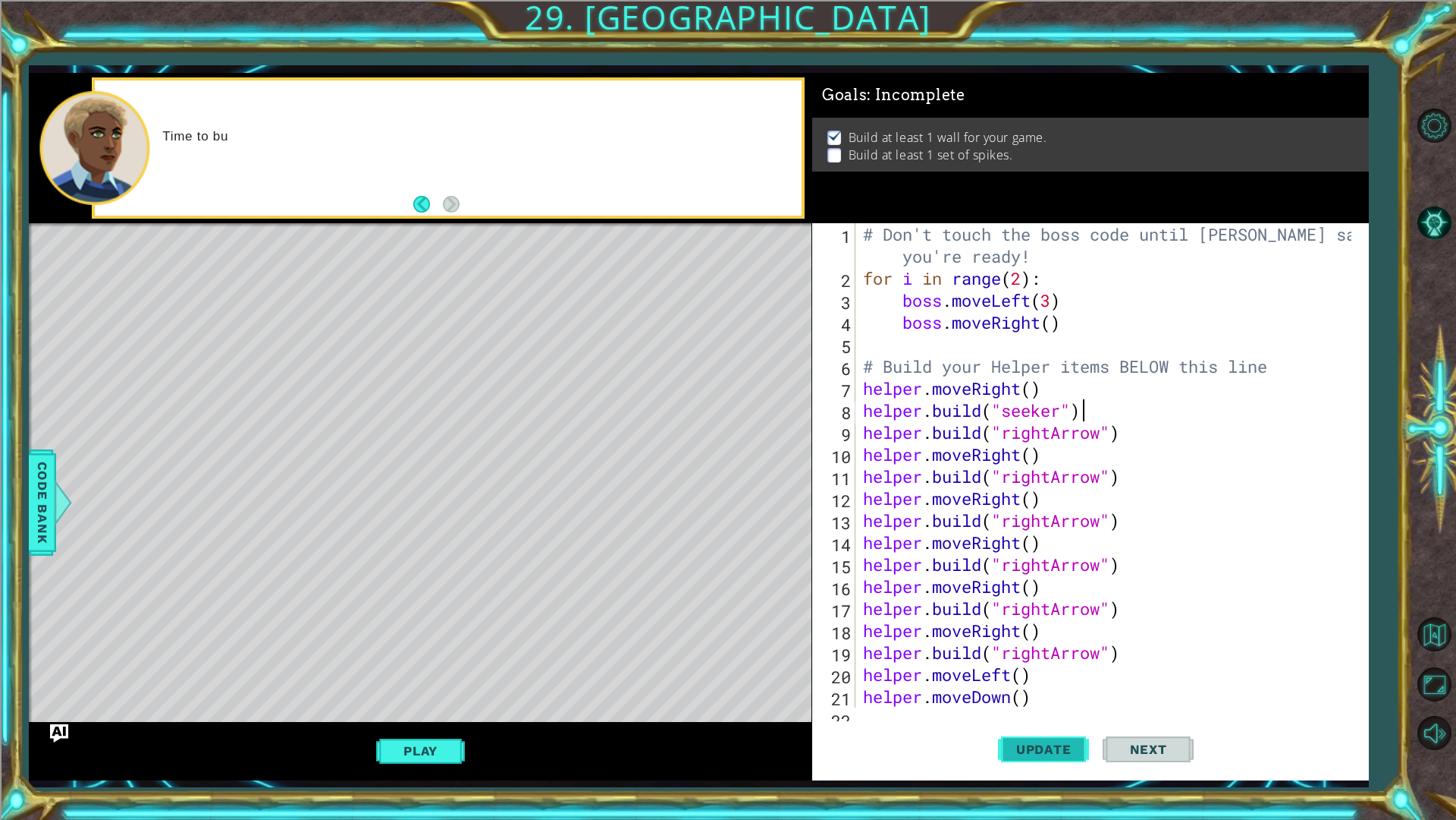
click at [1026, 741] on span "Update" at bounding box center [1044, 749] width 86 height 15
drag, startPoint x: 1079, startPoint y: 410, endPoint x: 862, endPoint y: 407, distance: 217.0
click at [862, 407] on div "# Don't touch the boss code until Vega says you're ready! for i in range ( 2 ) …" at bounding box center [1110, 498] width 500 height 550
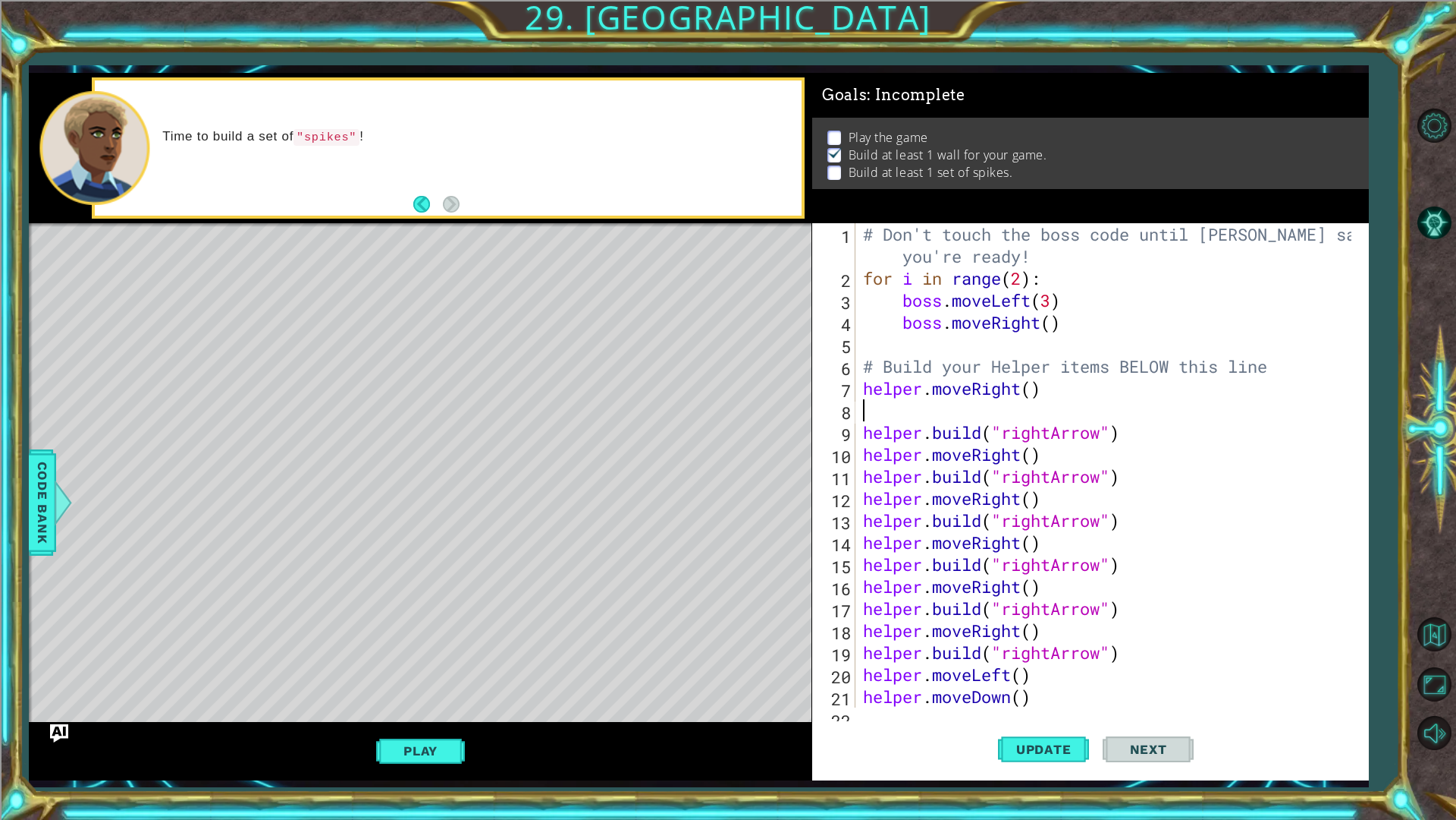
type textarea "helper.moveRight()"
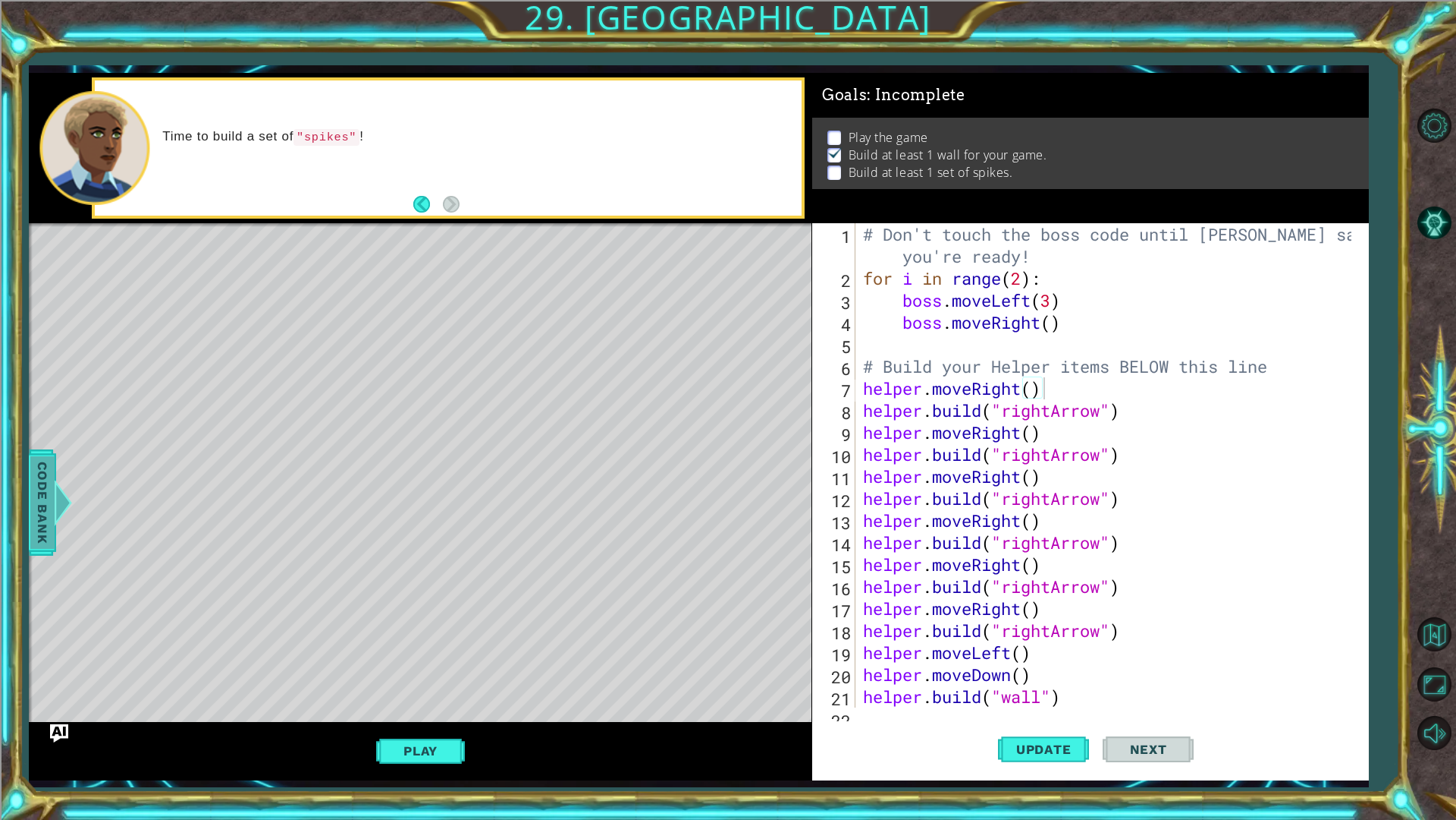
click at [30, 519] on span "Code Bank" at bounding box center [42, 502] width 25 height 93
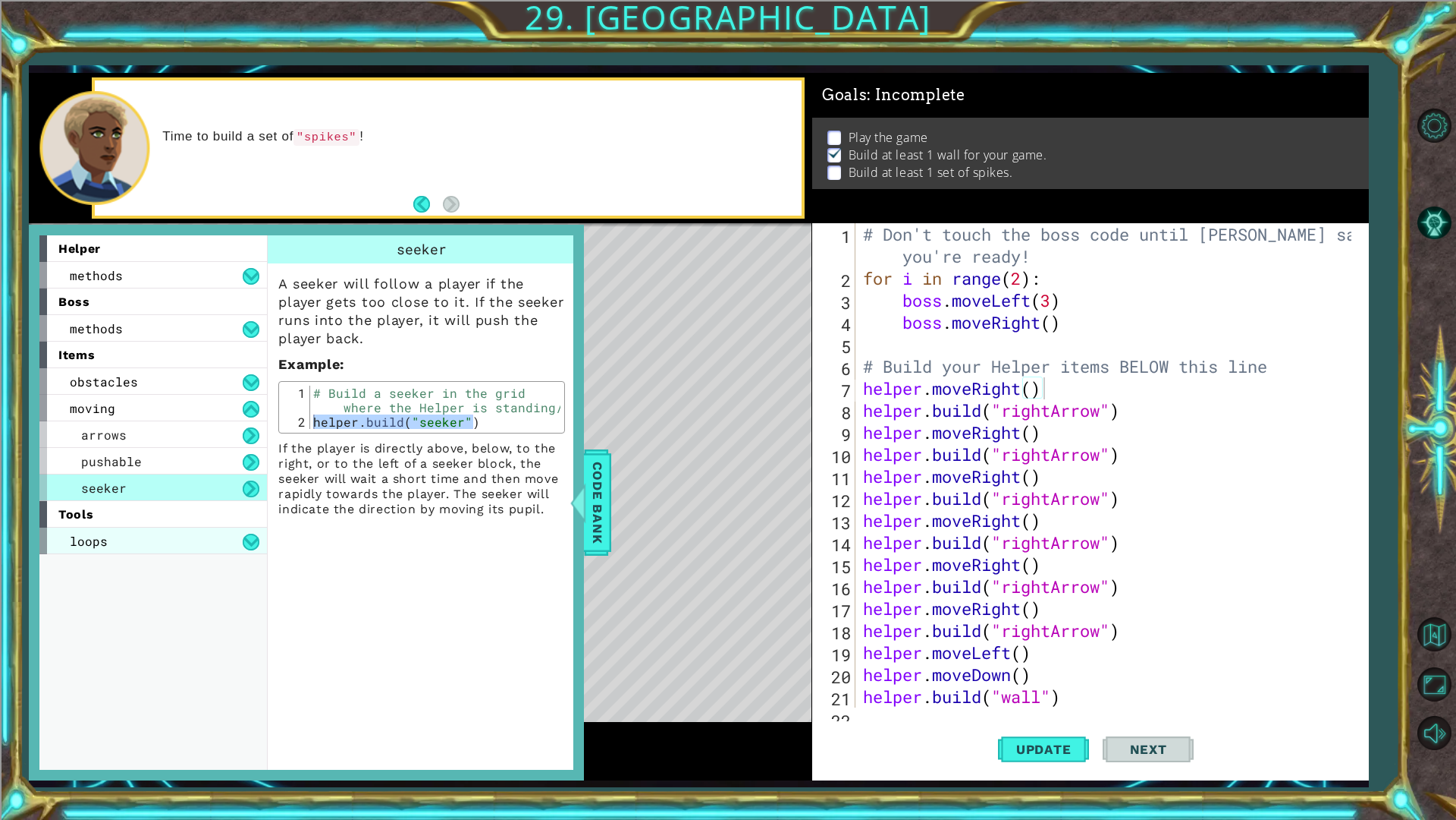
click at [142, 536] on div "loops" at bounding box center [153, 540] width 227 height 26
click at [141, 396] on div "moving" at bounding box center [153, 408] width 227 height 26
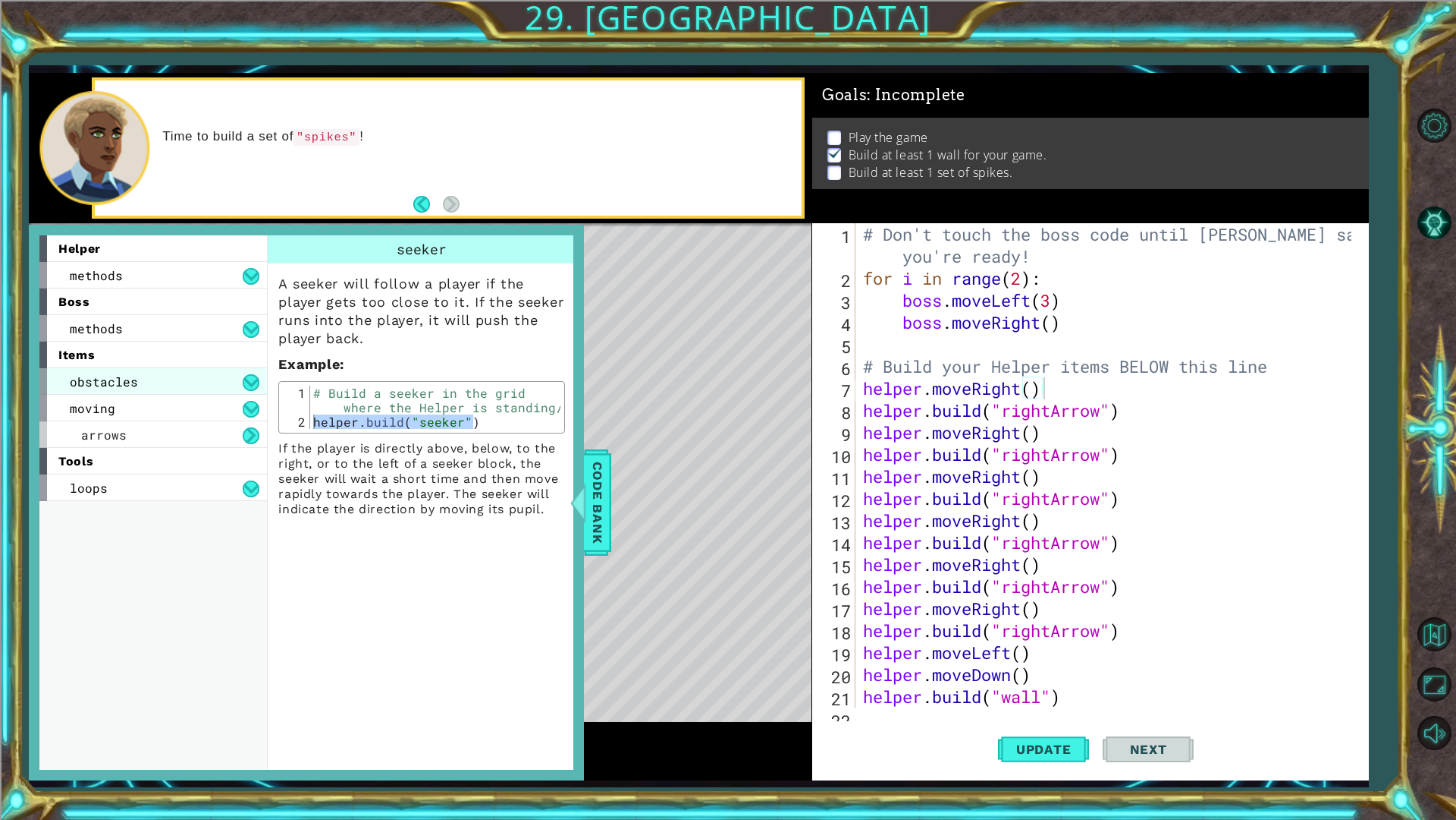
click at [141, 369] on div "obstacles" at bounding box center [153, 381] width 227 height 26
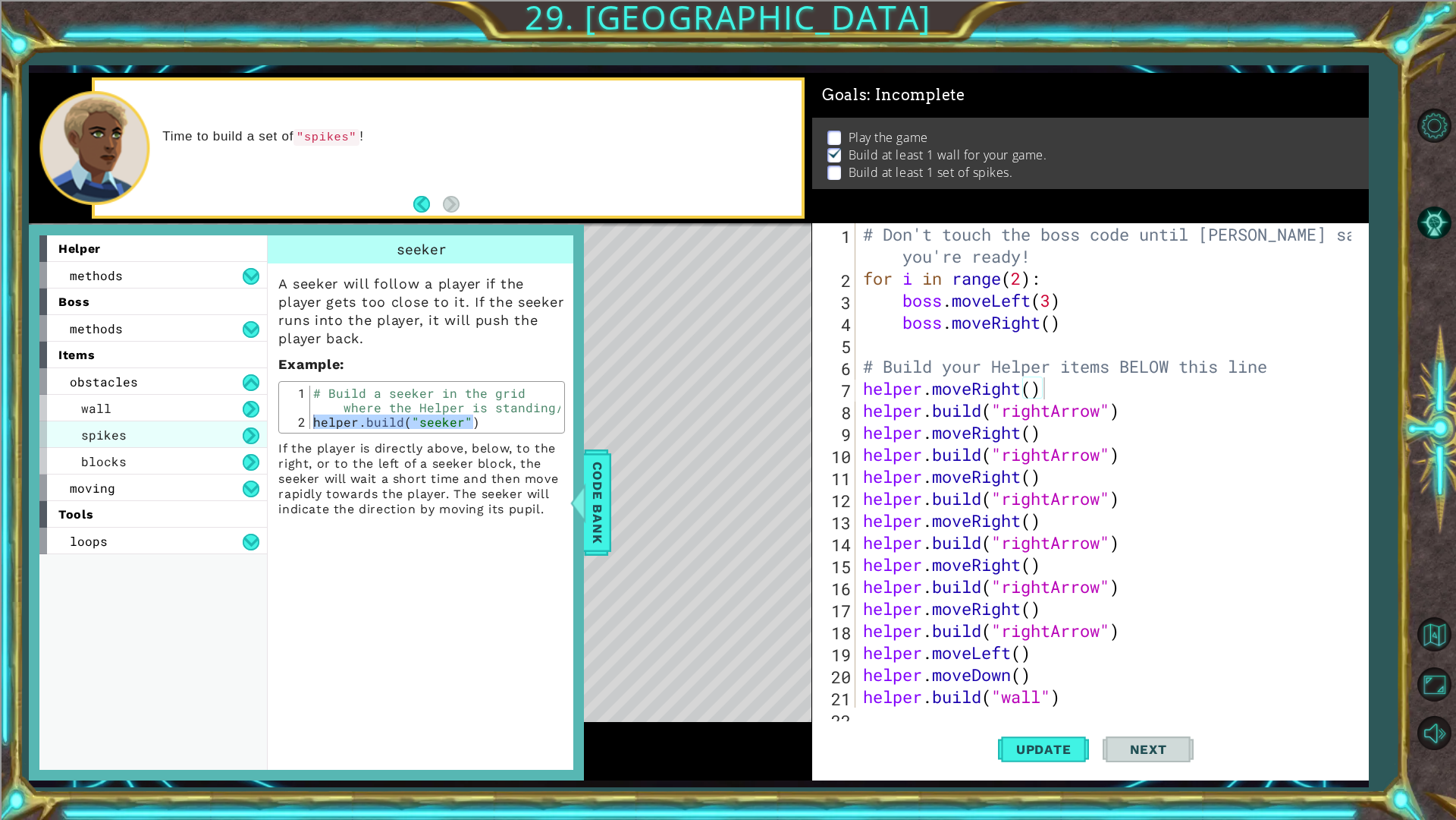
click at [150, 425] on div "spikes" at bounding box center [153, 434] width 227 height 26
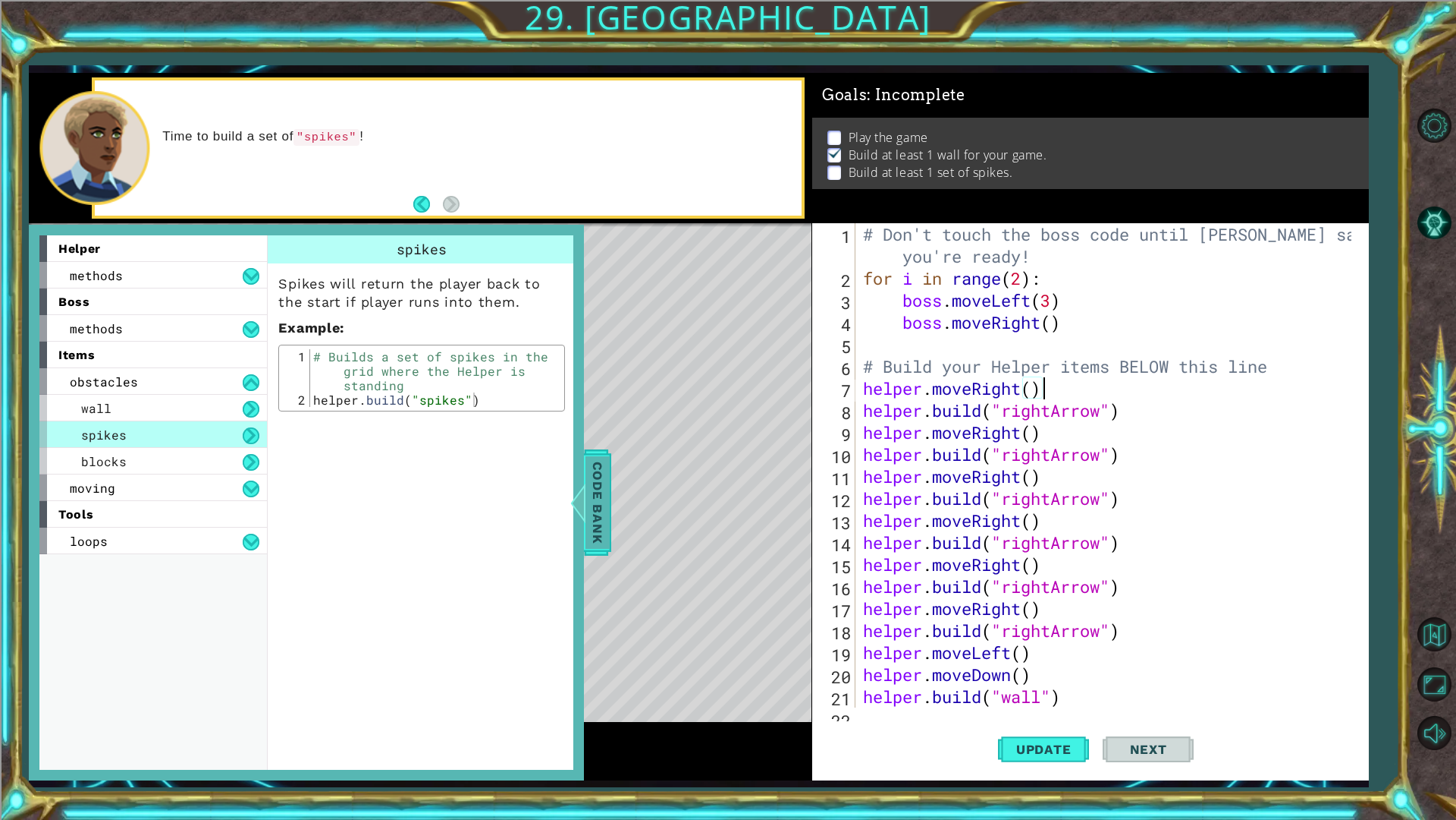
click at [573, 500] on div at bounding box center [579, 502] width 19 height 45
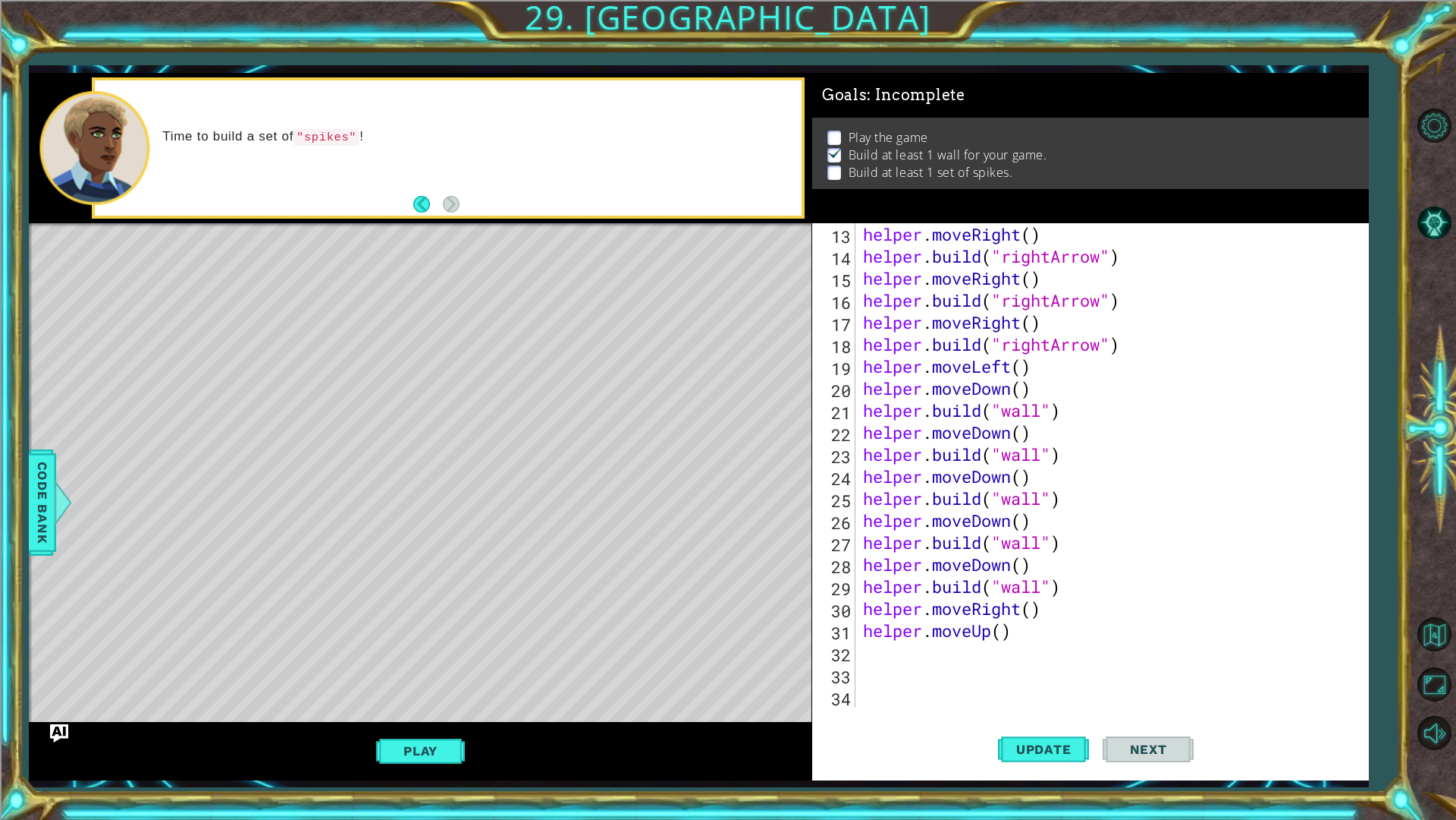
scroll to position [286, 0]
click at [938, 654] on div "helper . moveRight ( ) helper . build ( "rightArrow" ) helper . moveRight ( ) h…" at bounding box center [1110, 487] width 500 height 528
drag, startPoint x: 1017, startPoint y: 629, endPoint x: 886, endPoint y: 620, distance: 131.3
click at [886, 620] on div "helper . moveRight ( ) helper . build ( "rightArrow" ) helper . moveRight ( ) h…" at bounding box center [1110, 487] width 500 height 528
type textarea "helper.moveUp()"
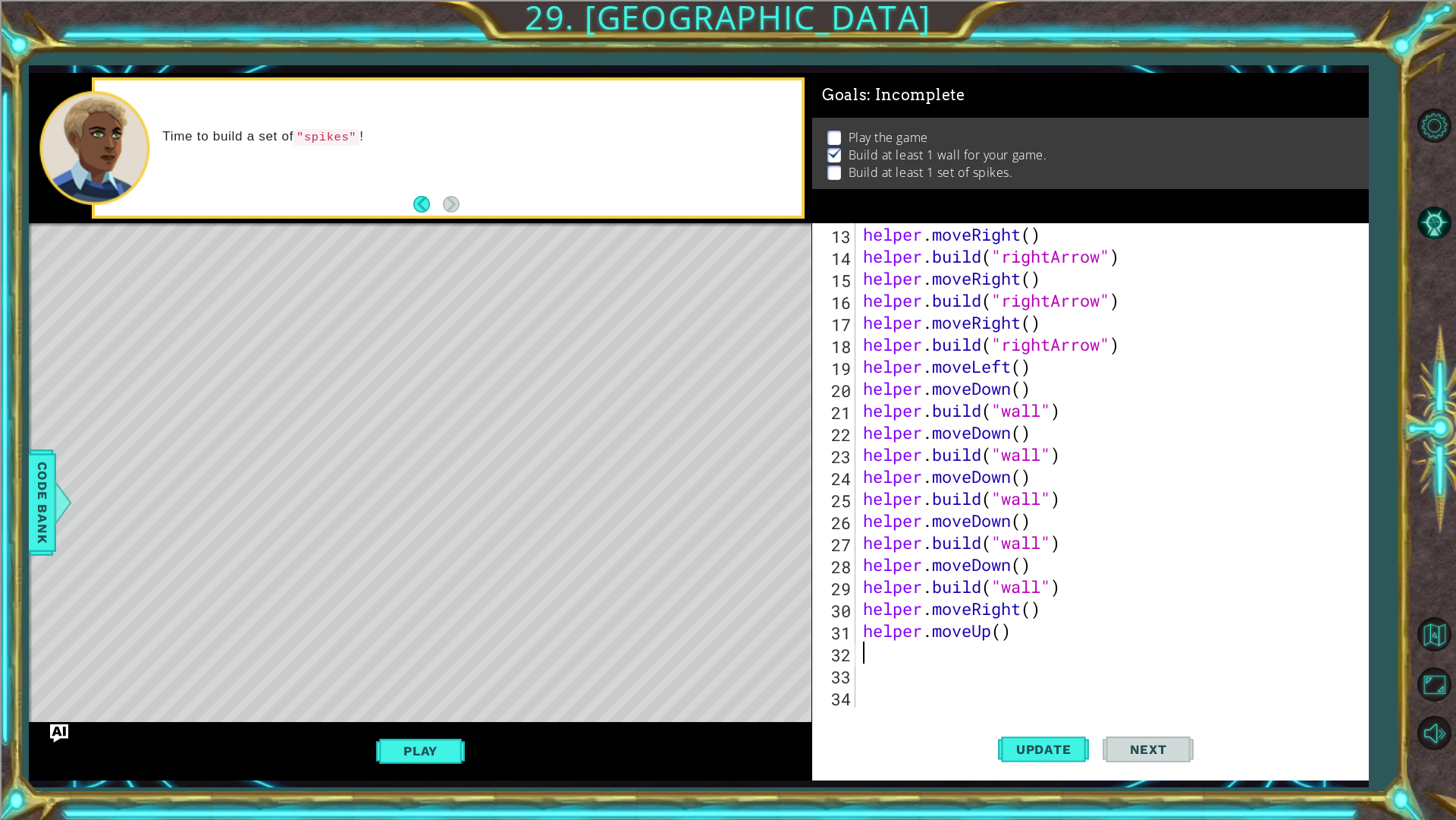
click at [888, 658] on div "helper . moveRight ( ) helper . build ( "rightArrow" ) helper . moveRight ( ) h…" at bounding box center [1110, 487] width 500 height 528
click at [980, 627] on div "helper . moveRight ( ) helper . build ( "rightArrow" ) helper . moveRight ( ) h…" at bounding box center [1110, 487] width 500 height 528
click at [999, 626] on div "helper . moveRight ( ) helper . build ( "rightArrow" ) helper . moveRight ( ) h…" at bounding box center [1110, 487] width 500 height 528
type textarea "helper.moveUp(4)"
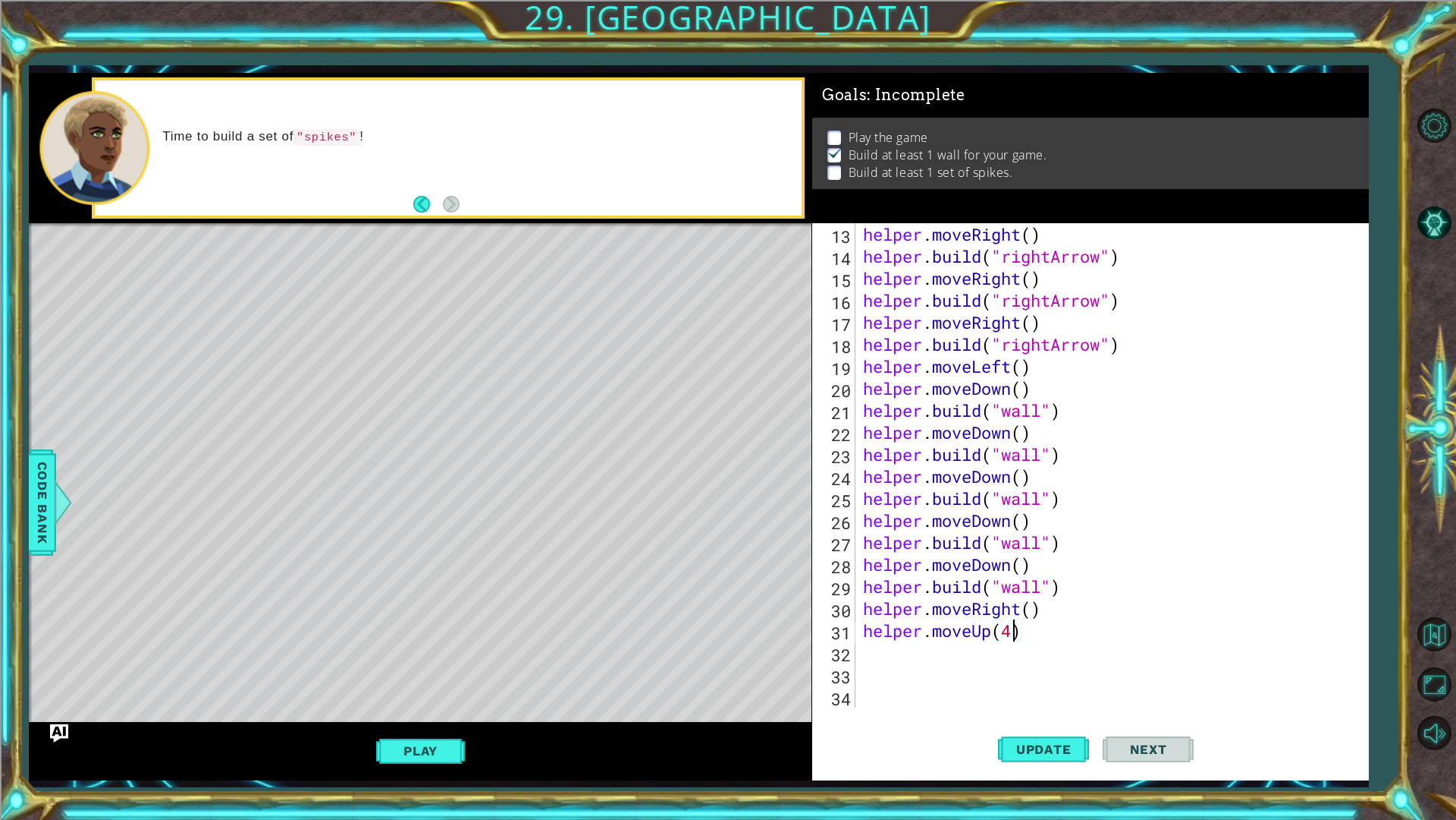
click at [942, 697] on div "helper . moveRight ( ) helper . build ( "rightArrow" ) helper . moveRight ( ) h…" at bounding box center [1110, 487] width 500 height 528
click at [940, 665] on div "helper . moveRight ( ) helper . build ( "rightArrow" ) helper . moveRight ( ) h…" at bounding box center [1110, 487] width 500 height 528
click at [932, 647] on div "helper . moveRight ( ) helper . build ( "rightArrow" ) helper . moveRight ( ) h…" at bounding box center [1110, 487] width 500 height 528
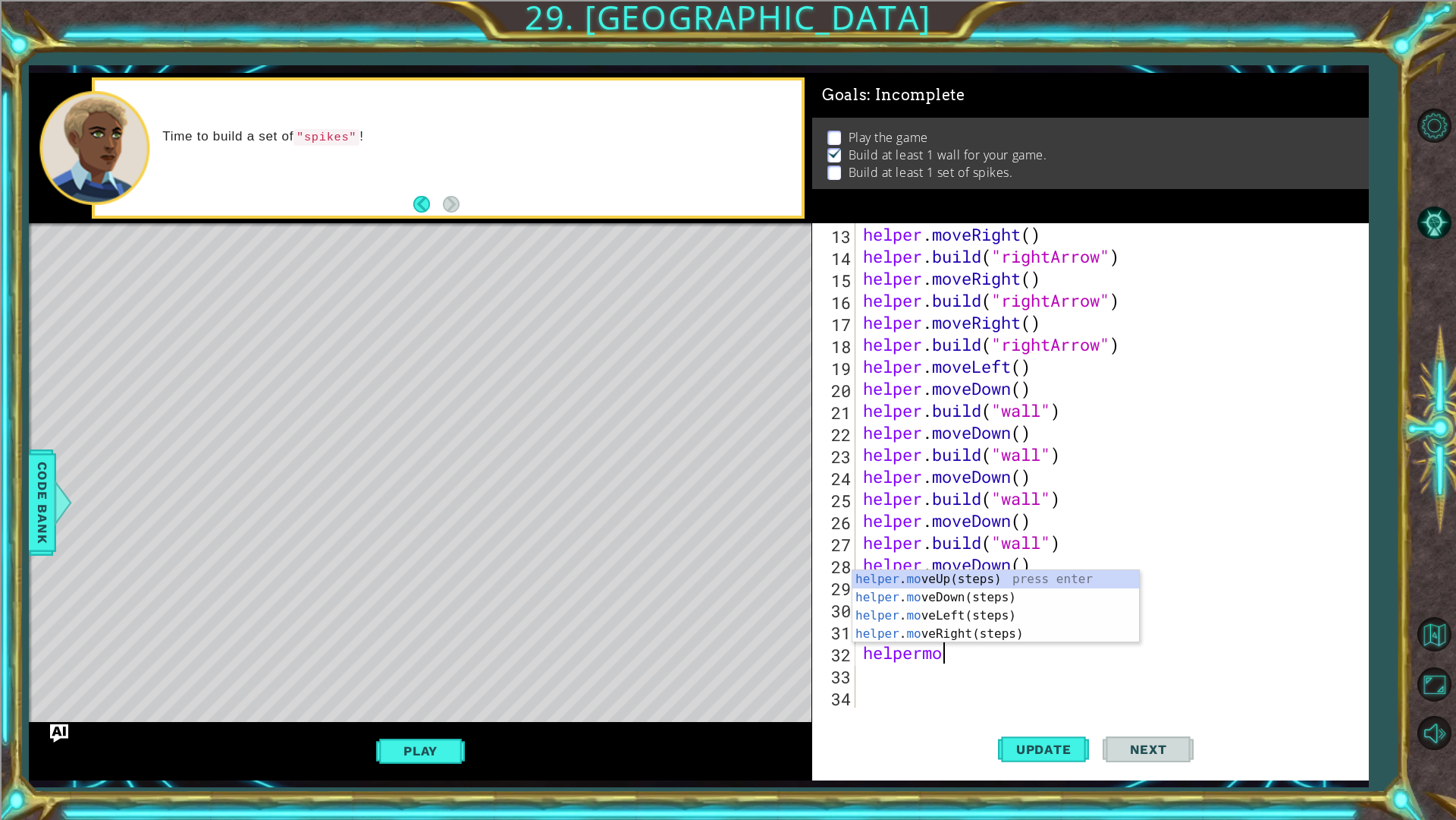
type textarea "helpermove"
click at [937, 614] on div "helper . move Up(steps) press enter helper . move Down(steps) press enter helpe…" at bounding box center [996, 625] width 287 height 109
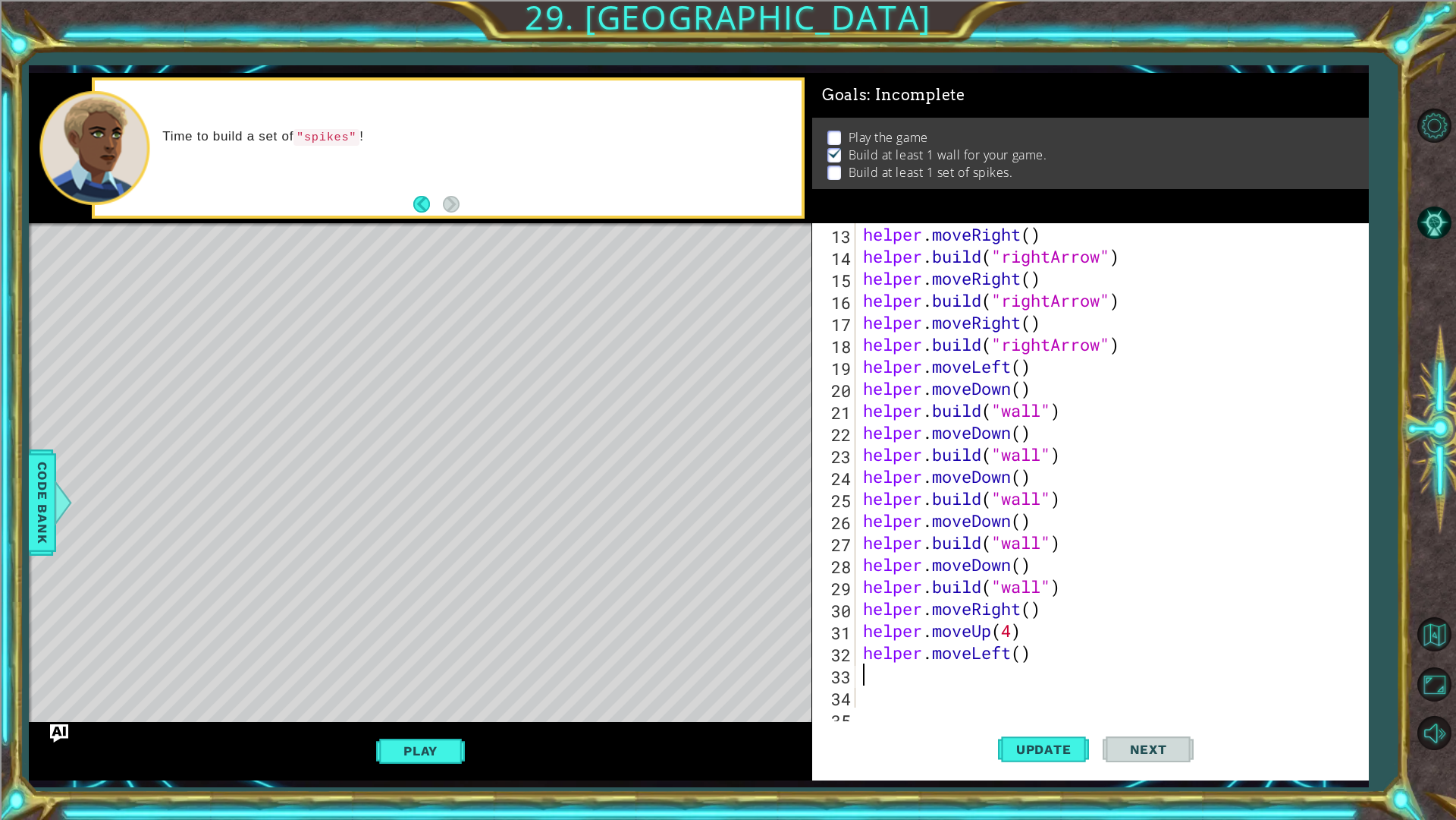
scroll to position [0, 0]
click at [1025, 660] on div "helper . moveRight ( ) helper . build ( "rightArrow" ) helper . moveRight ( ) h…" at bounding box center [1110, 487] width 500 height 528
type textarea "helper.moveLeft(3)"
click at [1009, 666] on div "helper . moveRight ( ) helper . build ( "rightArrow" ) helper . moveRight ( ) h…" at bounding box center [1110, 487] width 500 height 528
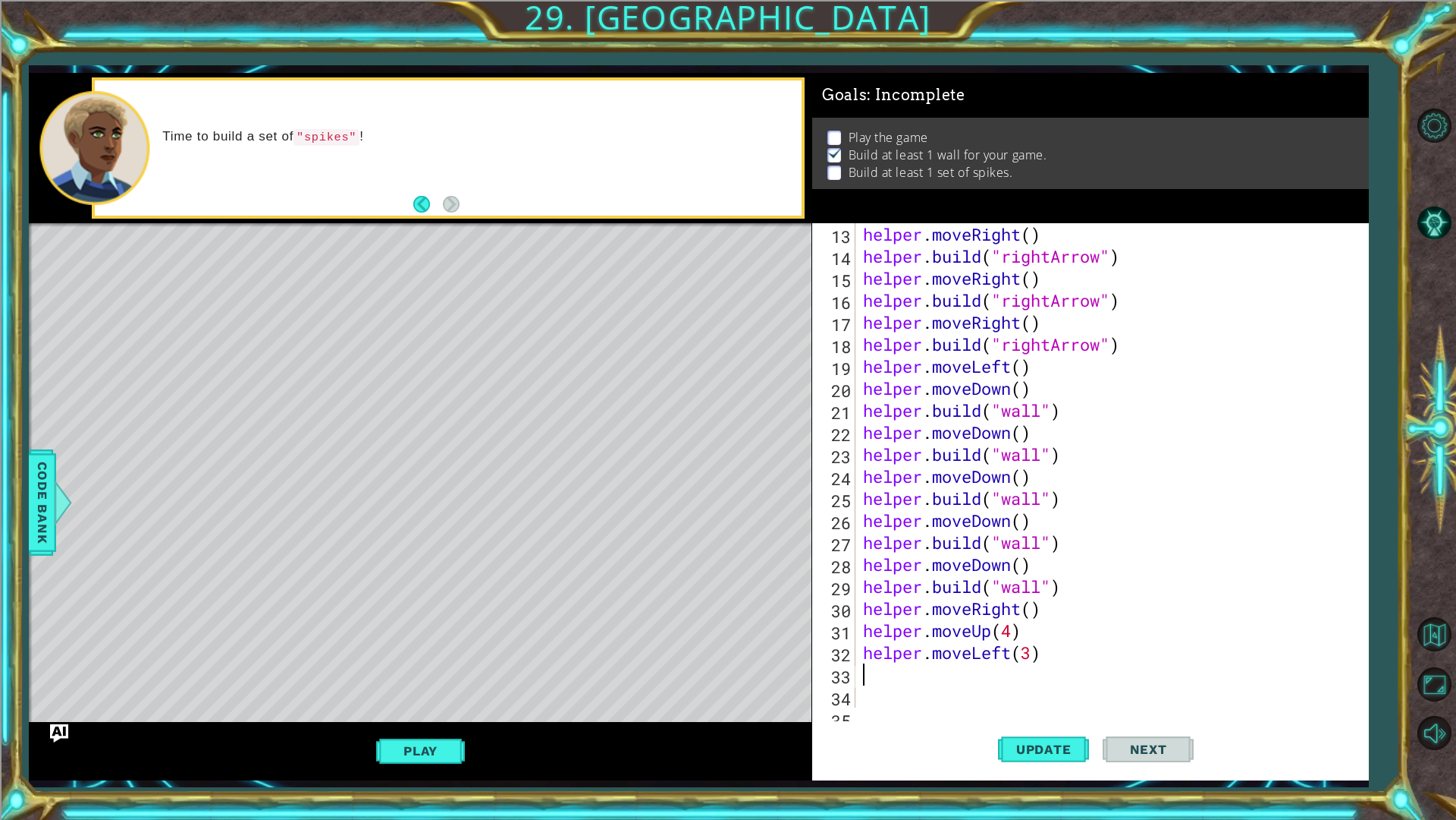
scroll to position [0, 0]
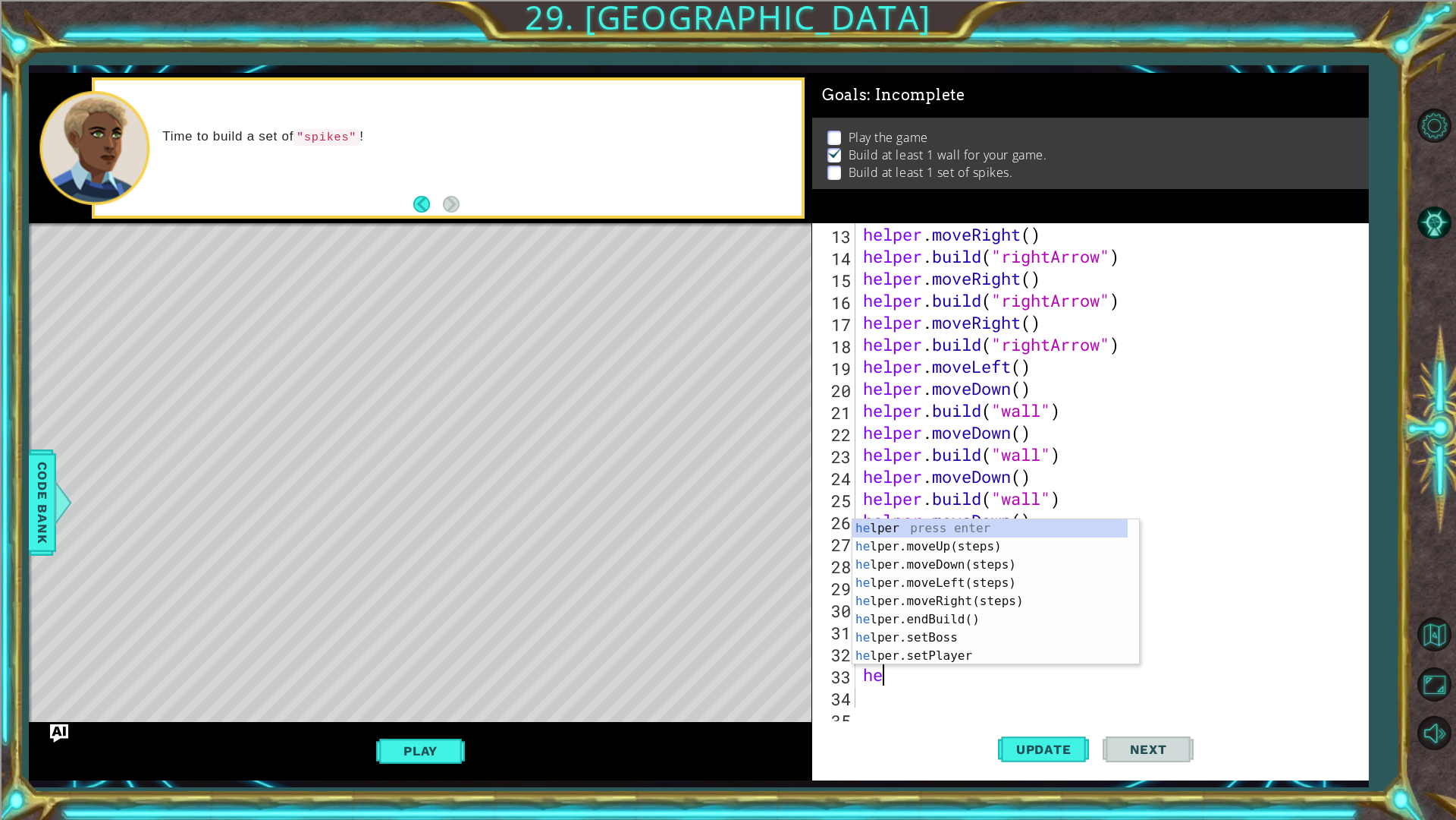
type textarea "help"
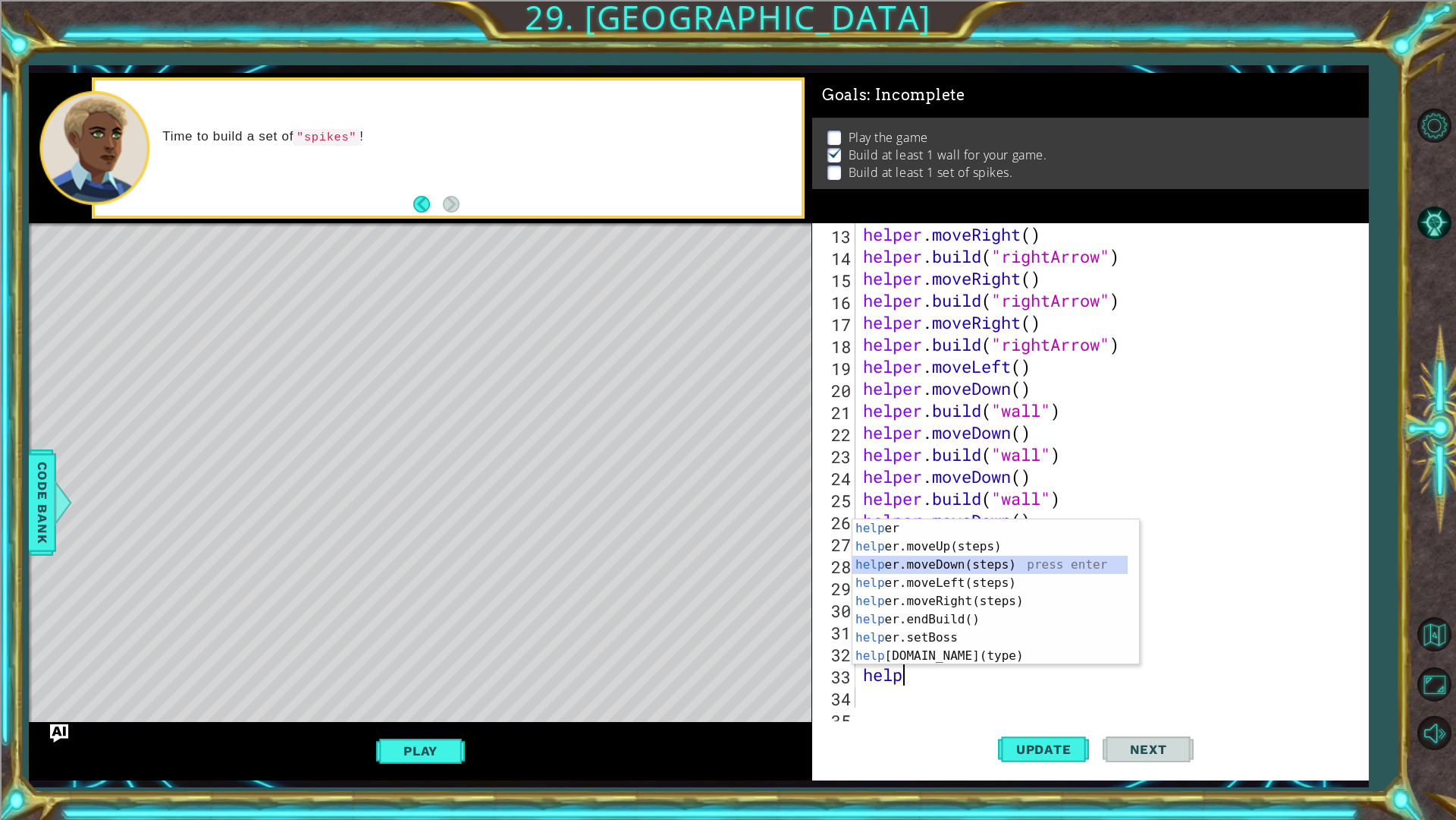
click at [1002, 568] on div "help er press enter help er.moveUp(steps) press enter help er.moveDown(steps) p…" at bounding box center [990, 611] width 275 height 182
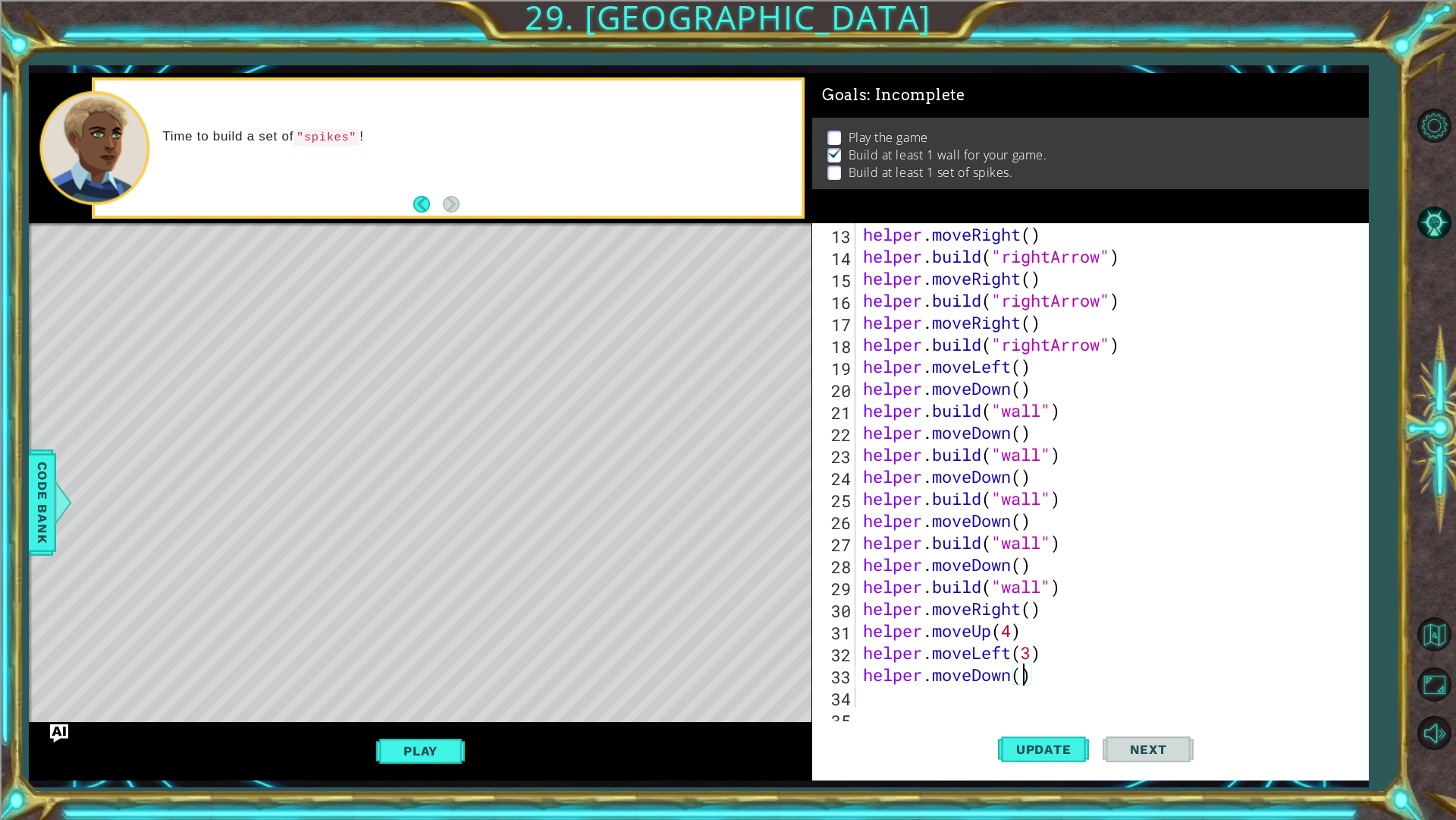
click at [1024, 669] on div "helper . moveRight ( ) helper . build ( "rightArrow" ) helper . moveRight ( ) h…" at bounding box center [1110, 487] width 500 height 528
type textarea "helper.moveDown(2)"
click at [1007, 695] on div "helper . moveRight ( ) helper . build ( "rightArrow" ) helper . moveRight ( ) h…" at bounding box center [1110, 487] width 500 height 528
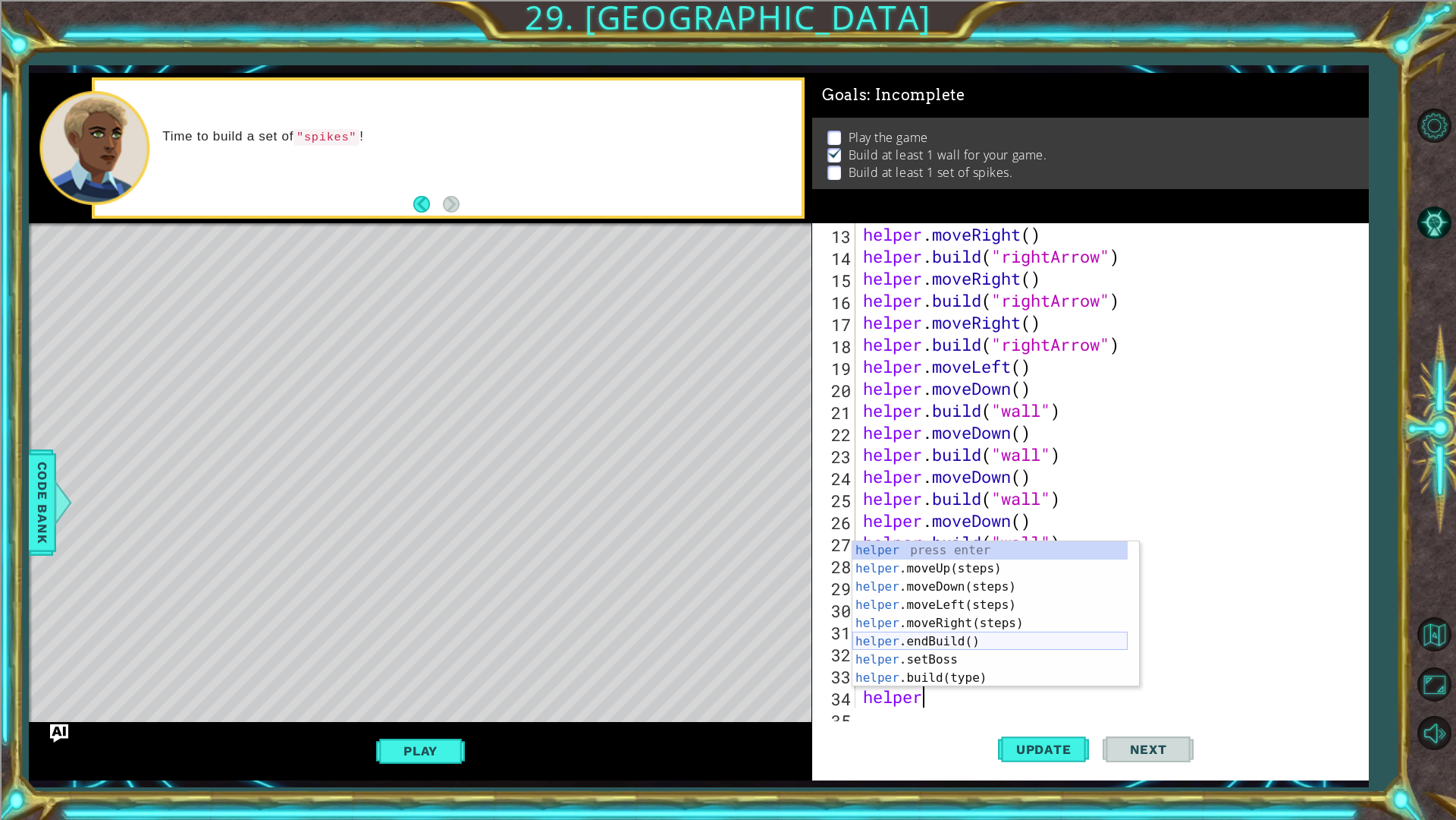
scroll to position [0, 2]
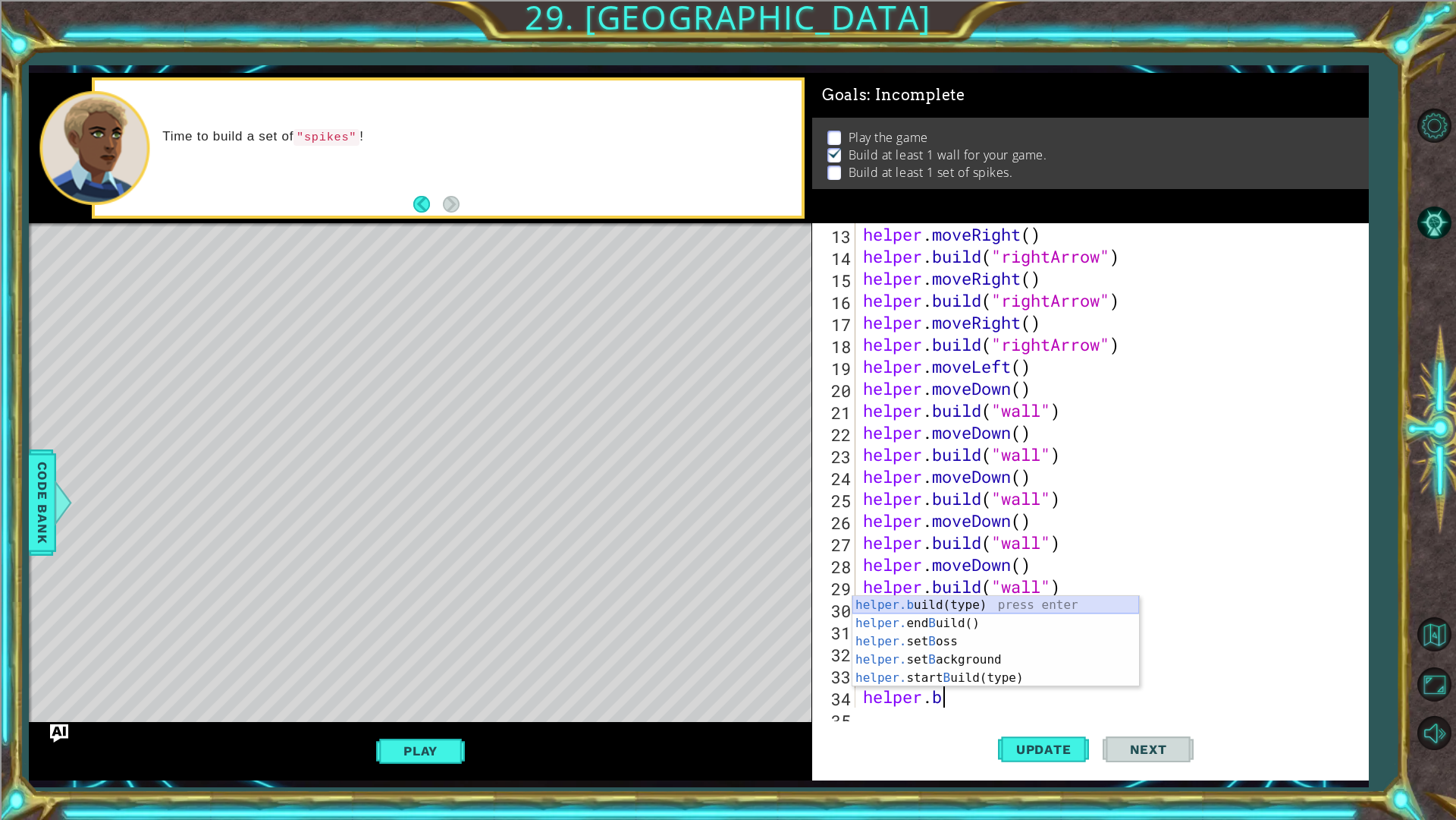
click at [973, 609] on div "helper.b uild(type) press enter helper. end B uild() press enter helper. set B …" at bounding box center [996, 659] width 287 height 128
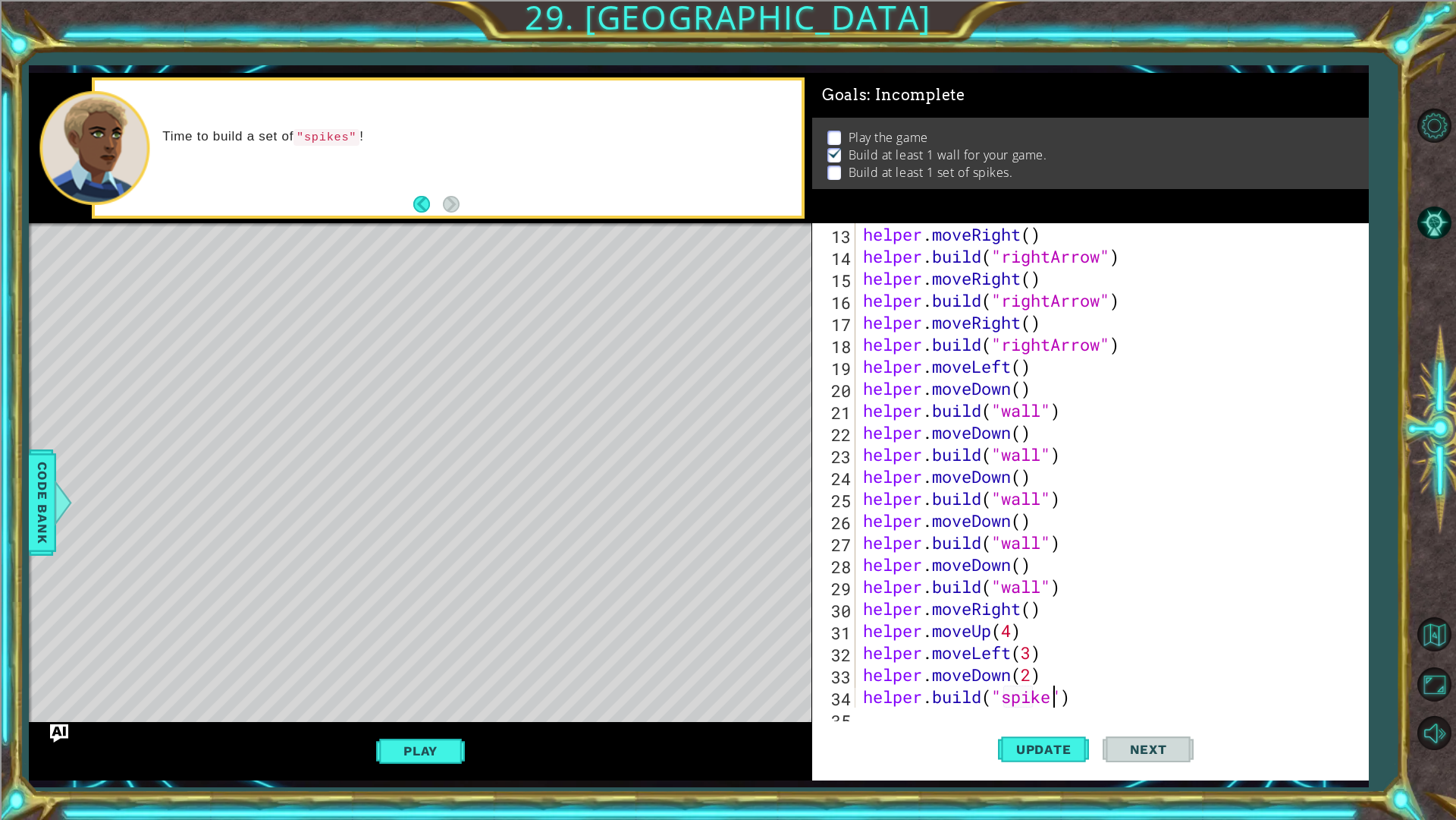
scroll to position [0, 9]
click at [1053, 752] on span "Update" at bounding box center [1044, 749] width 86 height 15
click at [399, 743] on button "Play" at bounding box center [421, 750] width 89 height 29
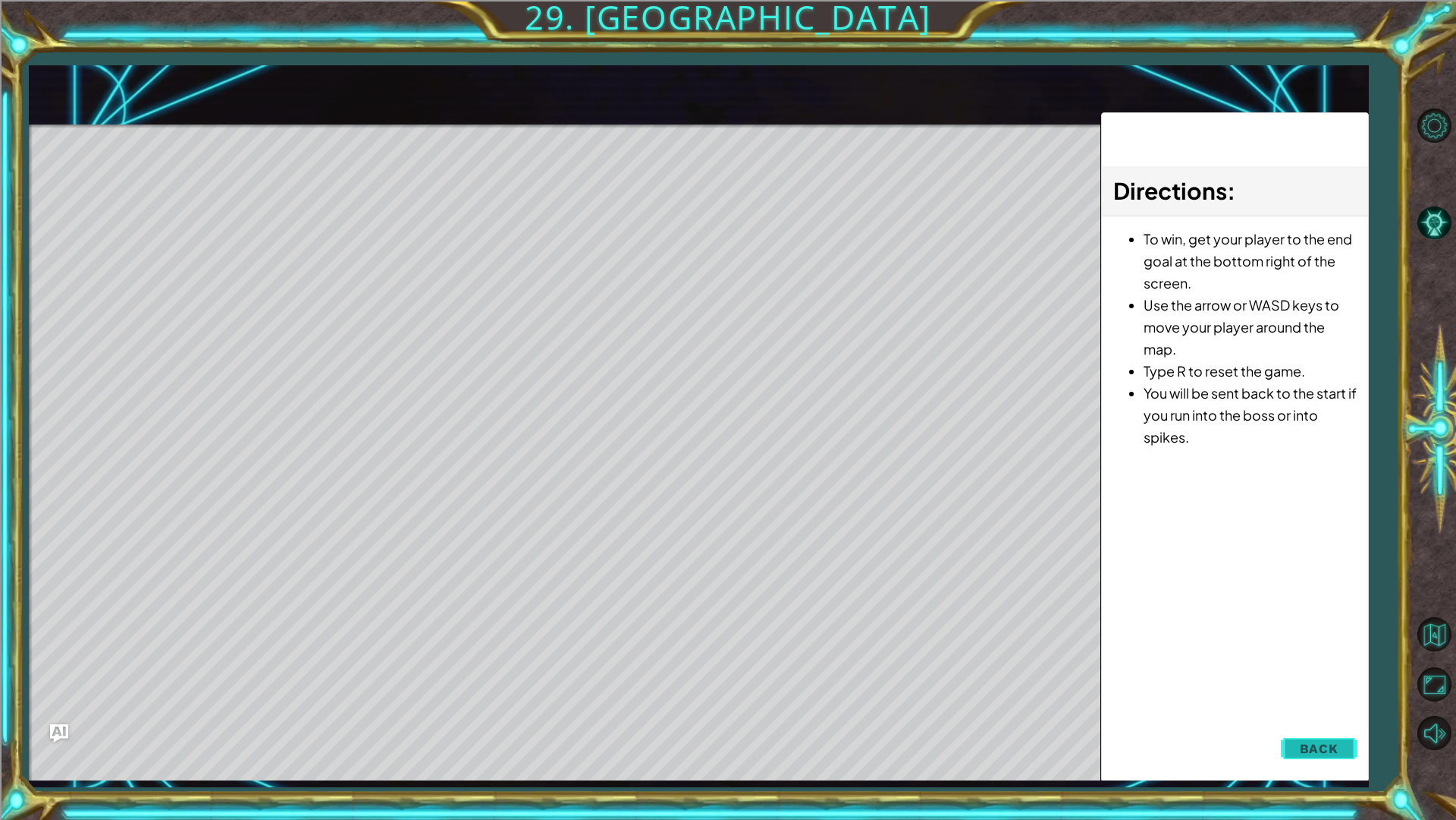
click at [1317, 752] on span "Back" at bounding box center [1319, 748] width 39 height 15
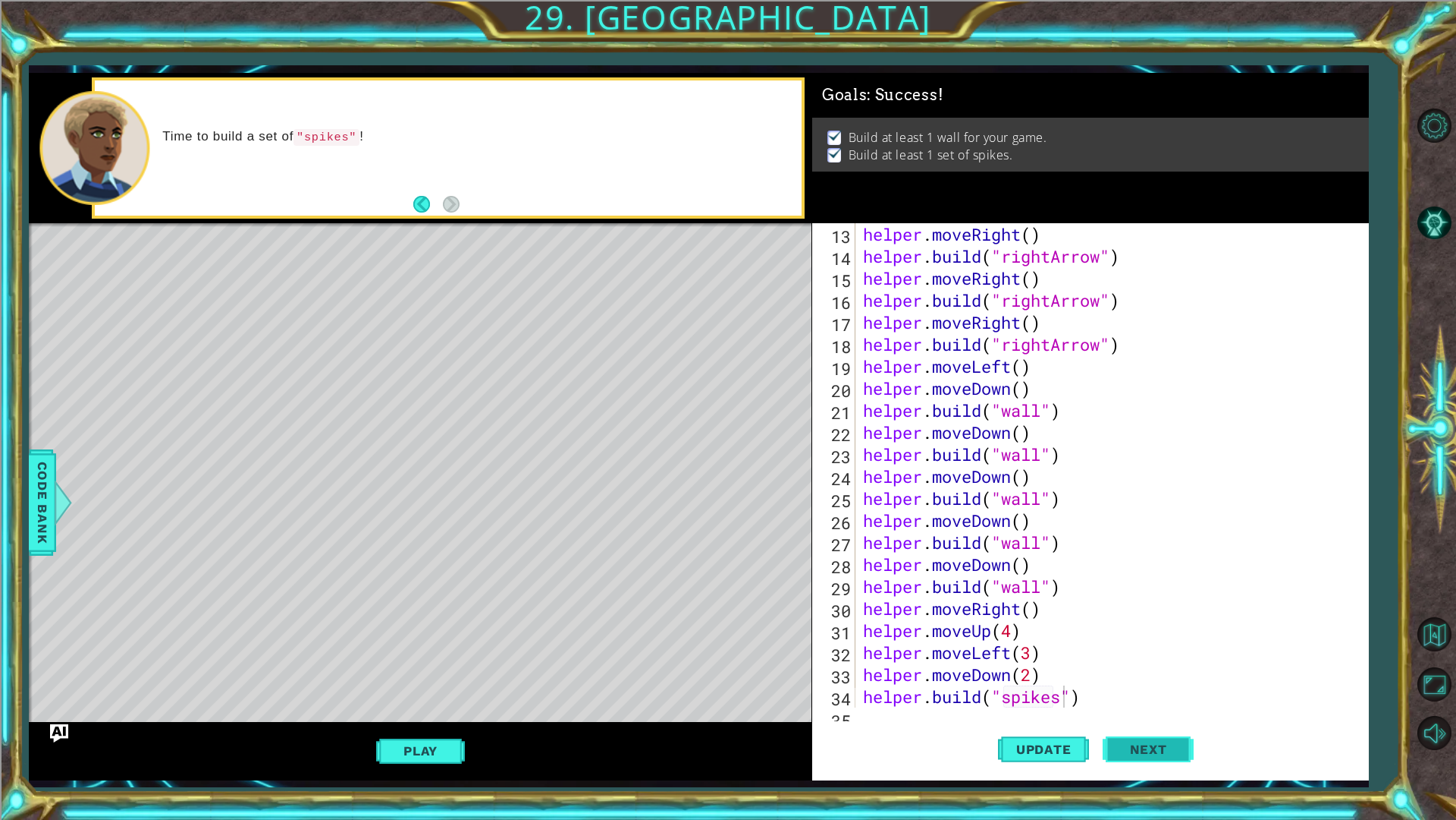
click at [1173, 748] on span "Next" at bounding box center [1148, 749] width 67 height 15
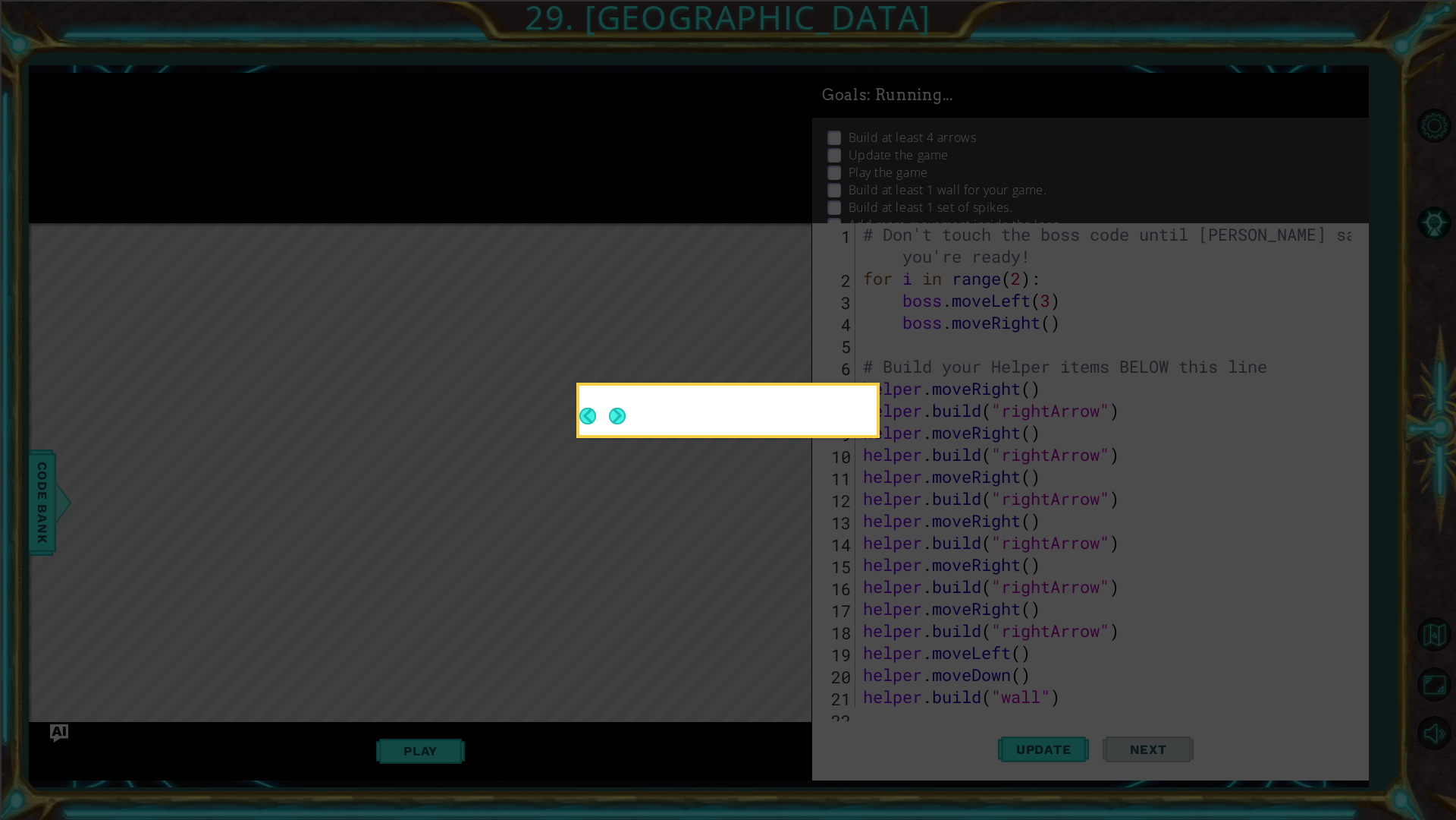
scroll to position [0, 0]
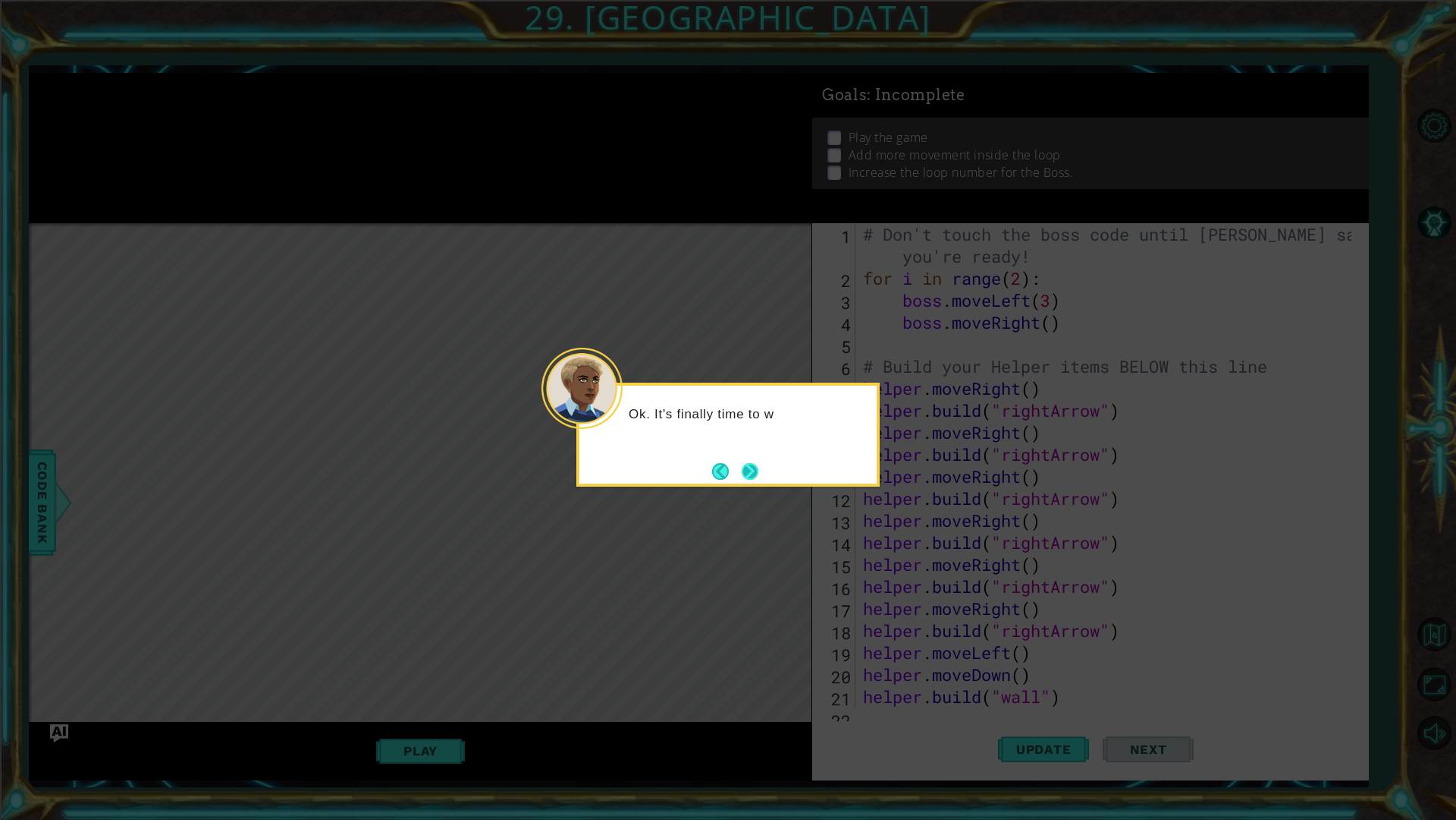
click at [767, 473] on div "Ok. It's finally time to w" at bounding box center [728, 434] width 304 height 104
click at [744, 451] on div "Ok. It's finally time to work on the bo" at bounding box center [728, 422] width 297 height 60
click at [770, 469] on div "Ok. It's finally time to work on the boss." at bounding box center [728, 434] width 304 height 104
click at [755, 472] on button "Next" at bounding box center [751, 471] width 17 height 17
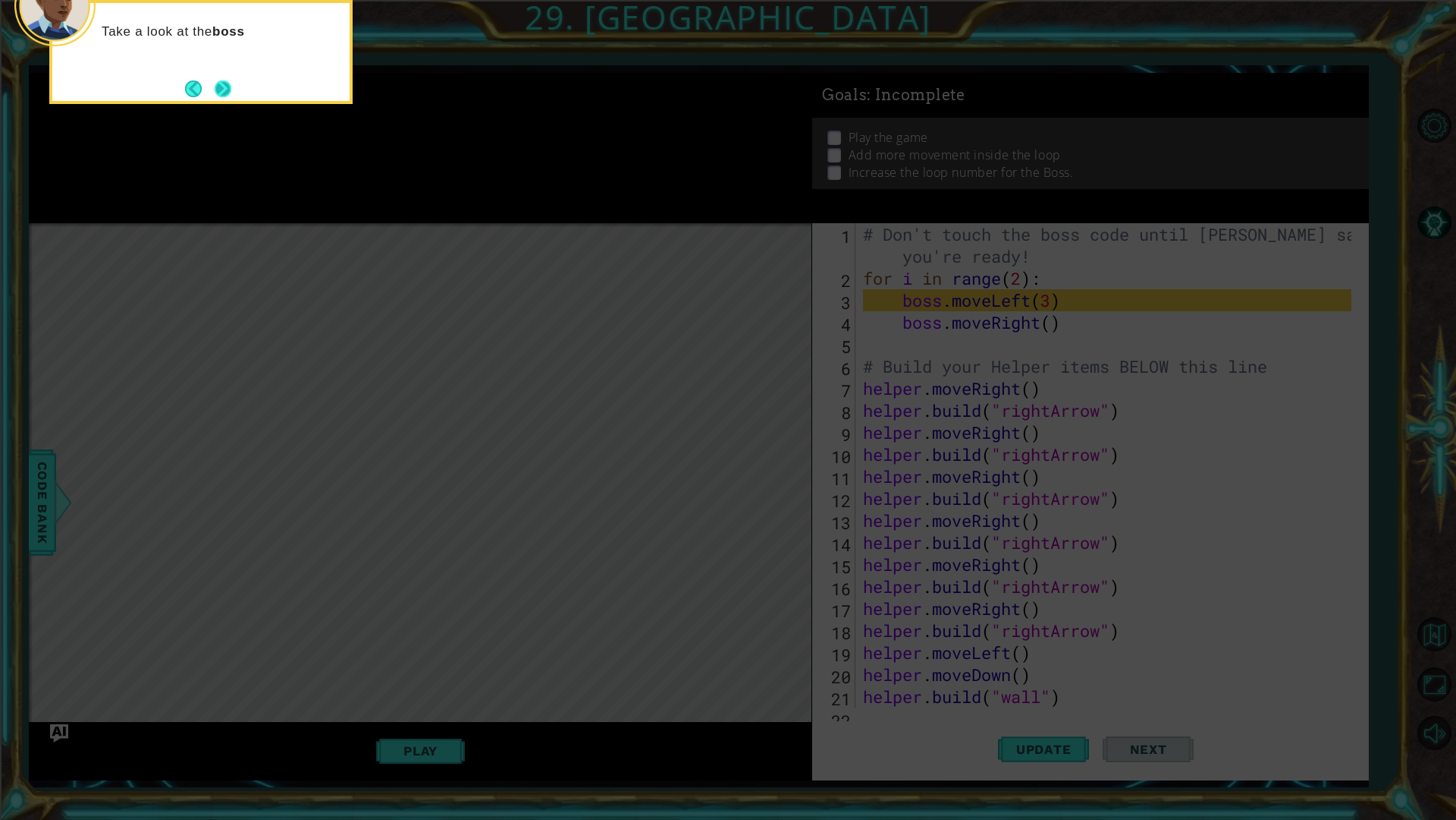
click at [231, 88] on button "Next" at bounding box center [223, 88] width 17 height 17
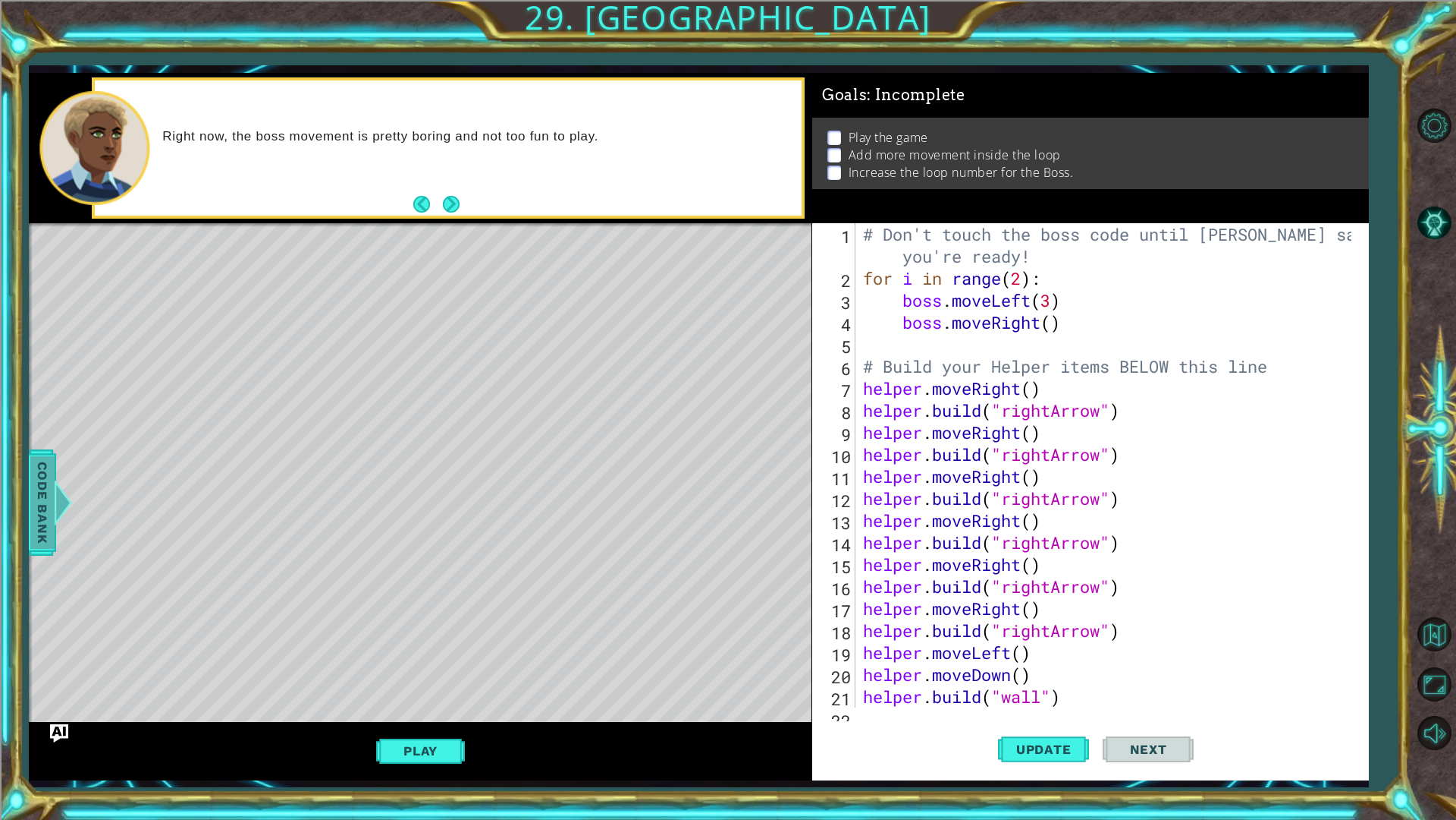
click at [54, 515] on div at bounding box center [63, 502] width 19 height 45
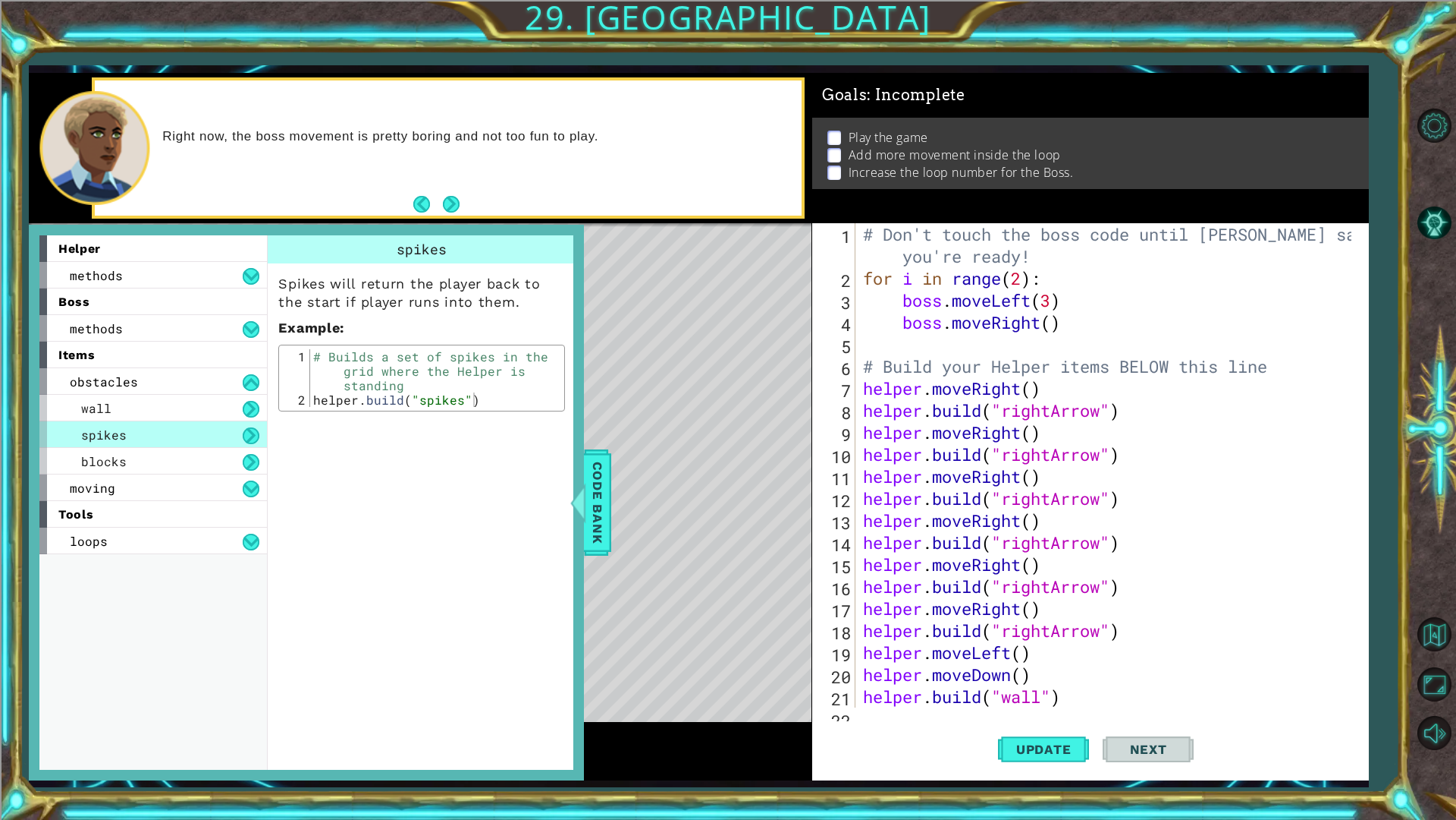
click at [185, 289] on div "boss" at bounding box center [153, 301] width 227 height 26
click at [185, 286] on div "methods" at bounding box center [153, 274] width 227 height 26
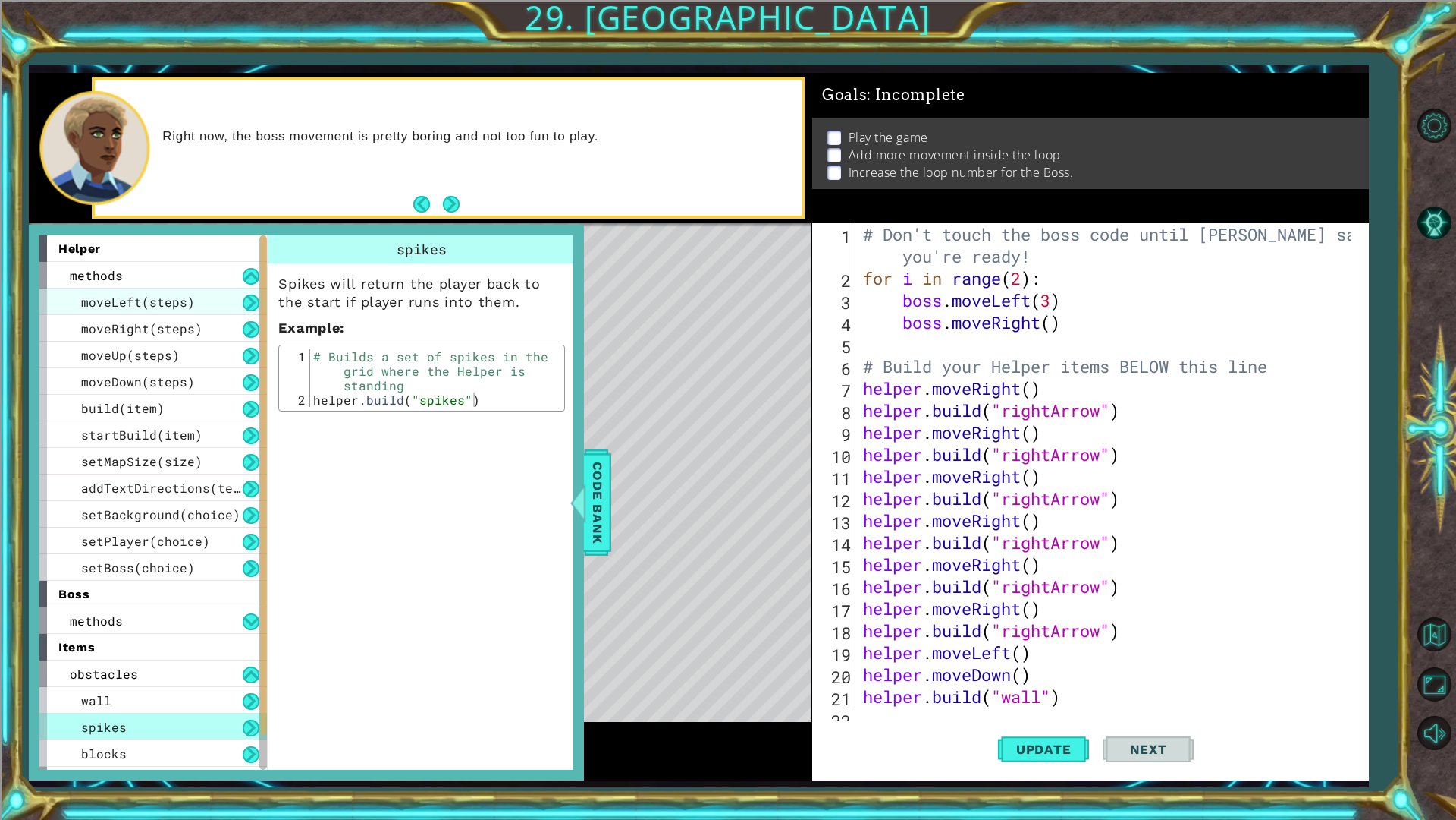
click at [191, 289] on div "moveLeft(steps)" at bounding box center [153, 301] width 227 height 26
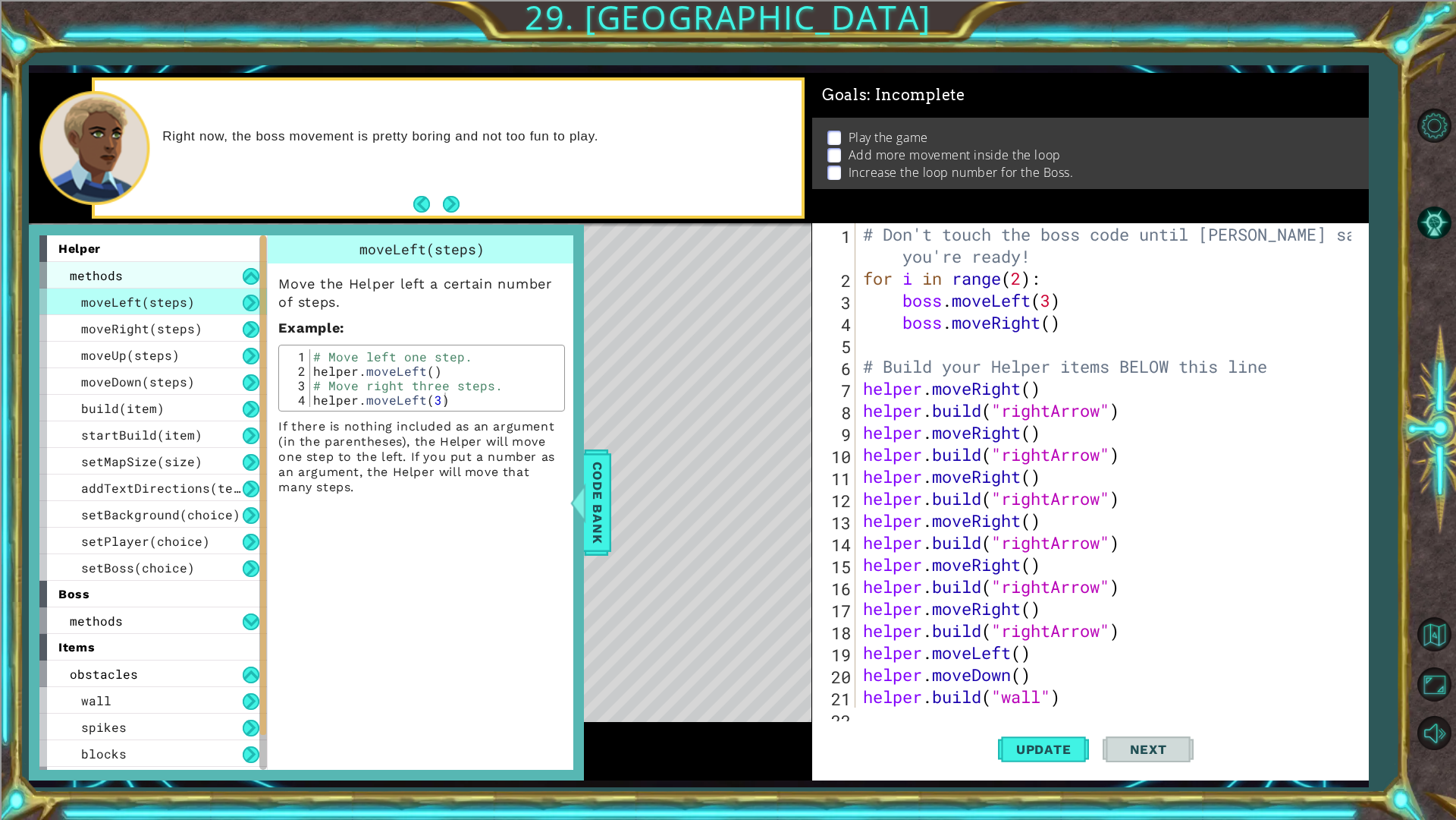
click at [193, 281] on div "methods" at bounding box center [153, 274] width 227 height 26
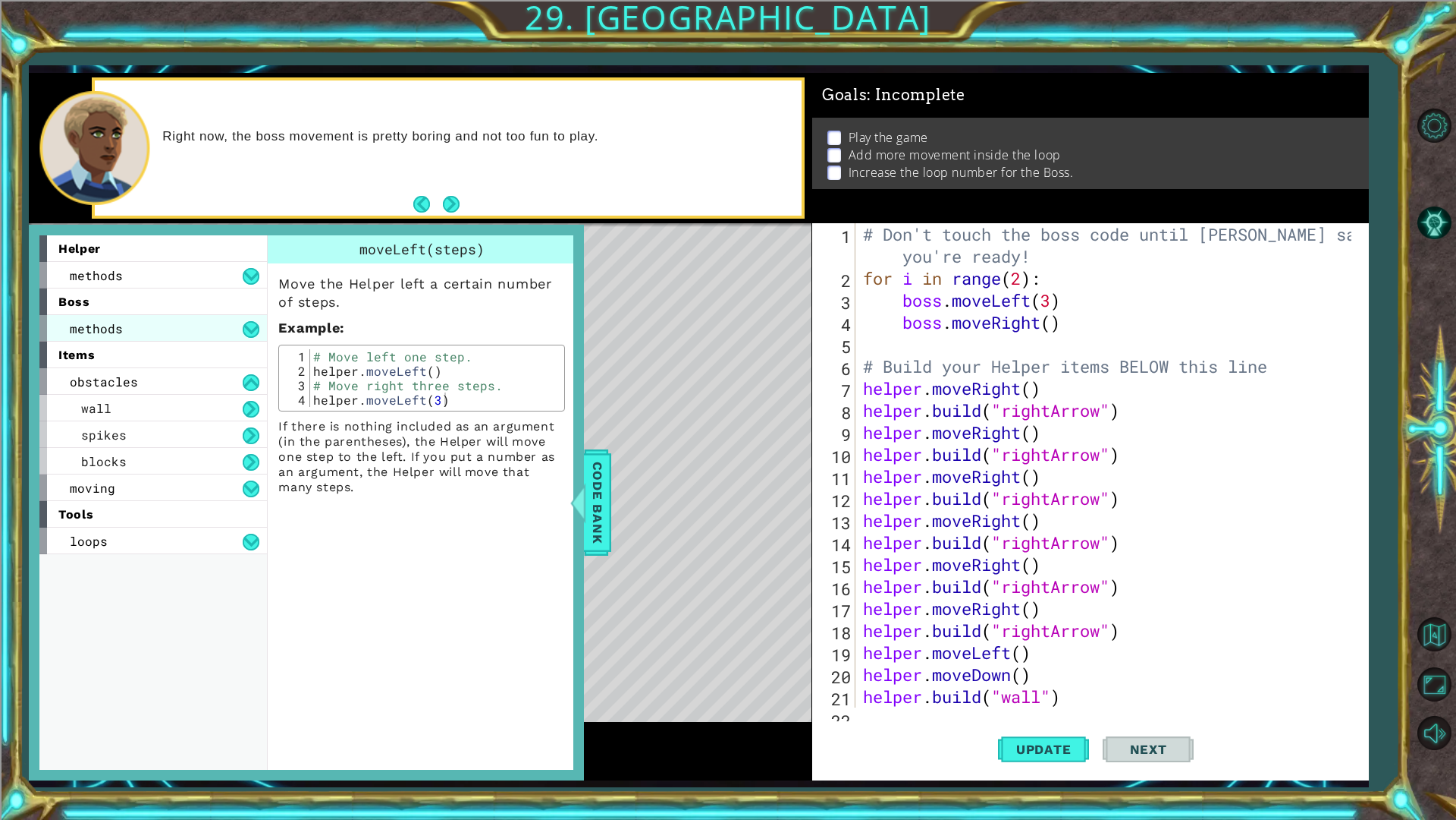
click at [159, 315] on div "methods" at bounding box center [153, 328] width 227 height 26
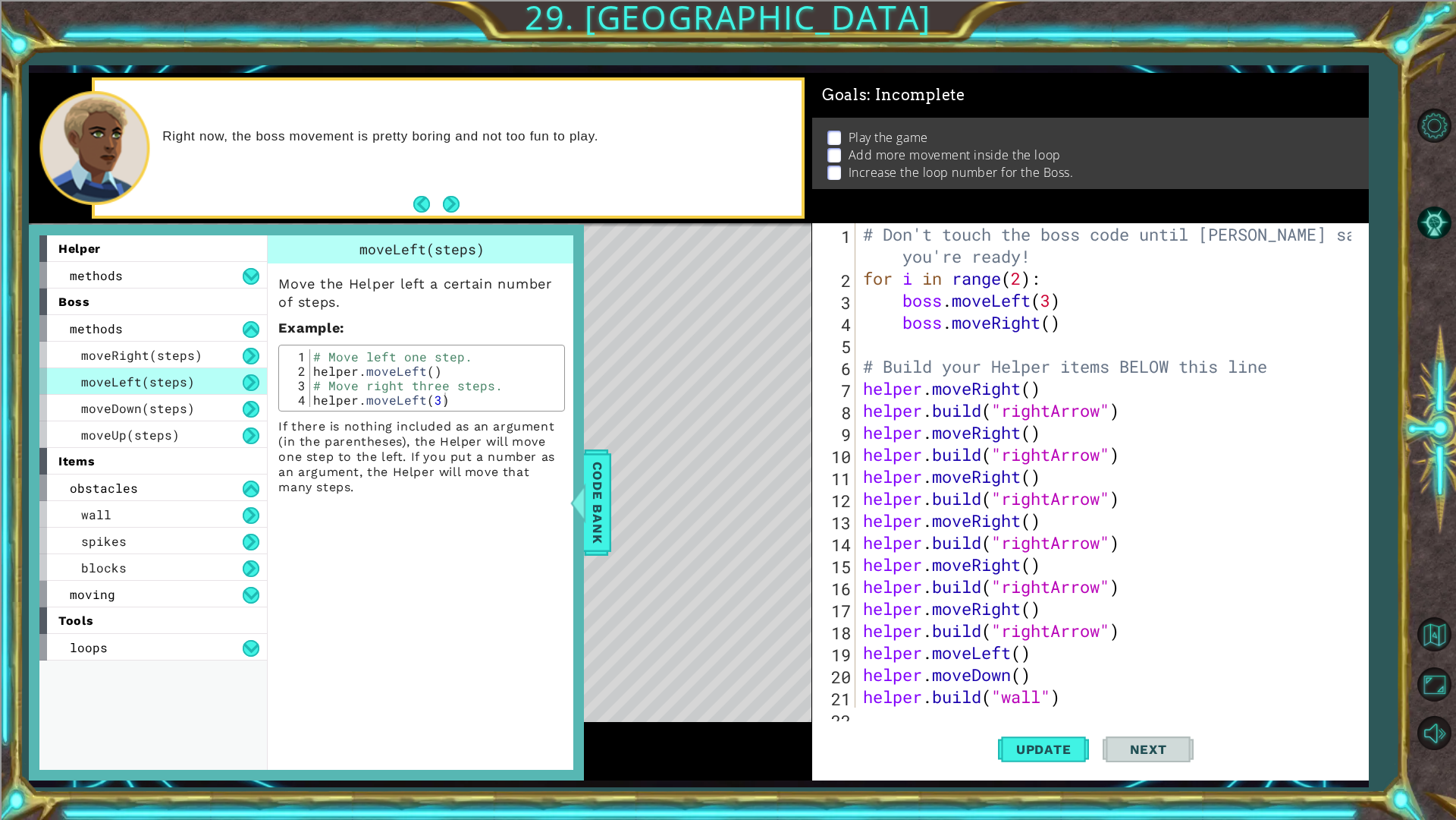
click at [171, 246] on div "helper" at bounding box center [153, 248] width 227 height 26
click at [452, 209] on button "Next" at bounding box center [451, 204] width 18 height 18
click at [582, 476] on div "helper methods moveLeft(steps) moveRight(steps) moveUp(steps) moveDown(steps) b…" at bounding box center [306, 502] width 556 height 556
drag, startPoint x: 599, startPoint y: 459, endPoint x: 609, endPoint y: 460, distance: 10.0
click at [609, 460] on span "Code Bank" at bounding box center [598, 502] width 25 height 93
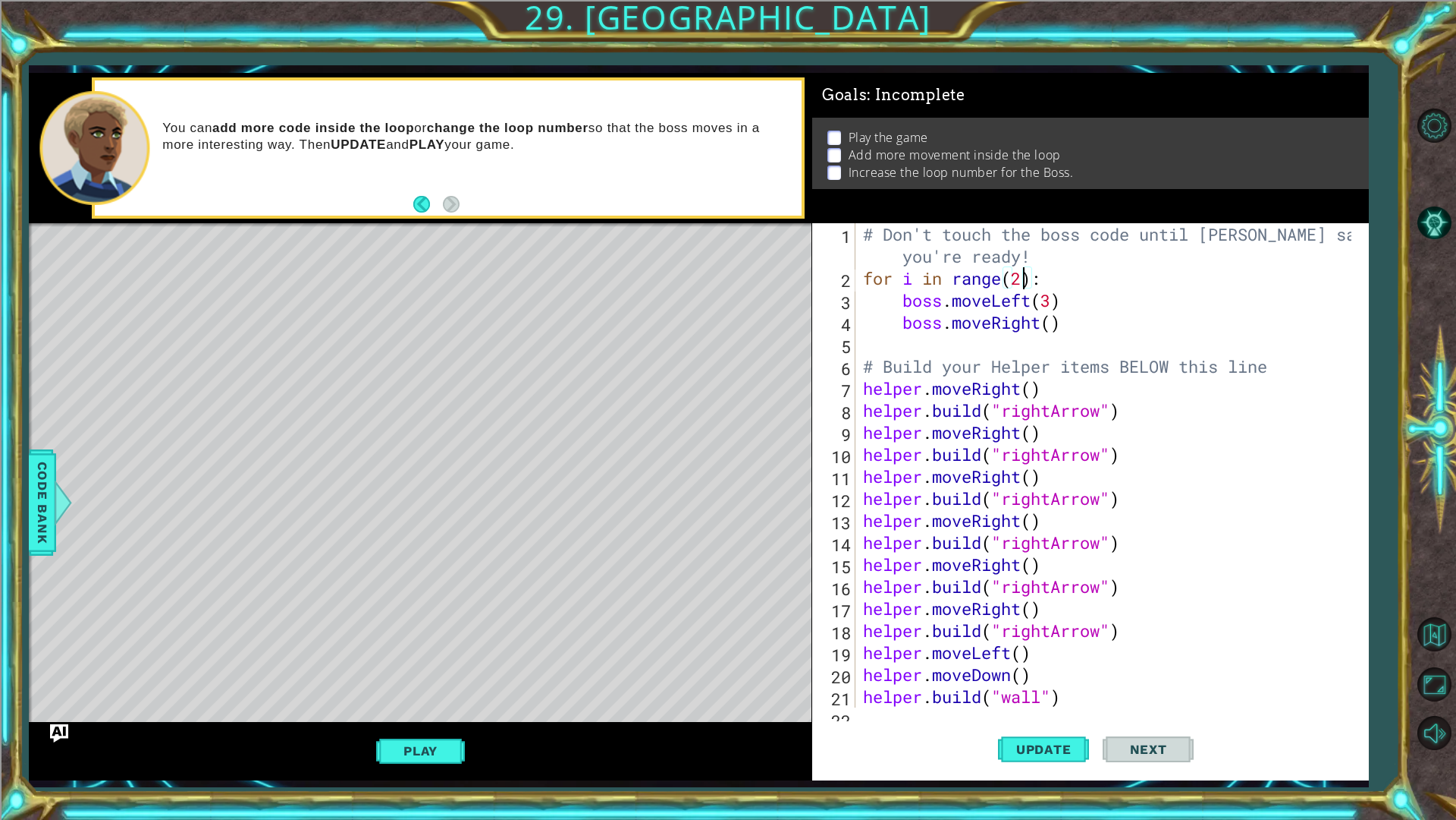
scroll to position [0, 8]
click at [1024, 283] on div "# Don't touch the boss code until Vega says you're ready! for i in range ( 2 ) …" at bounding box center [1110, 498] width 500 height 550
click at [1091, 329] on div "# Don't touch the boss code until Vega says you're ready! for i in range ( 3 ) …" at bounding box center [1110, 498] width 500 height 550
click at [1072, 307] on div "# Don't touch the boss code until Vega says you're ready! for i in range ( 3 ) …" at bounding box center [1110, 498] width 500 height 550
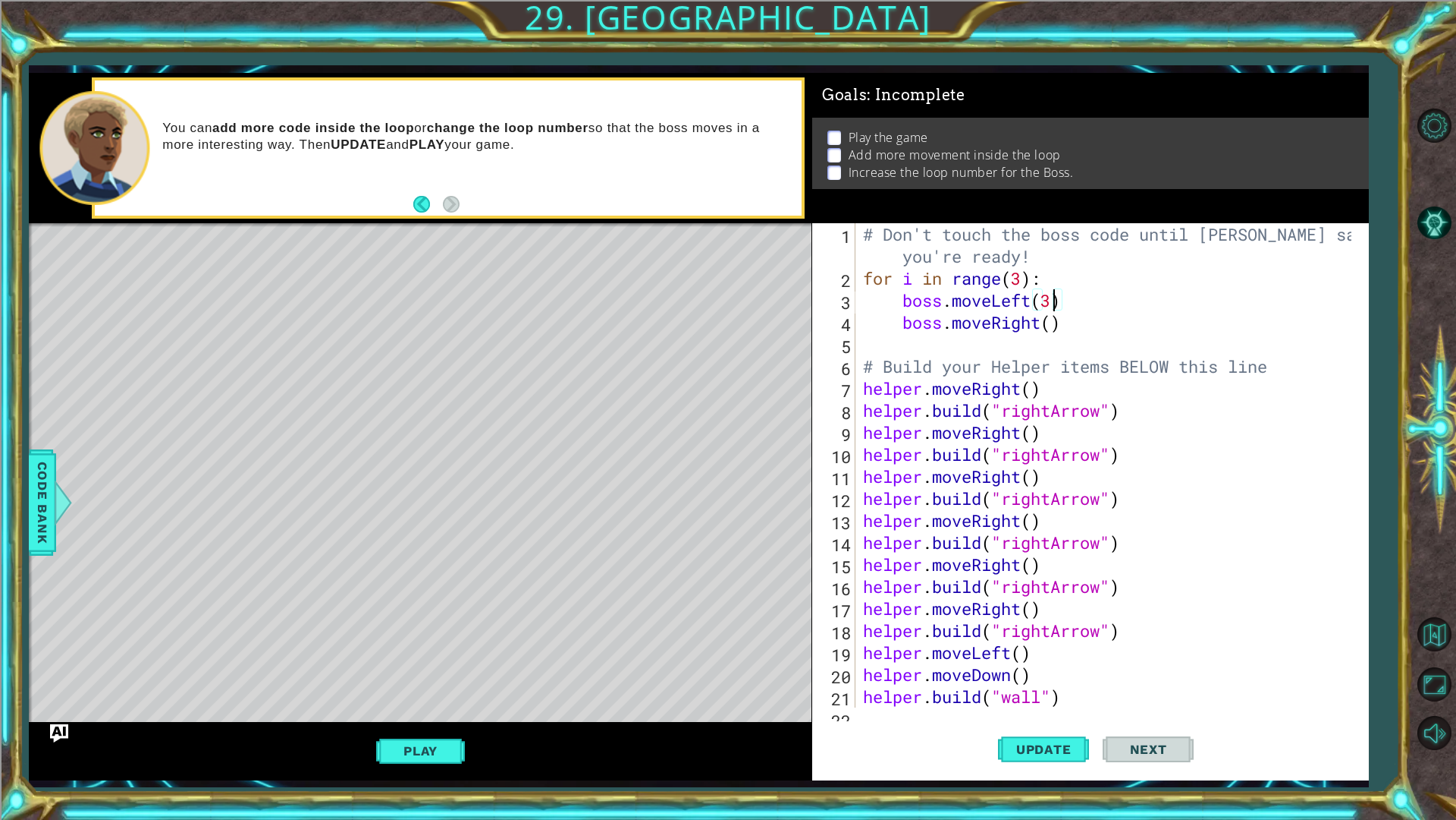
click at [1057, 307] on div "# Don't touch the boss code until Vega says you're ready! for i in range ( 3 ) …" at bounding box center [1110, 498] width 500 height 550
click at [1057, 331] on div "# Don't touch the boss code until Vega says you're ready! for i in range ( 3 ) …" at bounding box center [1110, 498] width 500 height 550
click at [984, 310] on div "# Don't touch the boss code until Vega says you're ready! for i in range ( 3 ) …" at bounding box center [1110, 498] width 500 height 550
click at [1133, 312] on div "# Don't touch the boss code until Vega says you're ready! for i in range ( 3 ) …" at bounding box center [1110, 498] width 500 height 550
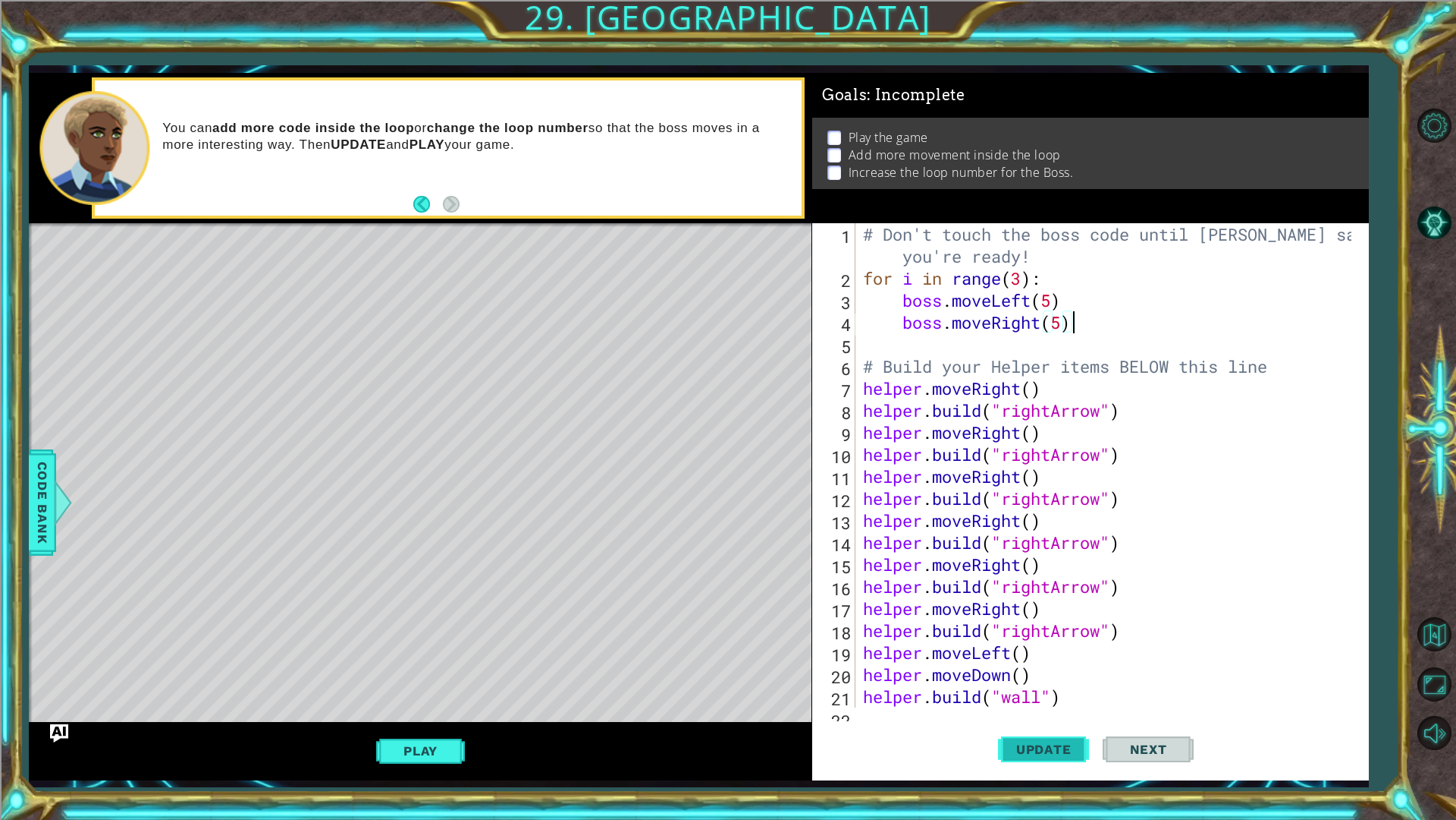
type textarea "boss.moveRight(5)"
click at [1024, 750] on span "Update" at bounding box center [1044, 749] width 86 height 15
click at [461, 747] on button "Play" at bounding box center [421, 750] width 89 height 29
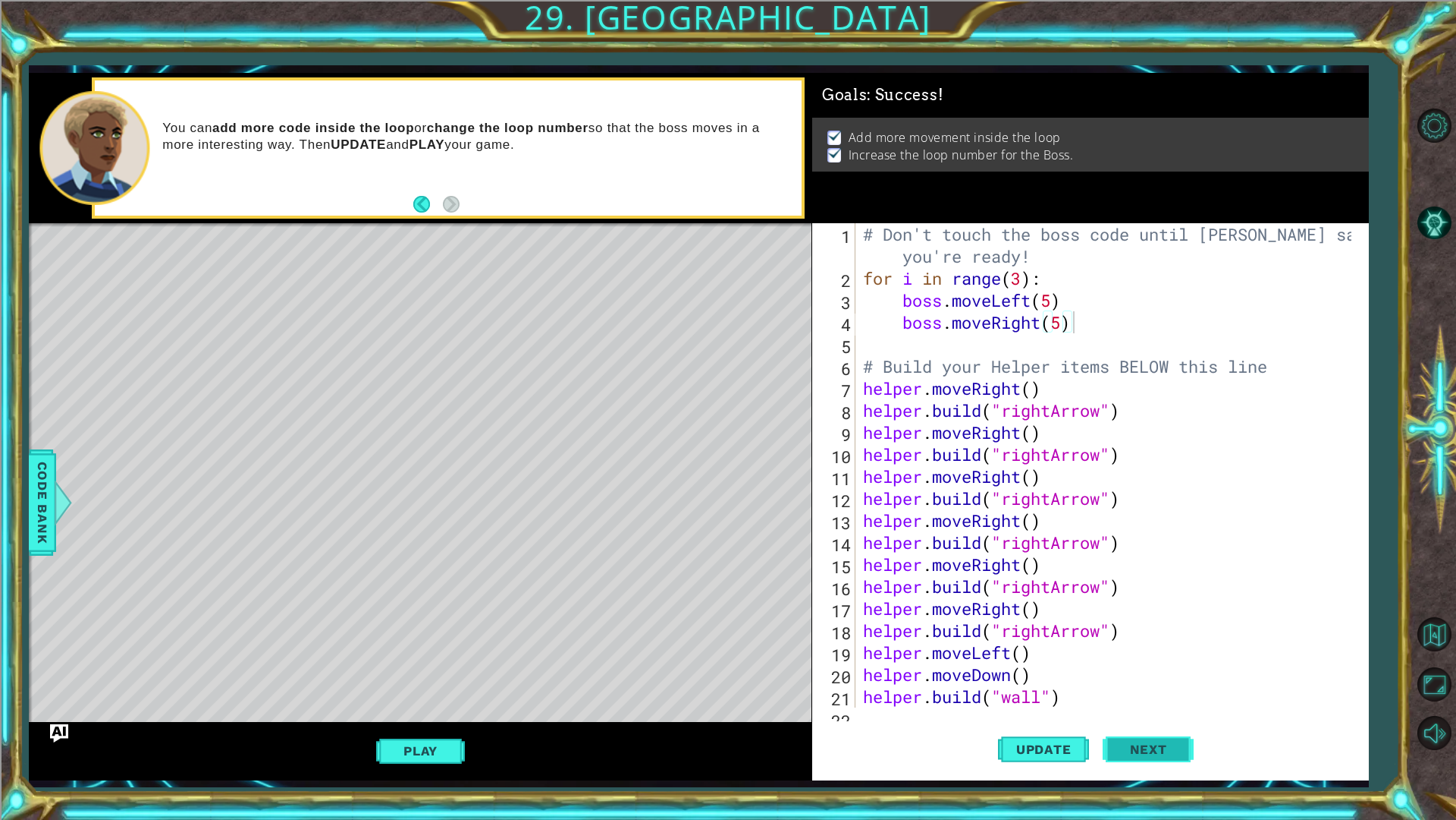
click at [1174, 744] on span "Next" at bounding box center [1148, 749] width 67 height 15
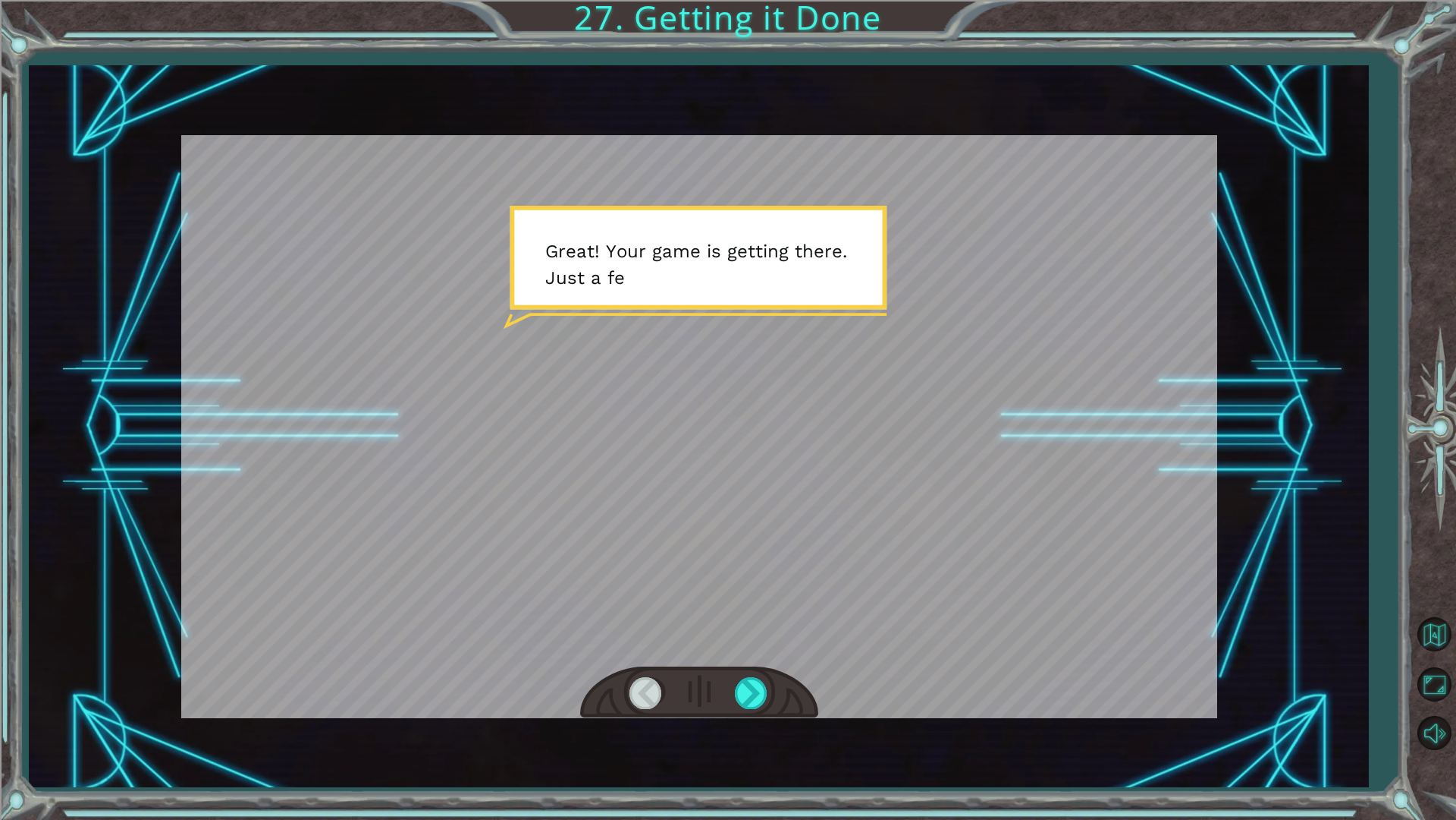
click at [768, 666] on div at bounding box center [699, 692] width 238 height 52
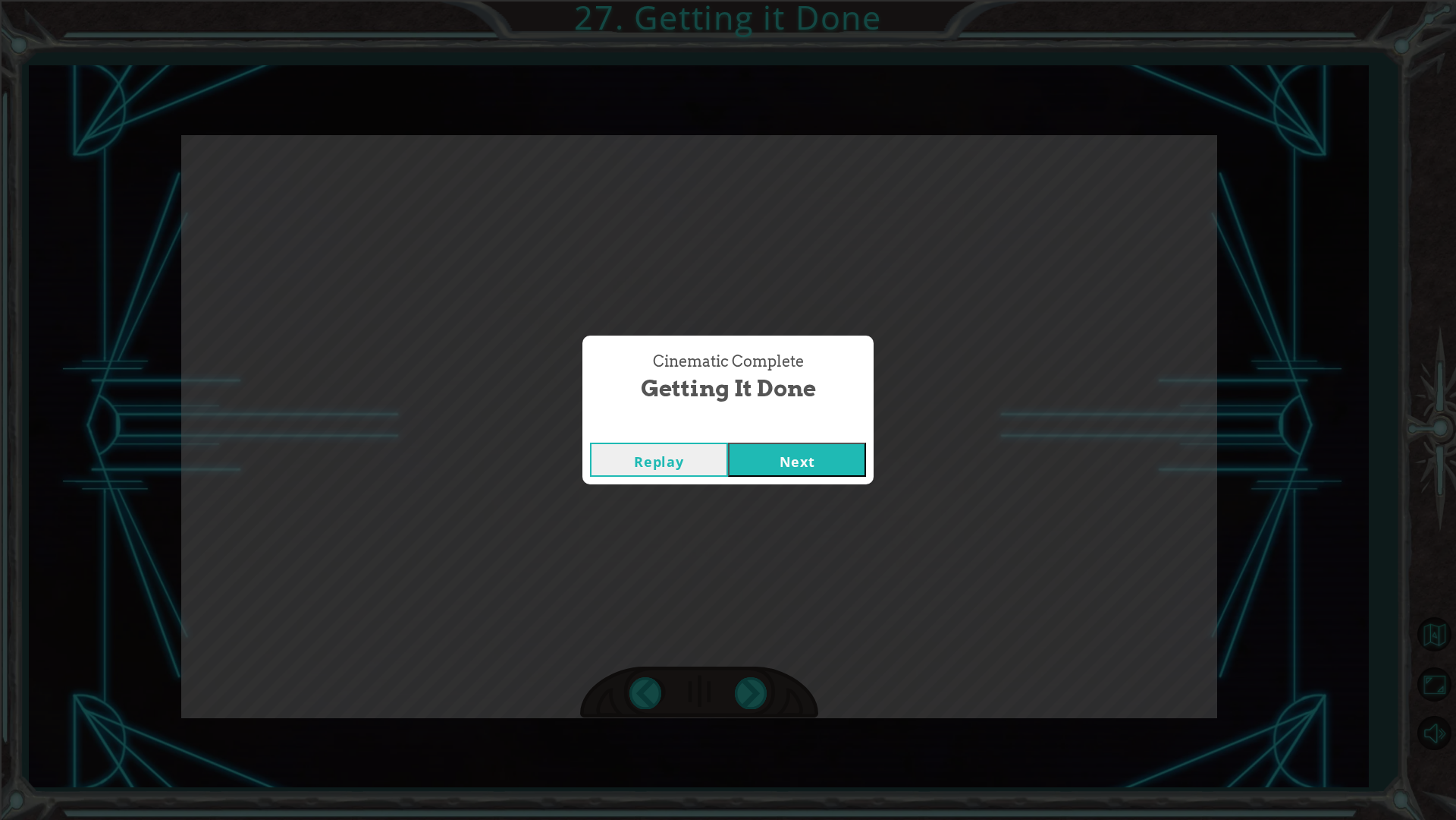
click at [728, 443] on button "Next" at bounding box center [797, 459] width 138 height 34
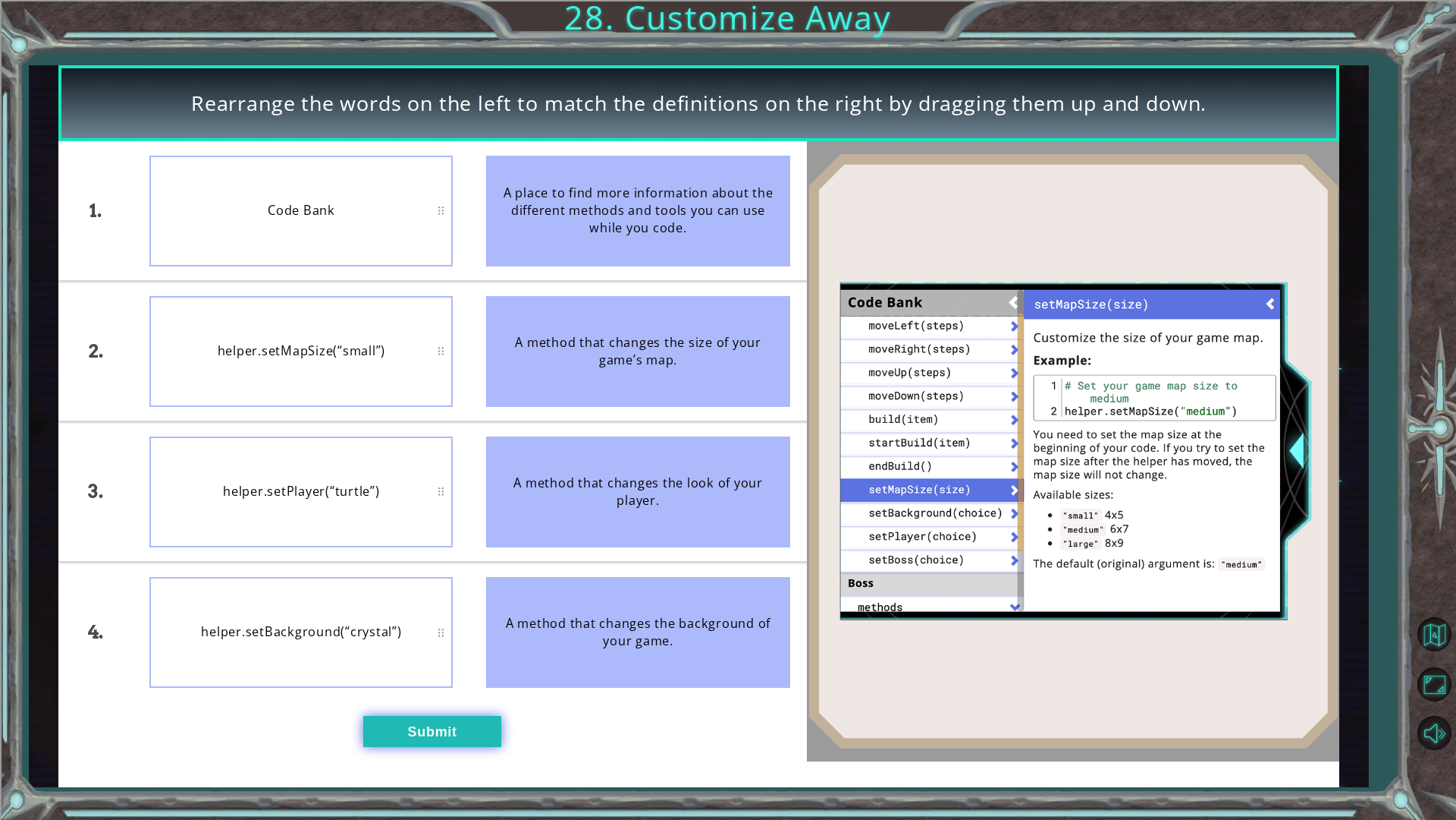
drag, startPoint x: 398, startPoint y: 715, endPoint x: 406, endPoint y: 731, distance: 17.9
click at [406, 731] on div "1. 2. 3. 4. Code Bank helper.setMapSize(“small”) helper.setPlayer(“turtle”) hel…" at bounding box center [433, 450] width 749 height 619
click at [408, 734] on button "Submit" at bounding box center [432, 730] width 138 height 31
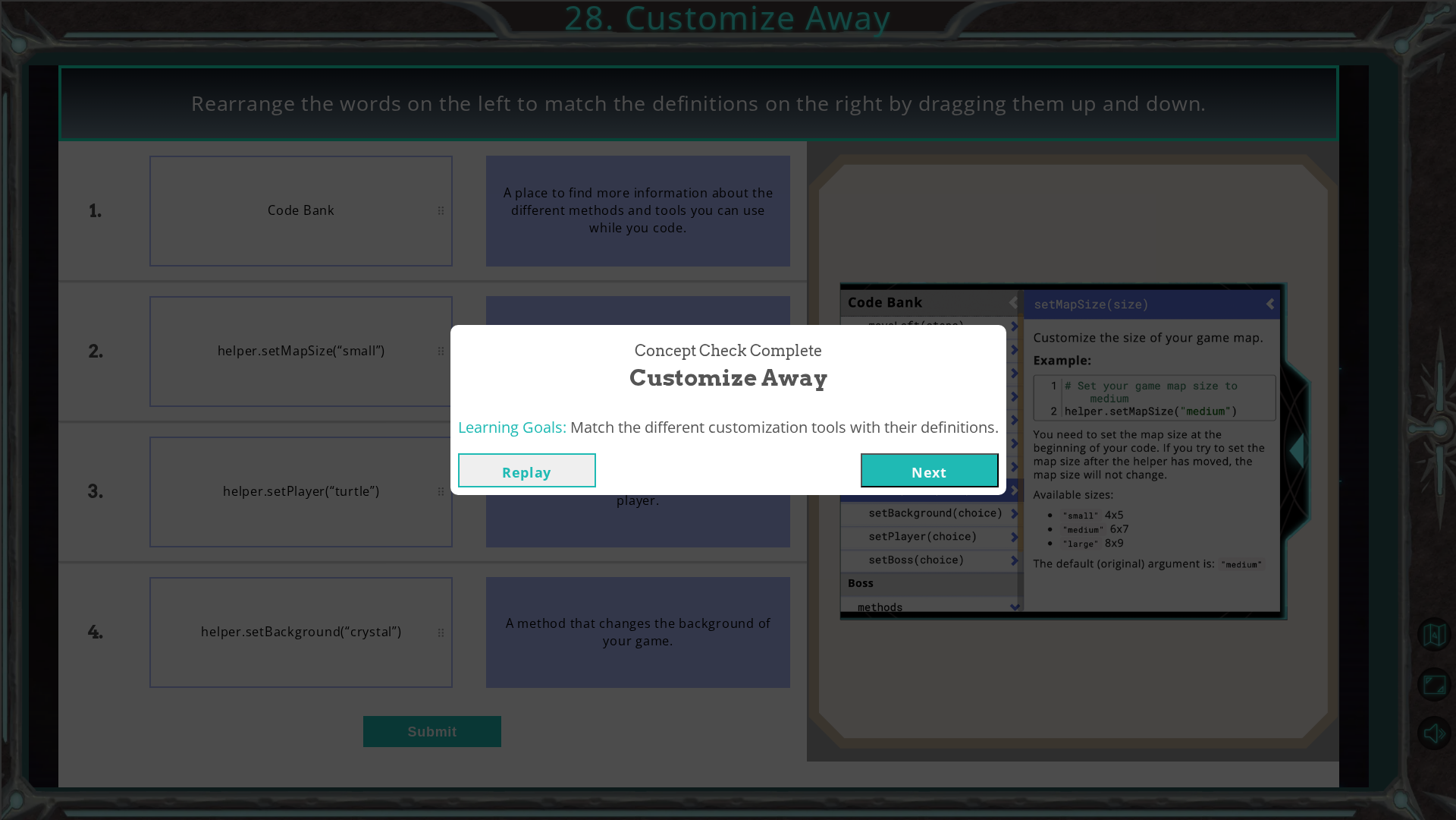
click at [925, 440] on div "Learning Goals: Match the different customization tools with their definitions." at bounding box center [728, 427] width 556 height 37
click at [910, 466] on button "Next" at bounding box center [930, 469] width 138 height 34
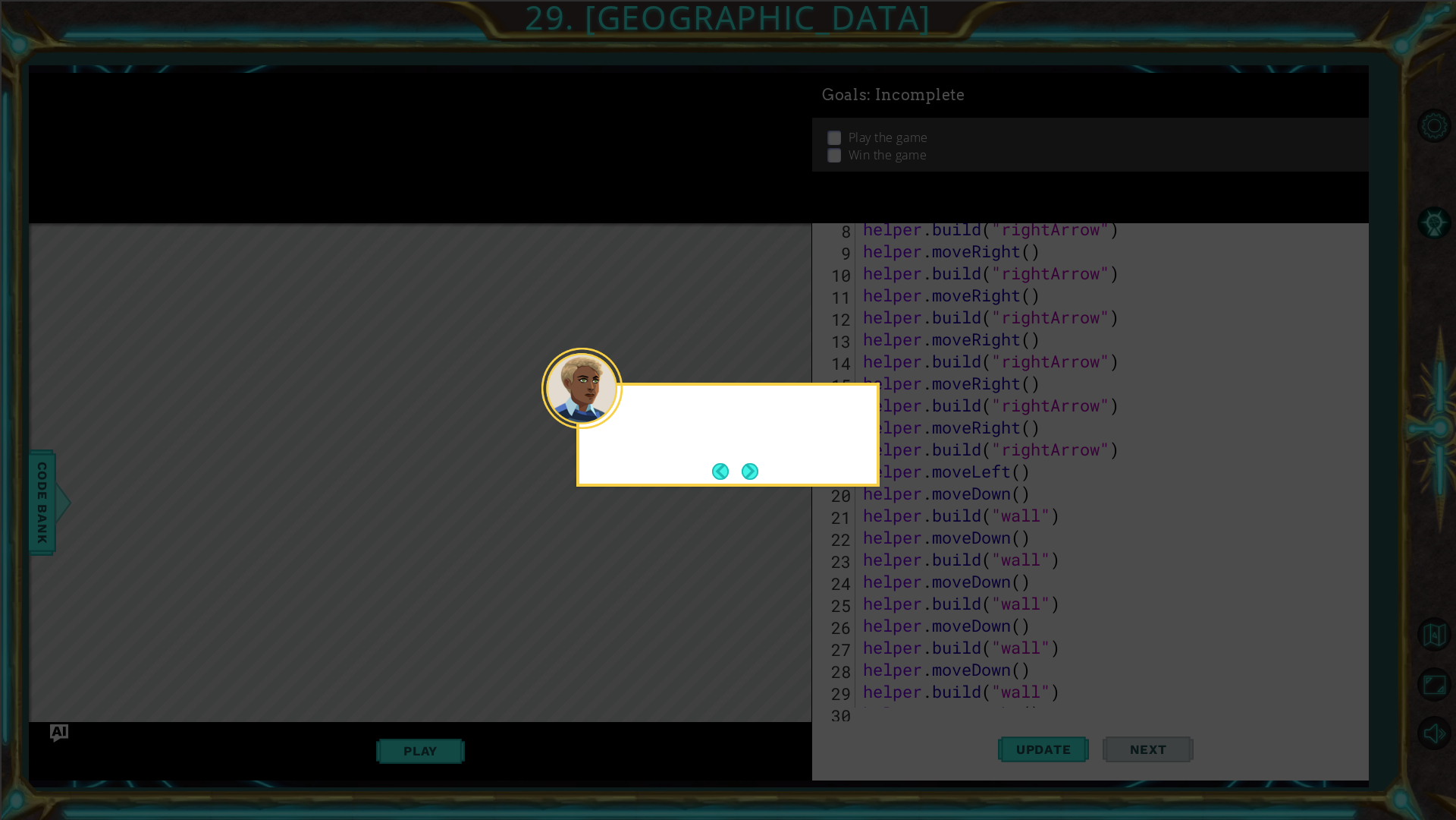
scroll to position [330, 0]
drag, startPoint x: 732, startPoint y: 462, endPoint x: 742, endPoint y: 467, distance: 11.2
click at [732, 464] on footer at bounding box center [736, 471] width 46 height 23
click at [742, 467] on button "Next" at bounding box center [750, 471] width 17 height 17
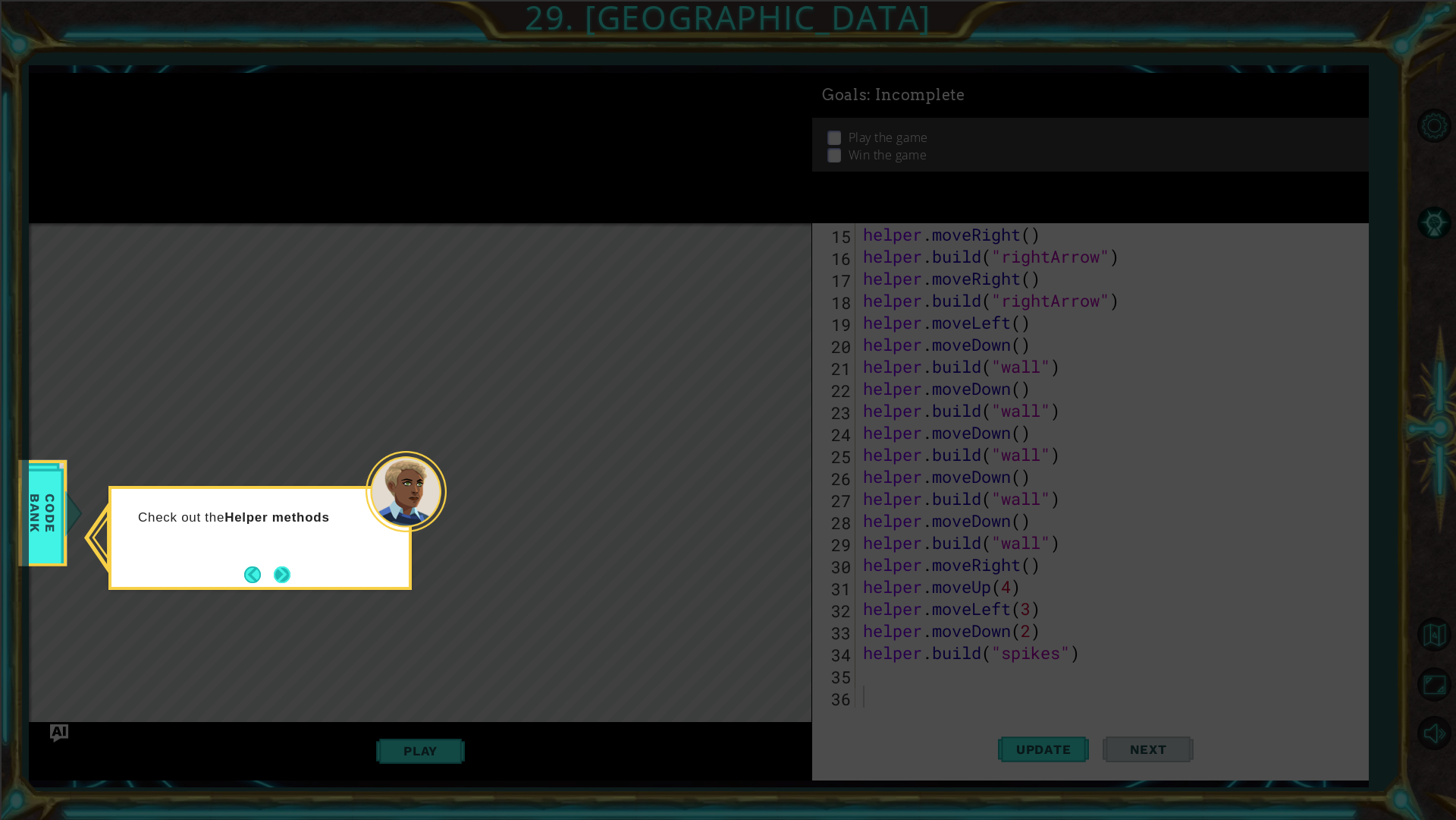
click at [291, 565] on button "Next" at bounding box center [282, 574] width 18 height 18
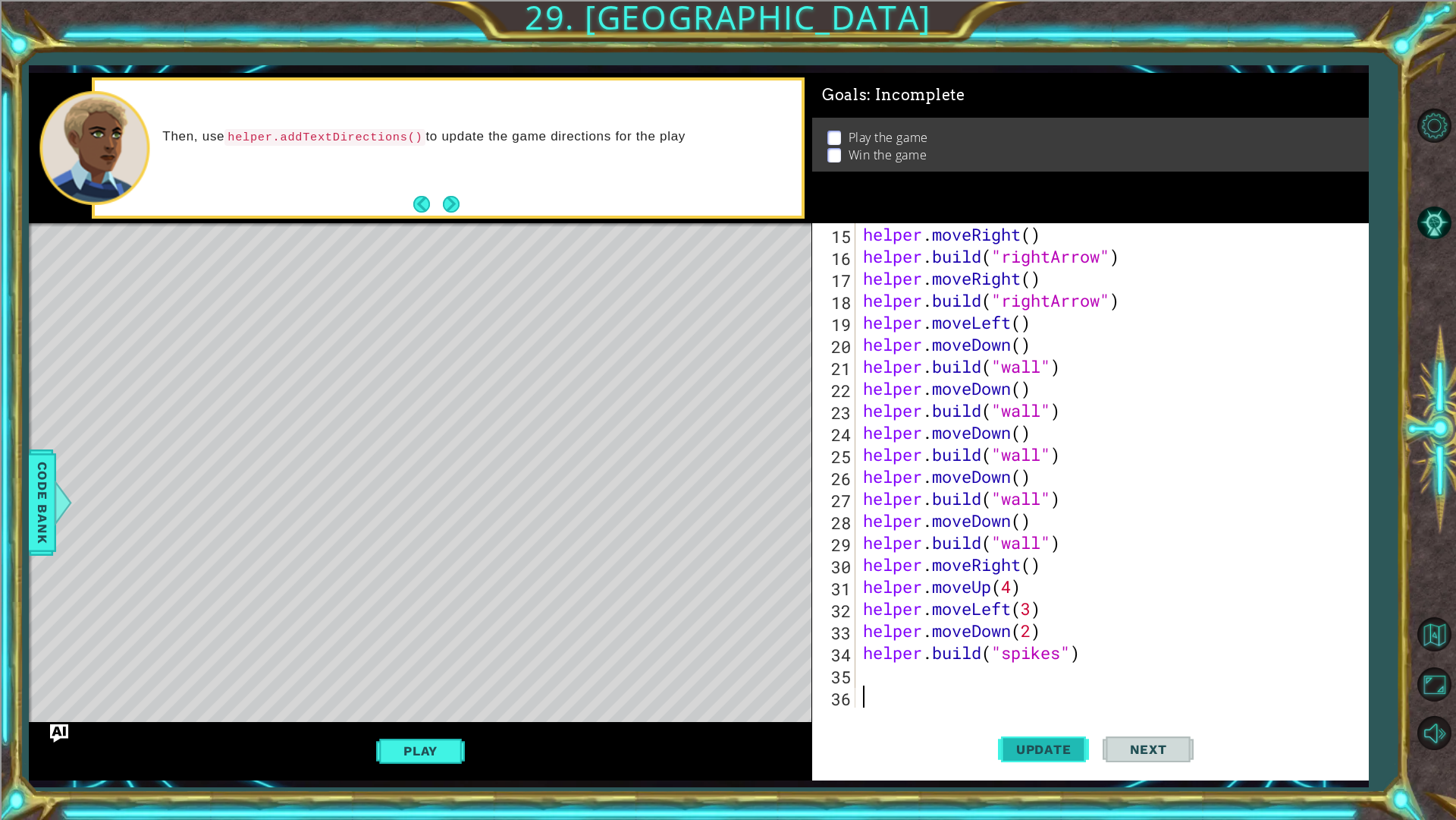
click at [1036, 749] on span "Update" at bounding box center [1044, 749] width 86 height 15
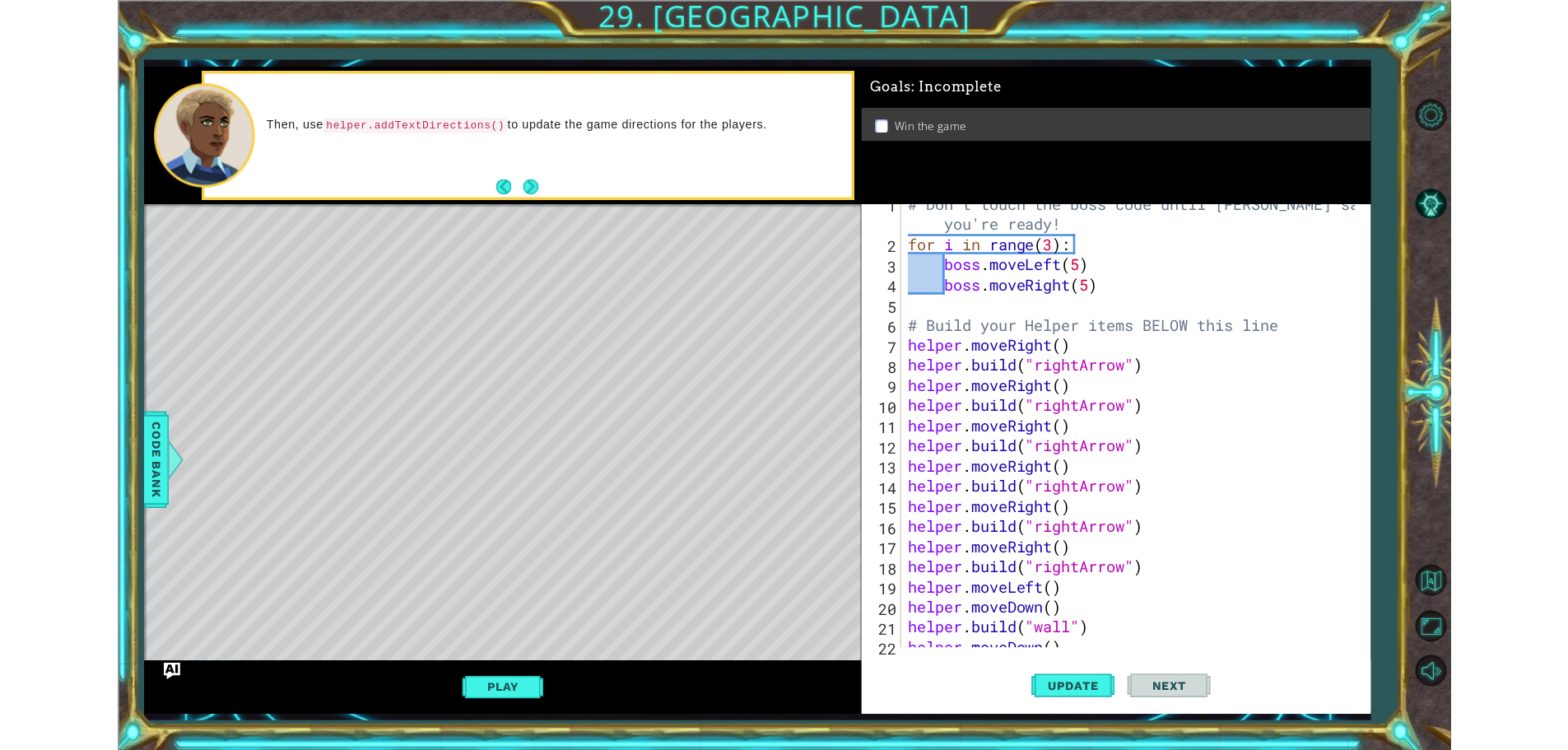
scroll to position [0, 0]
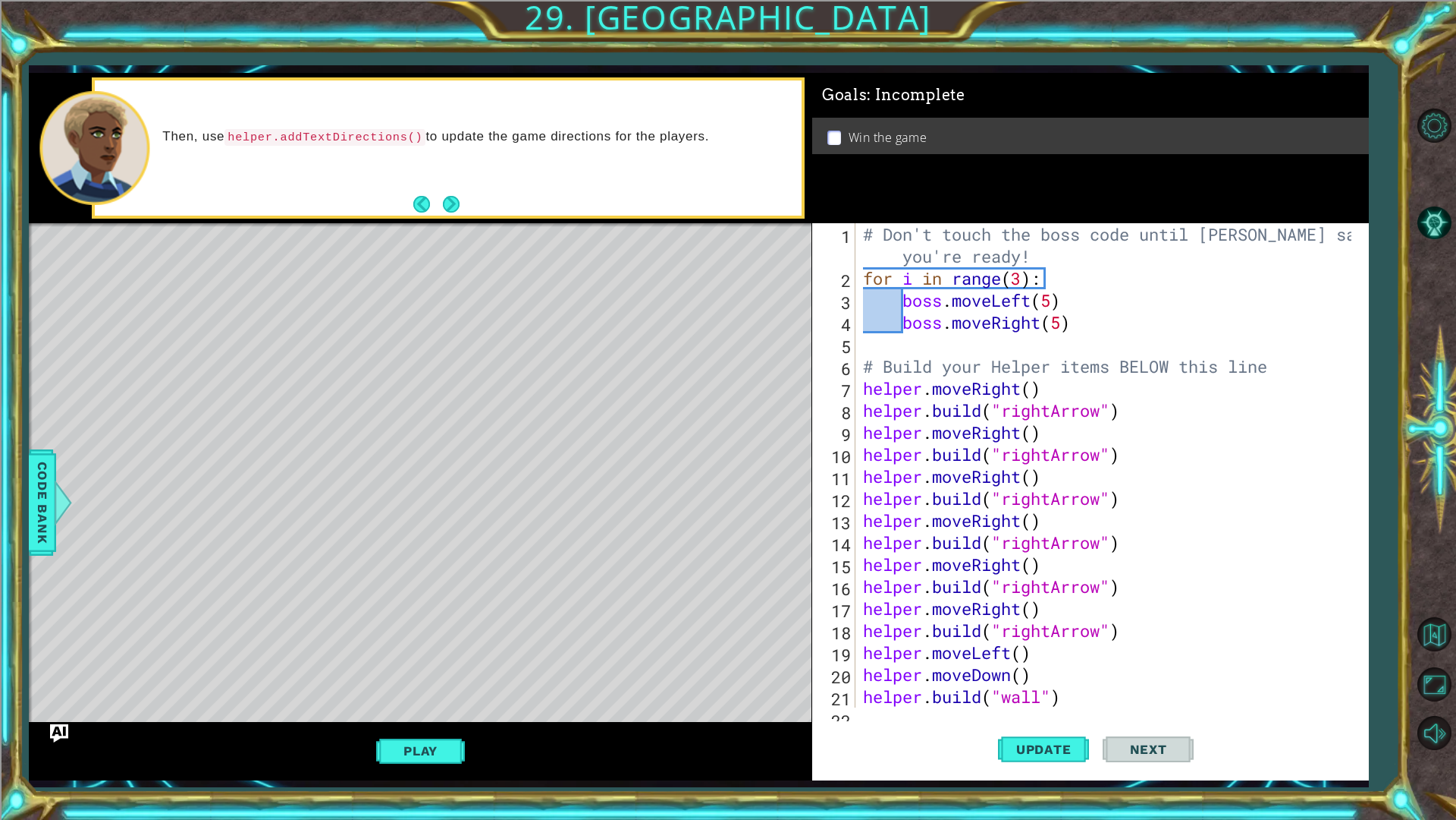
click at [382, 734] on div "Play" at bounding box center [420, 750] width 783 height 58
click at [395, 725] on div "Play" at bounding box center [420, 750] width 783 height 58
drag, startPoint x: 416, startPoint y: 744, endPoint x: 441, endPoint y: 738, distance: 25.7
click at [423, 743] on button "Play" at bounding box center [421, 750] width 89 height 29
click at [1135, 728] on button "Next" at bounding box center [1148, 750] width 91 height 56
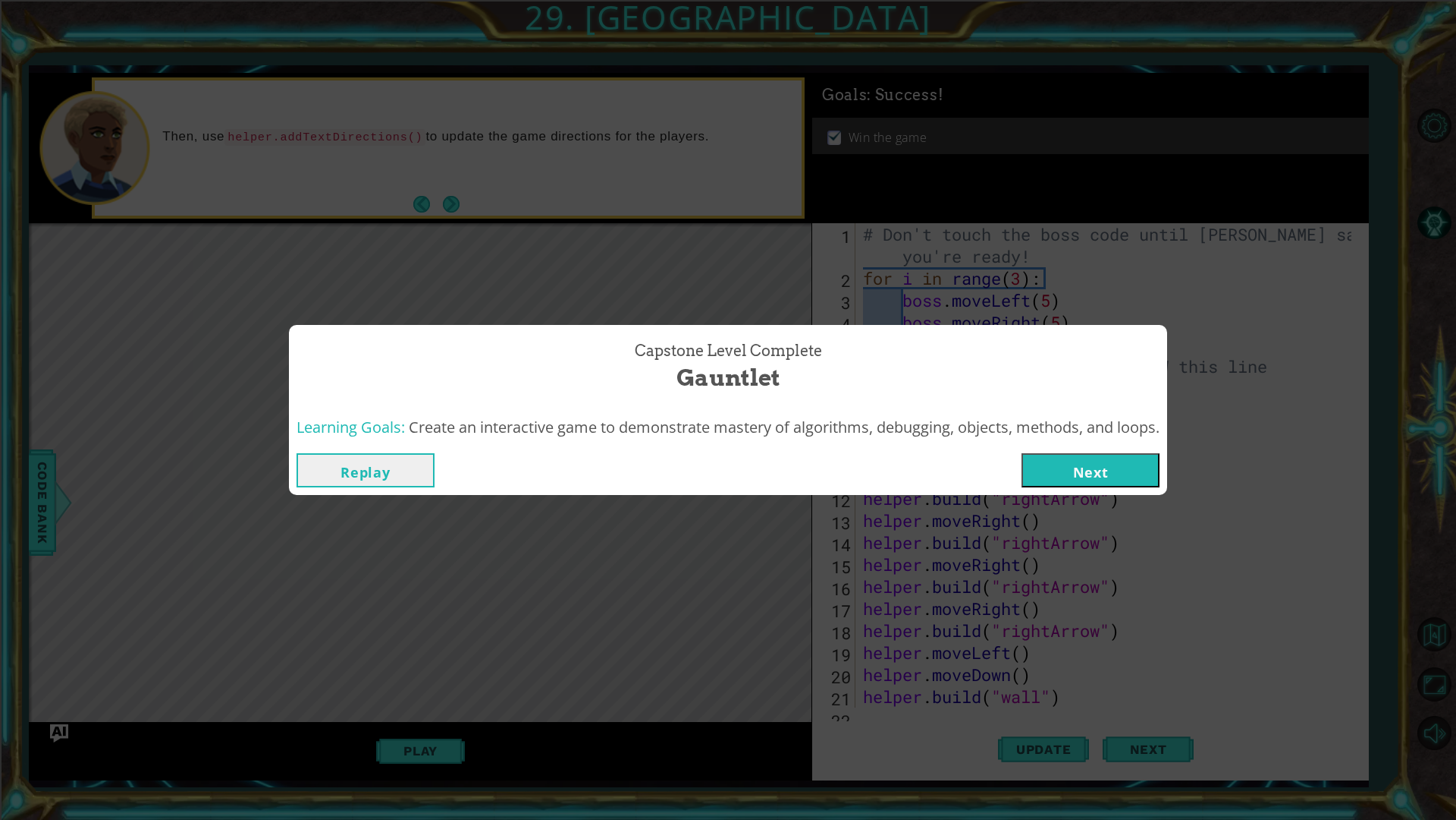
click at [1057, 476] on button "Next" at bounding box center [1091, 469] width 138 height 34
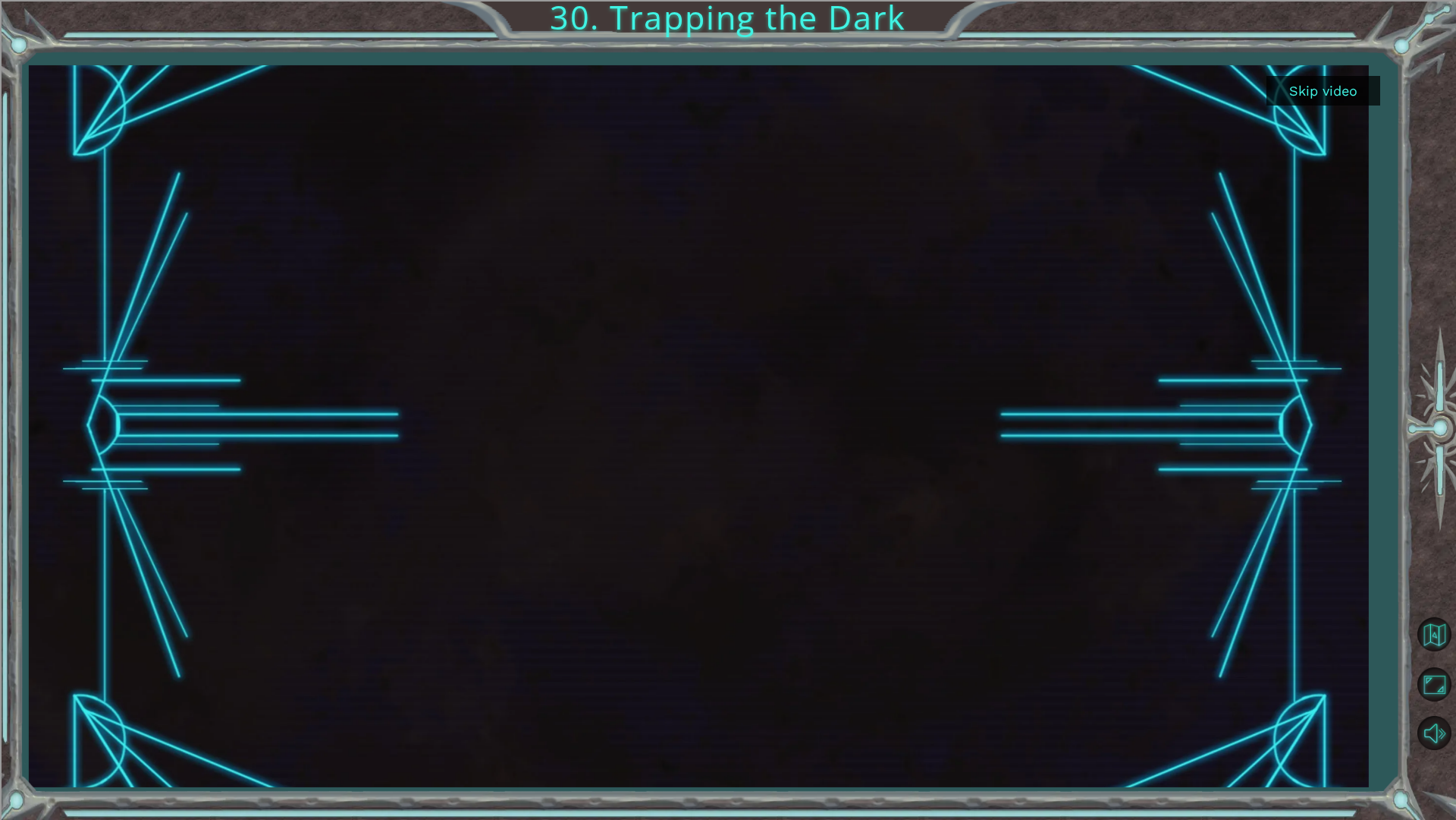
click at [1376, 86] on button "Skip video" at bounding box center [1324, 90] width 114 height 29
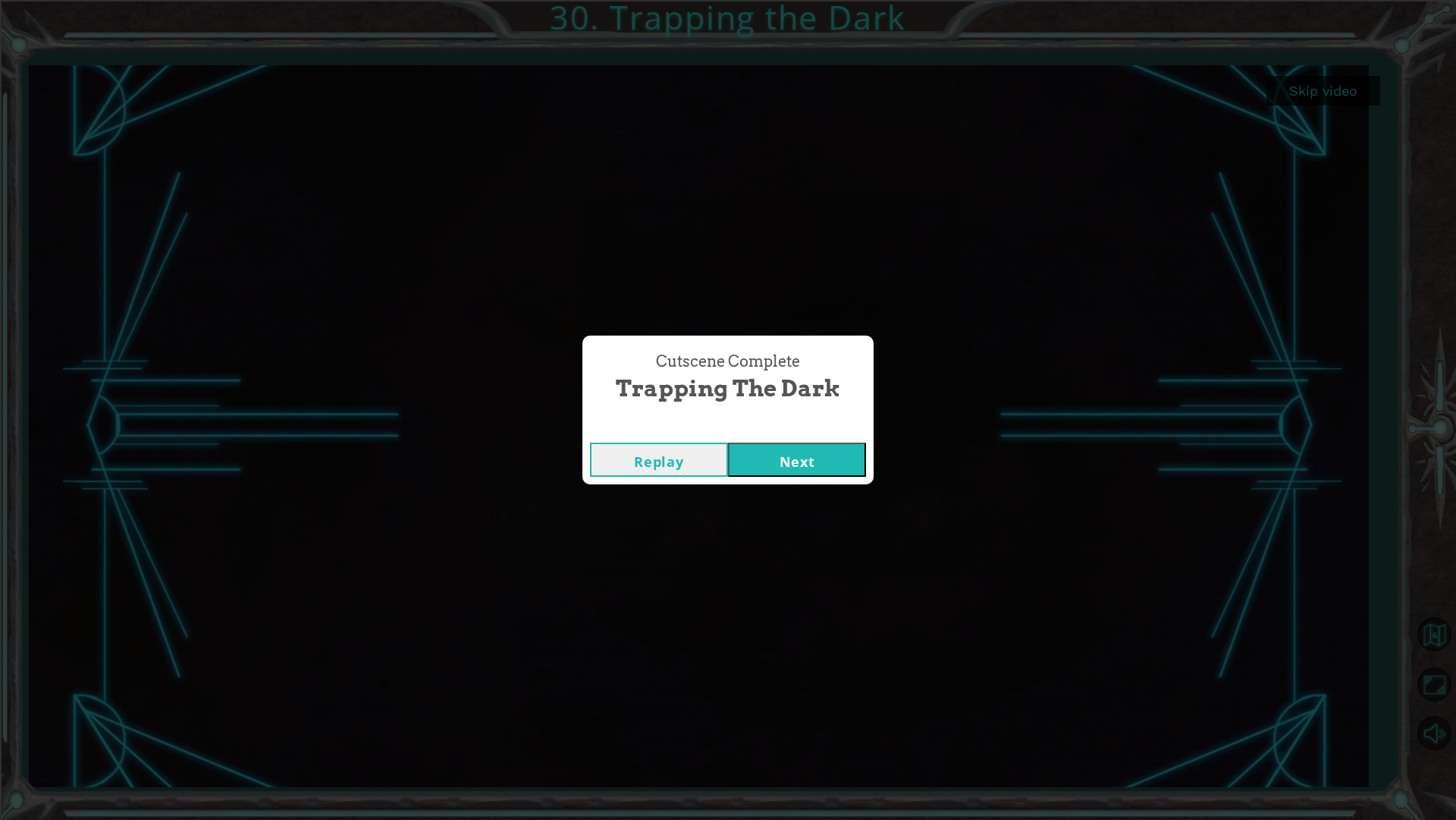
click at [796, 443] on button "Next" at bounding box center [797, 459] width 138 height 34
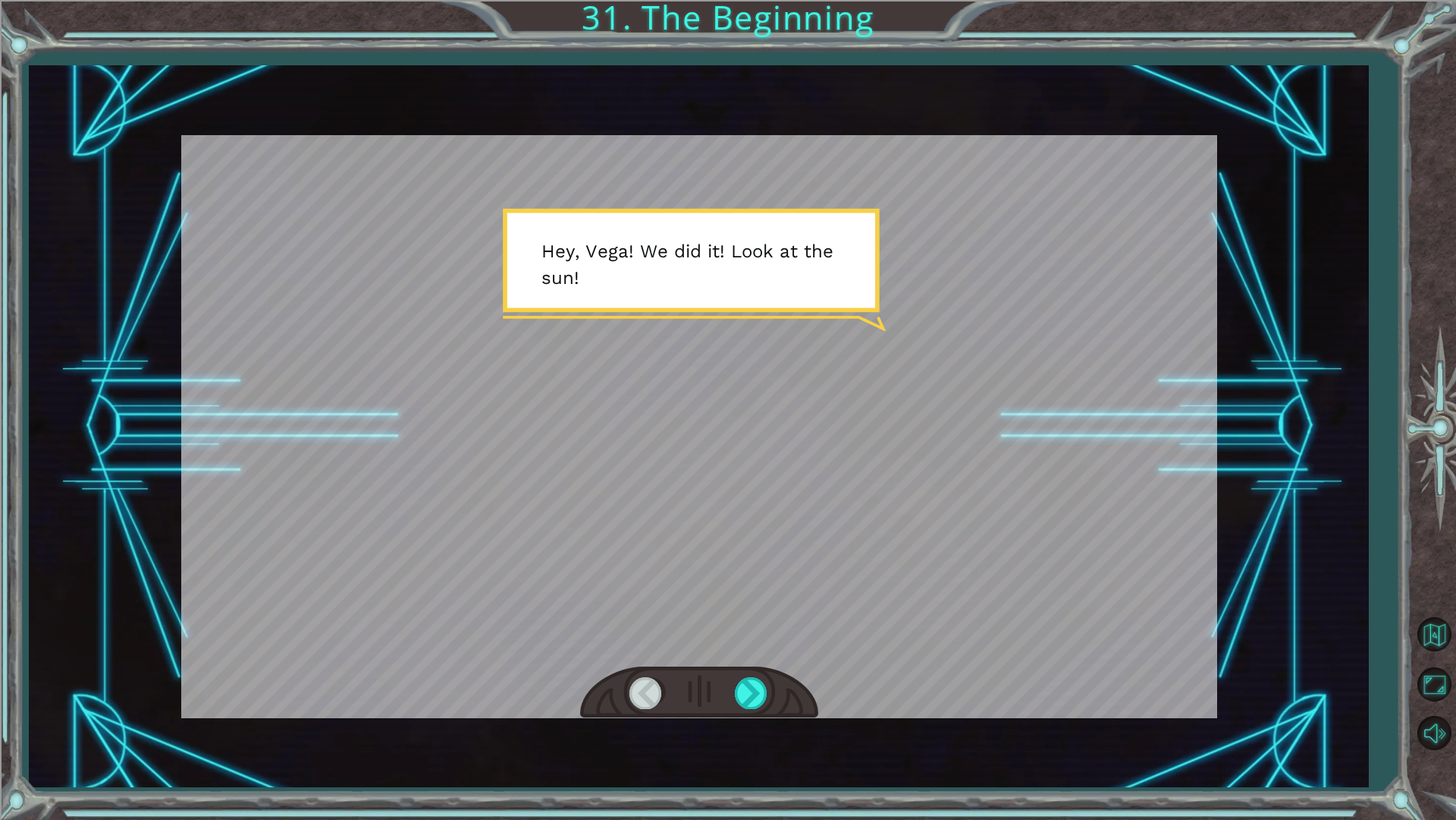
click at [766, 666] on div at bounding box center [699, 692] width 238 height 52
click at [754, 680] on div at bounding box center [751, 692] width 34 height 31
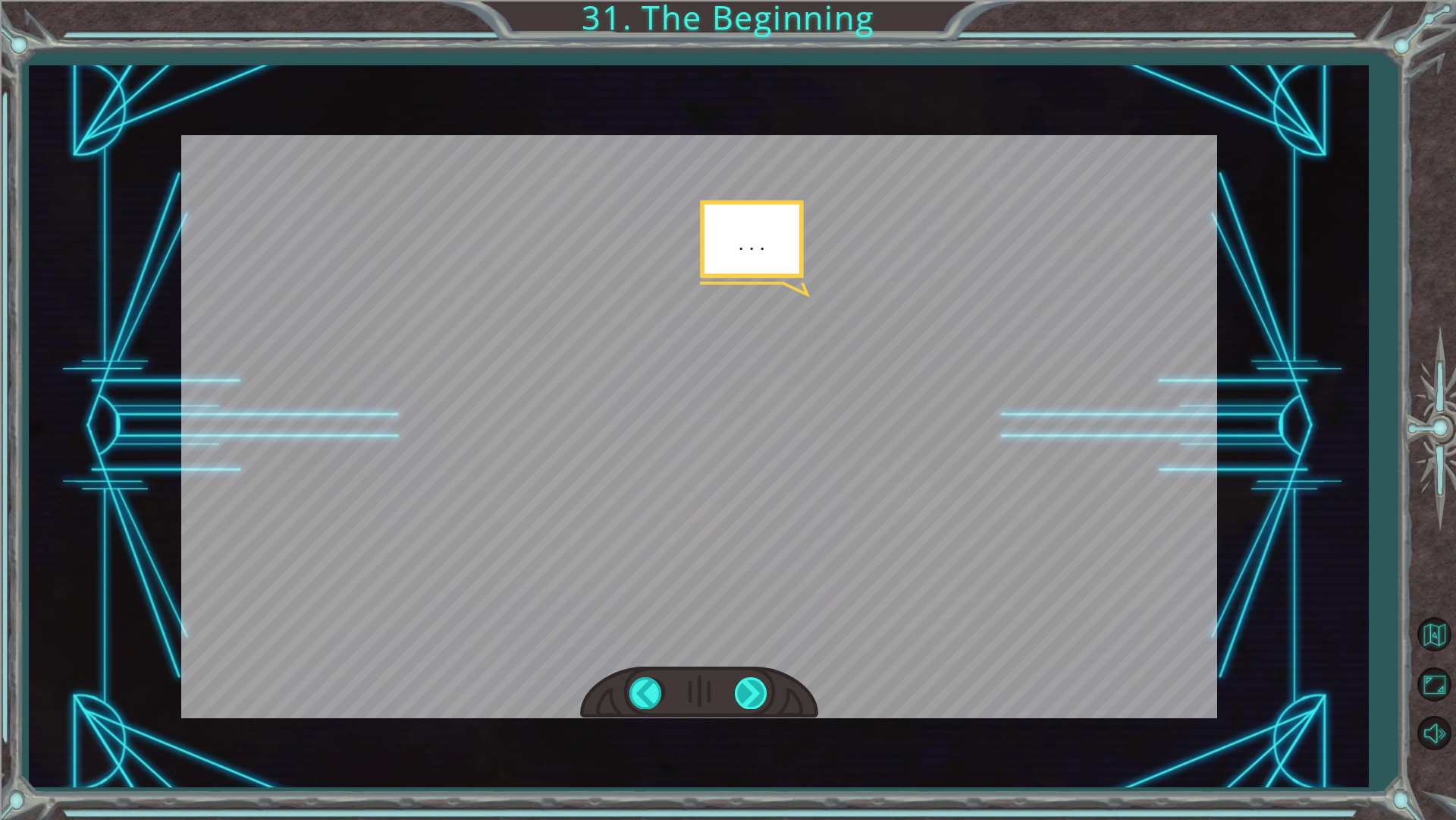
click at [754, 680] on div at bounding box center [751, 692] width 34 height 31
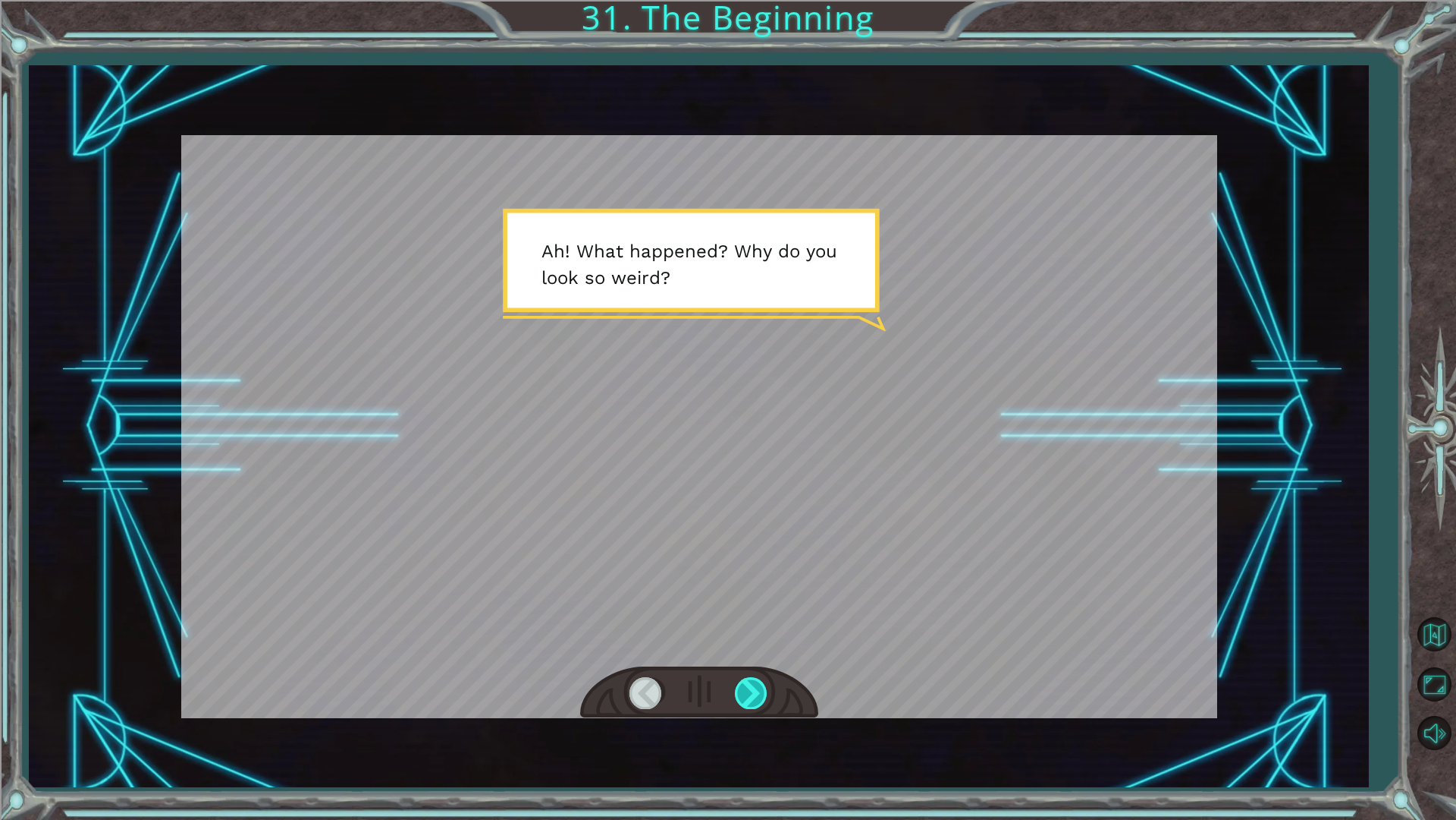
click at [754, 680] on div at bounding box center [751, 692] width 34 height 31
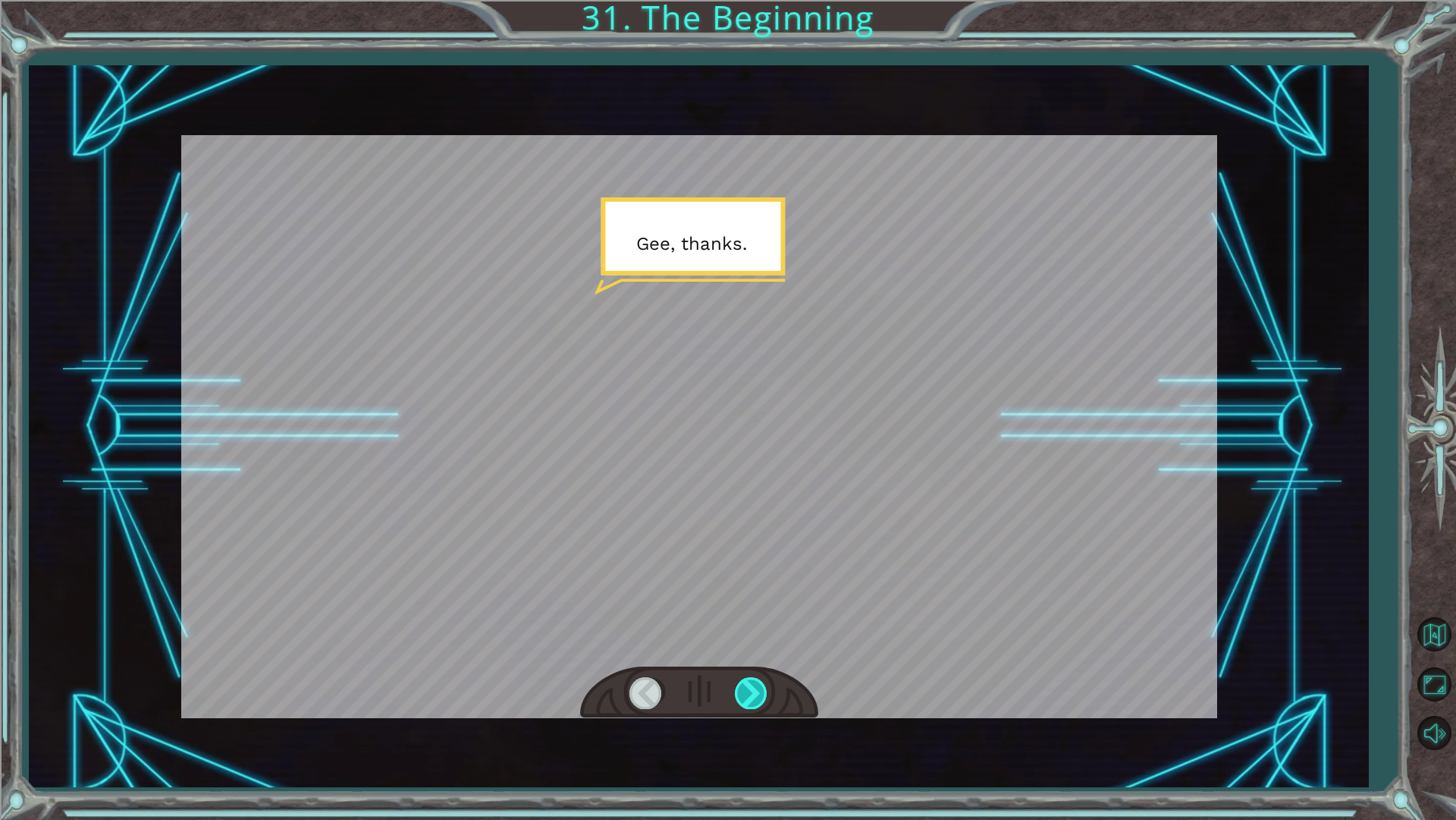
click at [754, 680] on div at bounding box center [751, 692] width 34 height 31
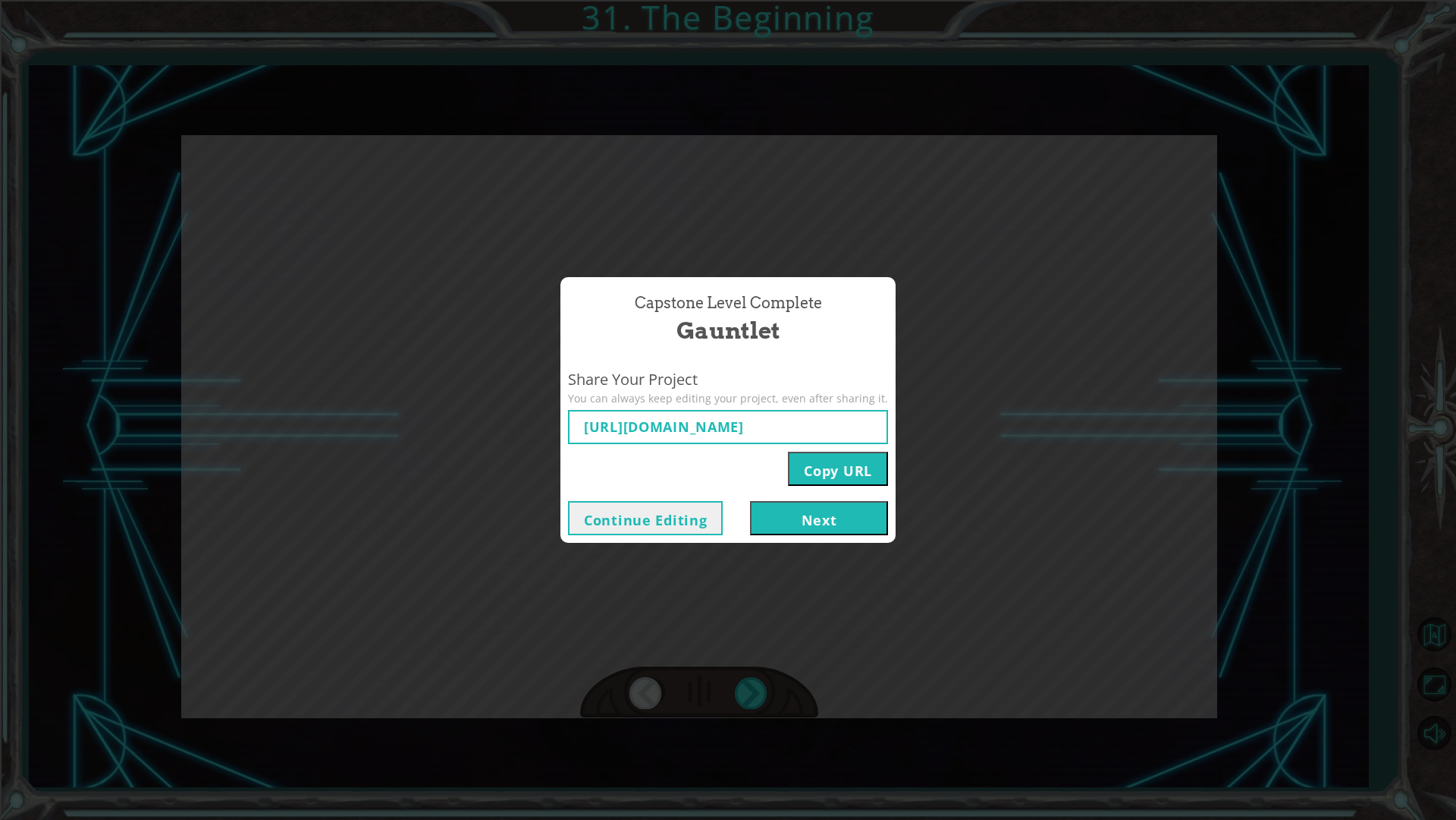
type input "https://www.ozaria.com/play/game-dev-level/1fhcapstoneb/68b82d4dc488469e2088061…"
click at [709, 435] on input "https://www.ozaria.com/play/game-dev-level/1fhcapstoneb/68b82d4dc488469e2088061…" at bounding box center [728, 427] width 320 height 34
click at [840, 483] on button "Copy URL" at bounding box center [838, 468] width 100 height 34
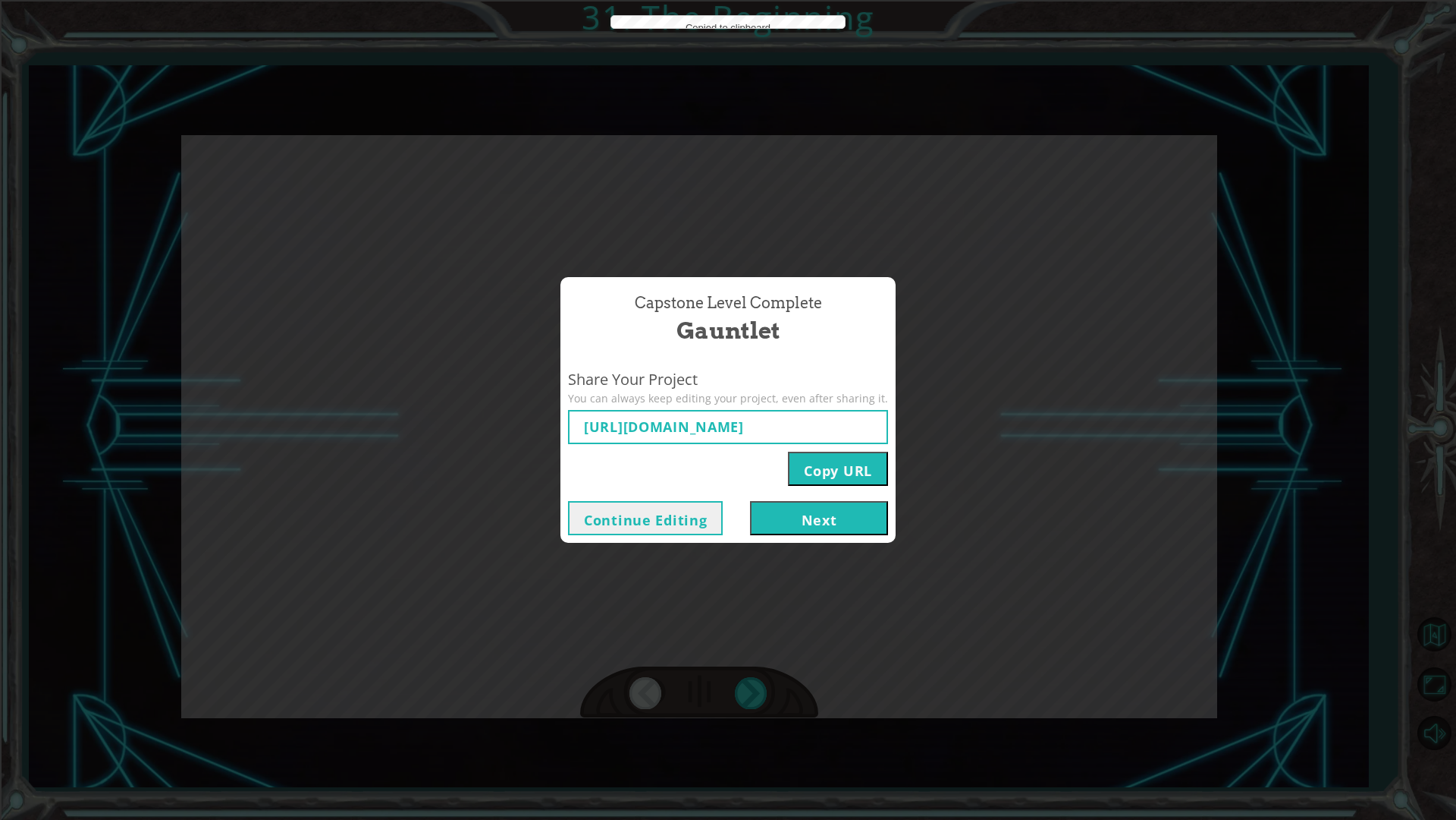
click at [843, 452] on button "Copy URL" at bounding box center [838, 468] width 100 height 34
drag, startPoint x: 843, startPoint y: 471, endPoint x: 835, endPoint y: 481, distance: 12.8
click at [845, 471] on button "Copy URL" at bounding box center [838, 468] width 100 height 34
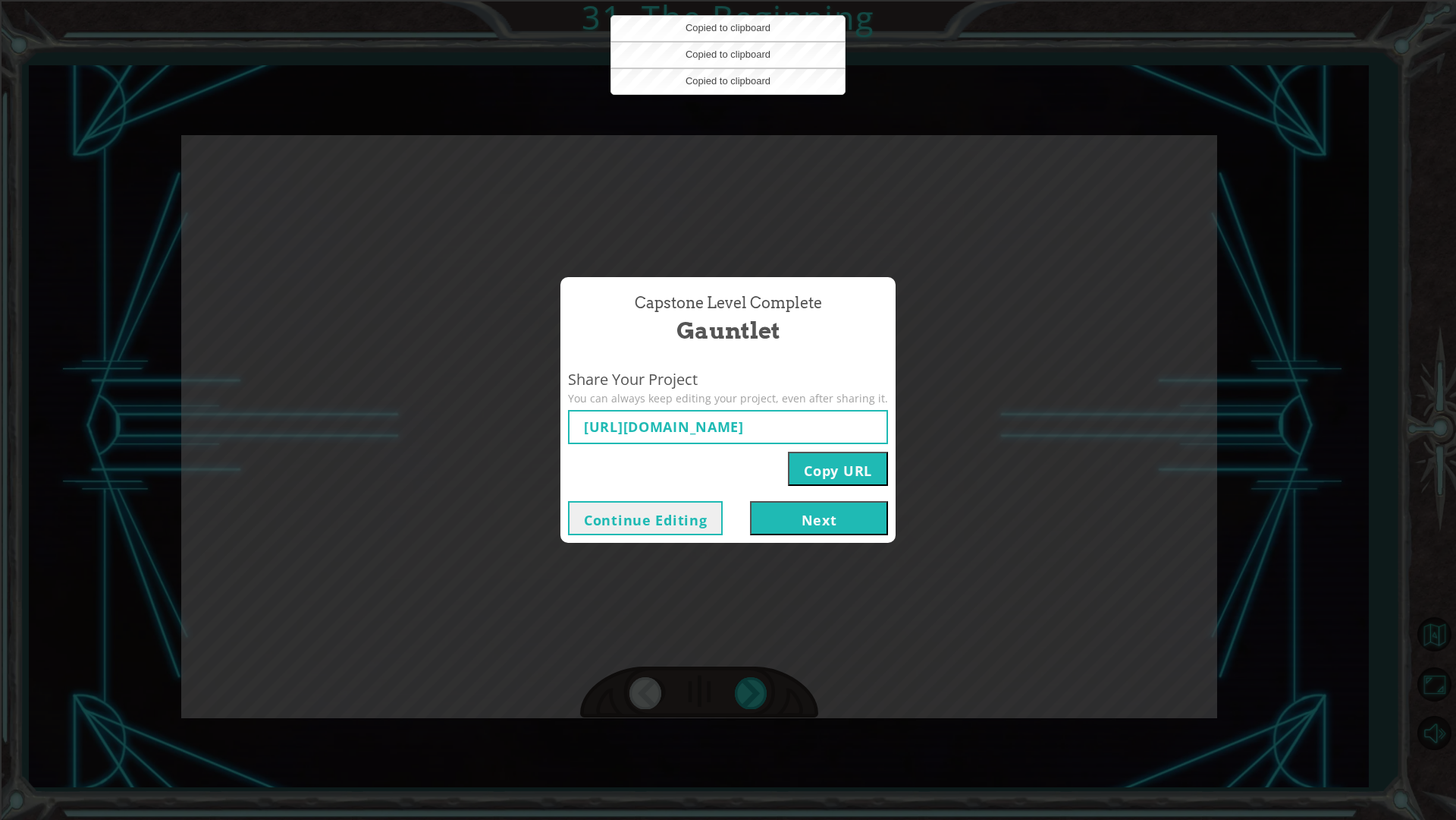
click at [751, 527] on button "Next" at bounding box center [819, 518] width 138 height 34
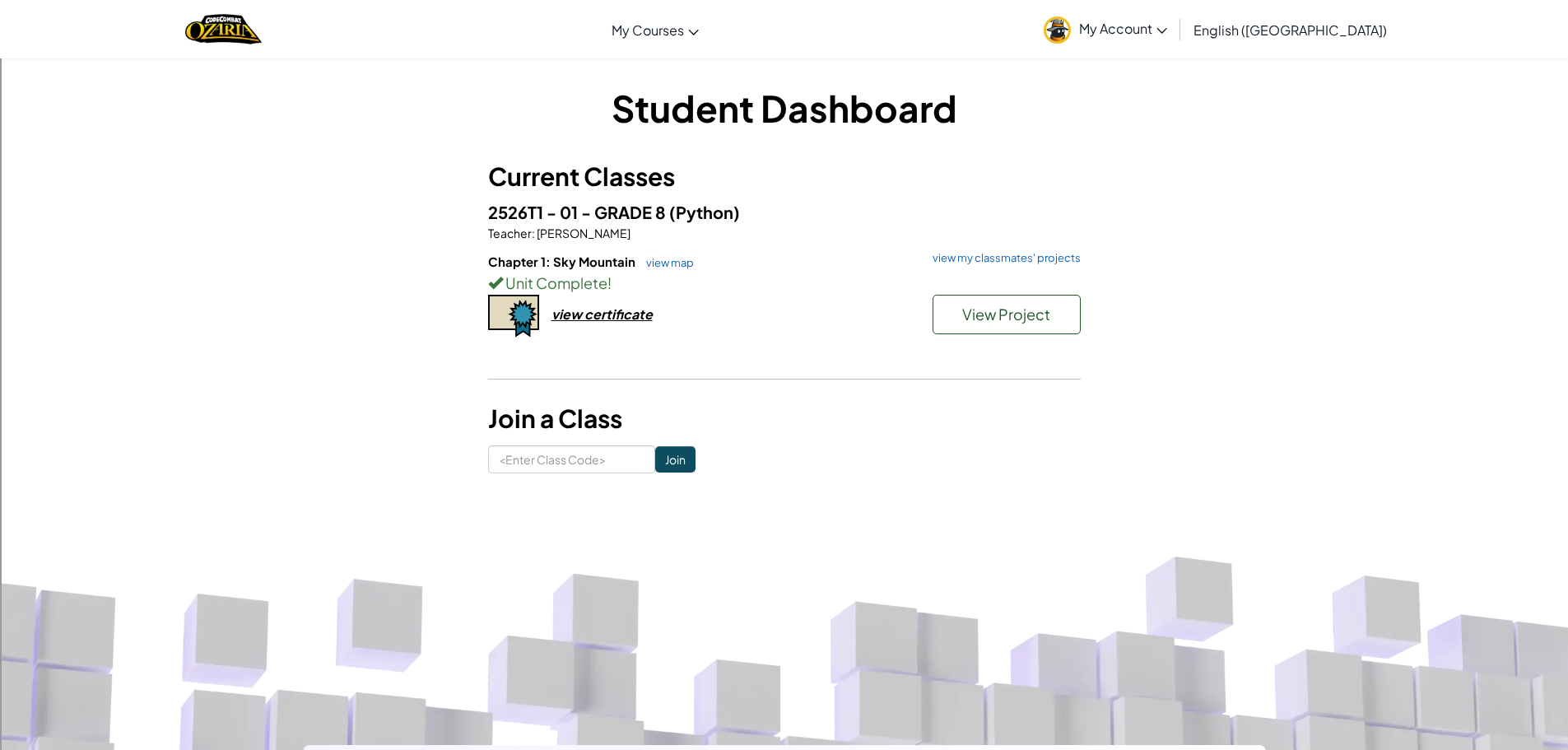
click at [1176, 41] on link "My Account" at bounding box center [1105, 29] width 140 height 52
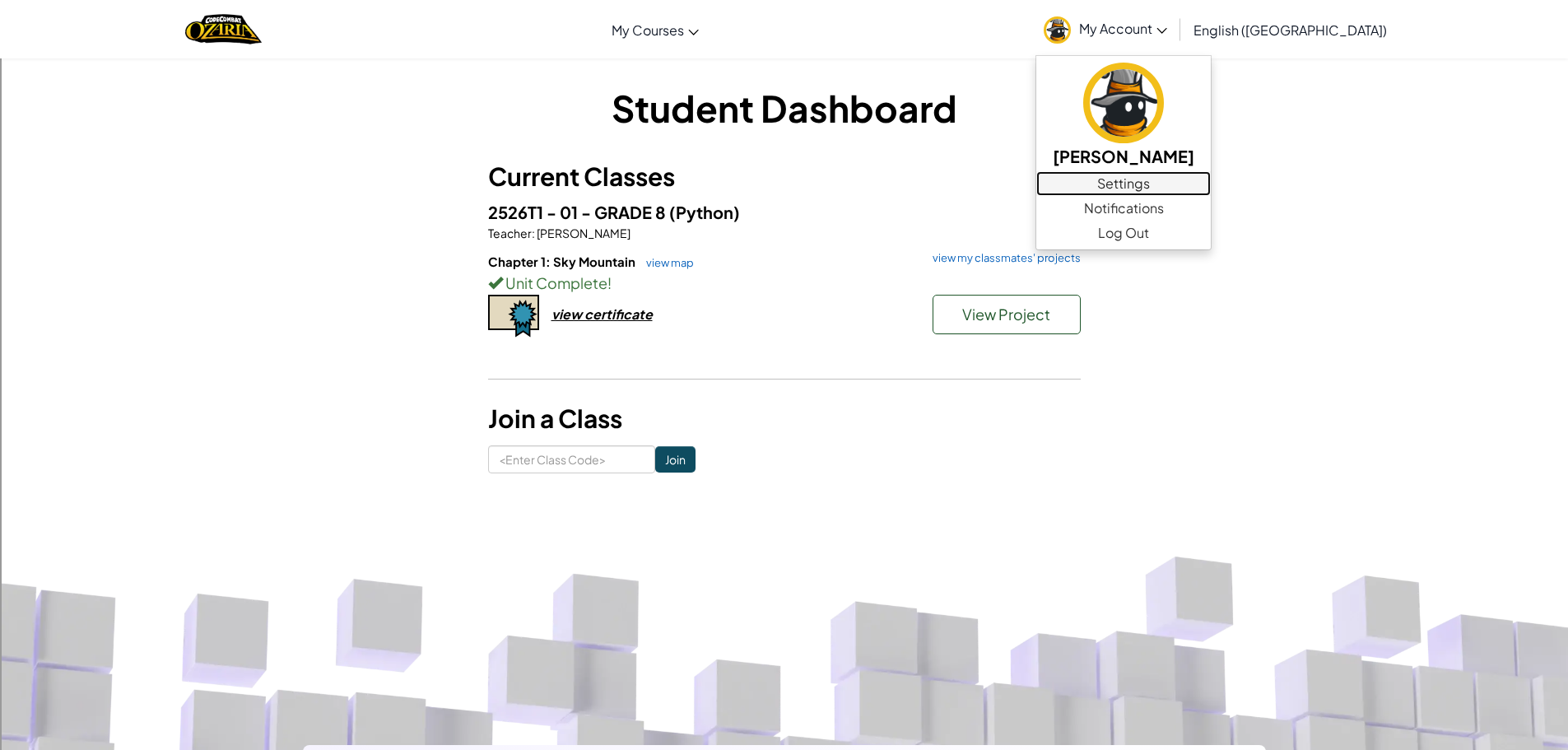
click at [1203, 187] on link "Settings" at bounding box center [1123, 183] width 175 height 25
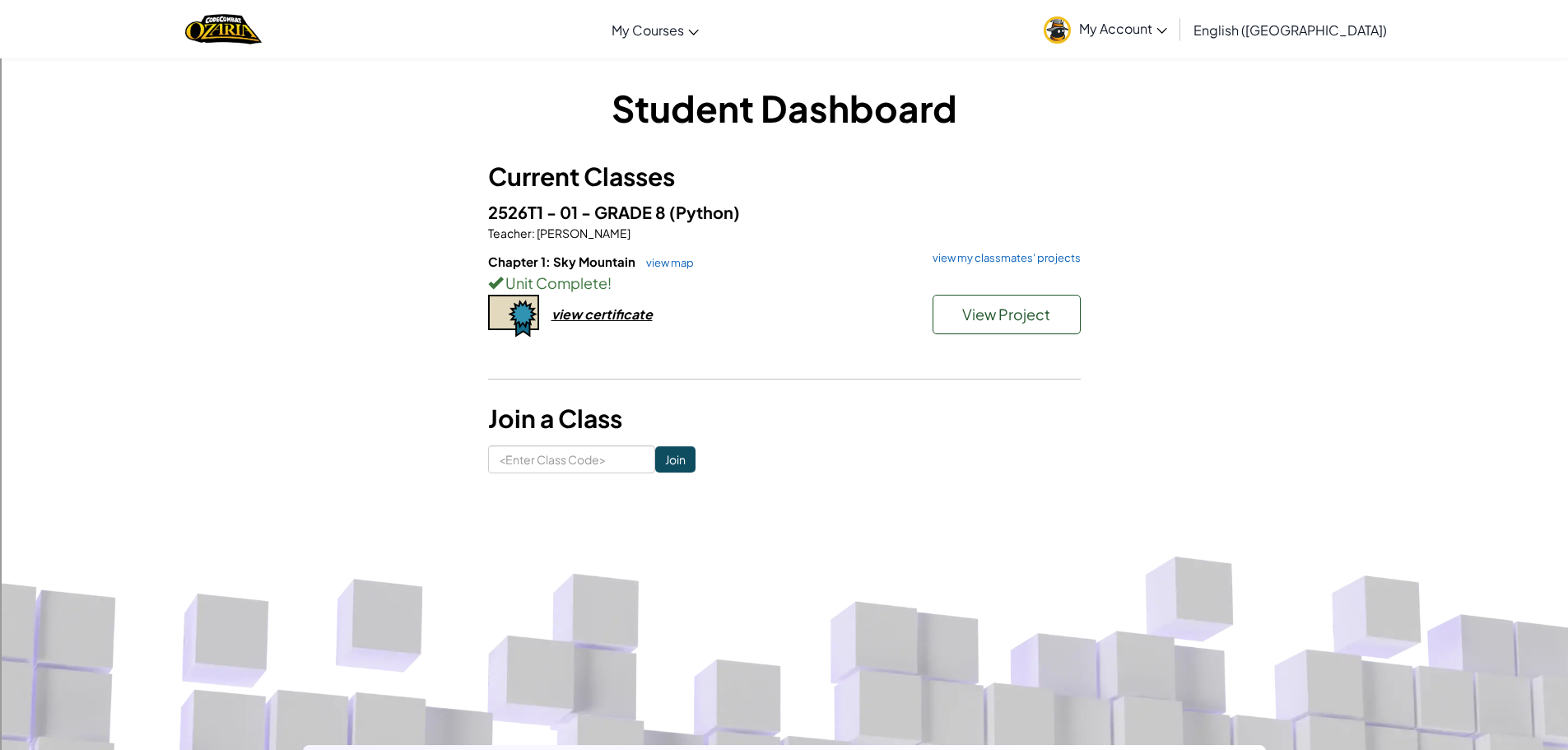
click at [991, 338] on div "View Project" at bounding box center [998, 319] width 164 height 48
click at [991, 321] on span "View Project" at bounding box center [1006, 314] width 88 height 19
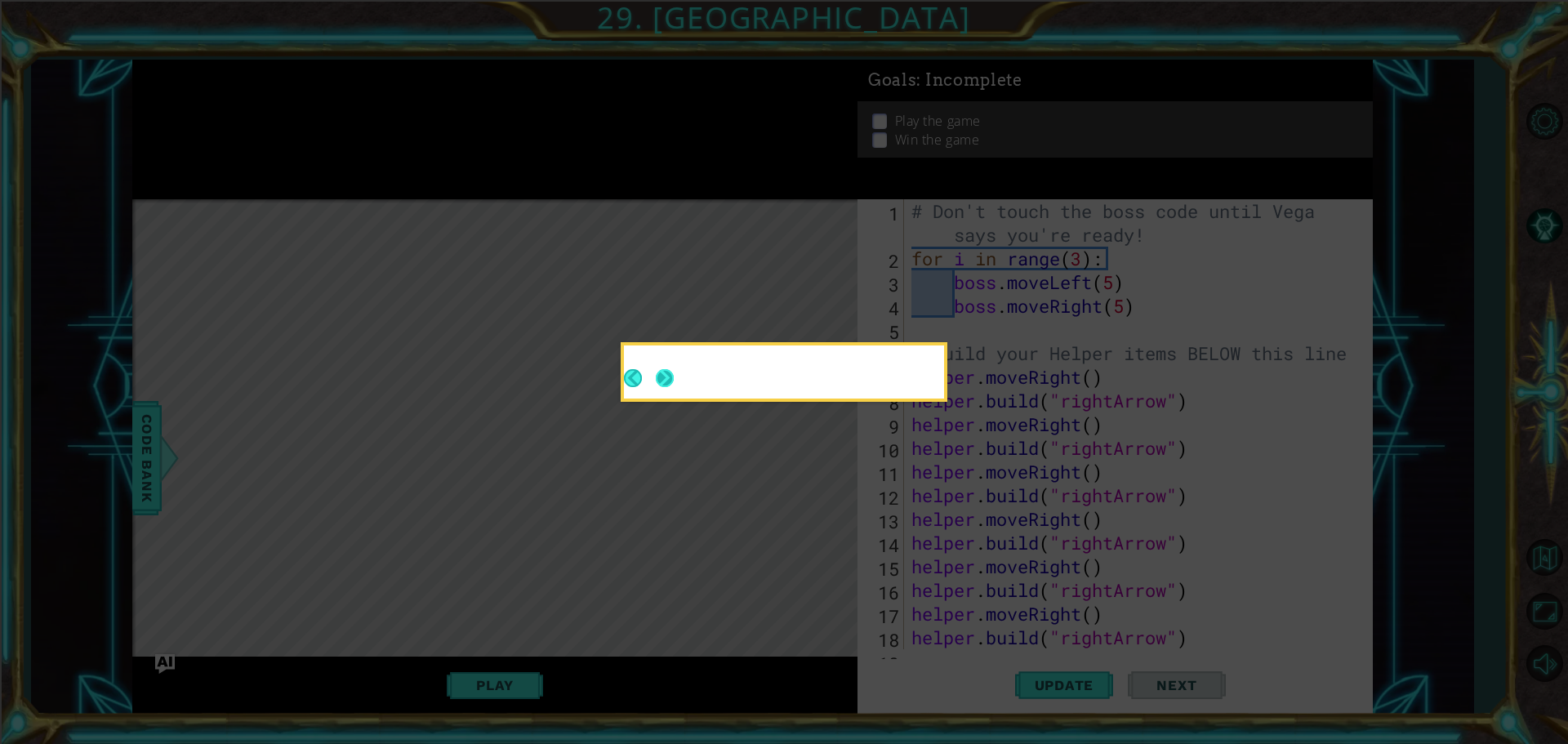
click at [664, 387] on button "Next" at bounding box center [664, 378] width 18 height 18
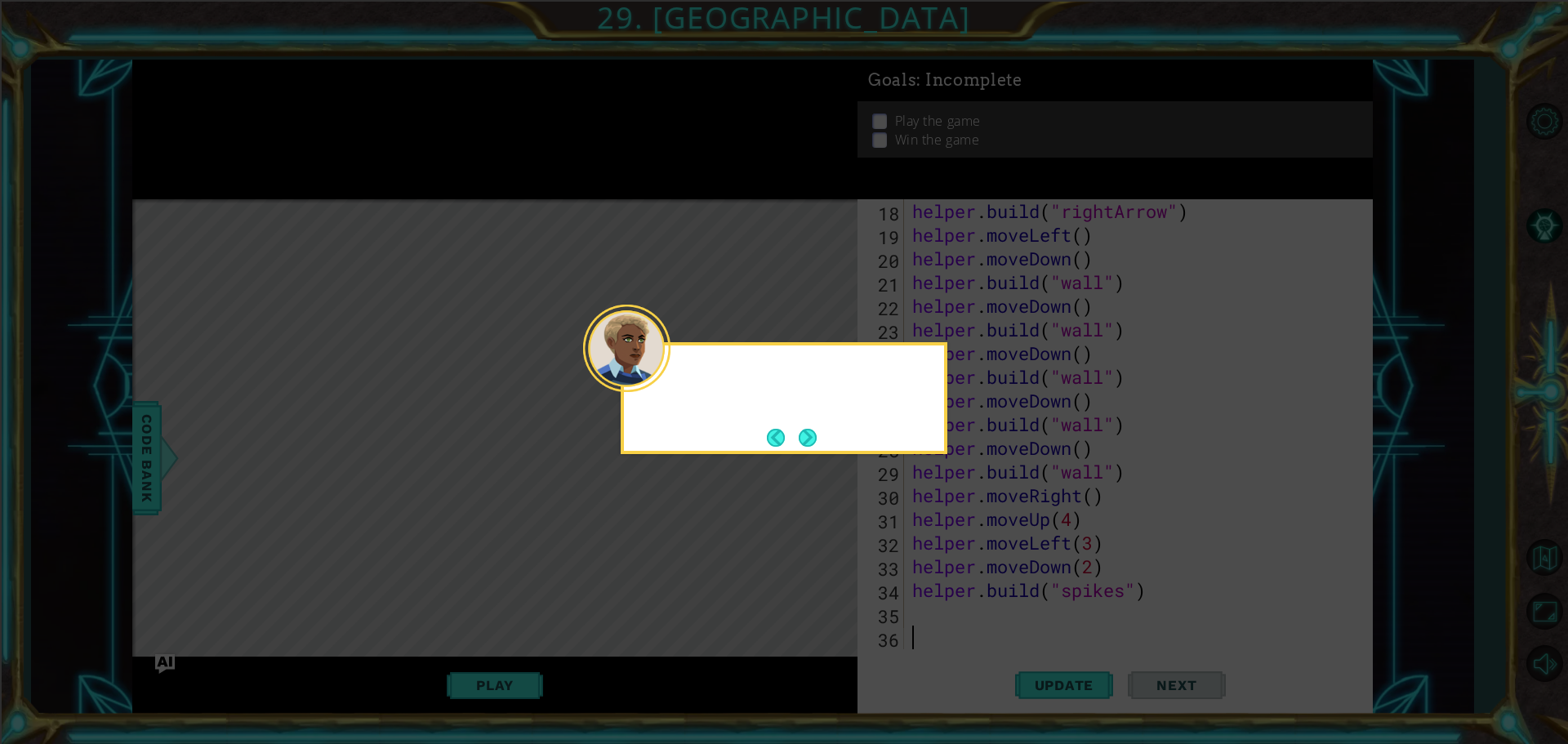
scroll to position [427, 0]
click at [809, 430] on button "Next" at bounding box center [807, 437] width 18 height 18
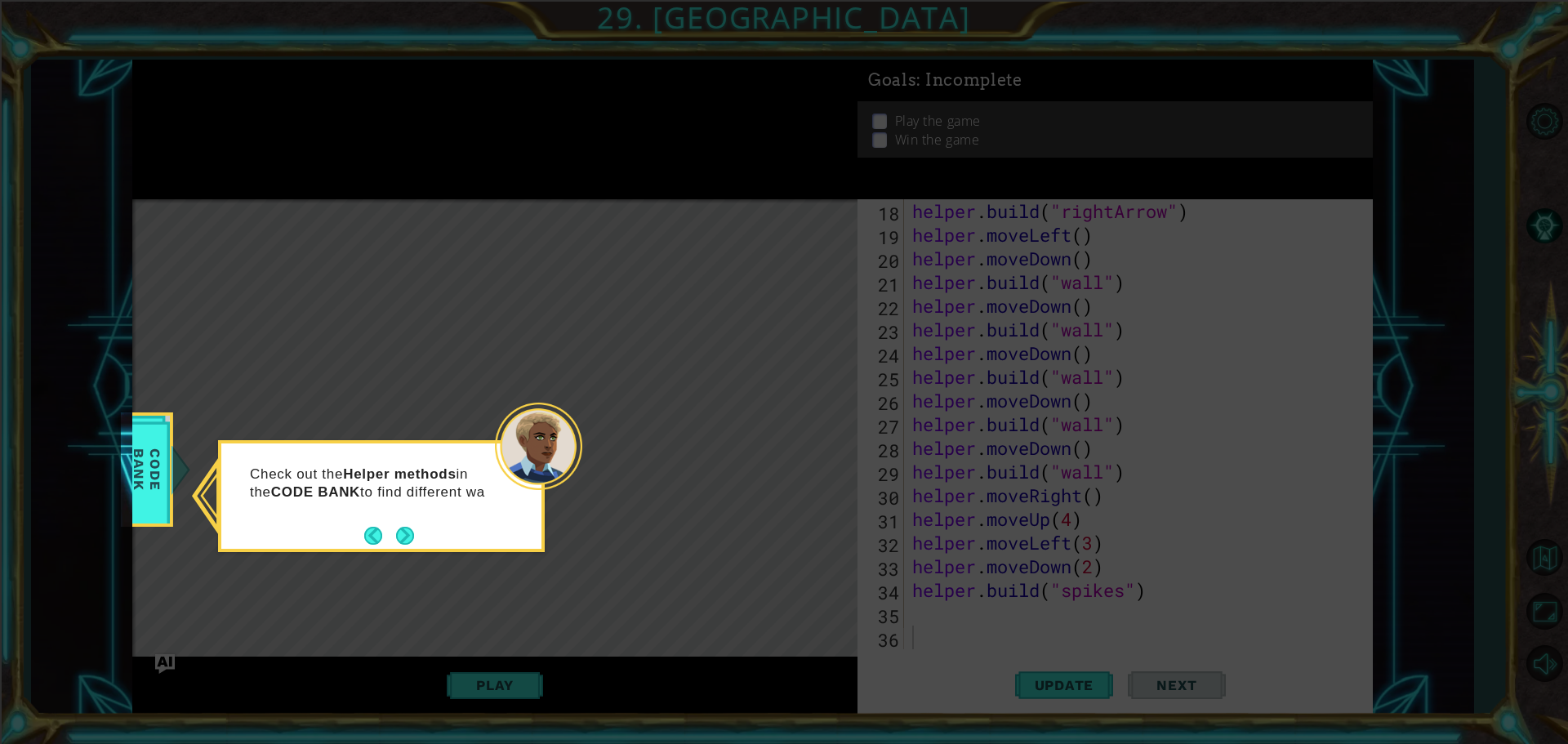
click at [419, 539] on div "Check out the Helper methods in the CODE BANK to find different wa" at bounding box center [382, 496] width 327 height 112
click at [370, 538] on button "Back" at bounding box center [380, 536] width 32 height 18
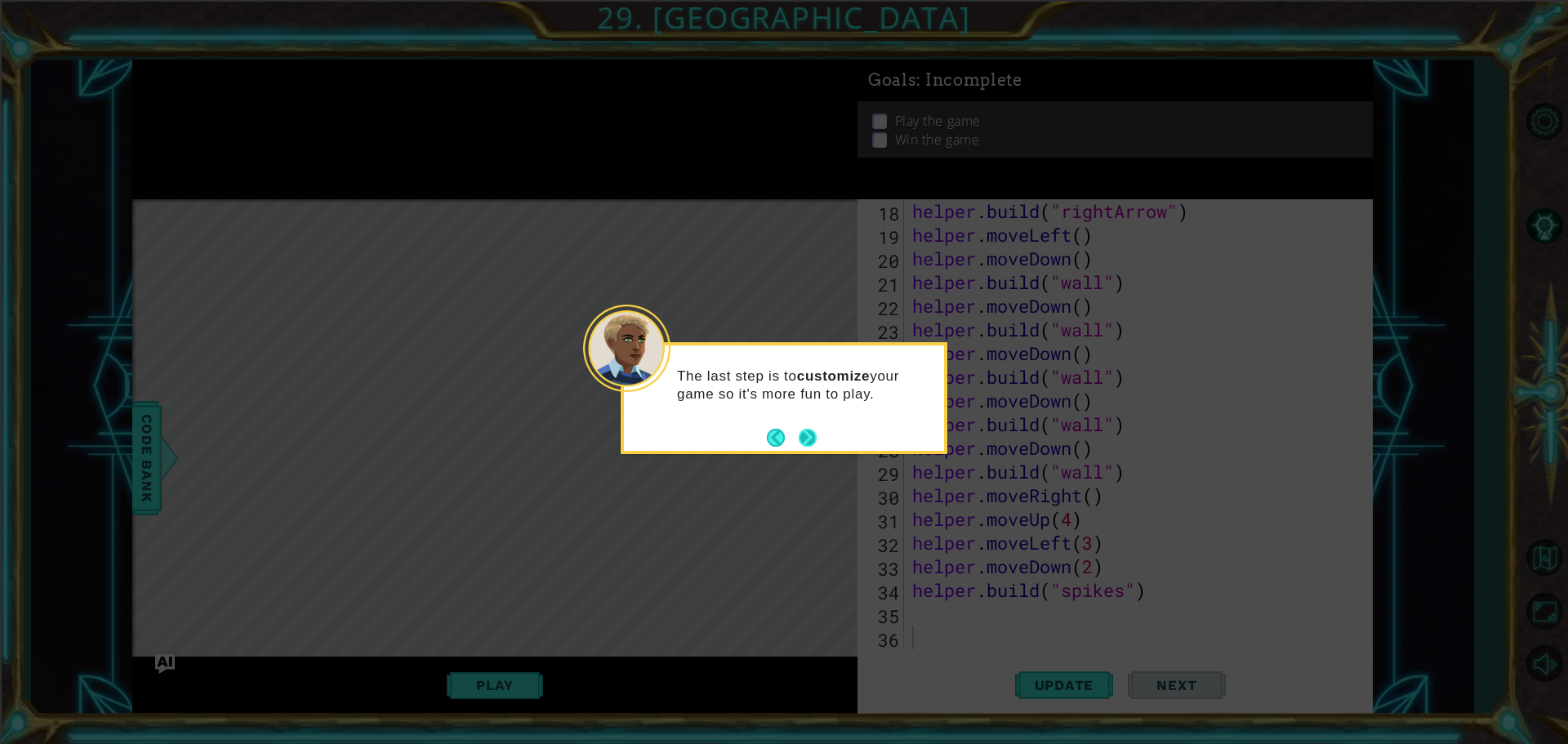
click at [813, 435] on button "Next" at bounding box center [807, 437] width 18 height 18
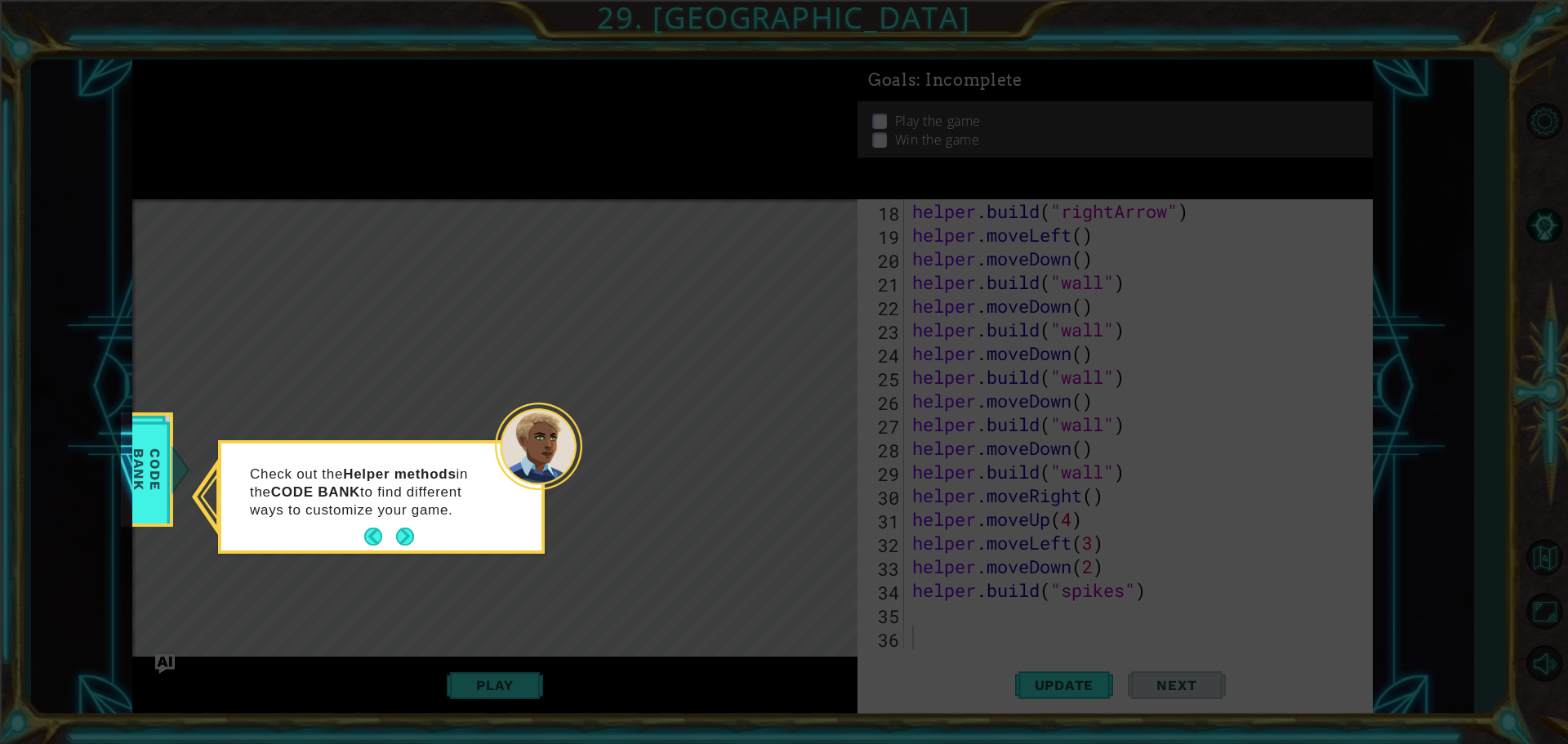
click at [413, 536] on button "Next" at bounding box center [405, 536] width 18 height 18
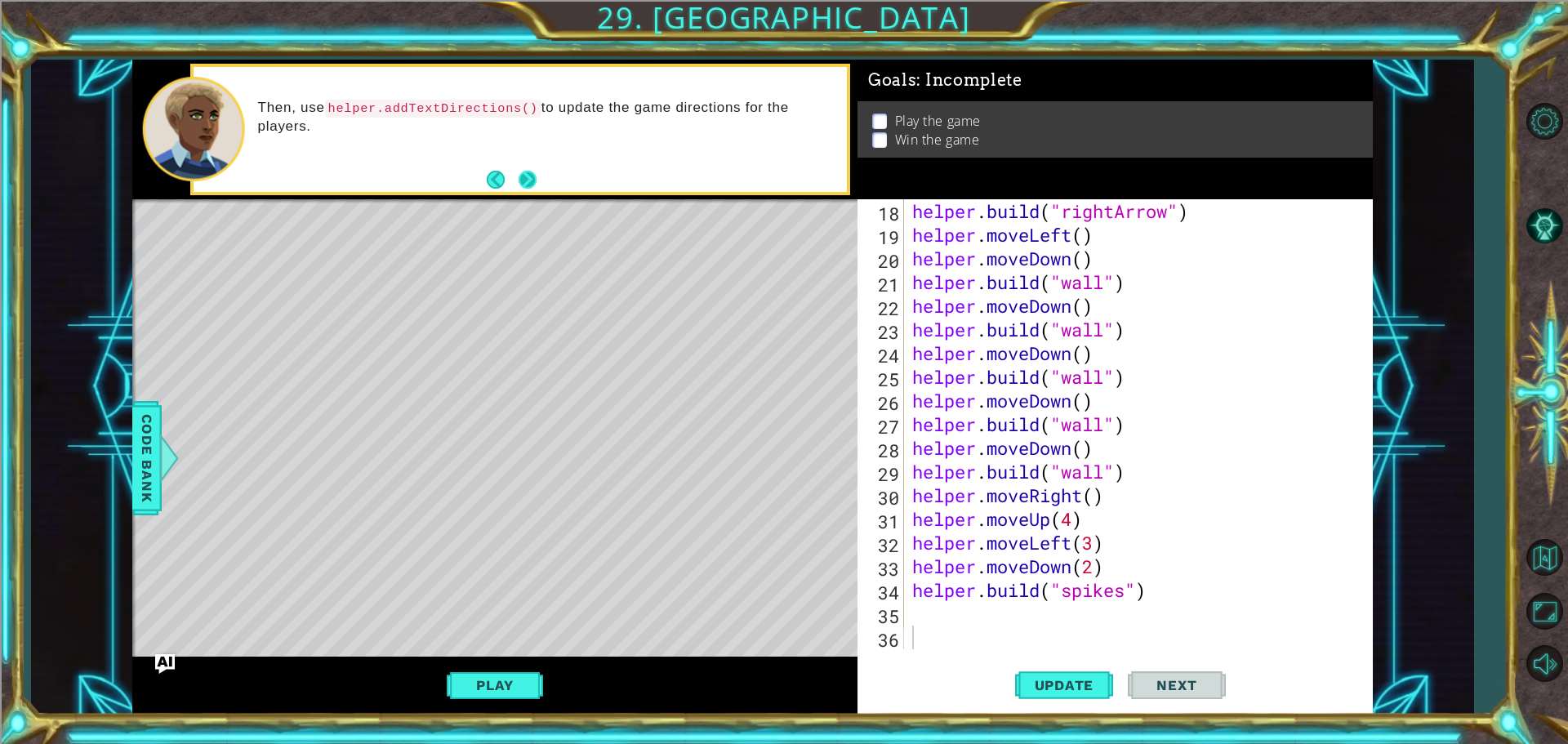
click at [519, 172] on button "Next" at bounding box center [528, 179] width 18 height 18
click at [1043, 680] on span "Update" at bounding box center [1064, 684] width 92 height 16
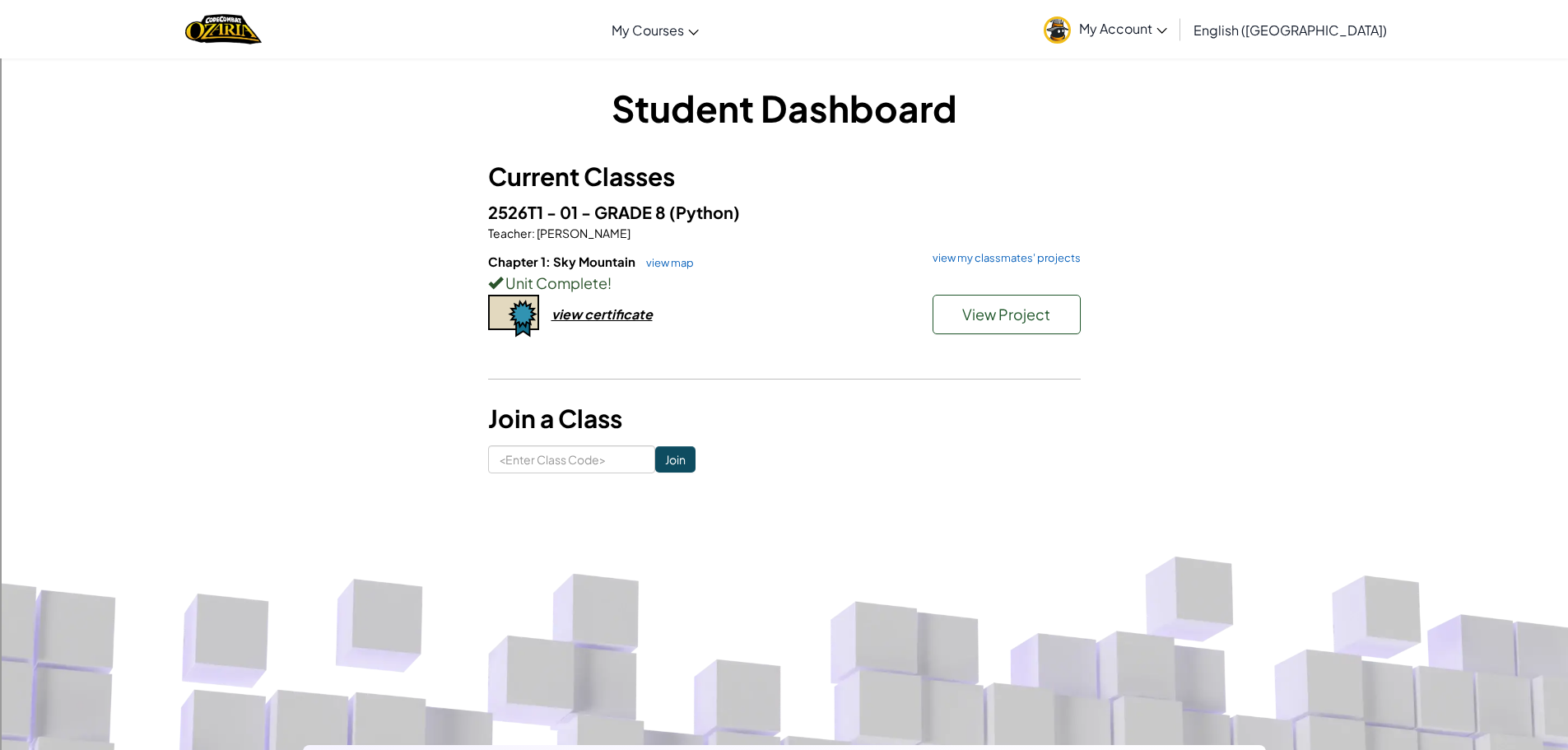
click at [920, 291] on div "Unit Complete !" at bounding box center [784, 283] width 593 height 24
click at [996, 317] on span "View Project" at bounding box center [1006, 314] width 88 height 19
click at [1019, 268] on h6 "Chapter 1: Sky Mountain view map view my classmates' projects" at bounding box center [784, 261] width 593 height 18
click at [1018, 255] on link "view my classmates' projects" at bounding box center [1003, 258] width 157 height 10
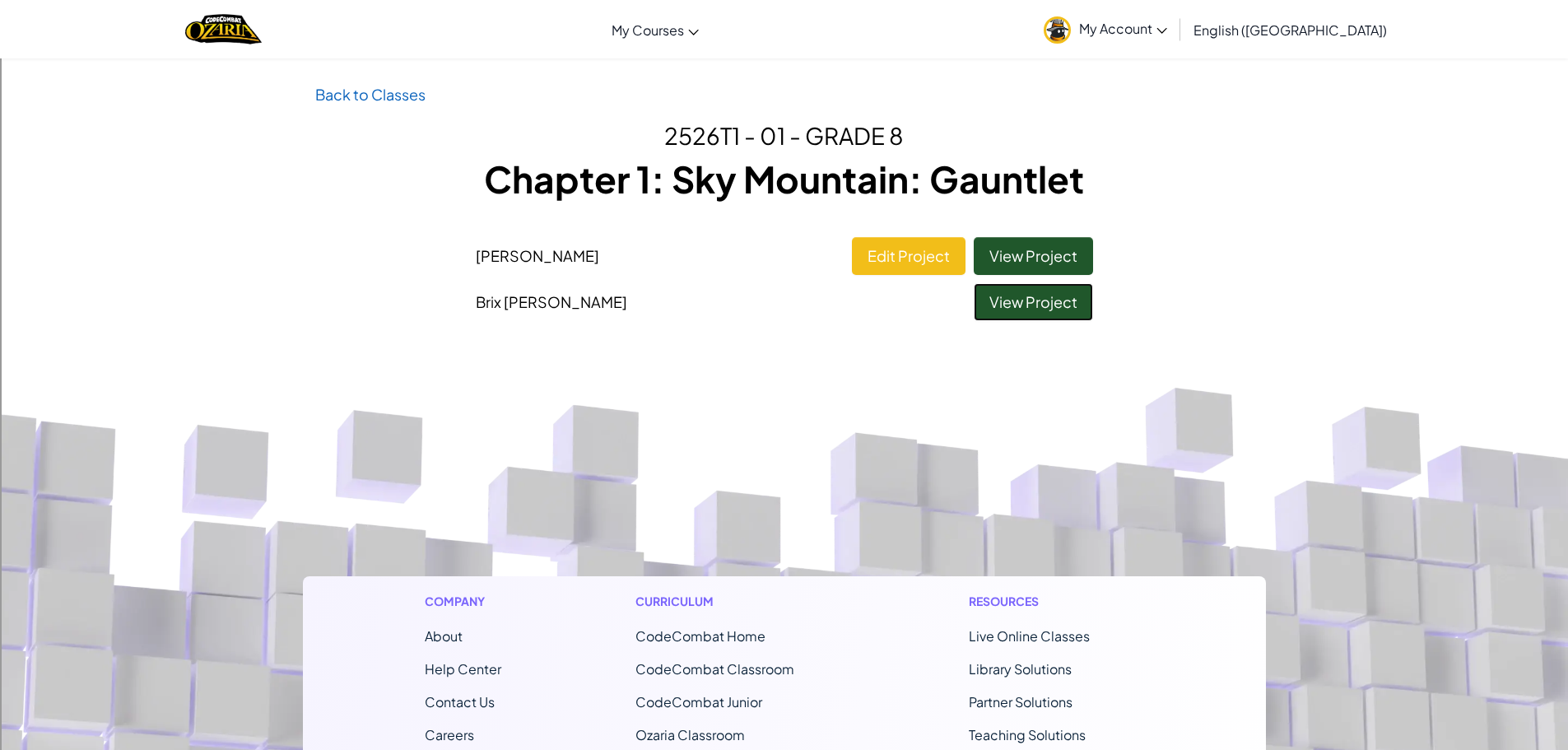
click at [1016, 310] on link "View Project" at bounding box center [1033, 302] width 120 height 38
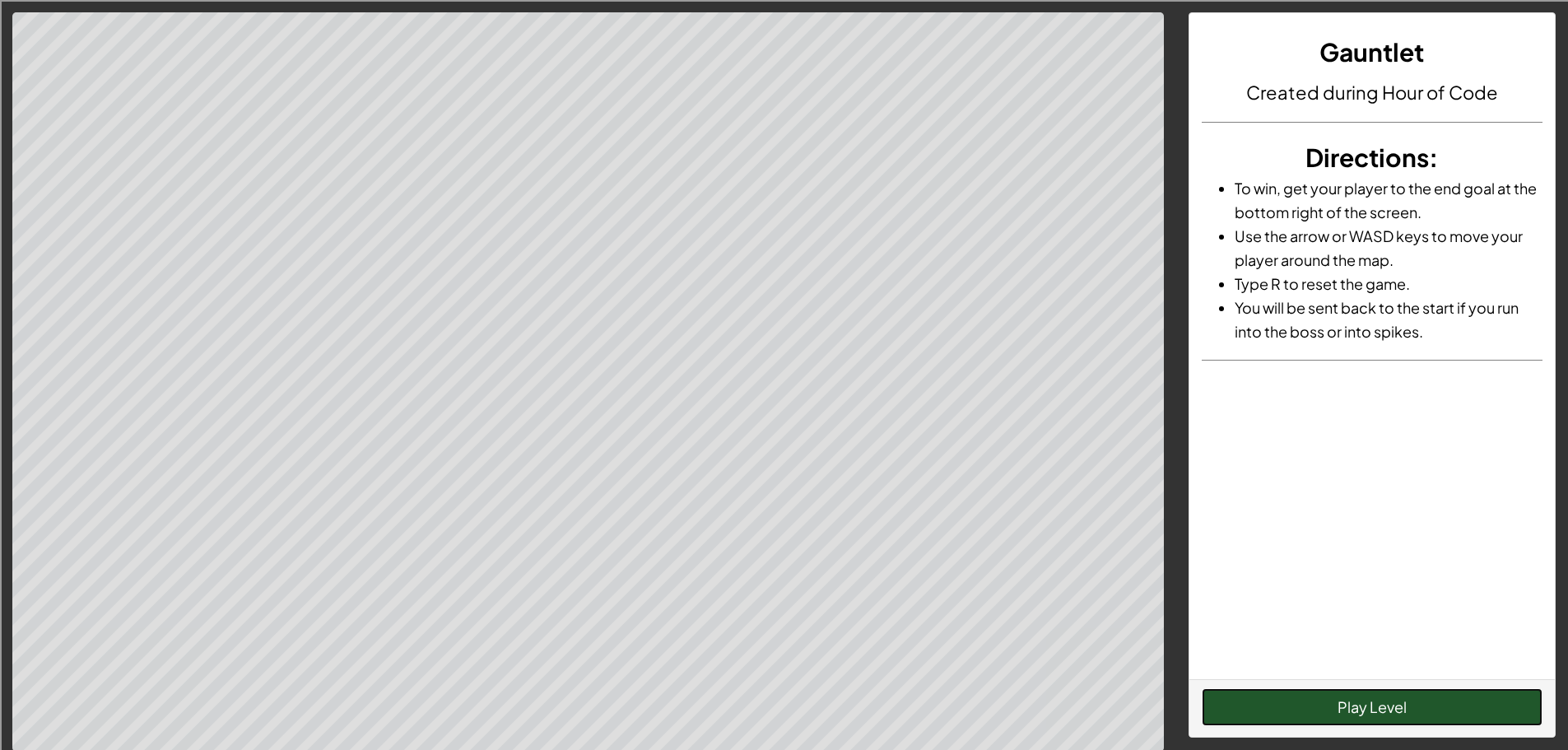
click at [1341, 711] on button "Play Level" at bounding box center [1372, 707] width 341 height 38
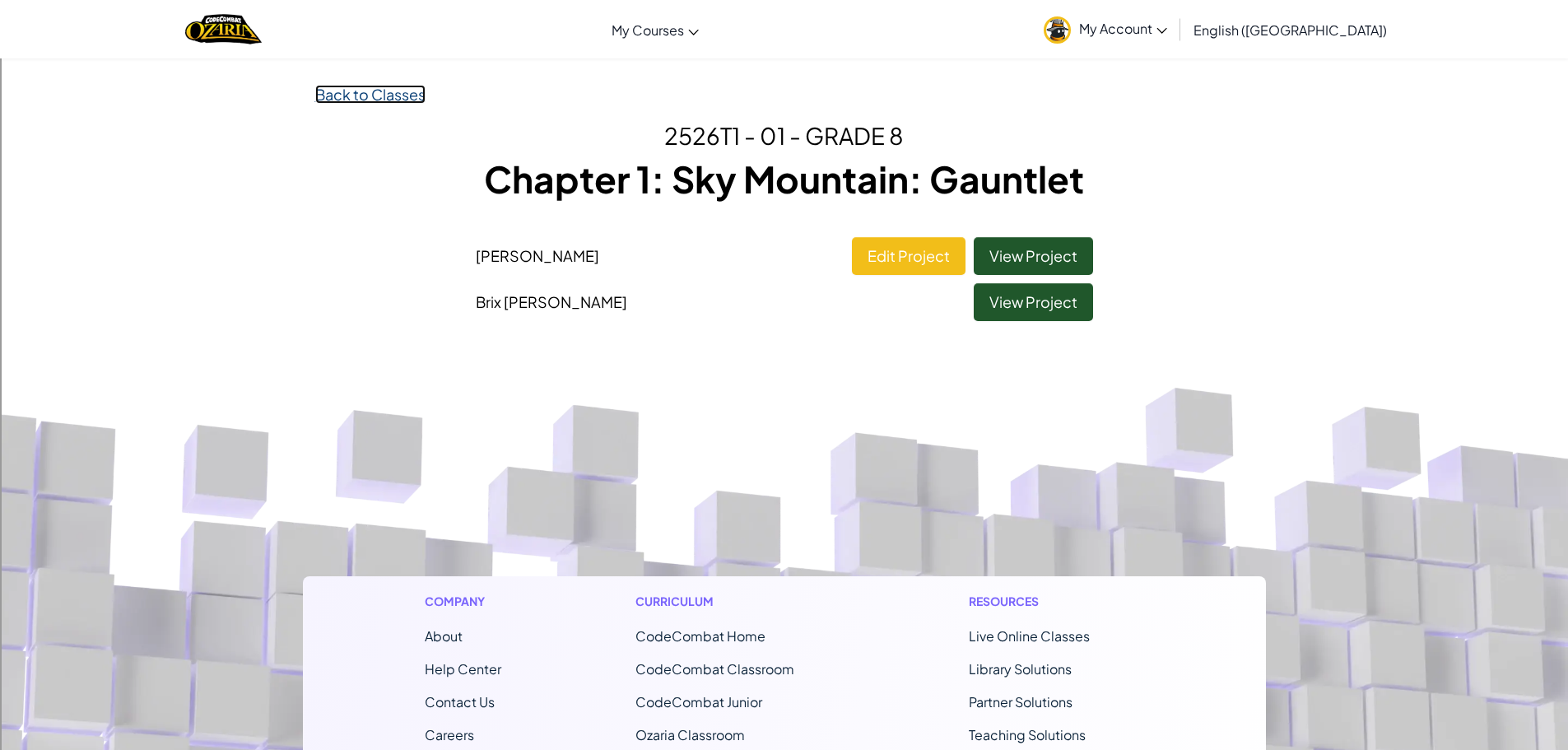
click at [354, 102] on link "Back to Classes" at bounding box center [371, 95] width 110 height 19
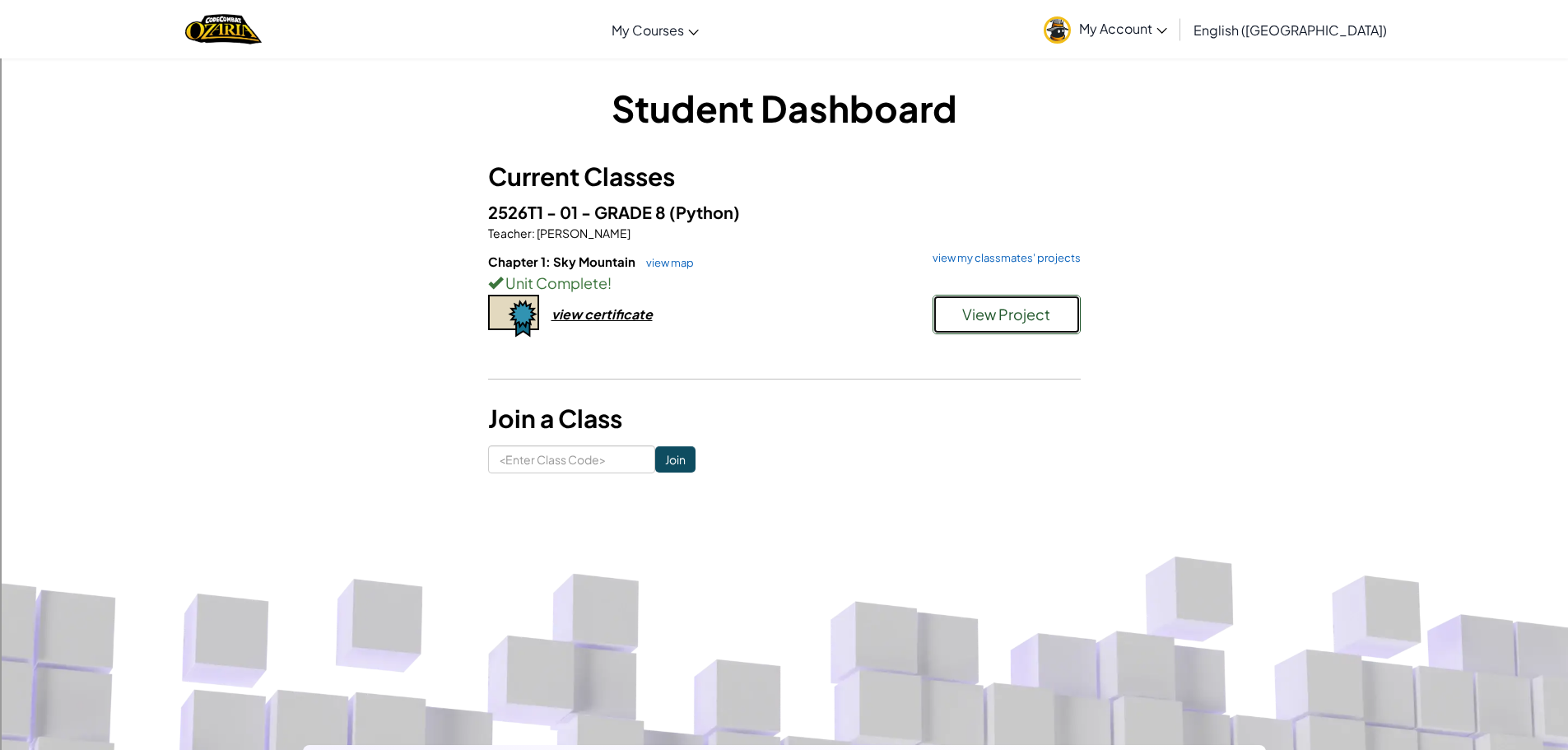
click at [974, 322] on span "View Project" at bounding box center [1006, 314] width 88 height 19
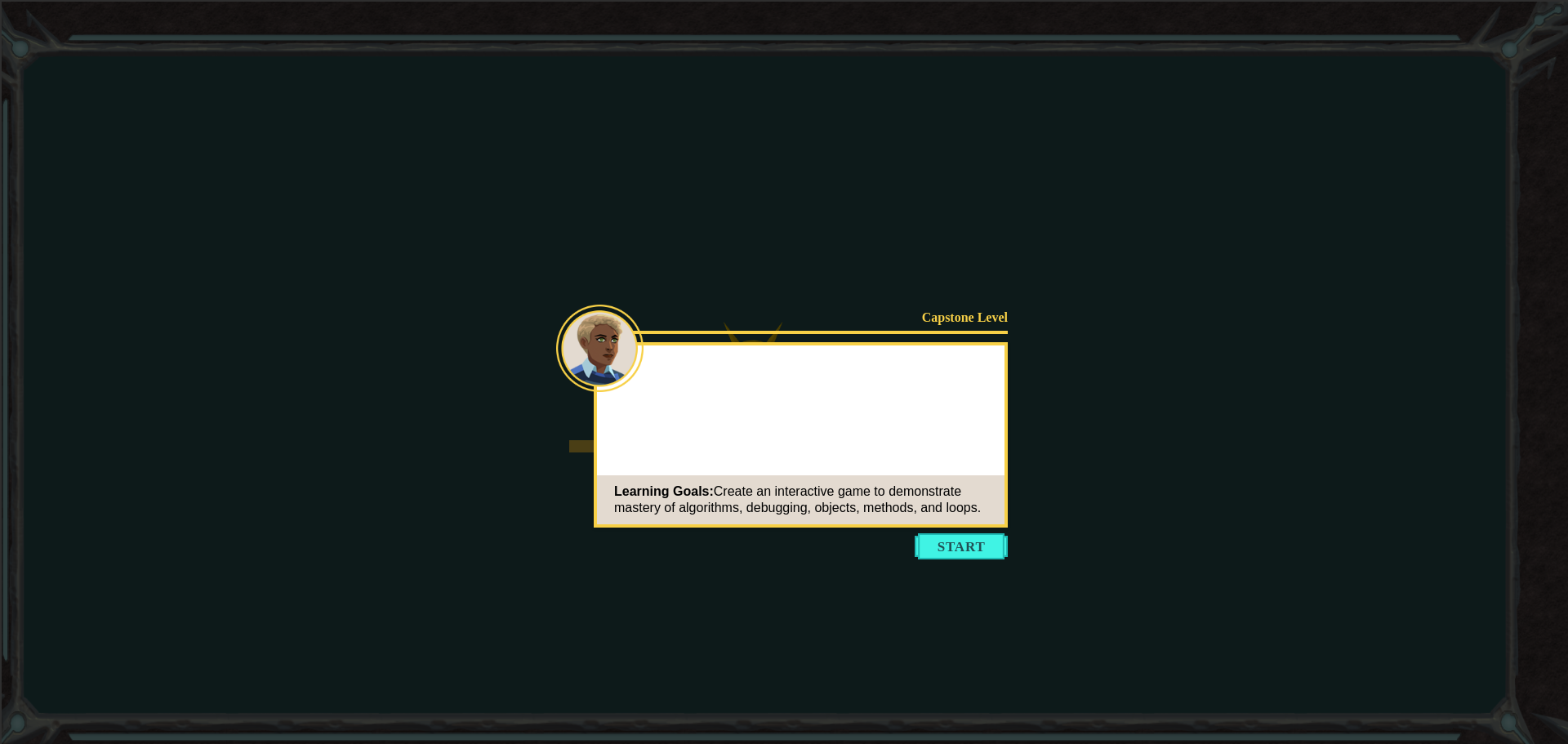
click at [941, 584] on icon at bounding box center [784, 372] width 1568 height 744
click at [942, 568] on icon at bounding box center [784, 372] width 1568 height 744
click at [947, 549] on button "Start" at bounding box center [961, 546] width 93 height 26
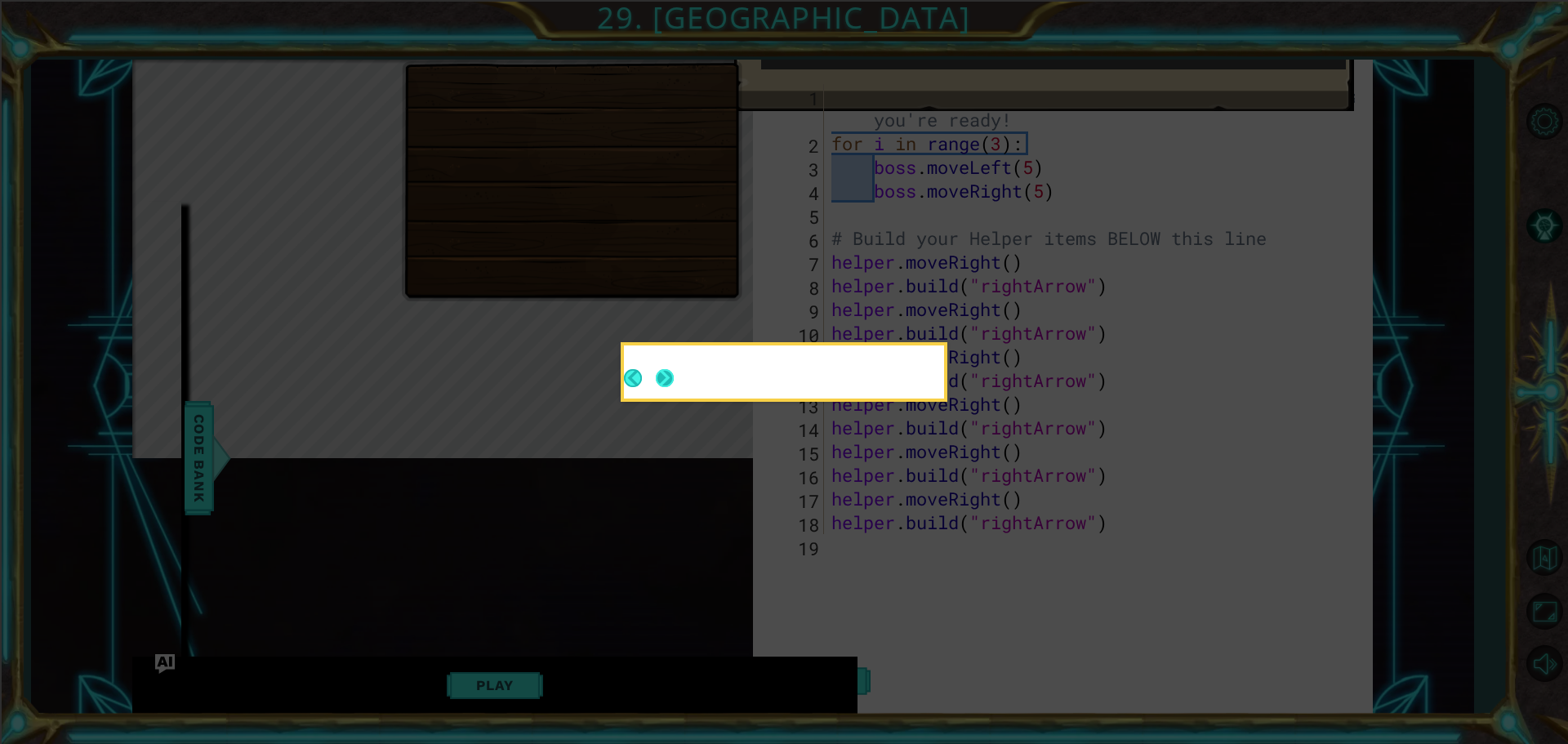
drag, startPoint x: 689, startPoint y: 352, endPoint x: 656, endPoint y: 367, distance: 36.2
click at [659, 364] on div at bounding box center [784, 372] width 320 height 53
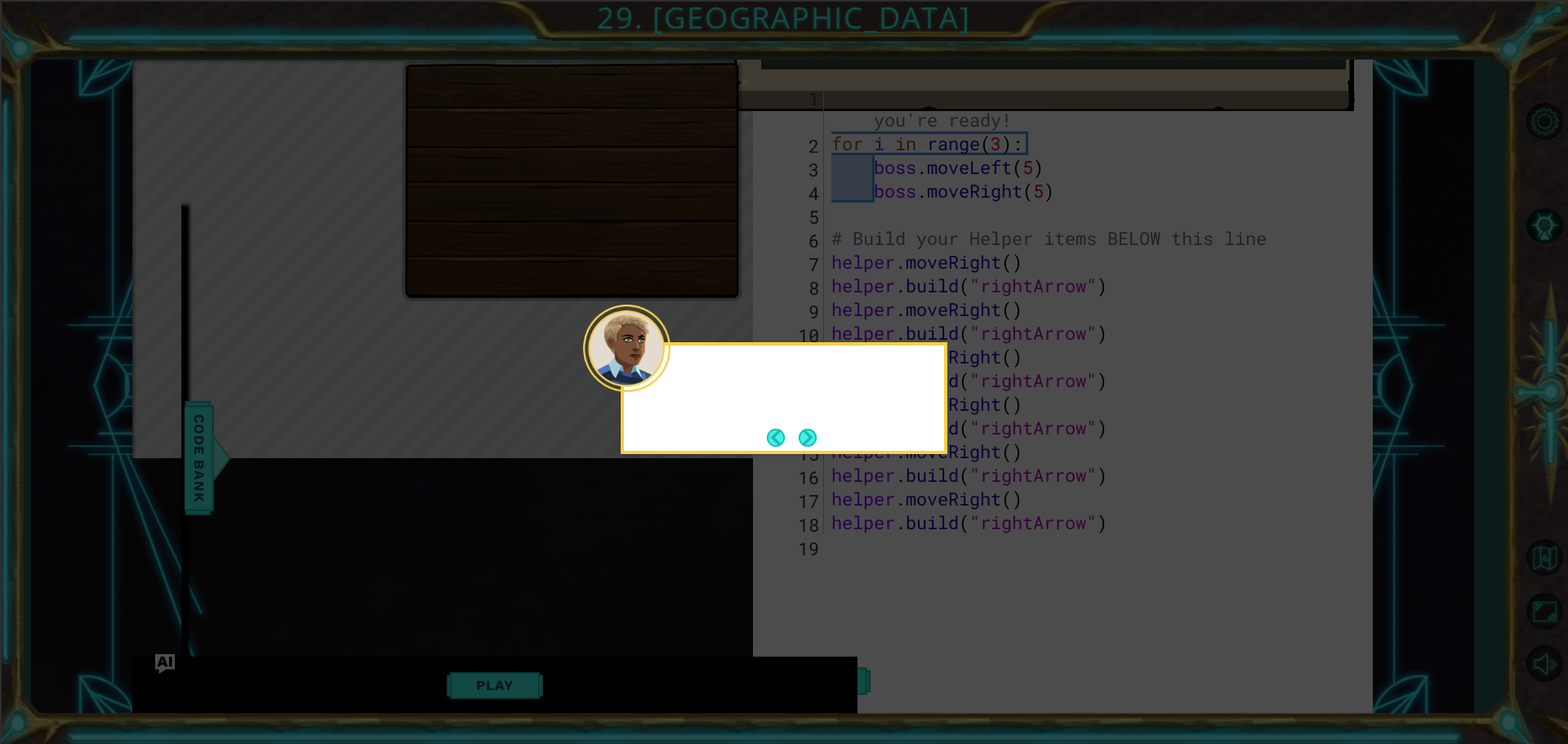
scroll to position [427, 0]
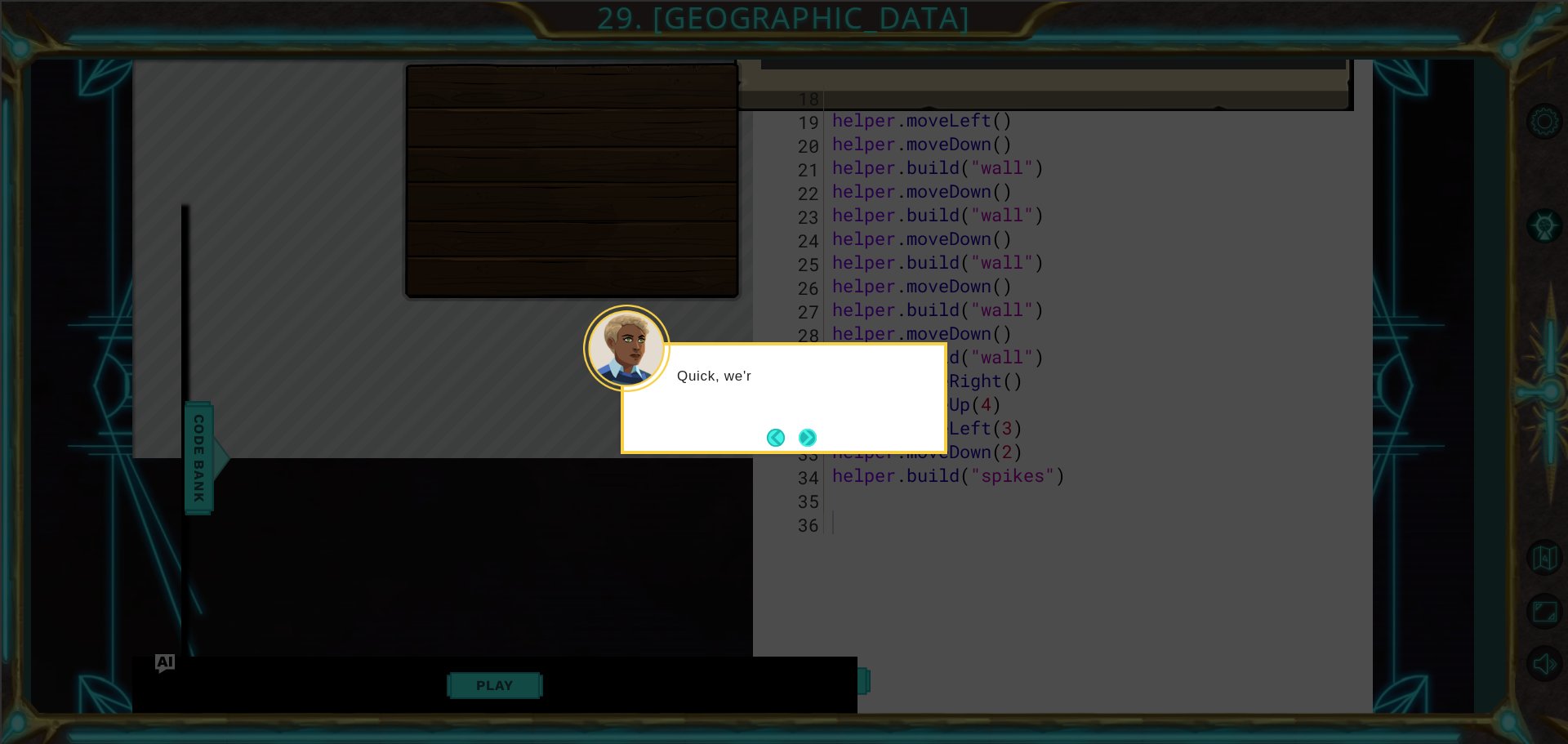
click at [803, 439] on button "Next" at bounding box center [807, 437] width 18 height 18
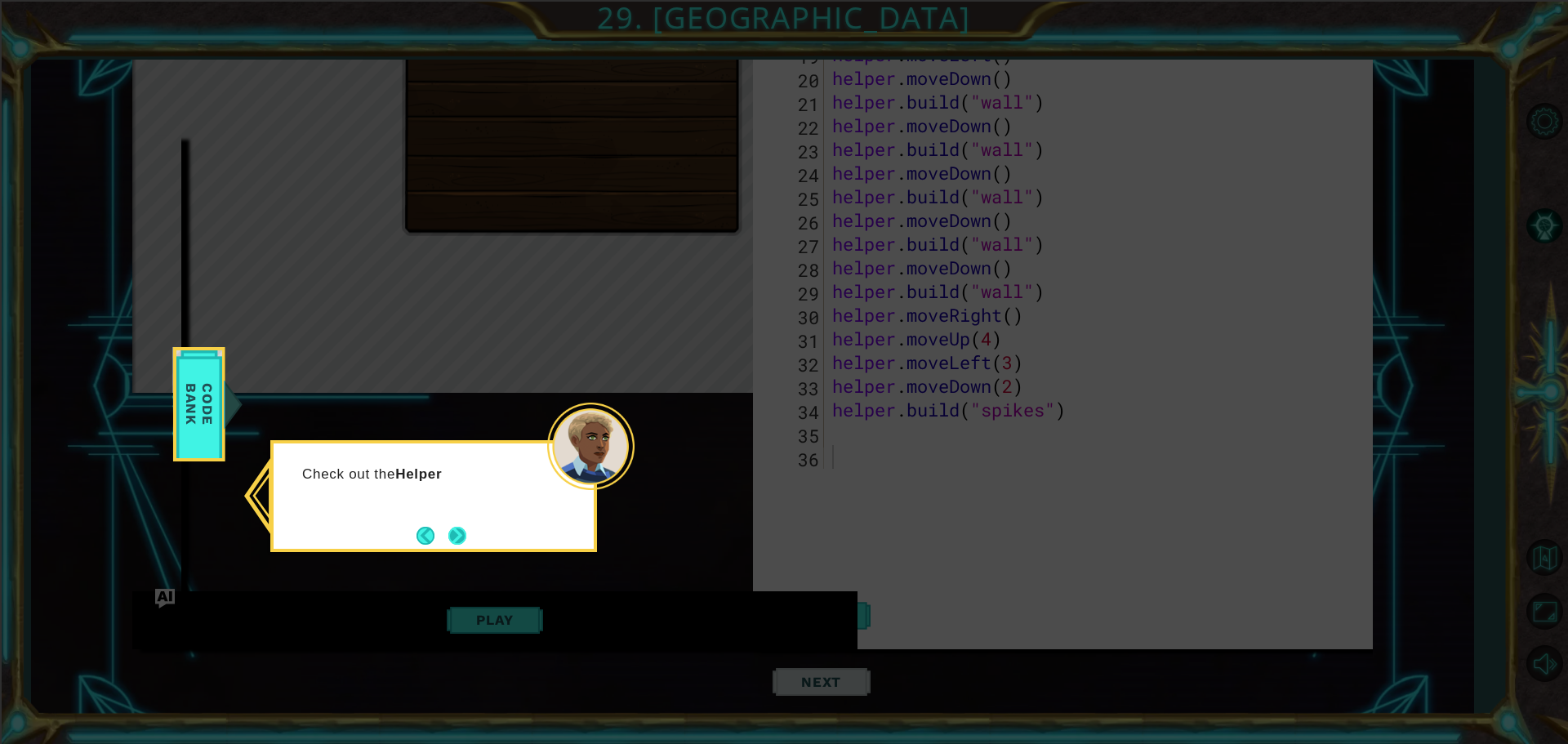
click at [466, 532] on button "Next" at bounding box center [457, 535] width 18 height 18
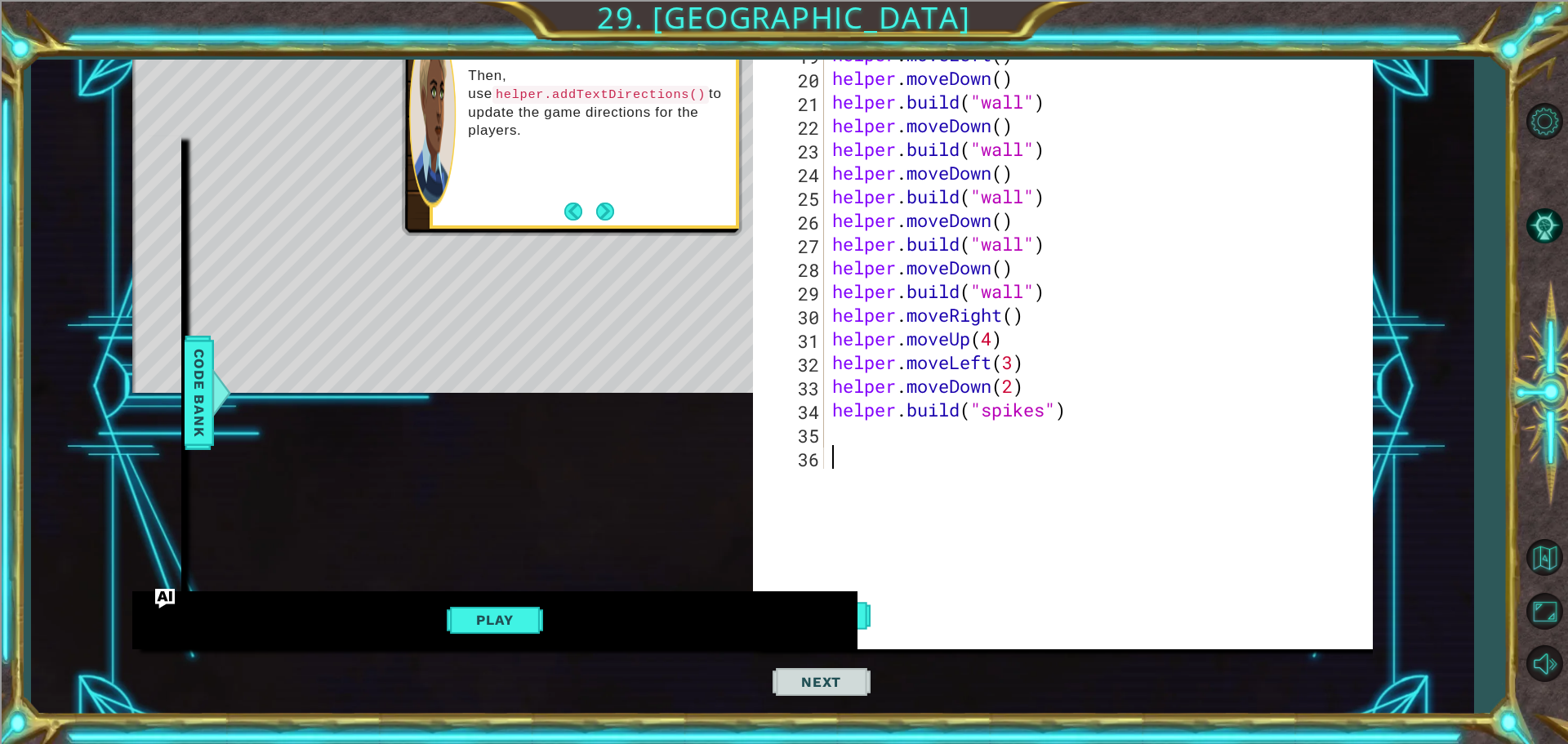
drag, startPoint x: 1354, startPoint y: 356, endPoint x: 1363, endPoint y: 335, distance: 22.8
click at [1363, 335] on div at bounding box center [1359, 243] width 16 height 450
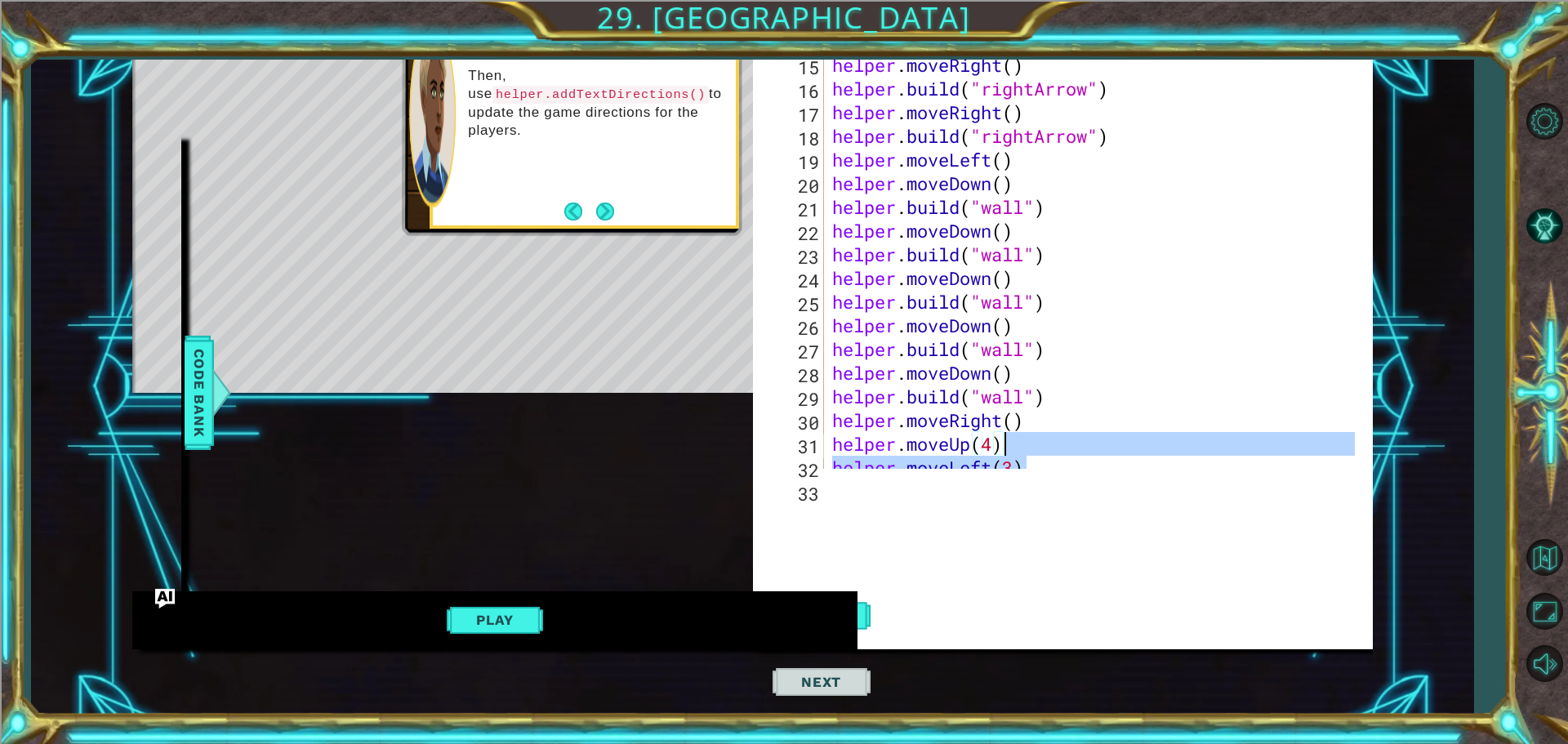
scroll to position [65, 0]
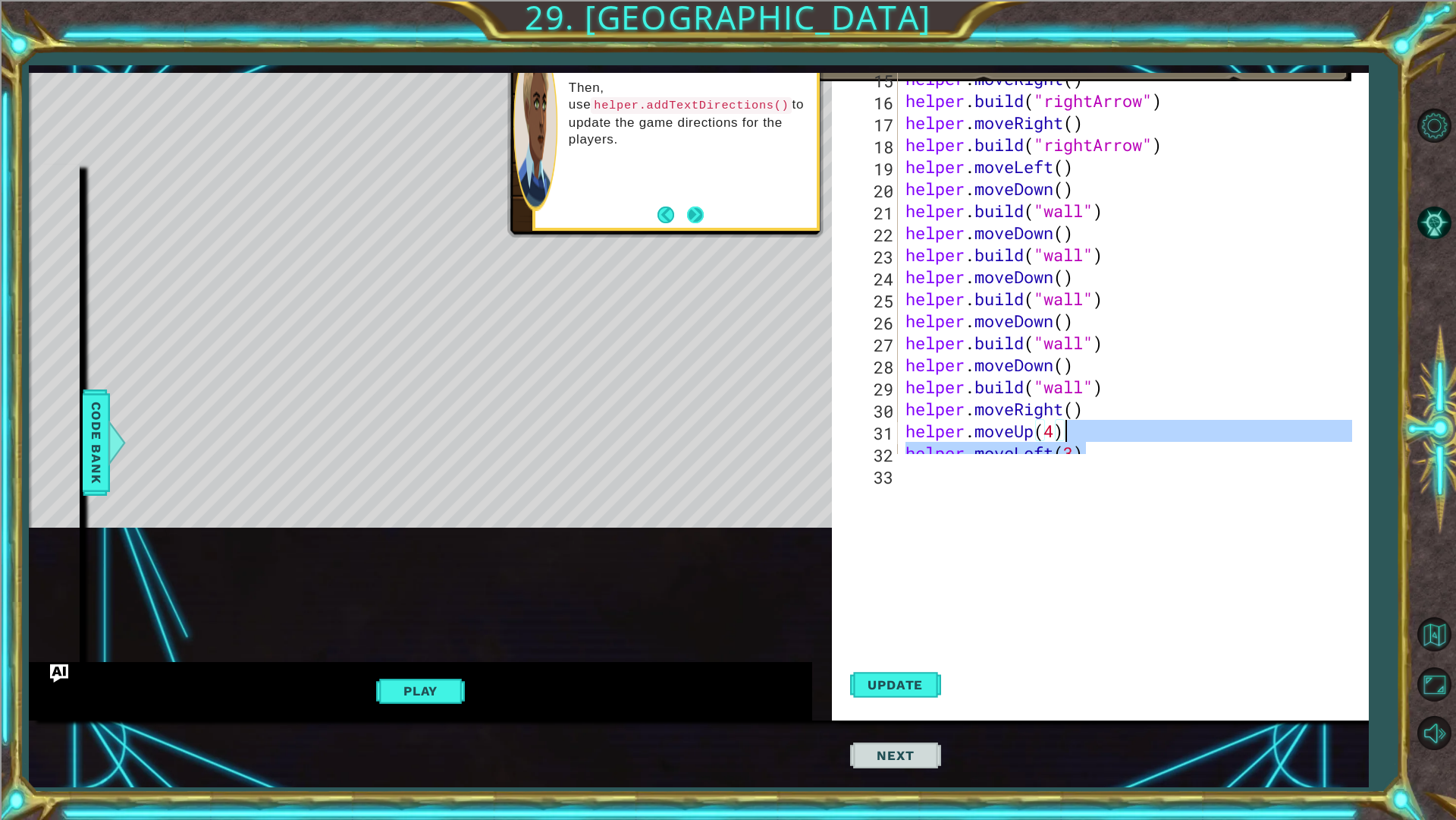
click at [688, 217] on button "Next" at bounding box center [695, 214] width 17 height 17
type textarea "helper.moveUp(4)"
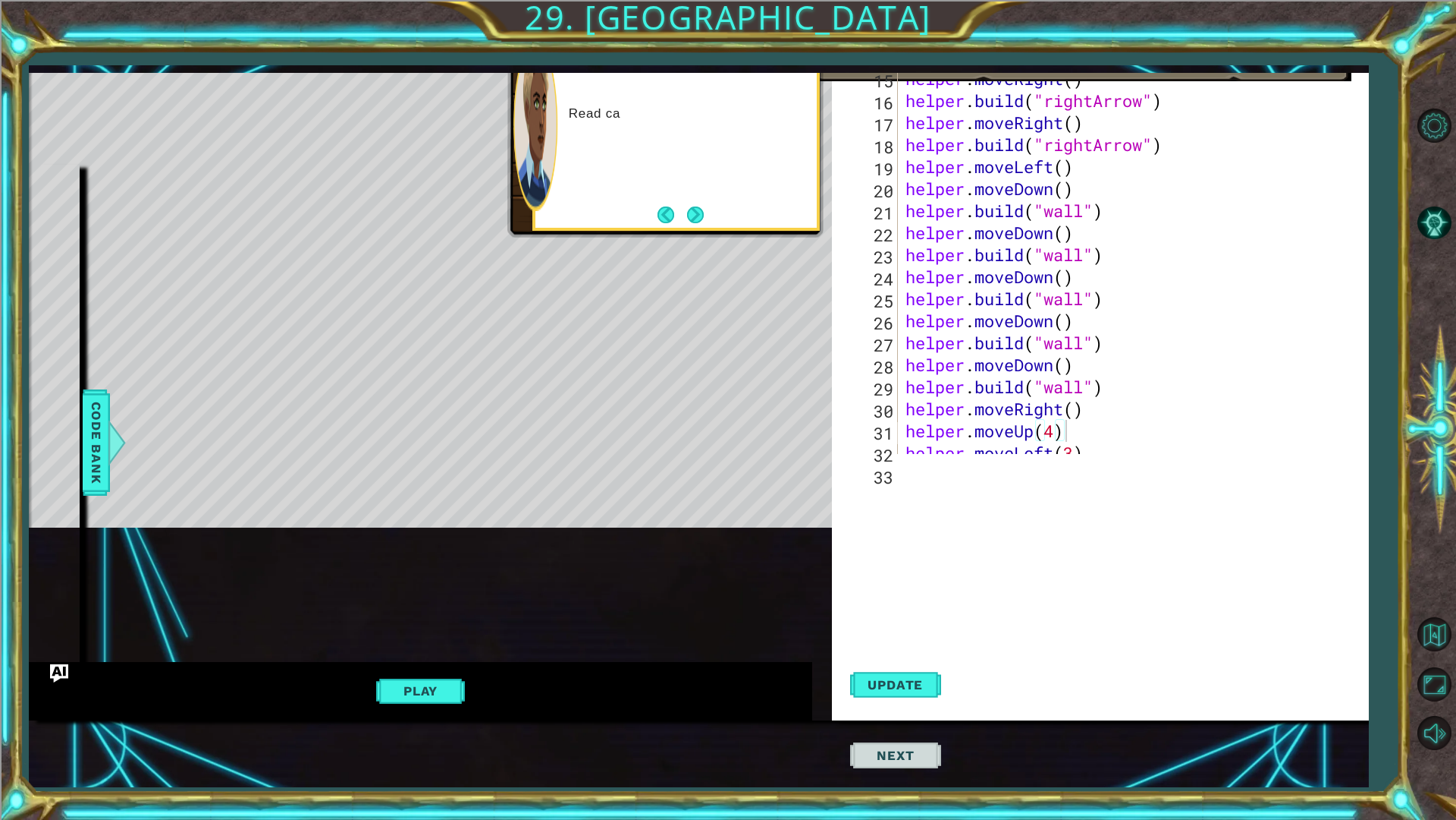
click at [688, 217] on button "Next" at bounding box center [695, 214] width 17 height 17
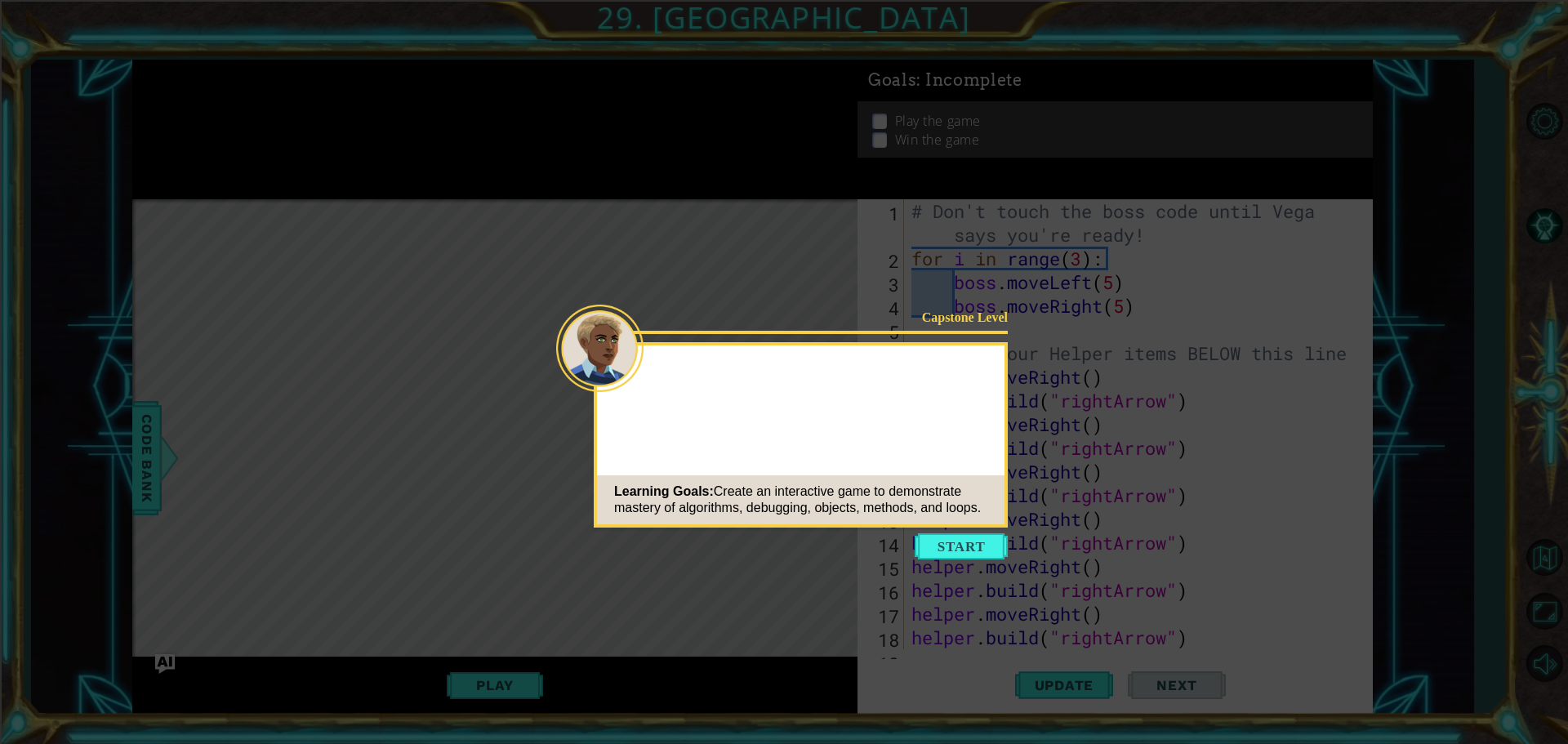
click at [935, 552] on button "Start" at bounding box center [961, 546] width 93 height 26
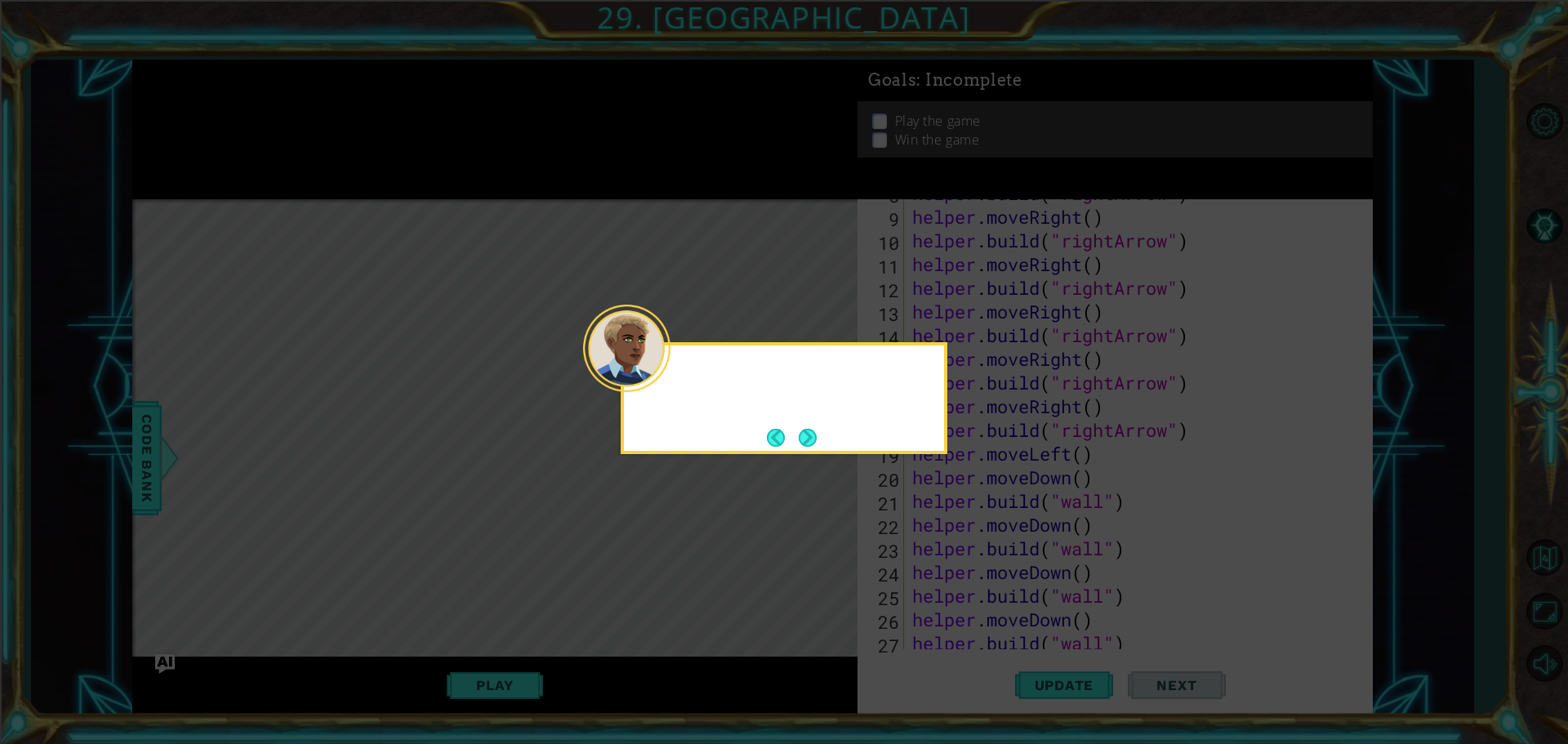
scroll to position [427, 0]
click at [817, 435] on button "Next" at bounding box center [807, 437] width 18 height 18
click at [801, 436] on button "Next" at bounding box center [807, 437] width 18 height 18
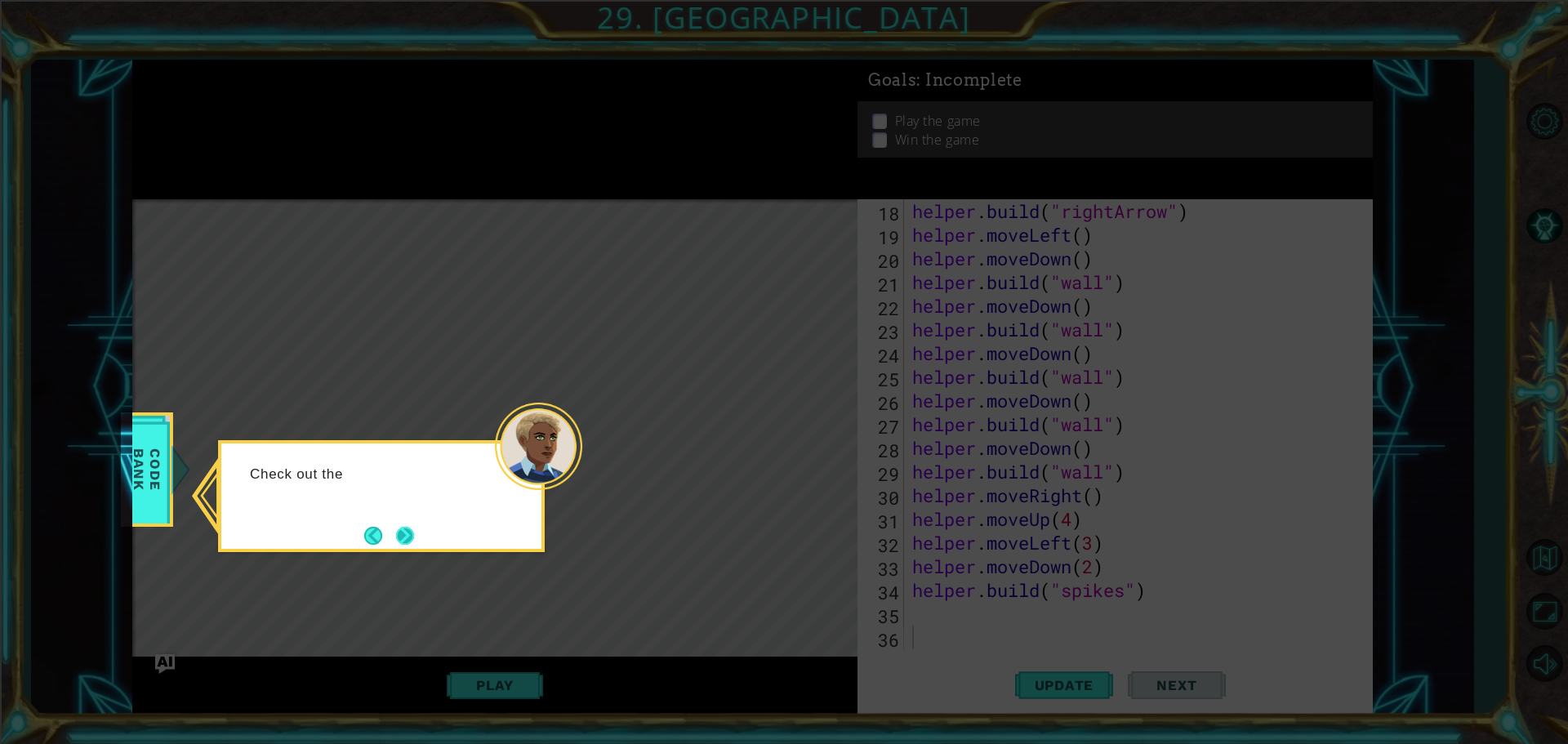
click at [414, 537] on button "Next" at bounding box center [405, 535] width 18 height 18
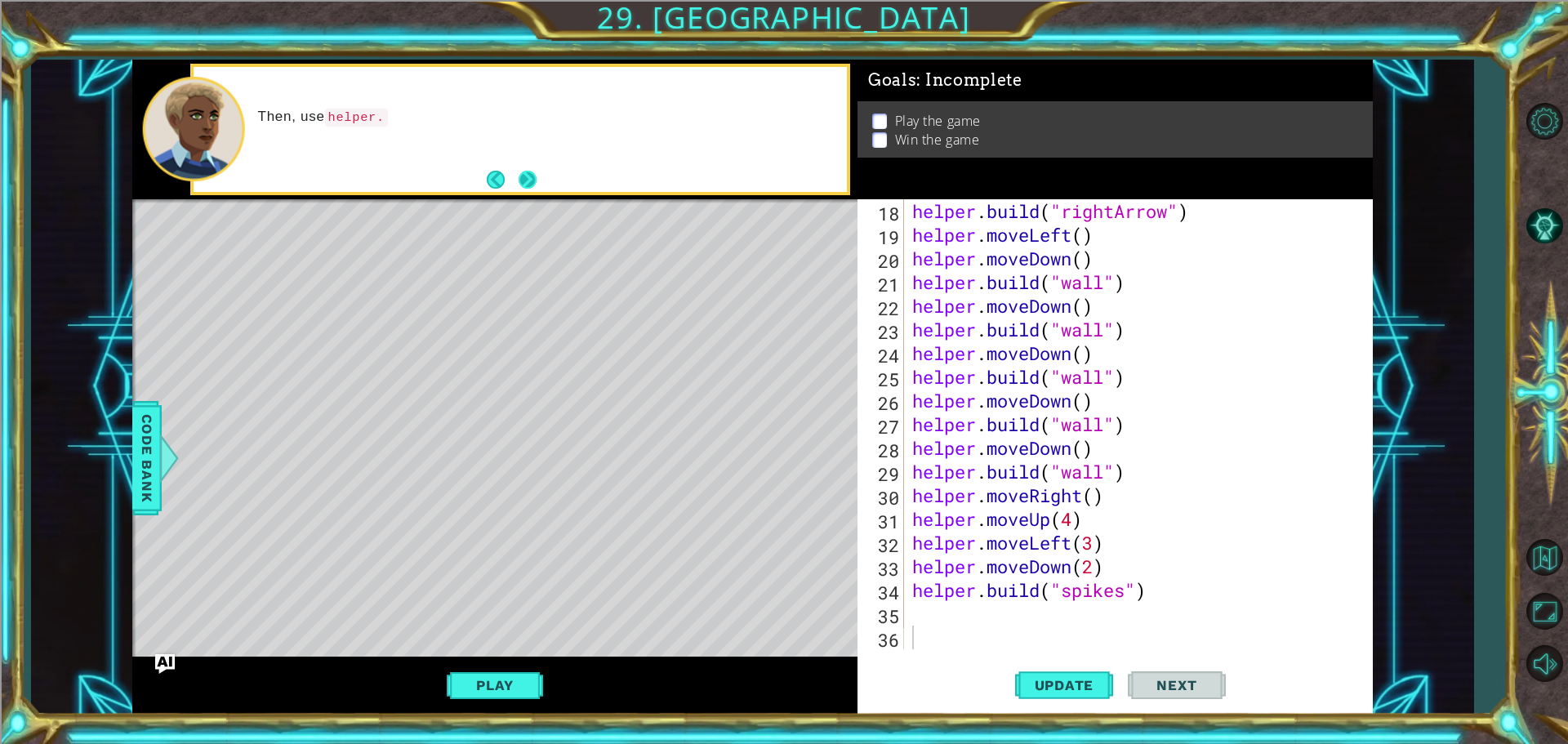
click at [535, 186] on button "Next" at bounding box center [528, 179] width 18 height 18
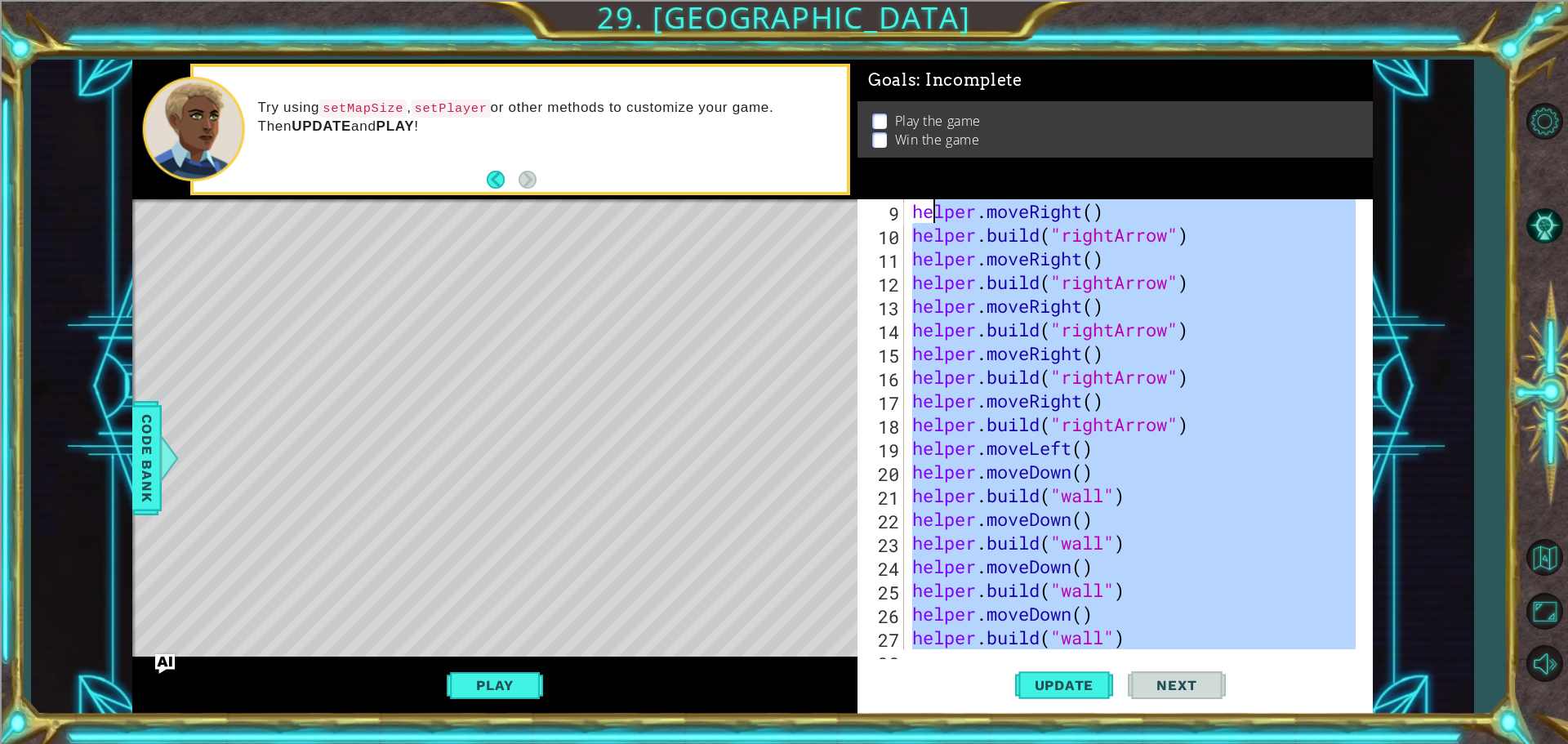
scroll to position [0, 0]
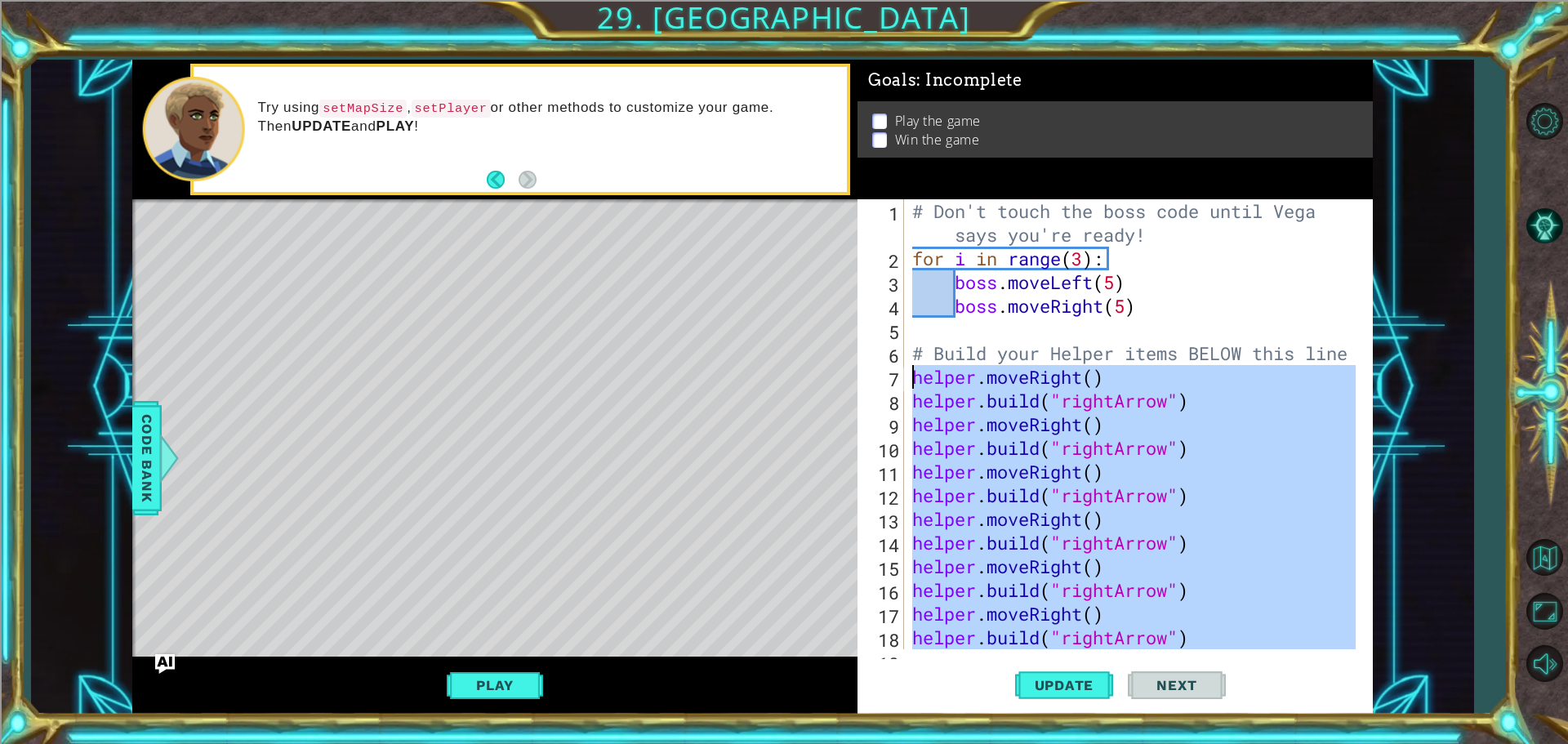
drag, startPoint x: 1076, startPoint y: 640, endPoint x: 896, endPoint y: 378, distance: 317.9
click at [896, 378] on div "1 2 3 4 5 6 7 8 9 10 11 12 13 14 15 16 17 18 19 # Don't touch the boss code unt…" at bounding box center [1113, 424] width 510 height 450
type textarea "helper.moveRight() [DOMAIN_NAME]("rightArrow")"
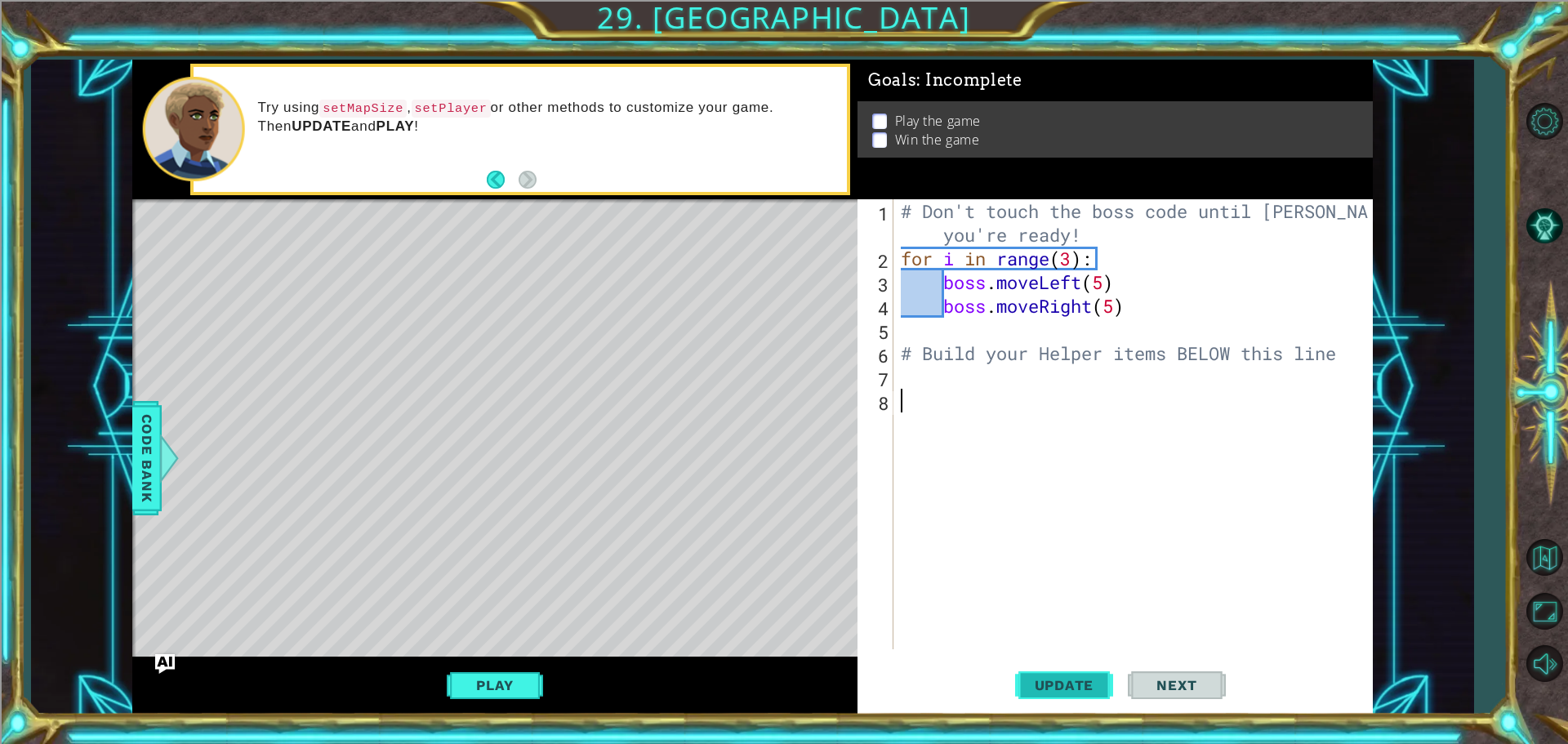
click at [1087, 676] on button "Update" at bounding box center [1064, 684] width 98 height 51
click at [120, 427] on div "1 ההההההההההההההההההההההההההההההההההההההההההההההההההההההההההההההההההההההההההההה…" at bounding box center [752, 387] width 1443 height 655
click at [177, 423] on div "Level Map" at bounding box center [510, 440] width 755 height 481
click at [158, 427] on span "Code Bank" at bounding box center [147, 457] width 26 height 100
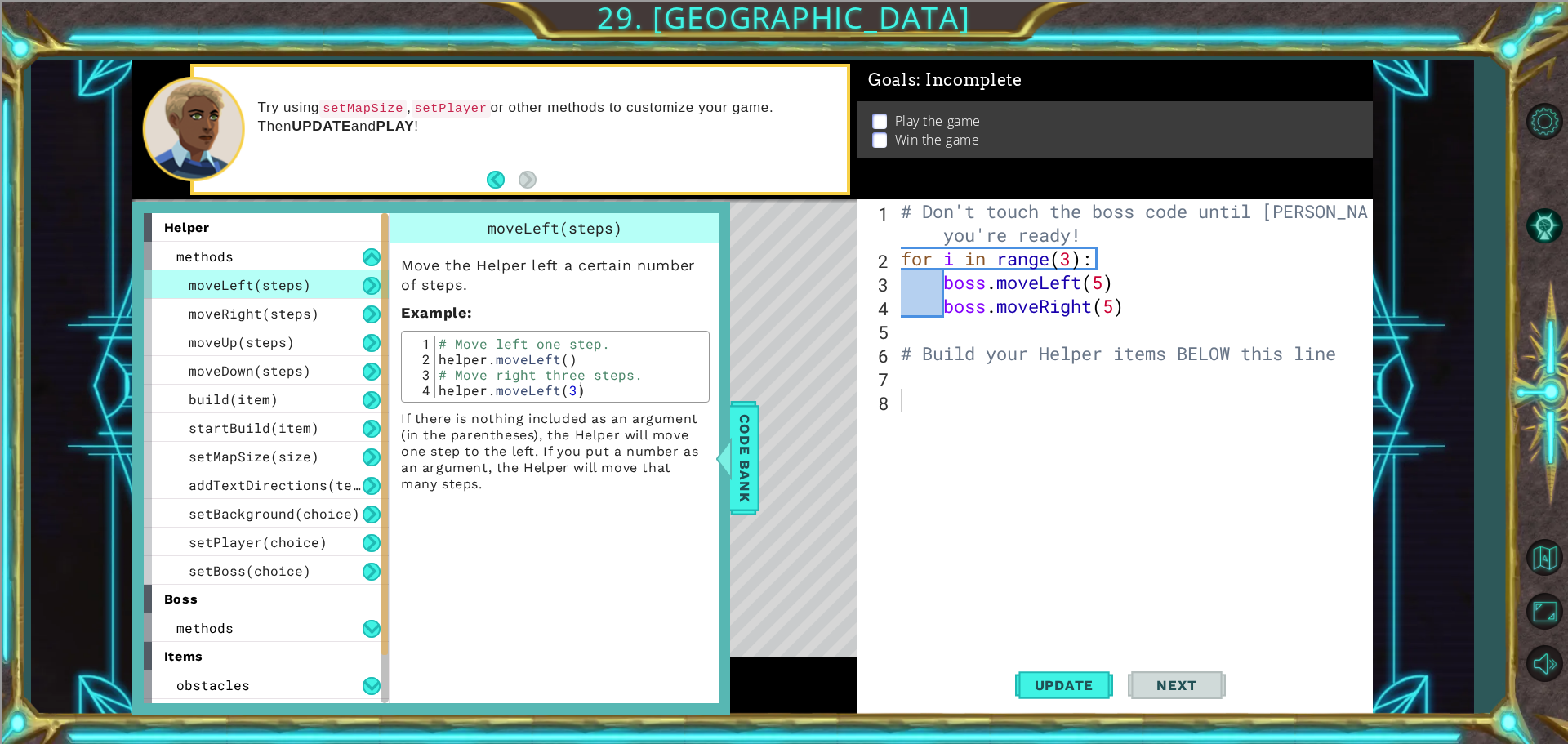
click at [207, 235] on span "helper" at bounding box center [186, 227] width 45 height 15
click at [229, 258] on span "methods" at bounding box center [205, 256] width 57 height 17
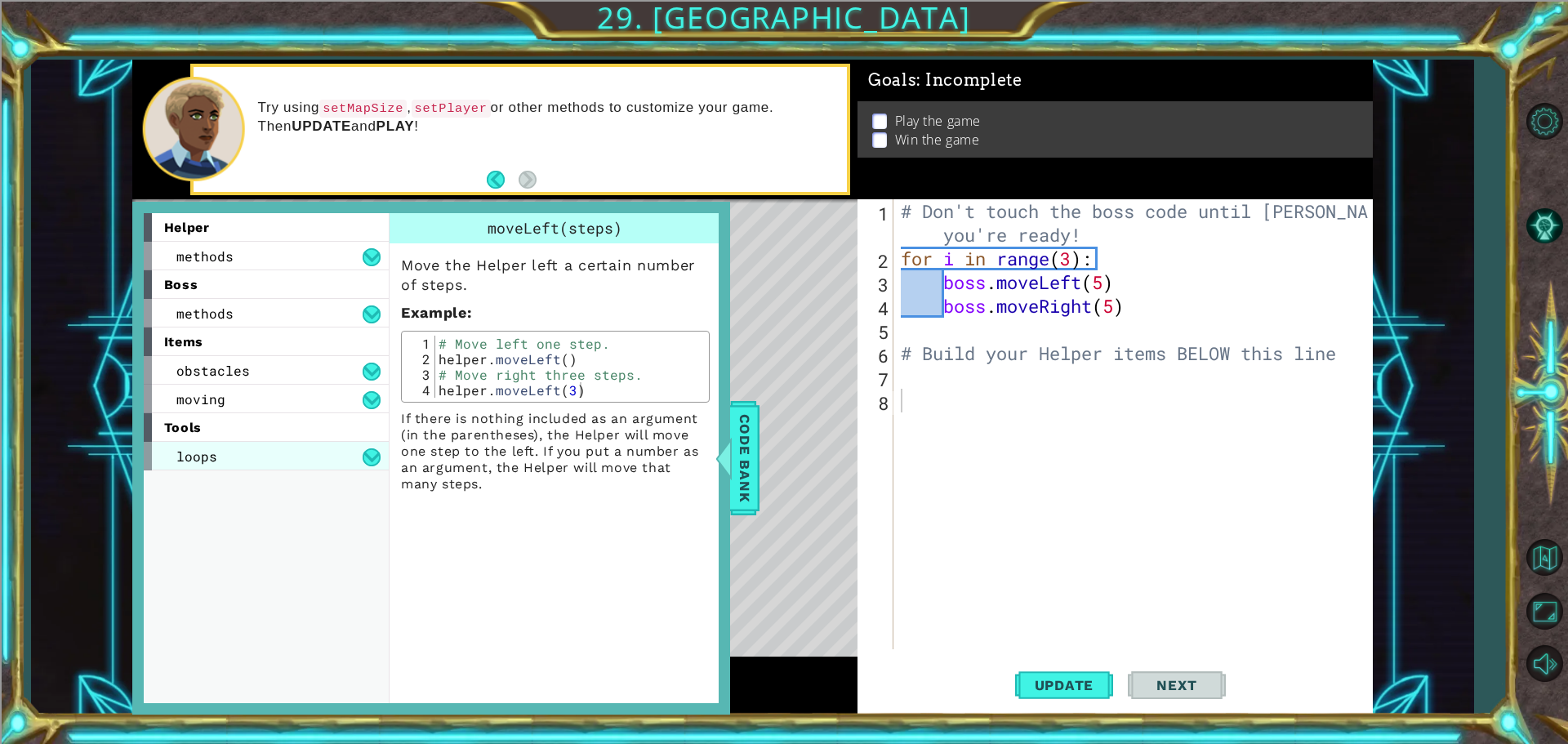
click at [237, 456] on div "loops" at bounding box center [265, 456] width 245 height 28
click at [242, 475] on div "for loop" at bounding box center [265, 484] width 245 height 28
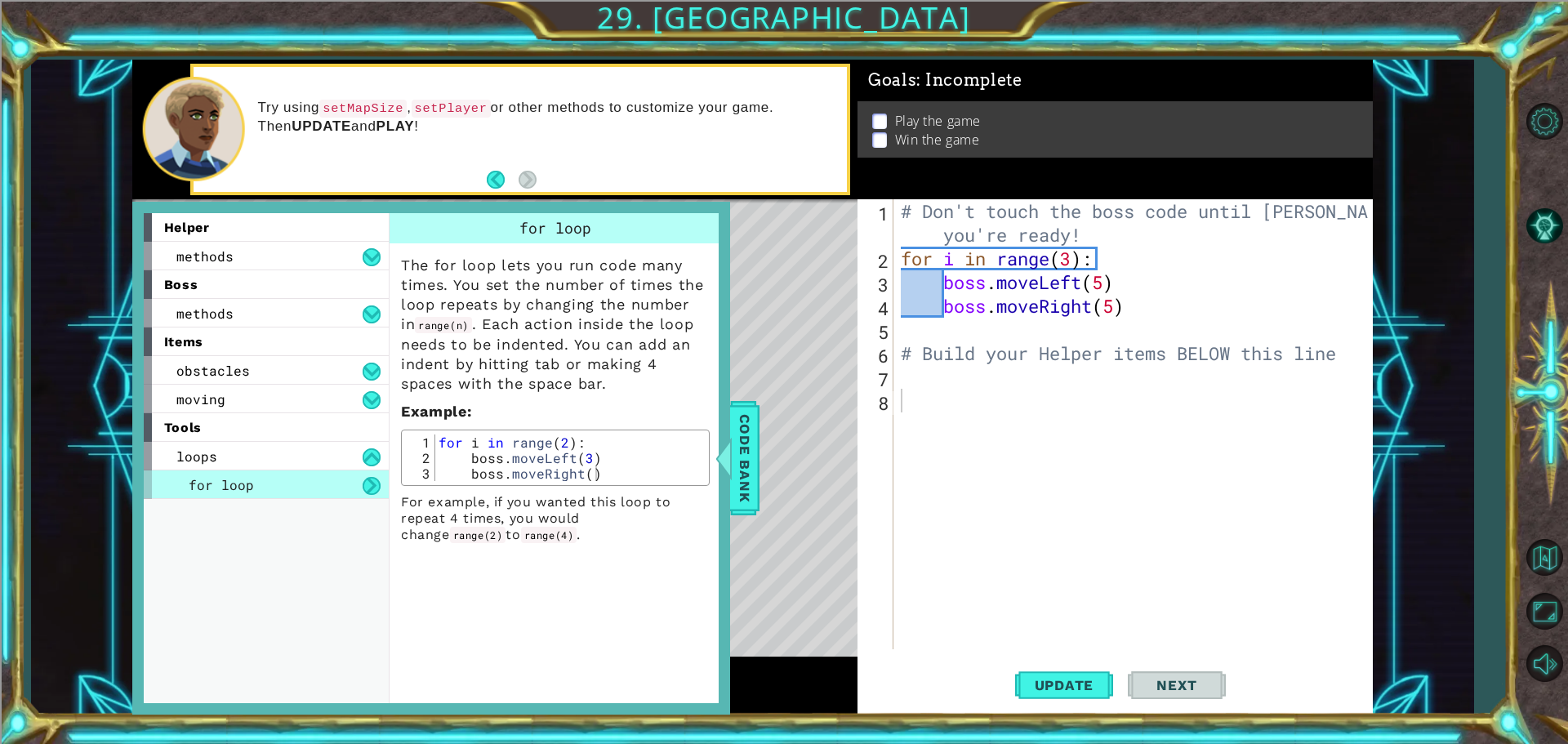
type textarea "boss.moveRight(5)"
click at [1135, 314] on div "# Don't touch the boss code until [PERSON_NAME] says you're ready! for i in ran…" at bounding box center [1137, 460] width 479 height 521
drag, startPoint x: 1135, startPoint y: 314, endPoint x: 940, endPoint y: 310, distance: 195.0
click at [940, 310] on div "# Don't touch the boss code until [PERSON_NAME] says you're ready! for i in ran…" at bounding box center [1137, 460] width 479 height 521
paste textarea "Code Area"
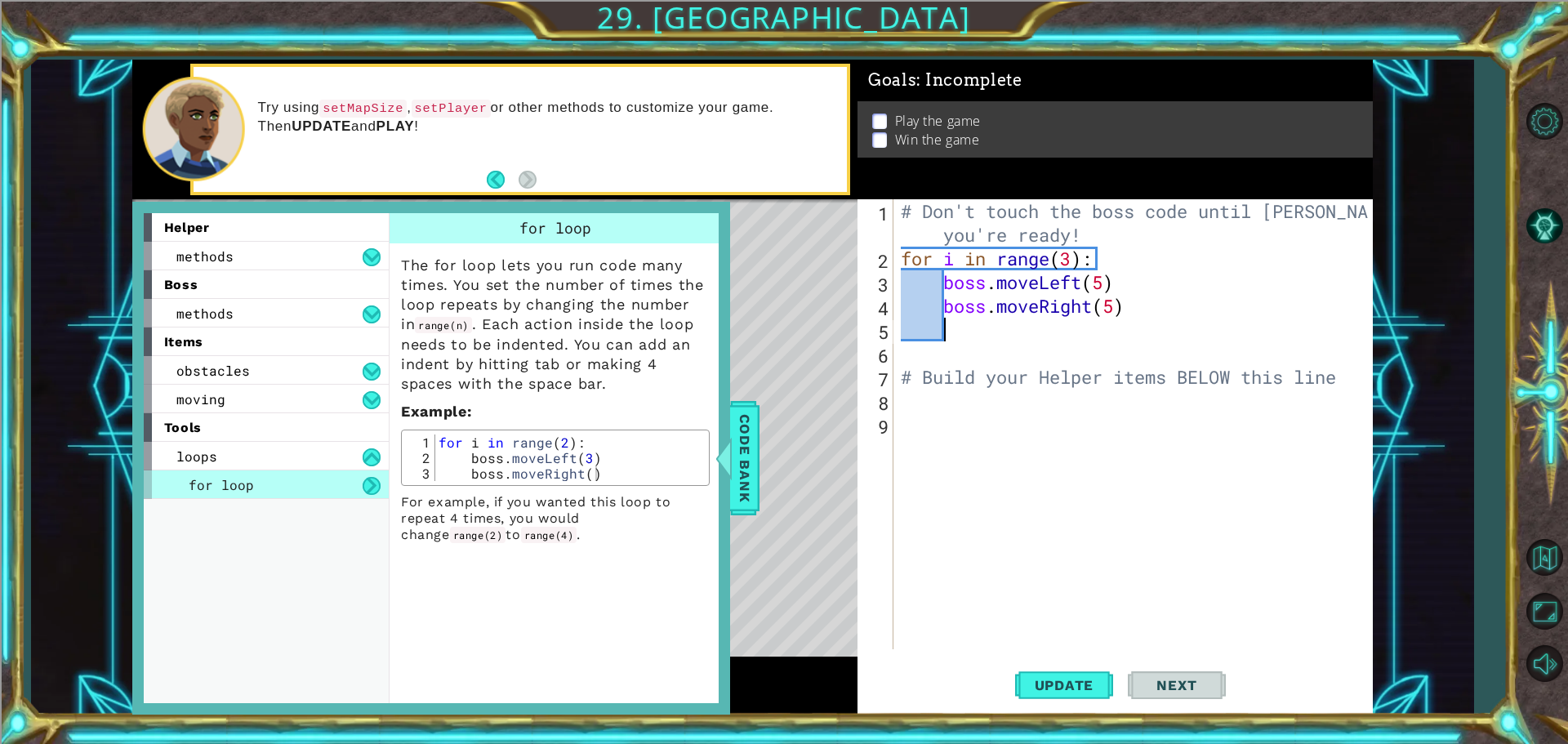
paste textarea "boss.moveRight(5)"
drag, startPoint x: 1044, startPoint y: 326, endPoint x: 1090, endPoint y: 324, distance: 46.0
click at [1090, 324] on div "# Don't touch the boss code until [PERSON_NAME] says you're ready! for i in ran…" at bounding box center [1137, 460] width 479 height 521
click at [1118, 313] on div "# Don't touch the boss code until [PERSON_NAME] says you're ready! for i in ran…" at bounding box center [1137, 460] width 479 height 521
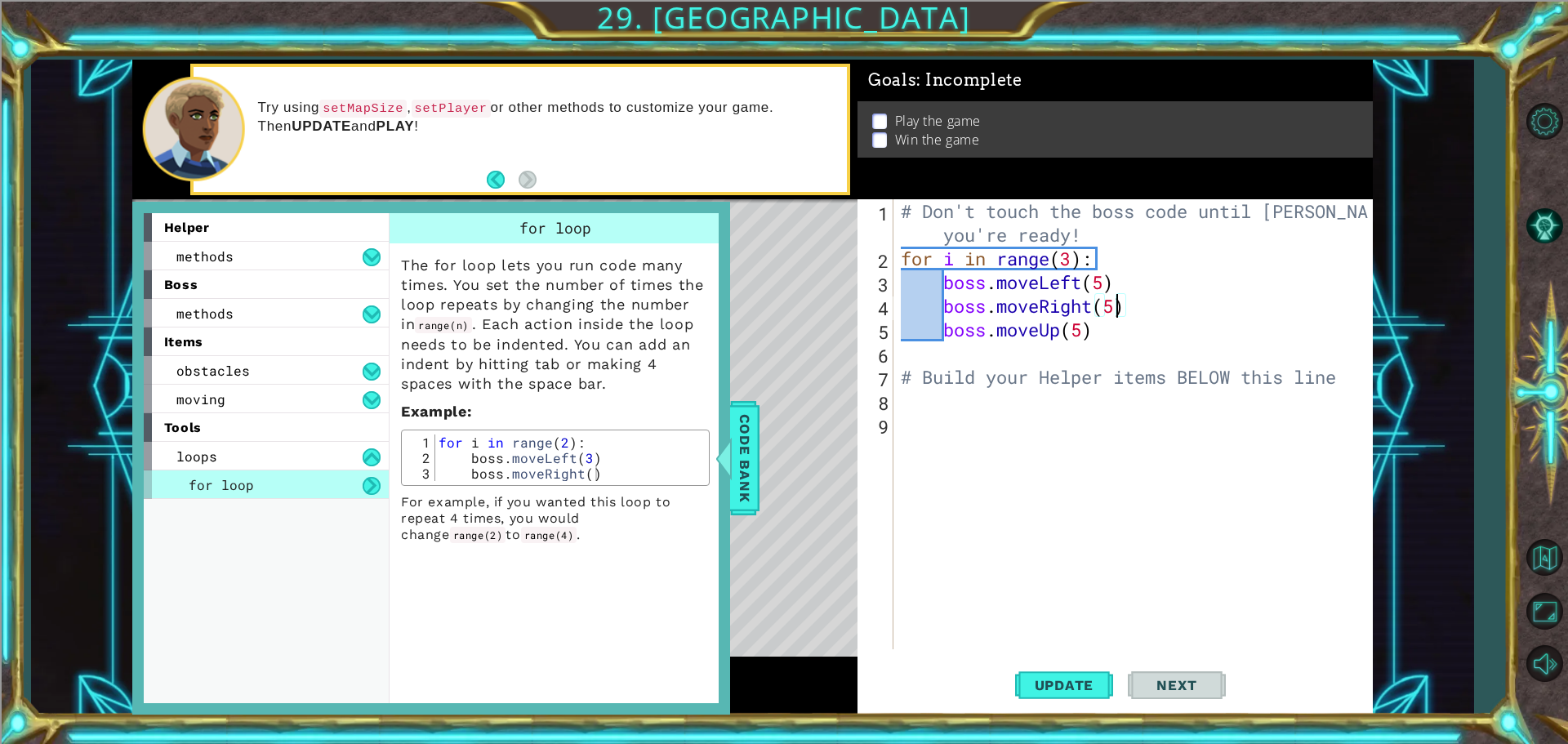
click at [1110, 339] on div "# Don't touch the boss code until [PERSON_NAME] says you're ready! for i in ran…" at bounding box center [1137, 460] width 479 height 521
type textarea "boss.moveUp(5)"
click at [719, 452] on div at bounding box center [723, 457] width 20 height 49
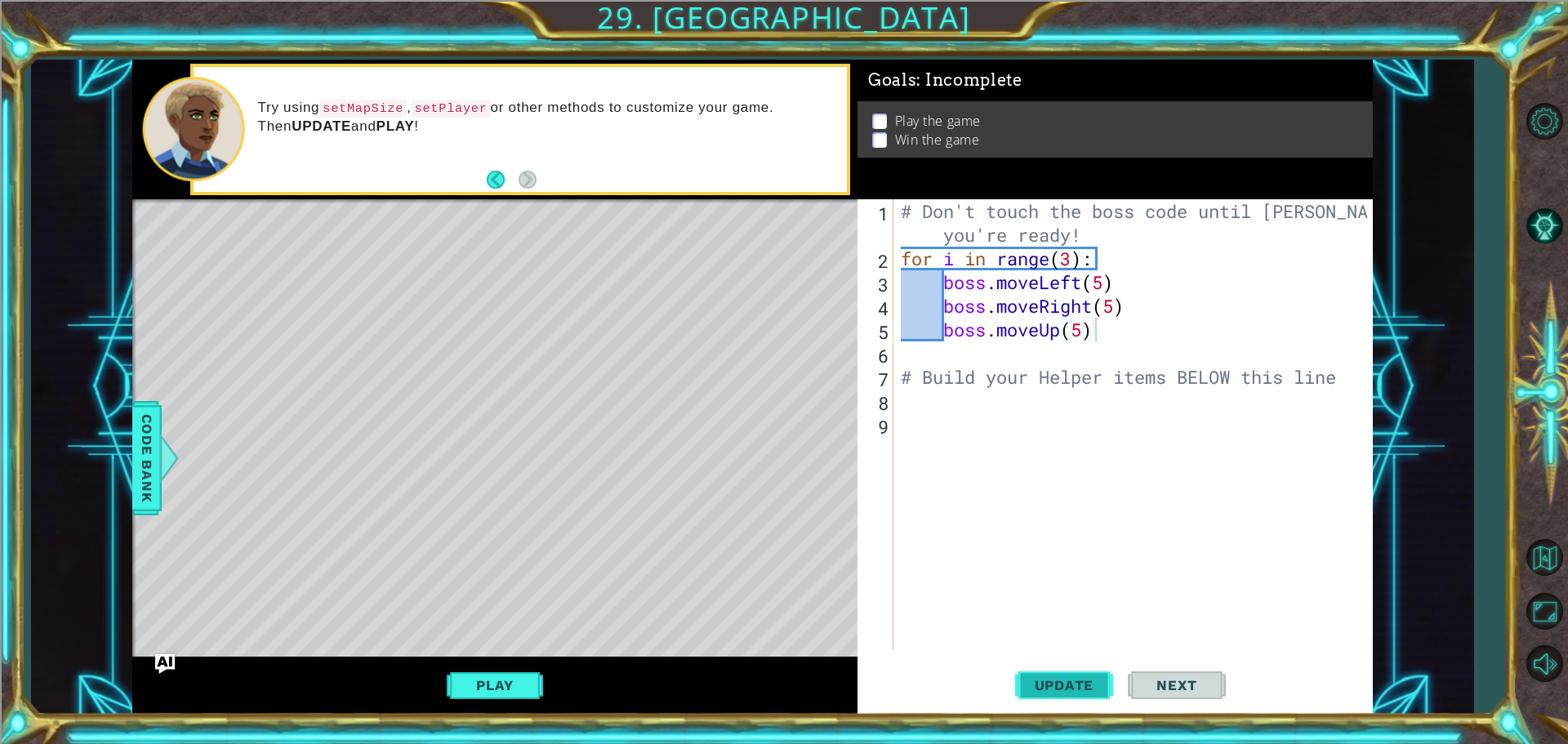
drag, startPoint x: 1011, startPoint y: 676, endPoint x: 1023, endPoint y: 691, distance: 19.2
click at [1014, 683] on div "Update Next" at bounding box center [1121, 684] width 516 height 51
click at [1024, 691] on span "Update" at bounding box center [1064, 684] width 92 height 16
click at [487, 672] on button "Play" at bounding box center [494, 685] width 96 height 31
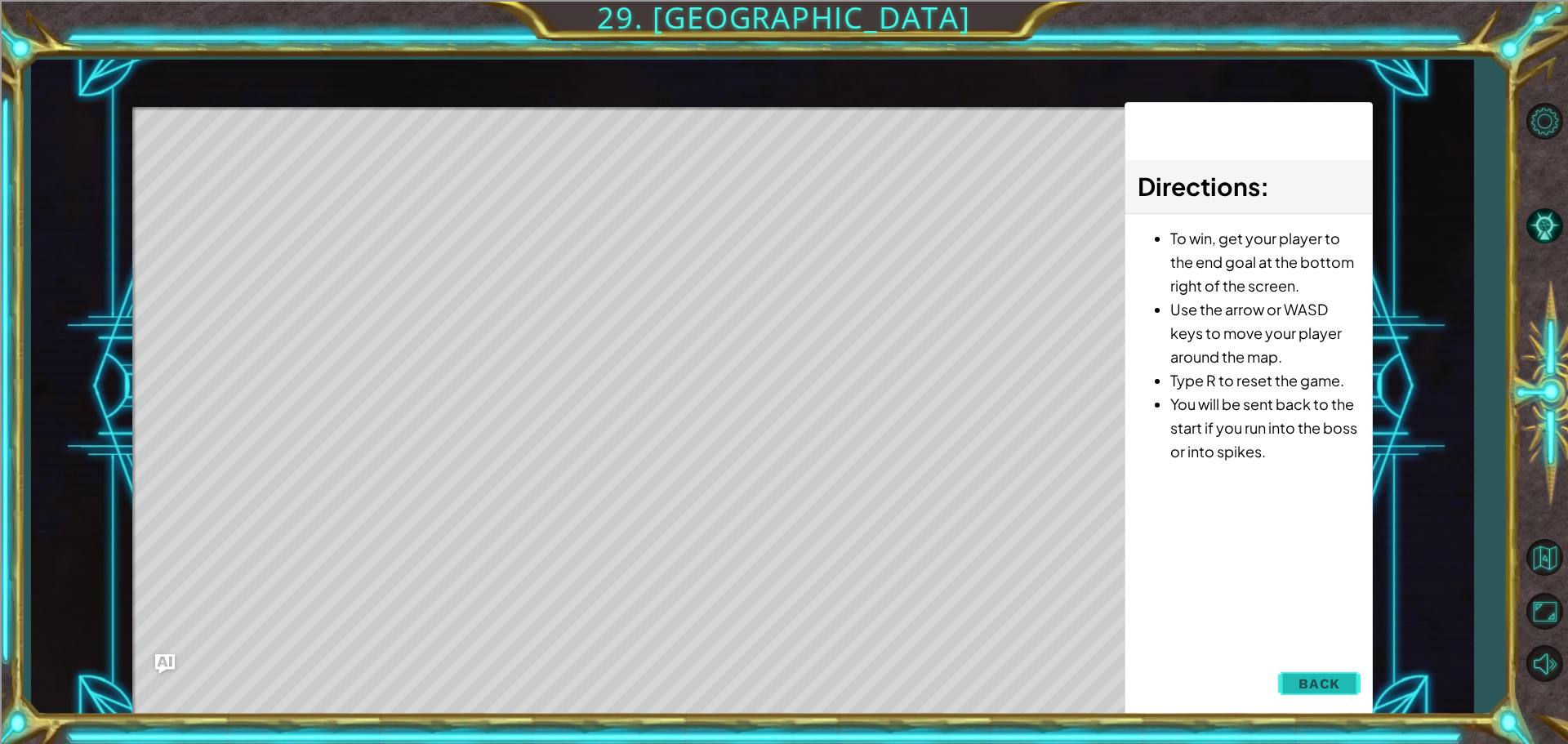
click at [1342, 683] on button "Back" at bounding box center [1320, 683] width 83 height 32
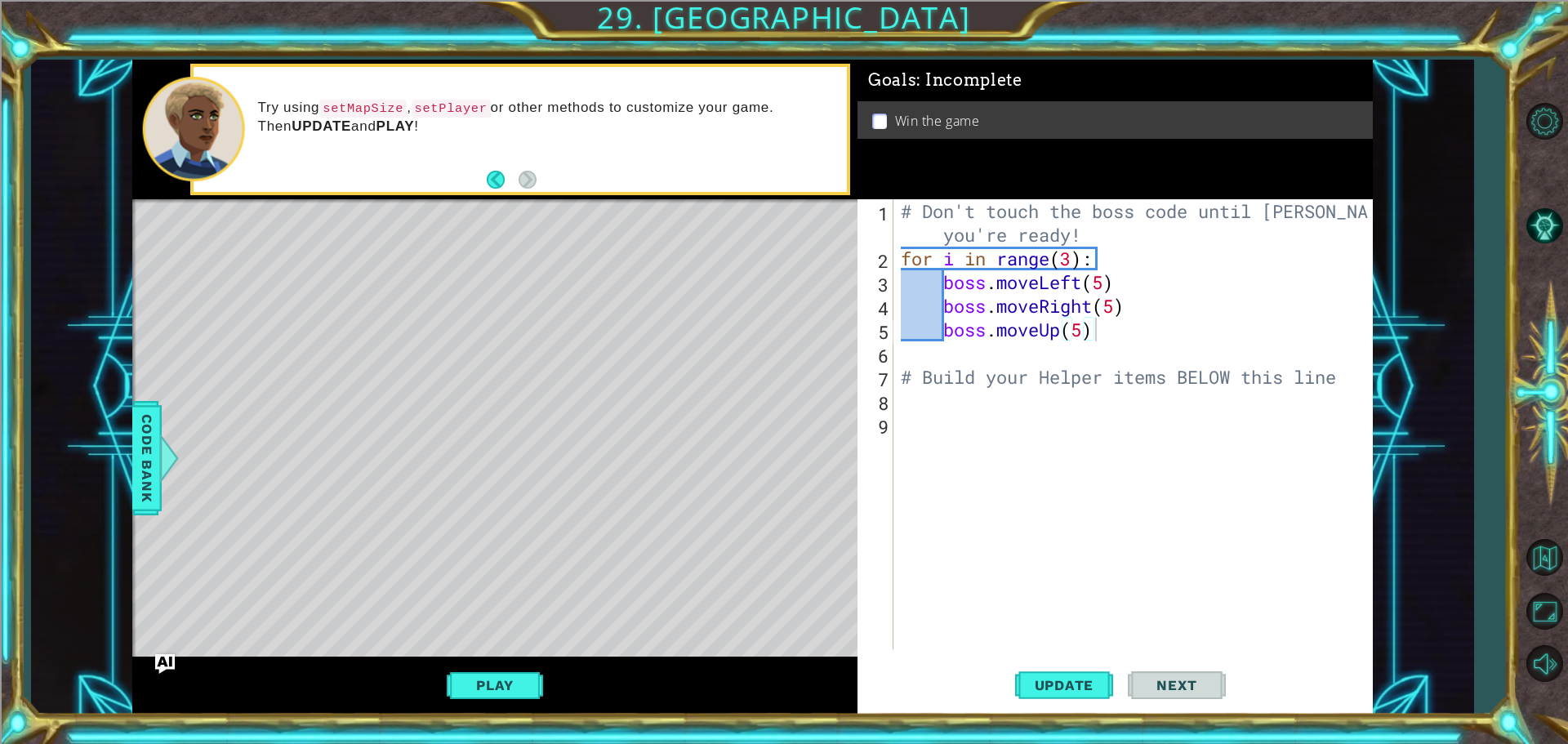
scroll to position [0, 0]
click at [964, 480] on div "# Don't touch the boss code until [PERSON_NAME] says you're ready! for i in ran…" at bounding box center [1137, 460] width 479 height 521
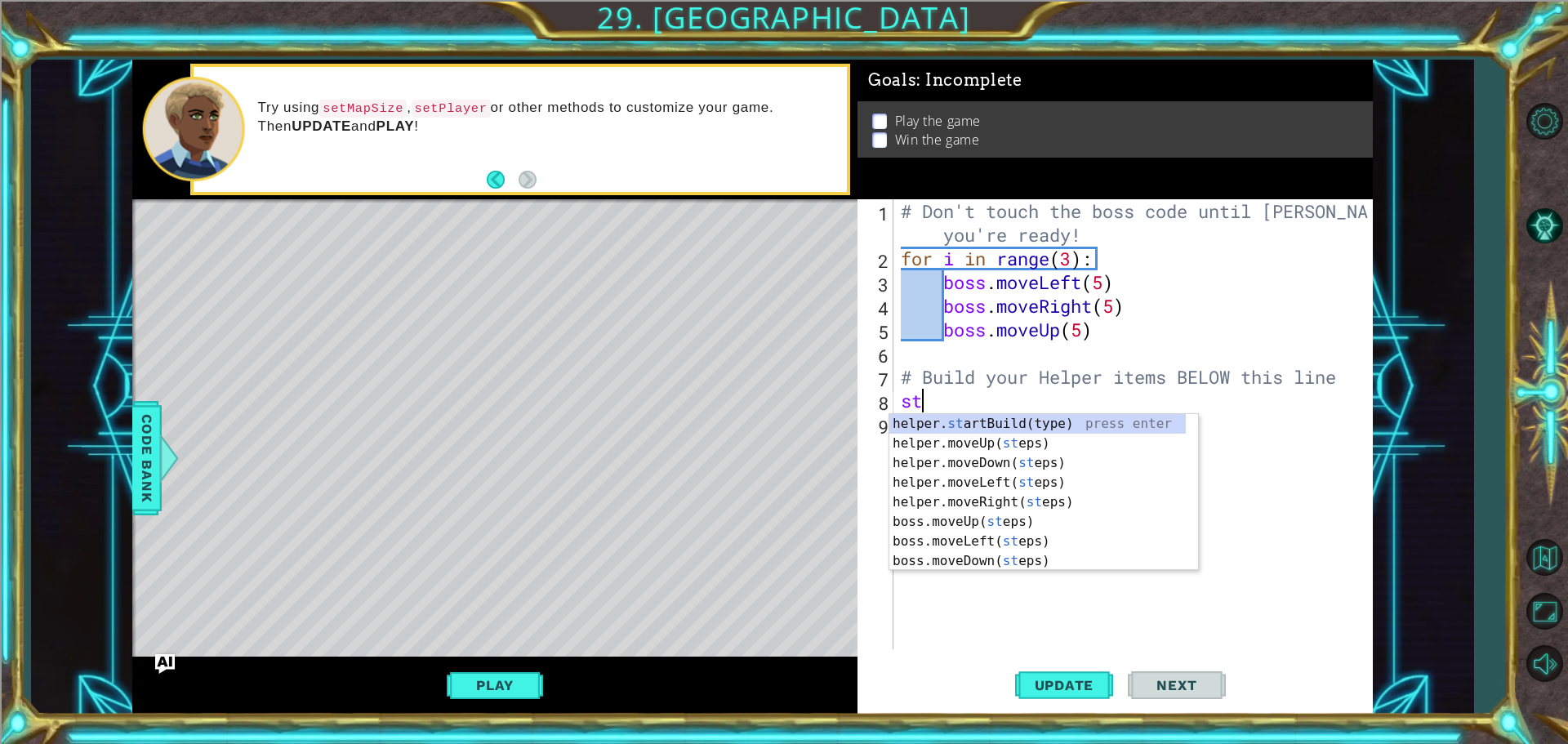
type textarea "s"
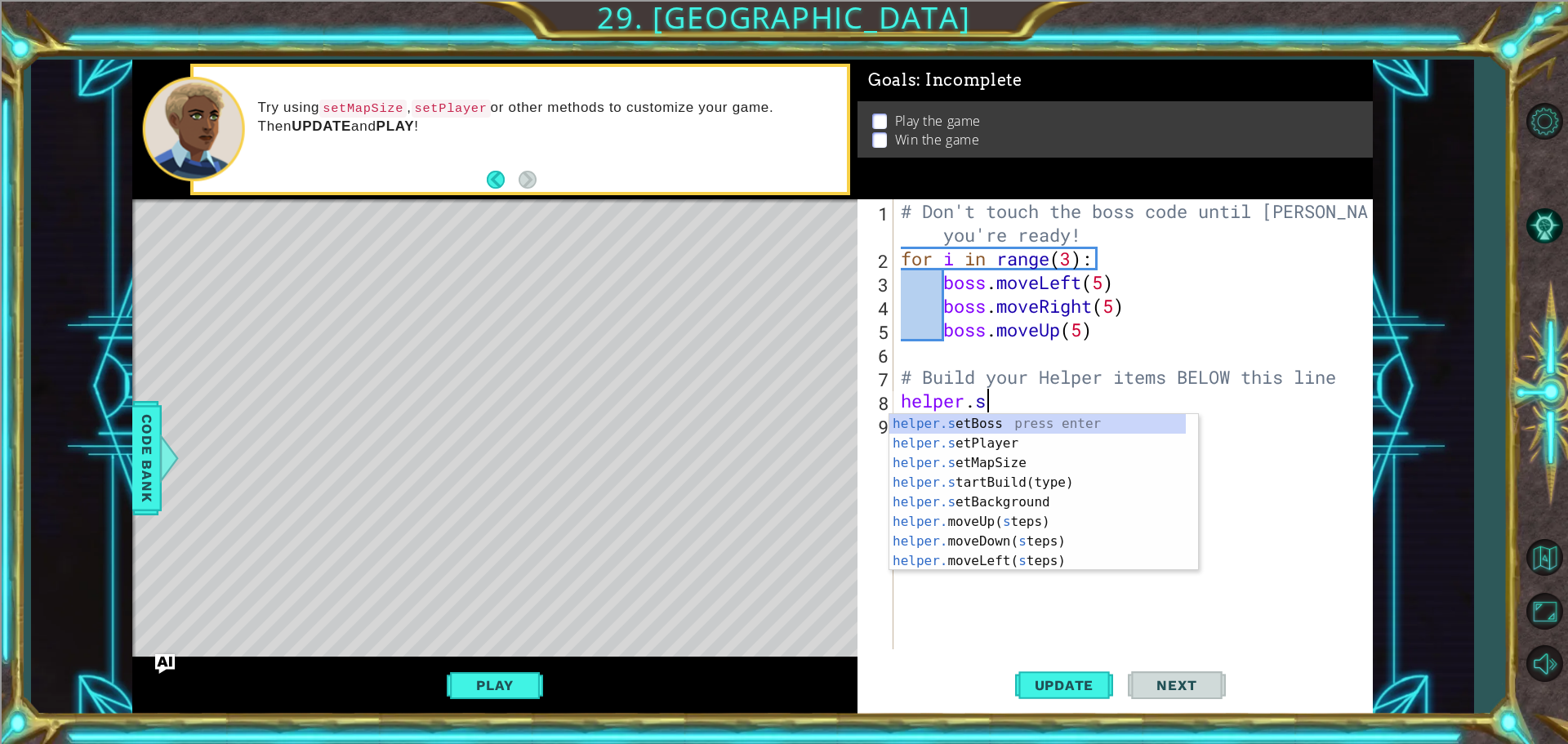
scroll to position [0, 3]
click at [1029, 426] on div "[DOMAIN_NAME] tBoss press enter [DOMAIN_NAME] tPlayer press enter [DOMAIN_NAME]…" at bounding box center [1037, 512] width 296 height 196
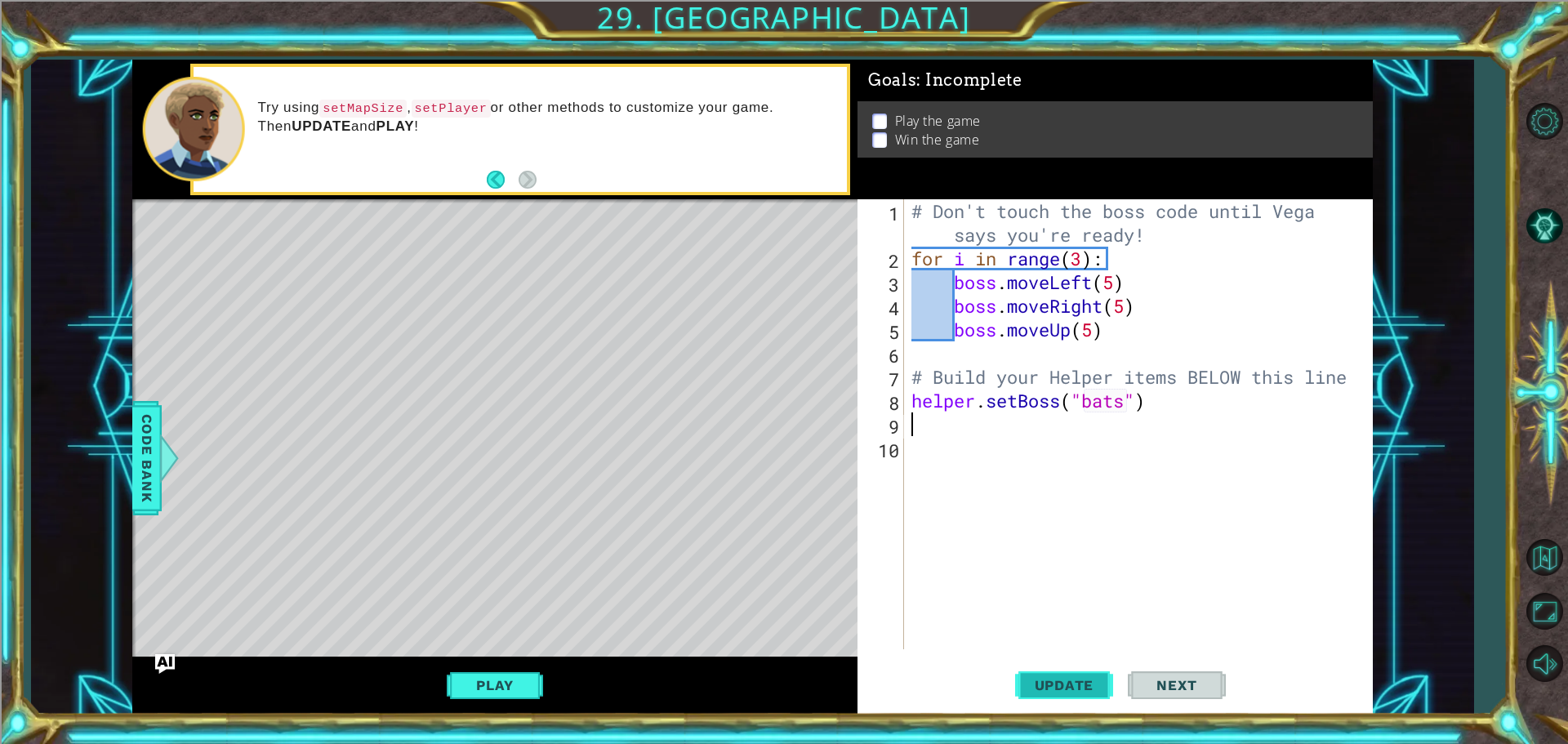
type textarea "helper.setBoss("bats")"
click at [1028, 695] on button "Update" at bounding box center [1064, 684] width 98 height 51
click at [1125, 408] on div "# Don't touch the boss code until [PERSON_NAME] says you're ready! for i in ran…" at bounding box center [1142, 460] width 468 height 521
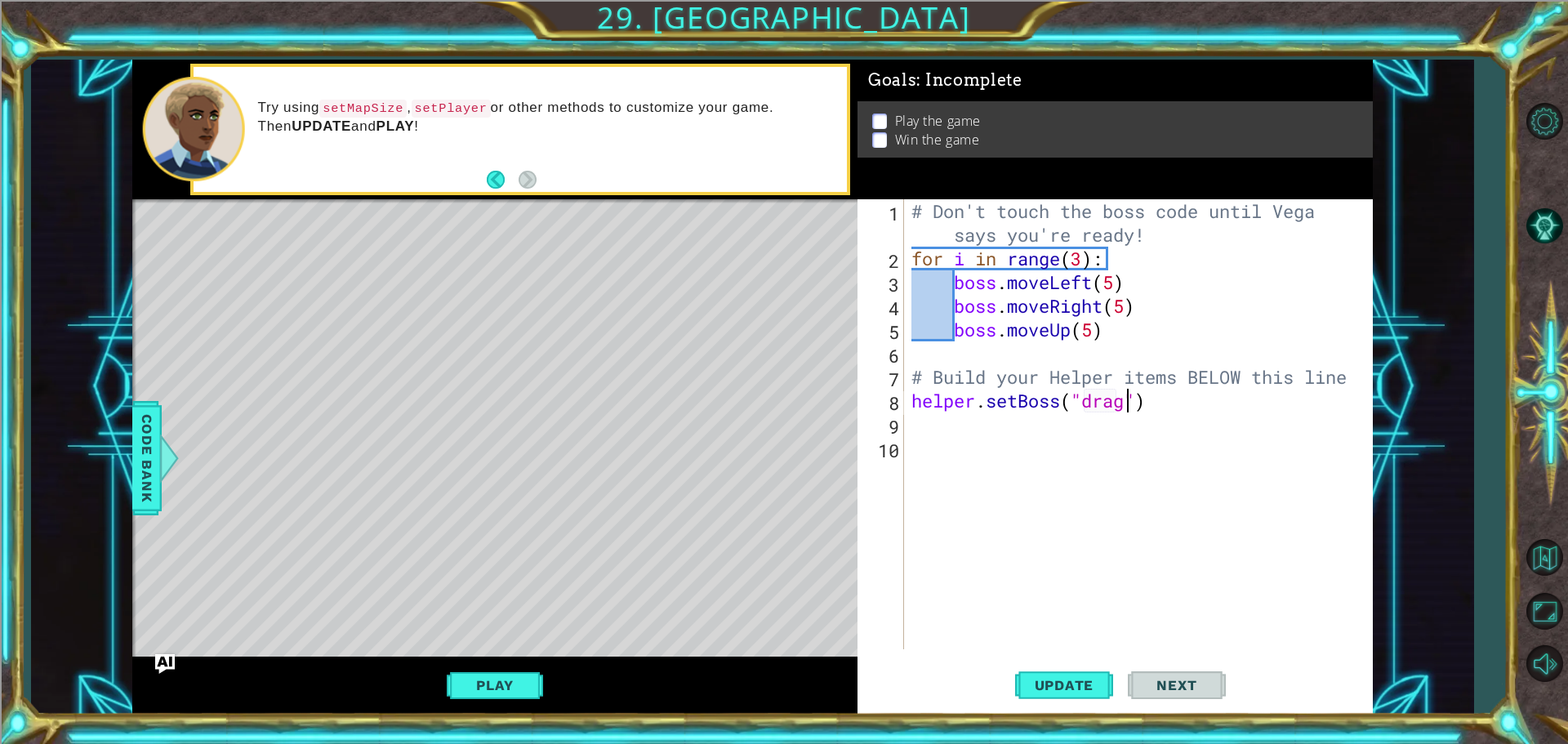
type textarea "helper.setBoss("dragin")"
type textarea "helper.setBoss("dragon")"
click at [1076, 693] on button "Update" at bounding box center [1064, 684] width 98 height 51
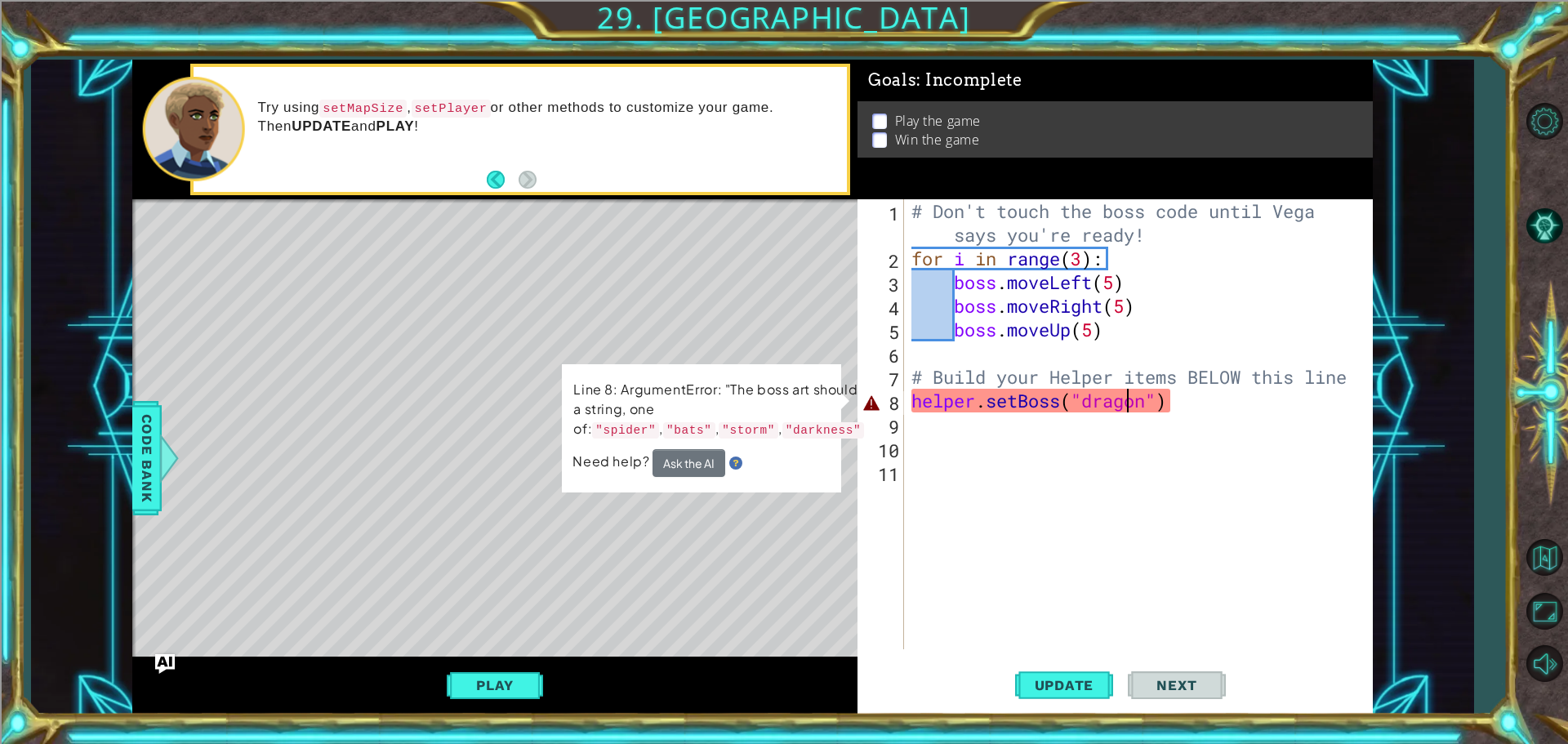
click at [1125, 405] on div "# Don't touch the boss code until [PERSON_NAME] says you're ready! for i in ran…" at bounding box center [1142, 460] width 468 height 521
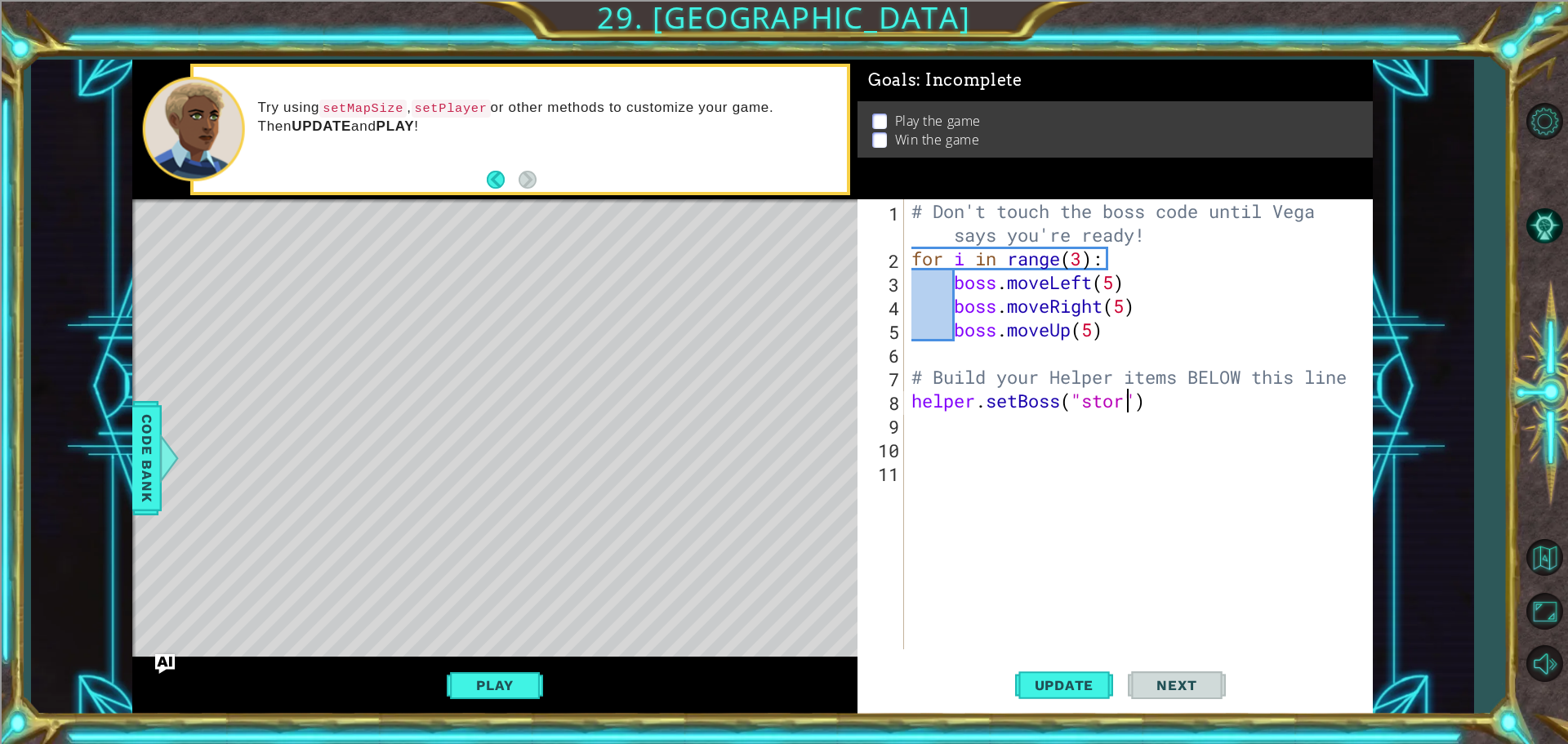
scroll to position [0, 9]
type textarea "helper.setBoss("storm")"
click at [1040, 686] on span "Update" at bounding box center [1064, 684] width 92 height 16
drag, startPoint x: 528, startPoint y: 658, endPoint x: 522, endPoint y: 694, distance: 36.5
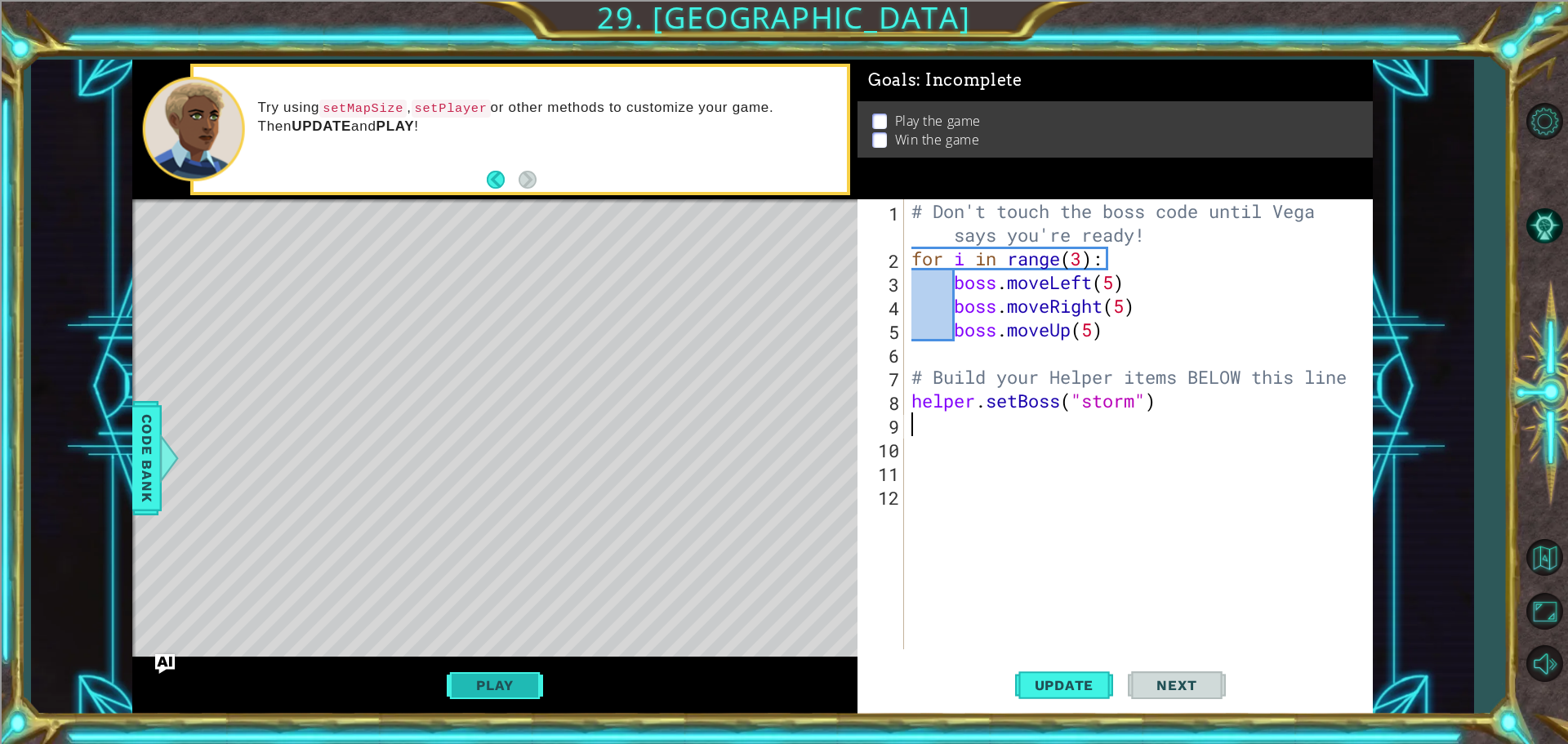
click at [527, 677] on div "Play" at bounding box center [495, 685] width 726 height 58
click at [521, 695] on button "Play" at bounding box center [494, 685] width 96 height 31
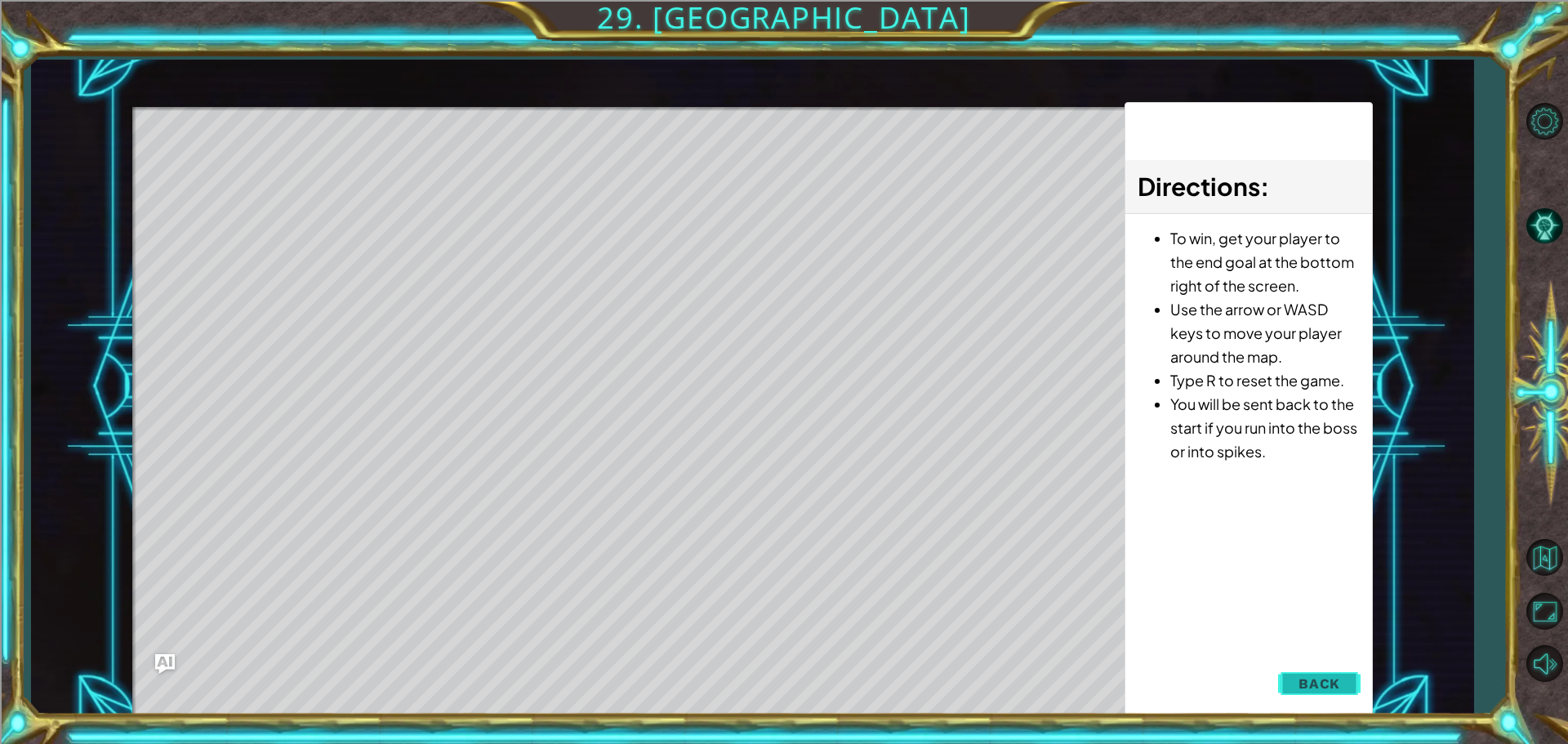
click at [1299, 677] on button "Back" at bounding box center [1320, 683] width 83 height 32
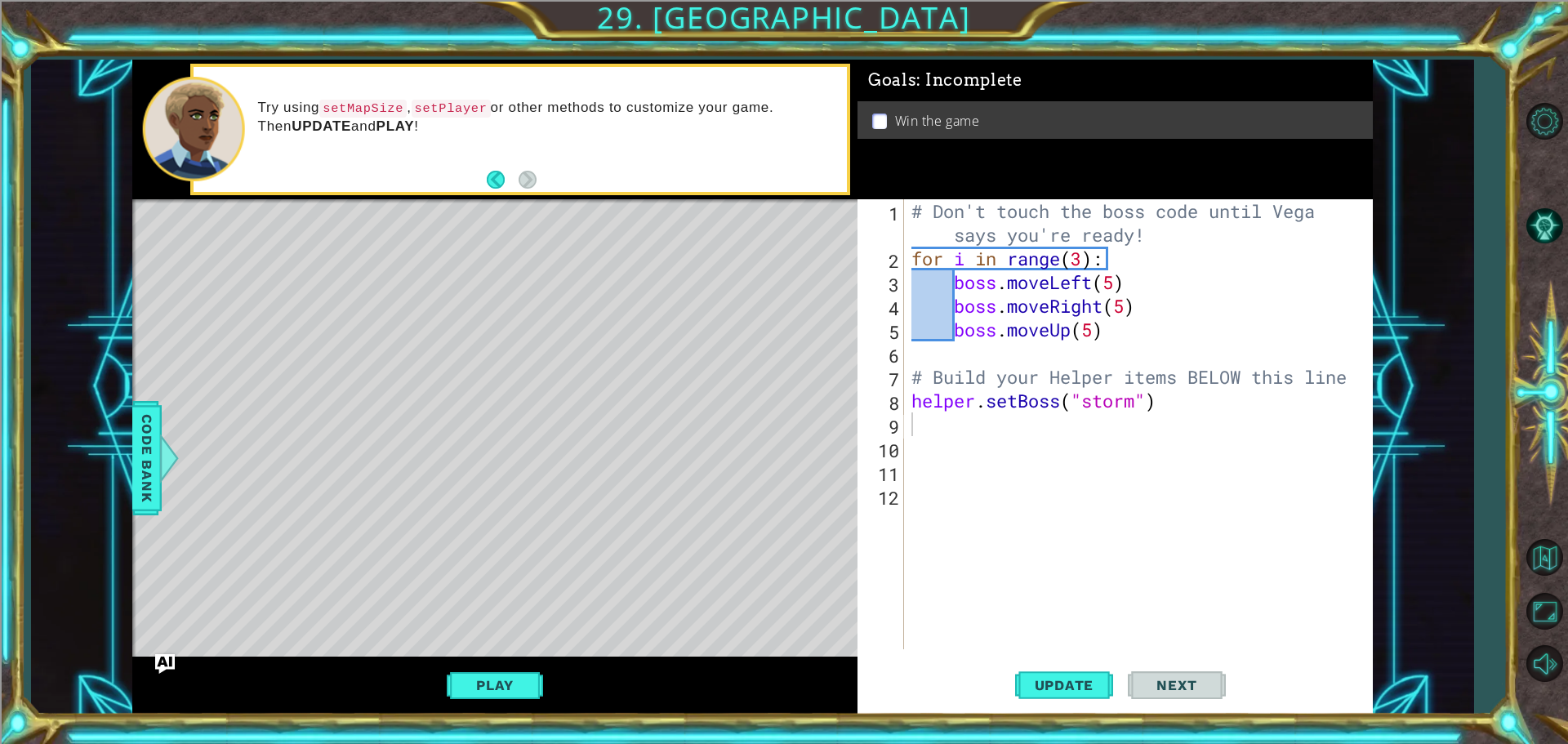
click at [1123, 405] on div "# Don't touch the boss code until [PERSON_NAME] says you're ready! for i in ran…" at bounding box center [1142, 460] width 468 height 521
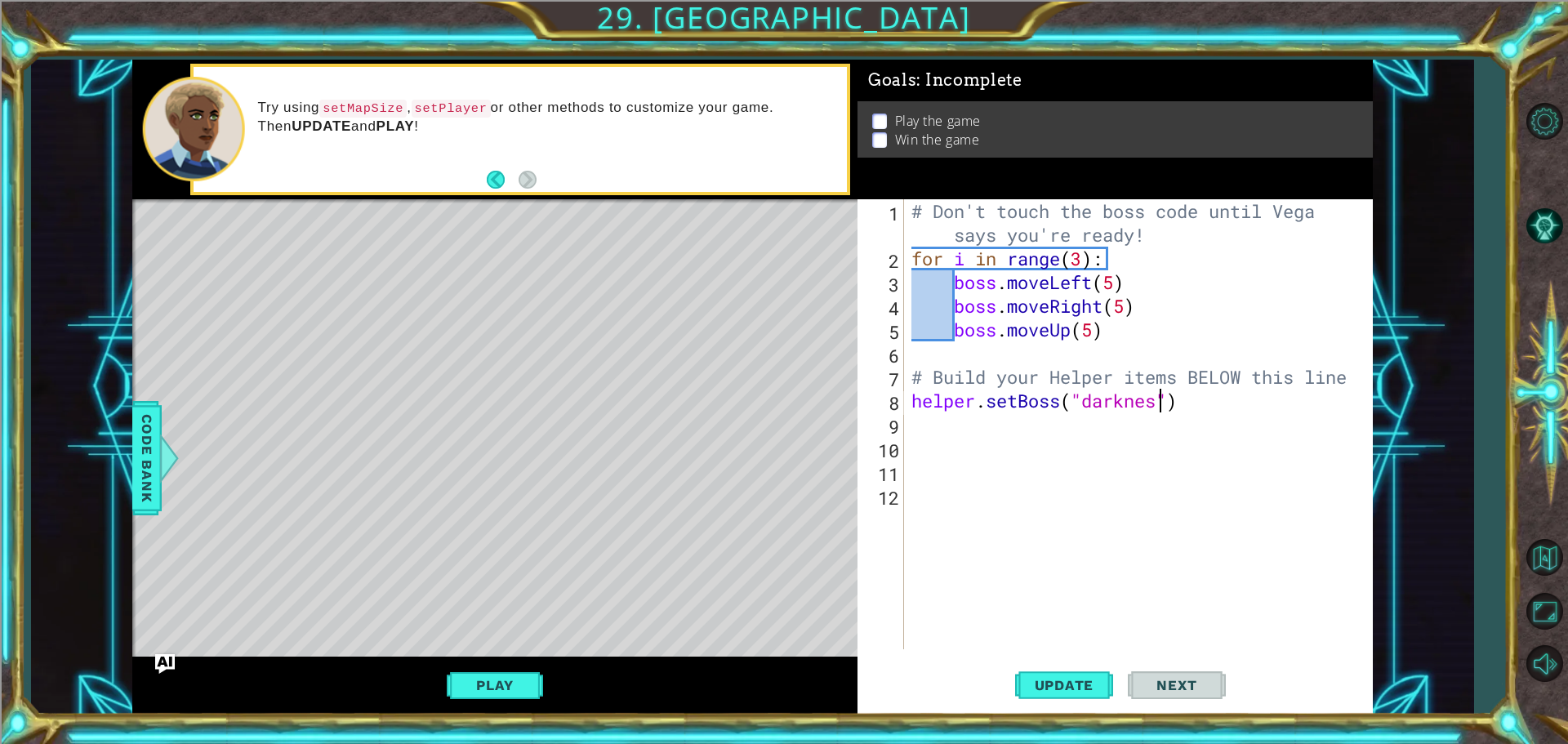
scroll to position [0, 11]
drag, startPoint x: 1108, startPoint y: 656, endPoint x: 1099, endPoint y: 675, distance: 21.0
click at [1104, 666] on div "helper.setBoss("darkness") 1 2 3 4 5 6 7 8 9 10 11 12 # Don't touch the boss co…" at bounding box center [1116, 457] width 516 height 515
click at [1099, 675] on button "Update" at bounding box center [1064, 684] width 98 height 51
click at [434, 701] on div "Play" at bounding box center [495, 685] width 726 height 58
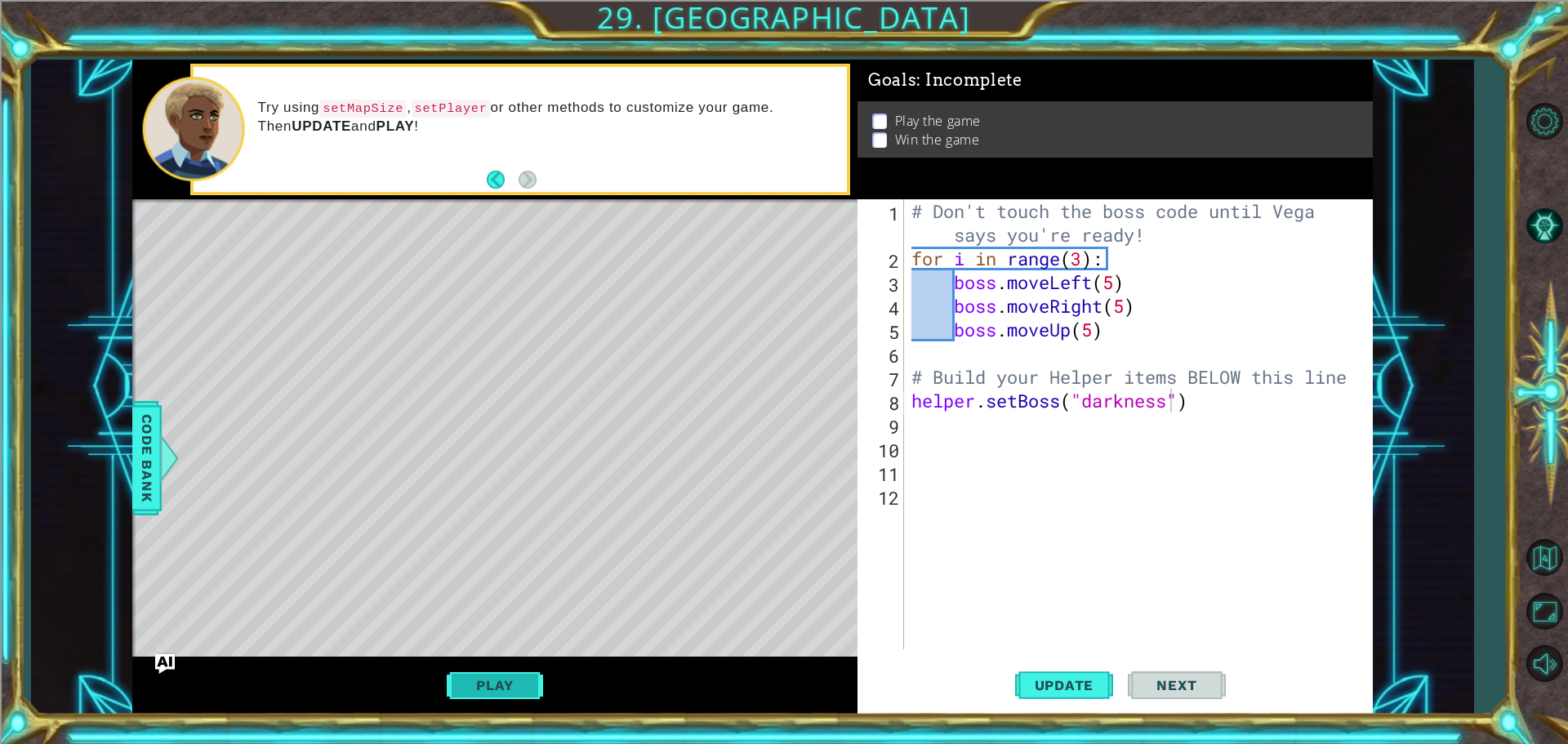
click at [488, 689] on button "Play" at bounding box center [494, 685] width 96 height 31
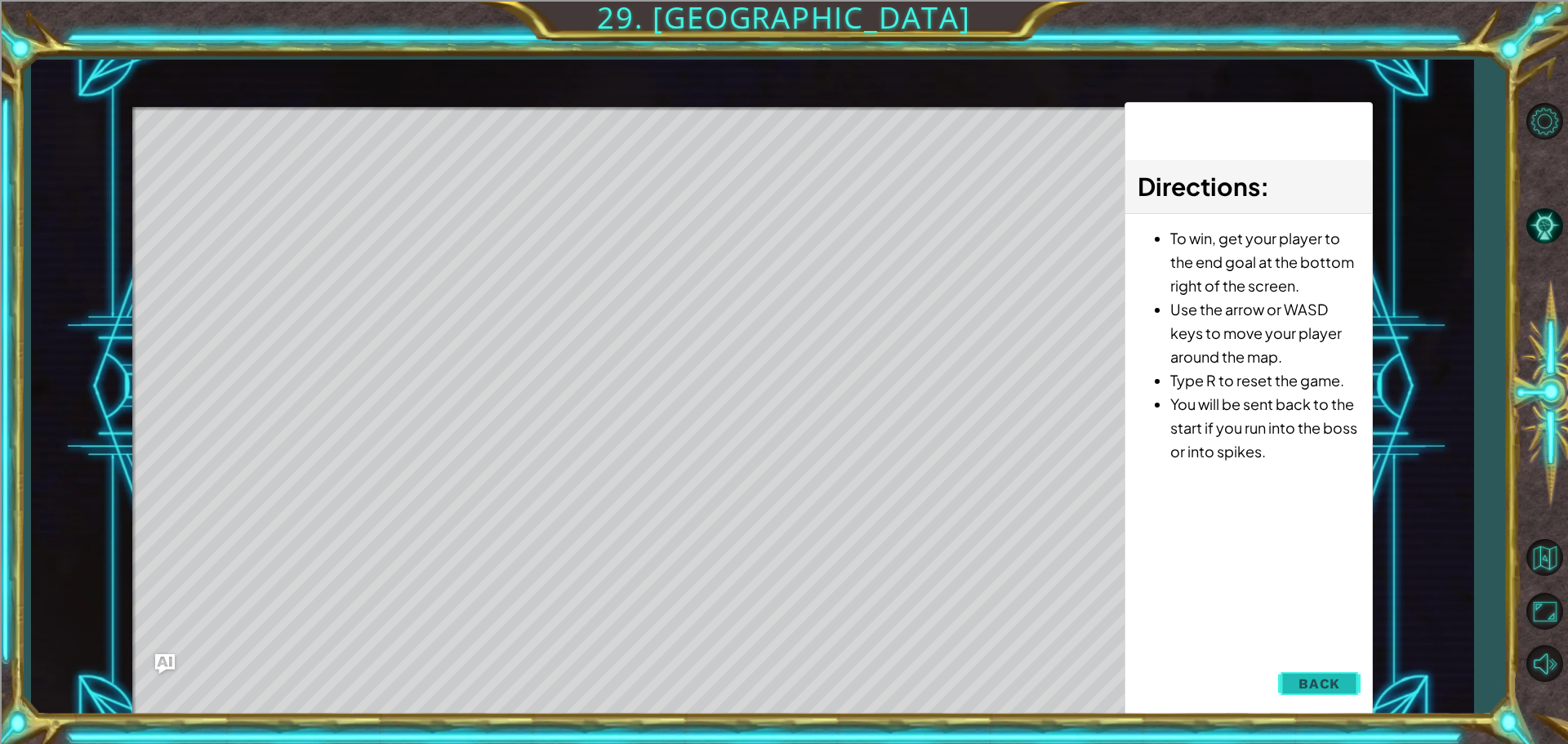
click at [1339, 679] on span "Back" at bounding box center [1320, 683] width 42 height 16
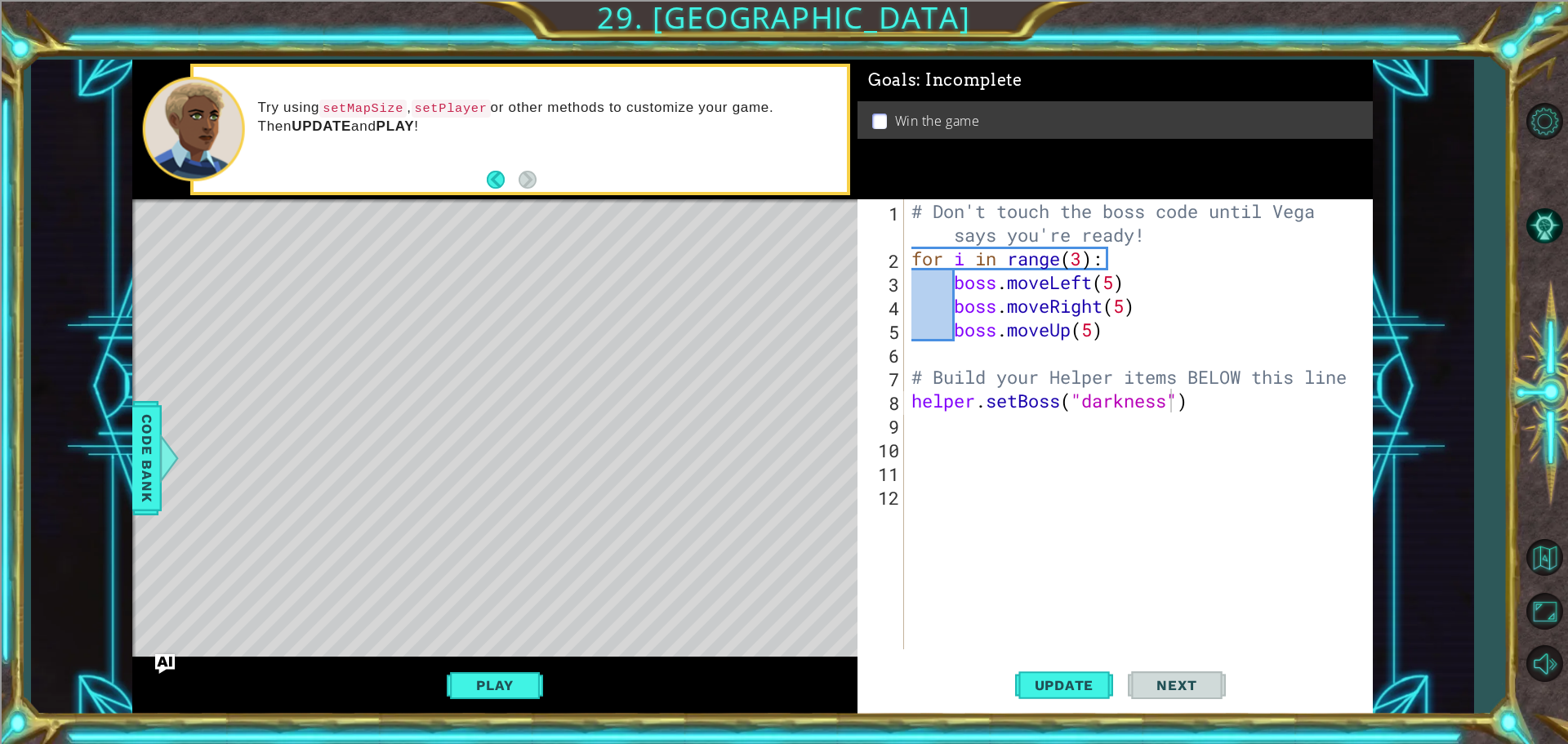
click at [1116, 276] on div "# Don't touch the boss code until [PERSON_NAME] says you're ready! for i in ran…" at bounding box center [1142, 460] width 468 height 521
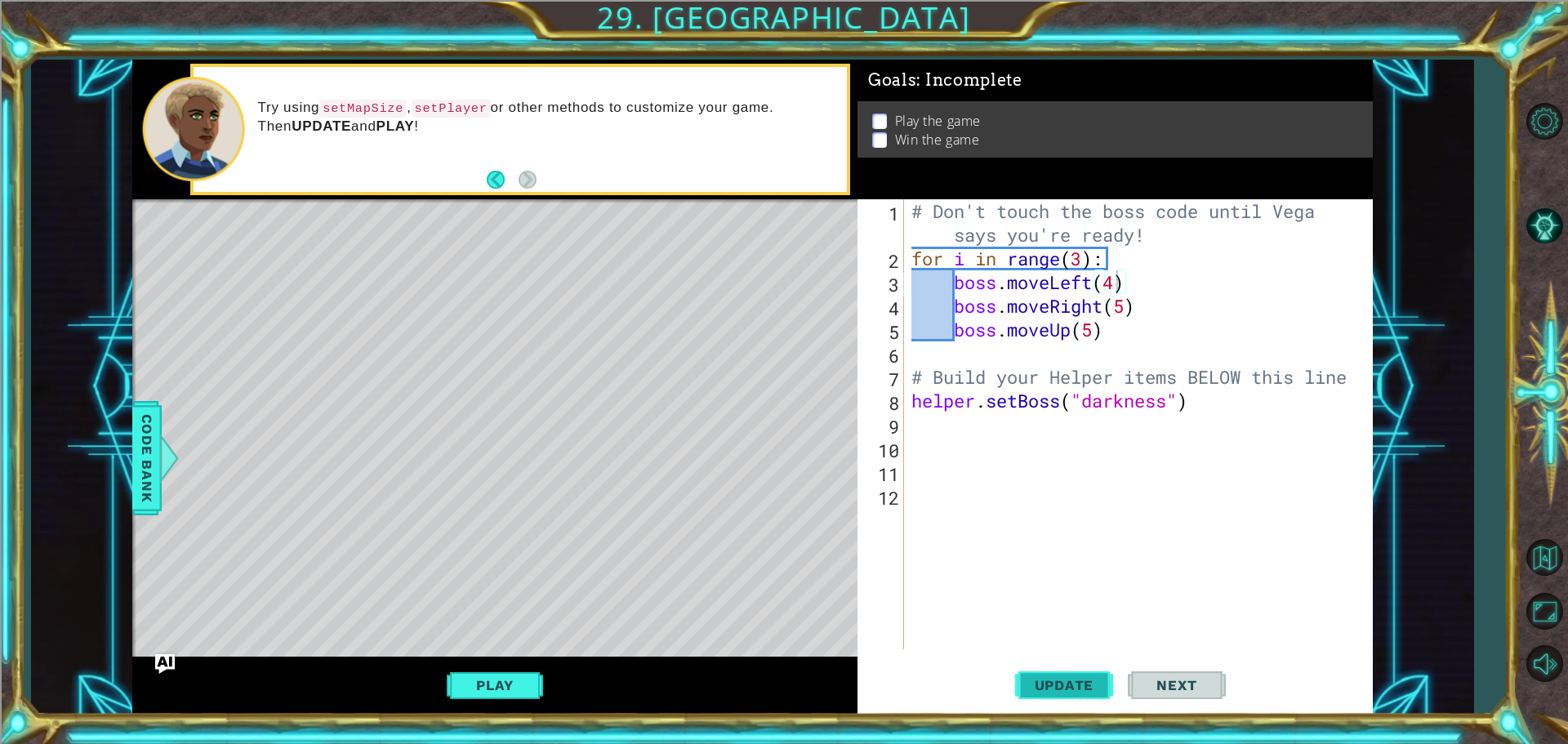
click at [1064, 686] on span "Update" at bounding box center [1064, 684] width 92 height 16
click at [481, 694] on button "Play" at bounding box center [494, 685] width 96 height 31
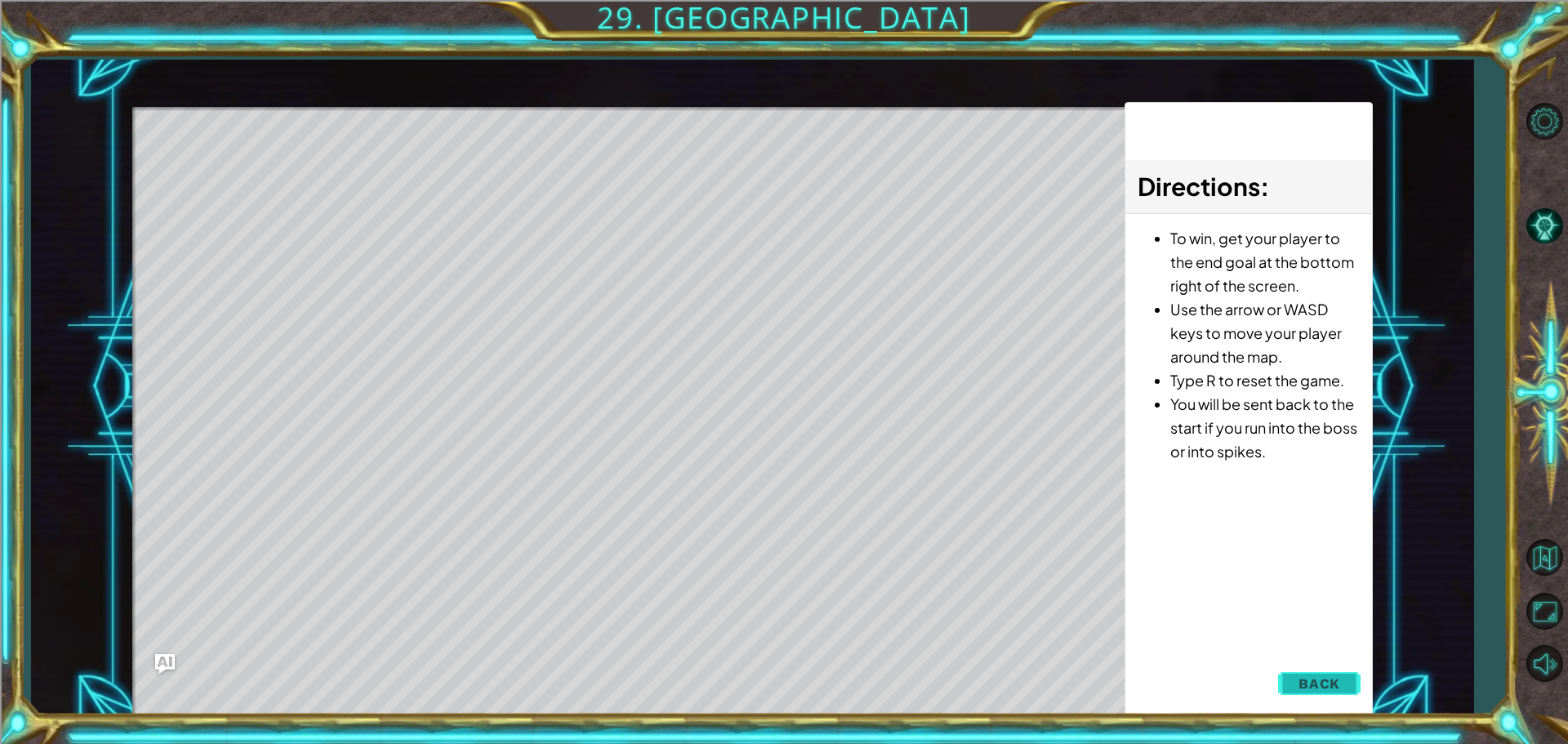
click at [1320, 685] on span "Back" at bounding box center [1320, 683] width 42 height 16
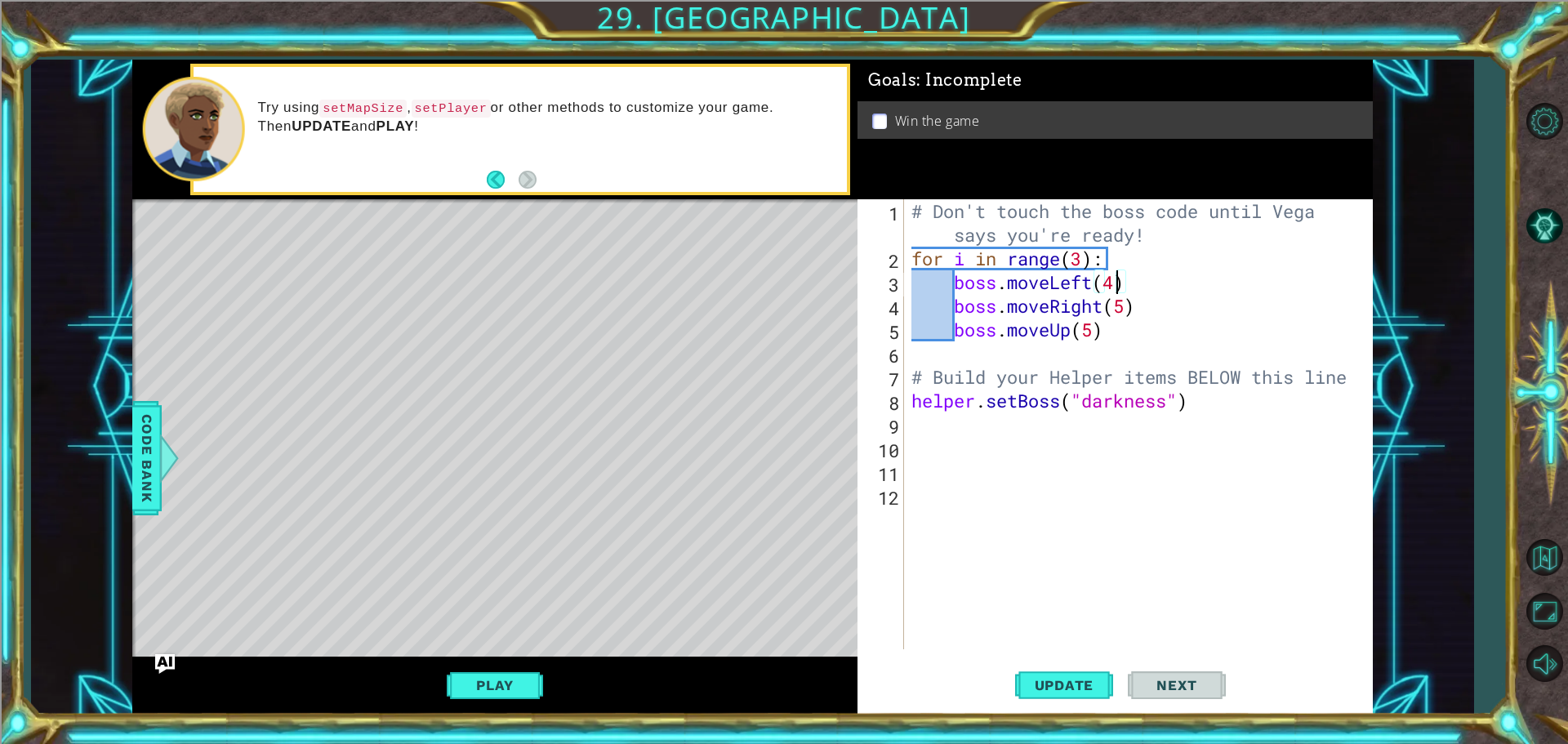
click at [1111, 282] on div "# Don't touch the boss code until [PERSON_NAME] says you're ready! for i in ran…" at bounding box center [1142, 460] width 468 height 521
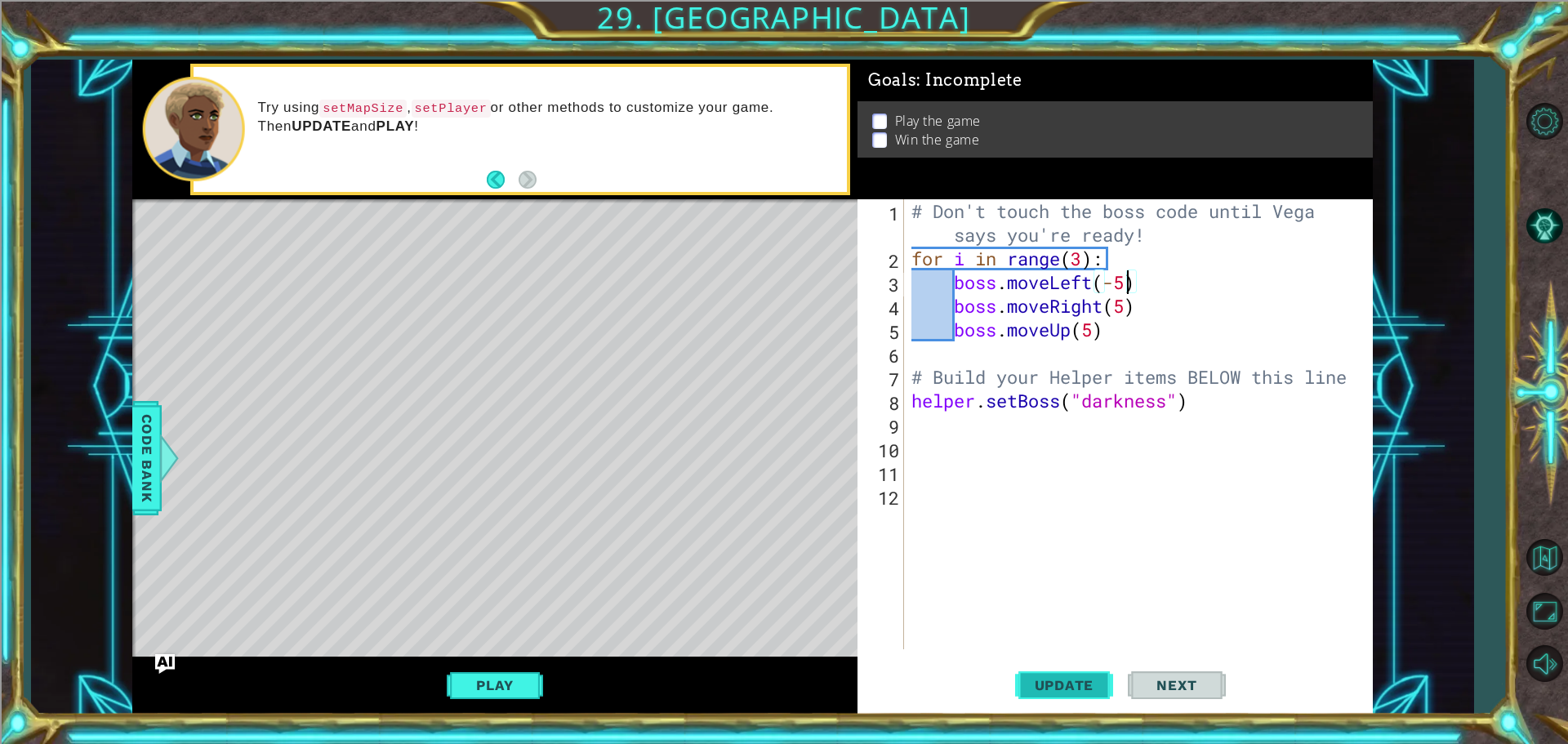
drag, startPoint x: 1076, startPoint y: 675, endPoint x: 1058, endPoint y: 676, distance: 18.0
click at [1074, 675] on button "Update" at bounding box center [1064, 684] width 98 height 51
click at [527, 685] on button "Play" at bounding box center [494, 685] width 96 height 31
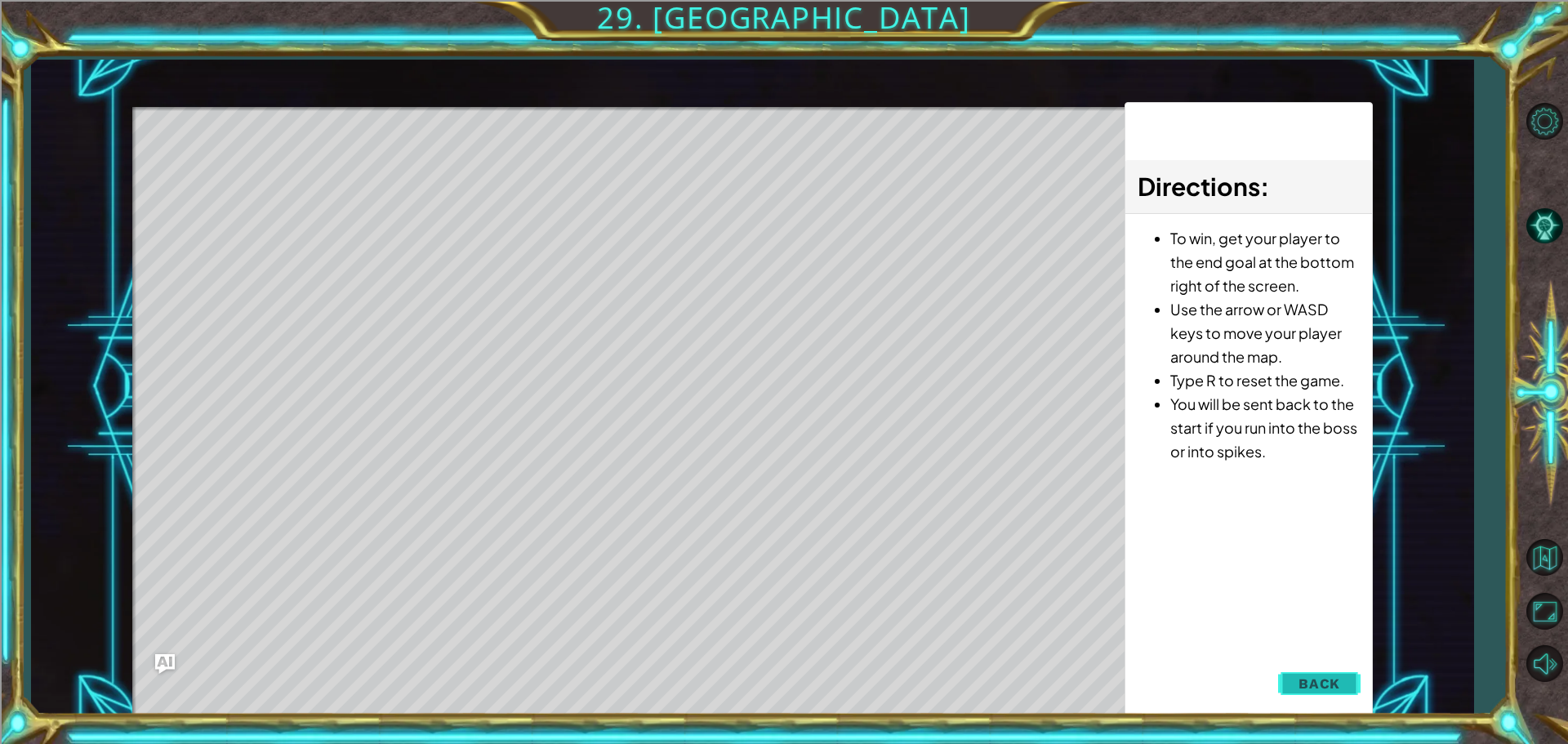
click at [1292, 695] on button "Back" at bounding box center [1320, 683] width 83 height 32
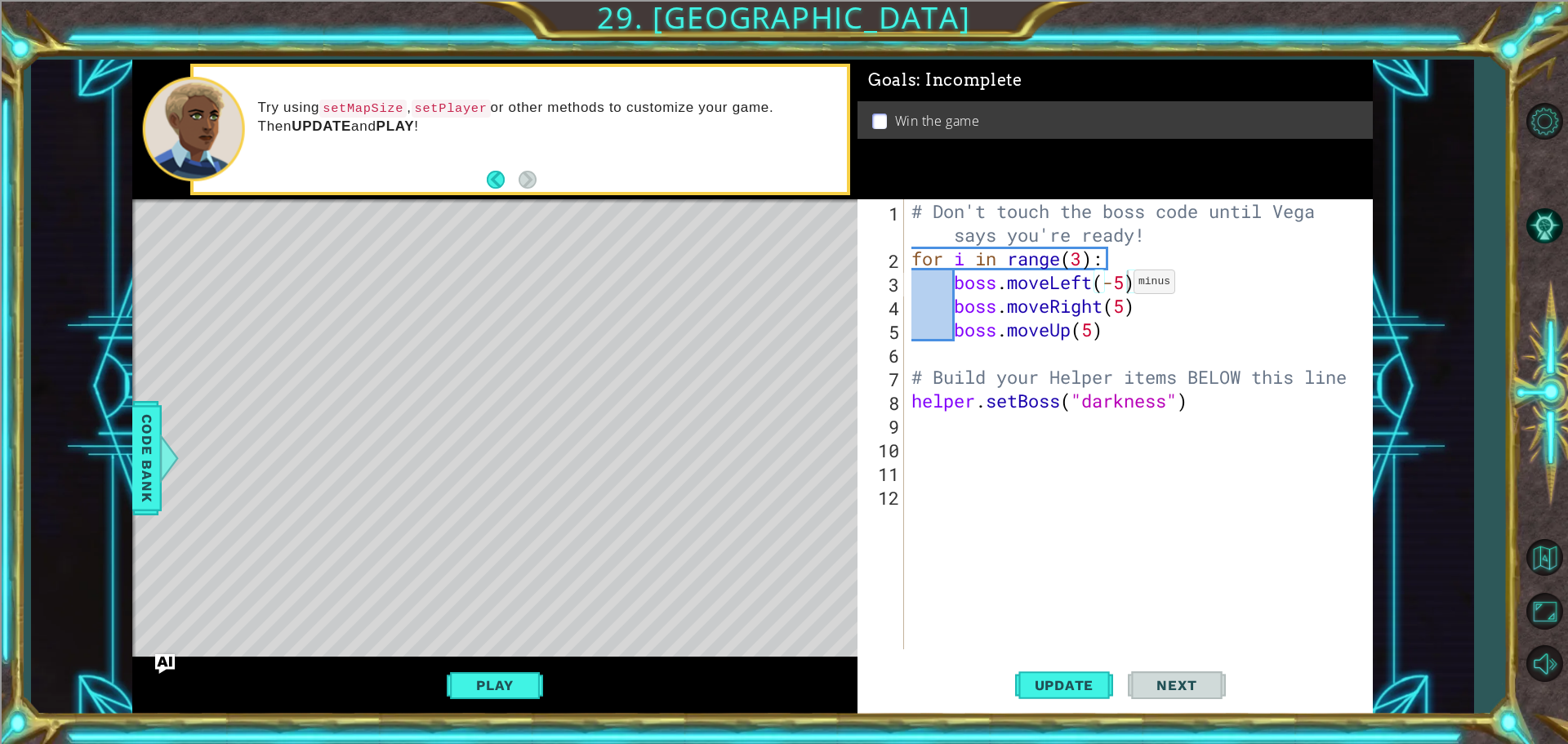
click at [1119, 286] on div "# Don't touch the boss code until [PERSON_NAME] says you're ready! for i in ran…" at bounding box center [1142, 460] width 468 height 521
type textarea "boss.moveLeft(5)"
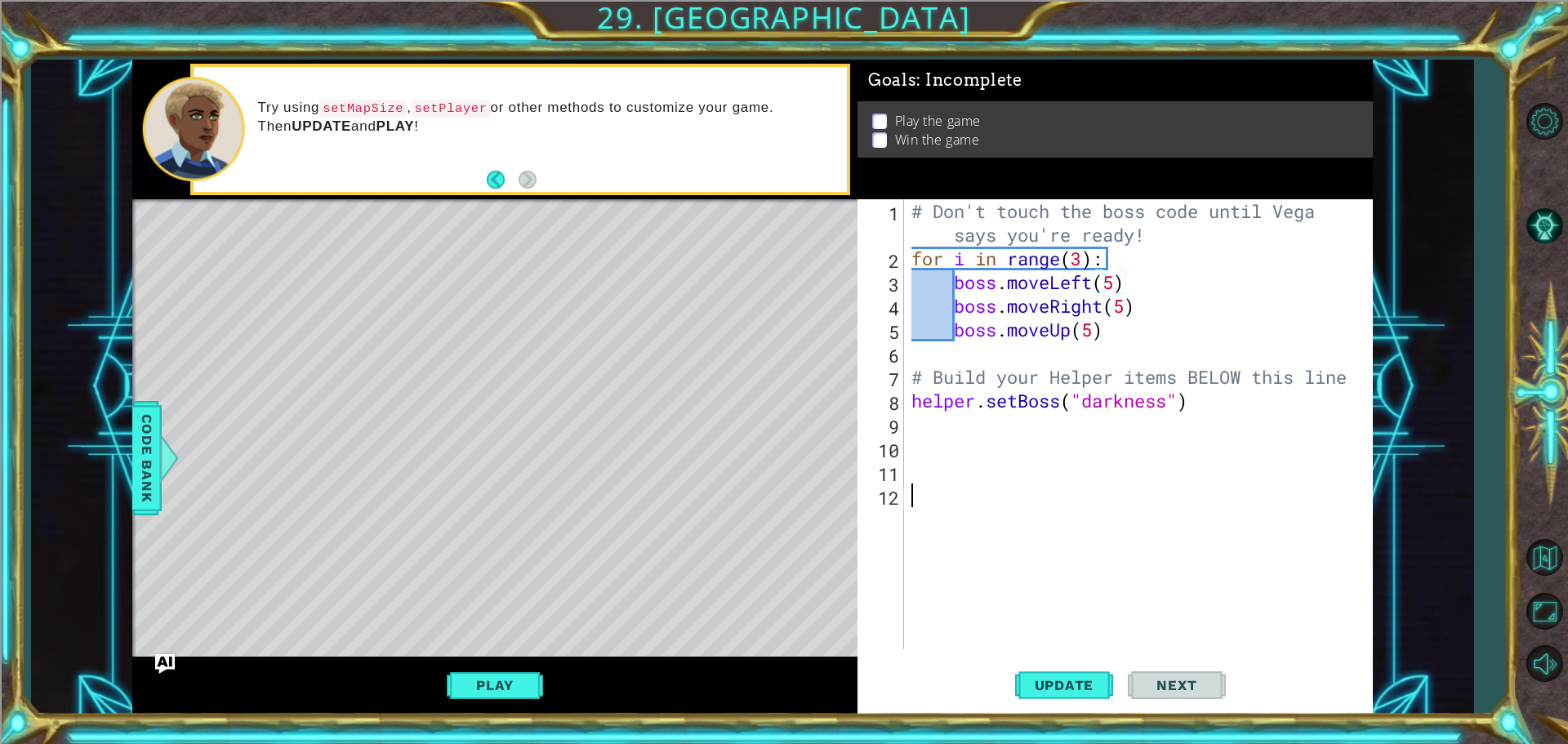
click at [1115, 502] on div "# Don't touch the boss code until [PERSON_NAME] says you're ready! for i in ran…" at bounding box center [1142, 460] width 468 height 521
click at [947, 472] on div "# Don't touch the boss code until [PERSON_NAME] says you're ready! for i in ran…" at bounding box center [1142, 460] width 468 height 521
click at [948, 417] on div "# Don't touch the boss code until [PERSON_NAME] says you're ready! for i in ran…" at bounding box center [1142, 460] width 468 height 521
click at [1205, 409] on div "# Don't touch the boss code until [PERSON_NAME] says you're ready! for i in ran…" at bounding box center [1142, 460] width 468 height 521
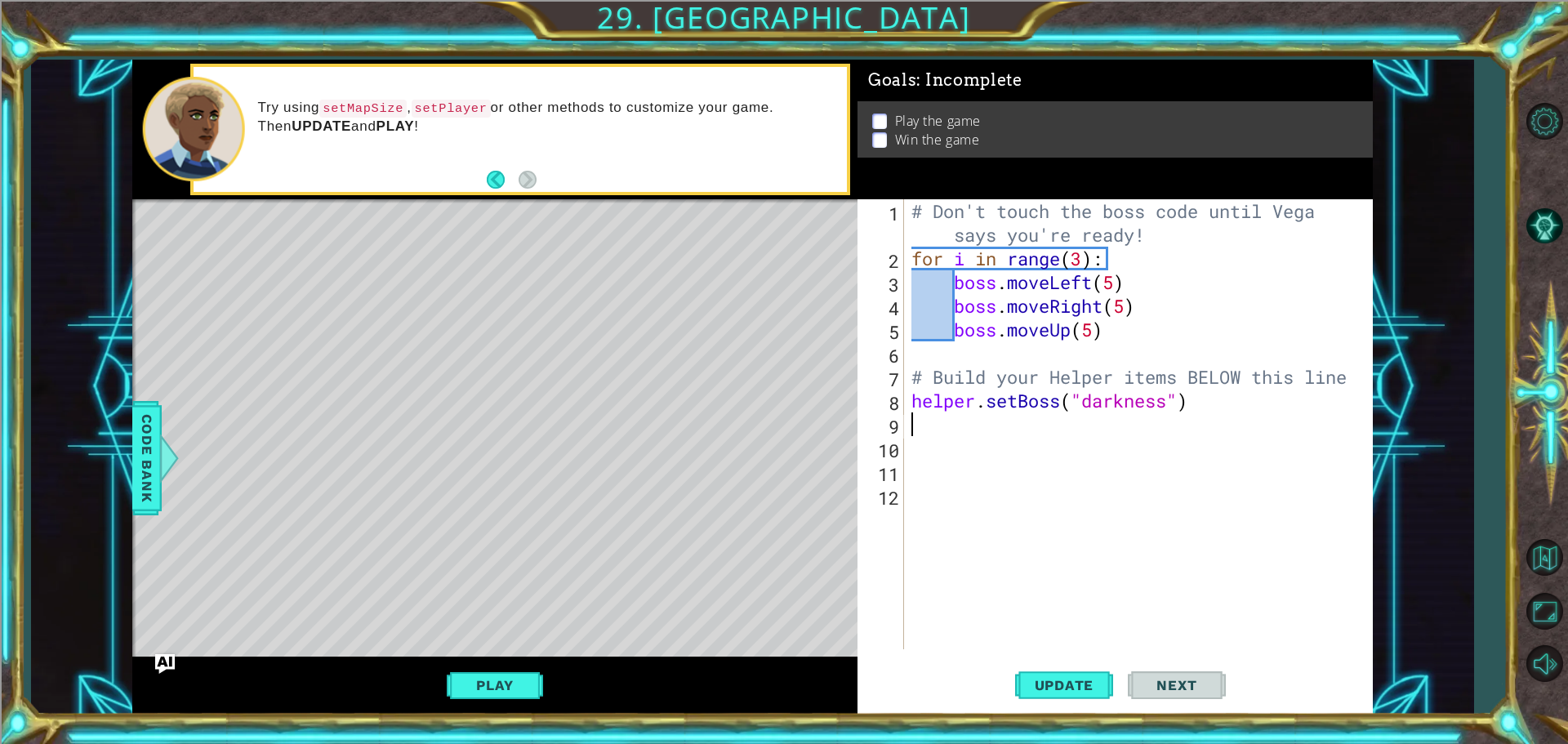
type textarea "helper.setBoss("darkness")"
click at [1061, 433] on div "# Don't touch the boss code until [PERSON_NAME] says you're ready! for i in ran…" at bounding box center [1142, 460] width 468 height 521
click at [958, 421] on div "# Don't touch the boss code until [PERSON_NAME] says you're ready! for i in ran…" at bounding box center [1142, 460] width 468 height 521
type textarea "g"
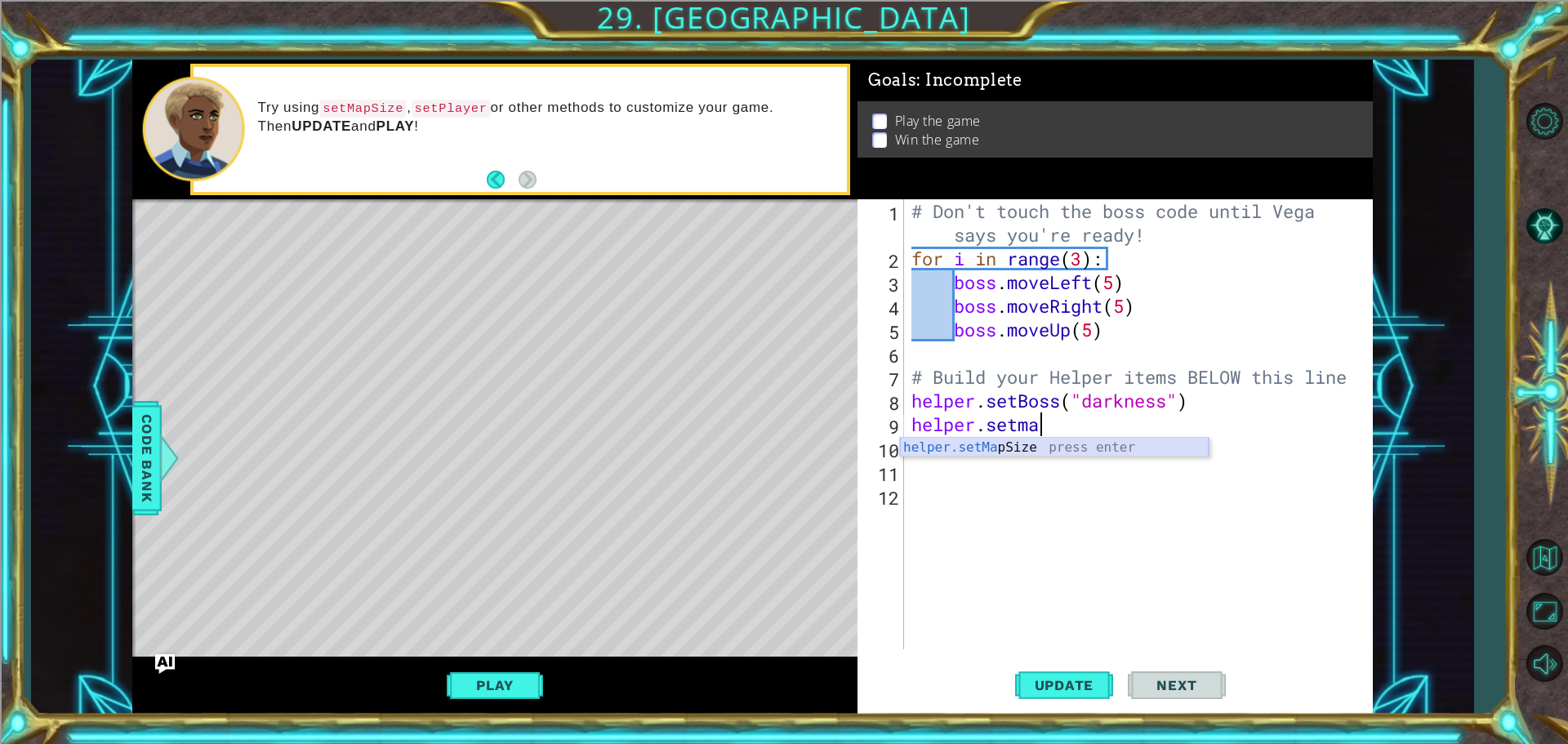
click at [1023, 447] on div "helper.setMa pSize press enter" at bounding box center [1055, 467] width 309 height 59
type textarea "helper.setMapSize("large")"
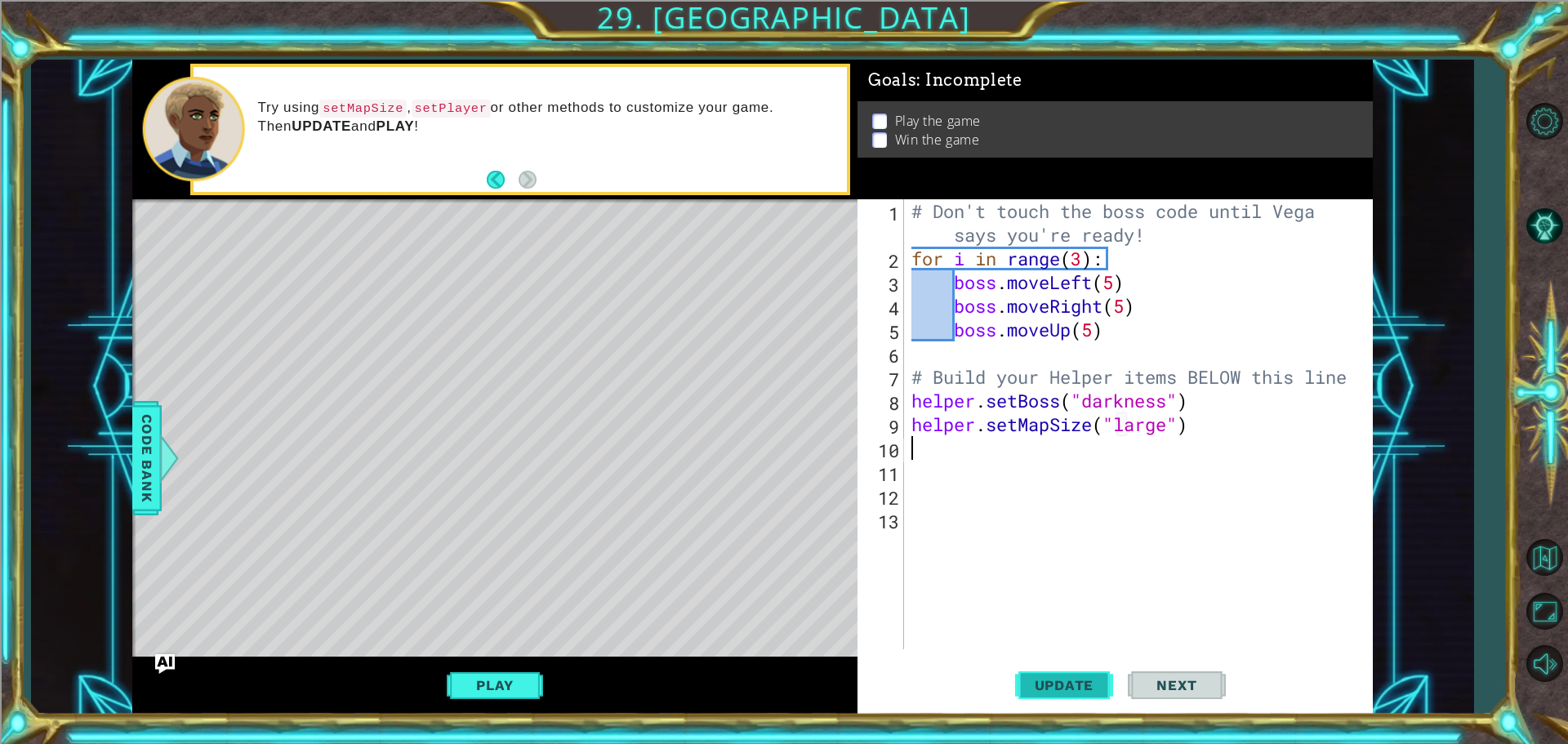
click at [1070, 693] on span "Update" at bounding box center [1064, 684] width 92 height 16
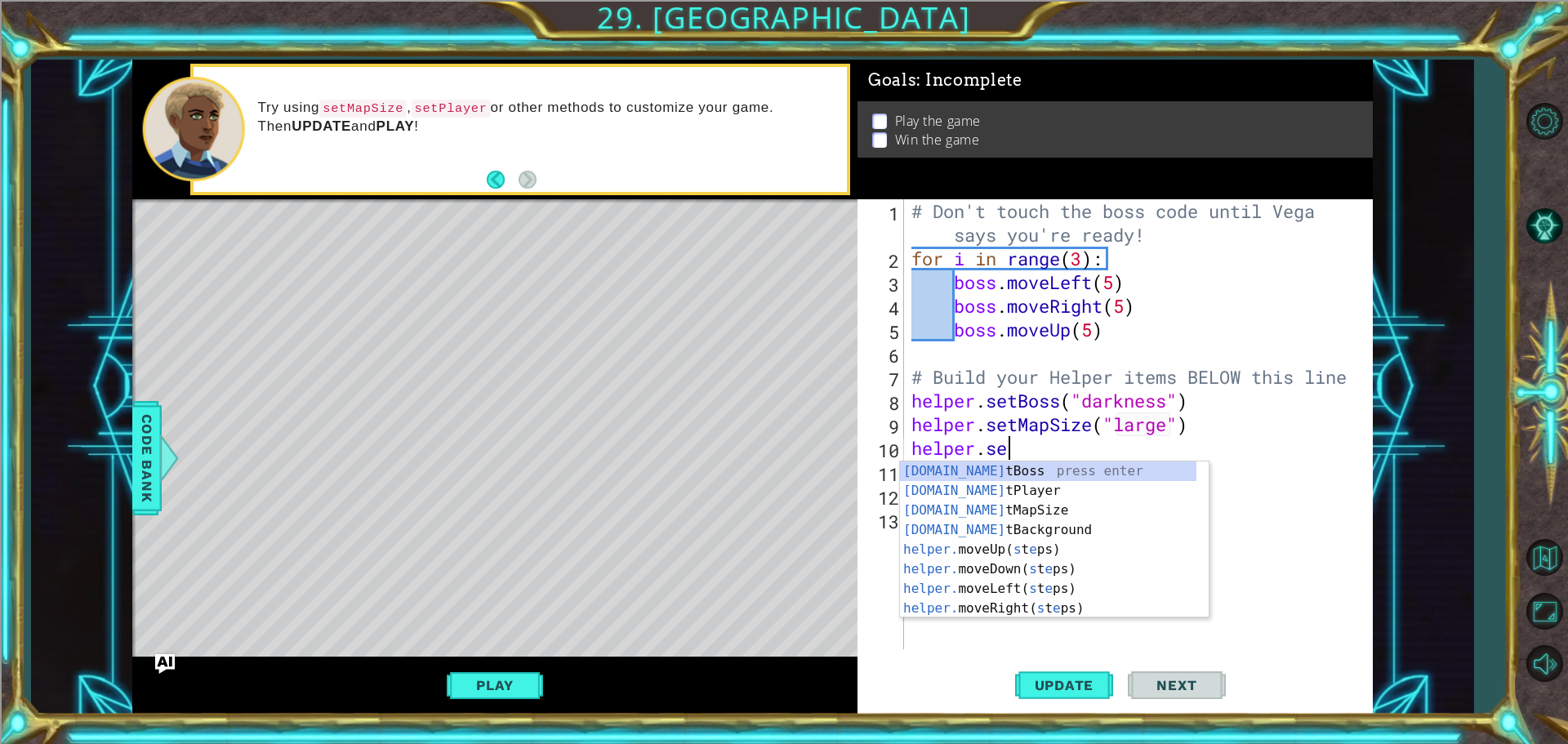
scroll to position [0, 4]
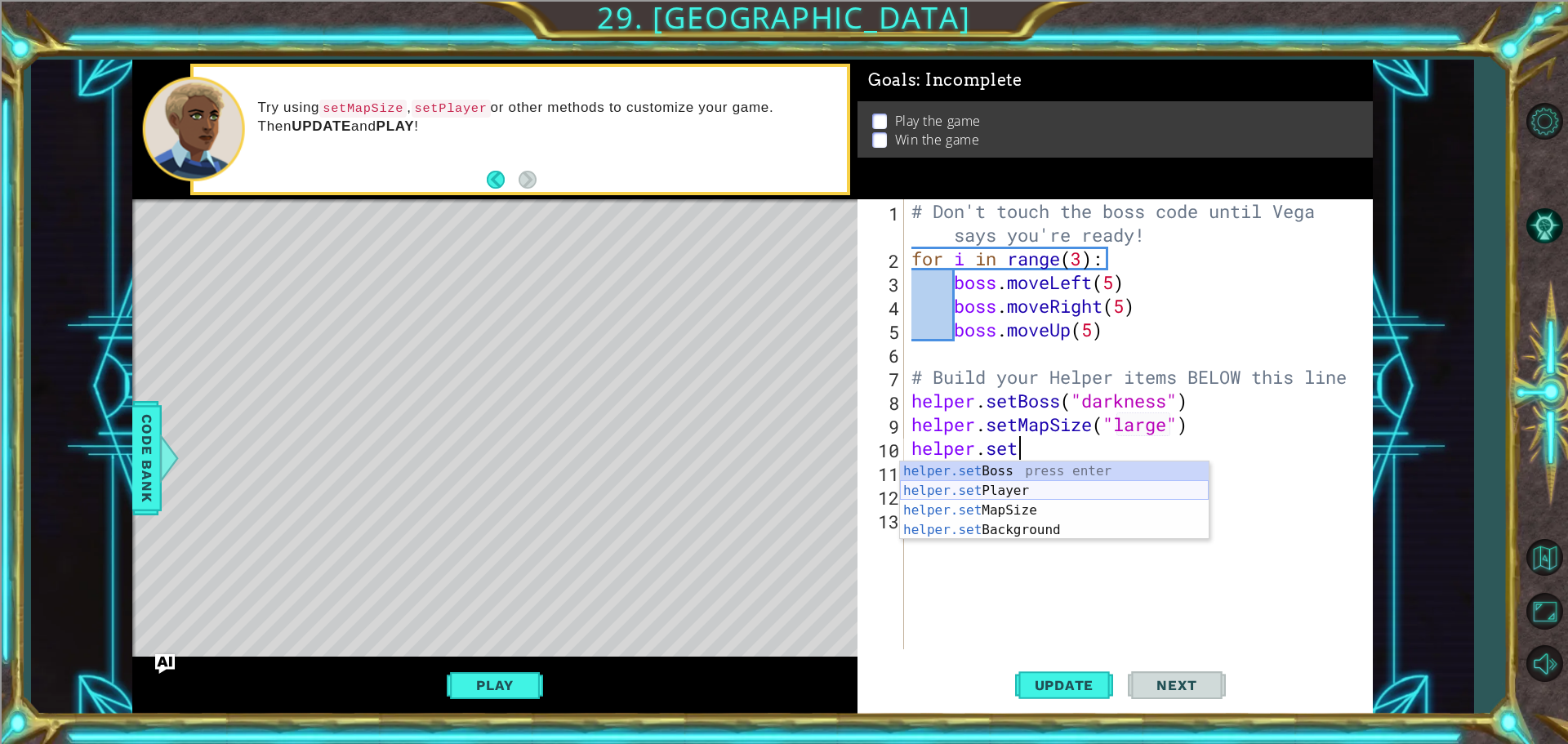
click at [988, 488] on div "helper.set Boss press enter helper.set Player press enter helper.set MapSize pr…" at bounding box center [1055, 520] width 309 height 118
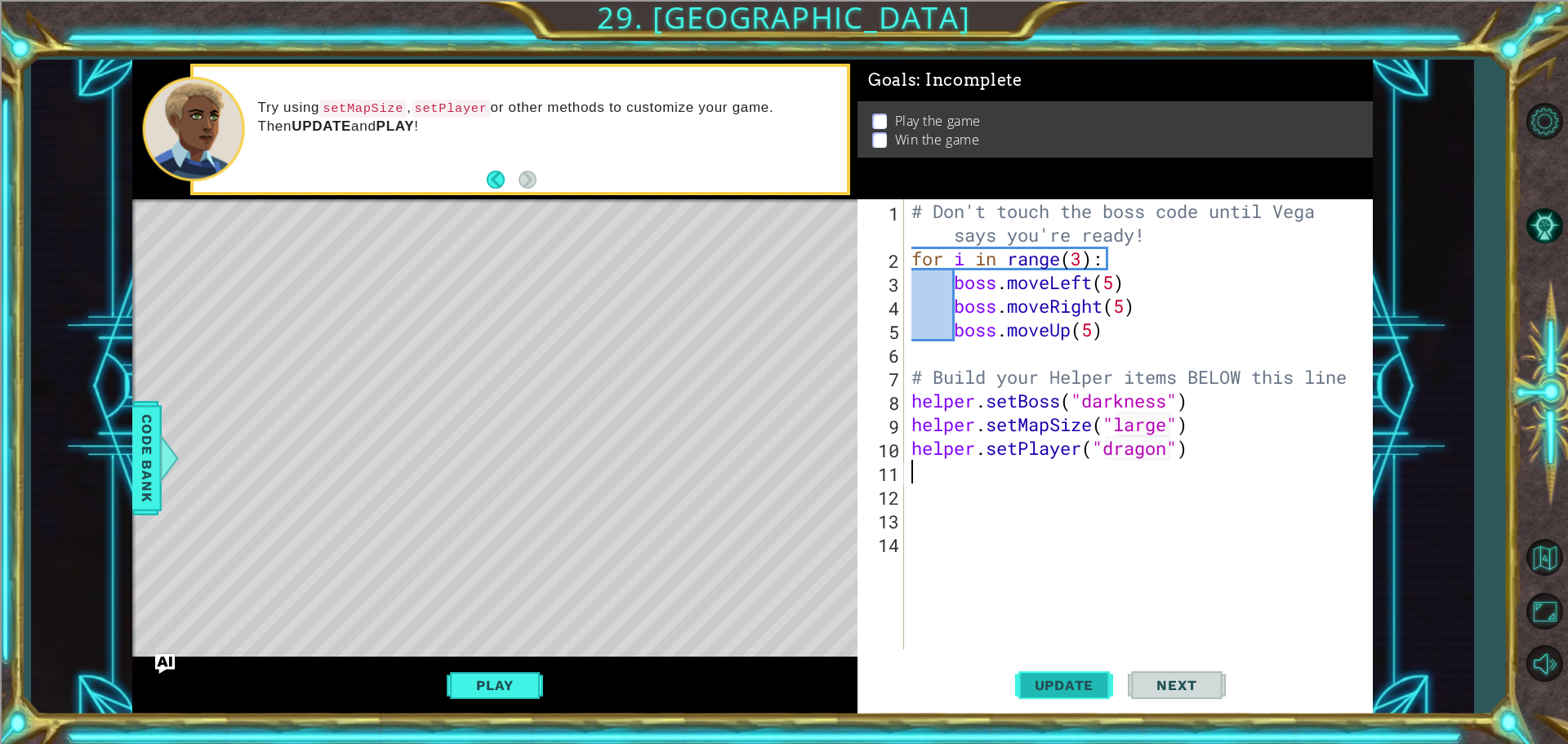
type textarea "helper.setPlayer("dragon")"
click at [1073, 683] on span "Update" at bounding box center [1064, 684] width 92 height 16
click at [445, 682] on div "Play" at bounding box center [495, 685] width 726 height 58
click at [471, 687] on button "Play" at bounding box center [494, 685] width 96 height 31
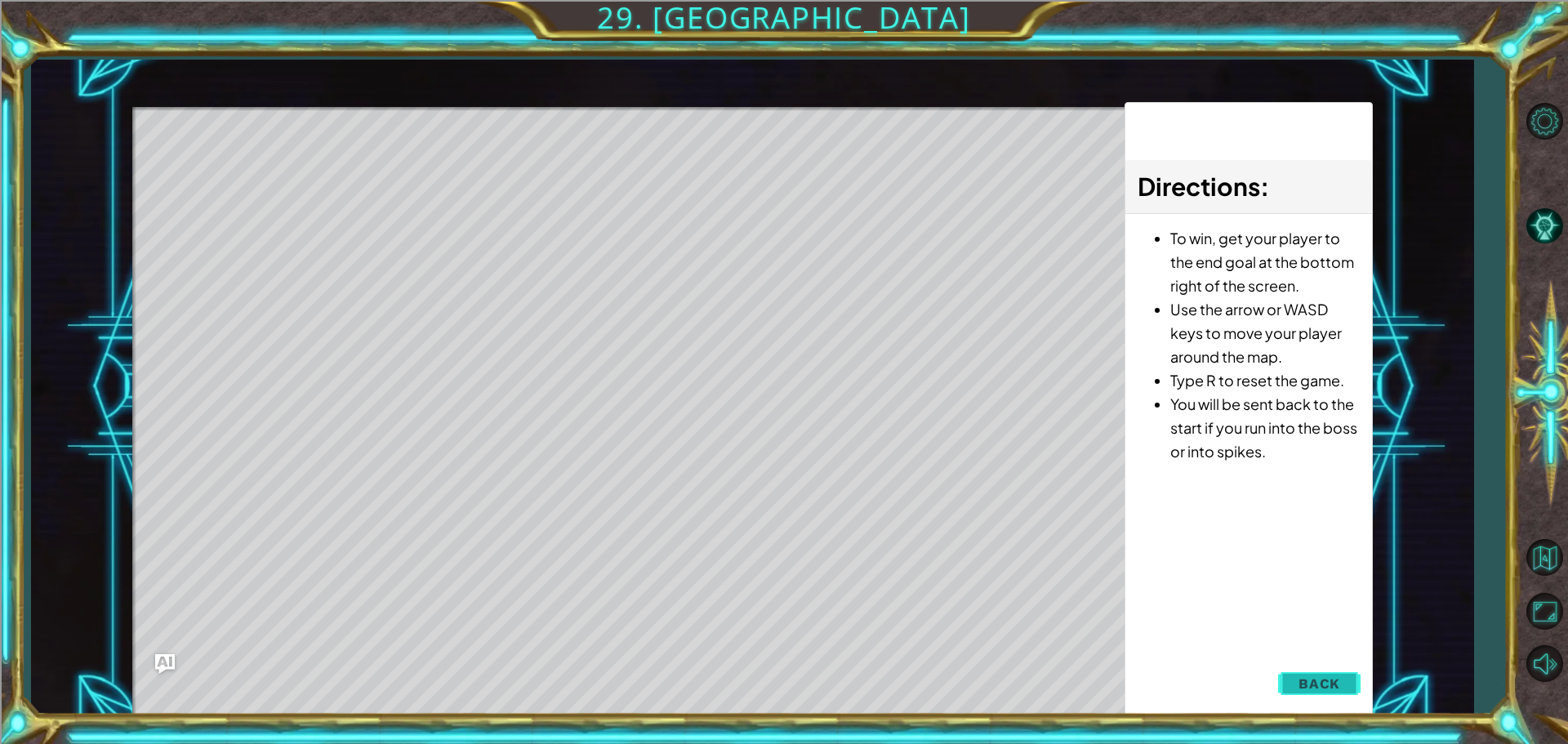
click at [1338, 691] on span "Back" at bounding box center [1320, 683] width 42 height 16
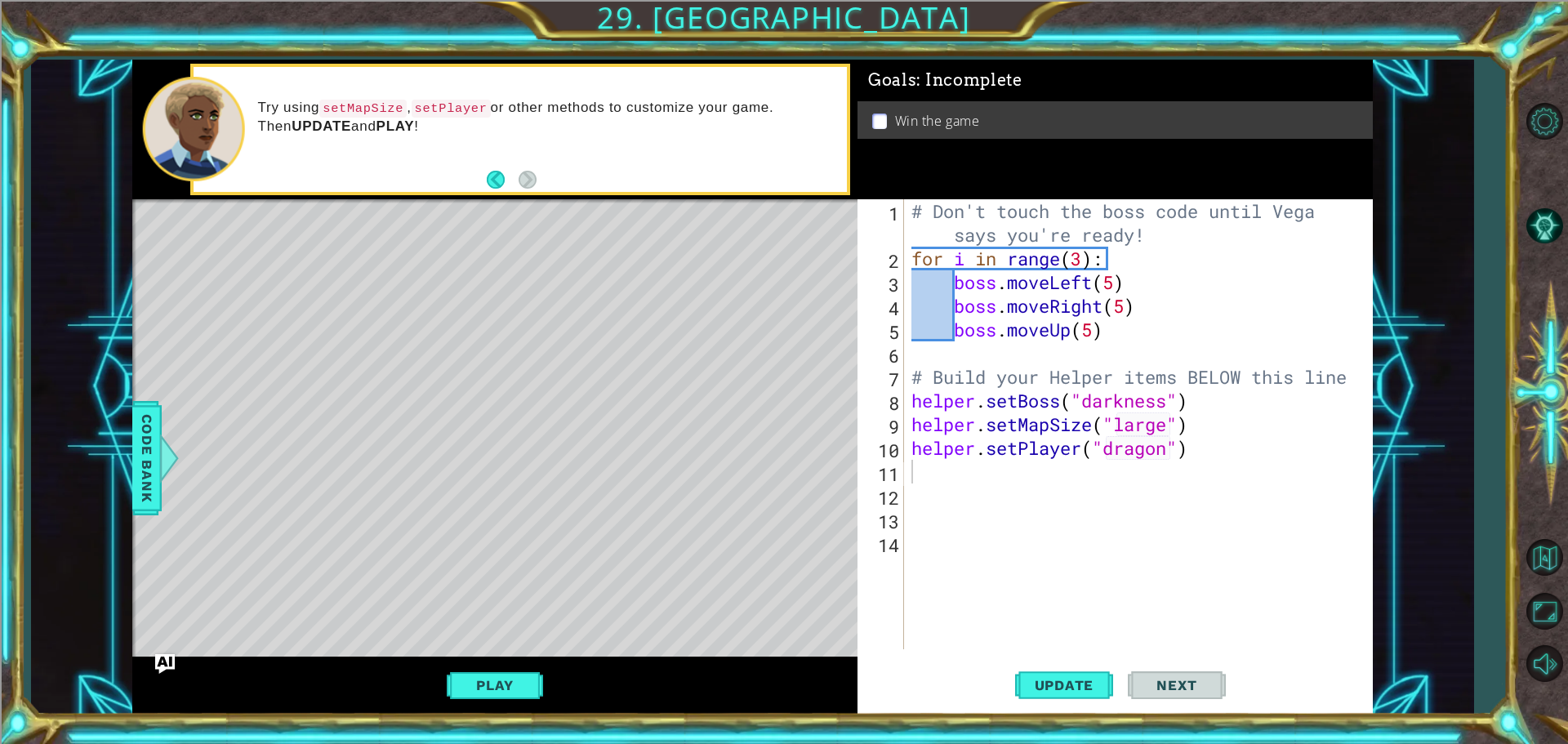
click at [1145, 433] on div "# Don't touch the boss code until [PERSON_NAME] says you're ready! for i in ran…" at bounding box center [1142, 460] width 468 height 521
click at [1145, 445] on div "# Don't touch the boss code until [PERSON_NAME] says you're ready! for i in ran…" at bounding box center [1142, 460] width 468 height 521
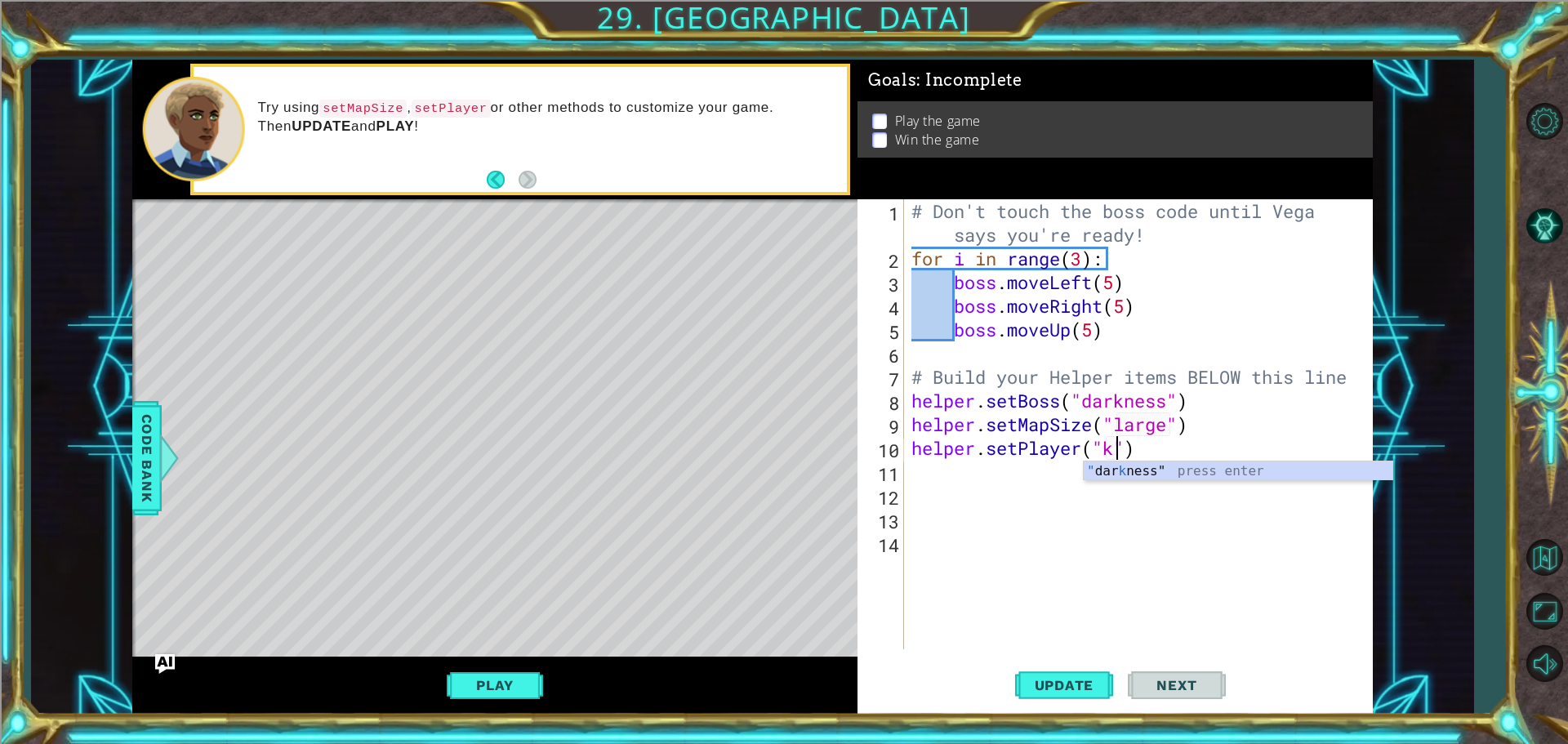
scroll to position [0, 9]
click at [1161, 443] on div "# Don't touch the boss code until [PERSON_NAME] says you're ready! for i in ran…" at bounding box center [1142, 460] width 468 height 521
click at [1075, 706] on button "Update" at bounding box center [1064, 684] width 98 height 51
click at [1075, 697] on button "Update" at bounding box center [1064, 684] width 98 height 51
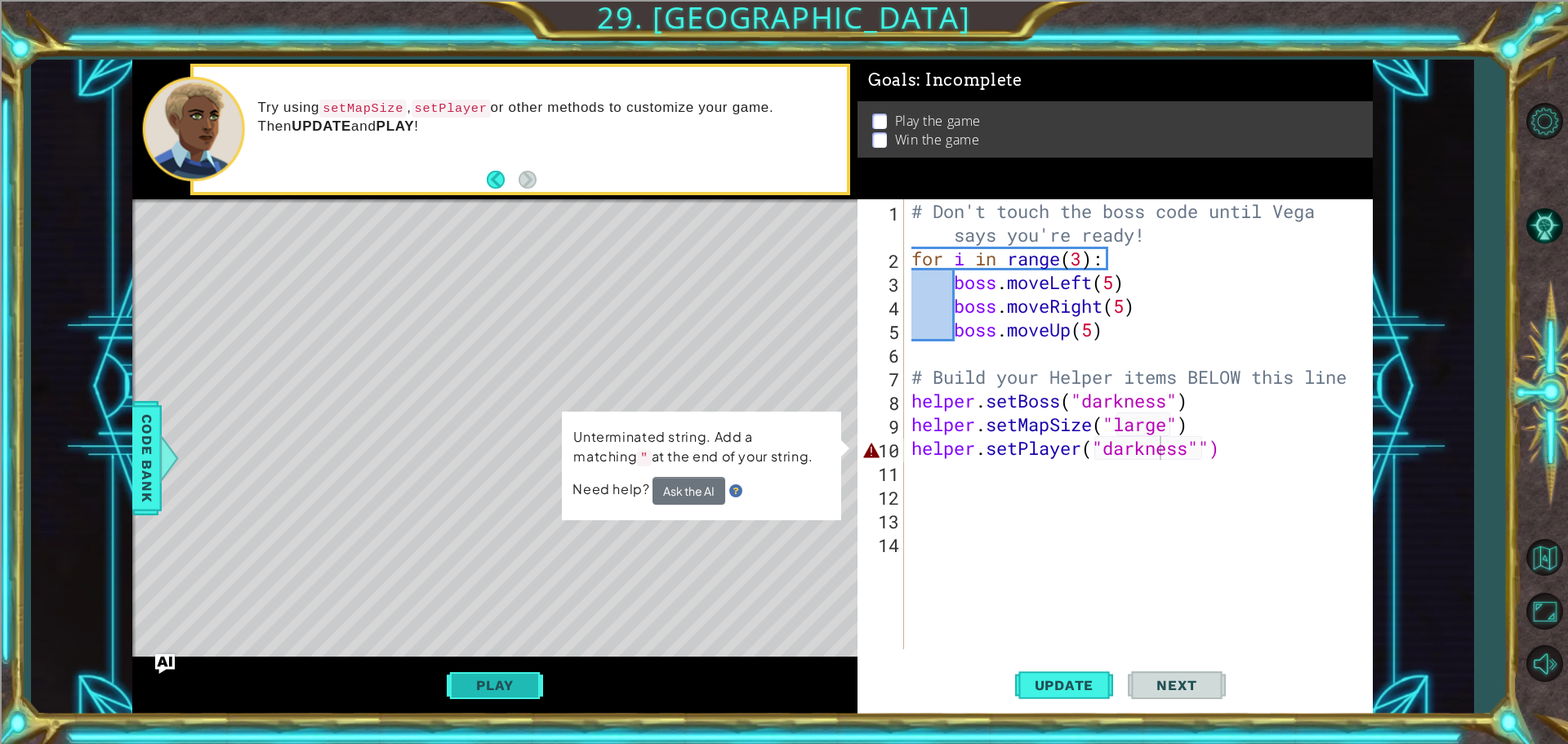
click at [498, 691] on button "Play" at bounding box center [494, 685] width 96 height 31
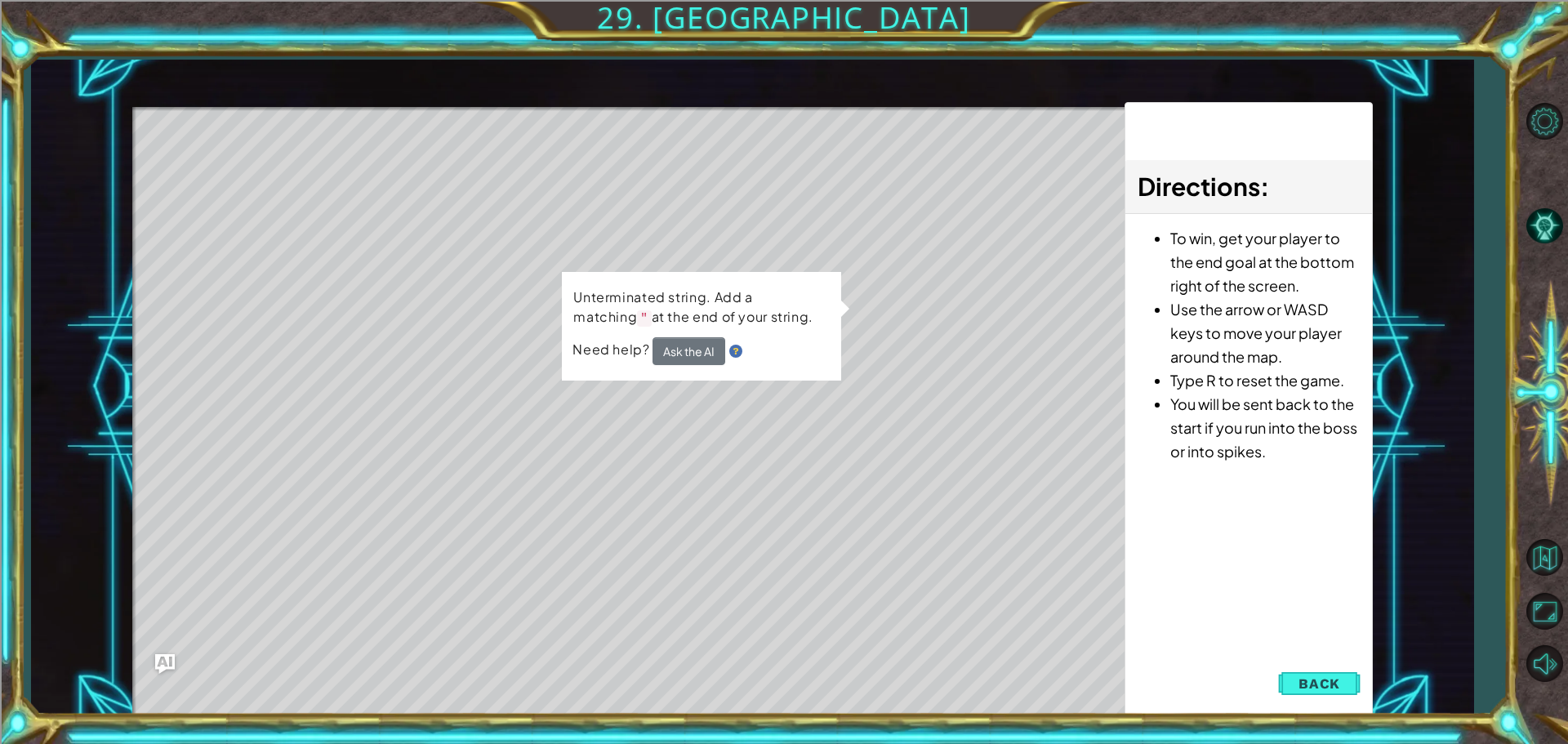
click at [1320, 666] on div "Directions : To win, get your player to the end goal at the bottom right of the…" at bounding box center [1249, 410] width 248 height 614
click at [1317, 672] on button "Back" at bounding box center [1320, 683] width 83 height 32
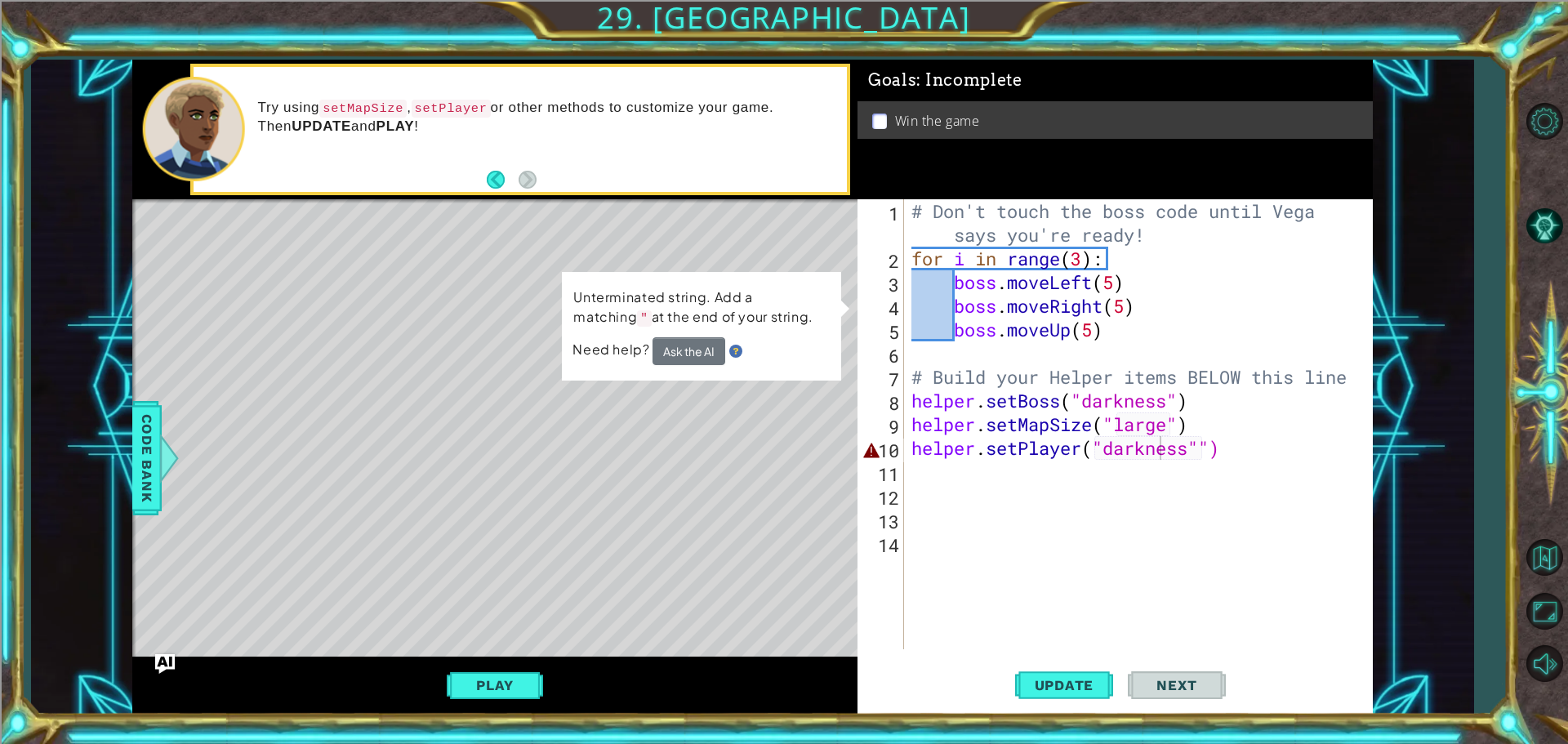
click at [1169, 459] on div "# Don't touch the boss code until [PERSON_NAME] says you're ready! for i in ran…" at bounding box center [1142, 460] width 468 height 521
click at [1169, 459] on div "# Don't touch the boss code until [PERSON_NAME] says you're ready! for i in ran…" at bounding box center [1142, 460] width 467 height 521
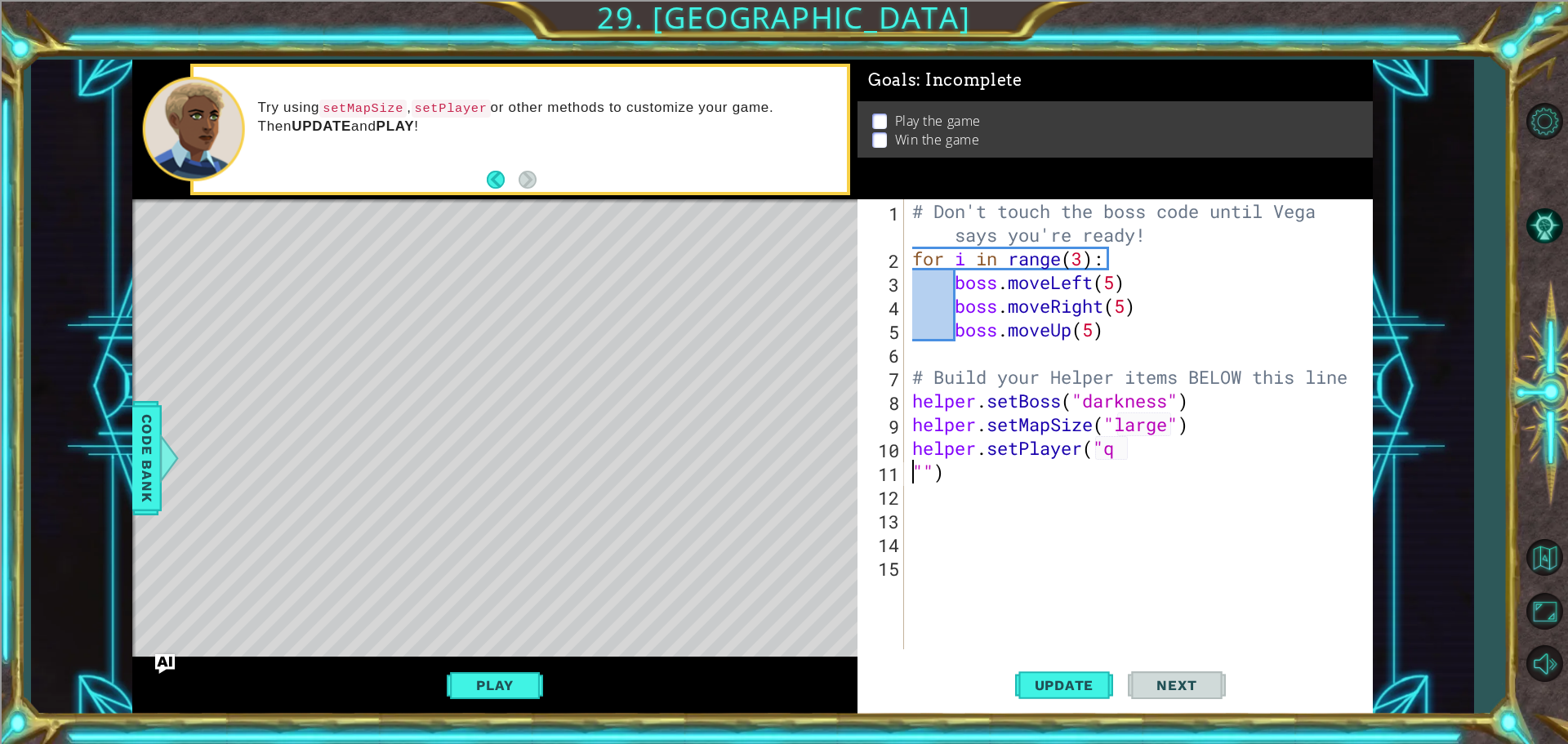
scroll to position [0, 1]
type textarea "helper.setPlayer("q"")"
click at [1089, 684] on span "Update" at bounding box center [1064, 684] width 92 height 16
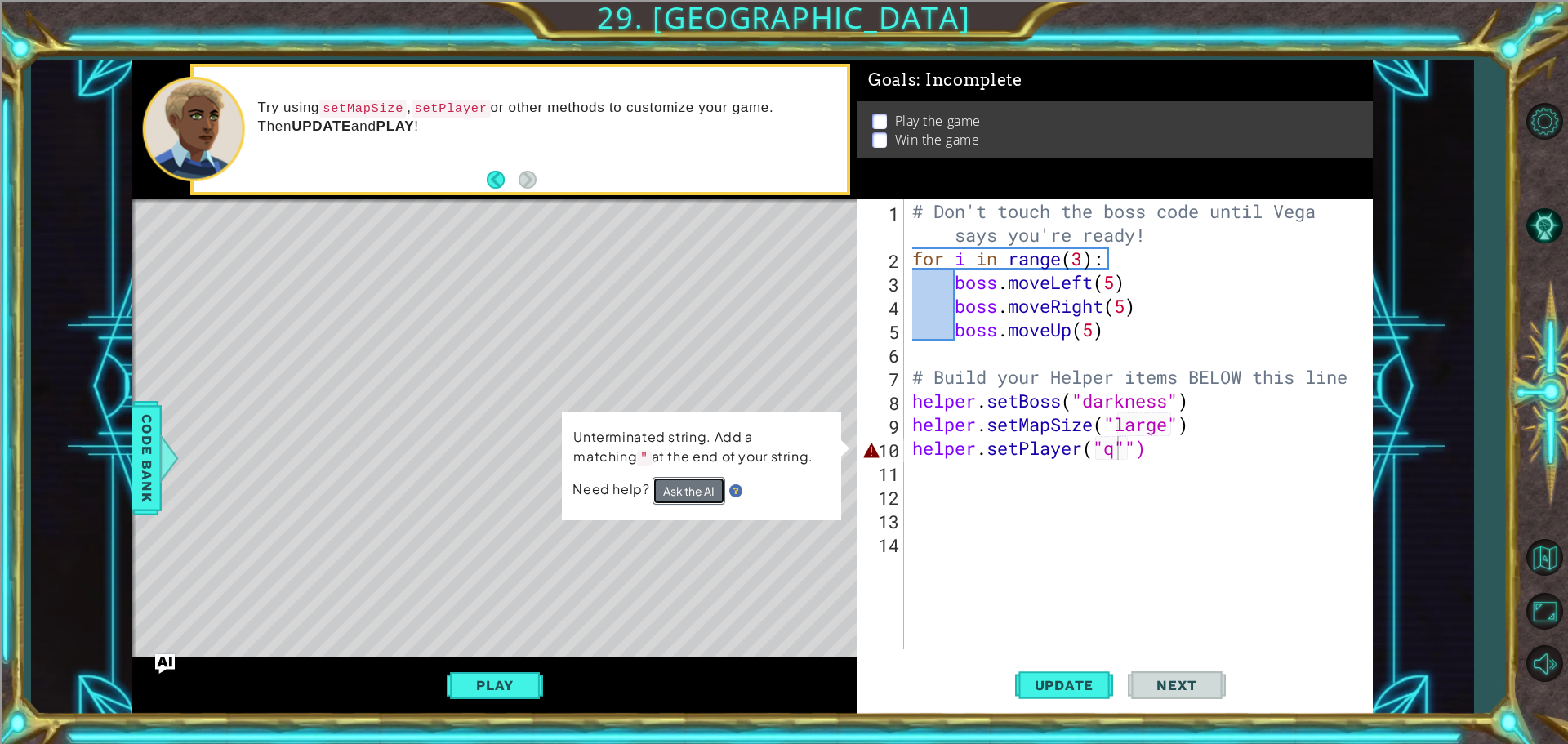
click at [656, 487] on button "Ask the AI" at bounding box center [689, 491] width 73 height 28
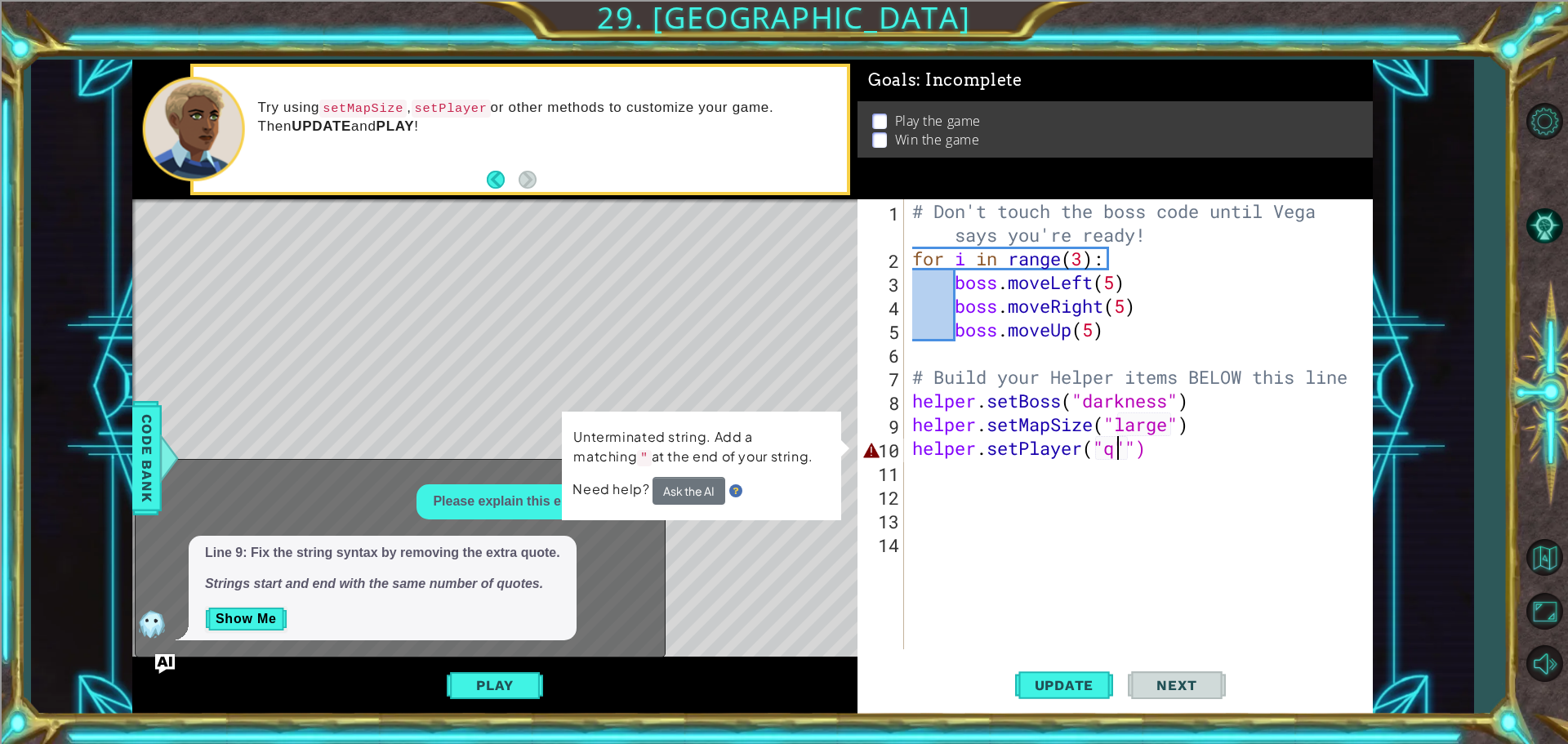
click at [1026, 526] on div "# Don't touch the boss code until [PERSON_NAME] says you're ready! for i in ran…" at bounding box center [1142, 460] width 467 height 521
click at [516, 516] on div "Please explain this error." at bounding box center [510, 501] width 187 height 35
drag, startPoint x: 484, startPoint y: 632, endPoint x: 399, endPoint y: 637, distance: 85.1
click at [463, 644] on div "x Please explain this error. Line 9: Fix the string syntax by removing the extr…" at bounding box center [400, 558] width 531 height 199
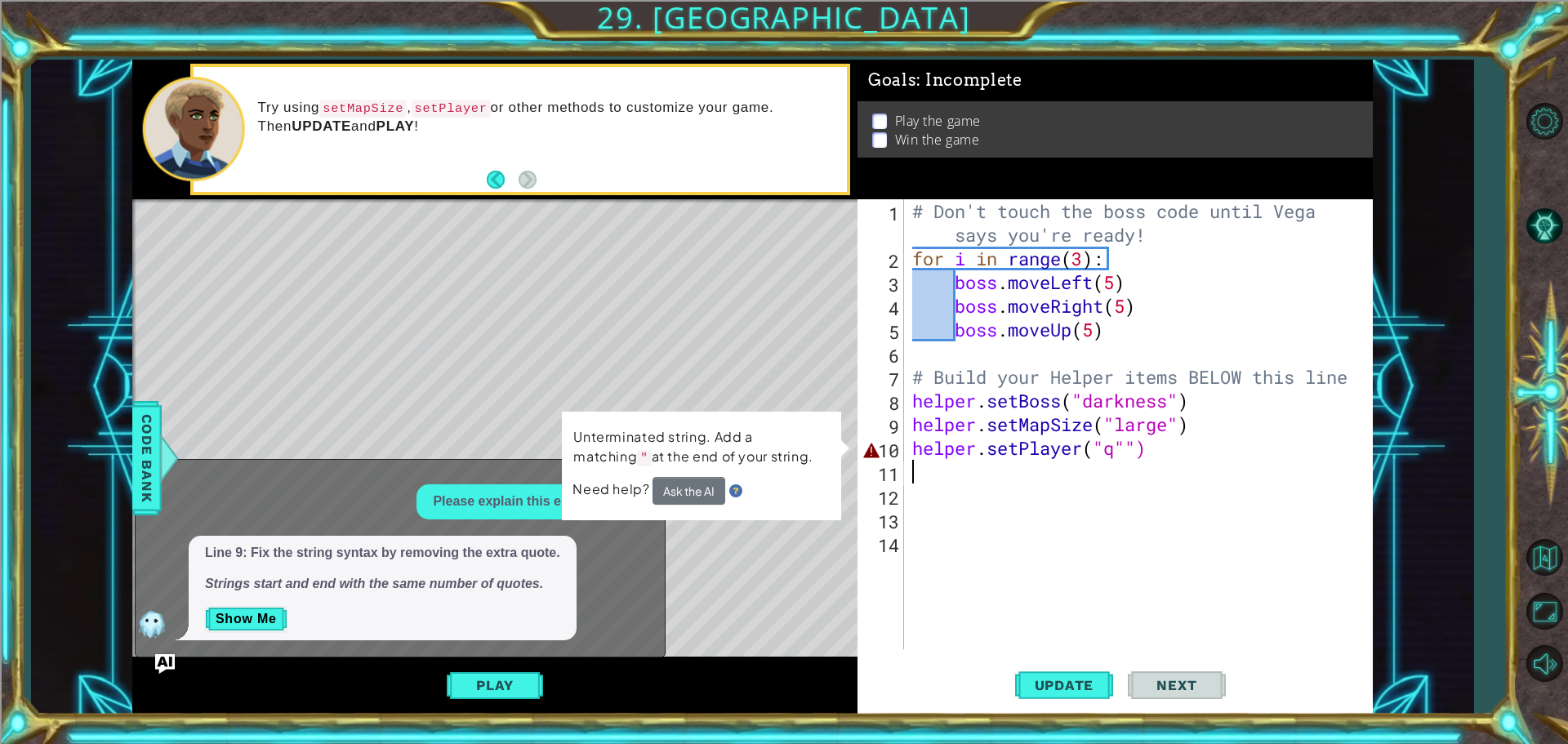
click at [1141, 461] on div "# Don't touch the boss code until [PERSON_NAME] says you're ready! for i in ran…" at bounding box center [1142, 460] width 467 height 521
click at [1111, 452] on div "# Don't touch the boss code until [PERSON_NAME] says you're ready! for i in ran…" at bounding box center [1142, 460] width 467 height 521
click at [1128, 447] on div "# Don't touch the boss code until [PERSON_NAME] says you're ready! for i in ran…" at bounding box center [1142, 460] width 467 height 521
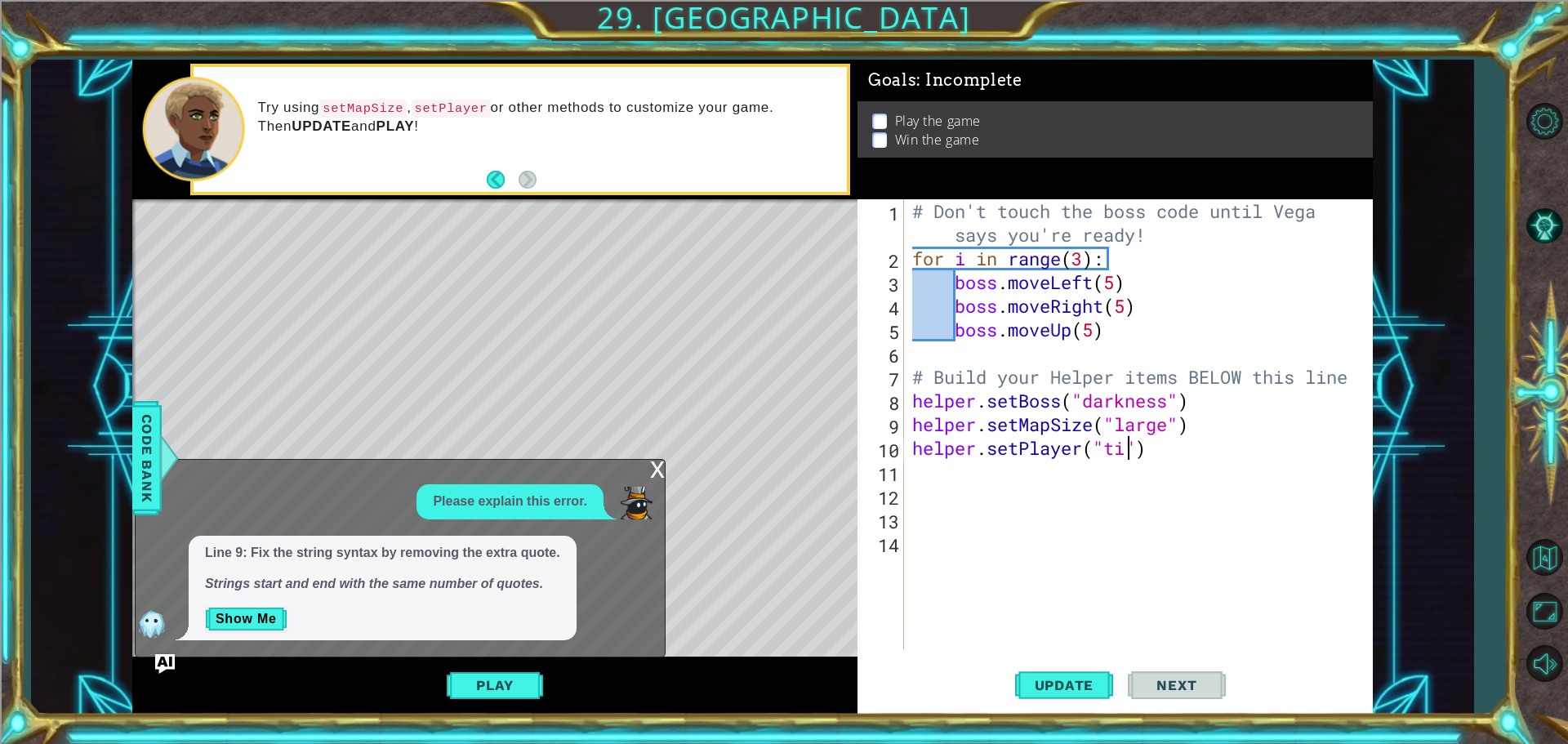
scroll to position [0, 9]
type textarea "helper.setPlayer("tirtle")"
click at [1075, 681] on span "Update" at bounding box center [1064, 684] width 92 height 16
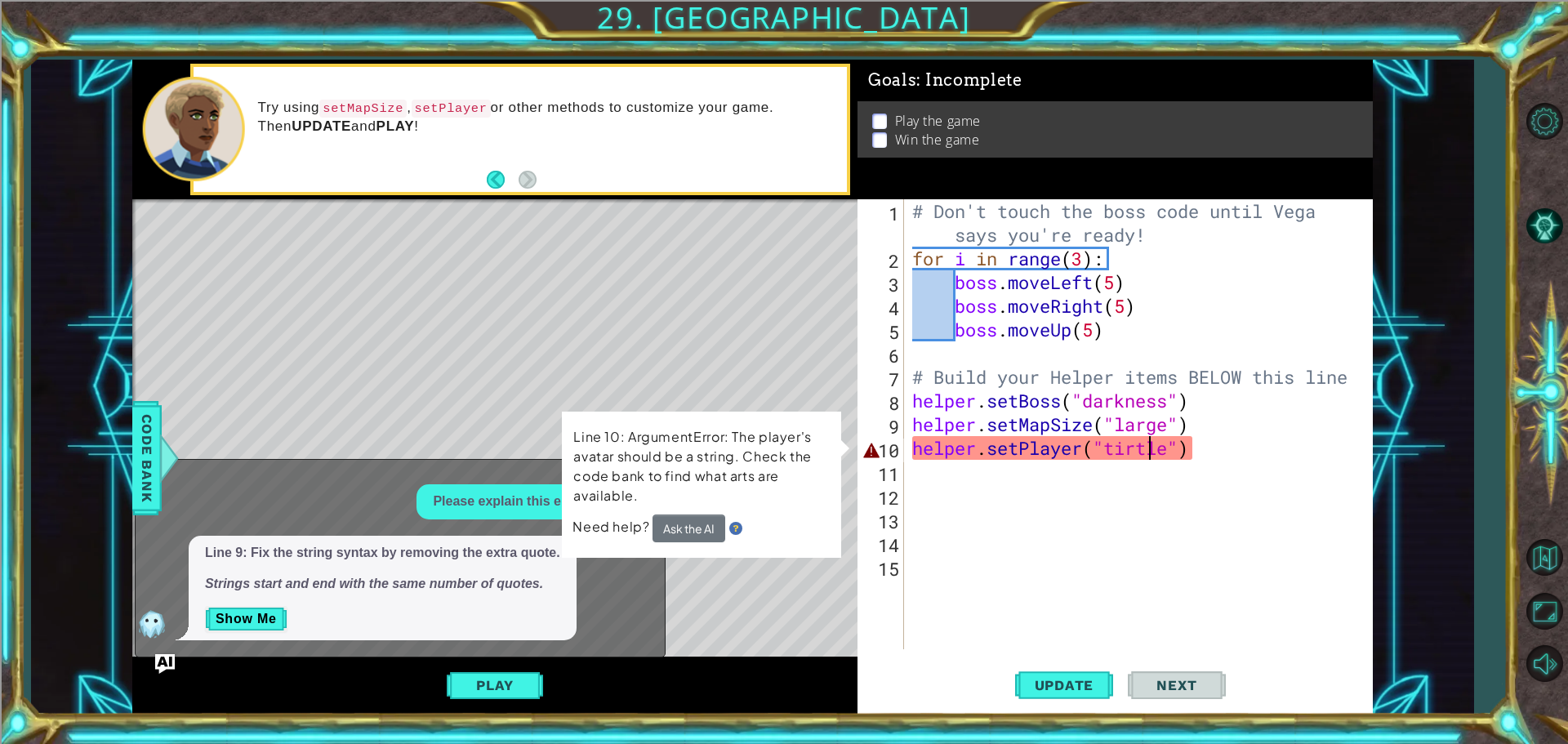
click at [1145, 448] on div "# Don't touch the boss code until [PERSON_NAME] says you're ready! for i in ran…" at bounding box center [1142, 460] width 467 height 521
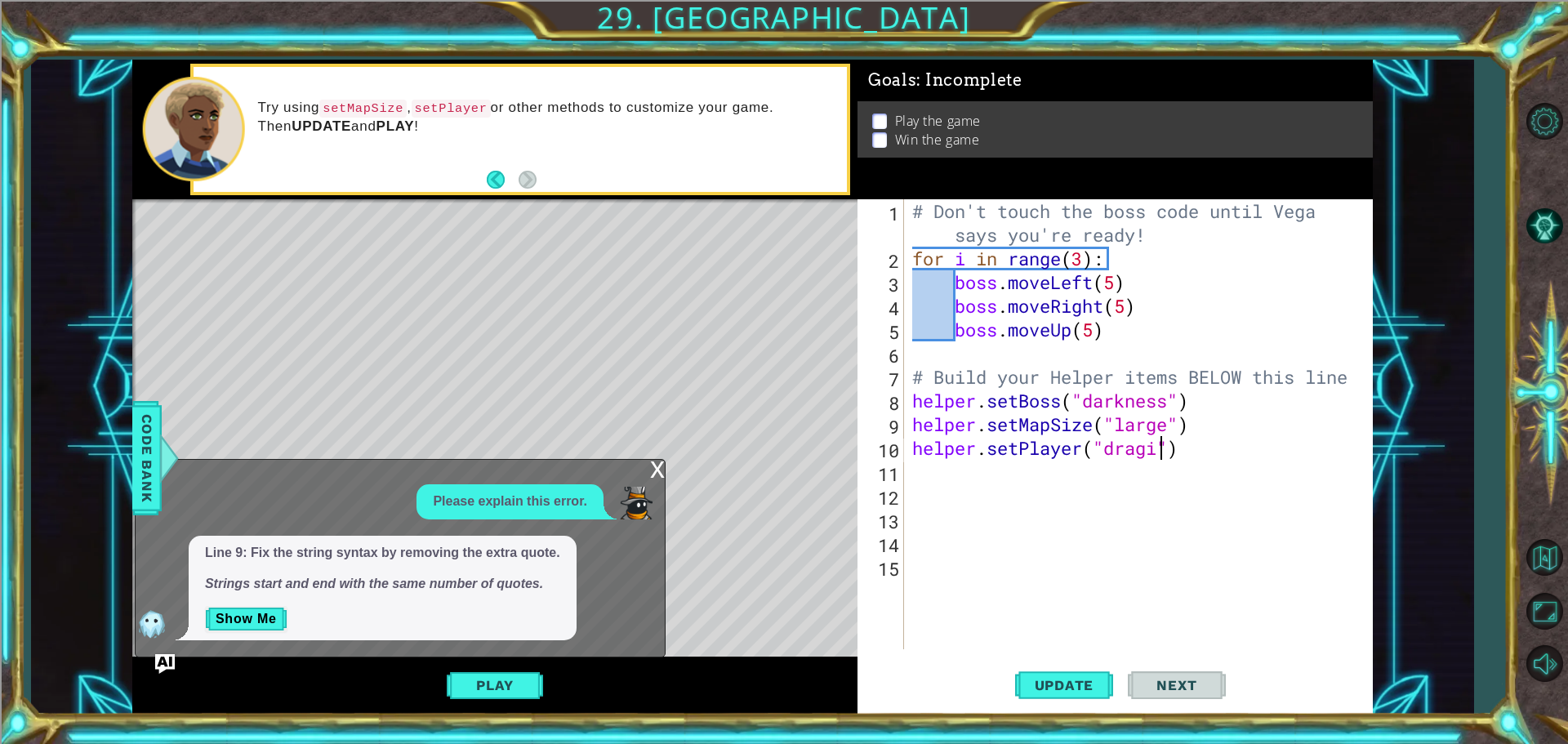
scroll to position [0, 11]
type textarea "helper.setPlayer("dragon")"
click at [1060, 677] on span "Update" at bounding box center [1064, 684] width 92 height 16
click at [1145, 406] on div "# Don't touch the boss code until [PERSON_NAME] says you're ready! for i in ran…" at bounding box center [1142, 460] width 467 height 521
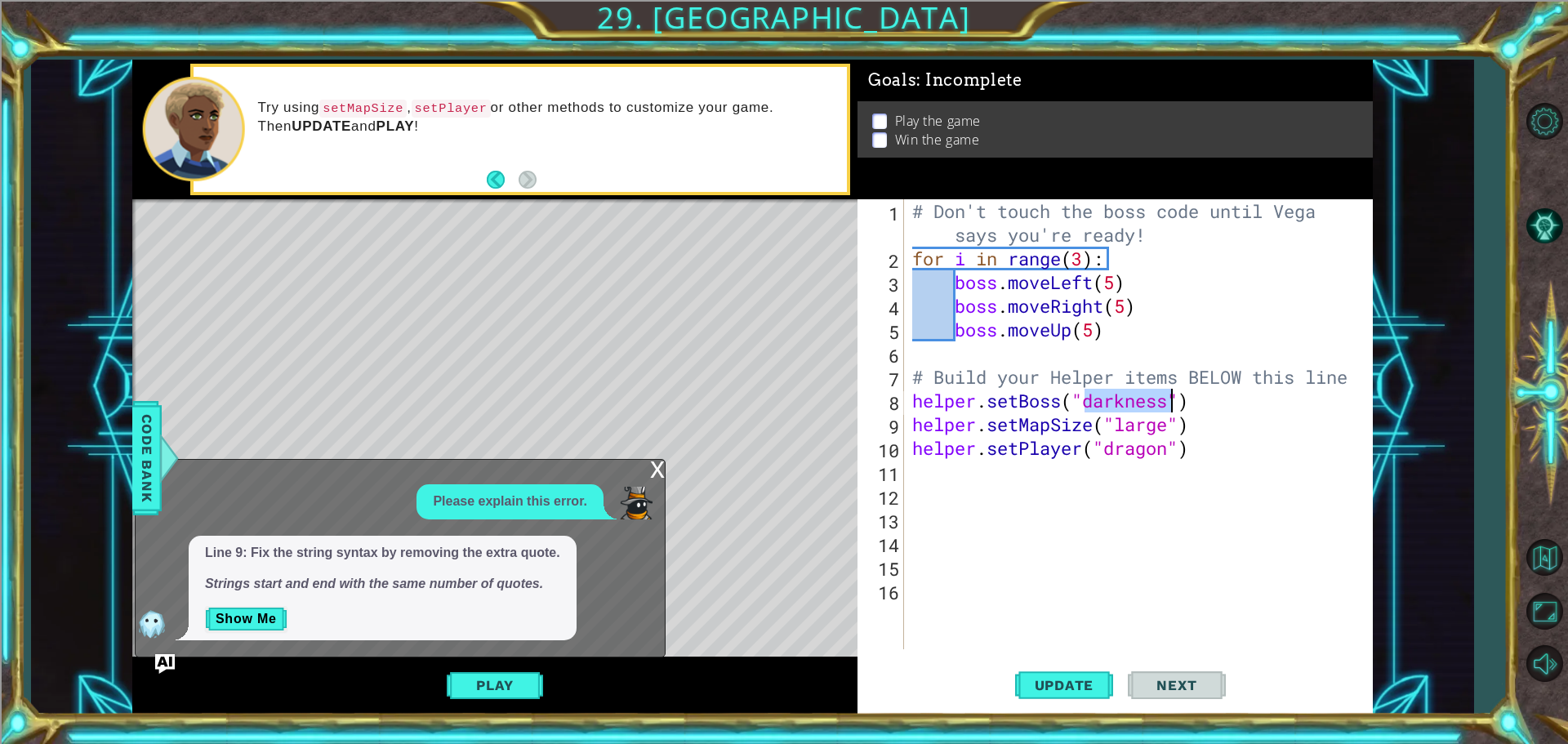
click at [1145, 406] on div "# Don't touch the boss code until [PERSON_NAME] says you're ready! for i in ran…" at bounding box center [1142, 460] width 467 height 521
type textarea "helper.setBoss("storm")"
click at [1090, 674] on button "Update" at bounding box center [1064, 684] width 98 height 51
click at [646, 466] on div "x Please explain this error. Line 9: Fix the string syntax by removing the extr…" at bounding box center [400, 558] width 531 height 199
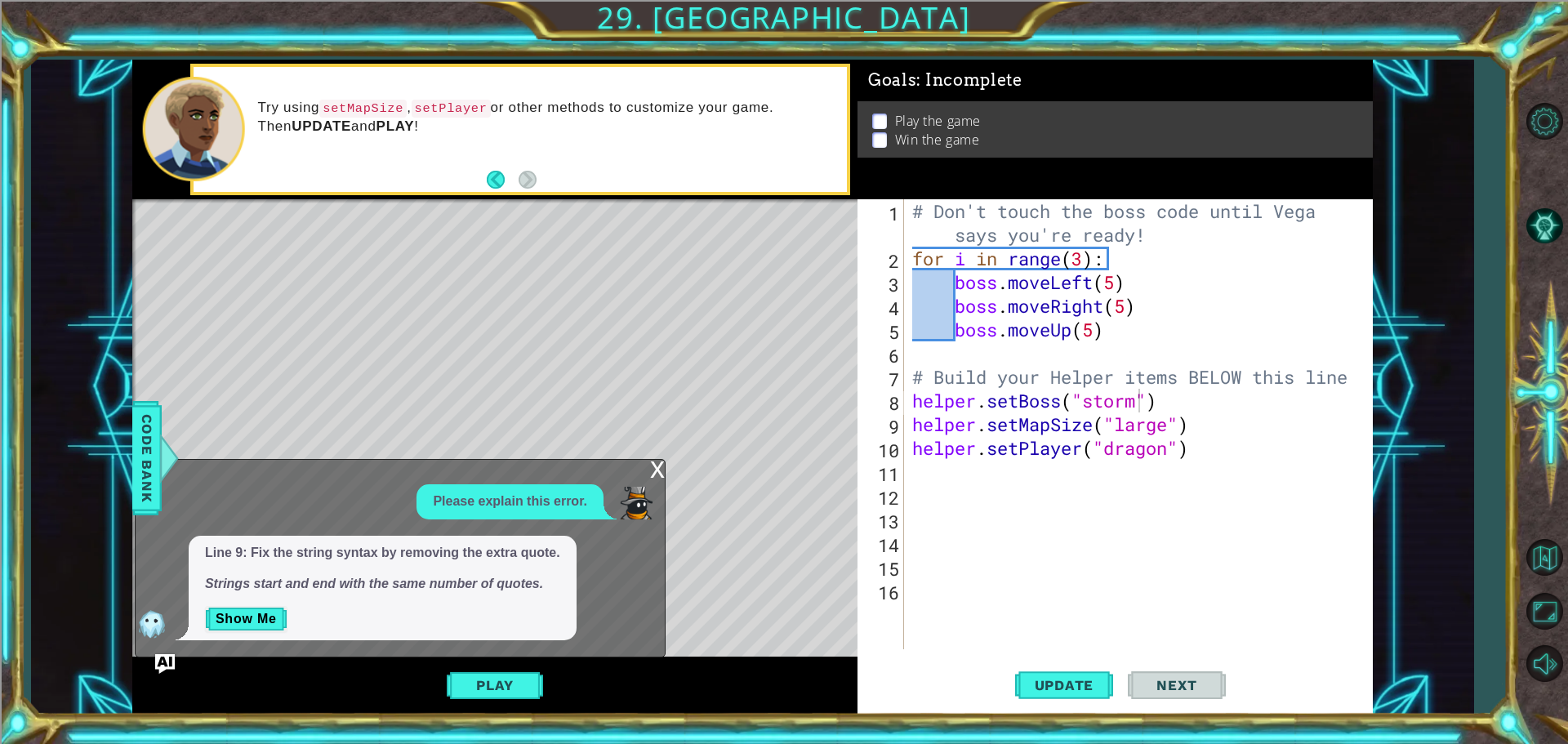
click at [646, 466] on div "x Please explain this error. Line 9: Fix the string syntax by removing the extr…" at bounding box center [400, 558] width 531 height 199
click at [654, 468] on div "x" at bounding box center [657, 468] width 15 height 16
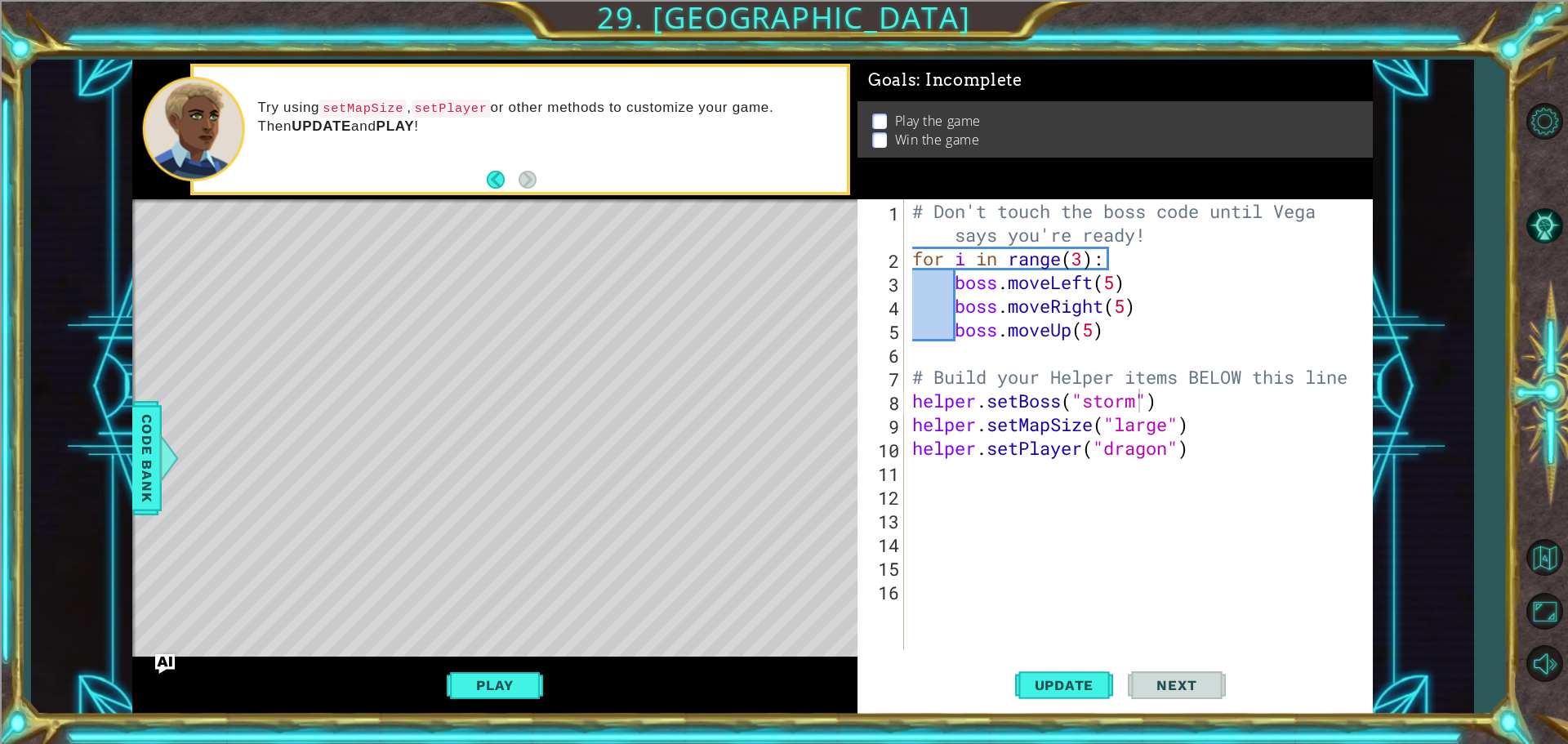
click at [980, 483] on div "# Don't touch the boss code until [PERSON_NAME] says you're ready! for i in ran…" at bounding box center [1142, 460] width 467 height 521
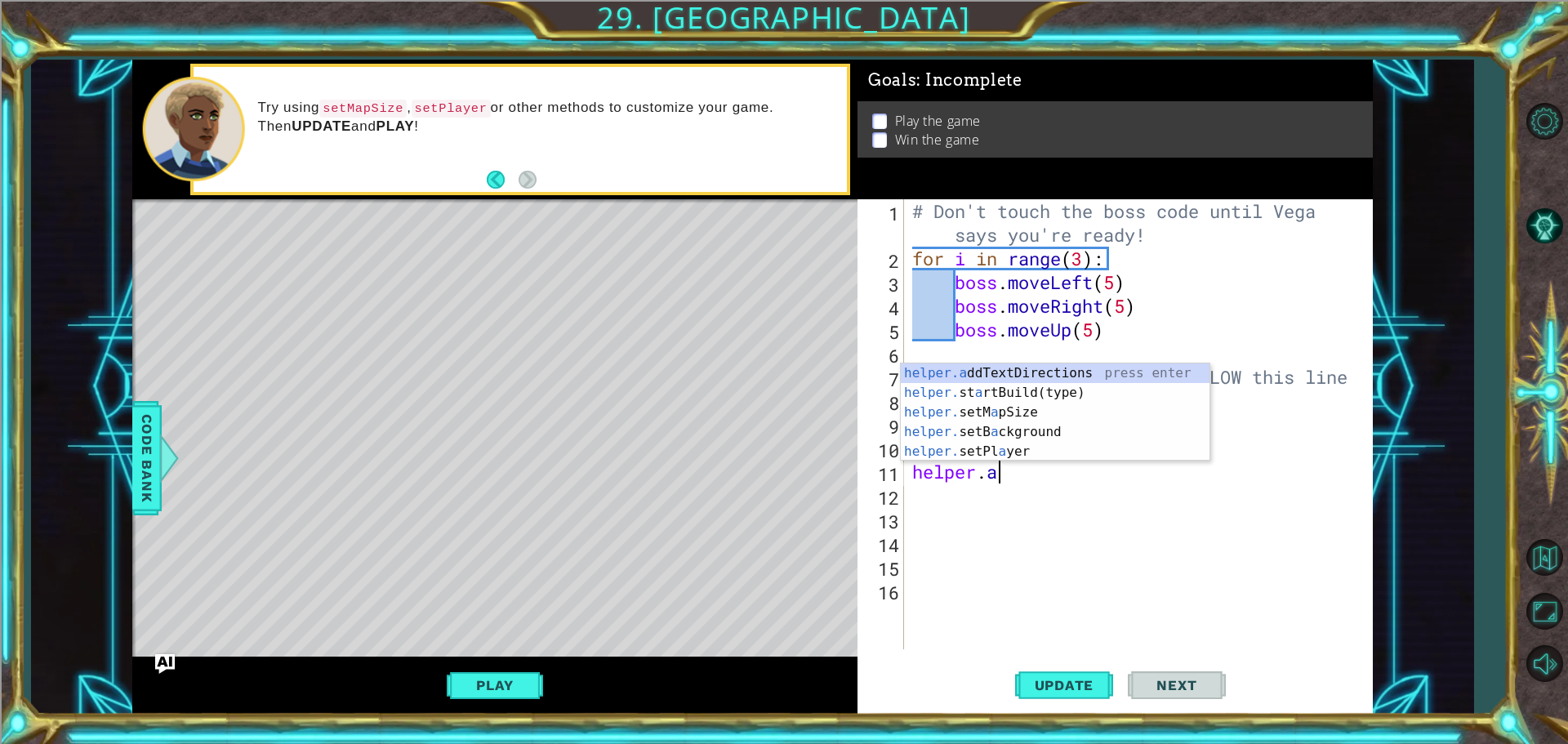
scroll to position [0, 3]
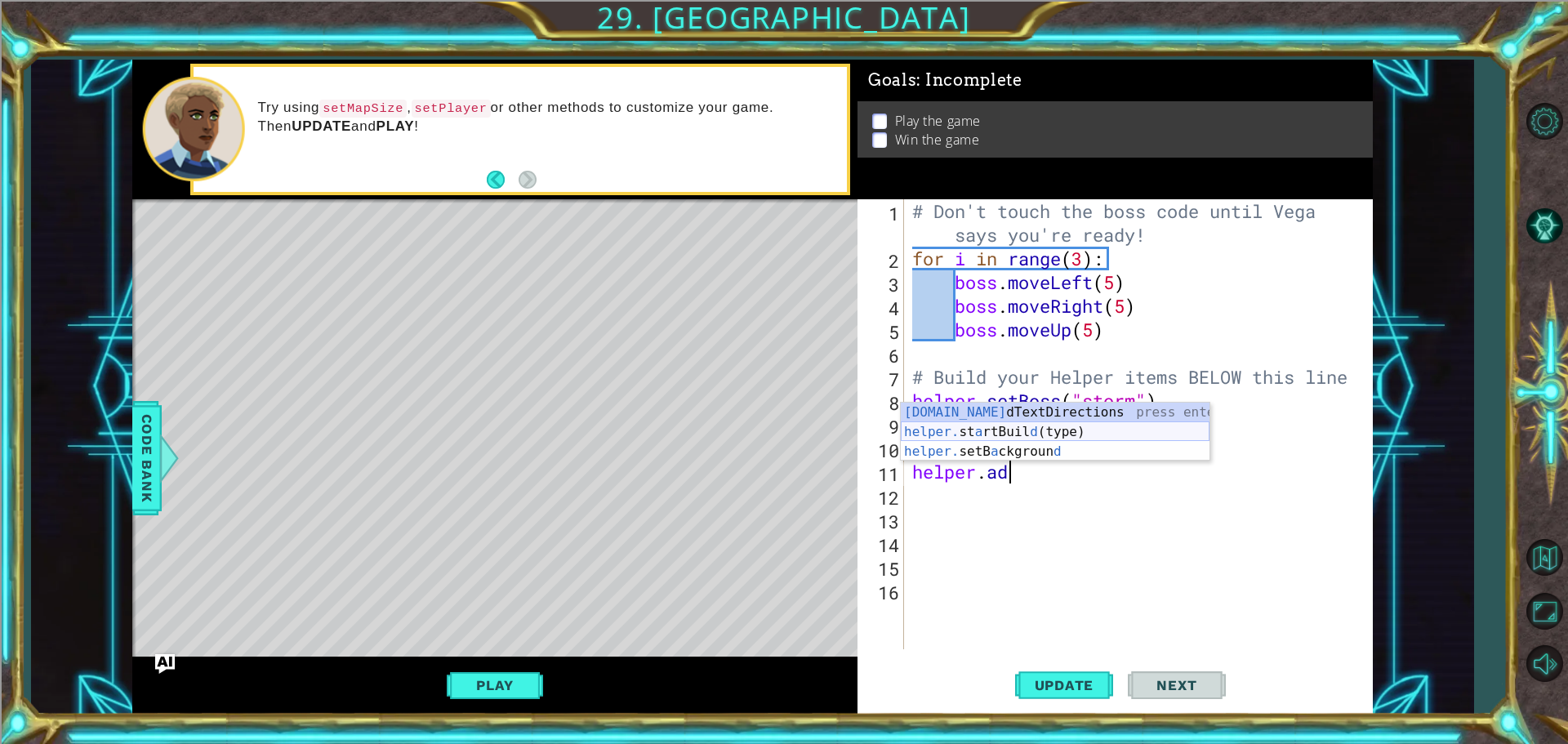
click at [1025, 432] on div "[DOMAIN_NAME] dTextDirections press enter helper. st a rtBuil d (type) press en…" at bounding box center [1056, 451] width 309 height 98
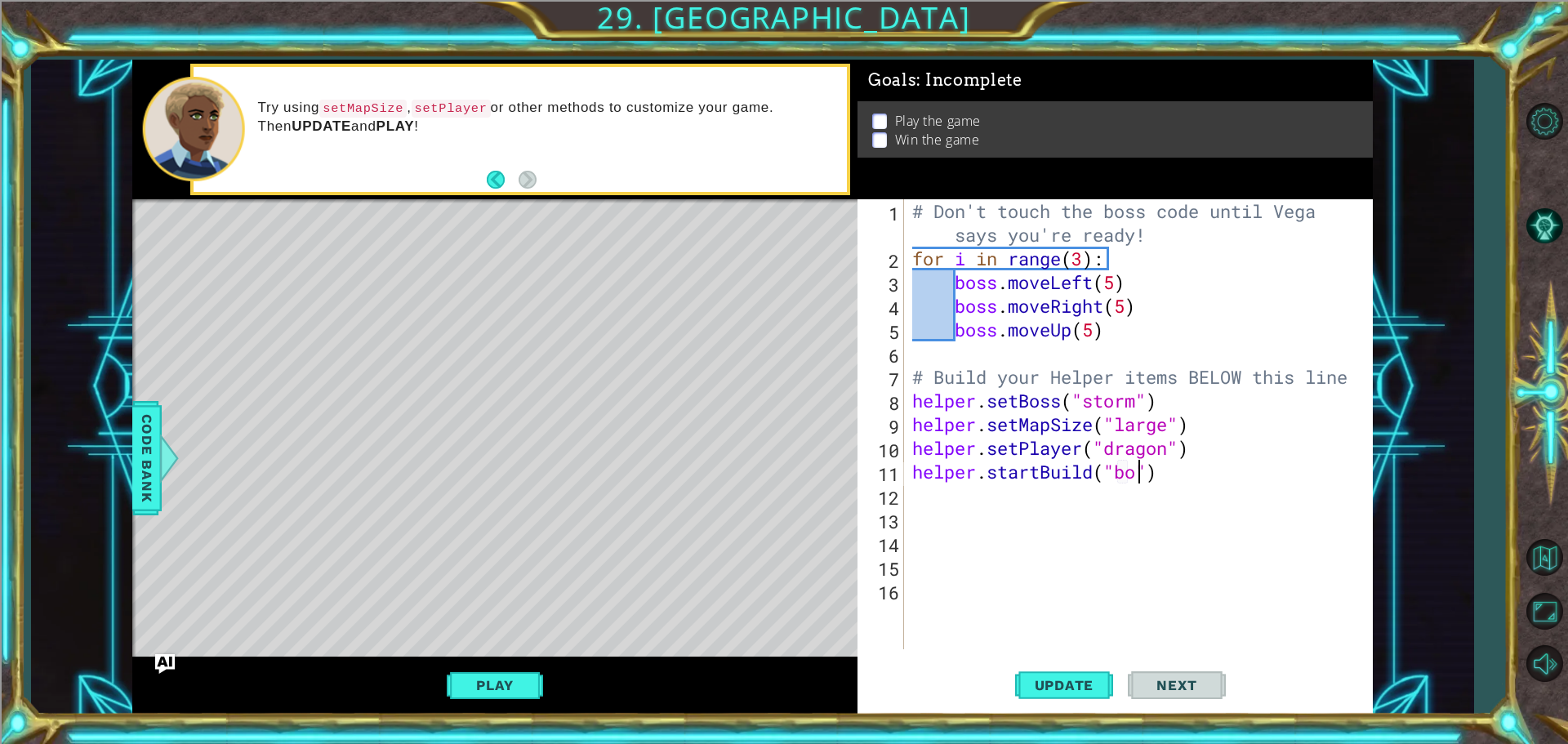
scroll to position [0, 10]
type textarea "helper.startBuild("boss")"
click at [1035, 685] on span "Update" at bounding box center [1064, 684] width 92 height 16
click at [1067, 683] on span "Update" at bounding box center [1064, 684] width 92 height 16
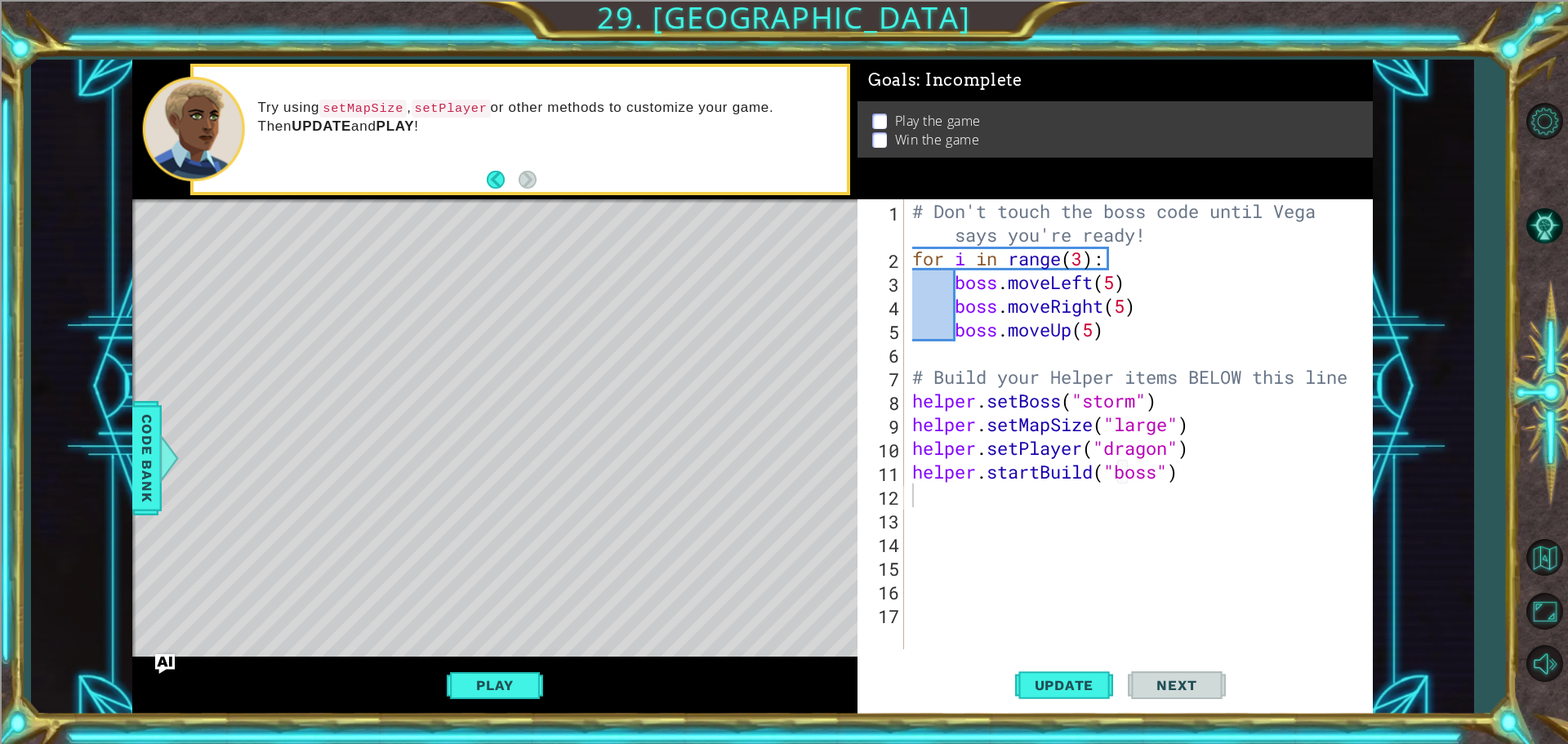
drag, startPoint x: 697, startPoint y: 590, endPoint x: 677, endPoint y: 590, distance: 20.0
click at [677, 590] on div "Level Map" at bounding box center [510, 440] width 755 height 481
click at [515, 676] on button "Play" at bounding box center [494, 685] width 96 height 31
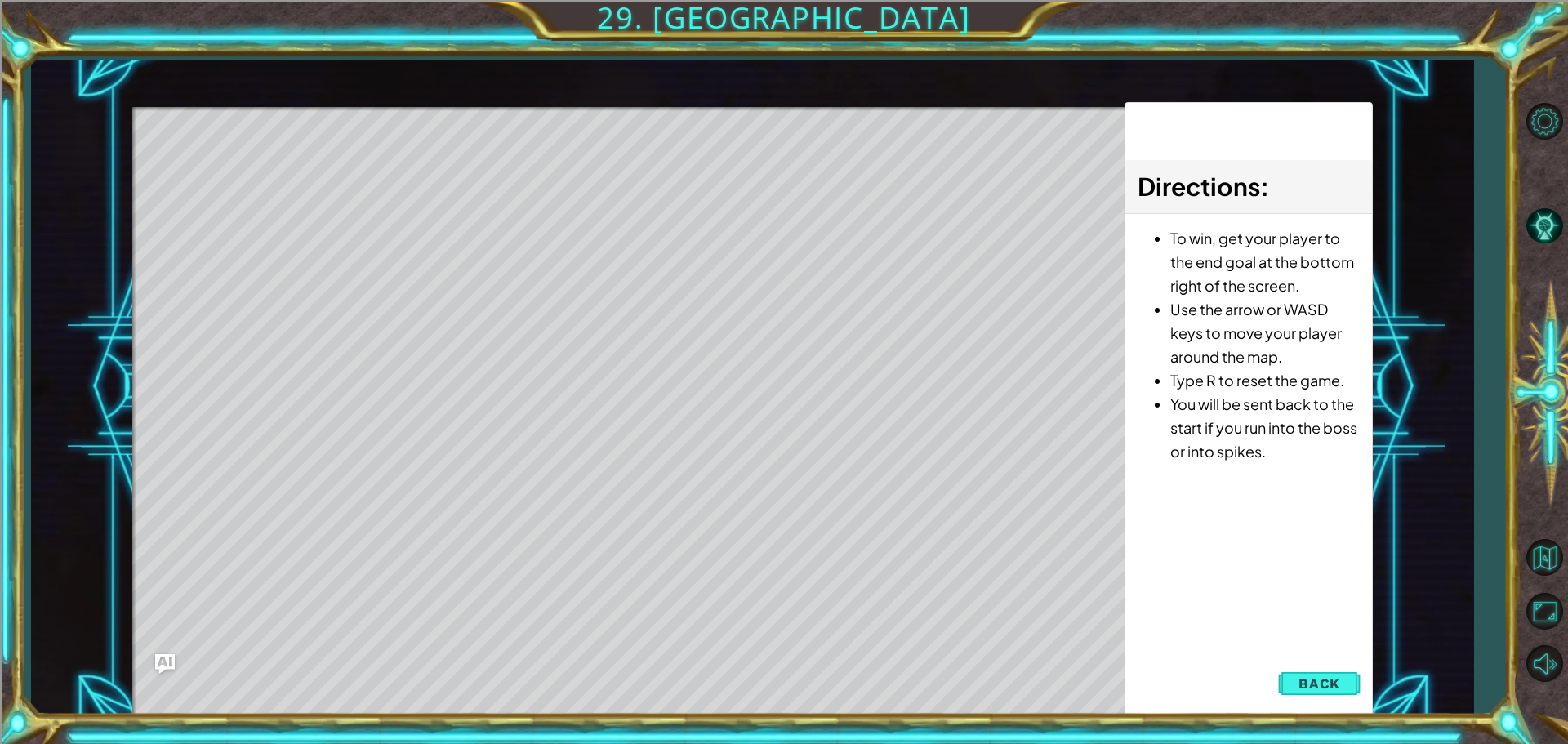
drag, startPoint x: 1337, startPoint y: 686, endPoint x: 1306, endPoint y: 687, distance: 31.0
click at [1335, 686] on span "Back" at bounding box center [1320, 683] width 42 height 16
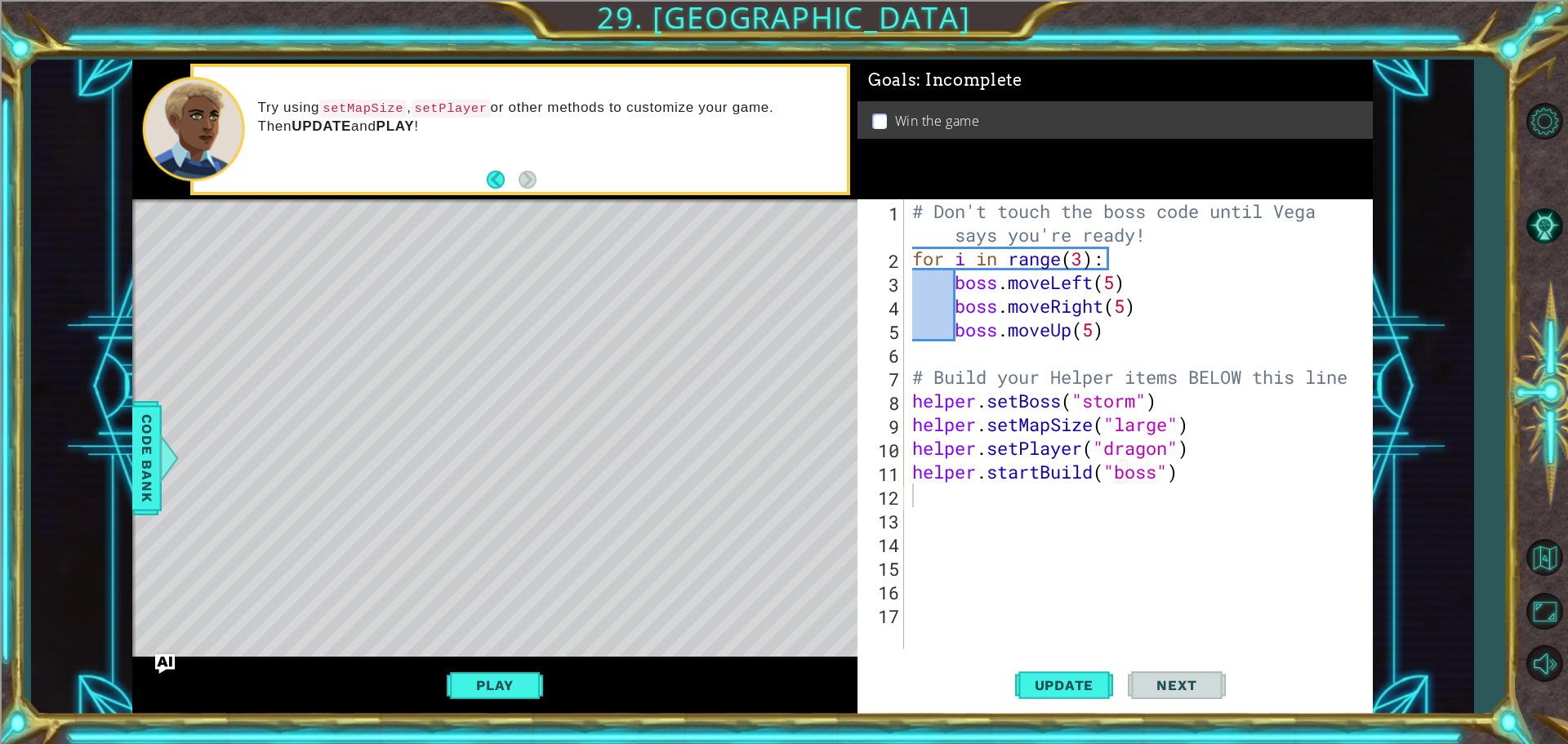
click at [488, 666] on div "Play" at bounding box center [495, 685] width 726 height 58
click at [490, 676] on button "Play" at bounding box center [494, 685] width 96 height 31
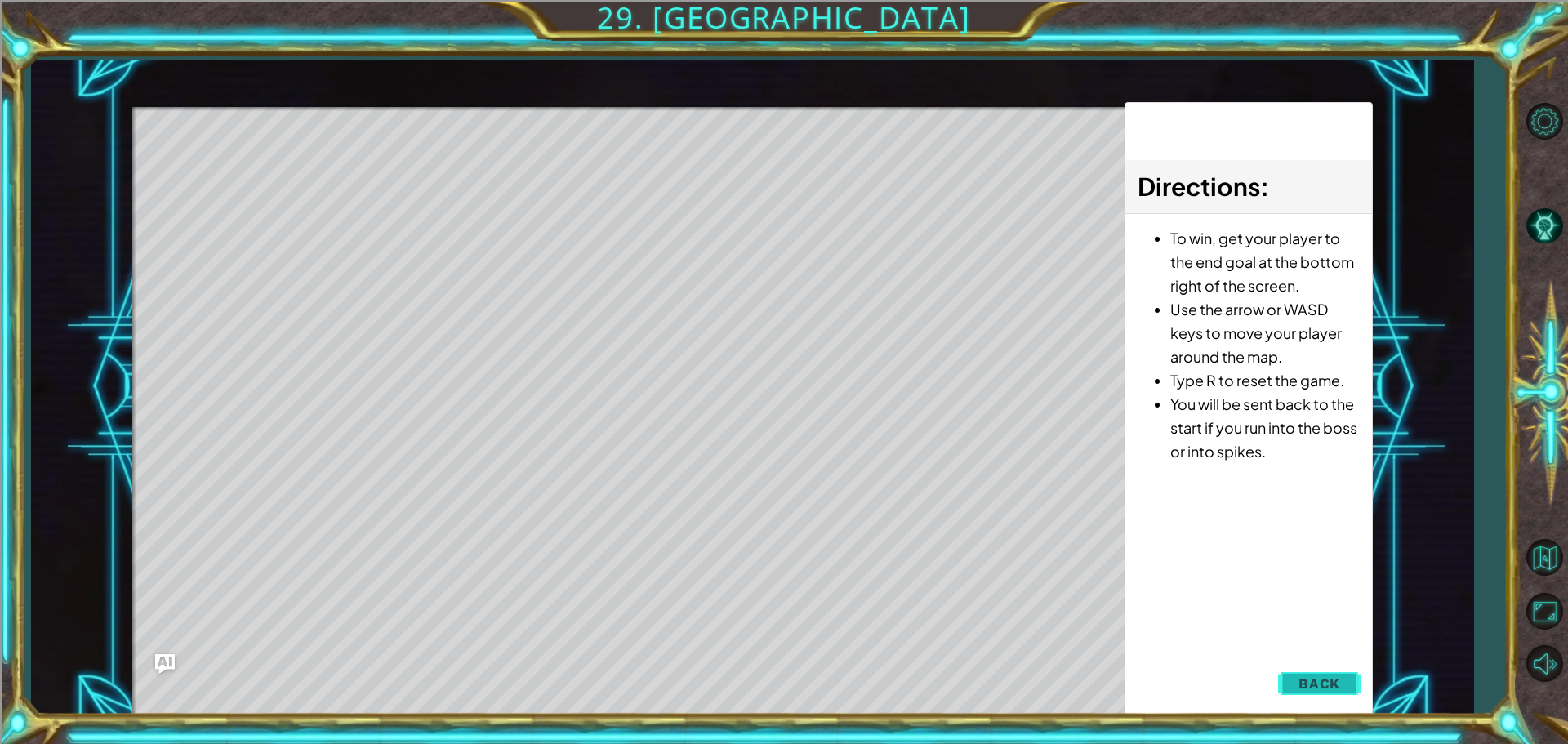
click at [1335, 681] on span "Back" at bounding box center [1320, 683] width 42 height 16
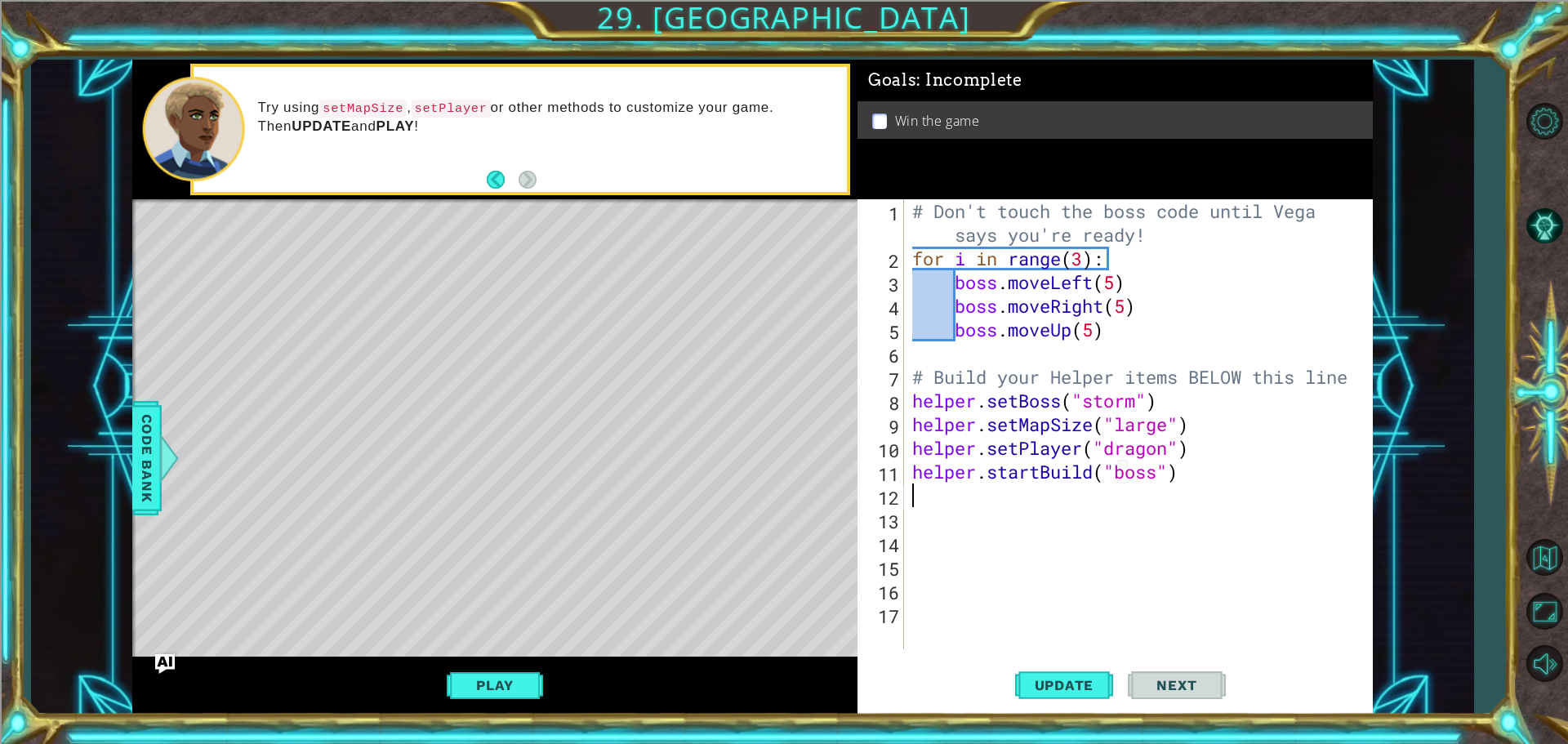
drag, startPoint x: 1195, startPoint y: 484, endPoint x: 1026, endPoint y: 495, distance: 169.4
click at [953, 482] on div "# Don't touch the boss code until [PERSON_NAME] says you're ready! for i in ran…" at bounding box center [1142, 460] width 467 height 521
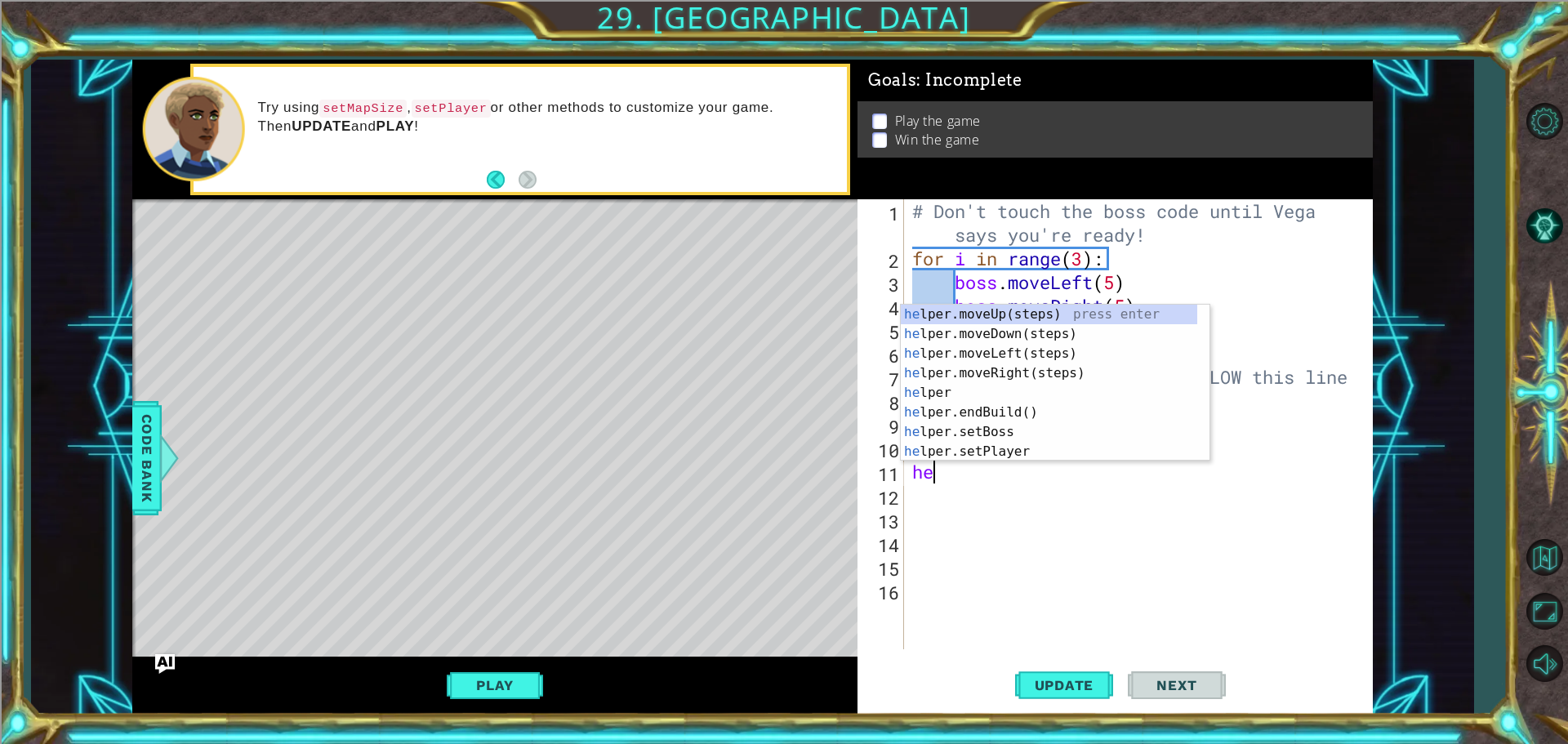
type textarea "h"
click at [1031, 540] on div "# Don't touch the boss code until [PERSON_NAME] says you're ready! for i in ran…" at bounding box center [1142, 460] width 467 height 521
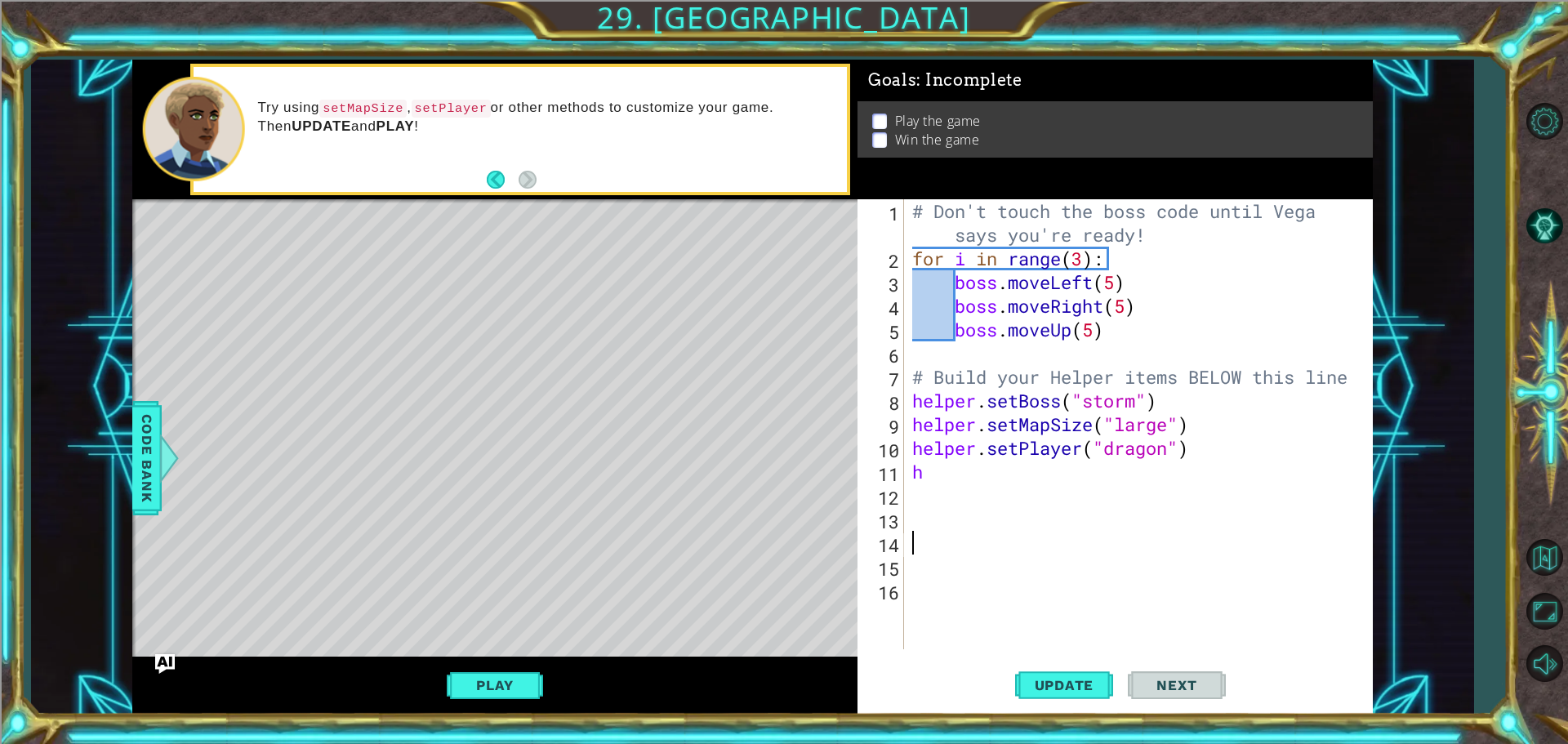
click at [1006, 471] on div "# Don't touch the boss code until [PERSON_NAME] says you're ready! for i in ran…" at bounding box center [1142, 460] width 467 height 521
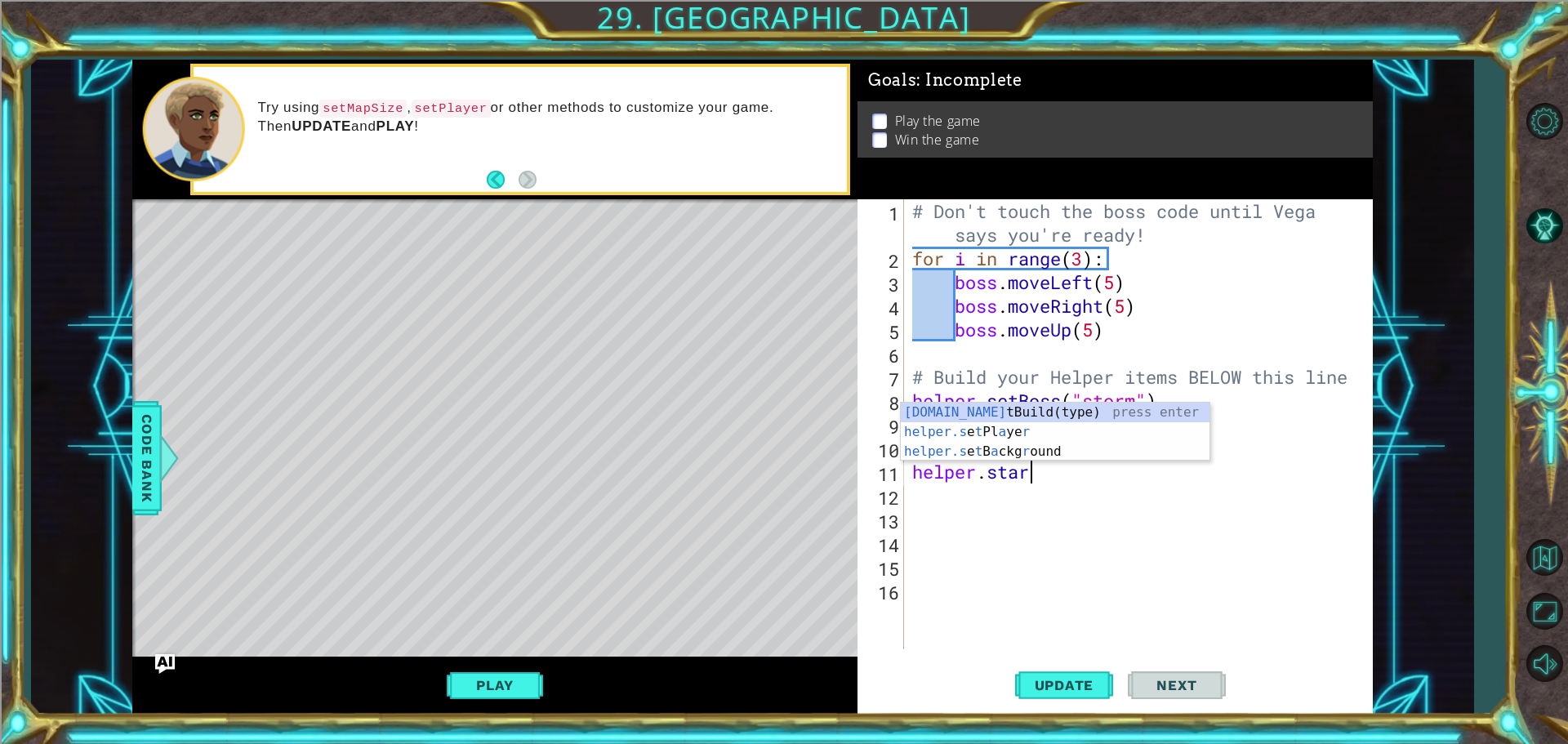
scroll to position [0, 5]
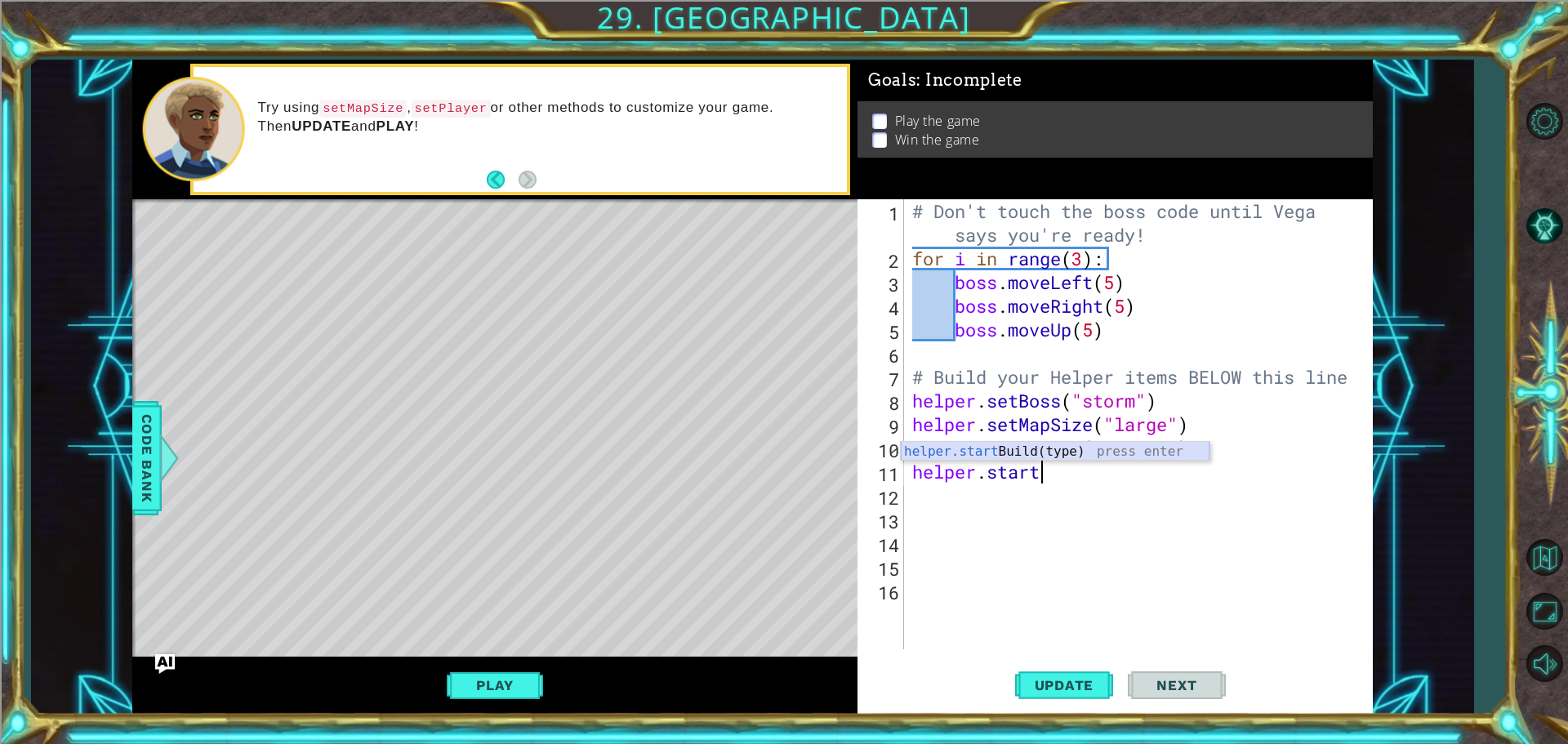
click at [1046, 453] on div "helper.start Build(type) press enter" at bounding box center [1056, 471] width 309 height 59
type textarea "helper.startBuild("spikes")"
click at [1090, 676] on button "Update" at bounding box center [1064, 684] width 98 height 51
click at [1222, 493] on div "# Don't touch the boss code until [PERSON_NAME] says you're ready! for i in ran…" at bounding box center [1142, 460] width 467 height 521
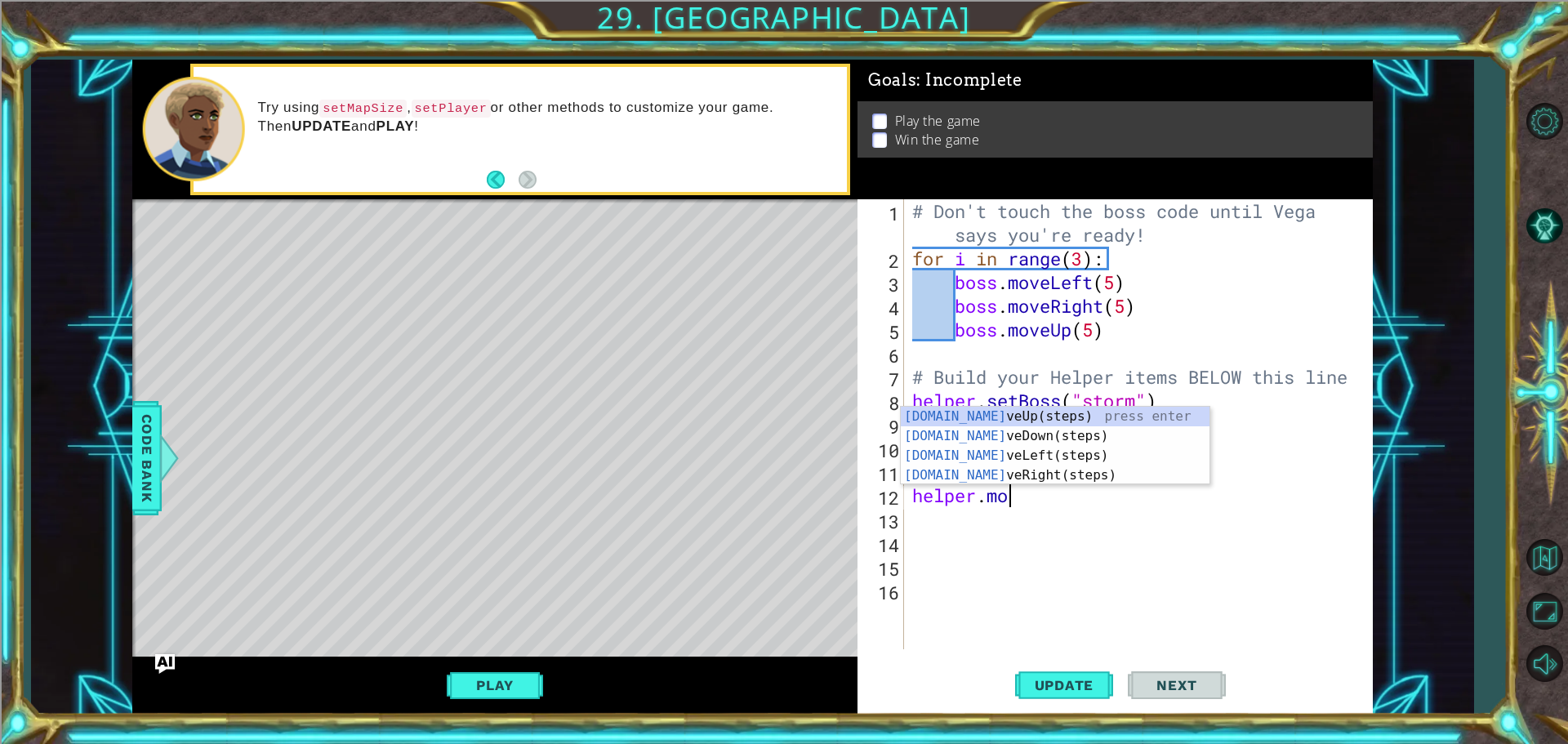
scroll to position [0, 4]
type textarea "helper.move"
click at [1072, 437] on div "helper.move Up(steps) press enter helper.move Down(steps) press enter helper.mo…" at bounding box center [1056, 466] width 309 height 118
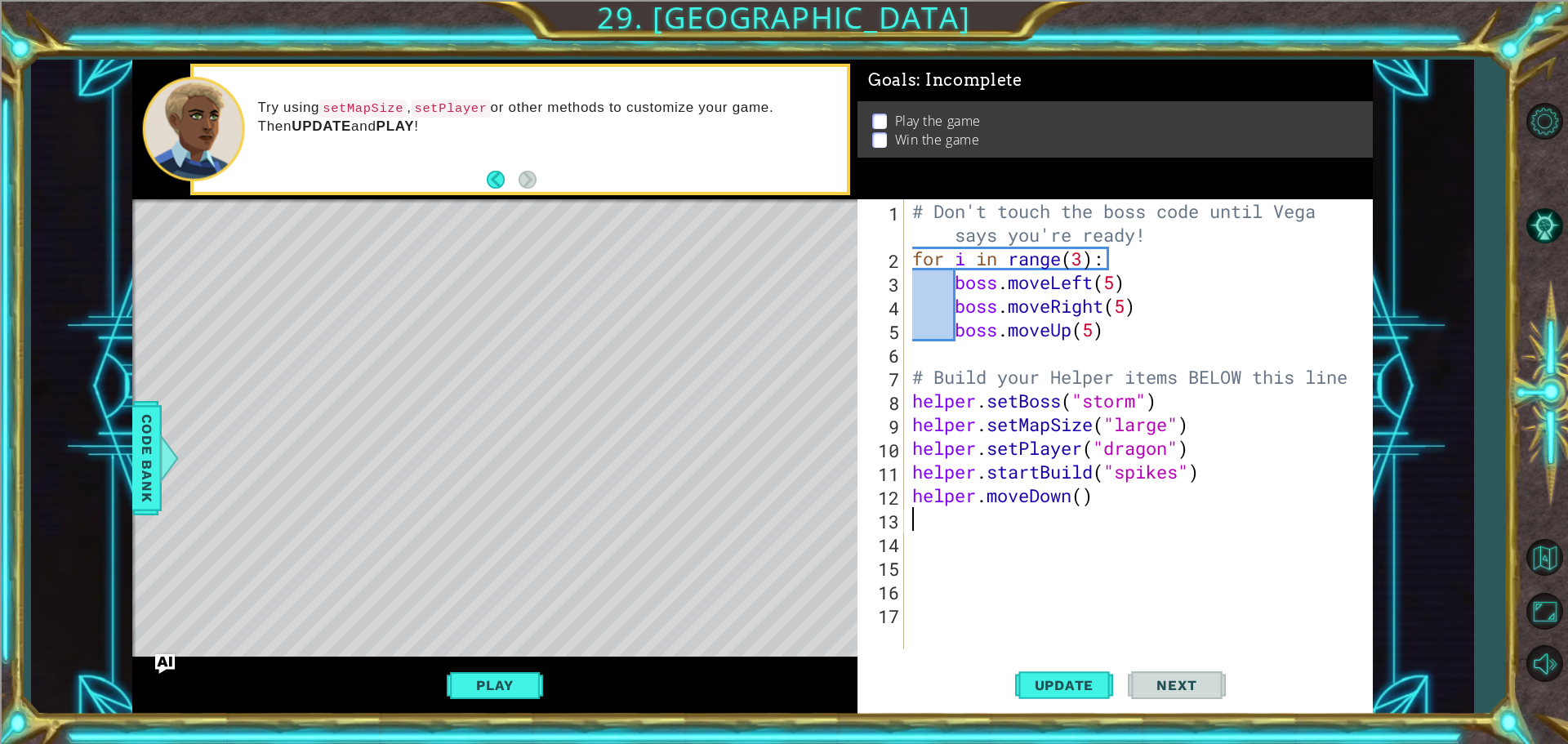
scroll to position [0, 0]
click at [1087, 501] on div "# Don't touch the boss code until [PERSON_NAME] says you're ready! for i in ran…" at bounding box center [1142, 460] width 467 height 521
type textarea "helper.moveDown(7)"
click at [1071, 584] on div "# Don't touch the boss code until [PERSON_NAME] says you're ready! for i in ran…" at bounding box center [1142, 460] width 467 height 521
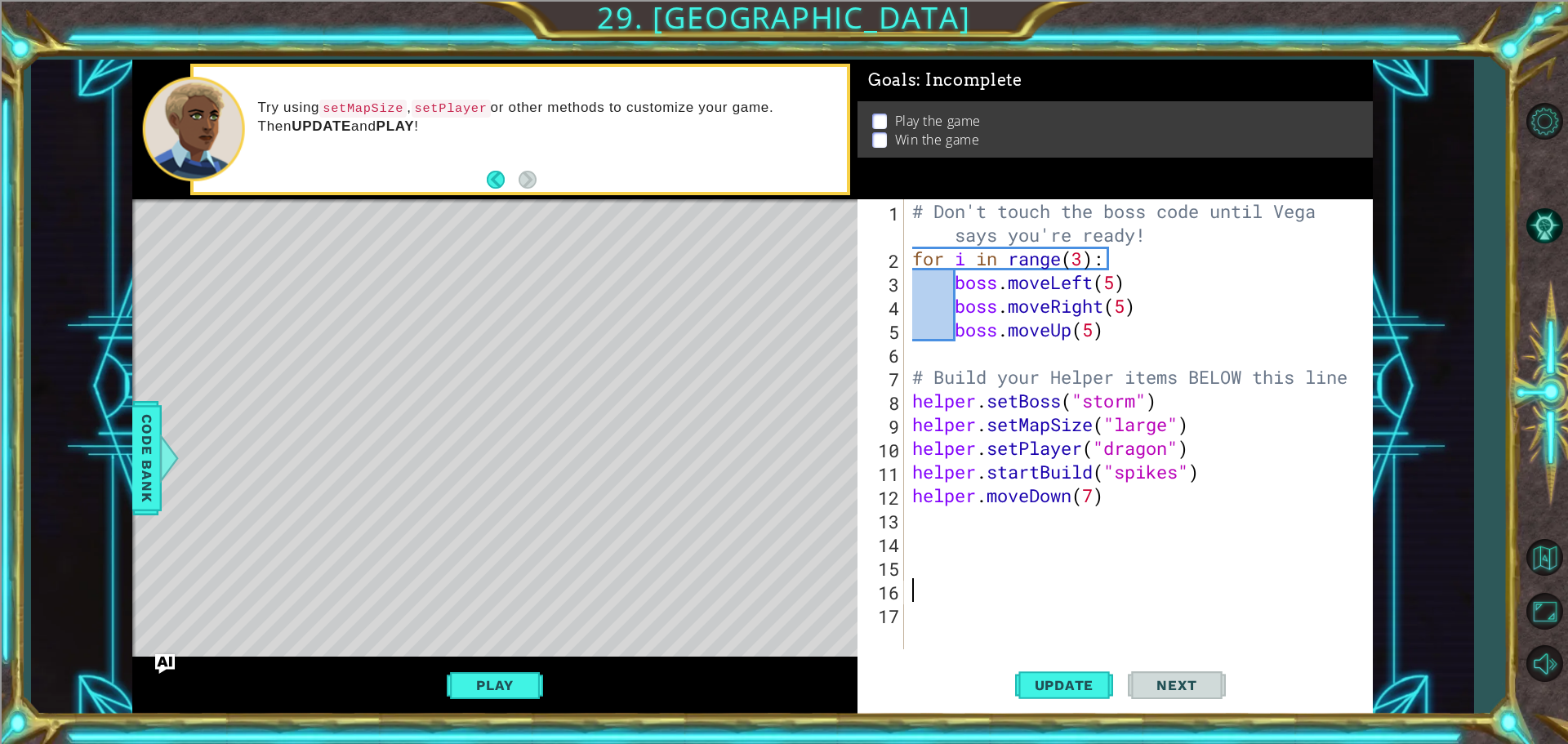
scroll to position [0, 0]
click at [1087, 692] on span "Update" at bounding box center [1064, 684] width 92 height 16
drag, startPoint x: 1110, startPoint y: 501, endPoint x: 915, endPoint y: 501, distance: 195.0
click at [915, 501] on div "# Don't touch the boss code until [PERSON_NAME] says you're ready! for i in ran…" at bounding box center [1142, 460] width 467 height 521
type textarea "helper.moveDown(7)"
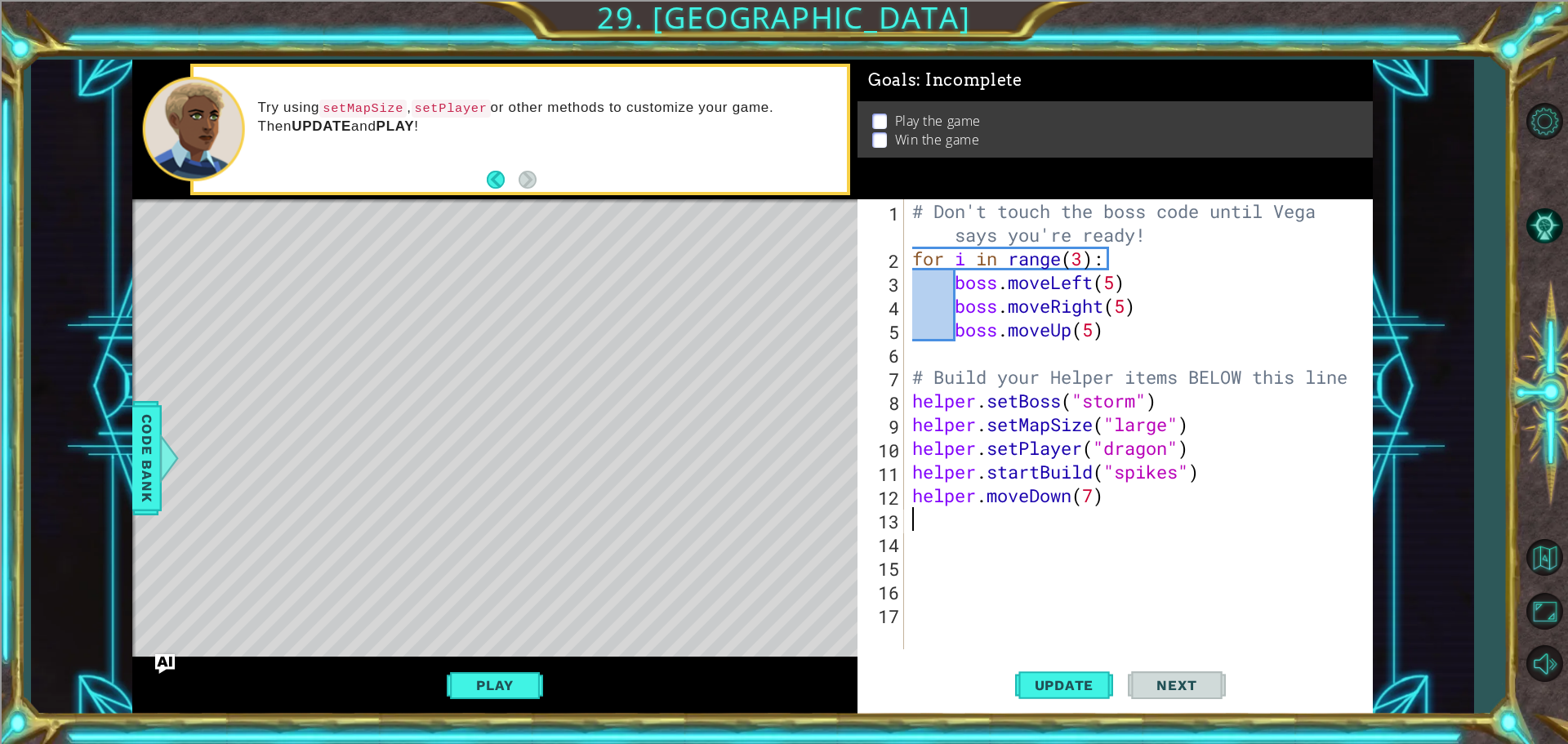
click at [912, 526] on div "# Don't touch the boss code until [PERSON_NAME] says you're ready! for i in ran…" at bounding box center [1142, 460] width 467 height 521
paste textarea "helper.moveDown(7)"
click at [1047, 525] on div "# Don't touch the boss code until [PERSON_NAME] says you're ready! for i in ran…" at bounding box center [1142, 460] width 467 height 521
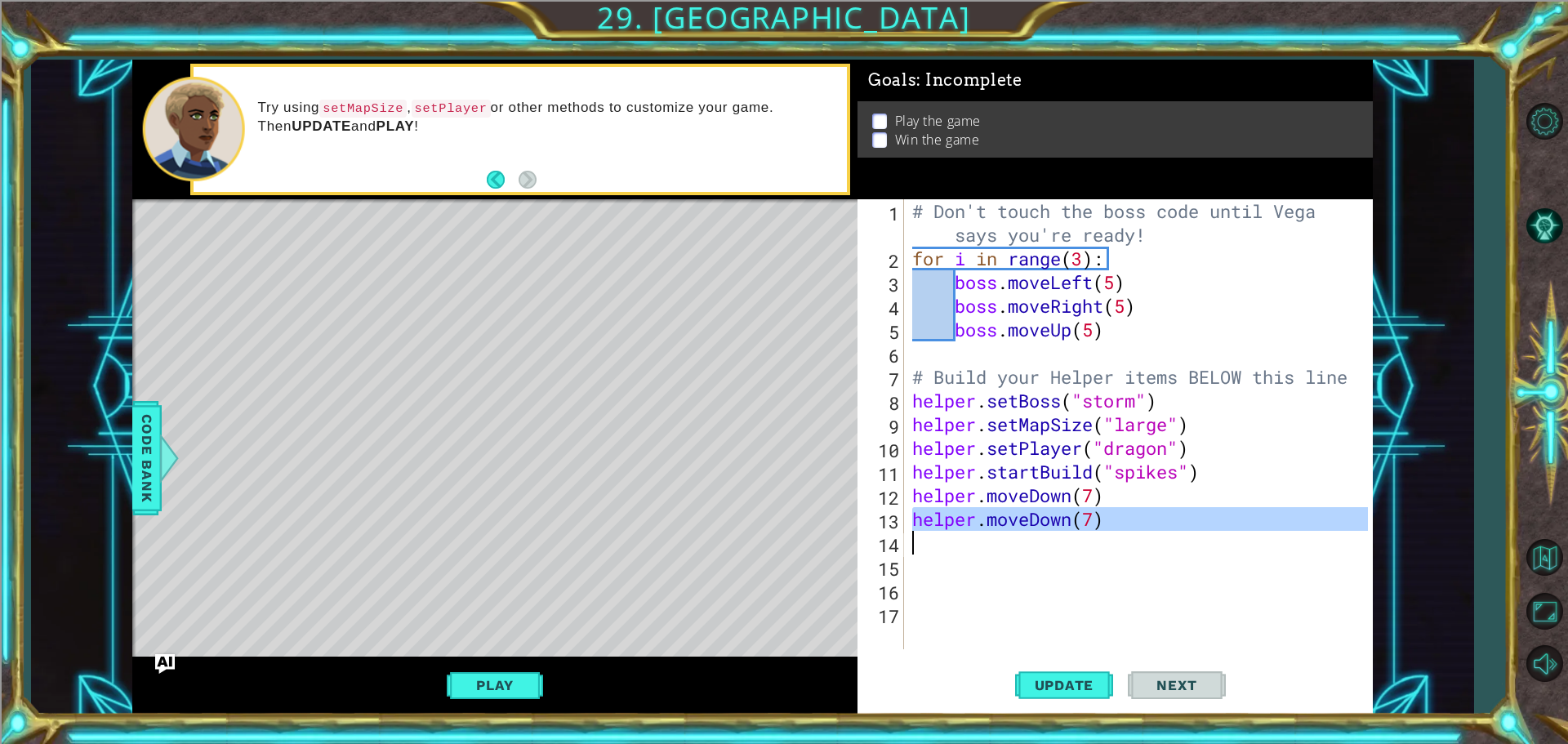
click at [1020, 519] on div "# Don't touch the boss code until [PERSON_NAME] says you're ready! for i in ran…" at bounding box center [1139, 424] width 459 height 450
drag, startPoint x: 1033, startPoint y: 520, endPoint x: 1070, endPoint y: 521, distance: 37.0
click at [1070, 521] on div "# Don't touch the boss code until [PERSON_NAME] says you're ready! for i in ran…" at bounding box center [1142, 460] width 467 height 521
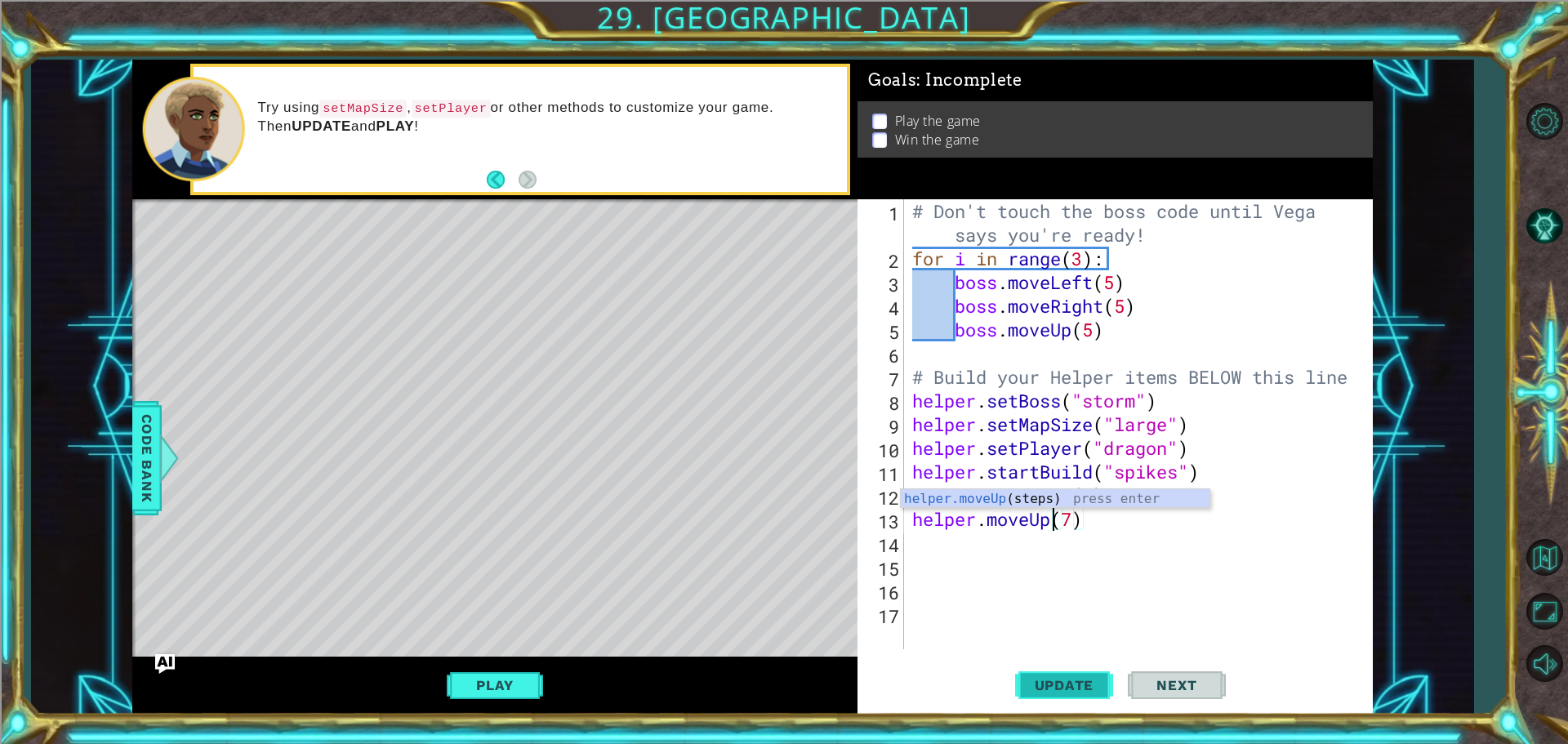
type textarea "helper.moveUp(7)"
click at [1057, 678] on span "Update" at bounding box center [1064, 684] width 92 height 16
click at [1105, 524] on div "# Don't touch the boss code until [PERSON_NAME] says you're ready! for i in ran…" at bounding box center [1142, 460] width 467 height 521
click at [1101, 536] on div "# Don't touch the boss code until [PERSON_NAME] says you're ready! for i in ran…" at bounding box center [1142, 460] width 467 height 521
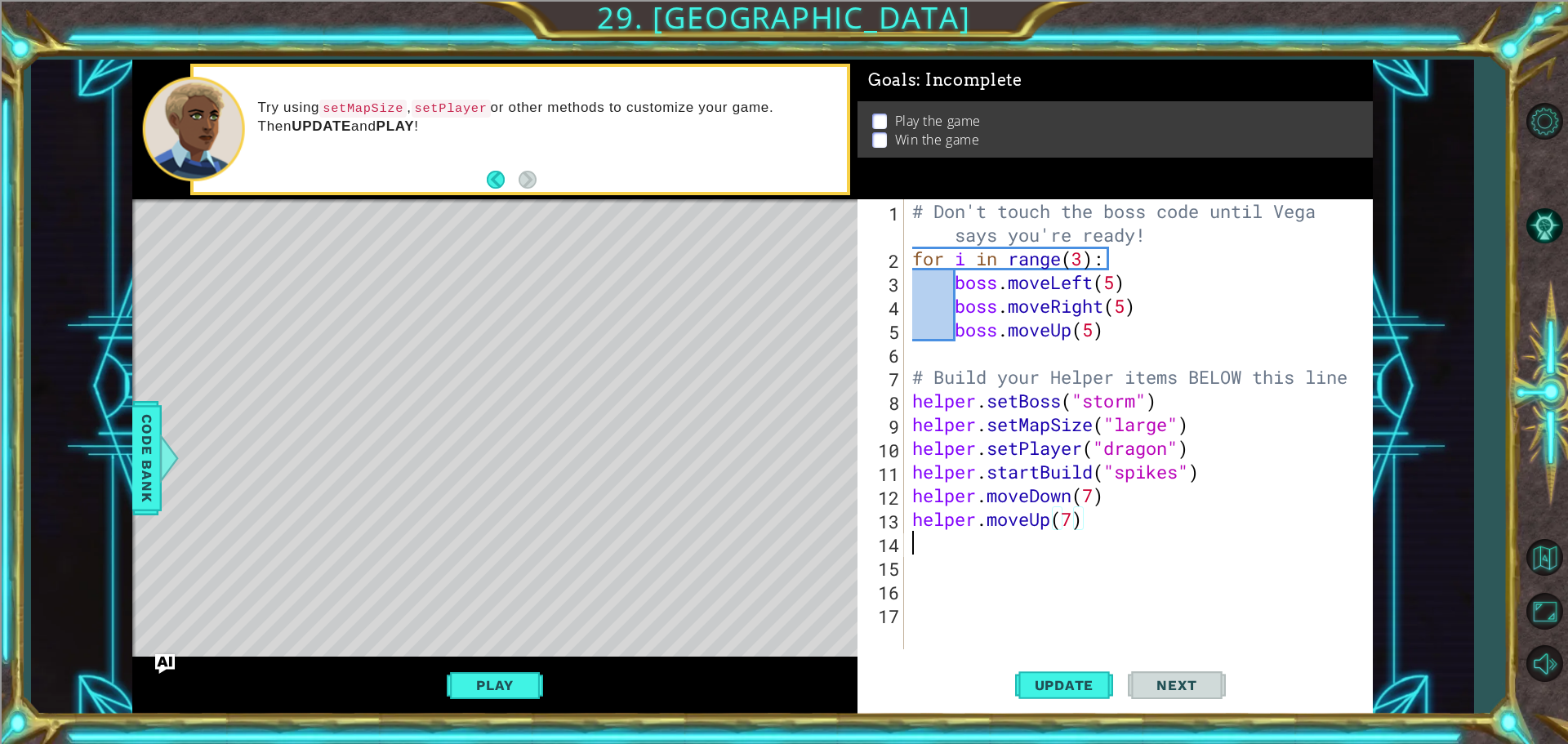
scroll to position [0, 0]
paste textarea "helper.moveDown(7)"
drag, startPoint x: 1112, startPoint y: 554, endPoint x: 983, endPoint y: 546, distance: 129.2
click at [983, 546] on div "# Don't touch the boss code until [PERSON_NAME] says you're ready! for i in ran…" at bounding box center [1142, 460] width 467 height 521
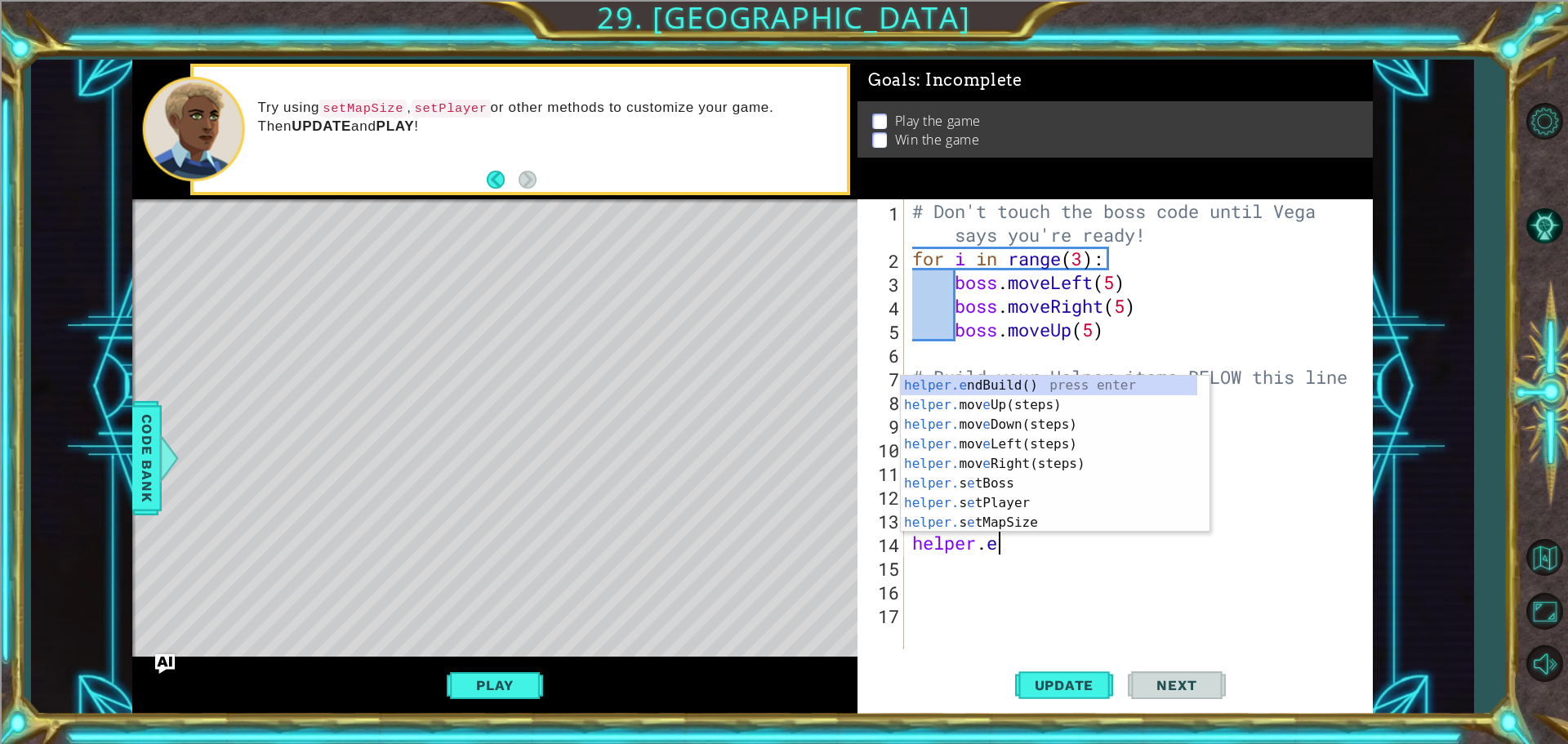
type textarea "helper.end"
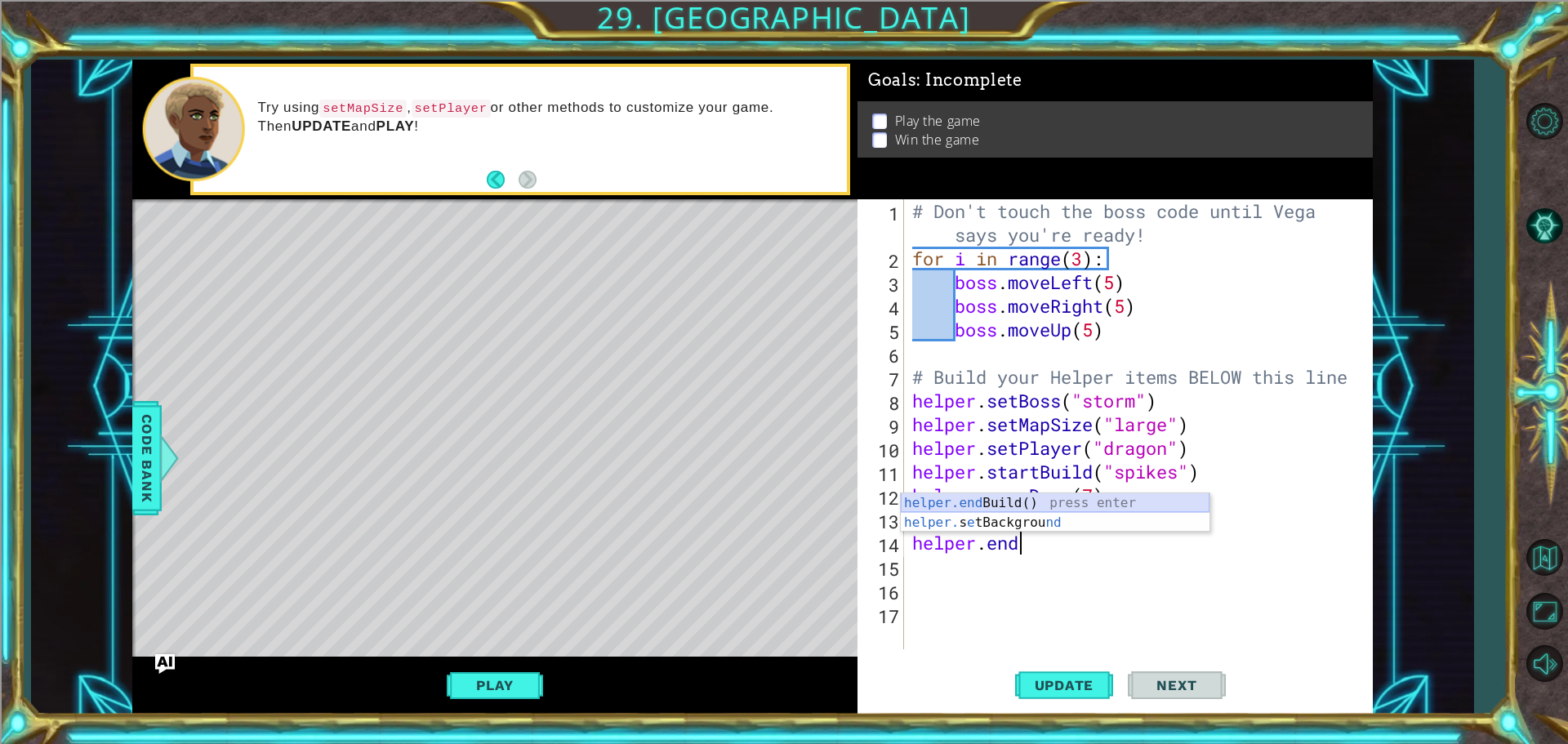
click at [929, 503] on div "helper.end Build() press enter helper. s e tBackgrou nd press enter" at bounding box center [1056, 532] width 309 height 78
click at [1044, 562] on div "# Don't touch the boss code until [PERSON_NAME] says you're ready! for i in ran…" at bounding box center [1136, 460] width 455 height 521
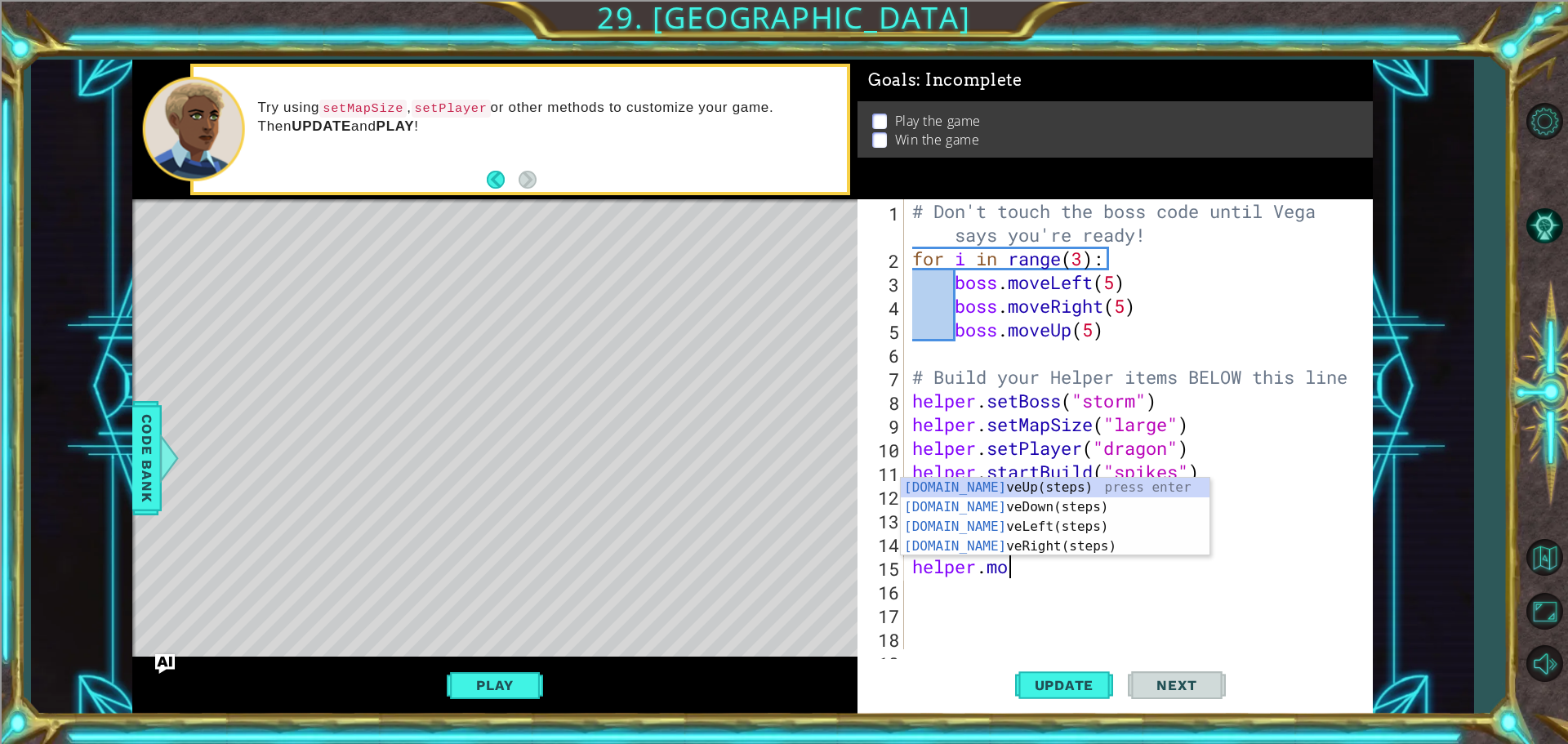
scroll to position [0, 4]
type textarea "helper.move"
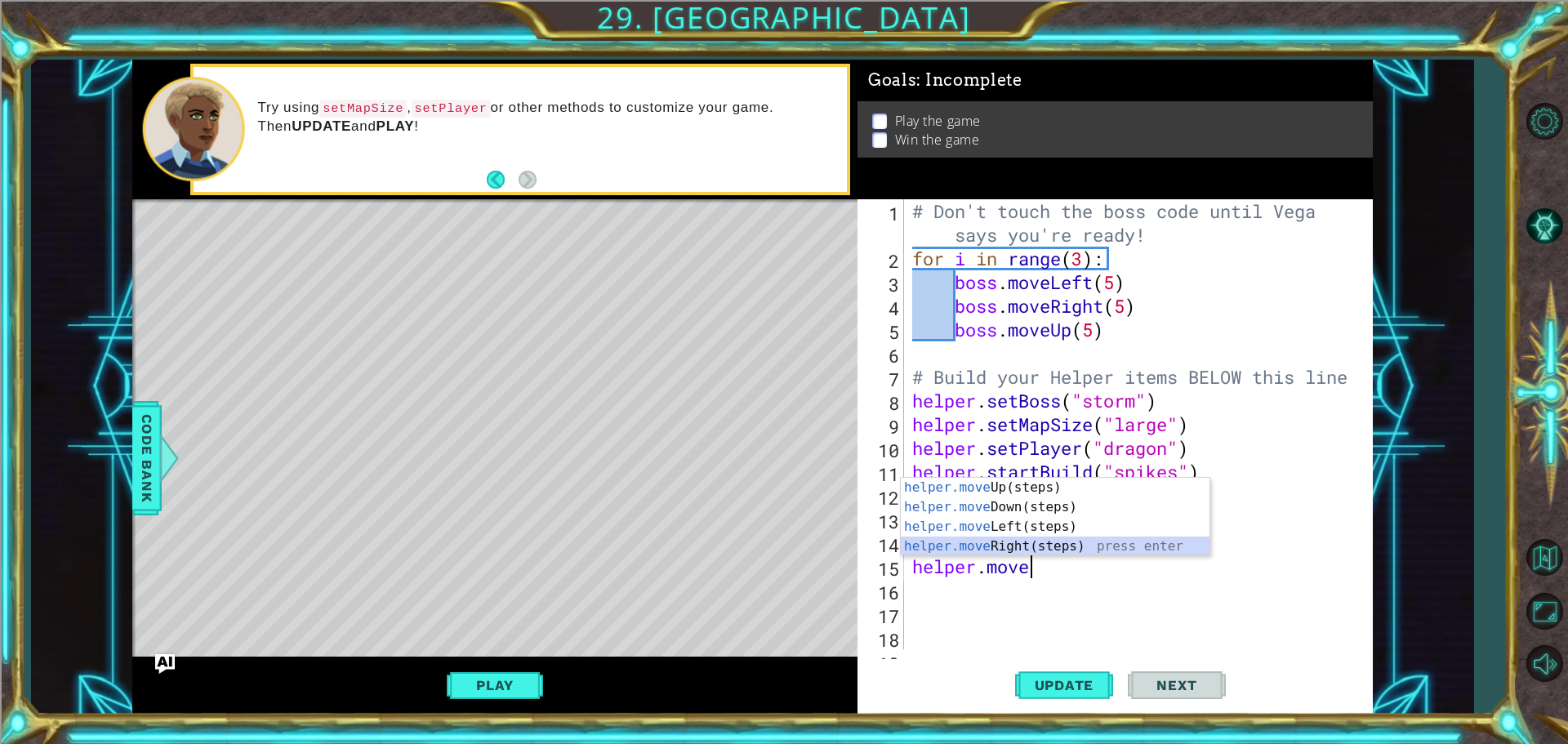
click at [1054, 541] on div "helper.move Up(steps) press enter helper.move Down(steps) press enter helper.mo…" at bounding box center [1056, 537] width 309 height 118
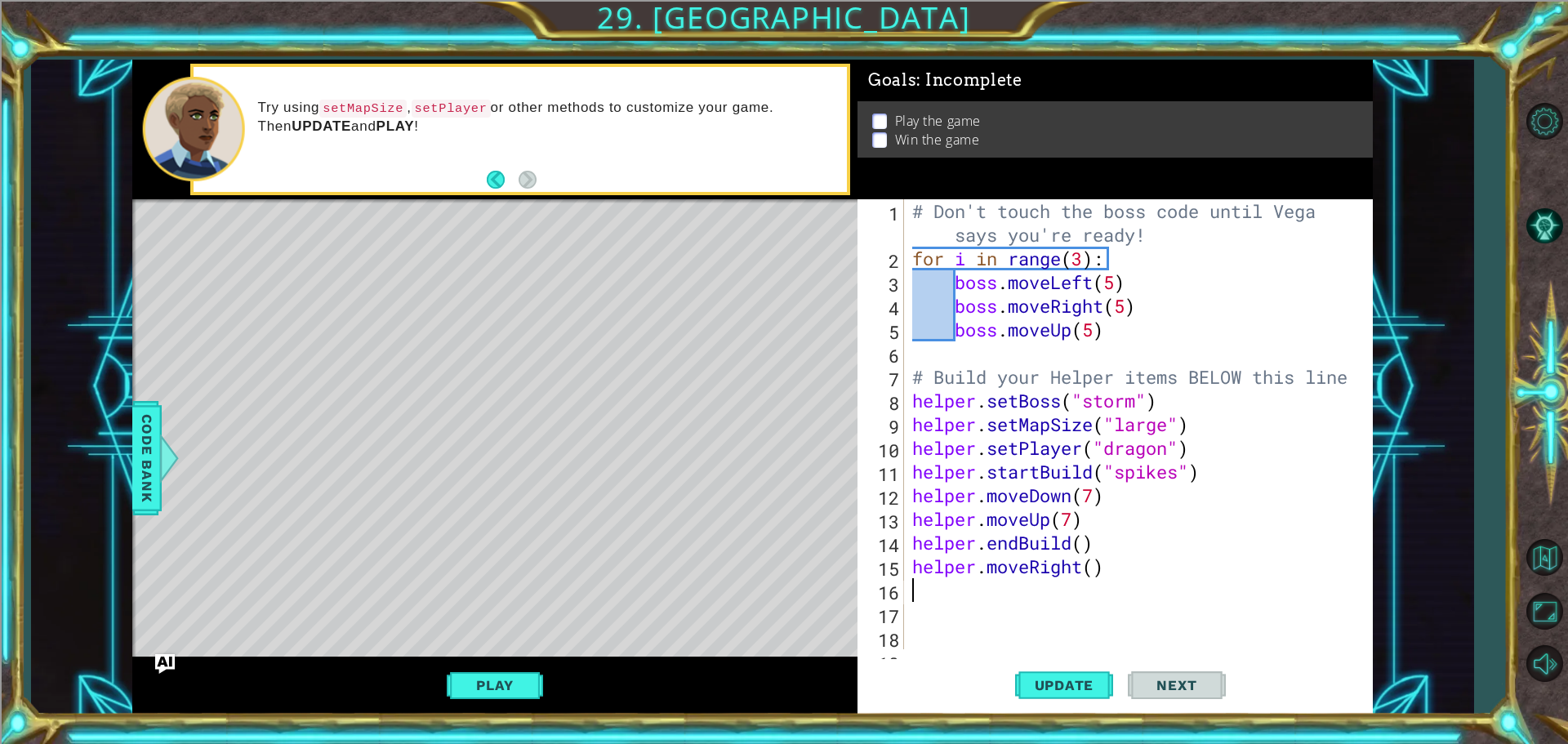
drag, startPoint x: 1066, startPoint y: 693, endPoint x: 1015, endPoint y: 648, distance: 68.0
click at [1067, 693] on button "Update" at bounding box center [1064, 684] width 98 height 51
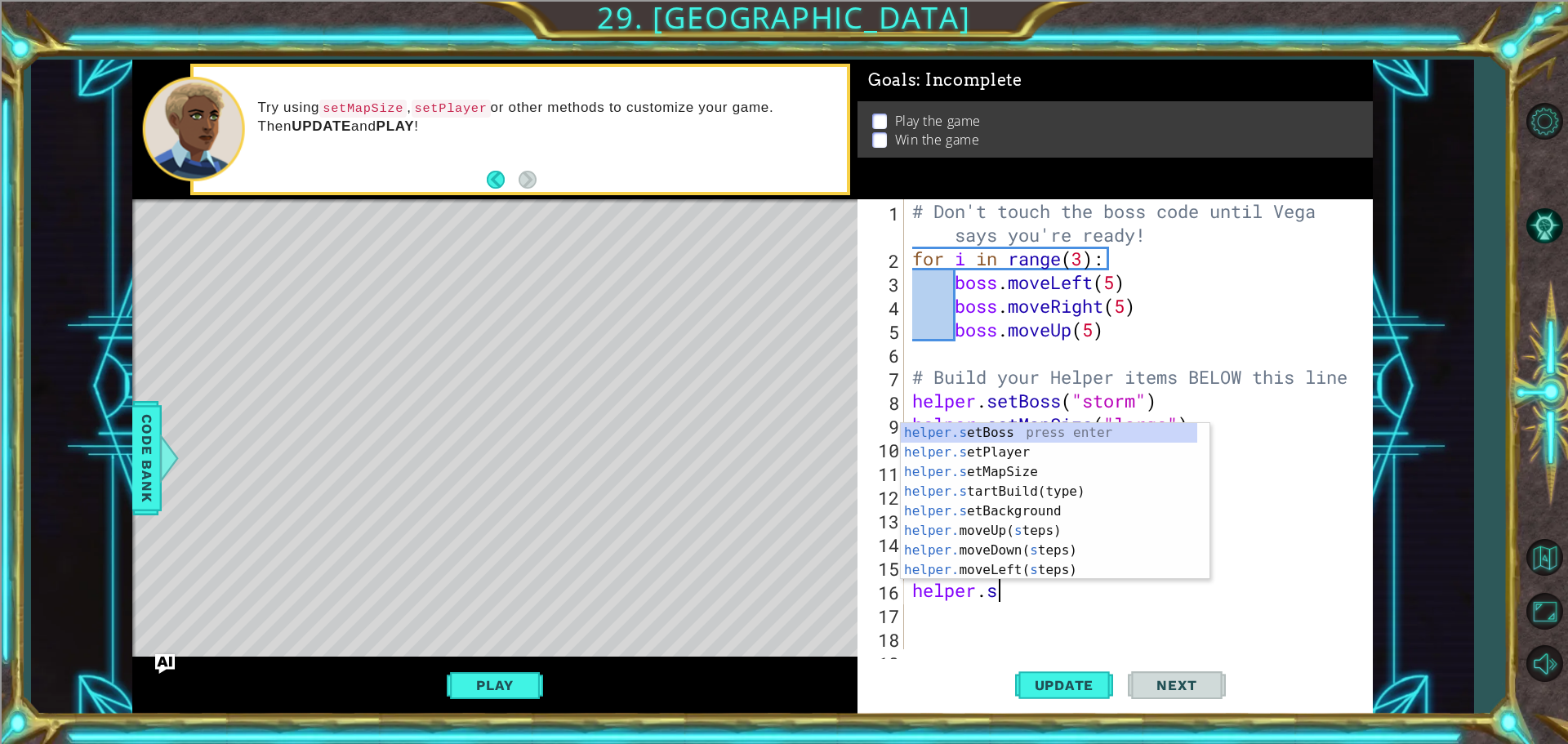
scroll to position [0, 3]
click at [1016, 435] on div "[DOMAIN_NAME] artBuild(type) press enter helper.s e t Boss press enter helper.s…" at bounding box center [1049, 521] width 296 height 196
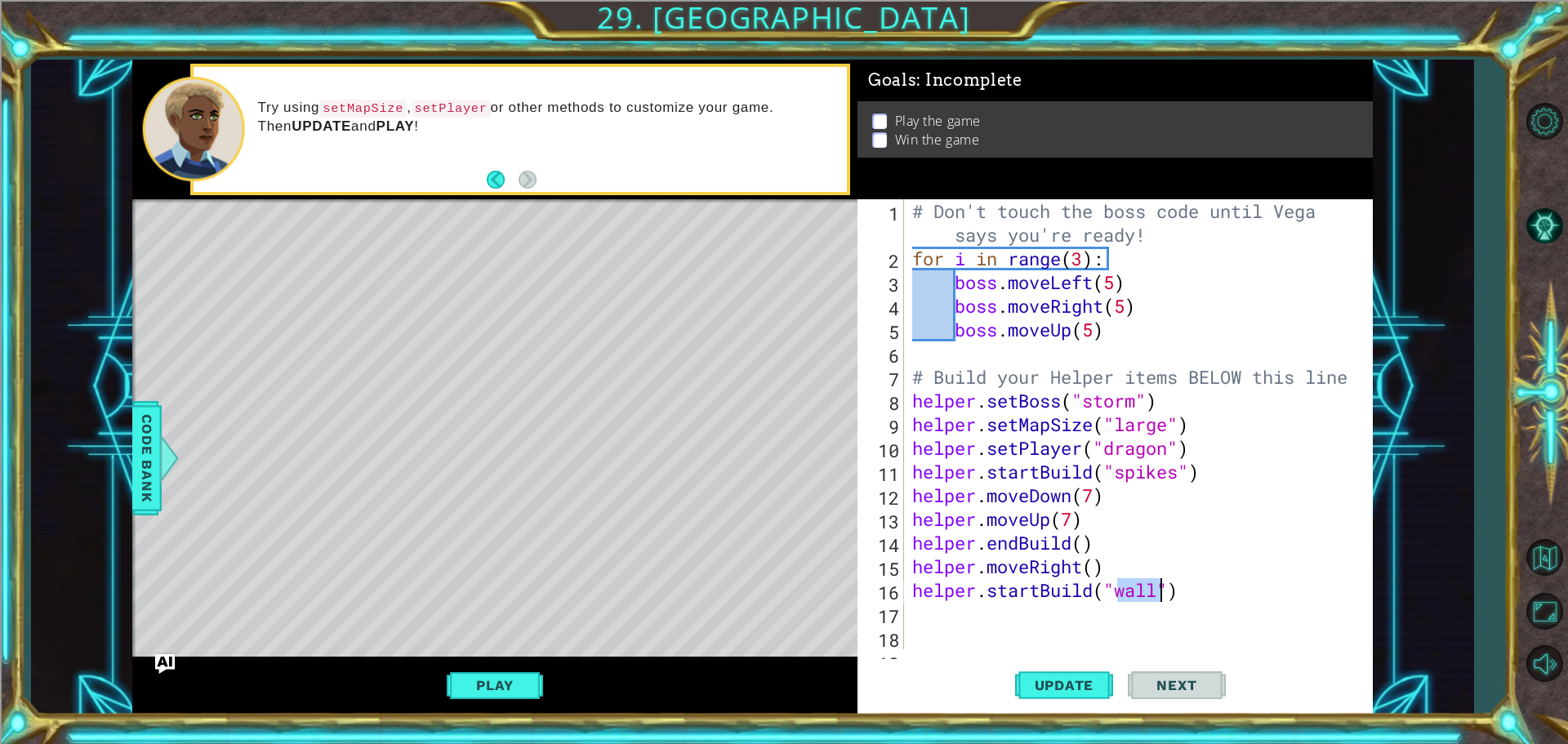
scroll to position [0, 9]
click at [1119, 573] on div ""sp ikes" press enter" at bounding box center [1250, 589] width 309 height 59
type textarea "helper.startBuild("spikes")"
click at [1238, 608] on div "# Don't touch the boss code until [PERSON_NAME] says you're ready! for i in ran…" at bounding box center [1136, 460] width 455 height 521
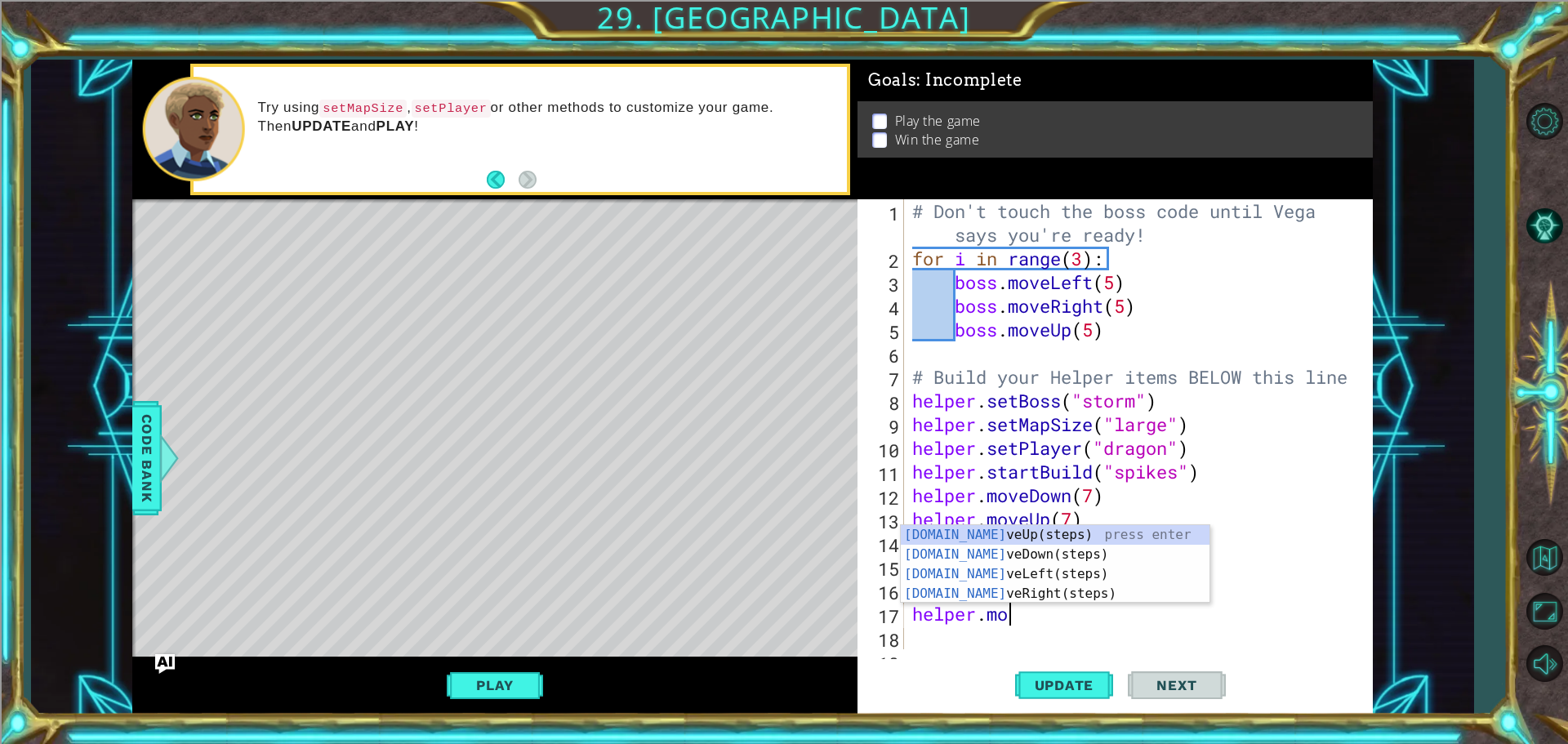
scroll to position [0, 4]
type textarea "helper.move"
click at [1038, 595] on div "helper.move Up(steps) press enter helper.move Down(steps) press enter helper.mo…" at bounding box center [1056, 584] width 309 height 118
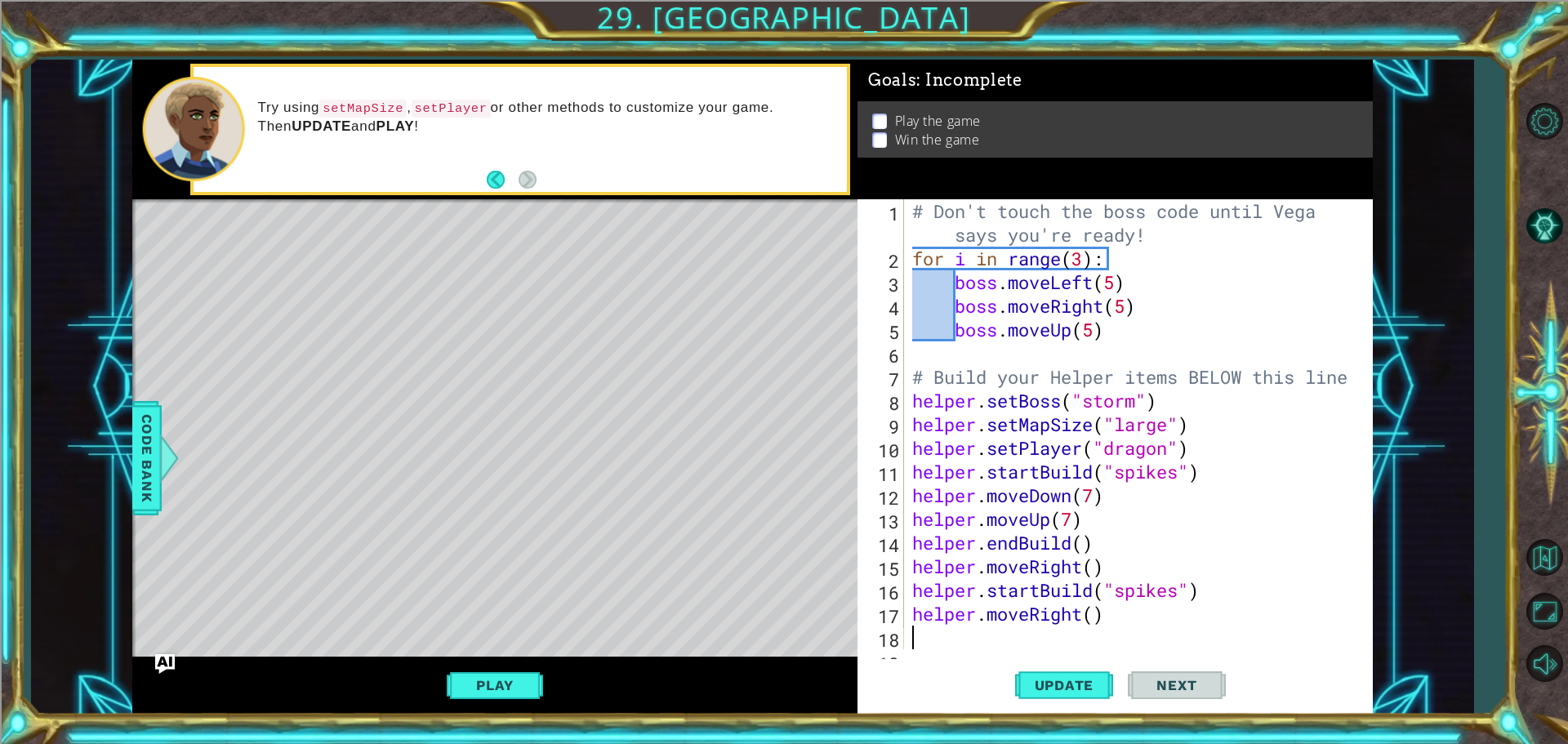
scroll to position [0, 0]
click at [1093, 617] on div "# Don't touch the boss code until [PERSON_NAME] says you're ready! for i in ran…" at bounding box center [1136, 460] width 455 height 521
type textarea "helper.moveRight(7)"
click at [1057, 679] on span "Update" at bounding box center [1064, 684] width 92 height 16
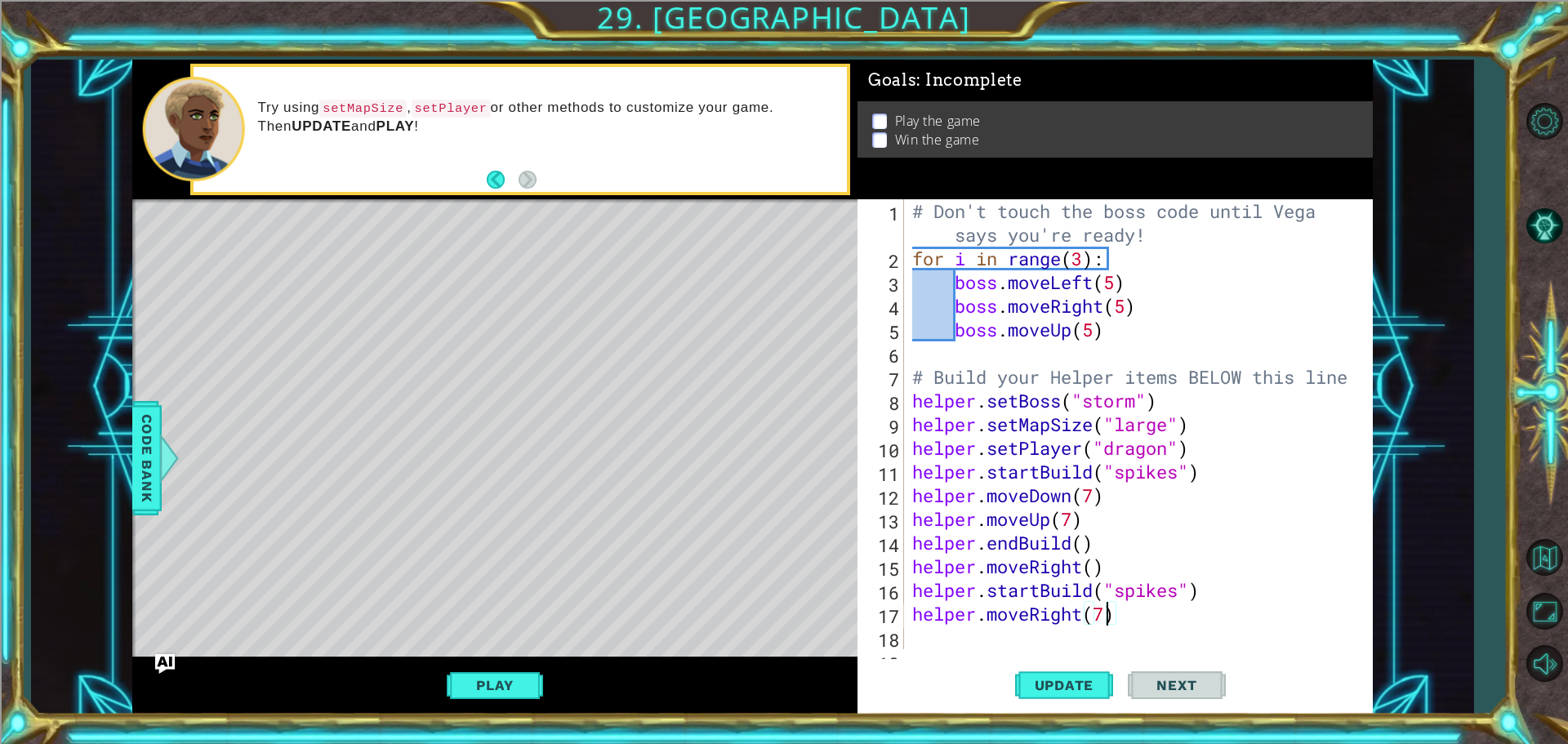
click at [381, 312] on div "Level Map" at bounding box center [510, 440] width 755 height 481
click at [376, 341] on div "Level Map" at bounding box center [510, 440] width 755 height 481
drag, startPoint x: 1134, startPoint y: 614, endPoint x: 916, endPoint y: 623, distance: 218.2
click at [916, 623] on div "# Don't touch the boss code until [PERSON_NAME] says you're ready! for i in ran…" at bounding box center [1136, 460] width 455 height 521
click at [916, 649] on div "helper.moveRight(7) 1 2 3 4 5 6 7 8 9 10 11 12 13 14 15 16 17 18 19 # Don't tou…" at bounding box center [1116, 457] width 516 height 515
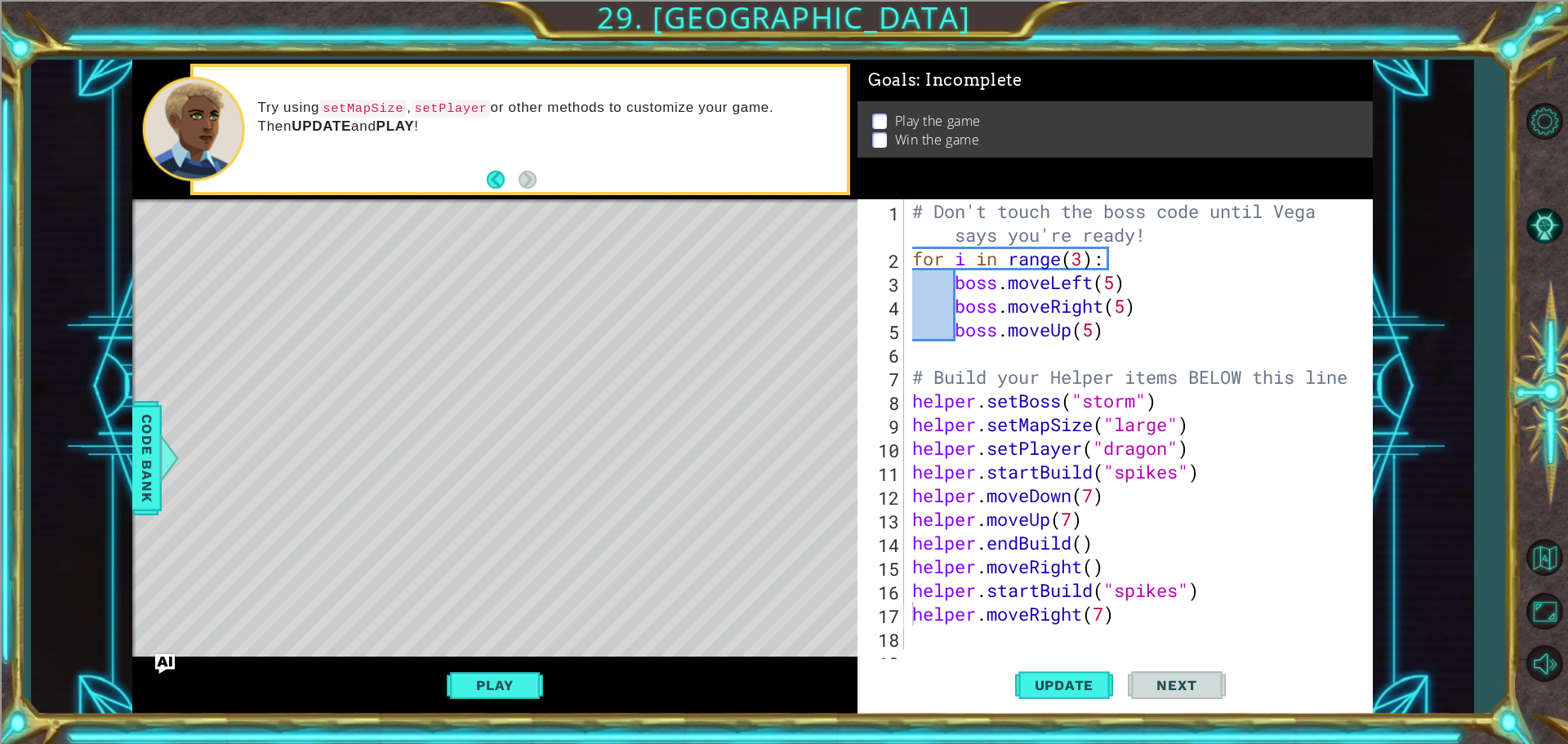
click at [918, 649] on div "helper.moveRight(7) 1 2 3 4 5 6 7 8 9 10 11 12 13 14 15 16 17 18 19 # Don't tou…" at bounding box center [1116, 457] width 516 height 515
click at [931, 643] on div "# Don't touch the boss code until [PERSON_NAME] says you're ready! for i in ran…" at bounding box center [1136, 460] width 455 height 521
paste textarea "helper.moveRight(7)"
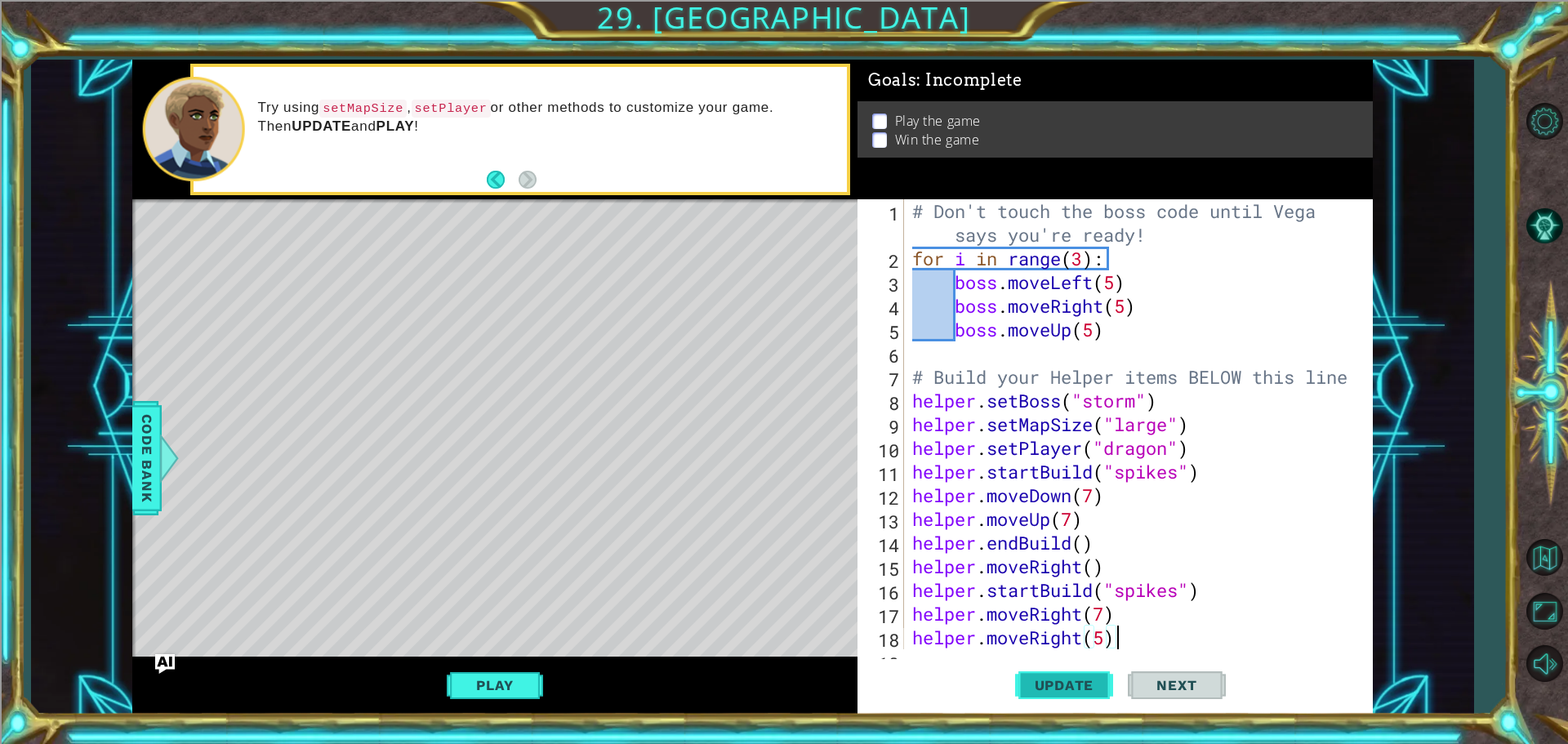
click at [1086, 683] on span "Update" at bounding box center [1064, 684] width 92 height 16
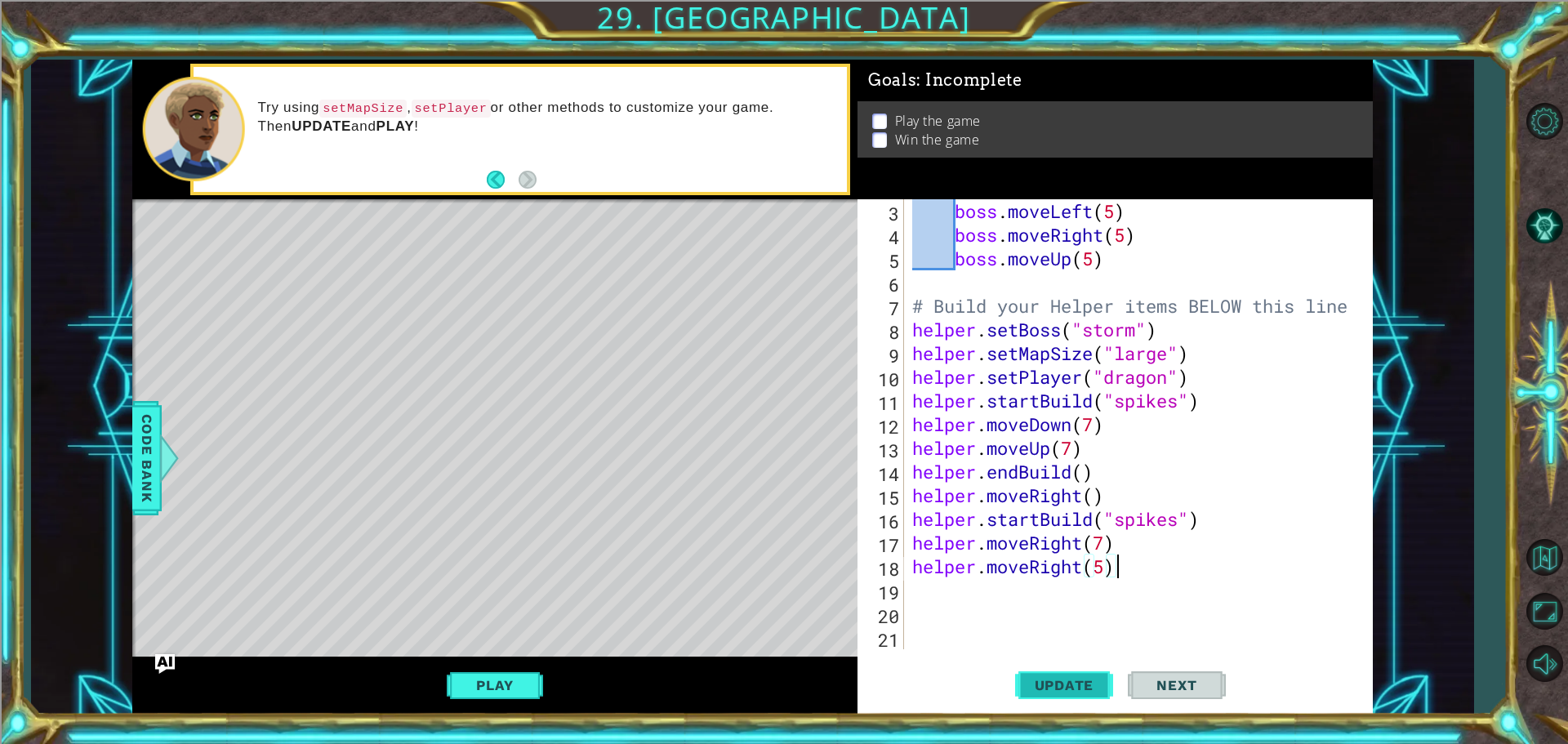
click at [1062, 676] on button "Update" at bounding box center [1064, 684] width 98 height 51
click at [1052, 563] on div "boss . moveLeft ( 5 ) boss . moveRight ( 5 ) boss . moveUp ( 5 ) # Build your H…" at bounding box center [1136, 448] width 455 height 497
click at [1046, 560] on div "boss . moveLeft ( 5 ) boss . moveRight ( 5 ) boss . moveUp ( 5 ) # Build your H…" at bounding box center [1132, 424] width 446 height 450
click at [1044, 563] on div "boss . moveLeft ( 5 ) boss . moveRight ( 5 ) boss . moveUp ( 5 ) # Build your H…" at bounding box center [1136, 448] width 455 height 497
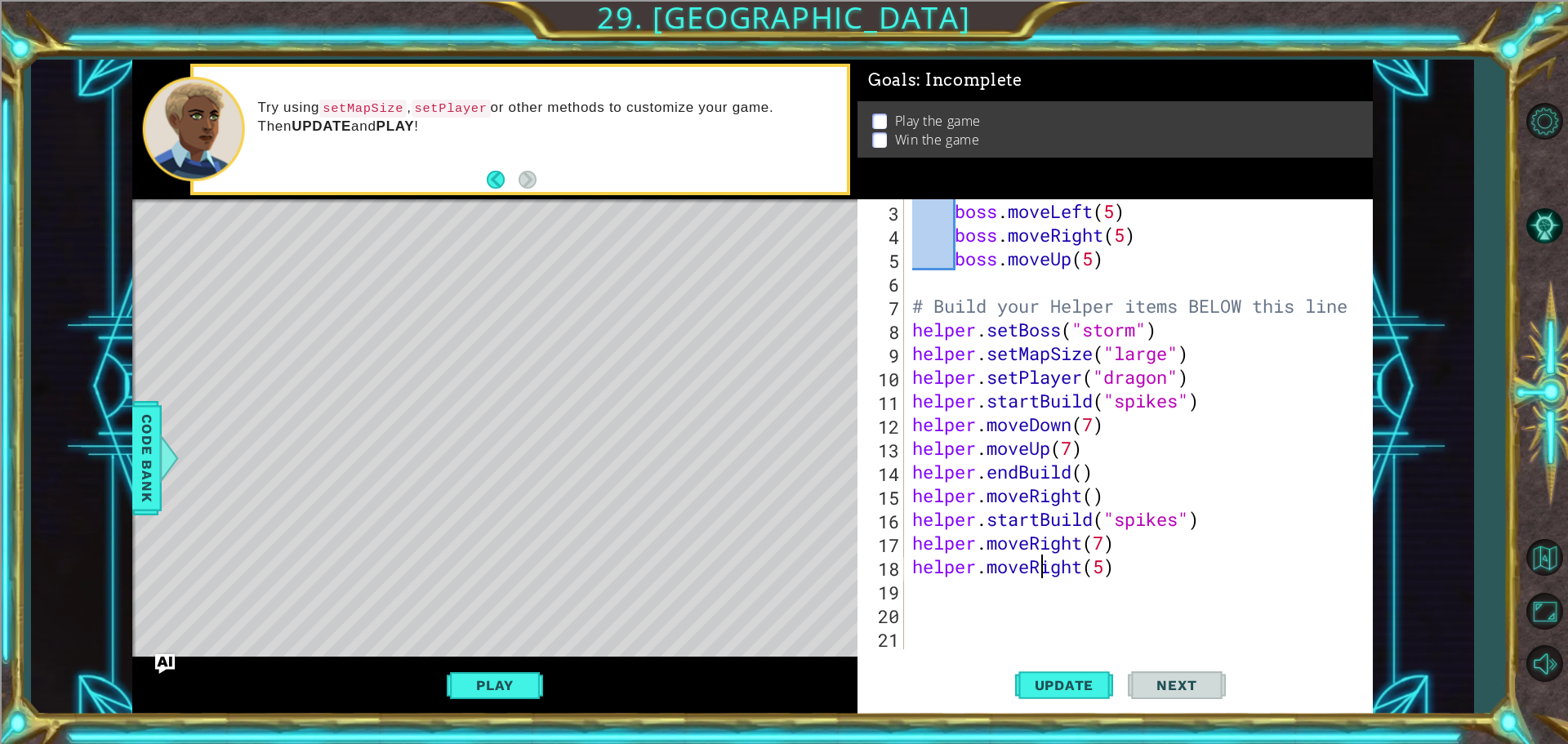
click at [1044, 563] on div "boss . moveLeft ( 5 ) boss . moveRight ( 5 ) boss . moveUp ( 5 ) # Build your H…" at bounding box center [1136, 448] width 455 height 497
click at [1055, 672] on button "Update" at bounding box center [1064, 684] width 98 height 51
click at [1089, 575] on div "boss . moveLeft ( 5 ) boss . moveRight ( 5 ) boss . moveUp ( 5 ) # Build your H…" at bounding box center [1136, 448] width 455 height 497
click at [1099, 567] on div "boss . moveLeft ( 5 ) boss . moveRight ( 5 ) boss . moveUp ( 5 ) # Build your H…" at bounding box center [1136, 448] width 455 height 497
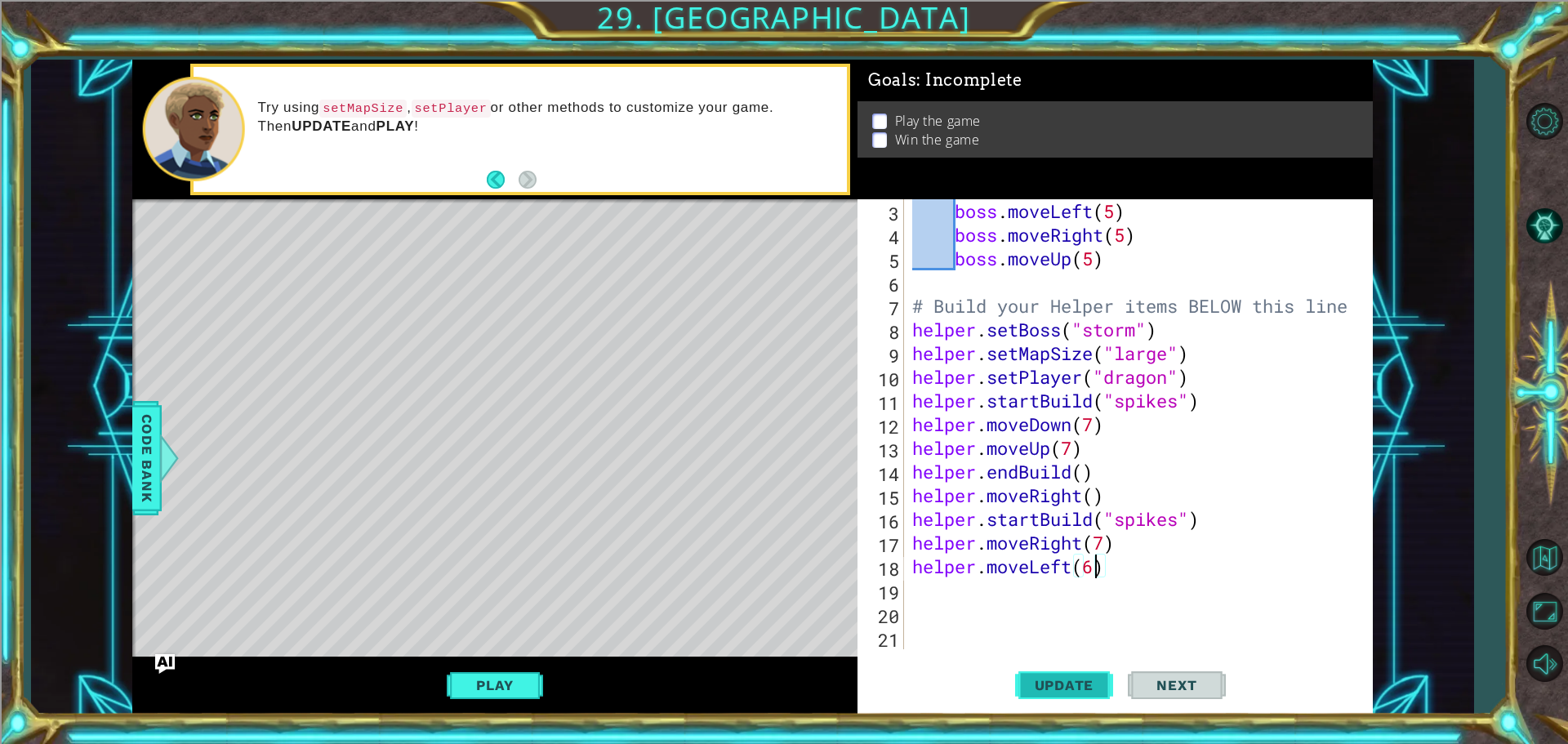
type textarea "helper.moveLeft(6)"
click at [1064, 692] on span "Update" at bounding box center [1064, 684] width 92 height 16
click at [952, 569] on div "boss . moveLeft ( 5 ) boss . moveRight ( 5 ) boss . moveUp ( 5 ) # Build your H…" at bounding box center [1136, 448] width 455 height 497
click at [1002, 600] on div "boss . moveLeft ( 5 ) boss . moveRight ( 5 ) boss . moveUp ( 5 ) # Build your H…" at bounding box center [1136, 448] width 455 height 497
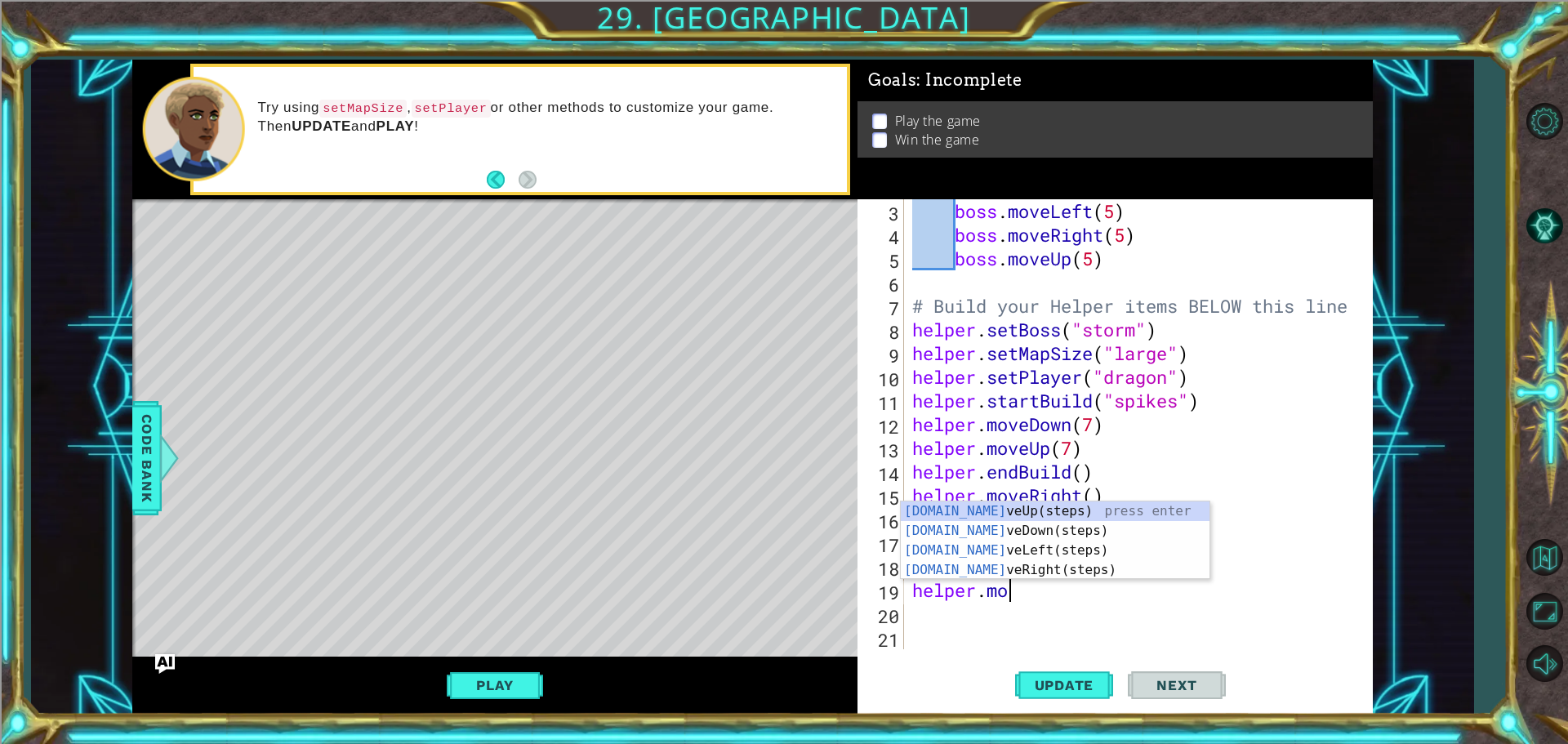
scroll to position [0, 4]
type textarea "helper.moved"
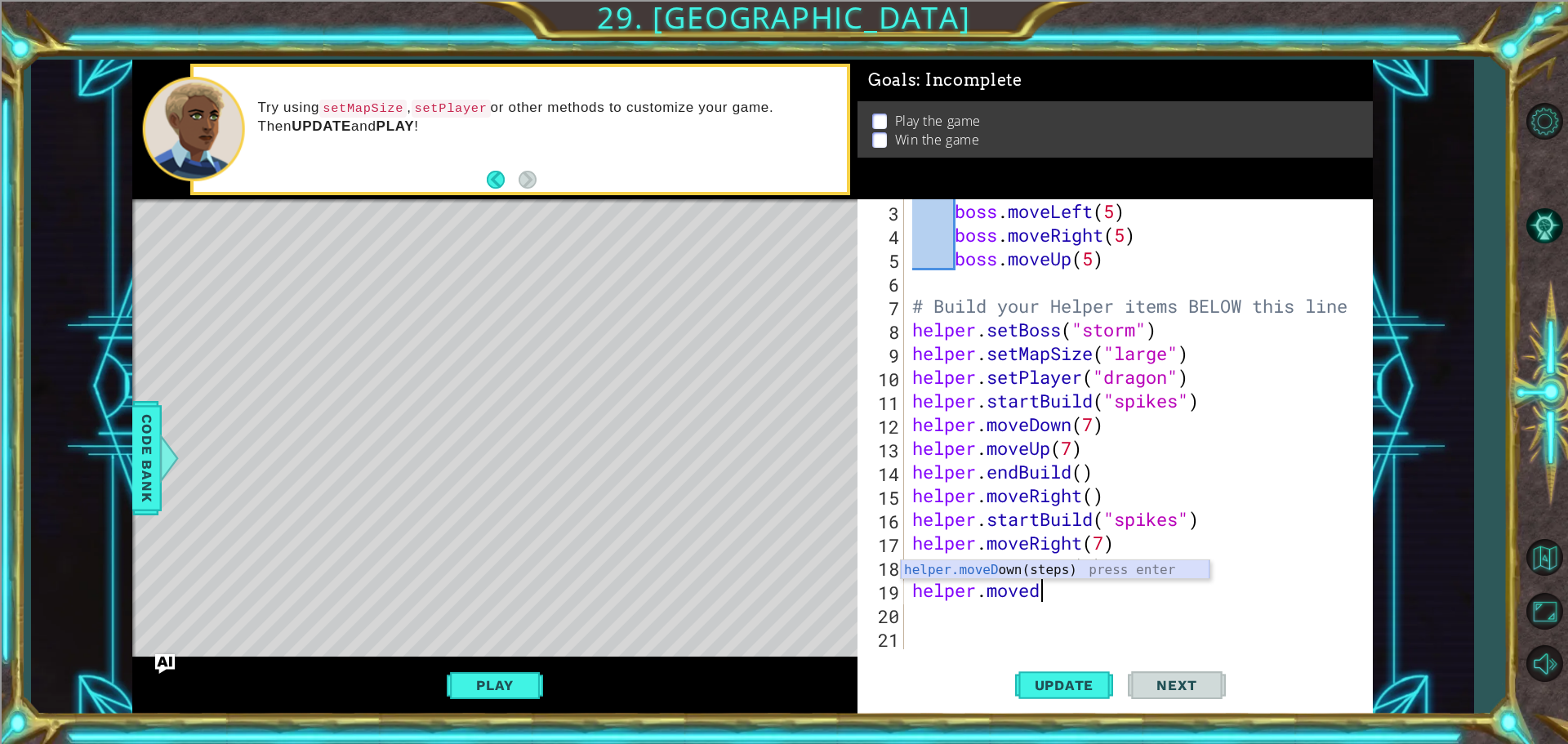
click at [1065, 576] on div "helper.moveD own(steps) press enter" at bounding box center [1056, 589] width 309 height 59
click at [1082, 593] on div "boss . moveLeft ( 5 ) boss . moveRight ( 5 ) boss . moveUp ( 5 ) # Build your H…" at bounding box center [1136, 448] width 455 height 497
type textarea "helper.moveDown(2)"
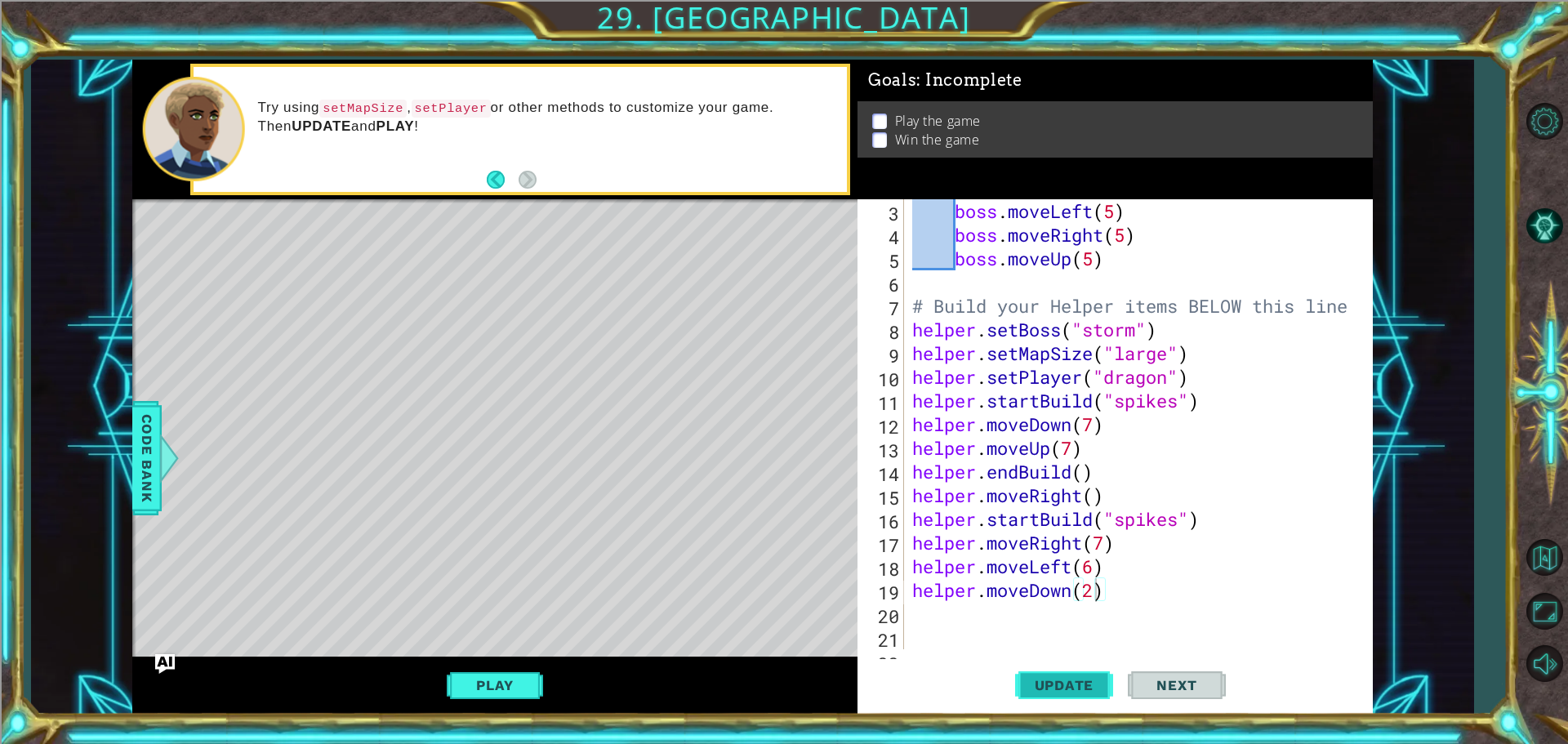
click at [1065, 692] on span "Update" at bounding box center [1064, 684] width 92 height 16
click at [1060, 608] on div "boss . moveLeft ( 5 ) boss . moveRight ( 5 ) boss . moveUp ( 5 ) # Build your H…" at bounding box center [1136, 448] width 455 height 497
paste textarea "helper.moveRight(7)"
click at [1105, 612] on div "boss . moveLeft ( 5 ) boss . moveRight ( 5 ) boss . moveUp ( 5 ) # Build your H…" at bounding box center [1136, 448] width 455 height 497
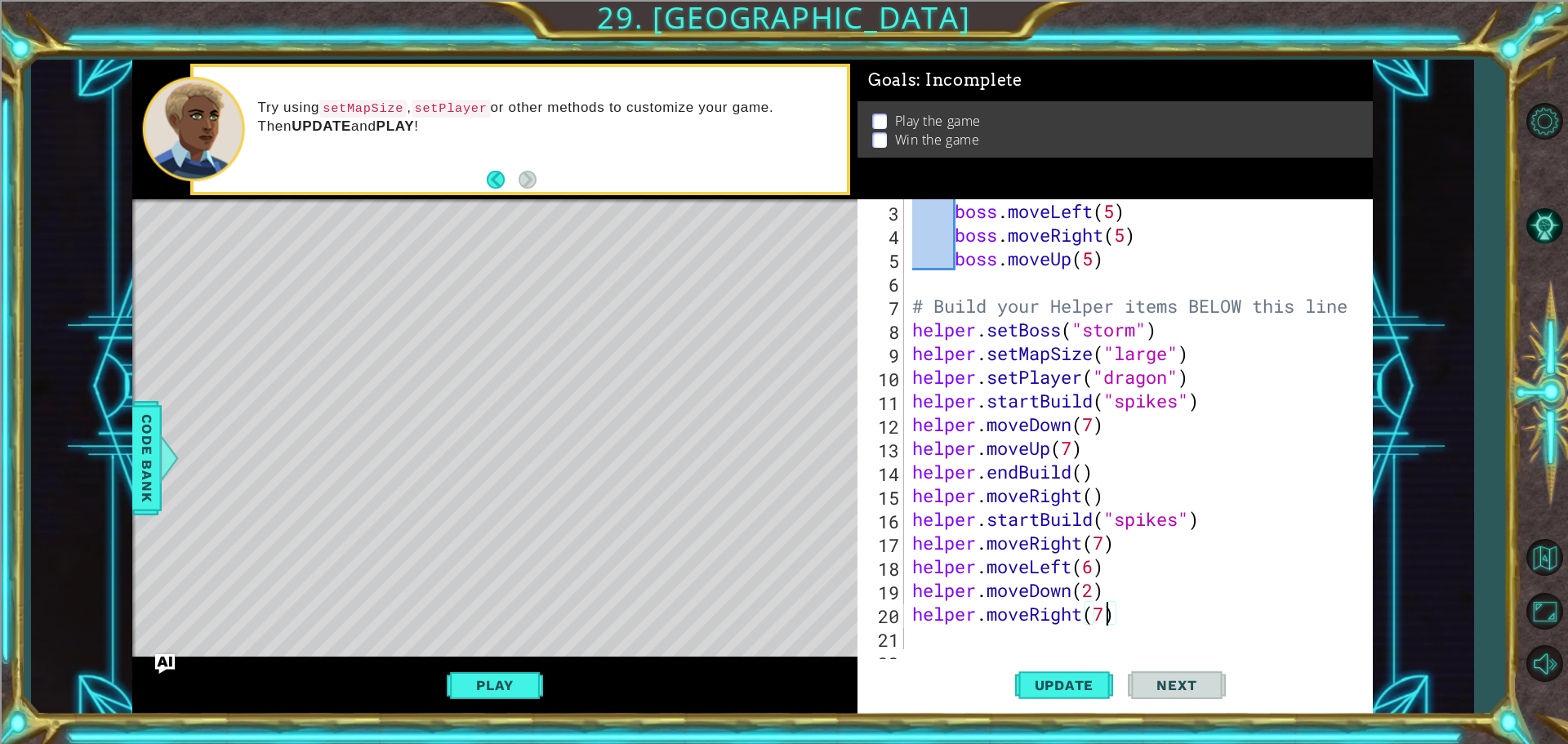
scroll to position [0, 9]
click at [1052, 672] on button "Update" at bounding box center [1064, 684] width 98 height 51
click at [462, 696] on button "Play" at bounding box center [494, 685] width 96 height 31
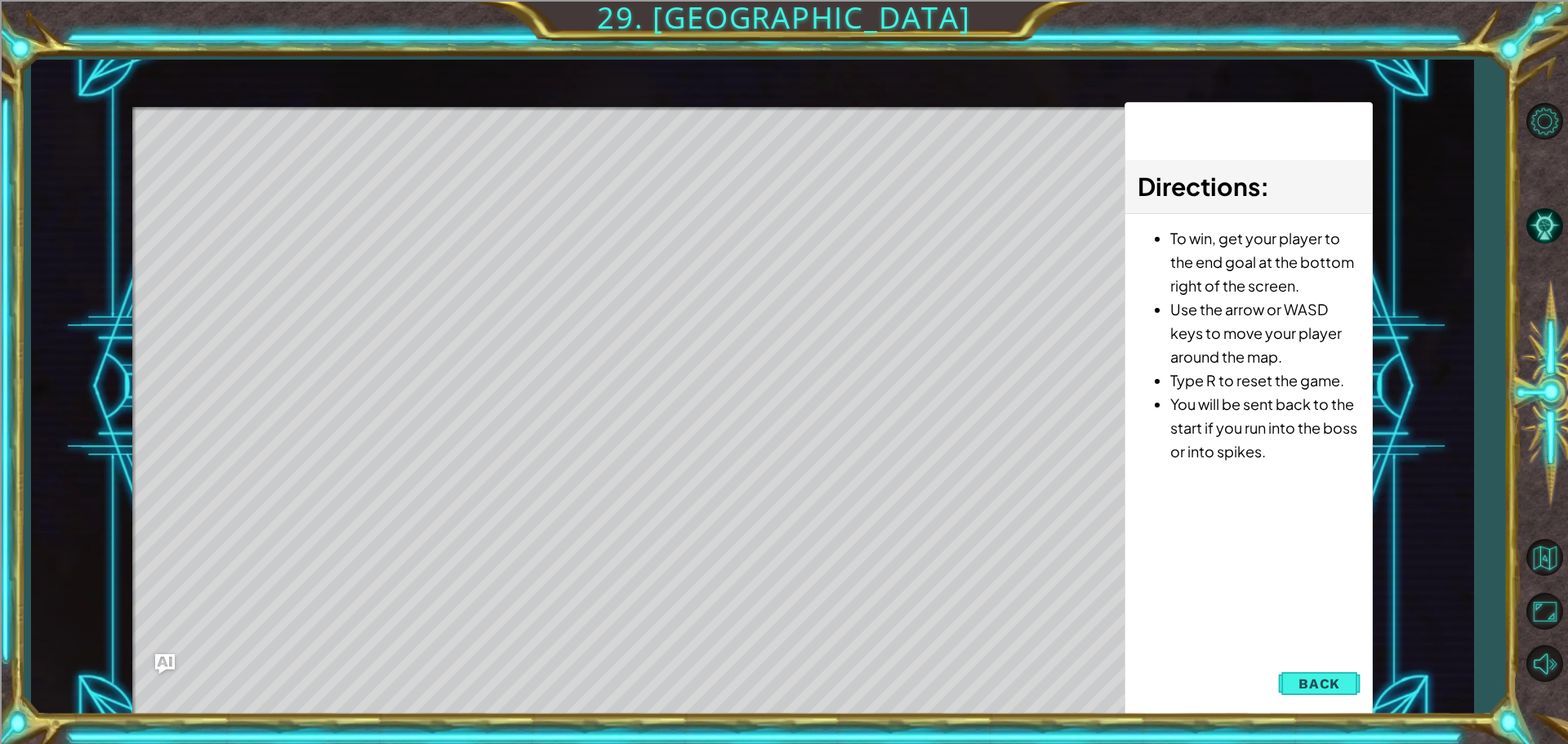
click at [1269, 677] on div "Directions : To win, get your player to the end goal at the bottom right of the…" at bounding box center [1249, 410] width 248 height 614
click at [1302, 685] on span "Back" at bounding box center [1320, 683] width 42 height 16
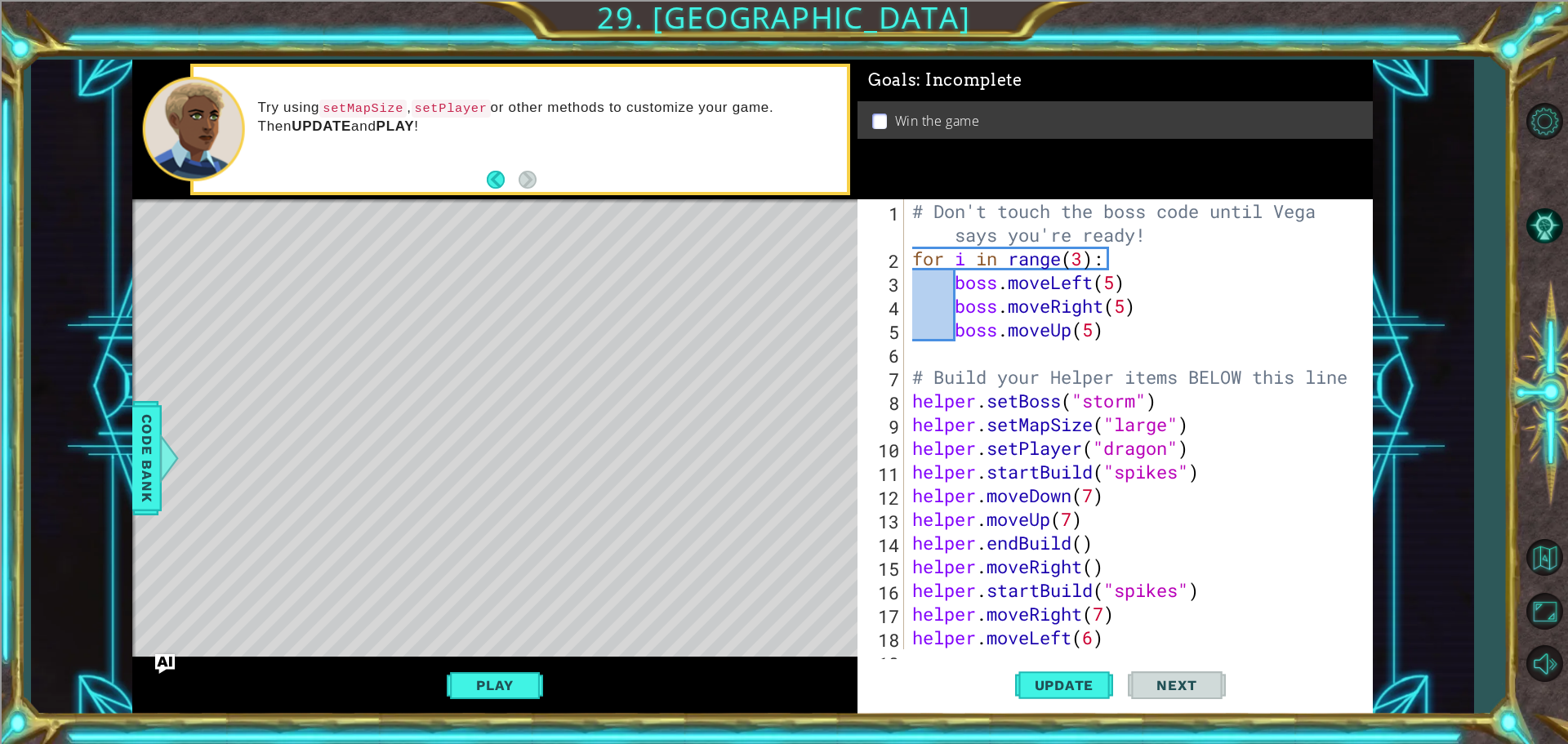
scroll to position [0, 0]
click at [1117, 288] on div "# Don't touch the boss code until [PERSON_NAME] says you're ready! for i in ran…" at bounding box center [1136, 460] width 455 height 521
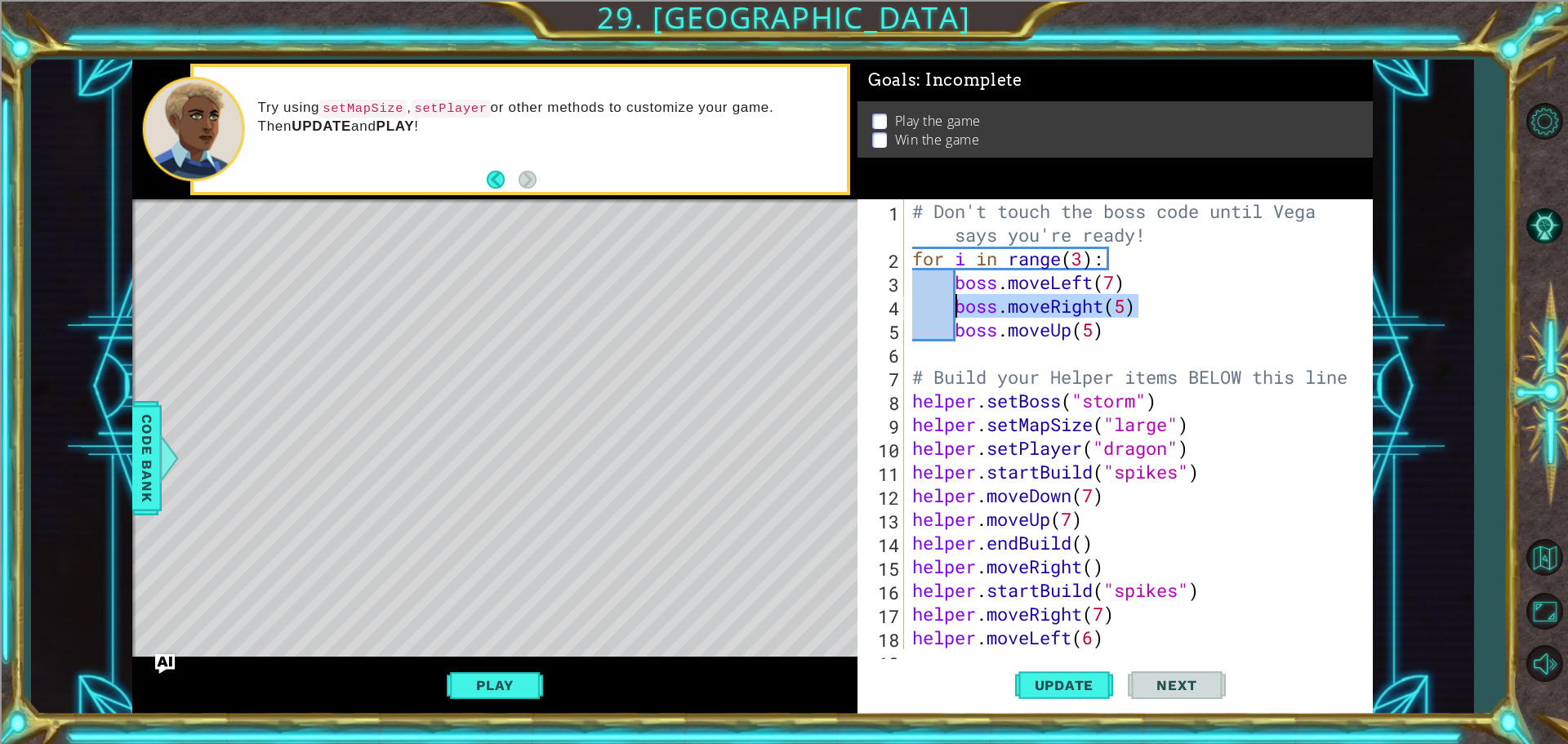
drag, startPoint x: 1147, startPoint y: 308, endPoint x: 959, endPoint y: 305, distance: 188.0
click at [959, 305] on div "# Don't touch the boss code until [PERSON_NAME] says you're ready! for i in ran…" at bounding box center [1136, 460] width 455 height 521
type textarea "boss.moveRight(5)"
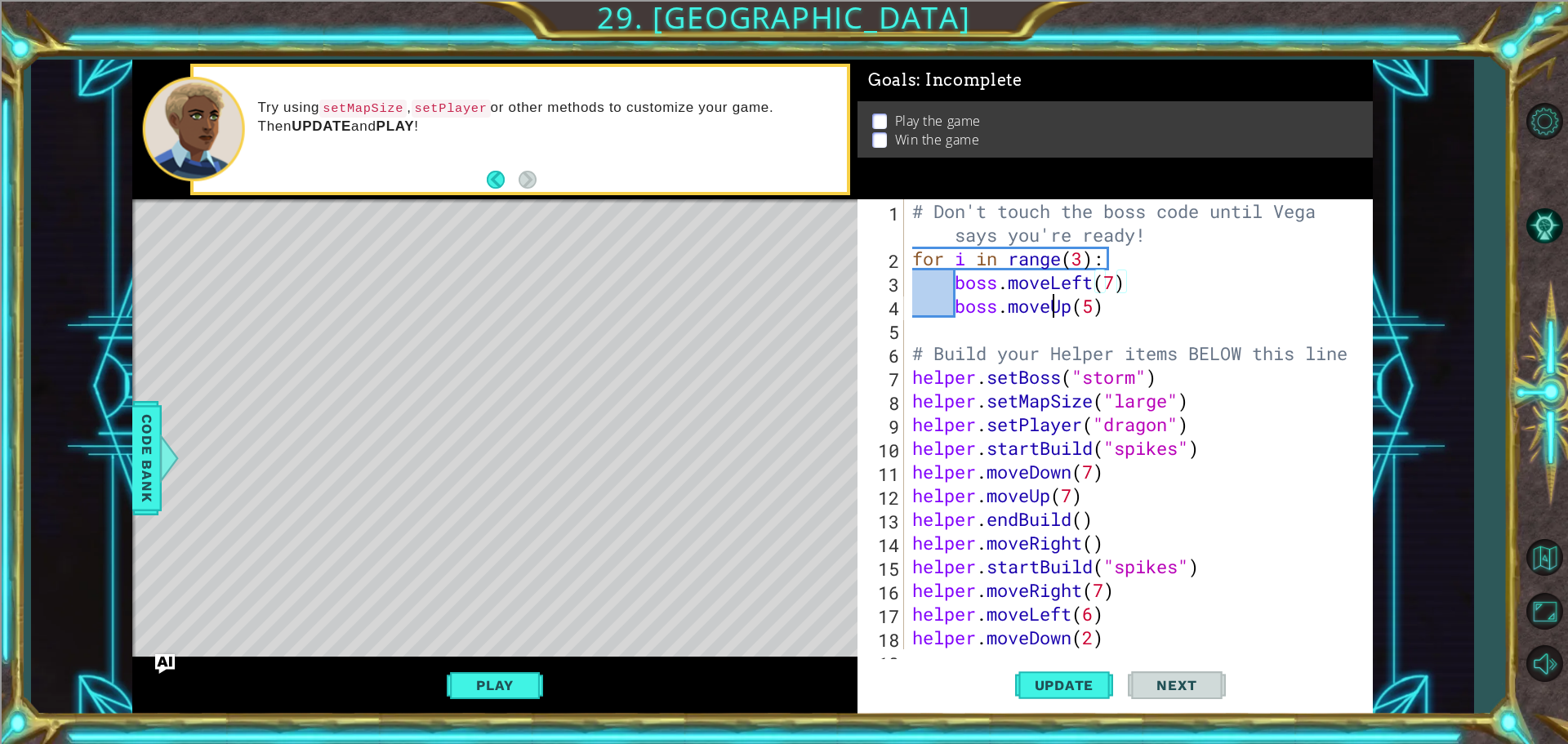
click at [1052, 316] on div "# Don't touch the boss code until [PERSON_NAME] says you're ready! for i in ran…" at bounding box center [1136, 460] width 455 height 521
click at [1089, 311] on div "# Don't touch the boss code until [PERSON_NAME] says you're ready! for i in ran…" at bounding box center [1136, 460] width 455 height 521
click at [1094, 309] on div "# Don't touch the boss code until [PERSON_NAME] says you're ready! for i in ran…" at bounding box center [1136, 460] width 455 height 521
type textarea "boss.moveUp(7)"
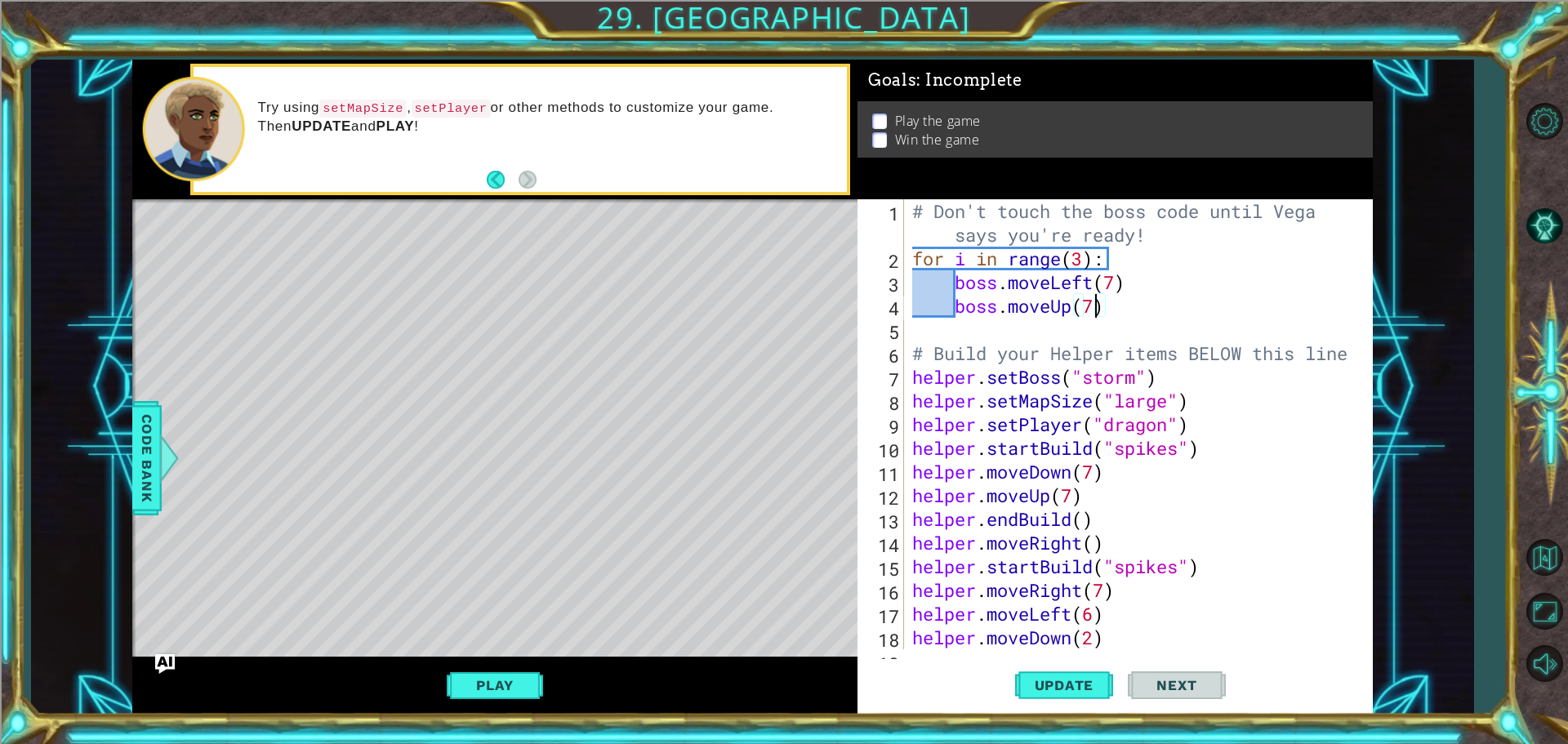
click at [1111, 305] on div "# Don't touch the boss code until [PERSON_NAME] says you're ready! for i in ran…" at bounding box center [1136, 460] width 455 height 521
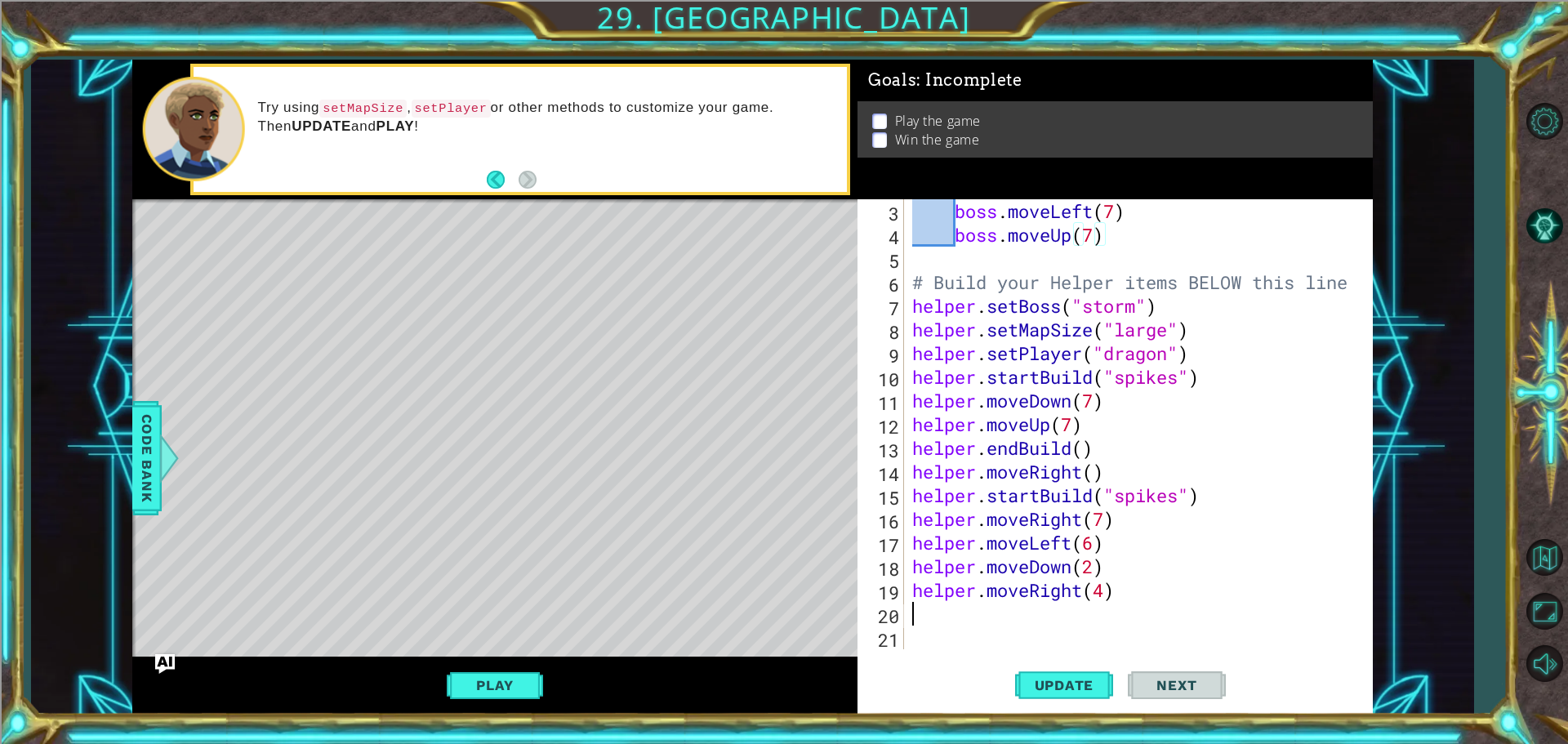
click at [989, 612] on div "boss . moveLeft ( 7 ) boss . moveUp ( 7 ) # Build your Helper items BELOW this …" at bounding box center [1136, 448] width 455 height 497
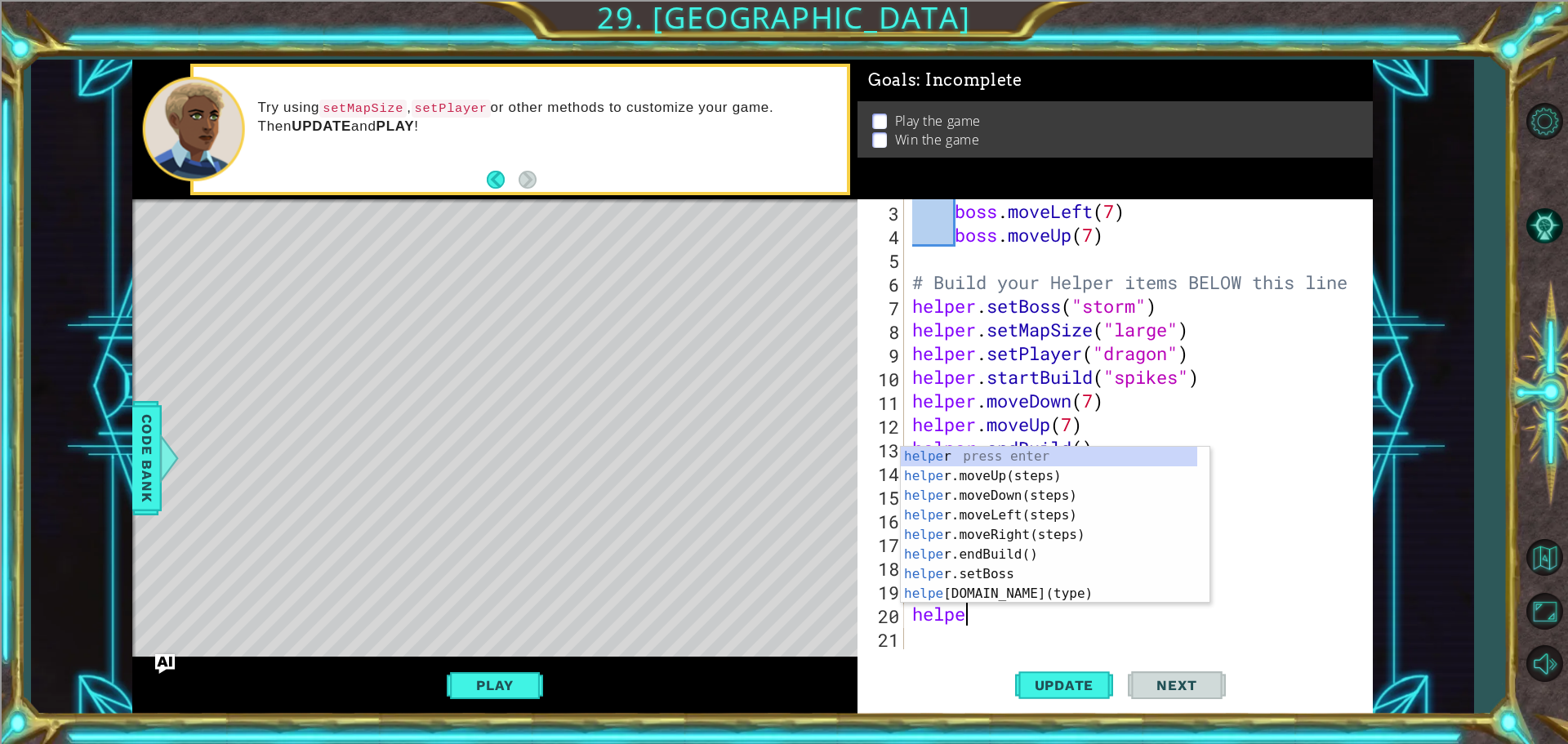
scroll to position [0, 2]
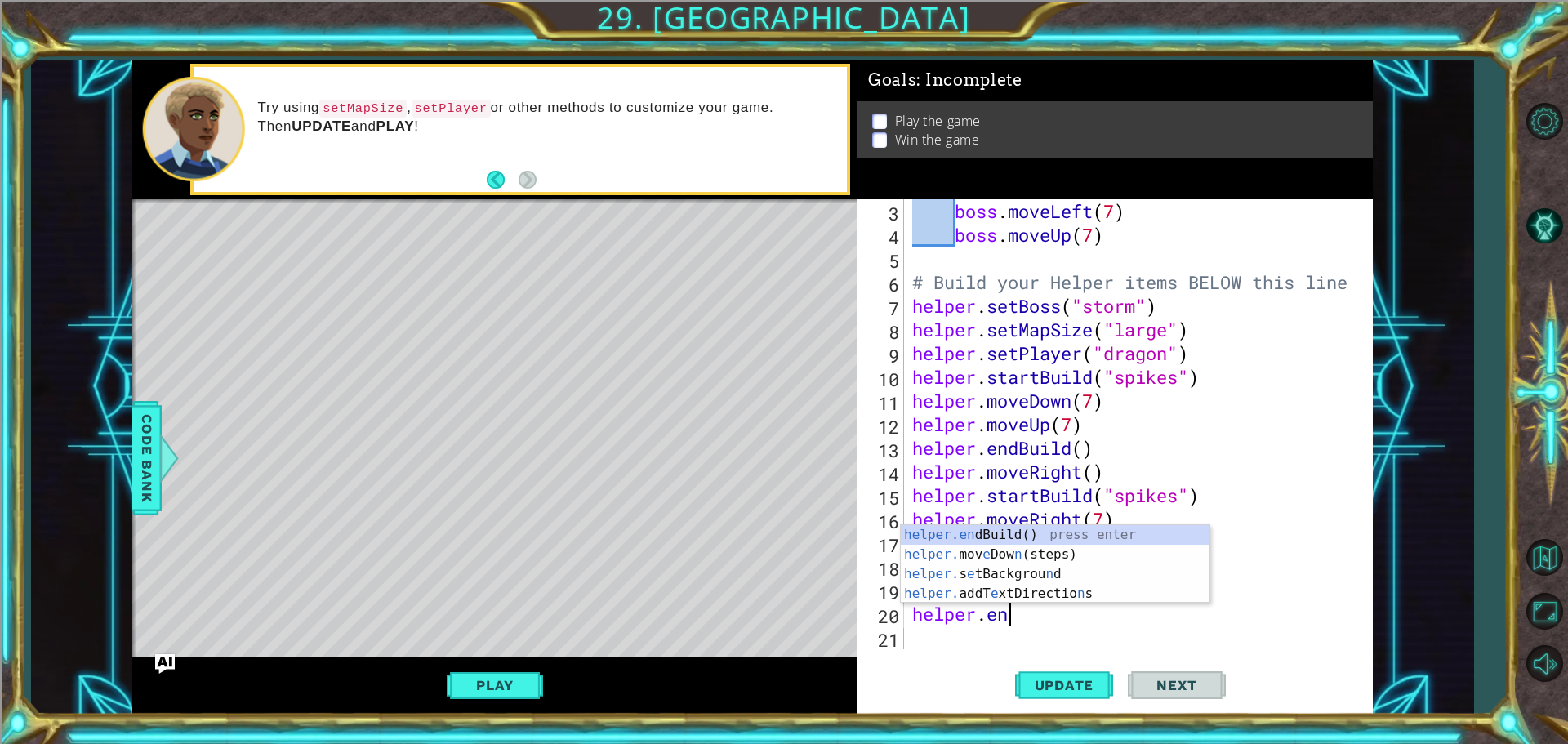
type textarea "helper.end"
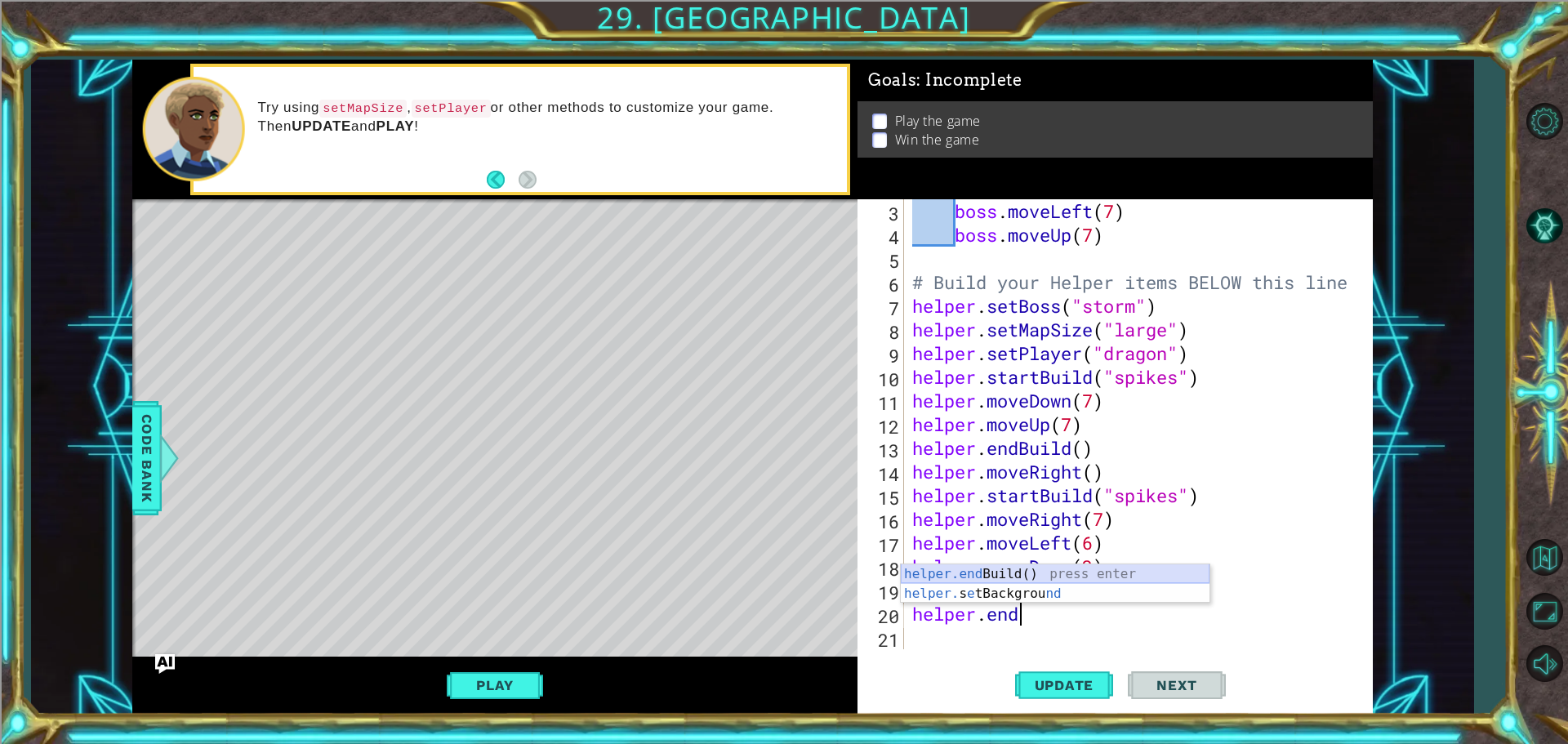
click at [1021, 574] on div "helper.end Build() press enter helper. s e tBackgrou nd press enter" at bounding box center [1056, 603] width 309 height 78
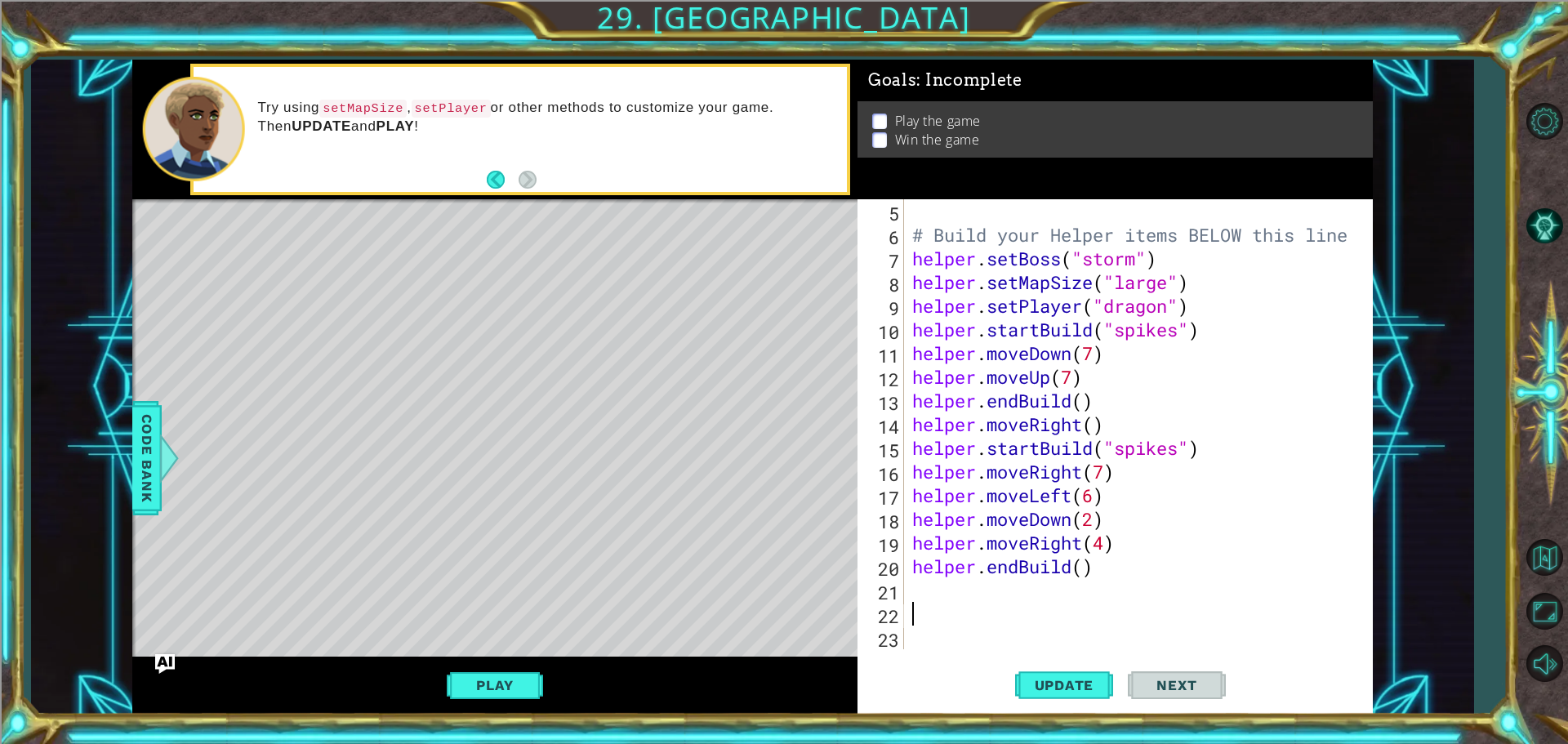
scroll to position [95, 0]
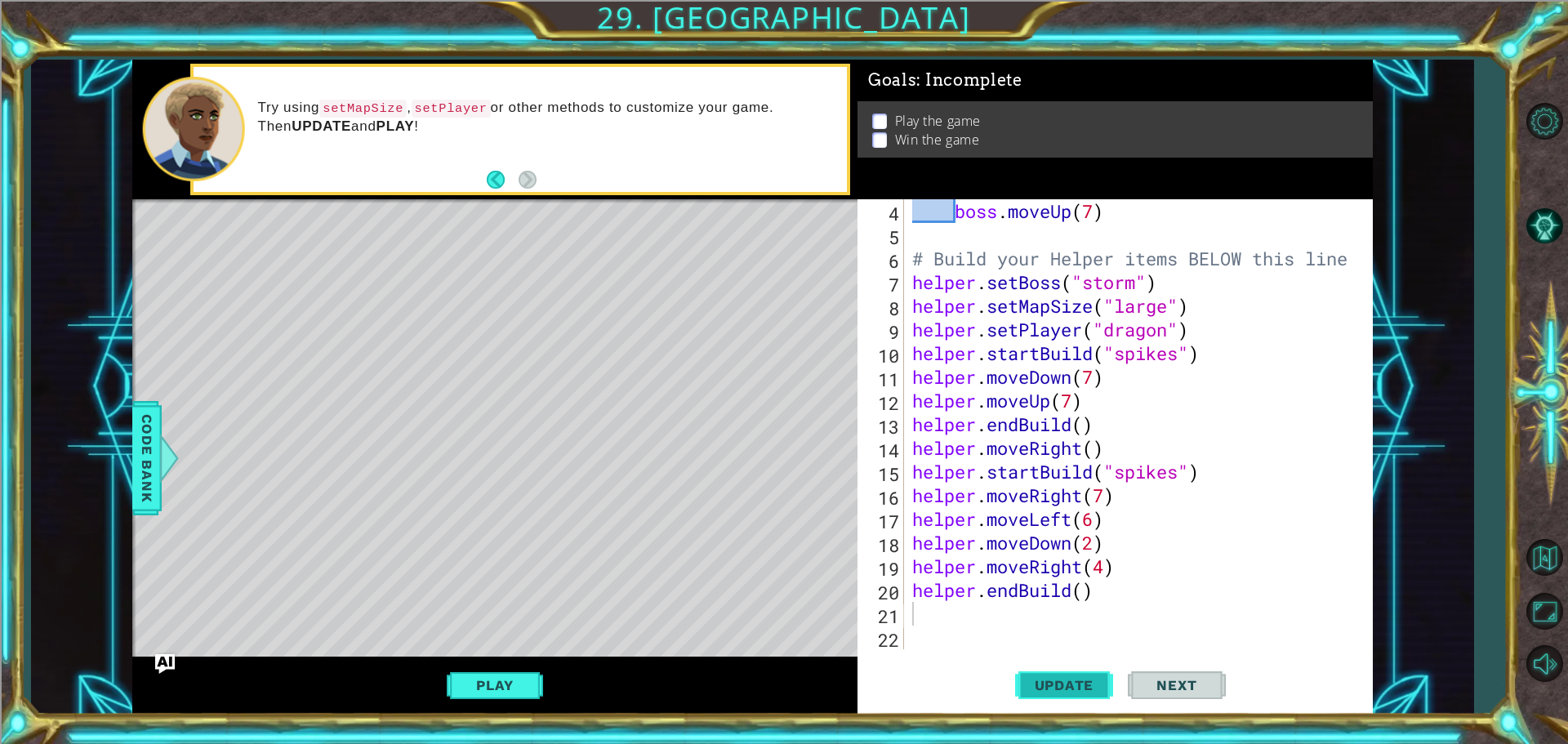
click at [1035, 677] on span "Update" at bounding box center [1064, 684] width 92 height 16
type textarea "g"
click at [1052, 684] on span "Update" at bounding box center [1064, 684] width 92 height 16
type textarea "helper.moveLeft(5)"
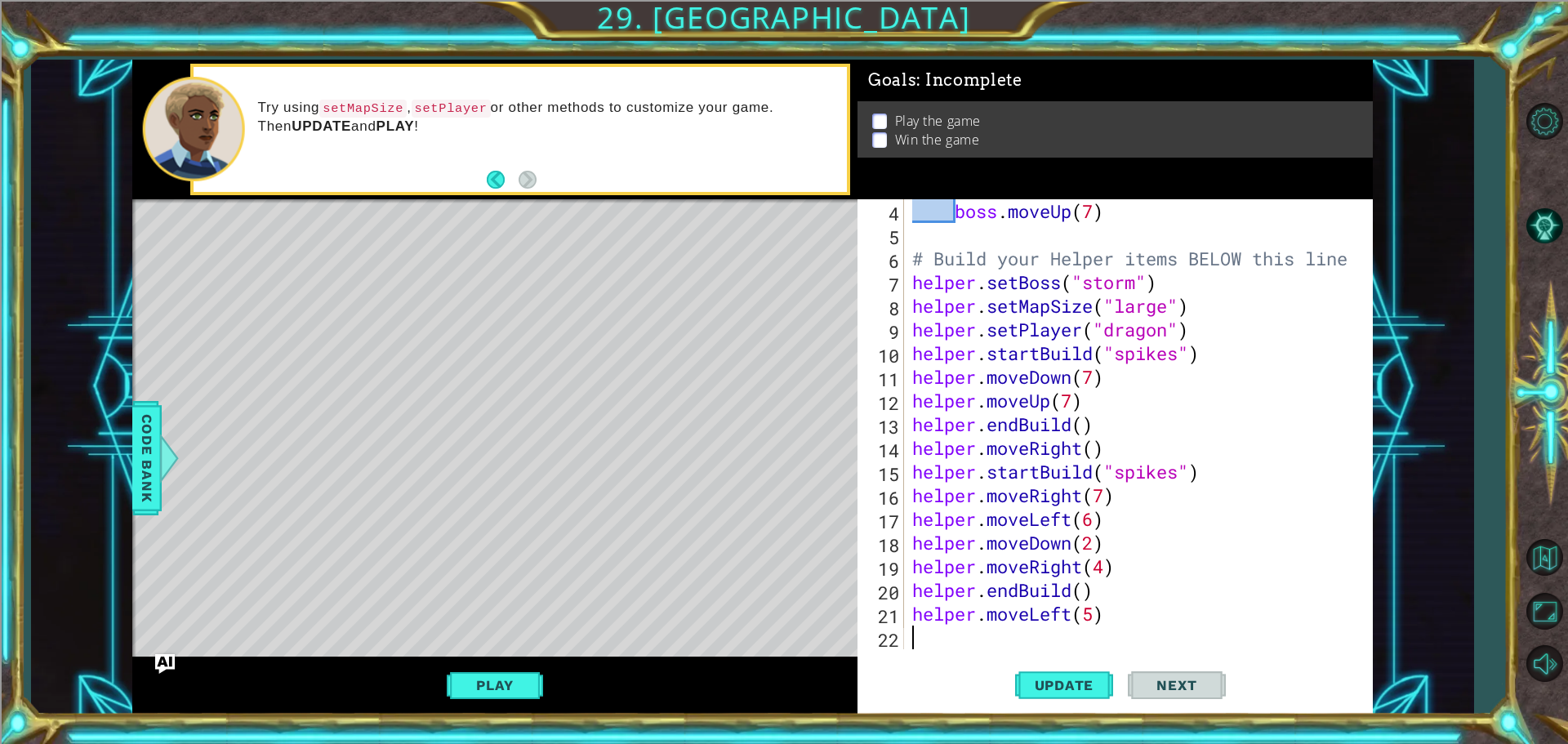
click at [1069, 638] on div "boss . moveUp ( 7 ) # Build your Helper items BELOW this line helper . setBoss …" at bounding box center [1136, 448] width 455 height 497
